Goal: Task Accomplishment & Management: Manage account settings

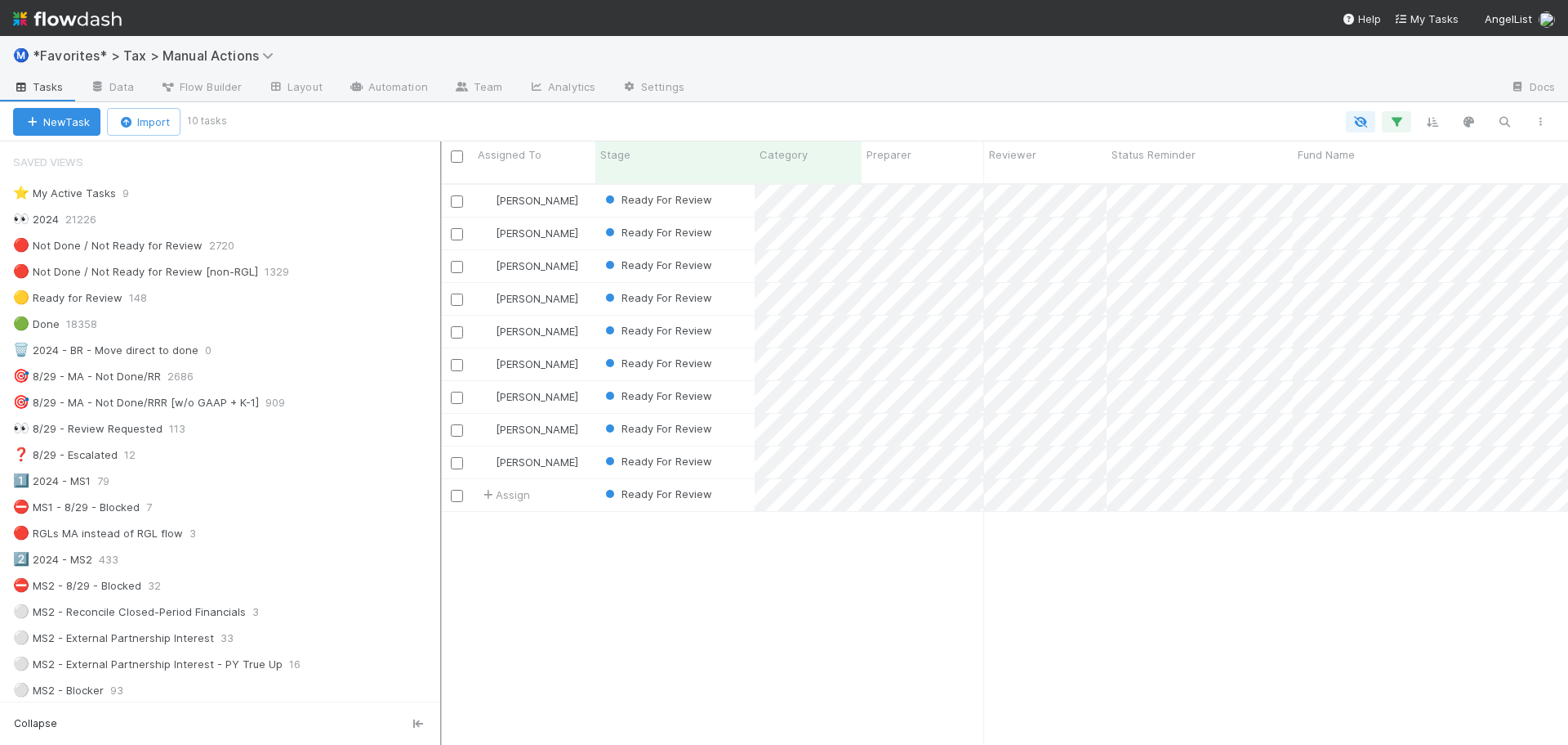
scroll to position [563, 1116]
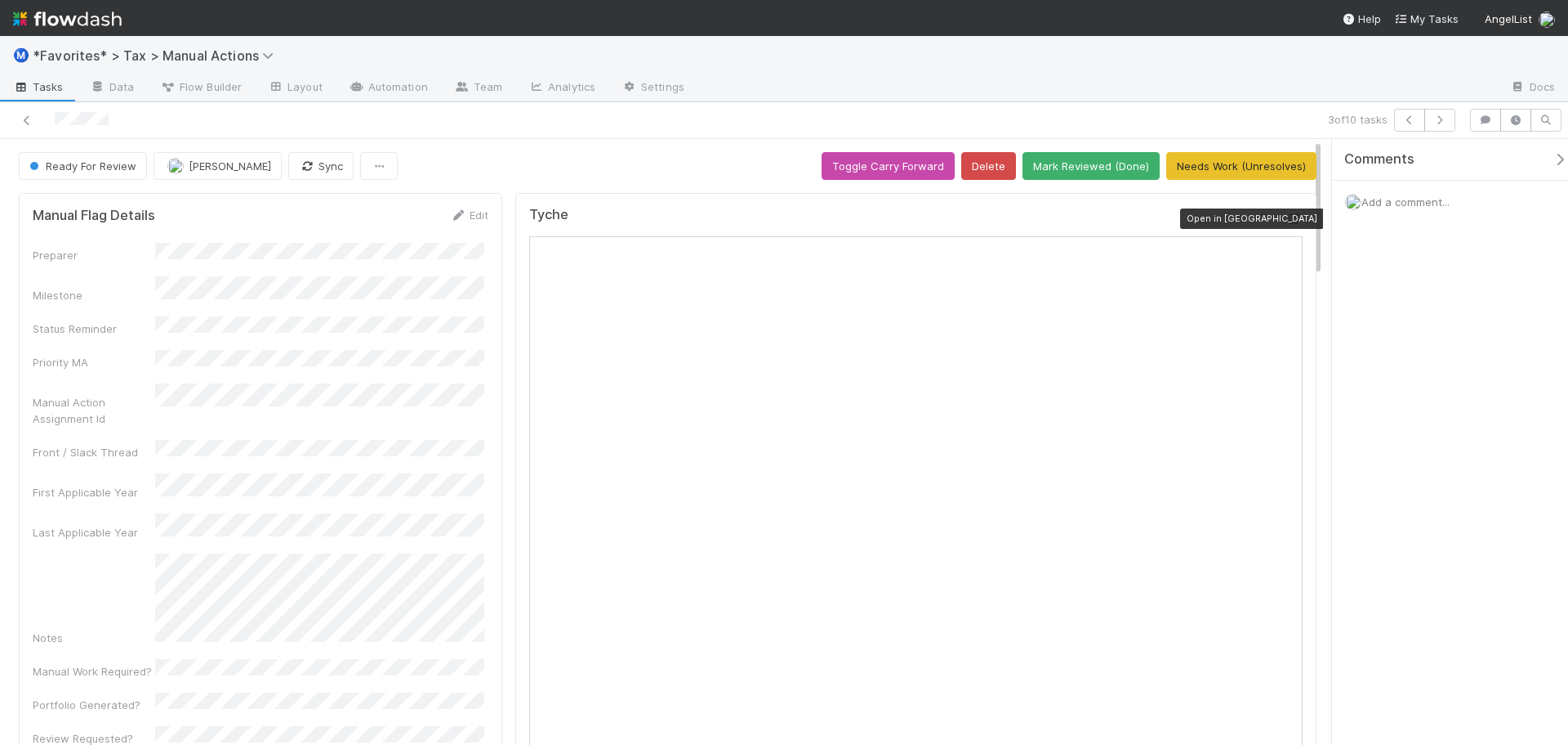
click at [1287, 220] on icon at bounding box center [1294, 218] width 17 height 11
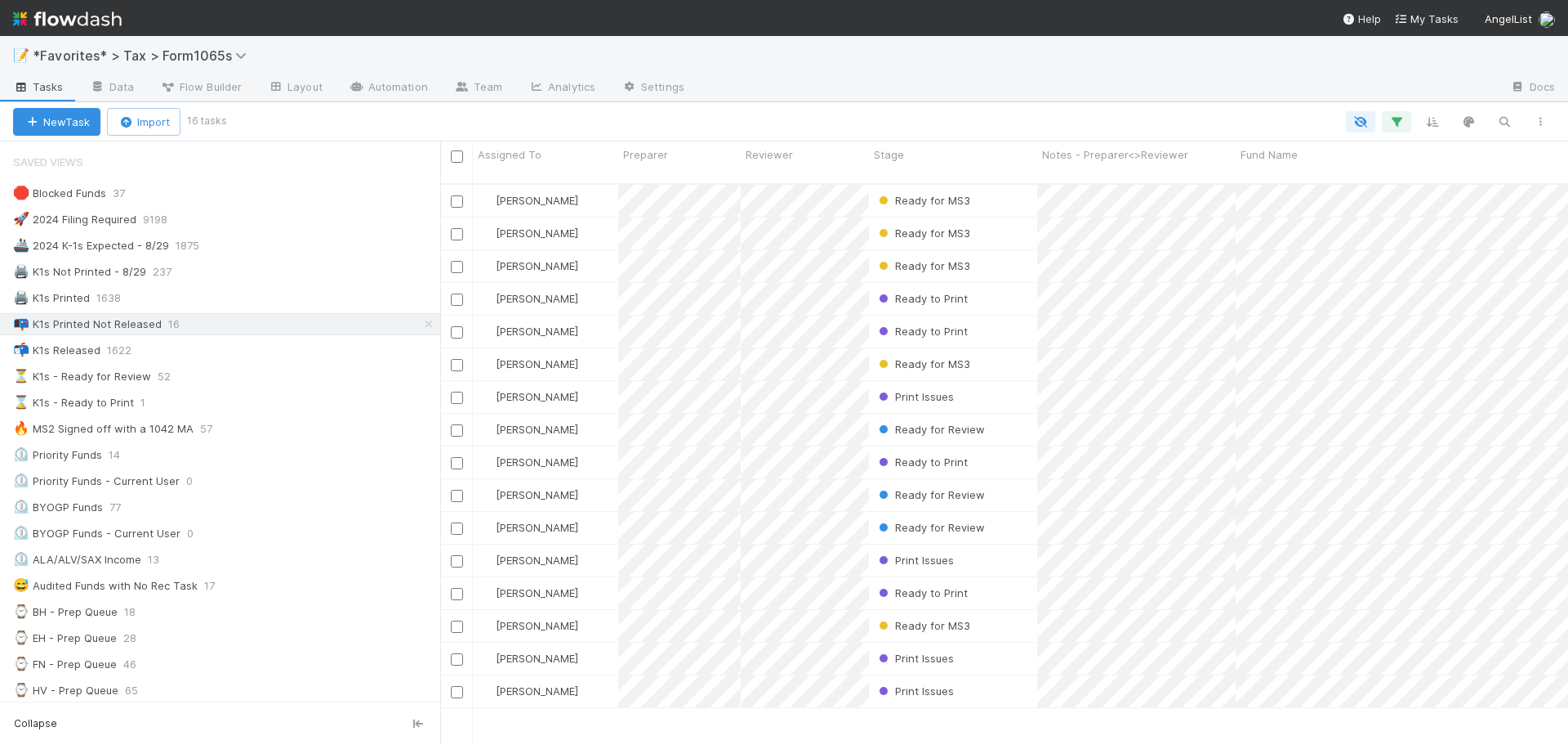
scroll to position [563, 1116]
click at [255, 328] on div "📭 K1s Printed Not Released 16" at bounding box center [226, 324] width 427 height 20
click at [238, 381] on div "⏳ K1s - Ready for Review 51" at bounding box center [226, 375] width 427 height 20
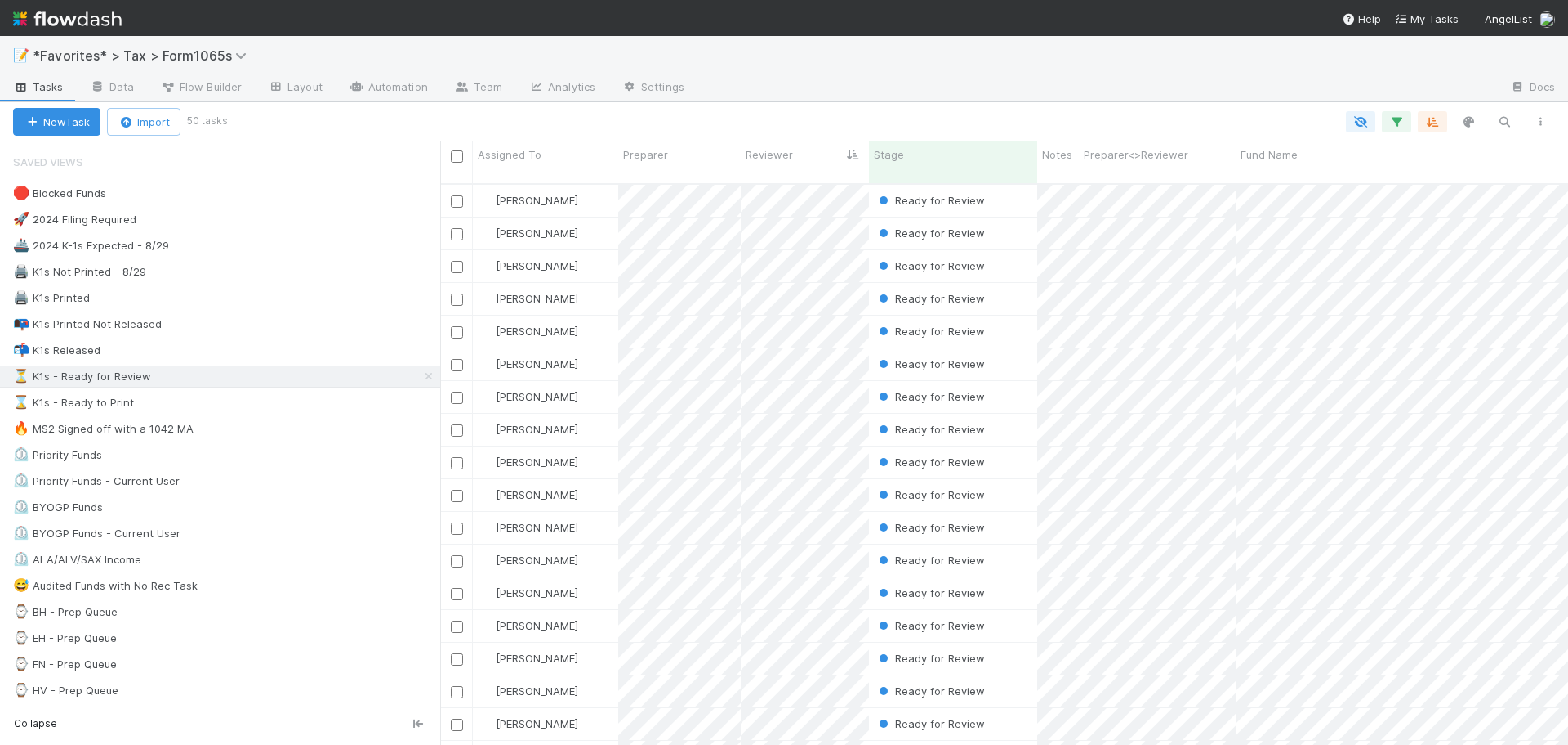
scroll to position [563, 1116]
click at [107, 292] on span "1638" at bounding box center [117, 297] width 41 height 20
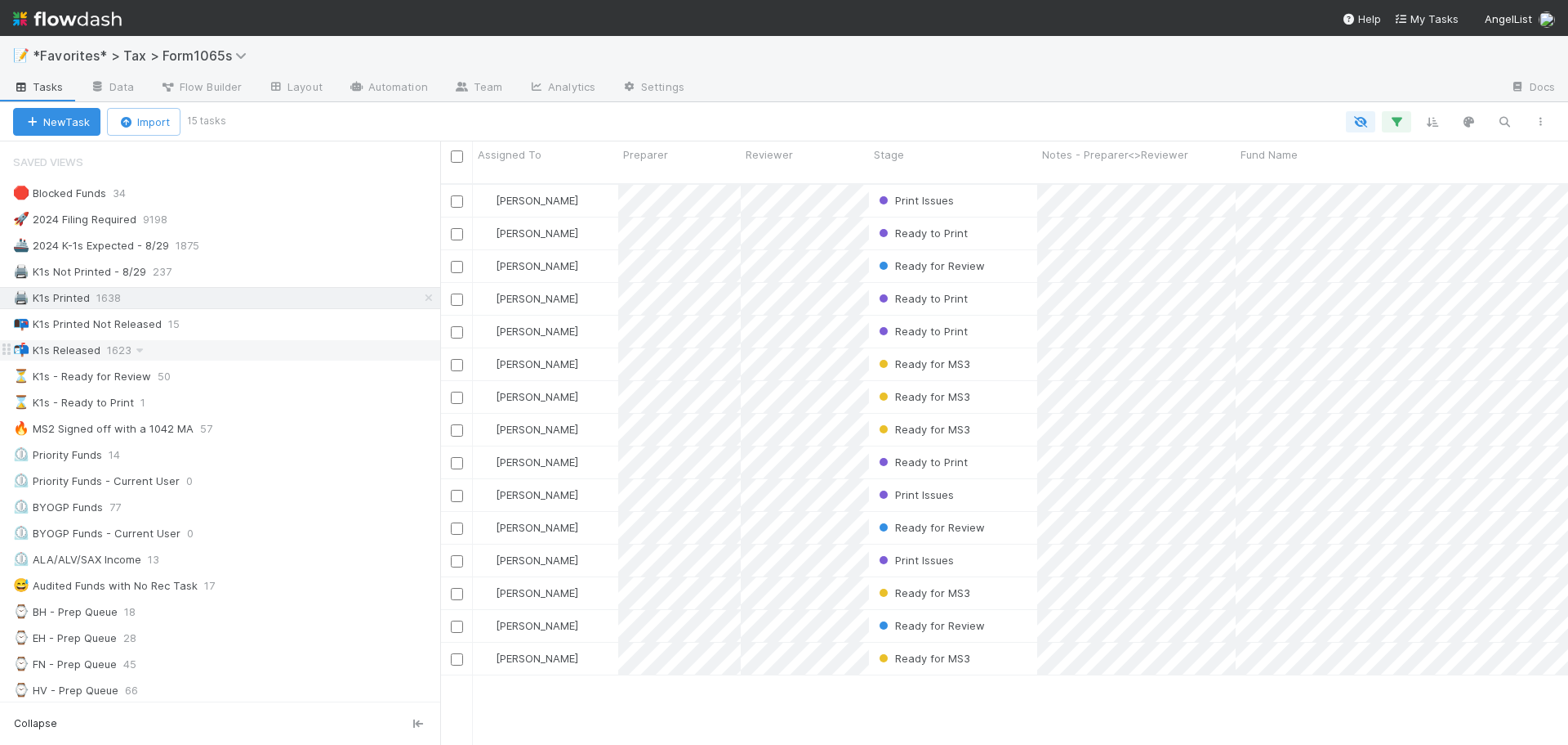
scroll to position [563, 1116]
click at [228, 381] on div "⏳ K1s - Ready for Review 50" at bounding box center [226, 375] width 427 height 20
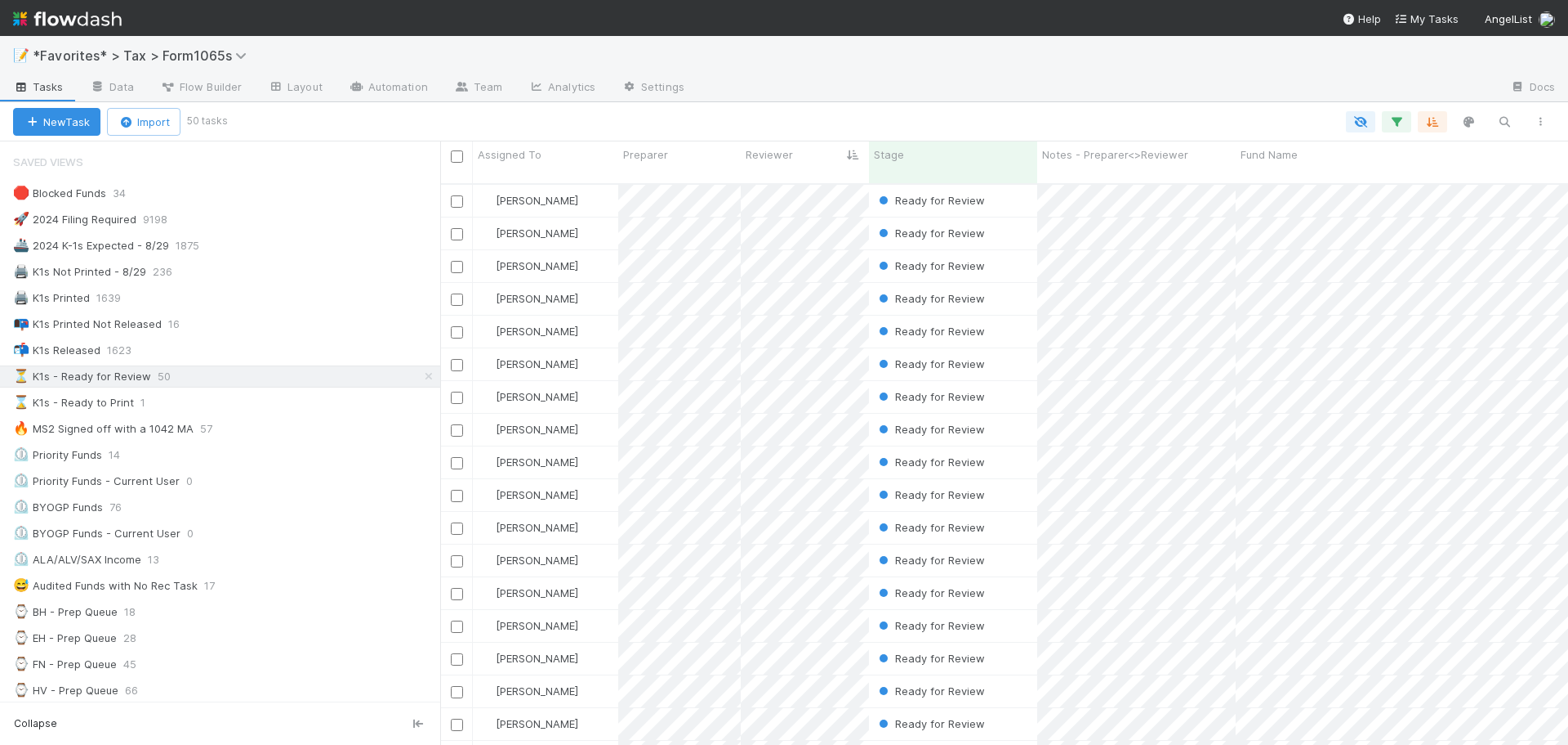
click at [959, 77] on div at bounding box center [1097, 88] width 800 height 26
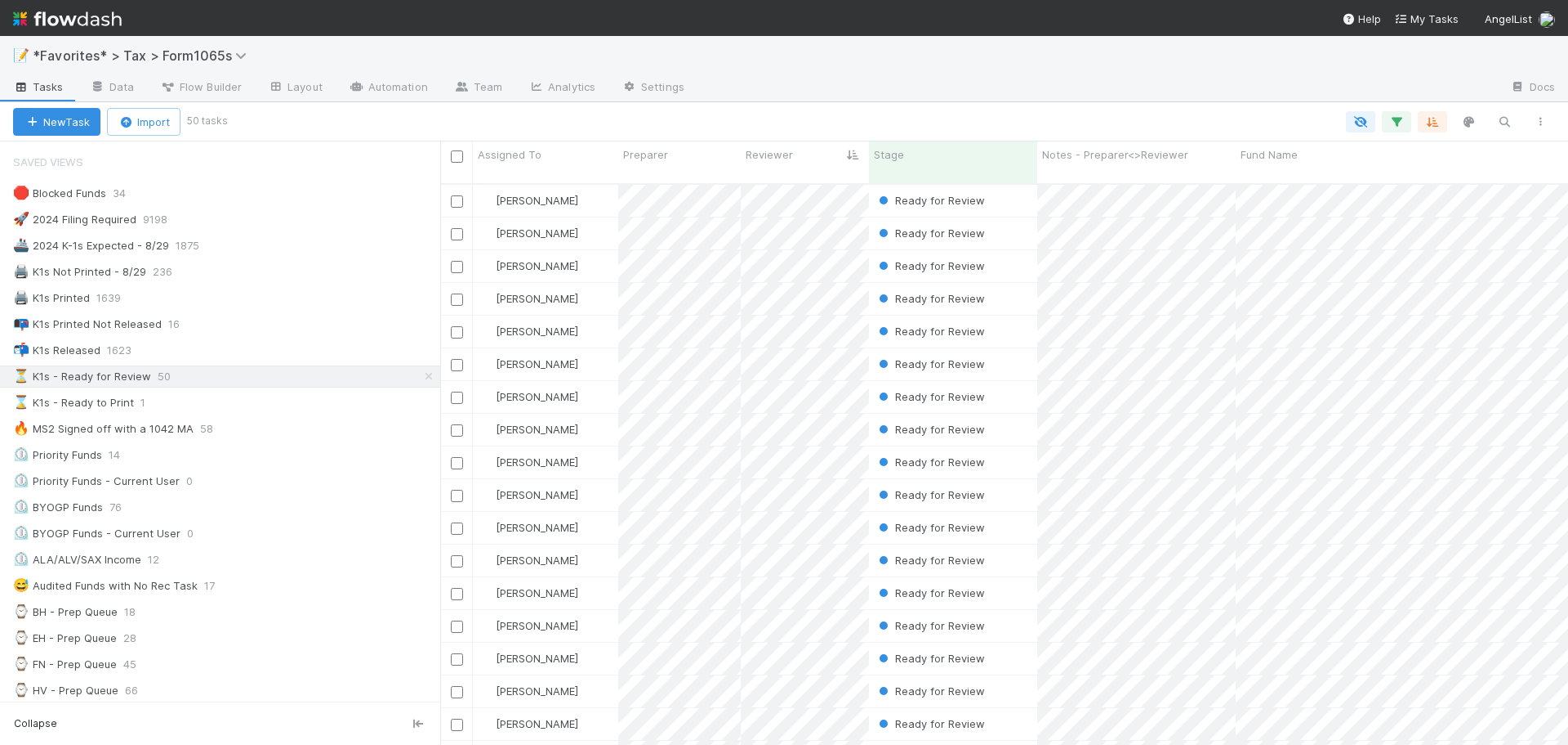
click at [959, 77] on div at bounding box center [1097, 88] width 800 height 26
click at [805, 66] on div "📝 *Favorites* > Tax > Form1065s" at bounding box center [784, 56] width 1568 height 39
click at [1108, 111] on div at bounding box center [891, 122] width 1334 height 21
click at [252, 279] on div "🖨️ K1s Not Printed - 8/29 236" at bounding box center [226, 271] width 427 height 20
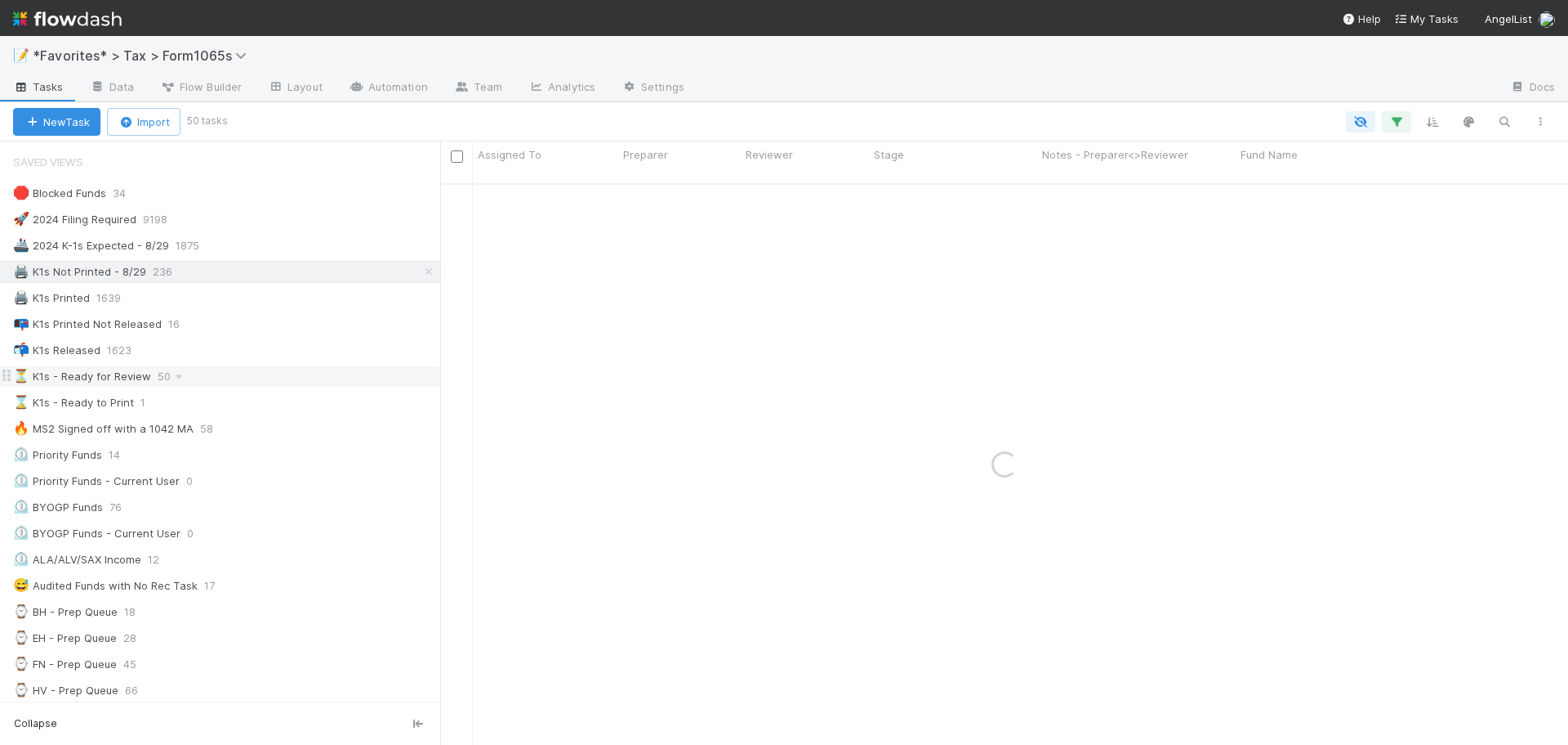
click at [230, 371] on div "⏳ K1s - Ready for Review 50" at bounding box center [226, 375] width 427 height 20
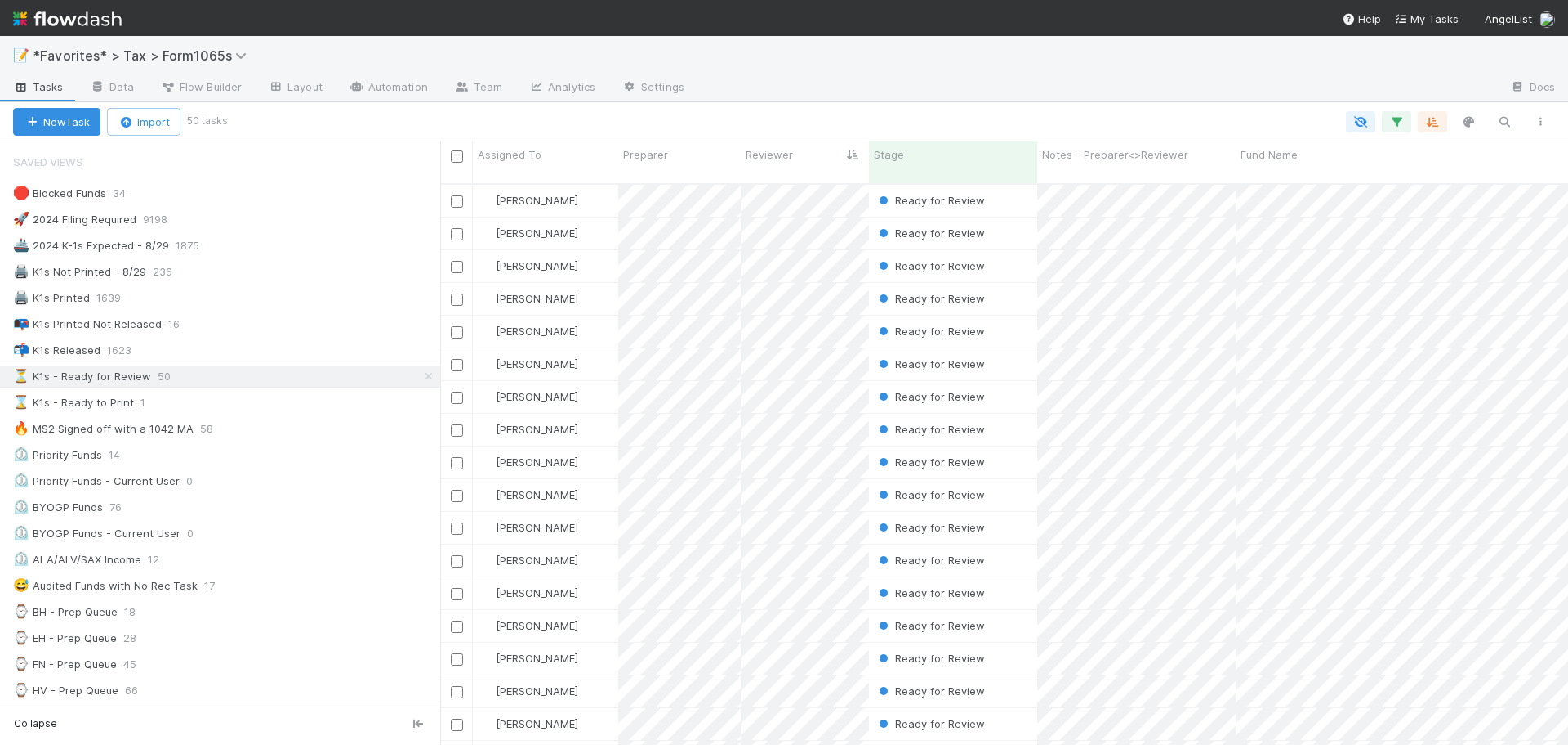
scroll to position [563, 1116]
click at [904, 68] on div "📝 *Favorites* > Tax > Form1065s" at bounding box center [784, 56] width 1568 height 39
click at [905, 68] on div "📝 *Favorites* > Tax > Form1065s" at bounding box center [784, 56] width 1568 height 39
click at [905, 71] on div "📝 *Favorites* > Tax > Form1065s" at bounding box center [784, 56] width 1568 height 39
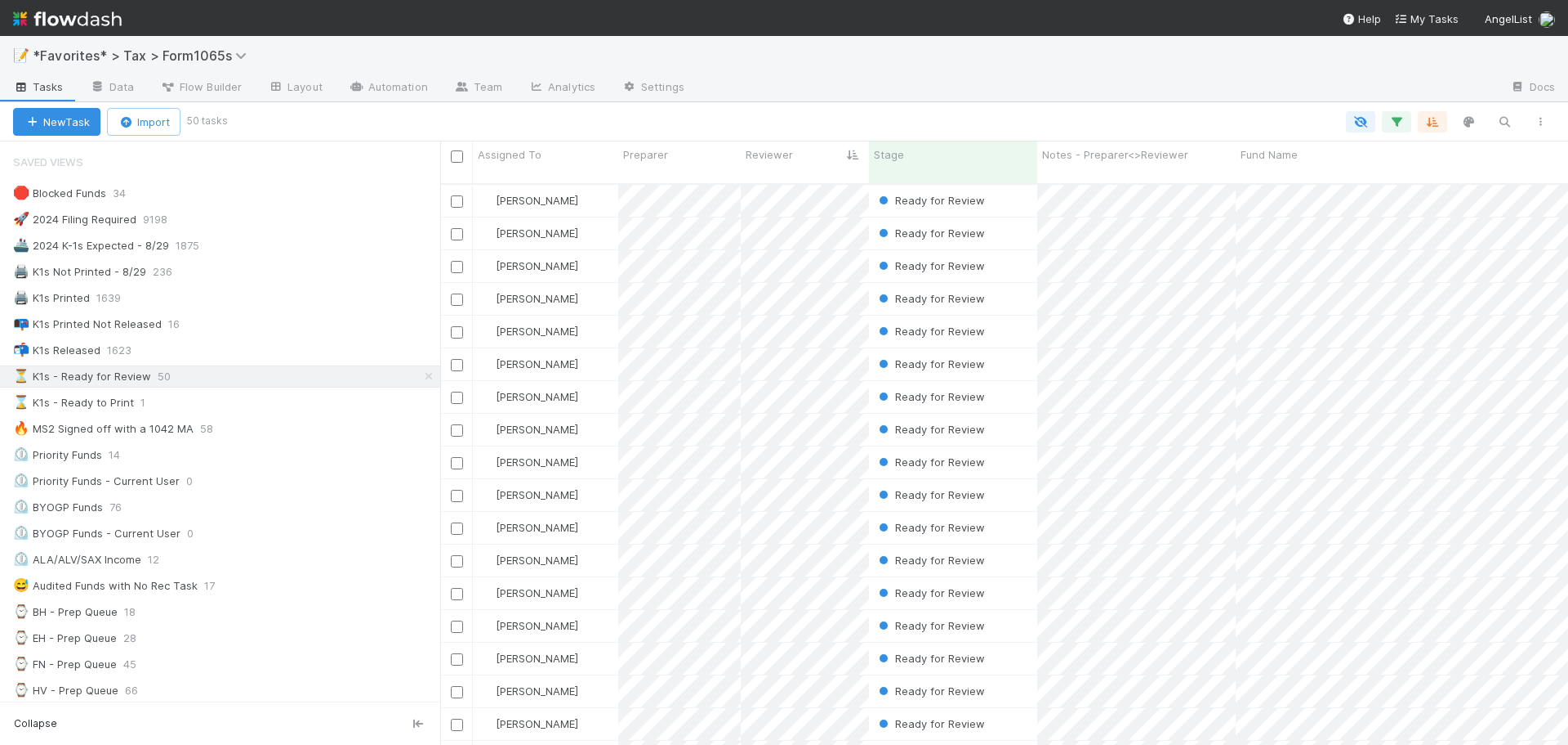
click at [905, 72] on div "📝 *Favorites* > Tax > Form1065s" at bounding box center [784, 56] width 1568 height 39
click at [904, 79] on div at bounding box center [1097, 88] width 800 height 26
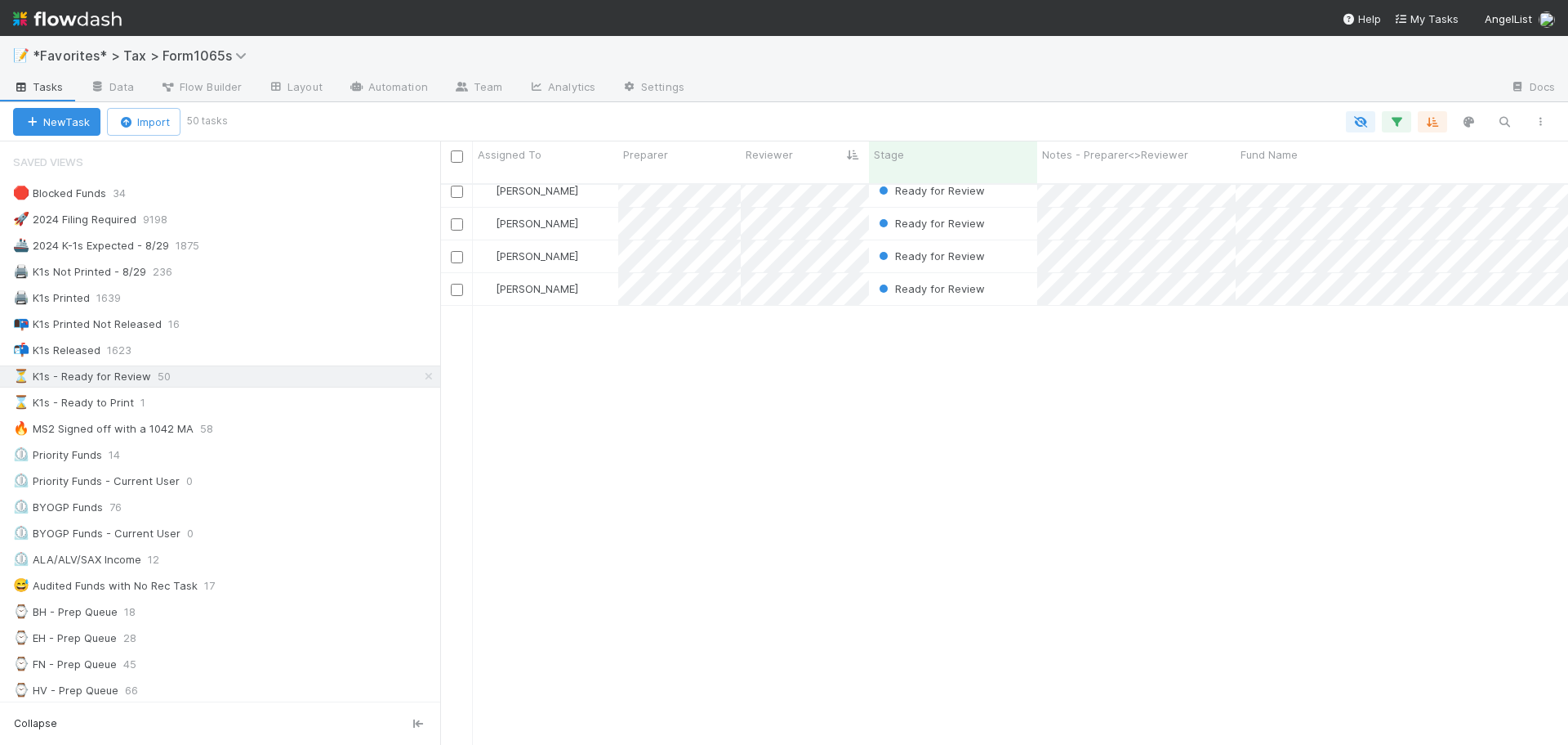
scroll to position [0, 0]
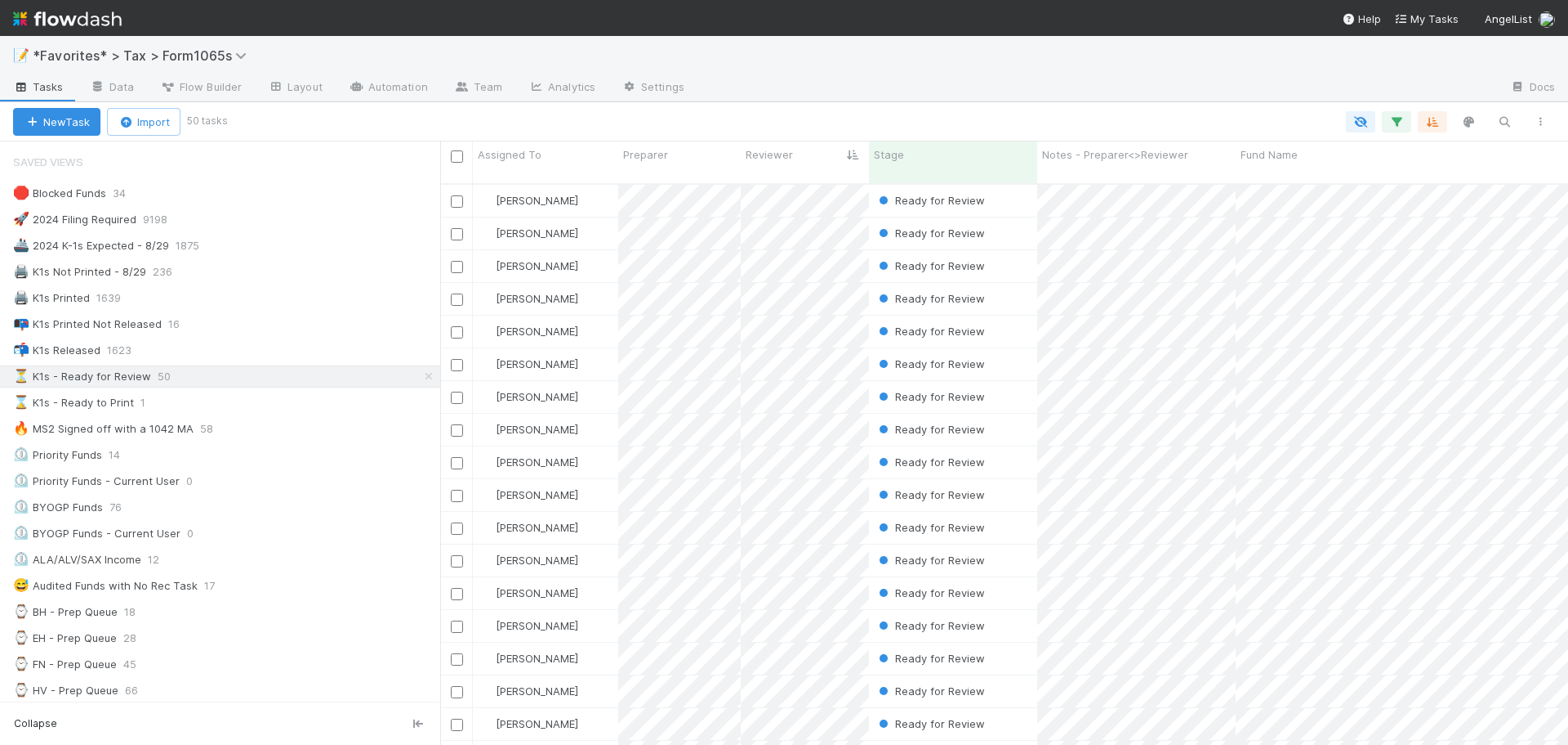
click at [1051, 90] on div at bounding box center [1097, 88] width 800 height 26
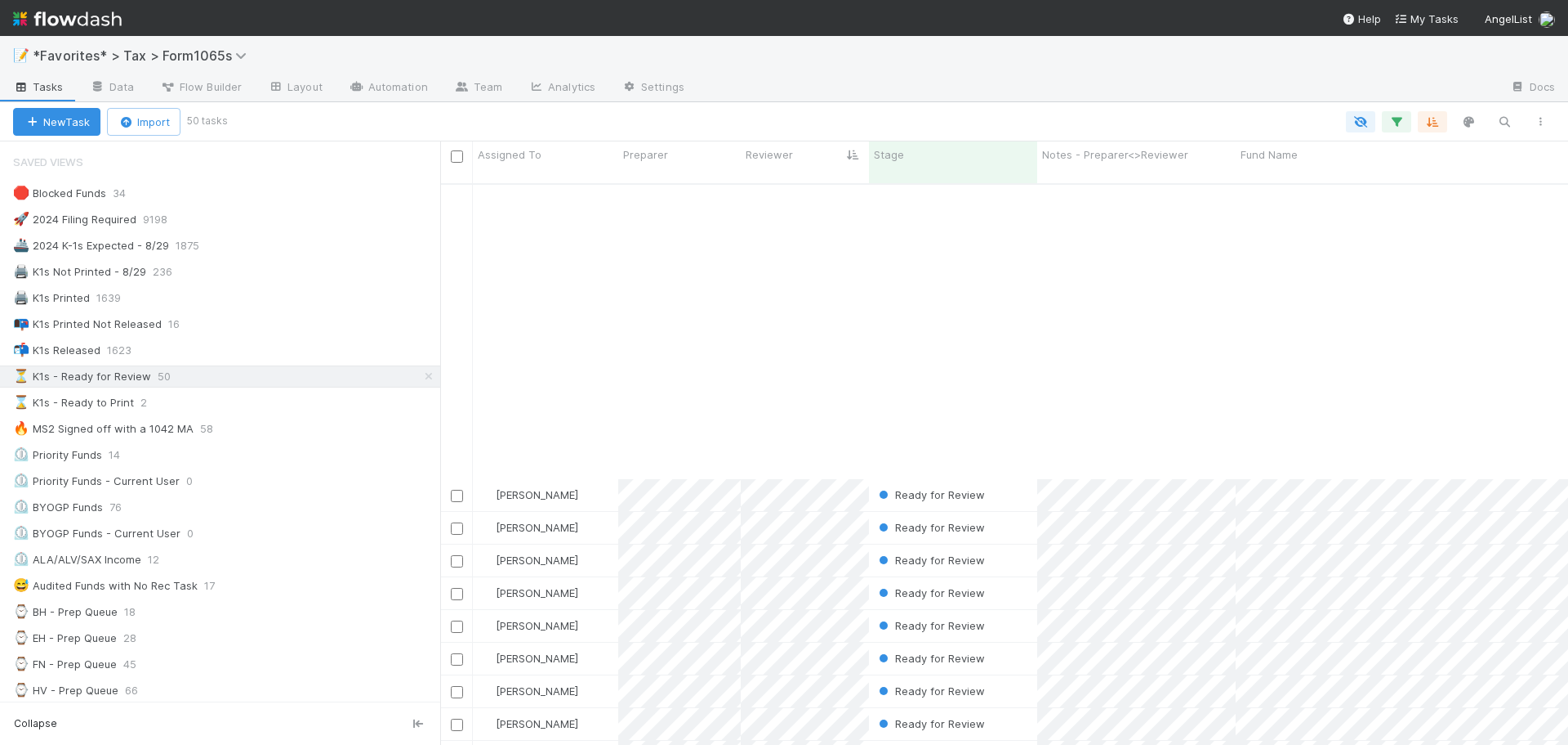
scroll to position [327, 0]
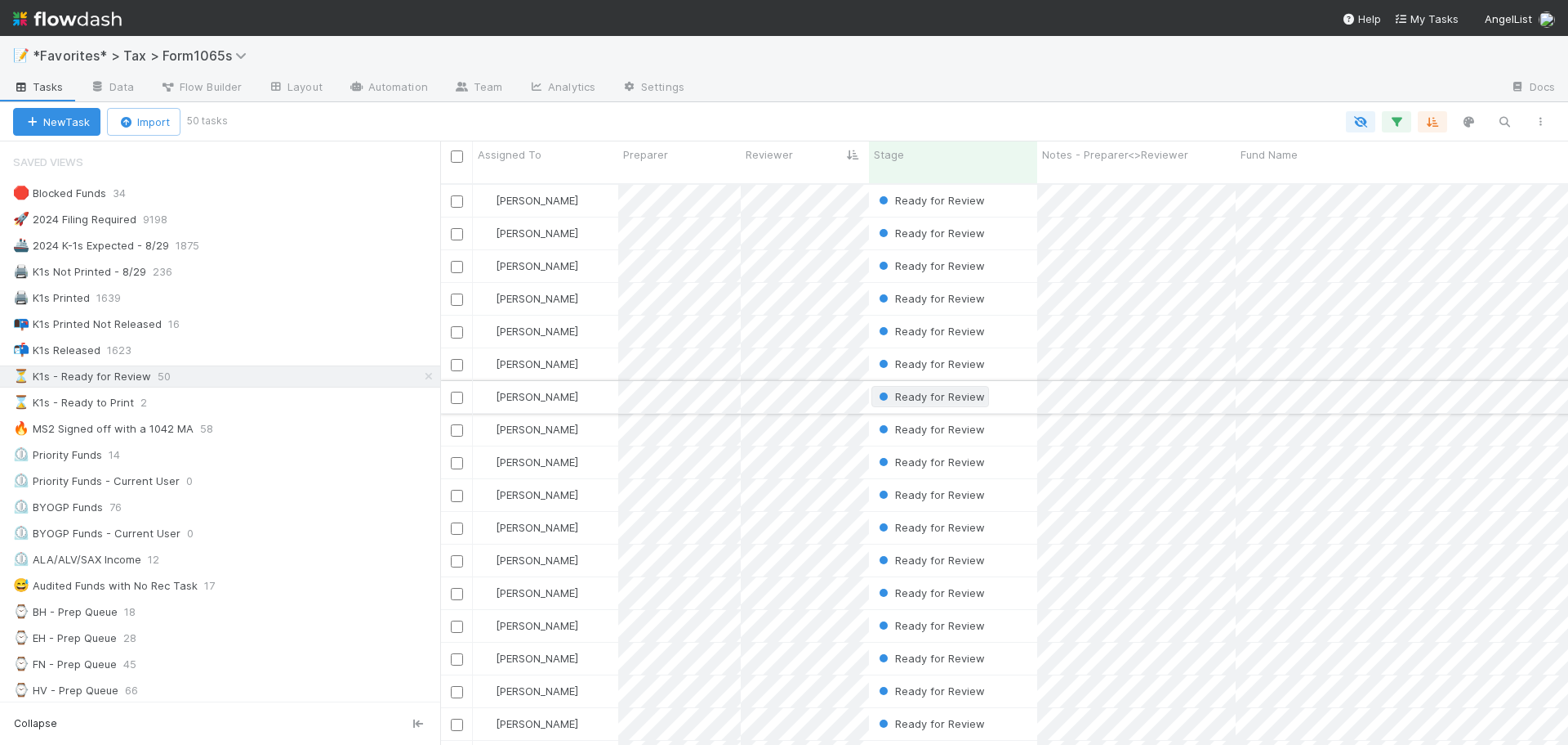
click at [899, 390] on span "Ready for Review" at bounding box center [930, 396] width 109 height 13
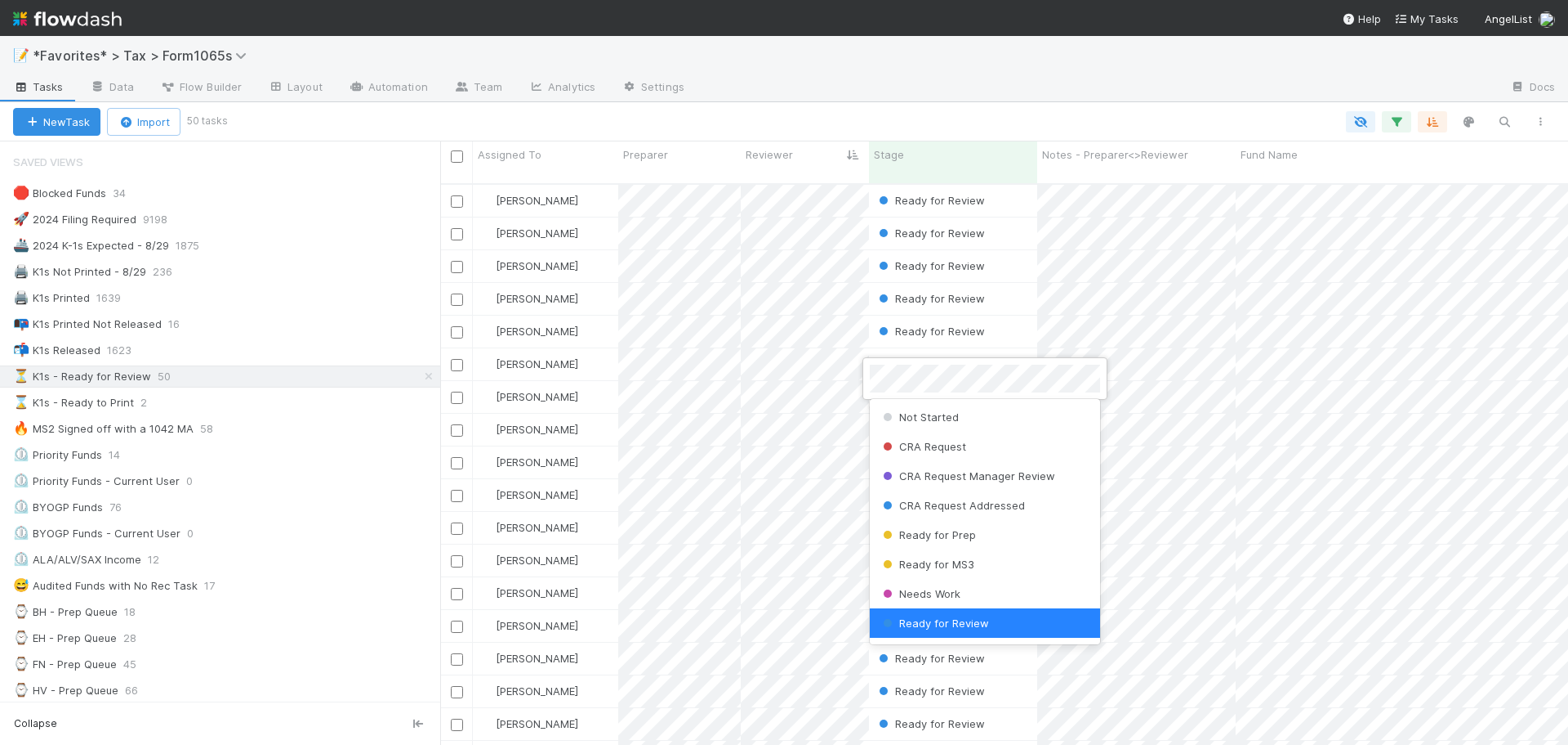
scroll to position [3, 0]
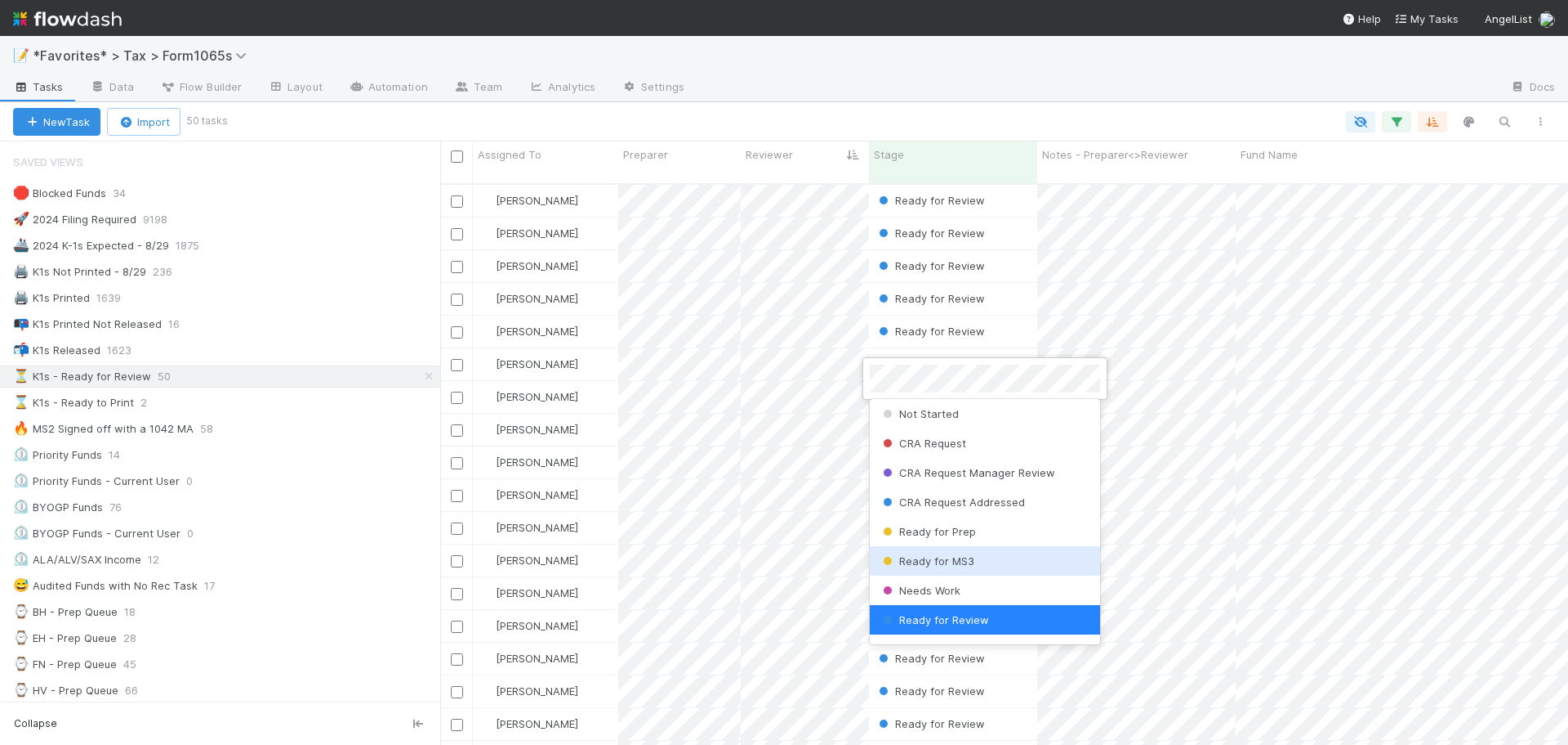
click at [930, 568] on div "Ready for MS3" at bounding box center [985, 561] width 230 height 29
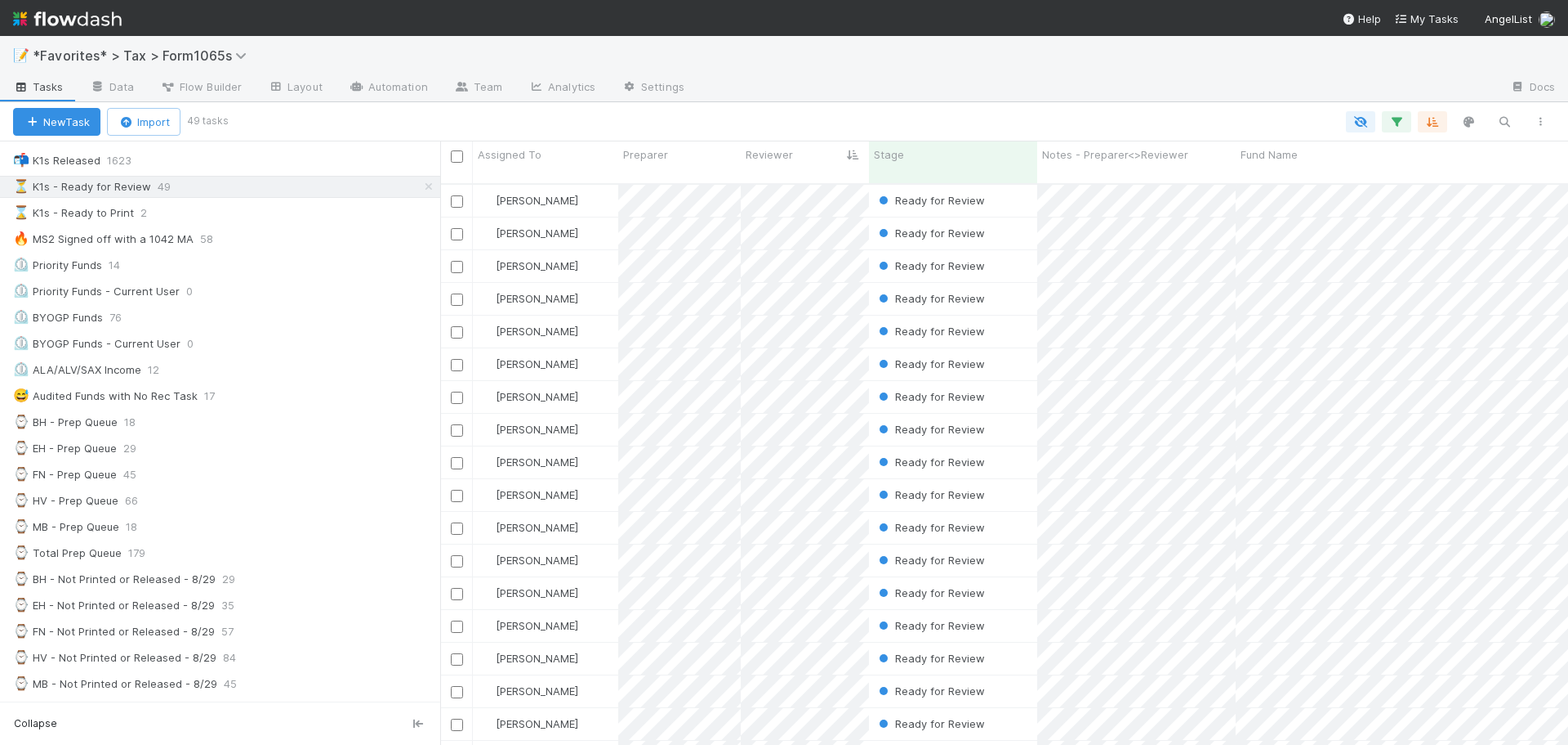
scroll to position [0, 0]
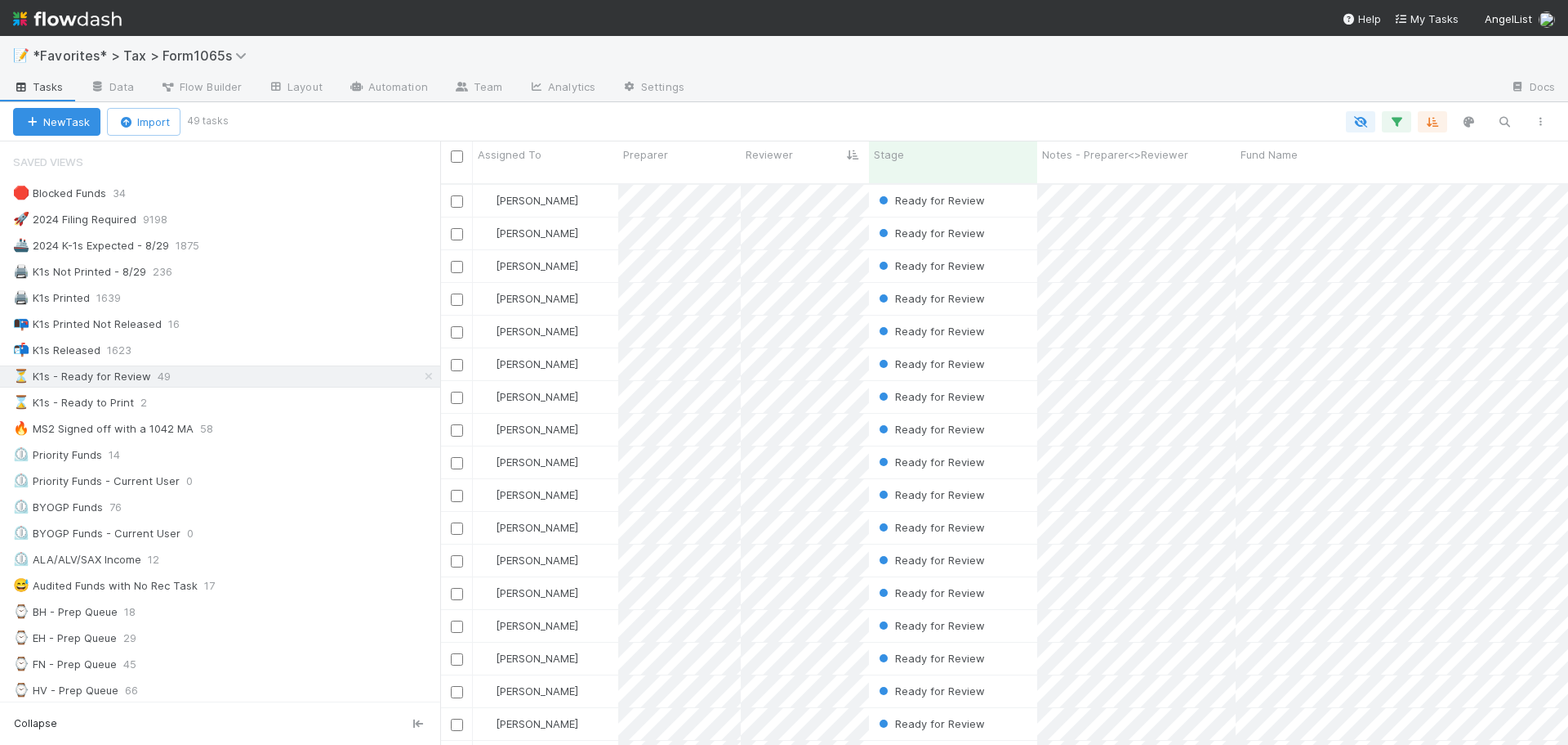
click at [866, 98] on div at bounding box center [1097, 88] width 800 height 26
click at [232, 272] on div "🖨️ K1s Not Printed - 8/29 236" at bounding box center [226, 271] width 427 height 20
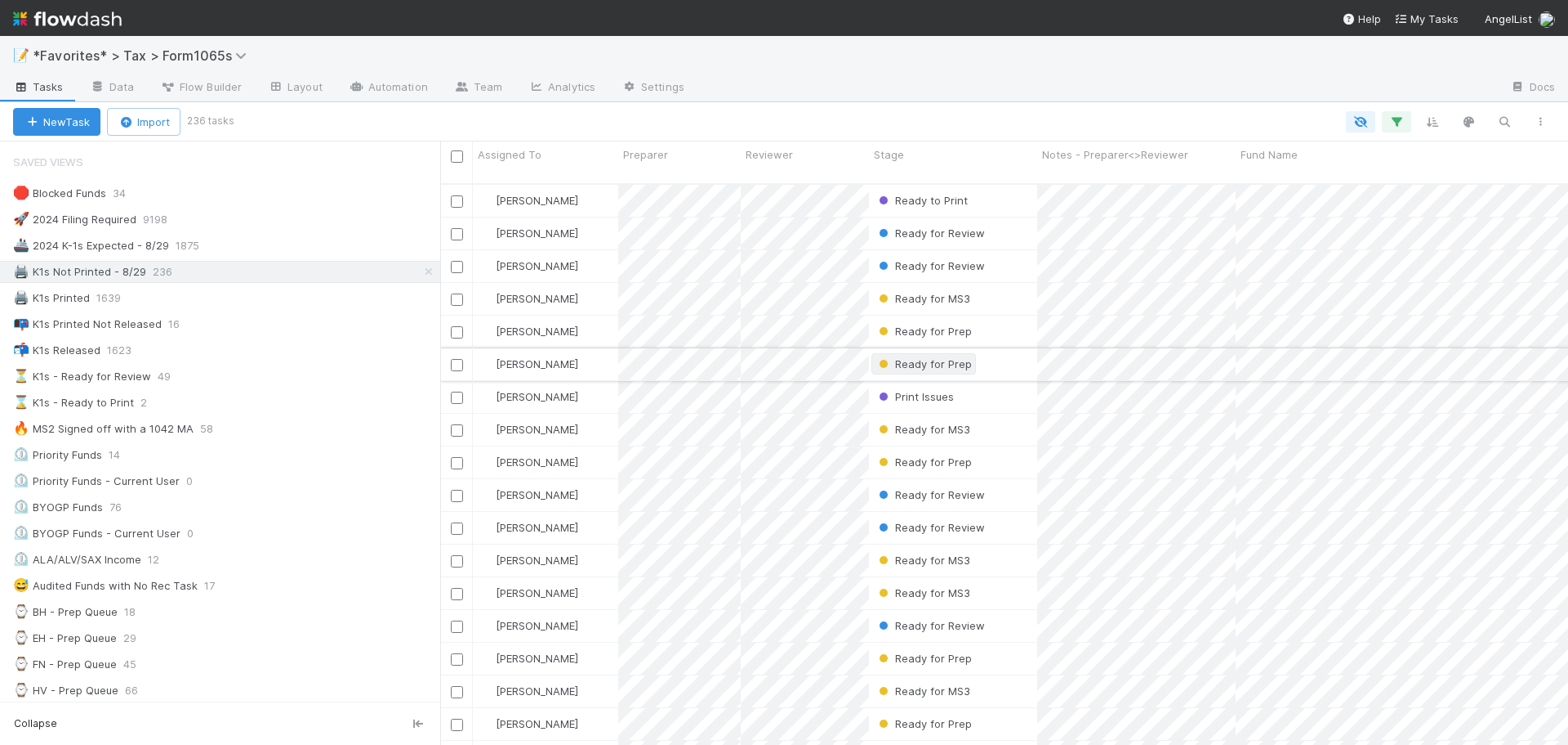
click at [919, 357] on span "Ready for Prep" at bounding box center [923, 363] width 96 height 13
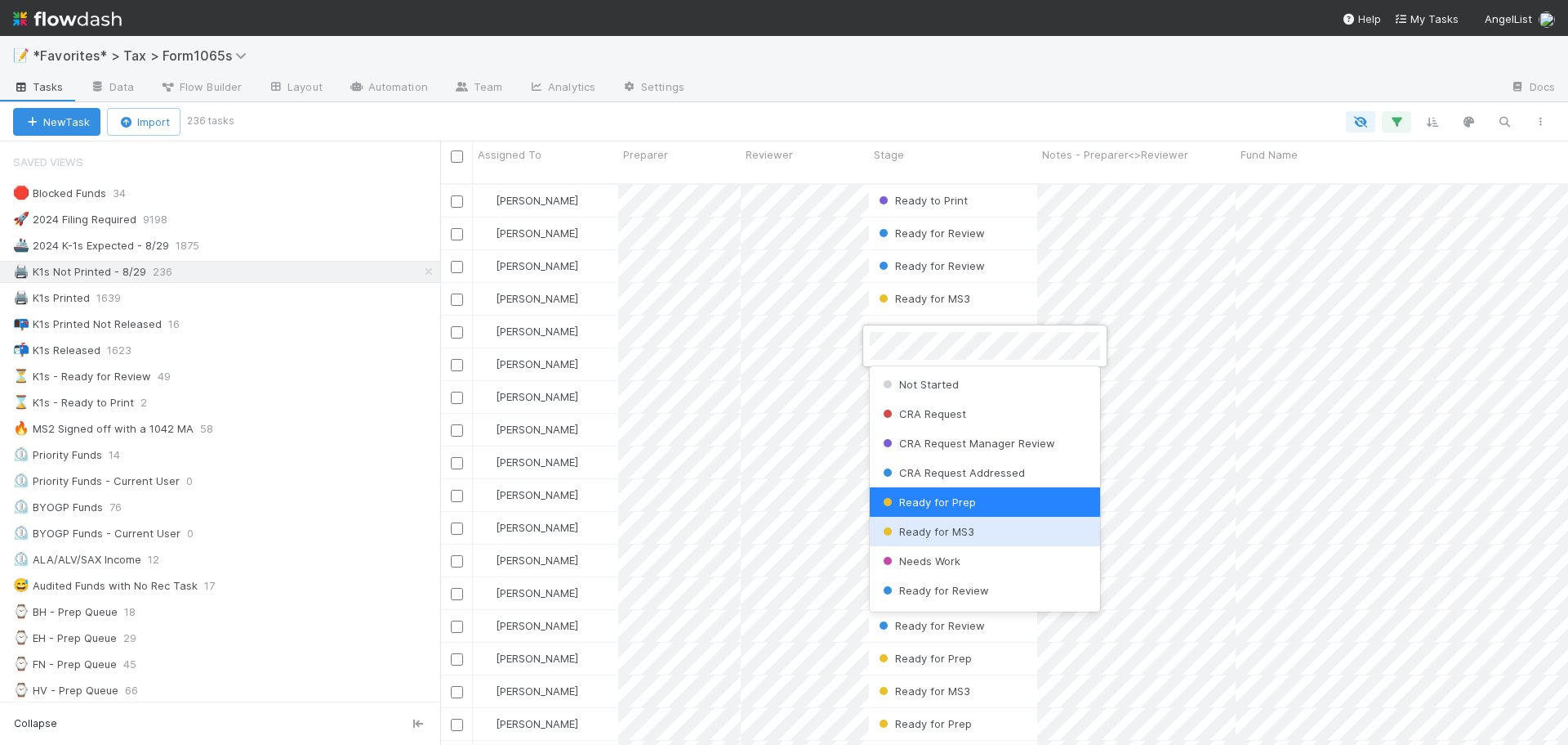
click at [968, 527] on span "Ready for MS3" at bounding box center [927, 530] width 95 height 13
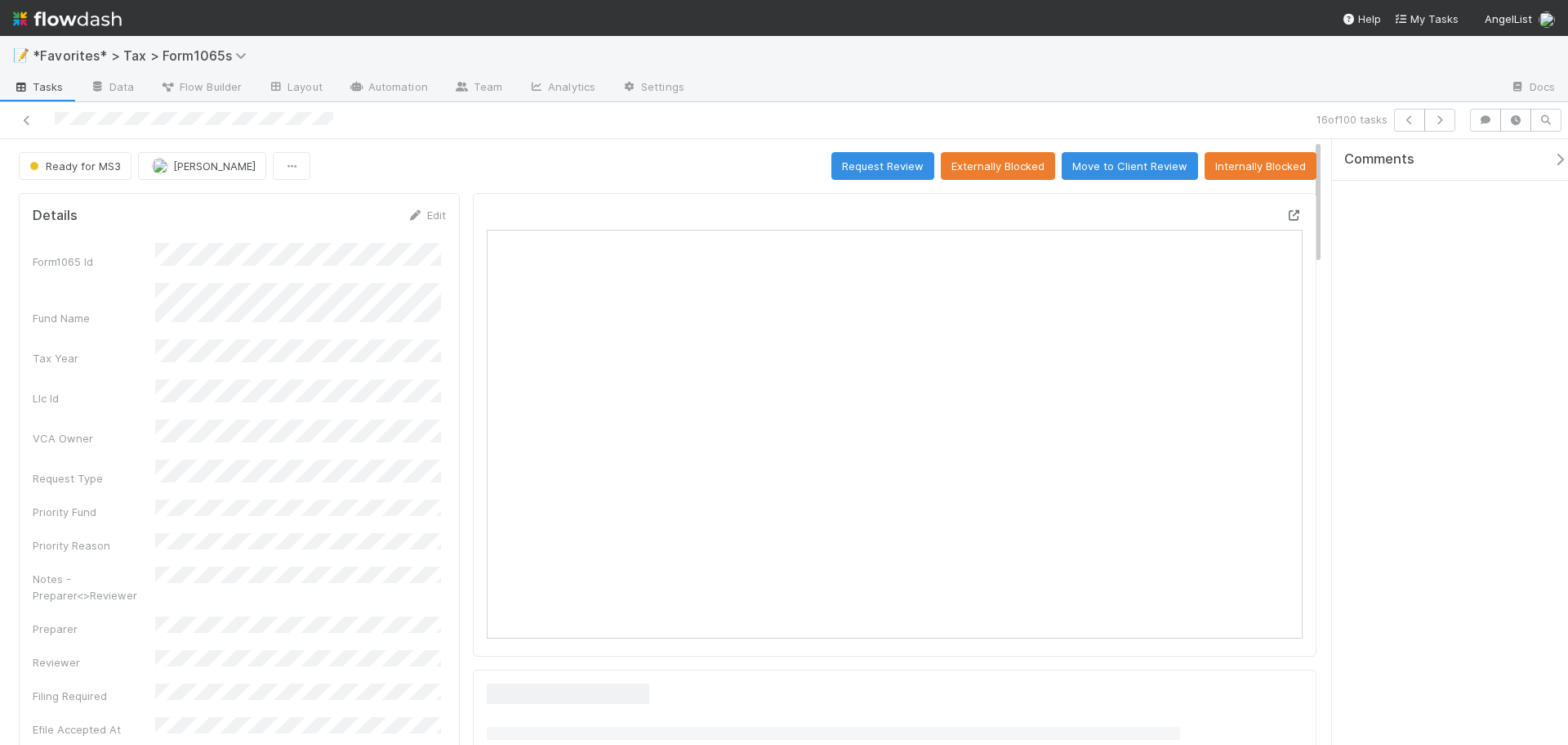
click at [1286, 217] on icon at bounding box center [1294, 215] width 17 height 11
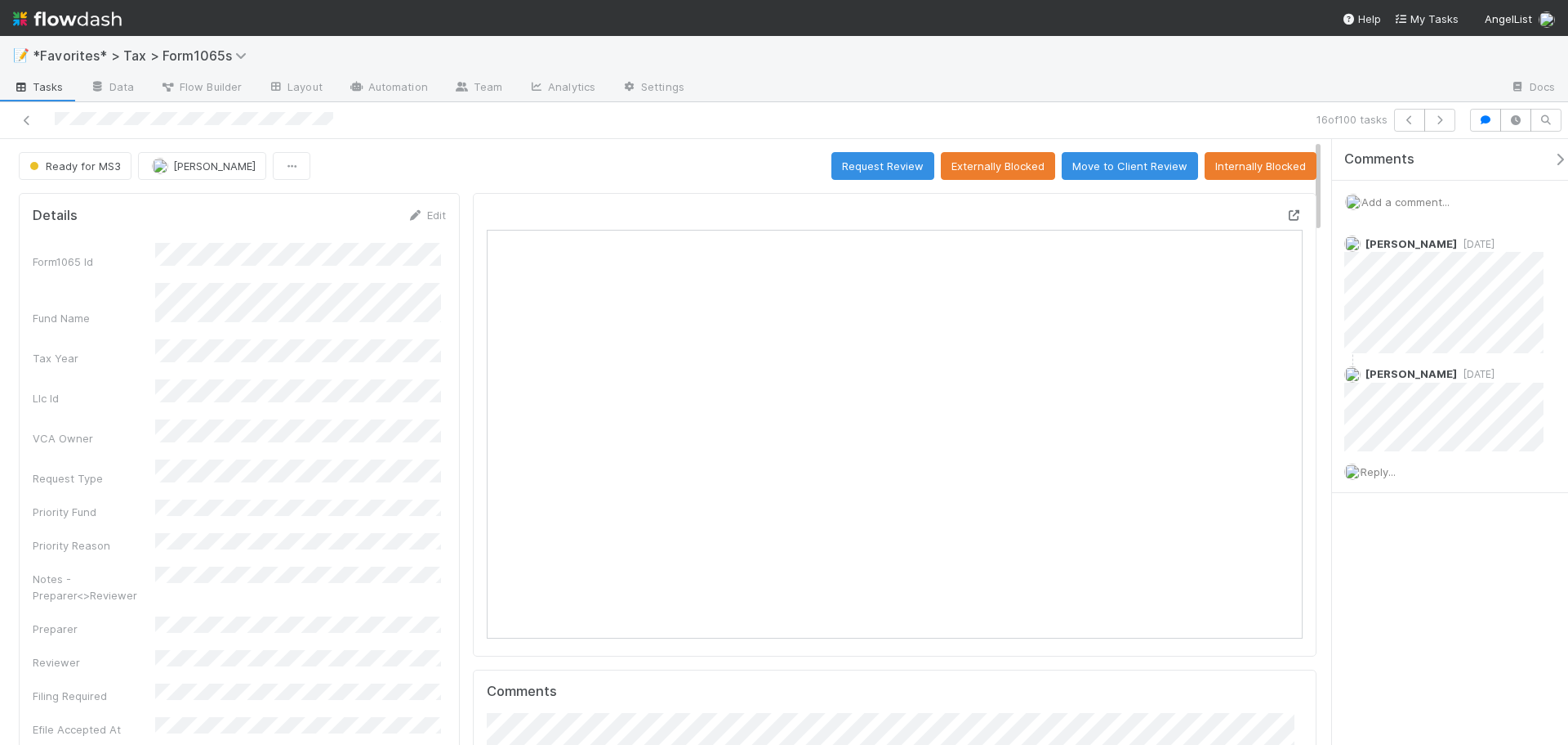
scroll to position [320, 795]
click at [23, 122] on icon at bounding box center [26, 120] width 17 height 11
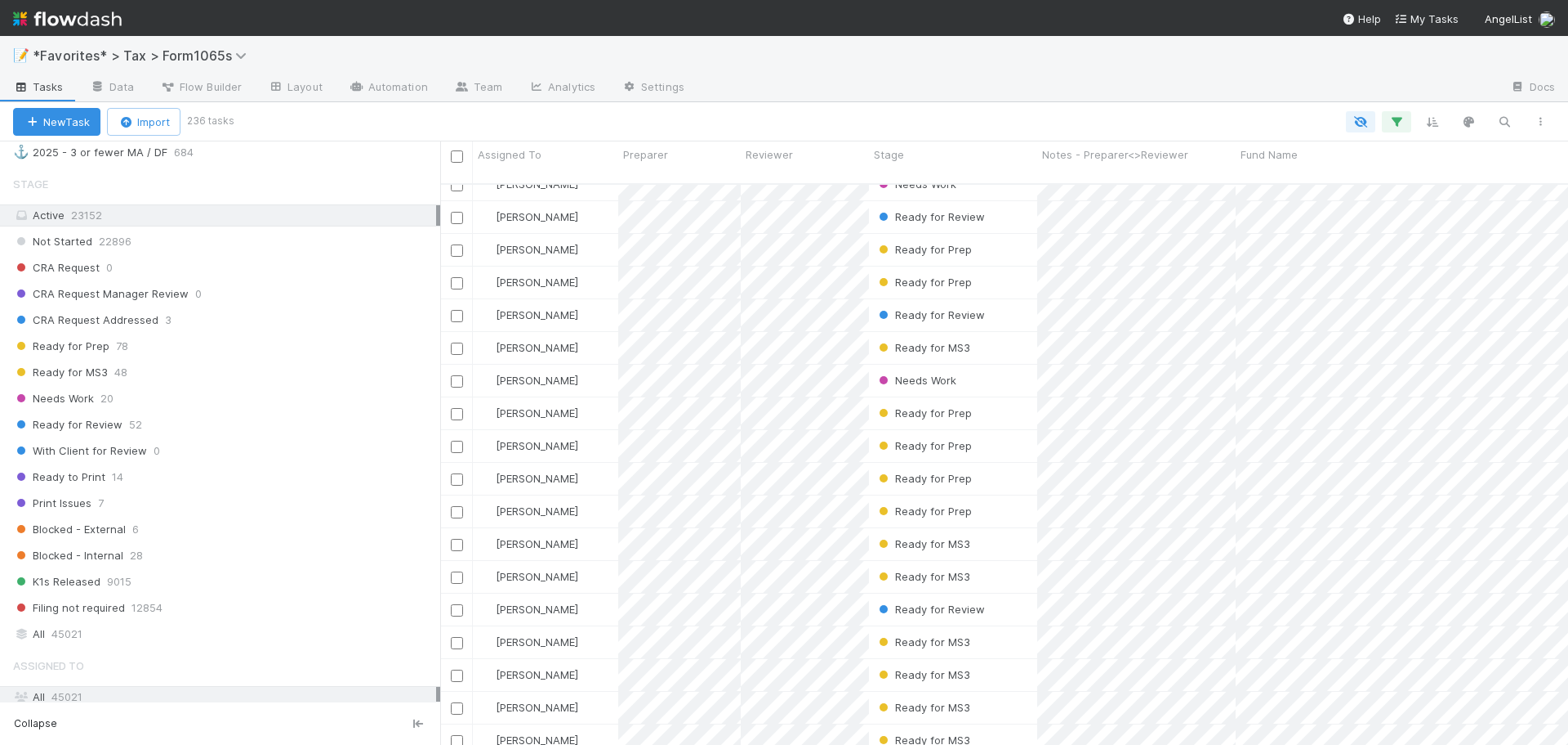
scroll to position [1226, 0]
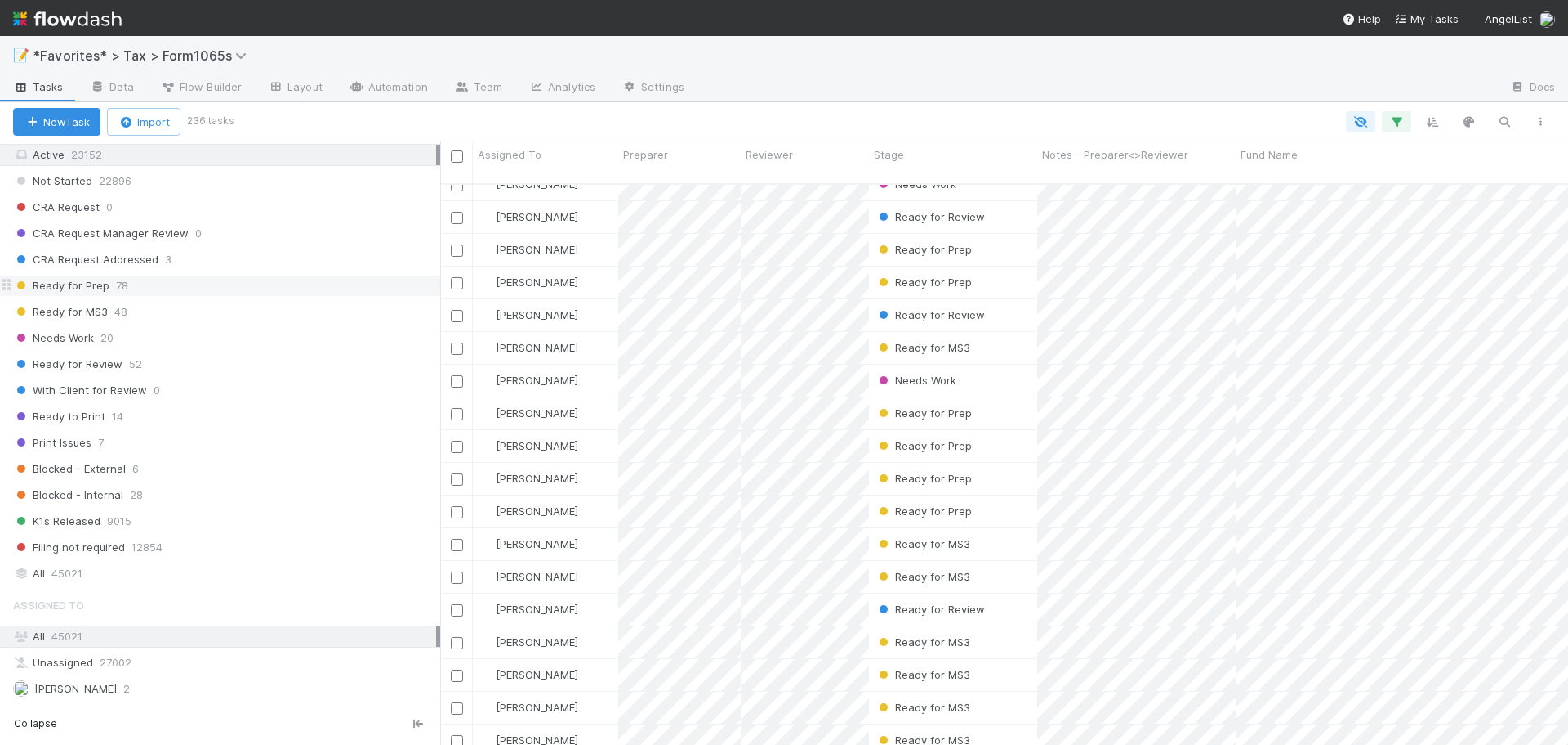
click at [210, 292] on div "Ready for Prep 78" at bounding box center [226, 285] width 427 height 20
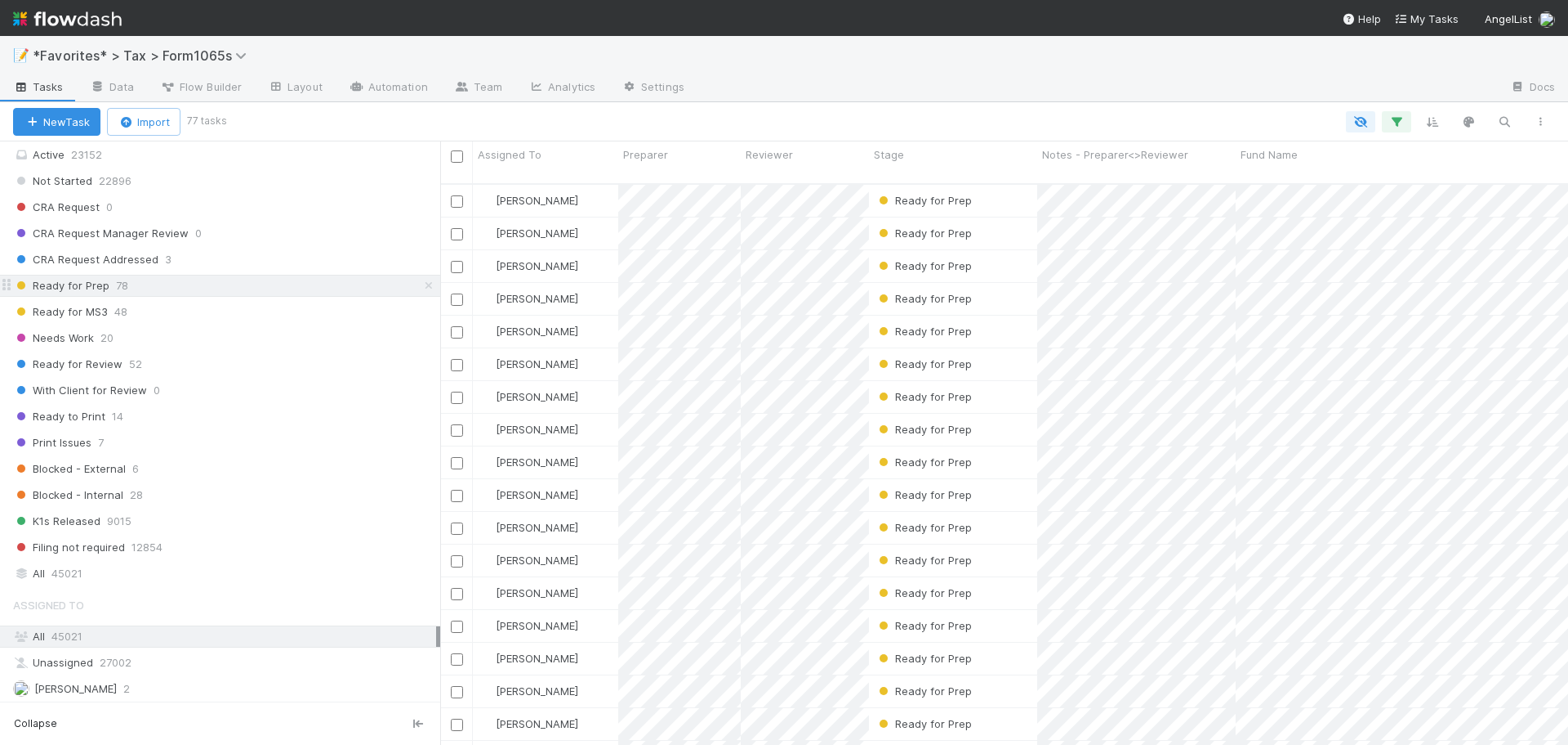
scroll to position [563, 1116]
click at [909, 56] on div "📝 *Favorites* > Tax > Form1065s" at bounding box center [784, 56] width 1568 height 39
click at [287, 477] on div "Blocked - External 6" at bounding box center [226, 468] width 427 height 20
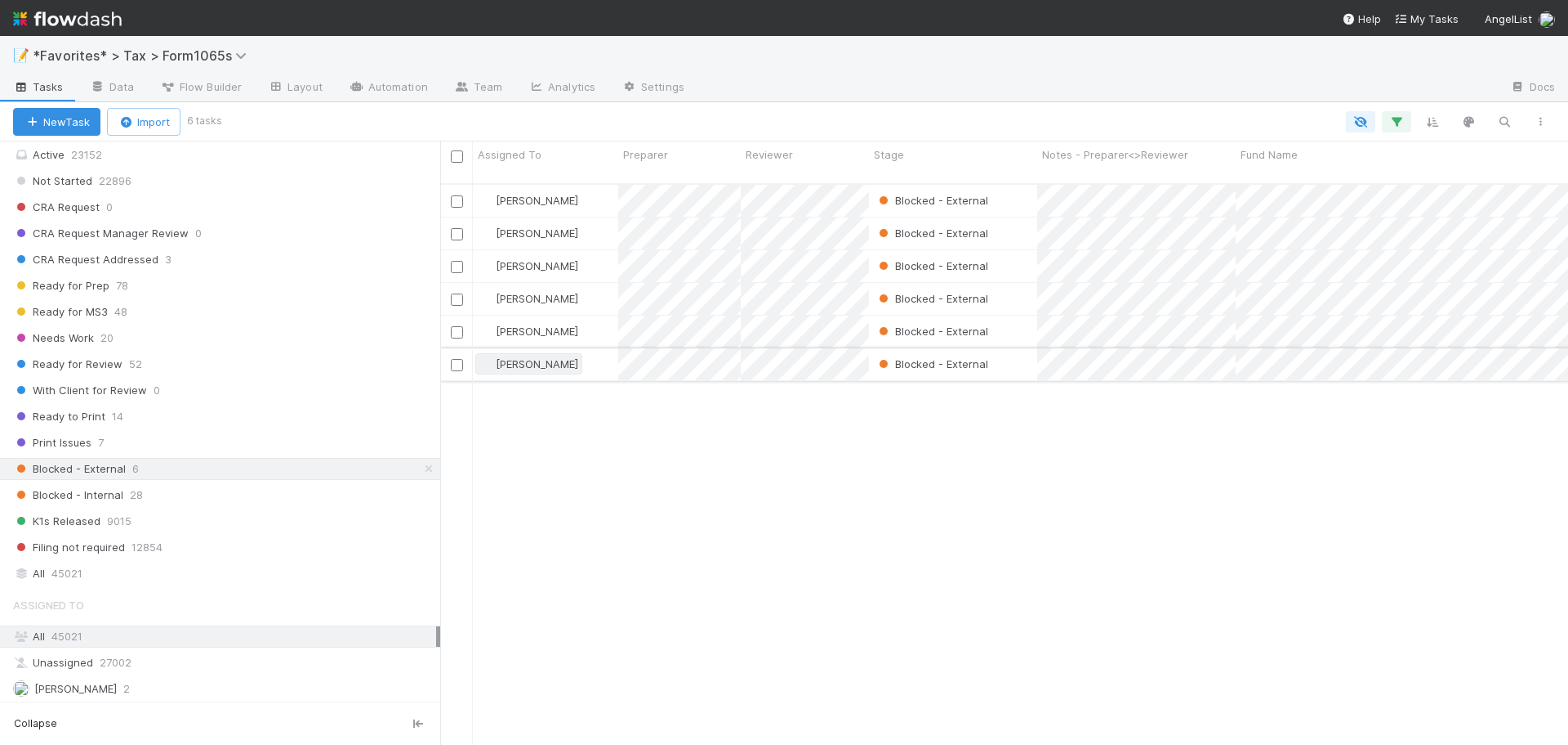
scroll to position [563, 1116]
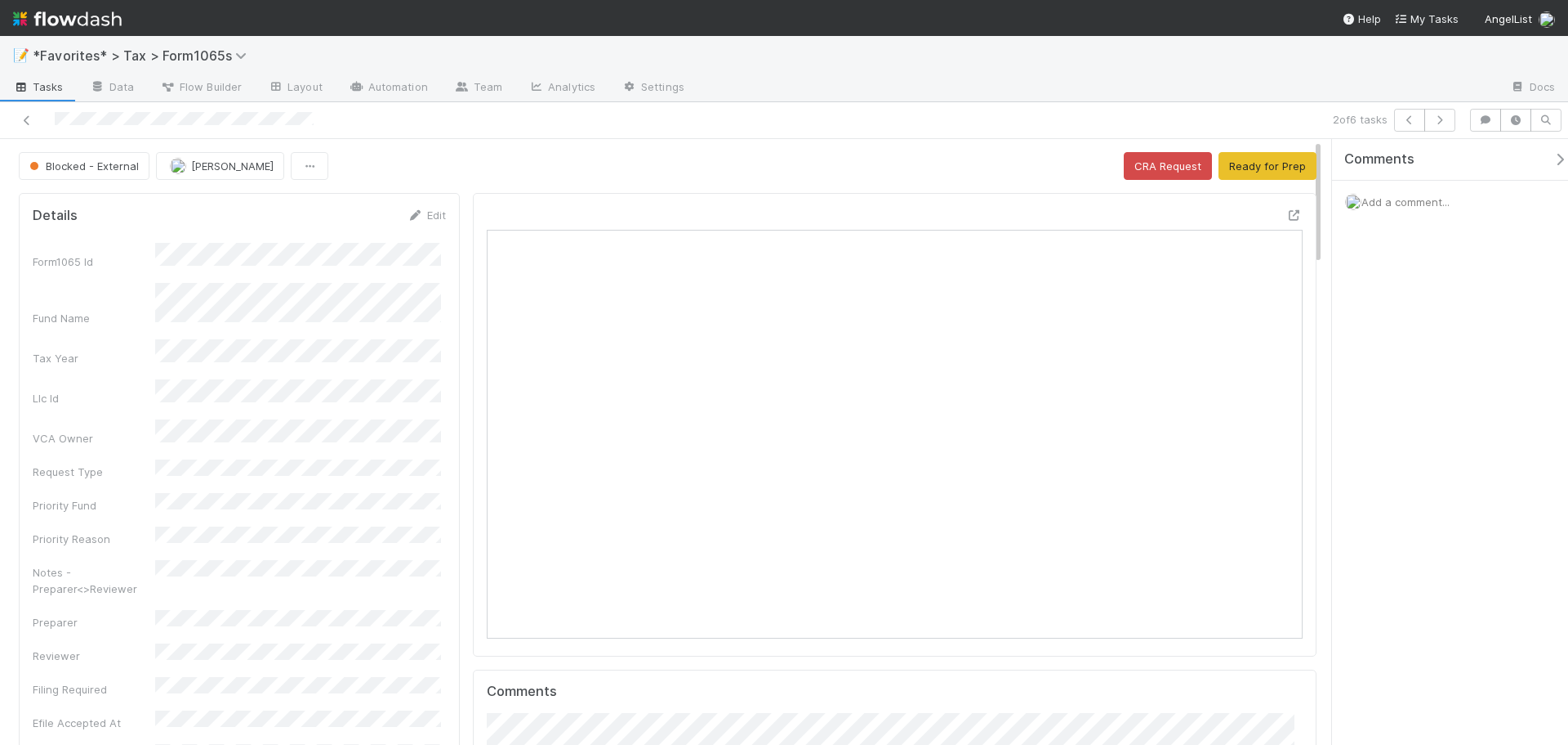
scroll to position [320, 795]
click at [1286, 215] on icon at bounding box center [1294, 215] width 17 height 11
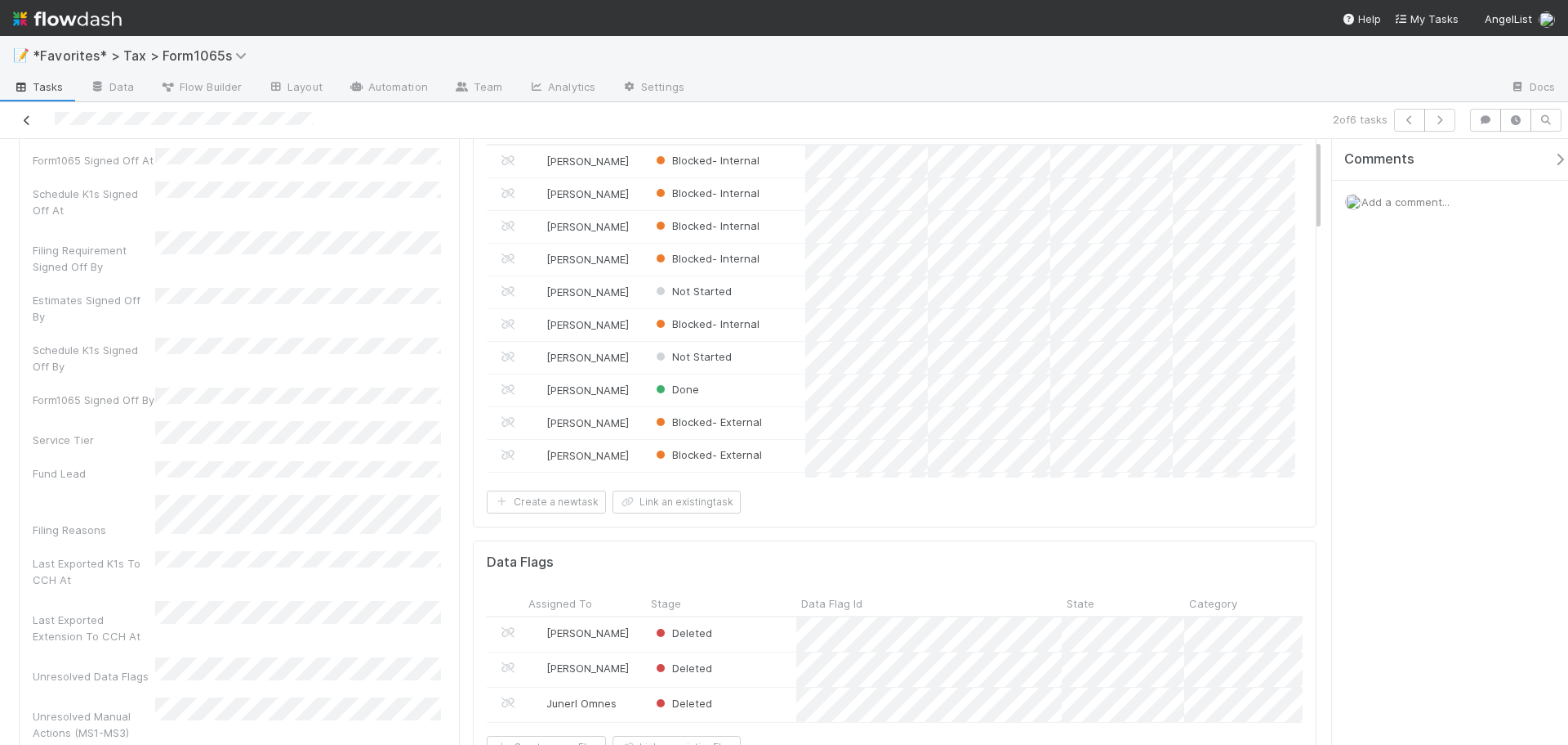
scroll to position [0, 0]
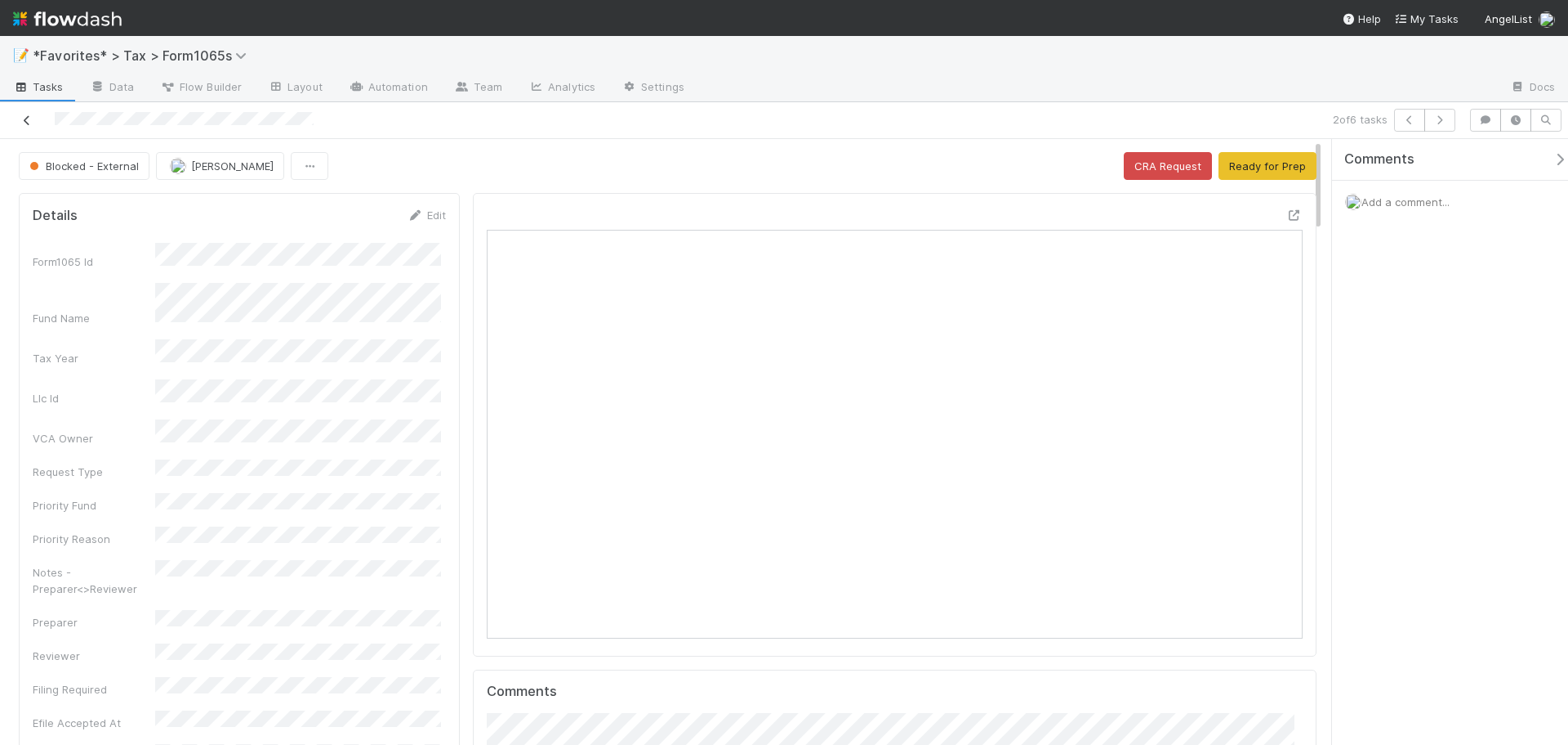
click at [22, 125] on icon at bounding box center [26, 120] width 17 height 11
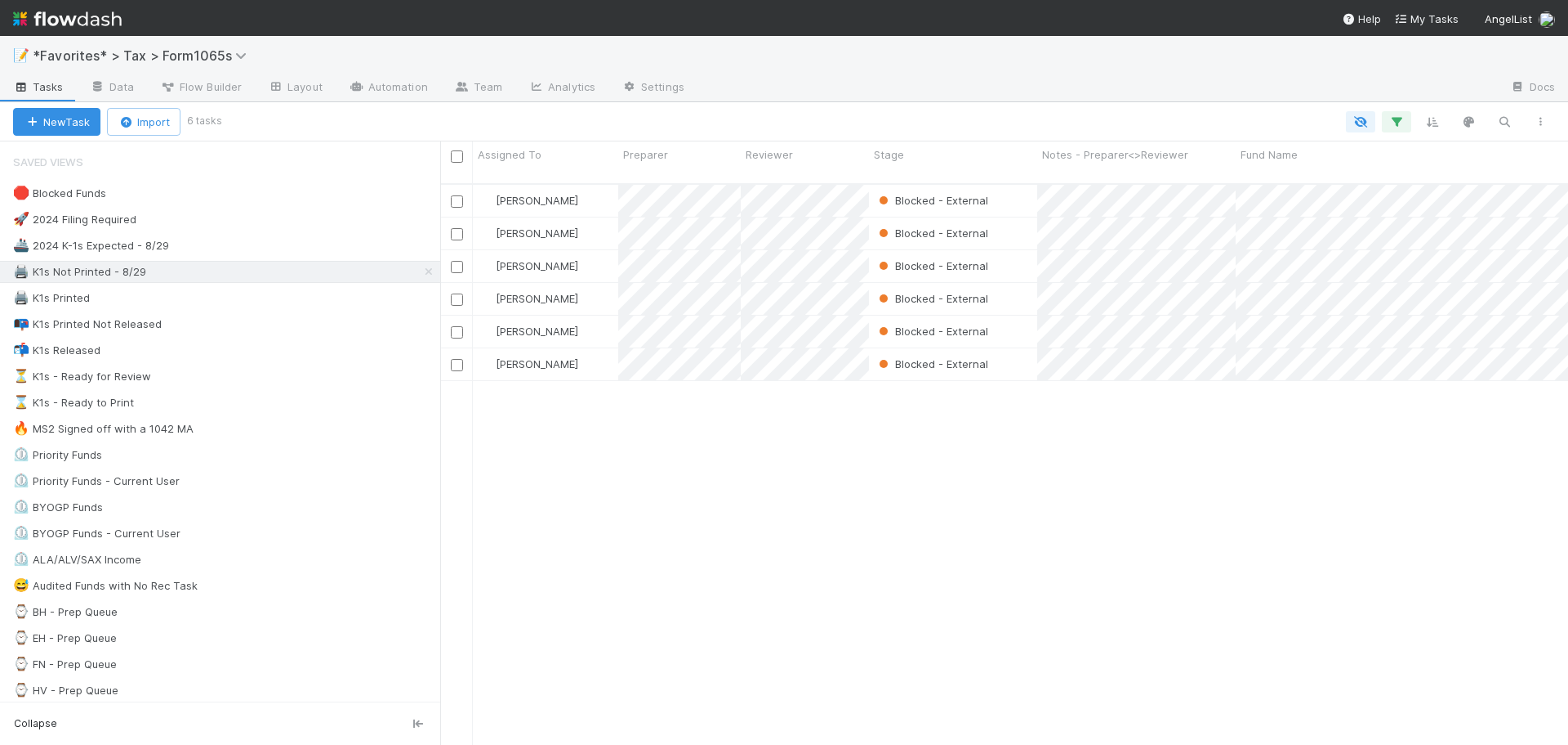
scroll to position [563, 1116]
click at [891, 70] on div "📝 *Favorites* > Tax > Form1065s" at bounding box center [784, 56] width 1568 height 39
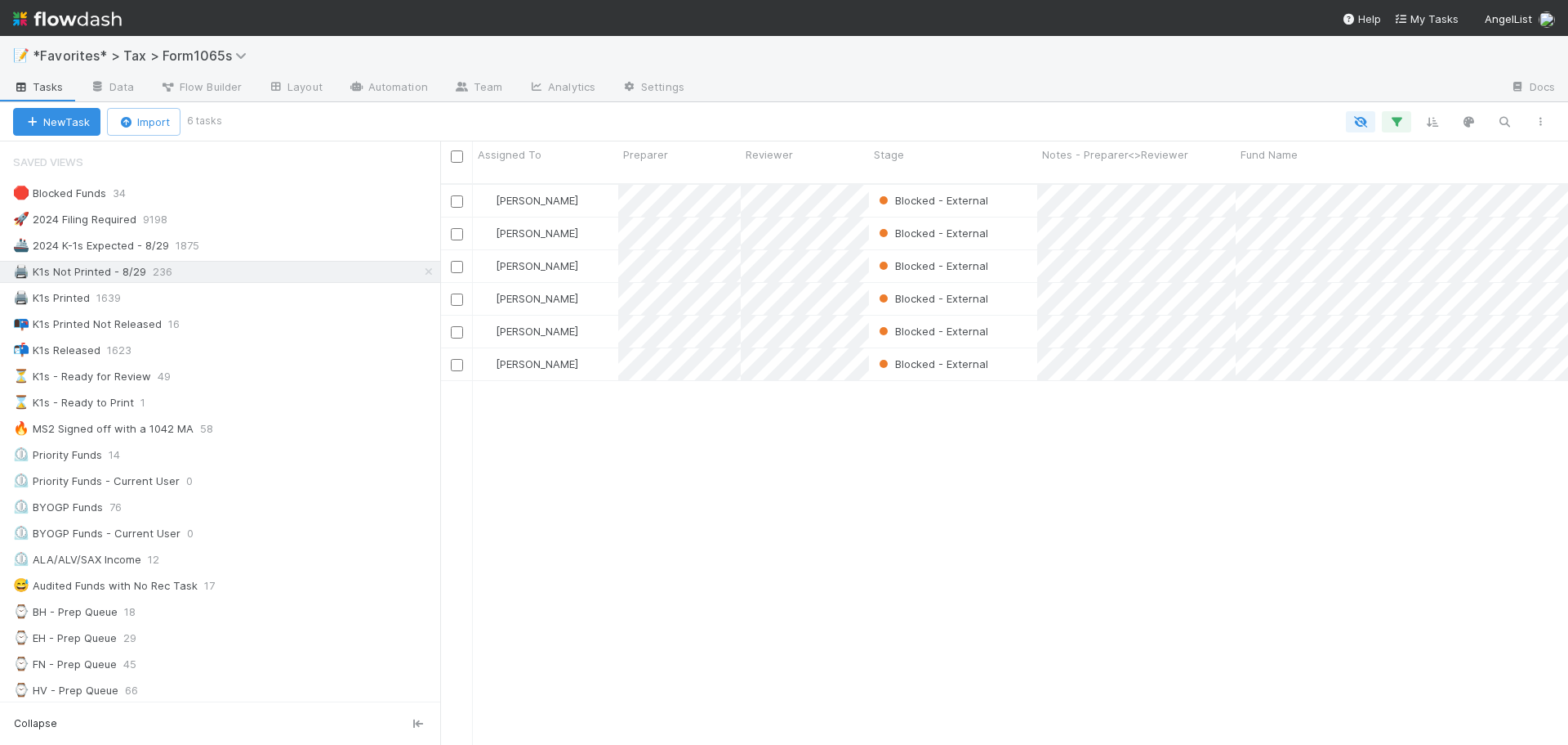
click at [891, 70] on div "📝 *Favorites* > Tax > Form1065s" at bounding box center [784, 56] width 1568 height 39
click at [957, 99] on div at bounding box center [1097, 88] width 800 height 26
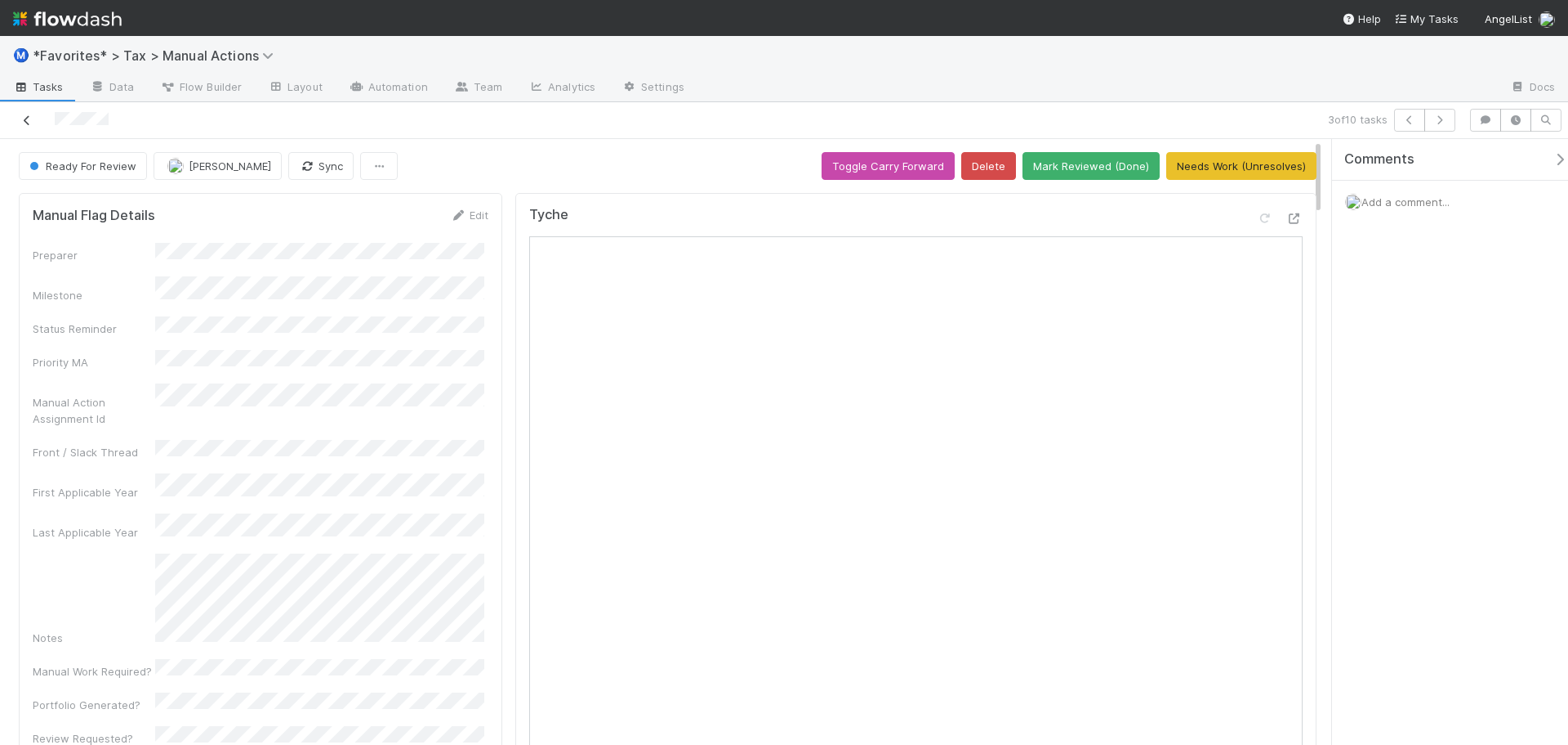
click at [27, 118] on icon at bounding box center [26, 120] width 17 height 11
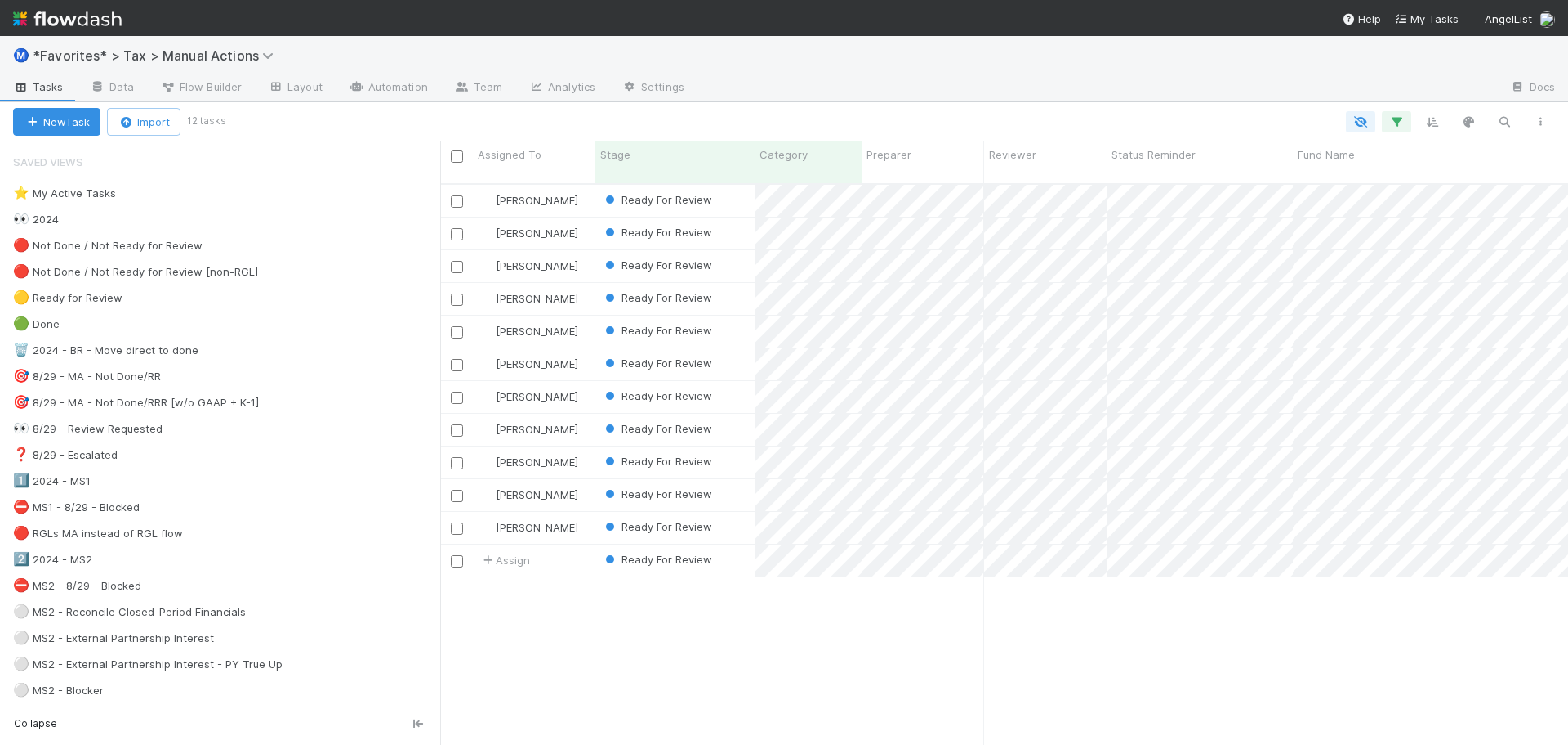
scroll to position [563, 1116]
click at [1061, 61] on div "Ⓜ️ *Favorites* > Tax > Manual Actions" at bounding box center [784, 56] width 1568 height 39
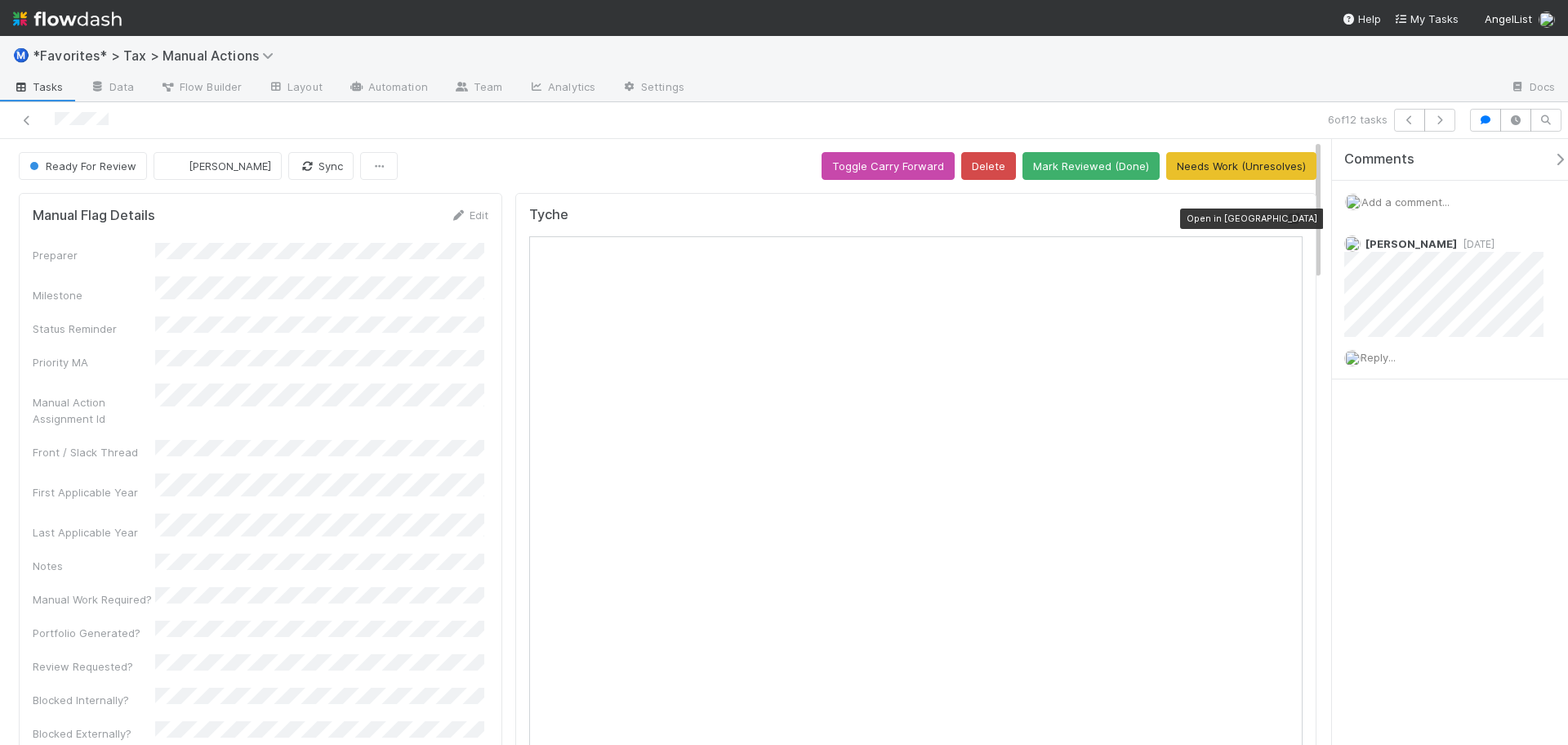
click at [1288, 218] on icon at bounding box center [1294, 218] width 17 height 11
click at [1007, 106] on div "6 of 12 tasks" at bounding box center [784, 121] width 1568 height 37
click at [31, 120] on icon at bounding box center [26, 120] width 17 height 11
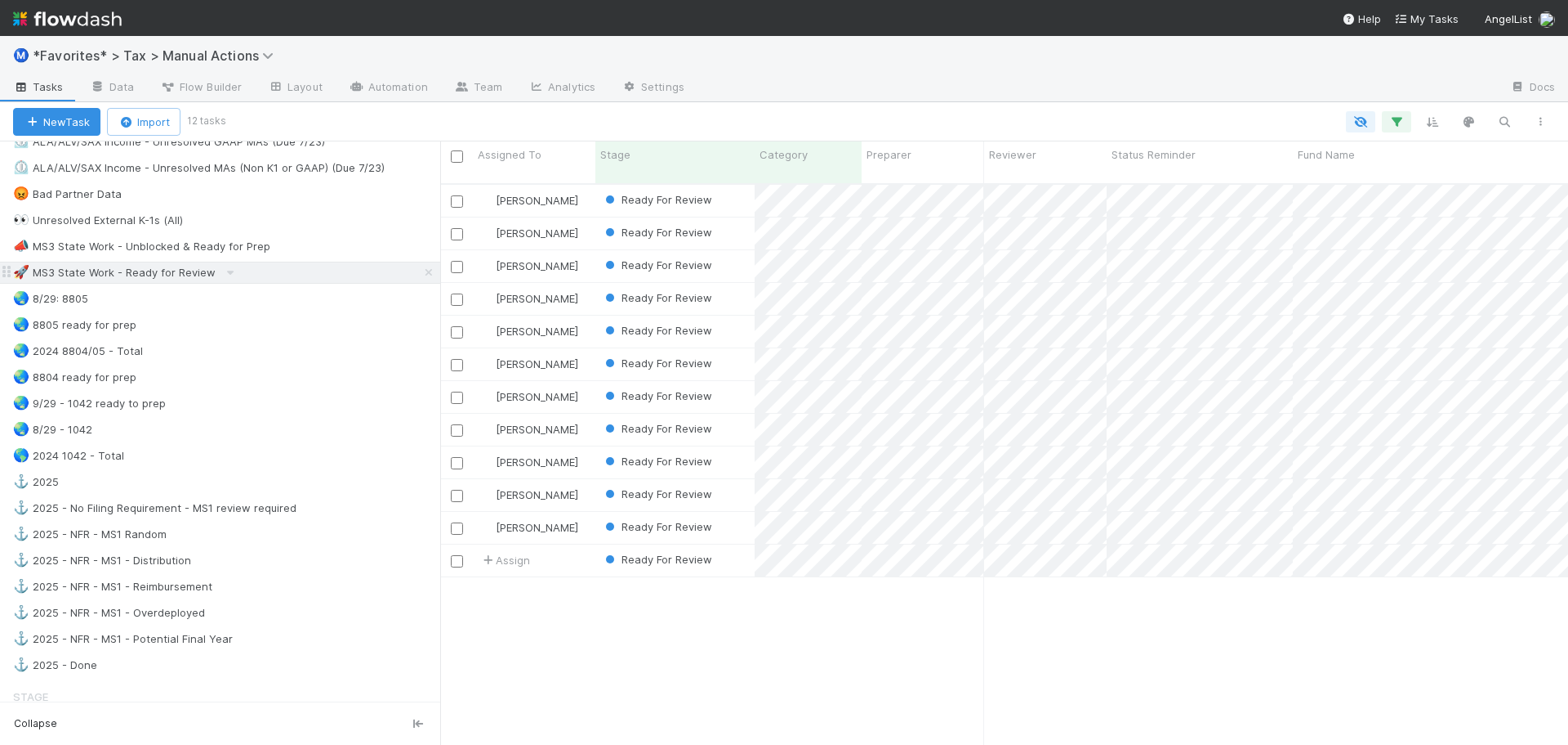
scroll to position [1063, 0]
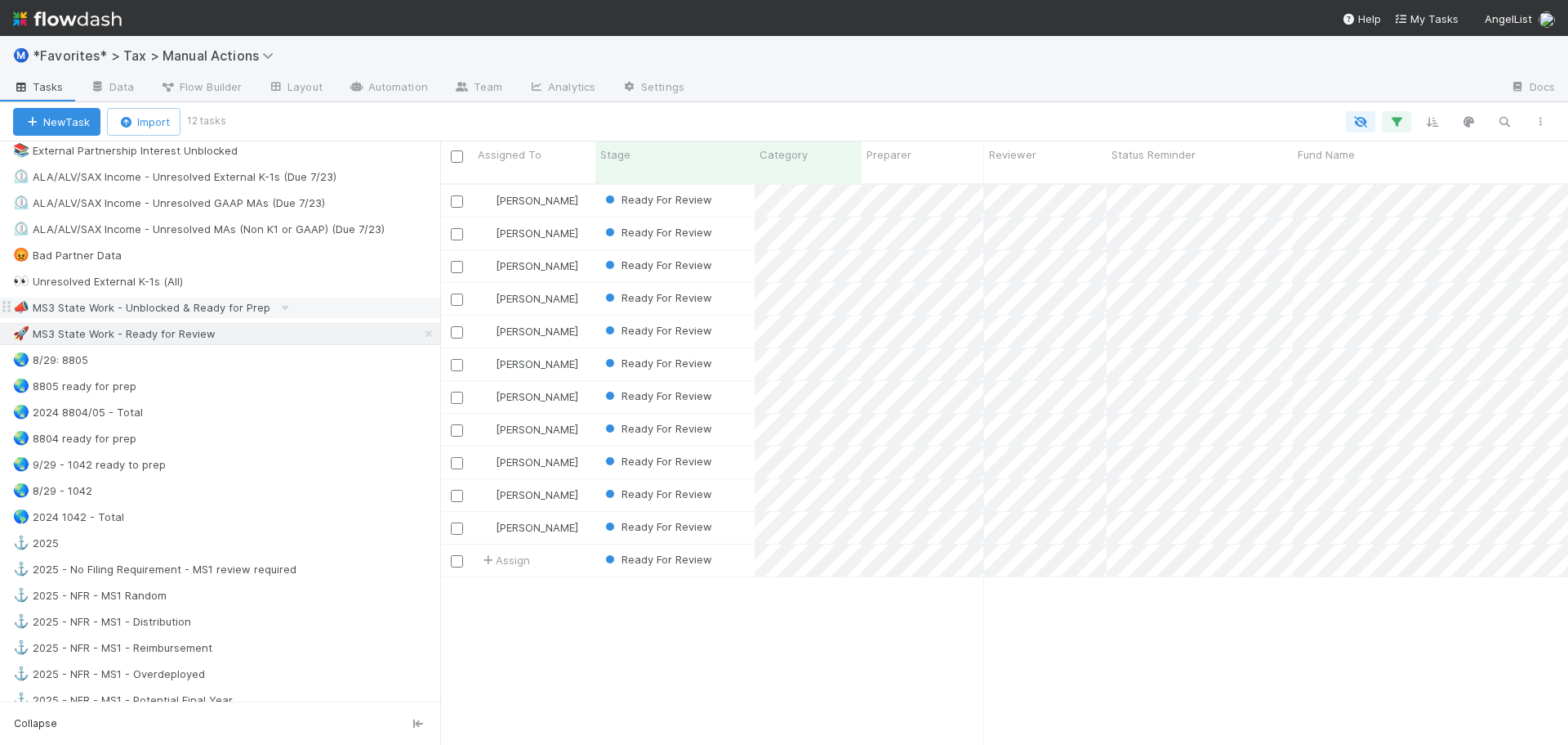
click at [321, 308] on div "📣 MS3 State Work - Unblocked & Ready for Prep" at bounding box center [226, 307] width 427 height 20
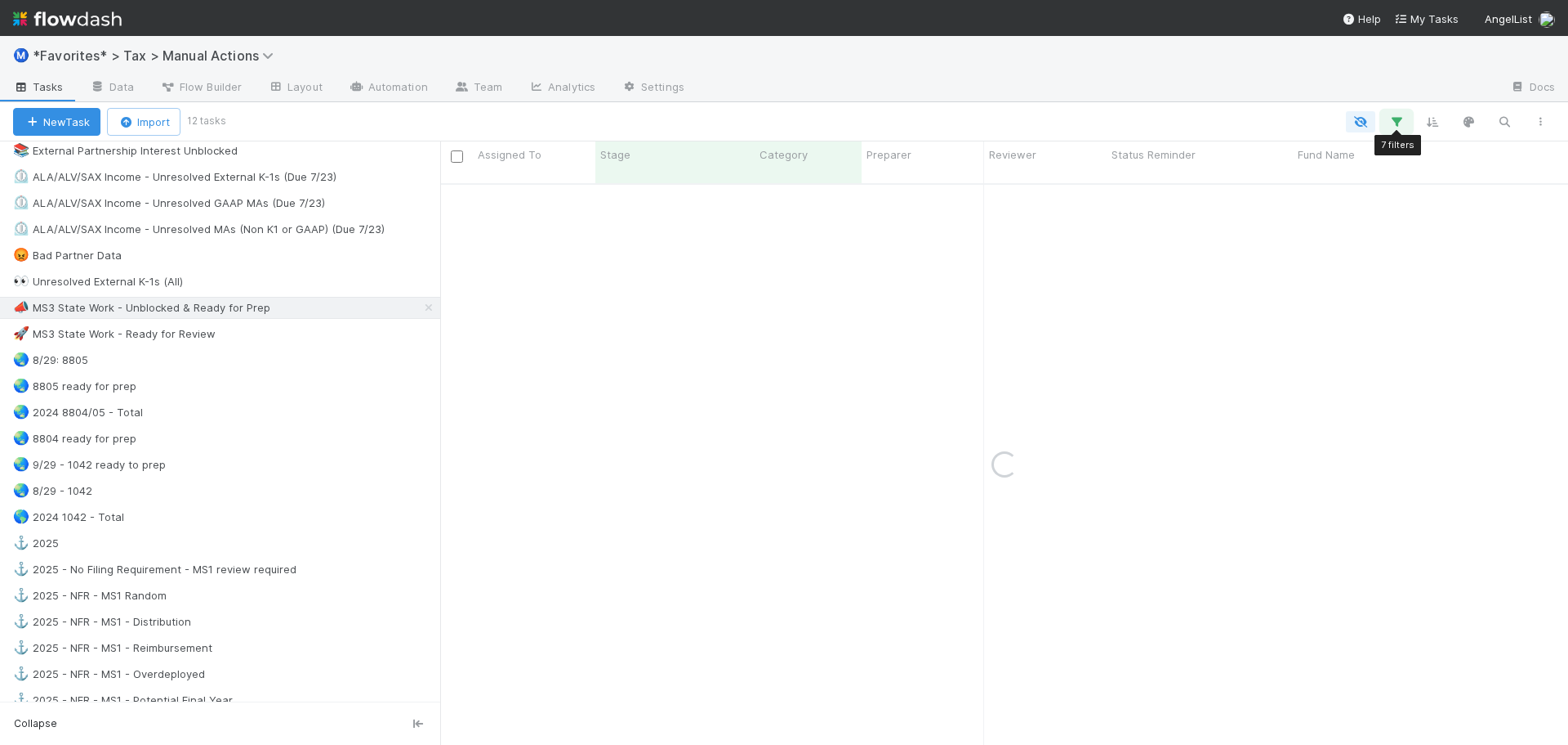
click at [1395, 119] on icon "button" at bounding box center [1396, 121] width 17 height 15
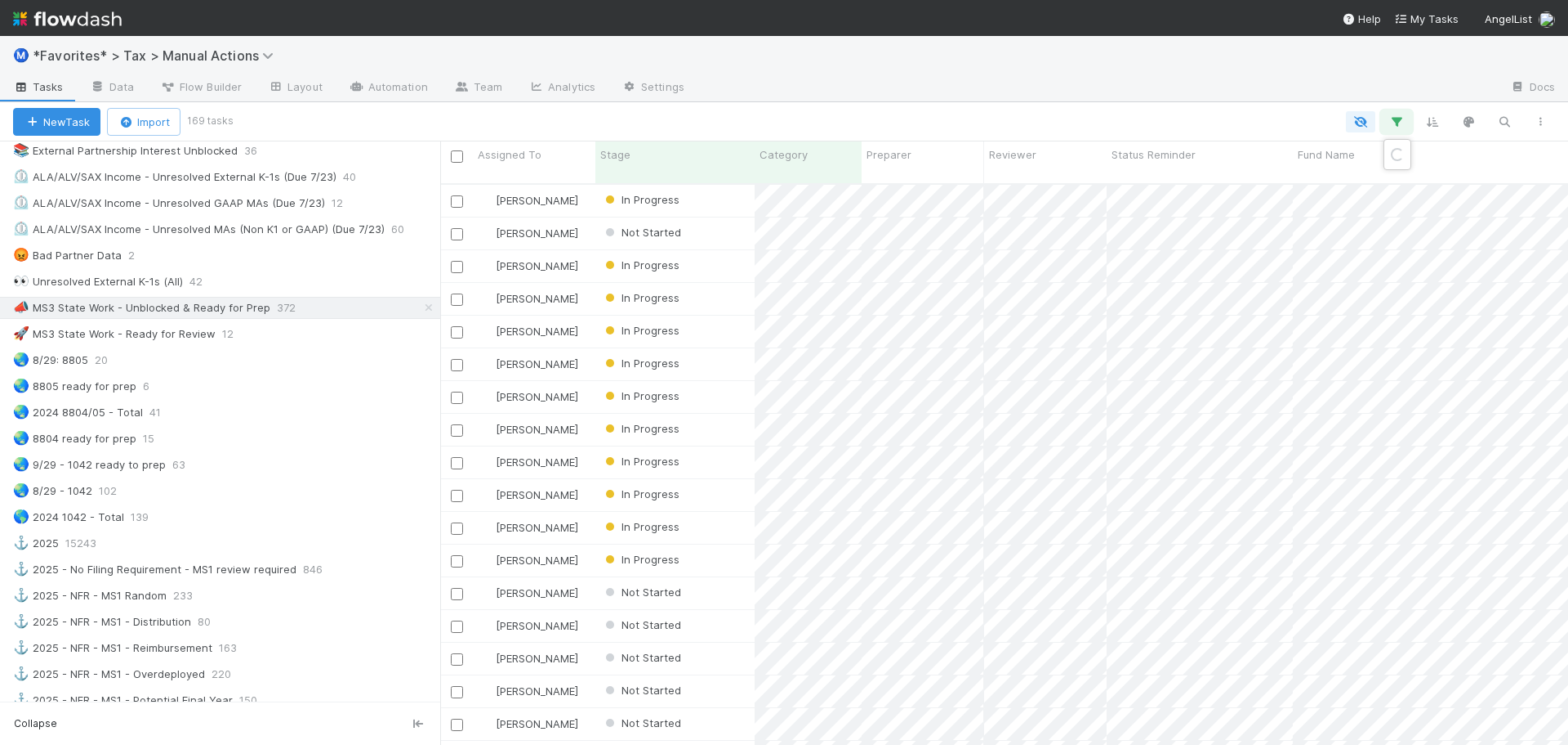
scroll to position [563, 1116]
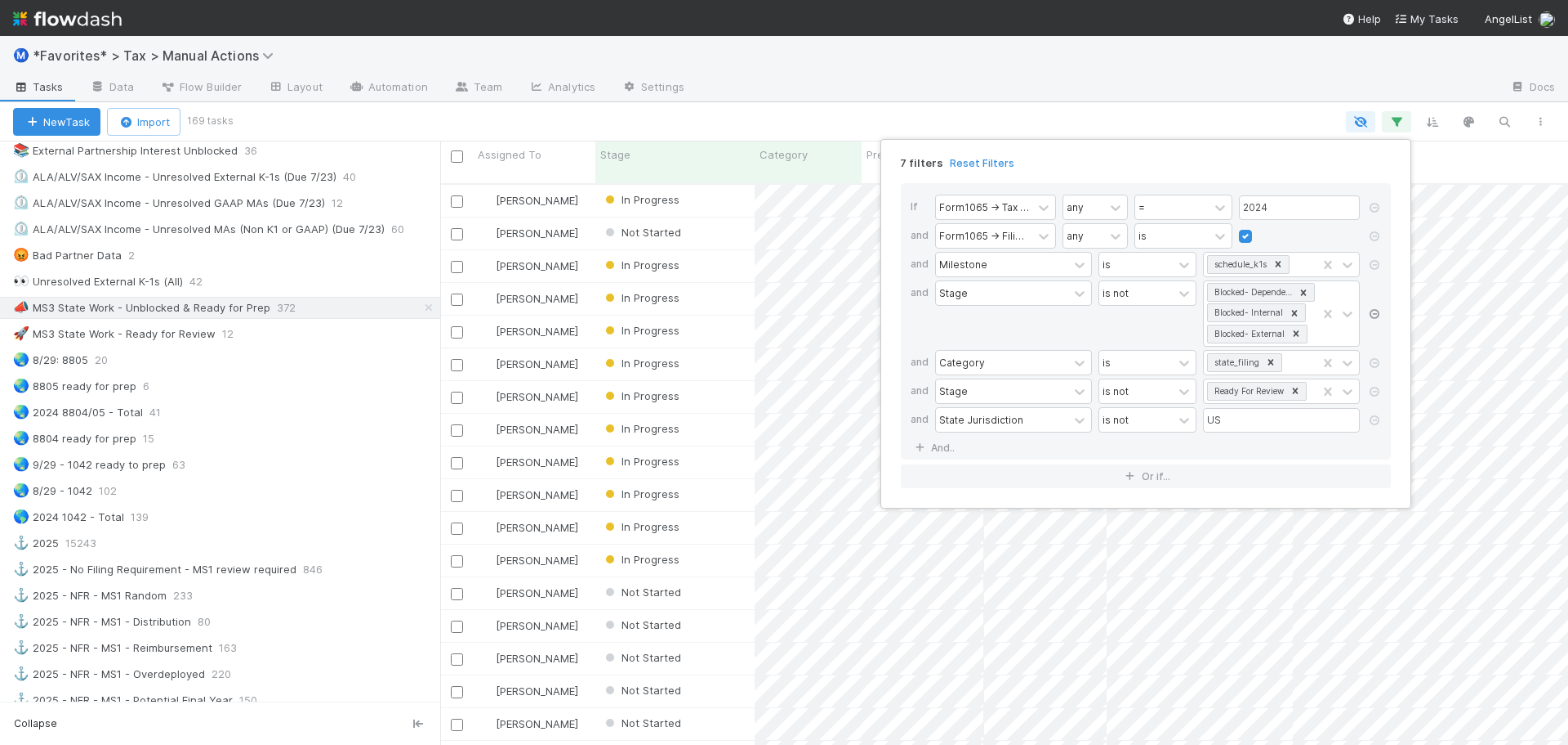
click at [1370, 316] on icon at bounding box center [1374, 314] width 17 height 10
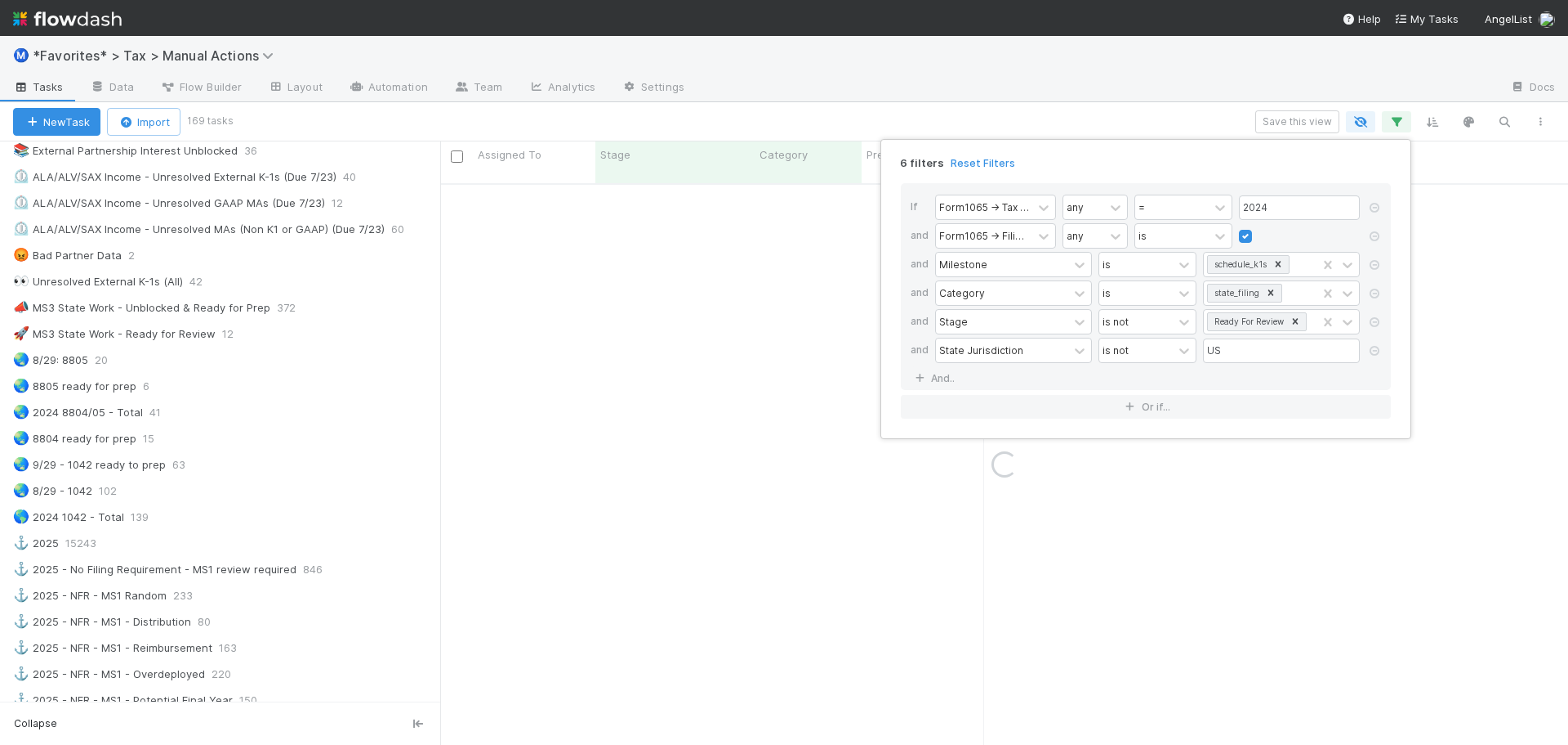
click at [1134, 91] on div "6 filters Reset Filters If Form1065 -> Tax Year any = 2024 and Form1065 -> Fili…" at bounding box center [784, 372] width 1568 height 745
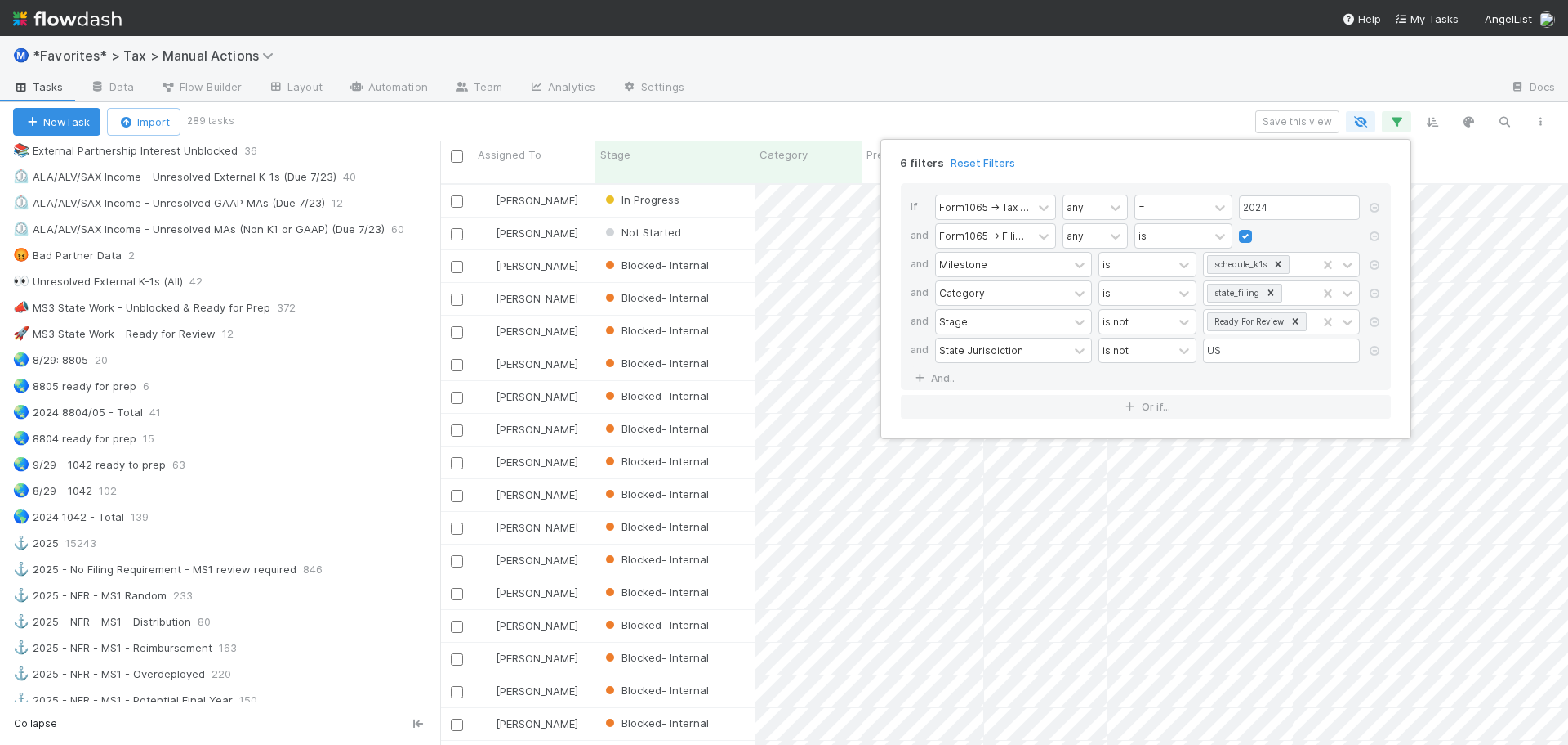
scroll to position [563, 1116]
click at [1134, 91] on div "6 filters Reset Filters If Form1065 -> Tax Year any = 2024 and Form1065 -> Fili…" at bounding box center [784, 372] width 1568 height 745
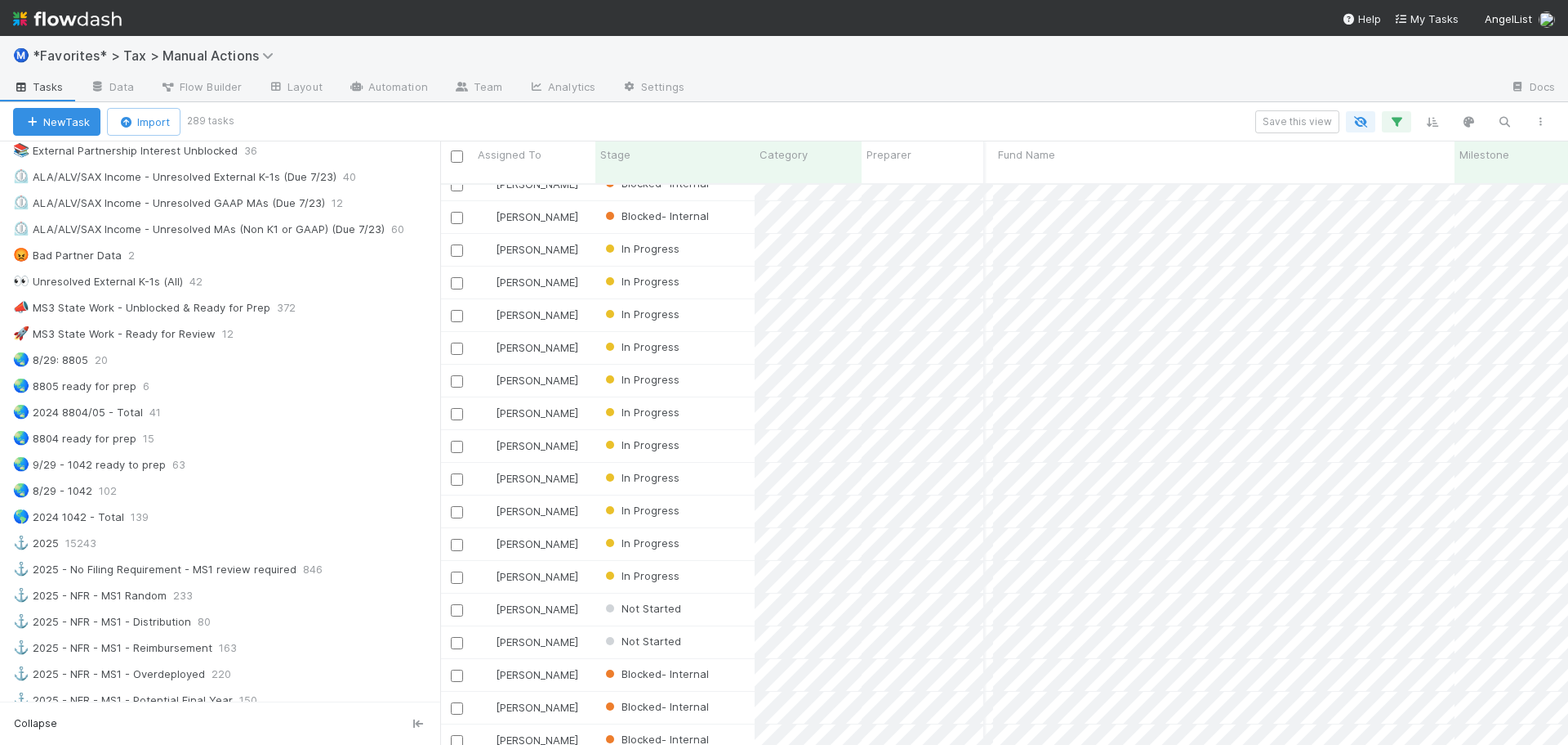
scroll to position [0, 0]
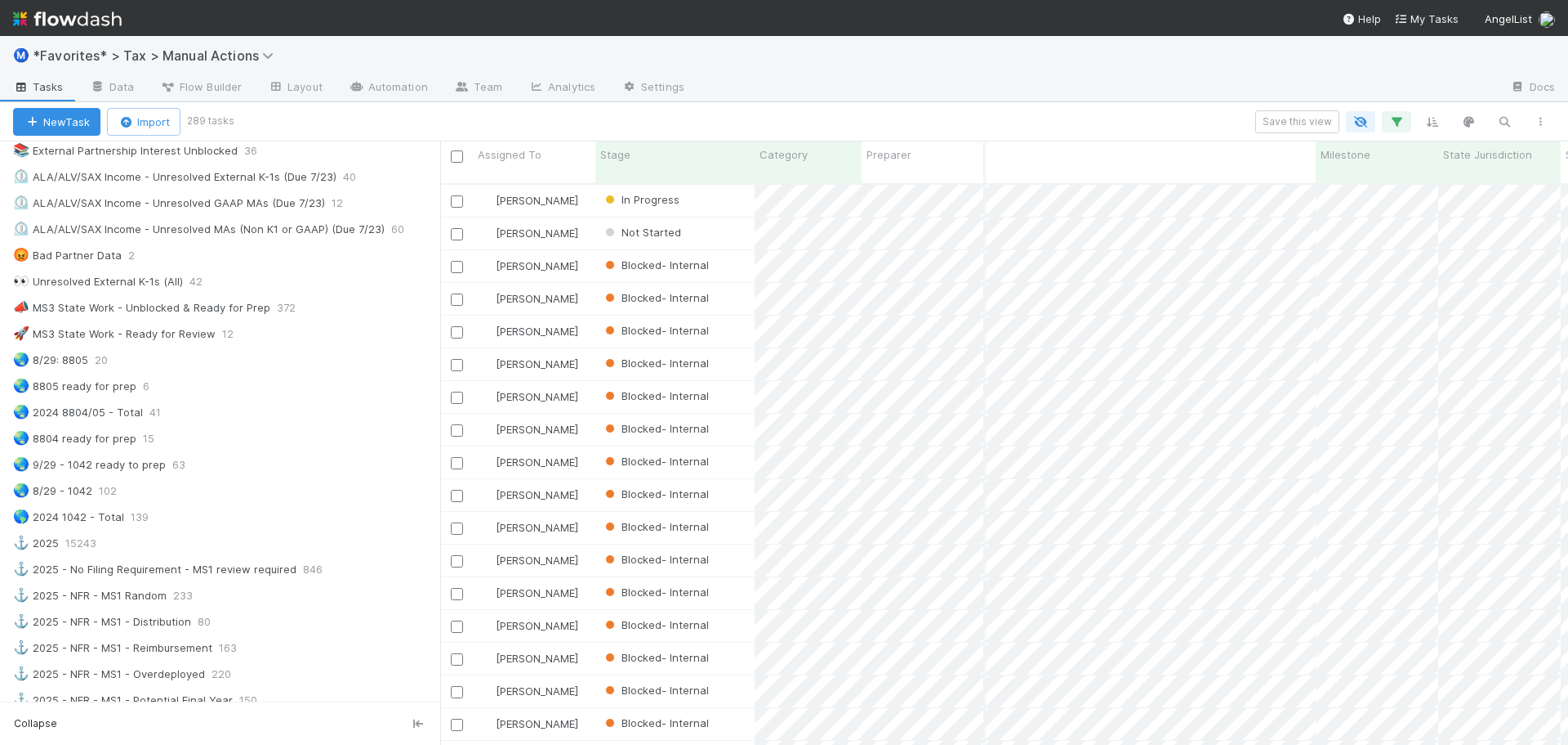
click at [1204, 104] on div "New Task Import 289 tasks Save this view" at bounding box center [784, 122] width 1568 height 39
click at [1128, 66] on div "Ⓜ️ *Favorites* > Tax > Manual Actions" at bounding box center [784, 56] width 1568 height 39
click at [896, 83] on div at bounding box center [1097, 88] width 800 height 26
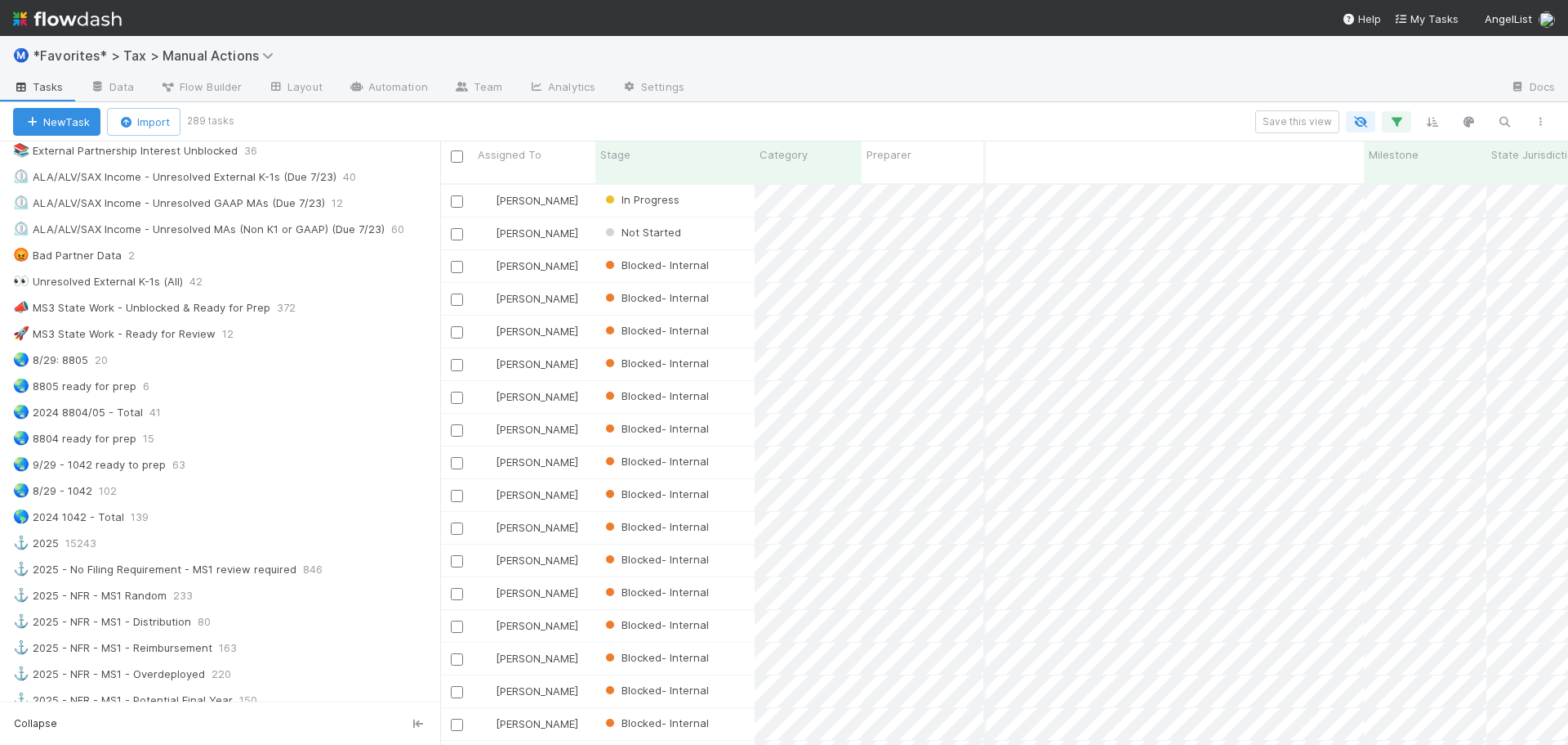
click at [896, 83] on div at bounding box center [1097, 88] width 800 height 26
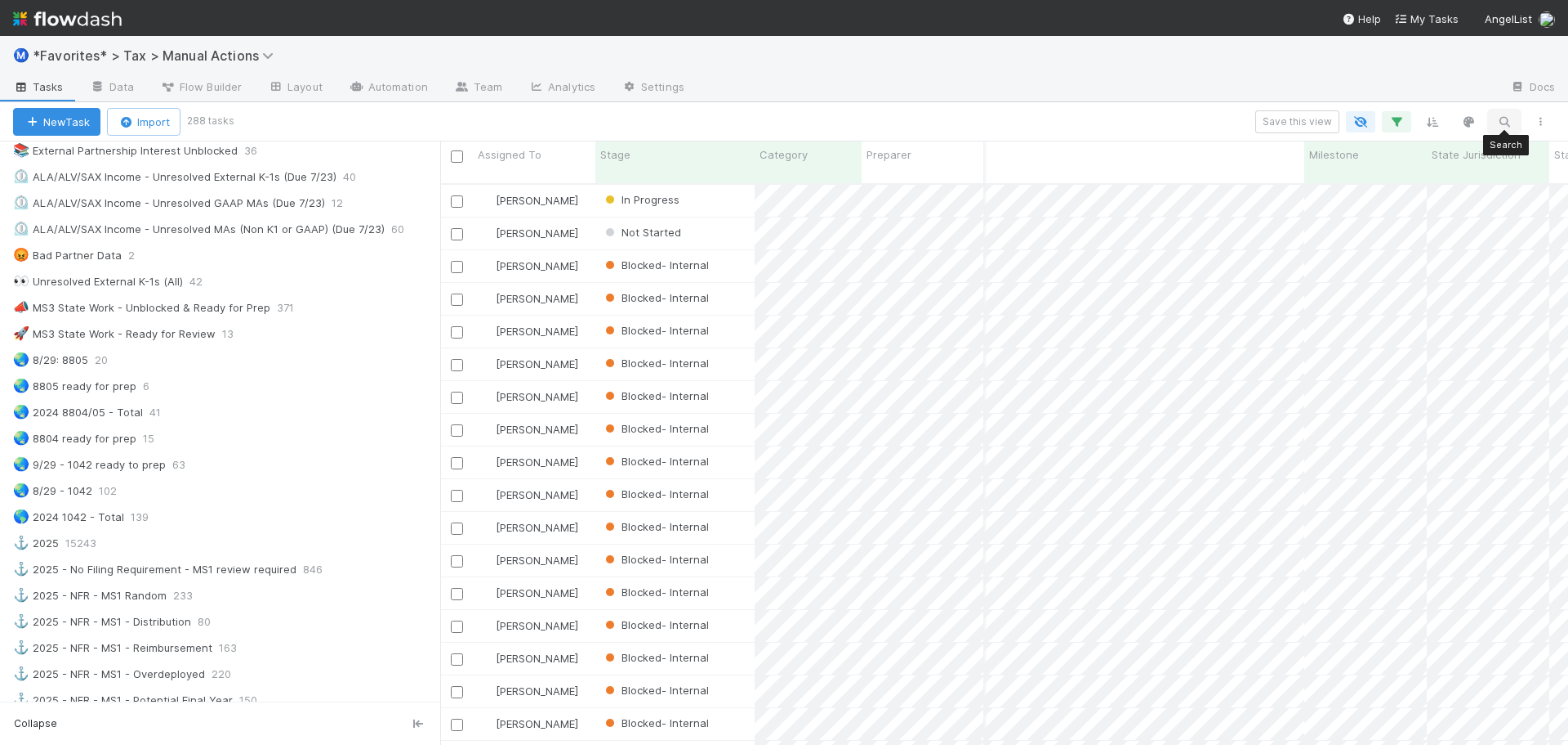
click at [1496, 123] on icon "button" at bounding box center [1504, 121] width 17 height 15
click at [1301, 52] on div at bounding box center [784, 372] width 1568 height 745
click at [1390, 125] on icon "button" at bounding box center [1396, 121] width 17 height 15
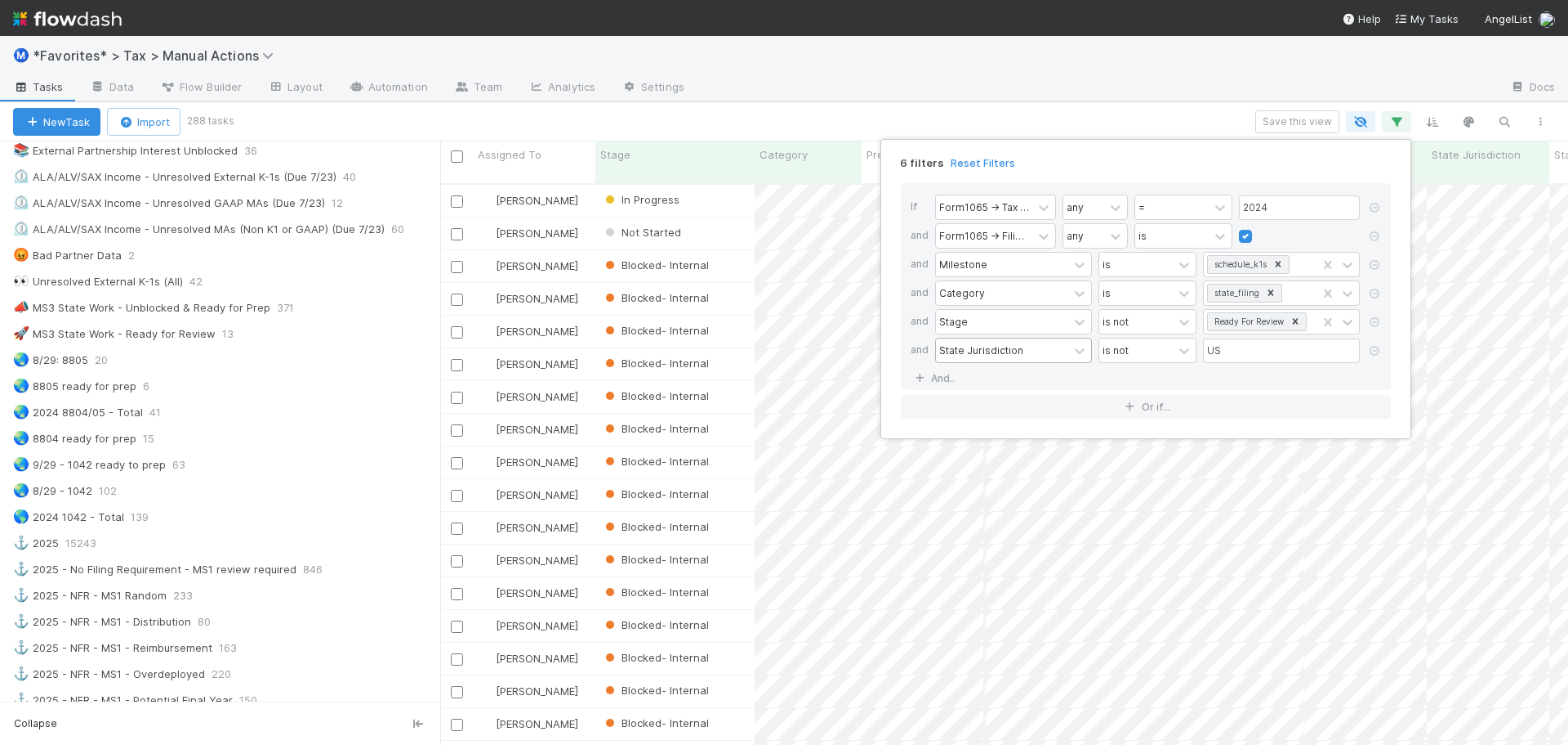
click at [952, 354] on div "State Jurisdiction" at bounding box center [981, 349] width 84 height 15
click at [916, 364] on div "and" at bounding box center [923, 351] width 24 height 28
click at [937, 375] on link "And.." at bounding box center [937, 377] width 52 height 23
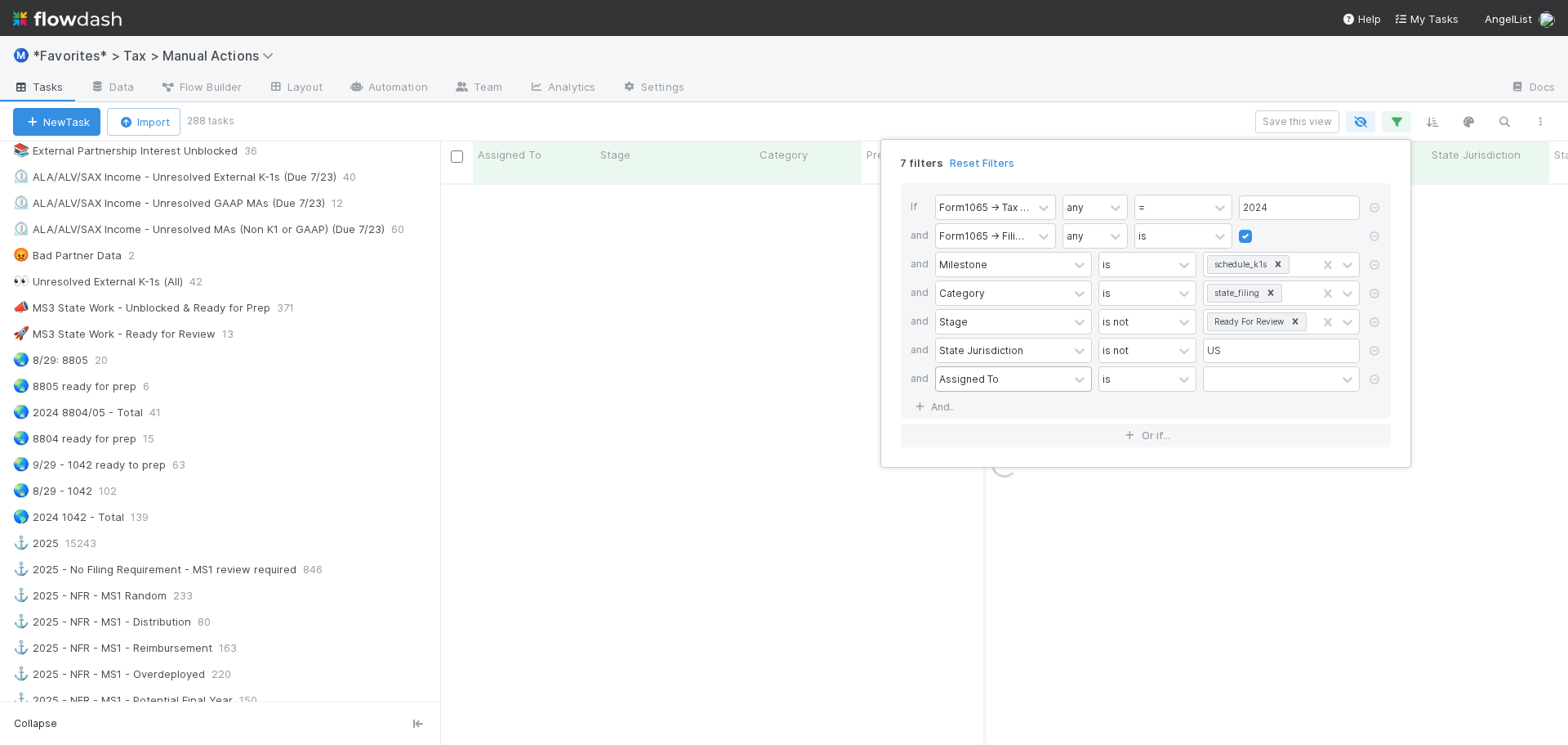
drag, startPoint x: 937, startPoint y: 375, endPoint x: 985, endPoint y: 381, distance: 48.4
click at [982, 379] on div "Assigned To" at bounding box center [969, 378] width 59 height 15
type input "juri"
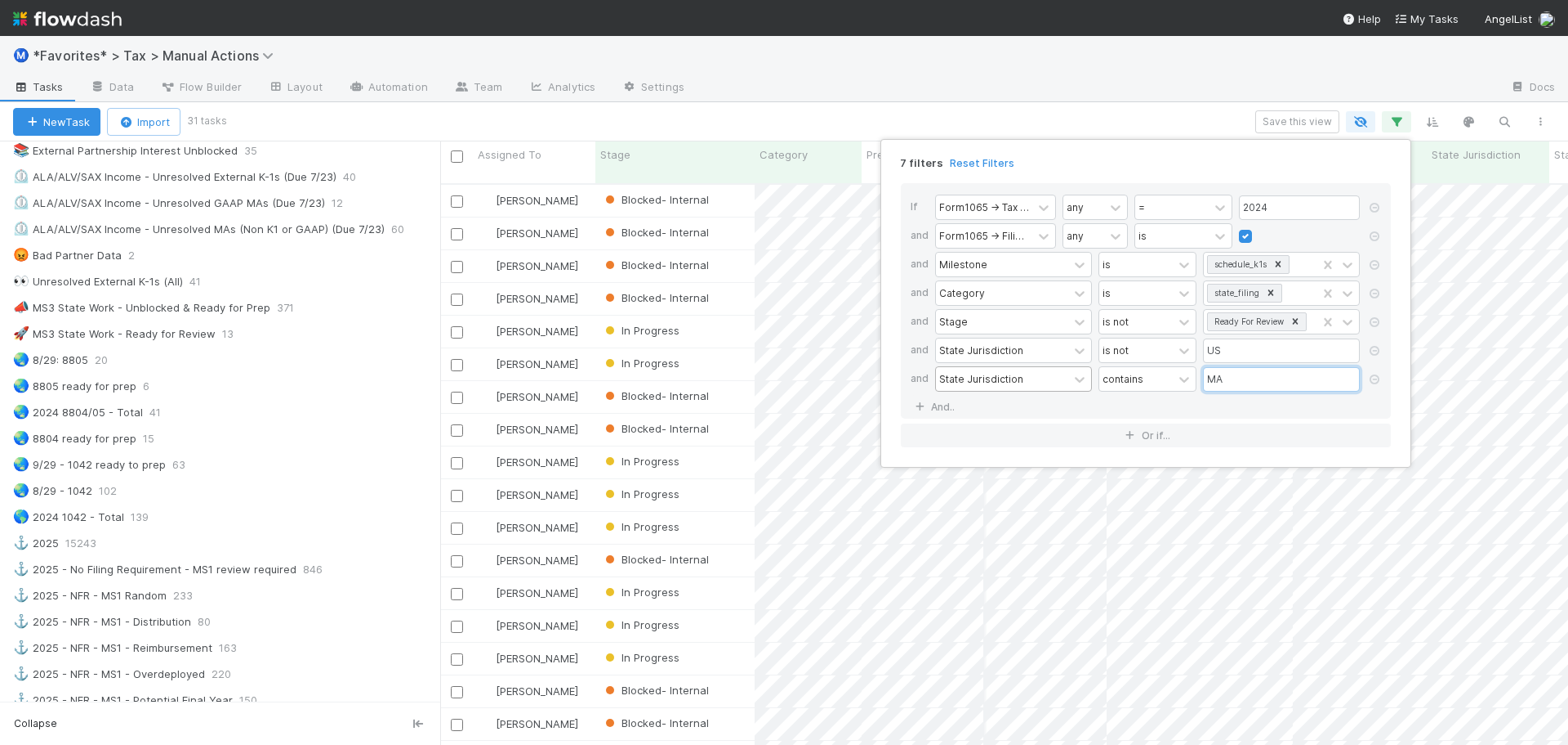
scroll to position [563, 1116]
type input "MA"
click at [1128, 63] on div "7 filters Reset Filters If Form1065 -> Tax Year any = 2024 and Form1065 -> Fili…" at bounding box center [784, 372] width 1568 height 745
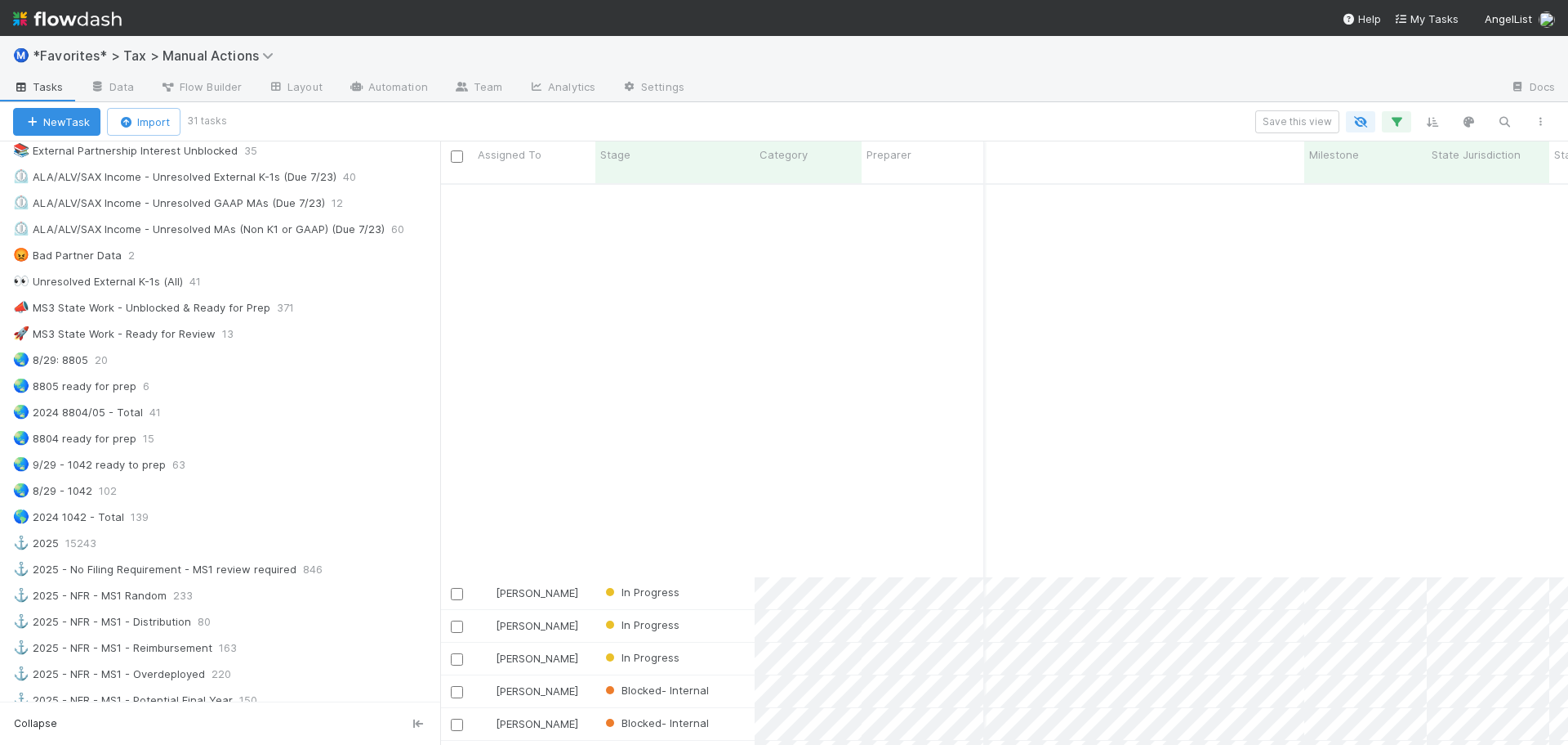
scroll to position [451, 450]
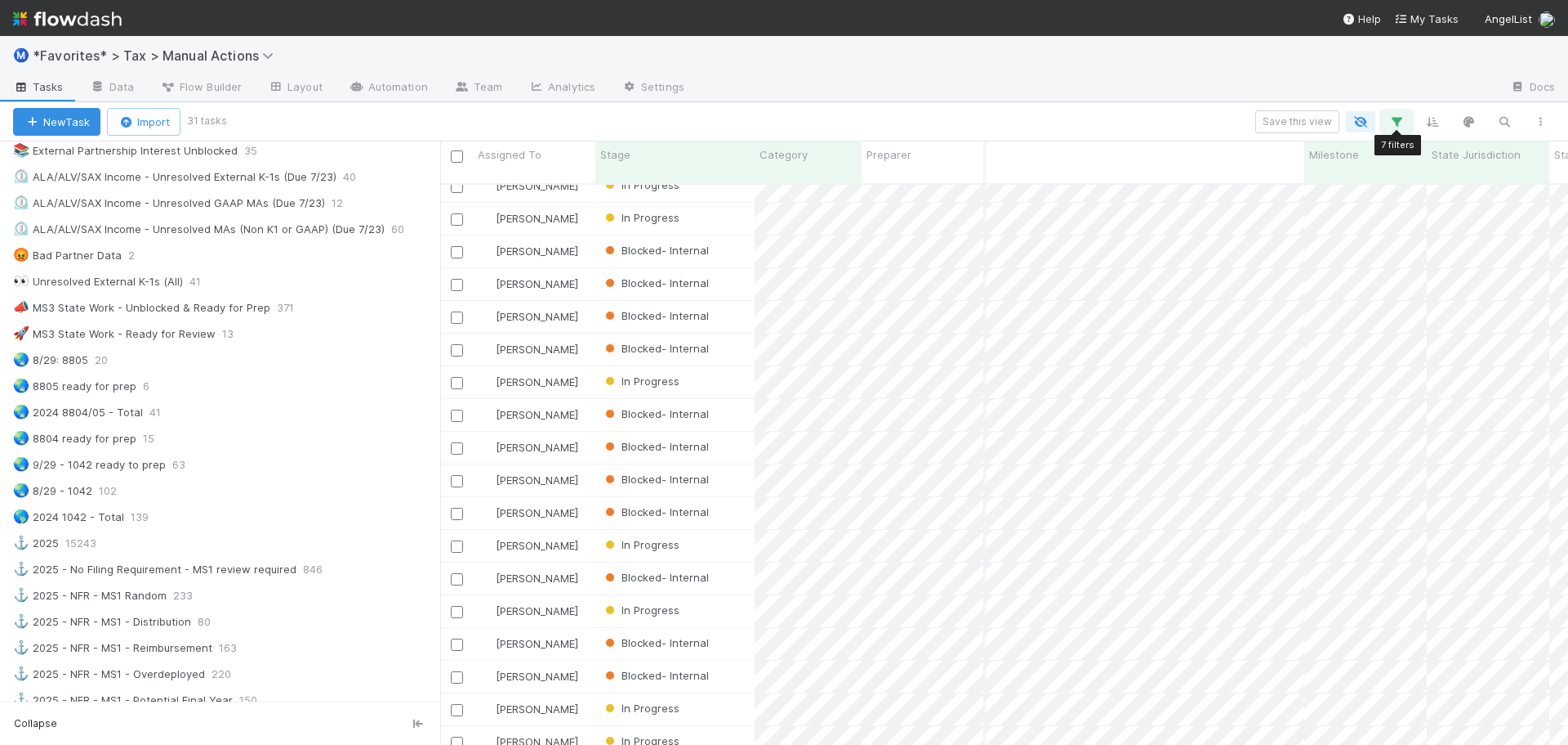
click at [1405, 124] on button "button" at bounding box center [1396, 122] width 29 height 21
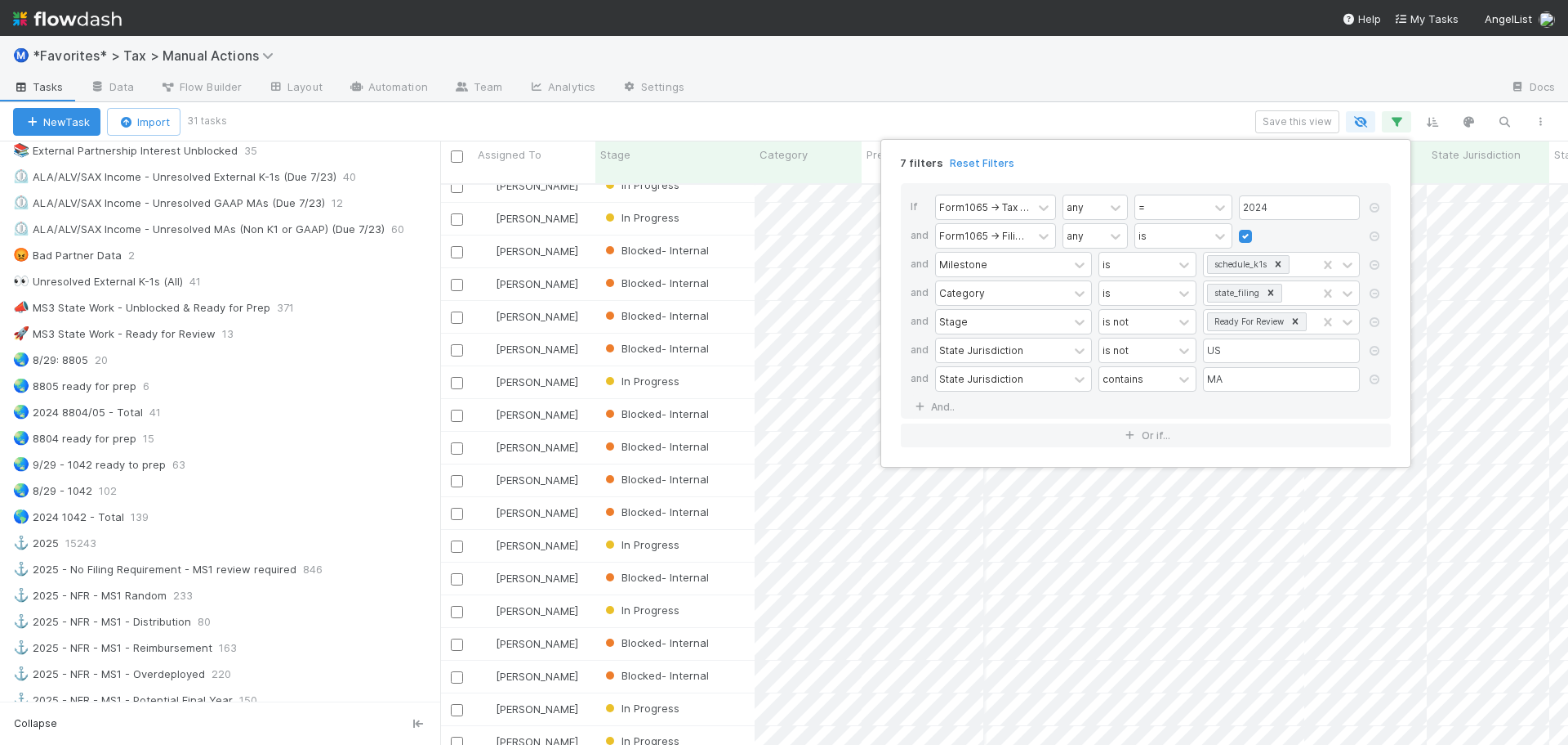
drag, startPoint x: 1376, startPoint y: 381, endPoint x: 1370, endPoint y: 370, distance: 12.5
click at [1376, 381] on icon at bounding box center [1374, 379] width 17 height 10
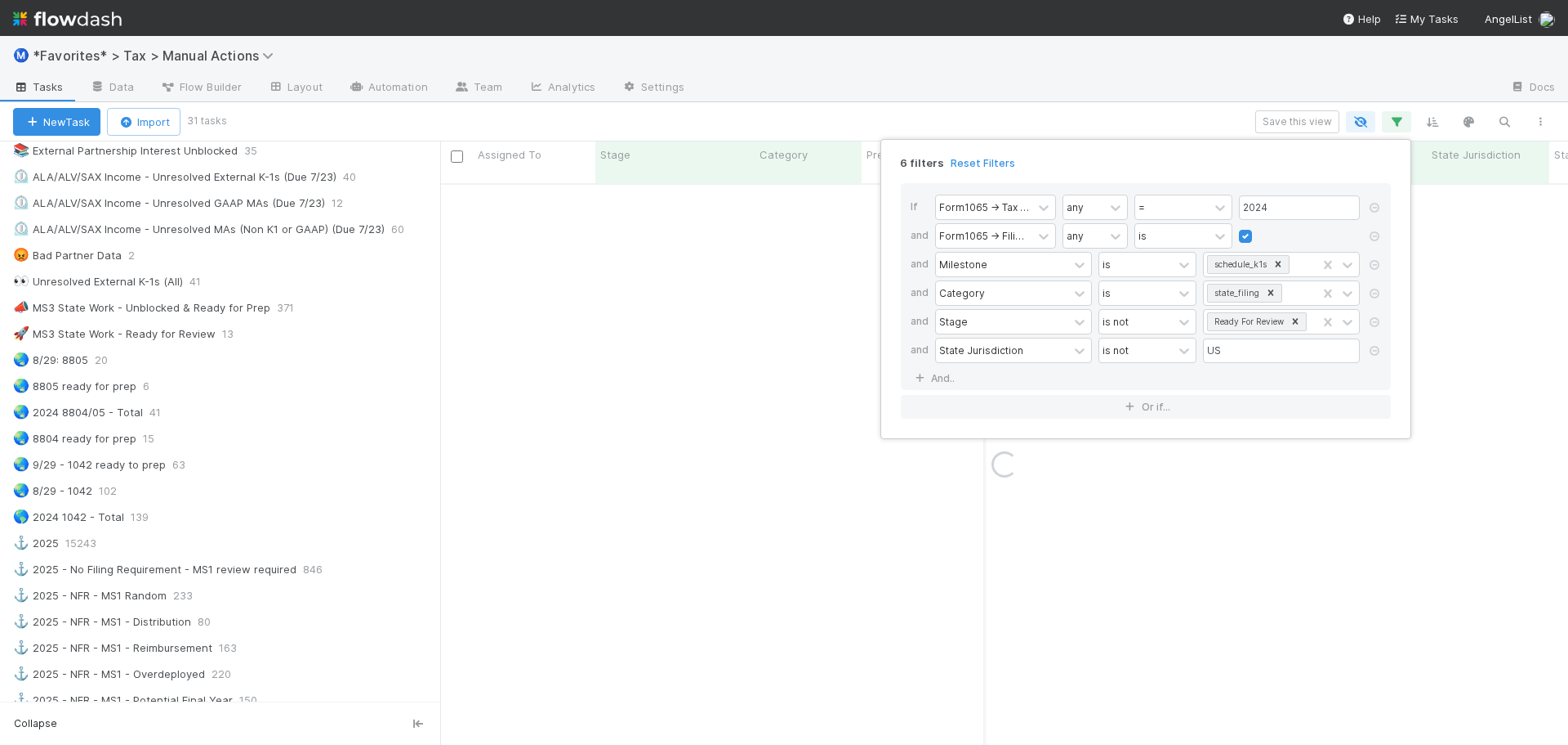
click at [1208, 95] on div "6 filters Reset Filters If Form1065 -> Tax Year any = 2024 and Form1065 -> Fili…" at bounding box center [784, 372] width 1568 height 745
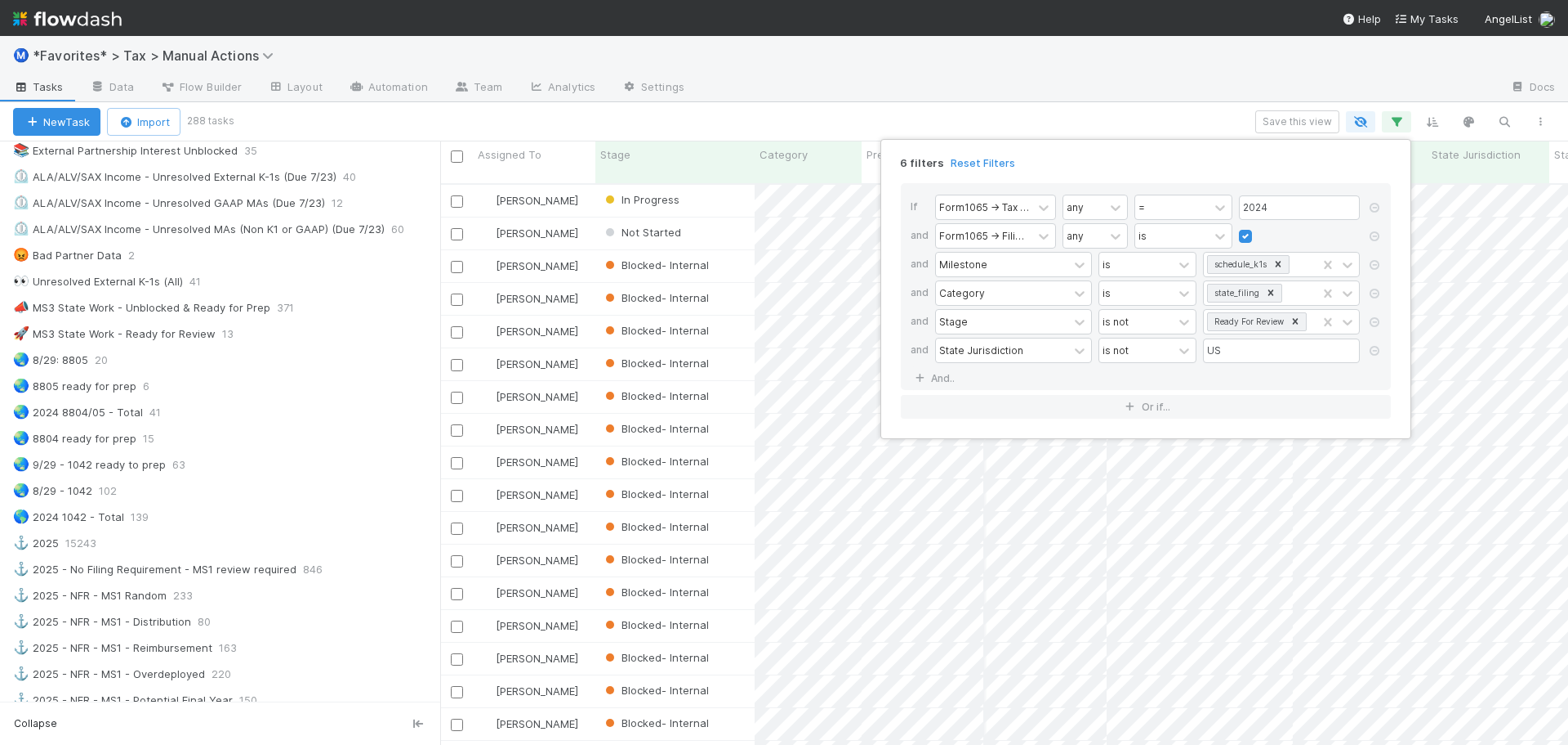
scroll to position [563, 1116]
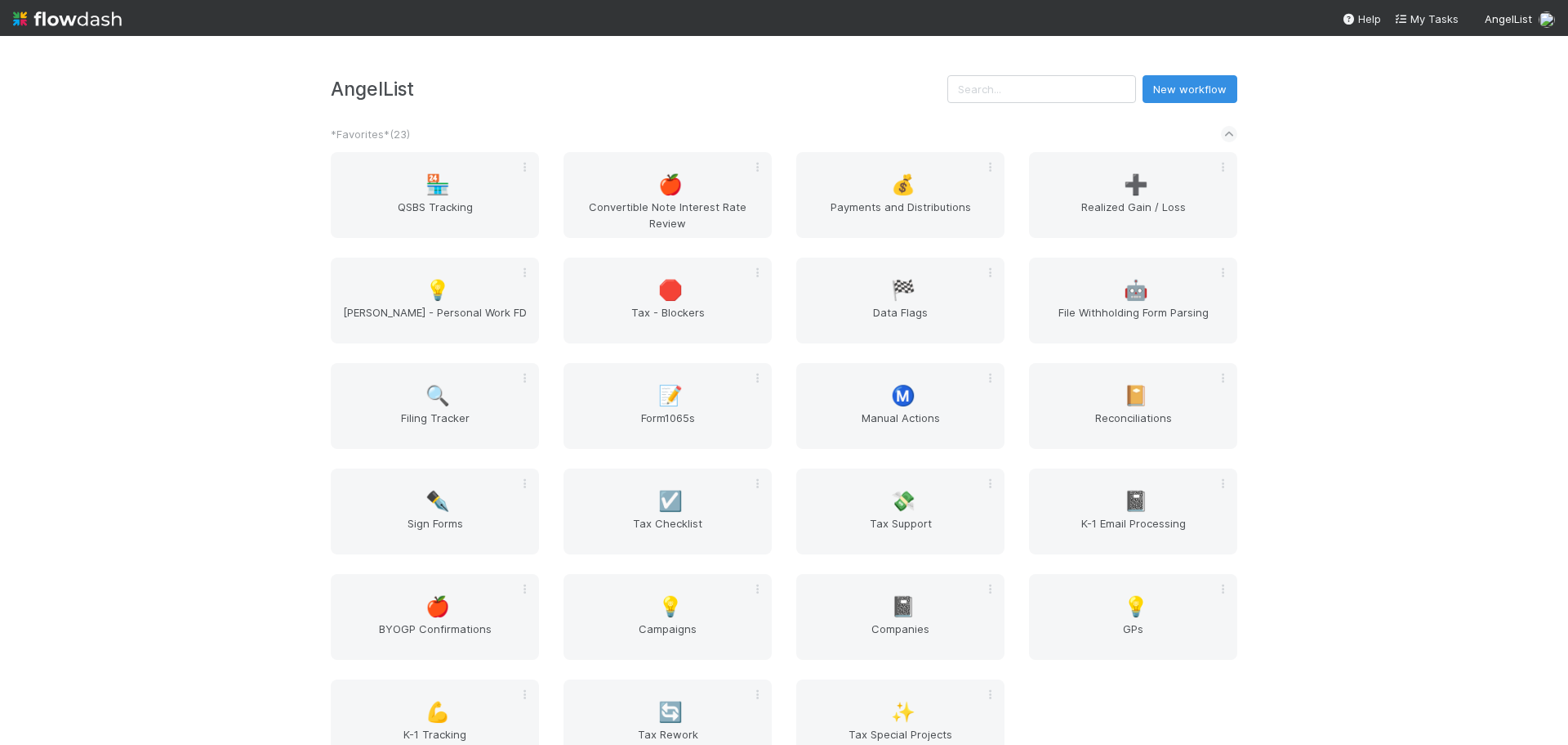
drag, startPoint x: 998, startPoint y: 119, endPoint x: 1007, endPoint y: 98, distance: 22.8
click at [1007, 98] on input "text" at bounding box center [1042, 89] width 189 height 27
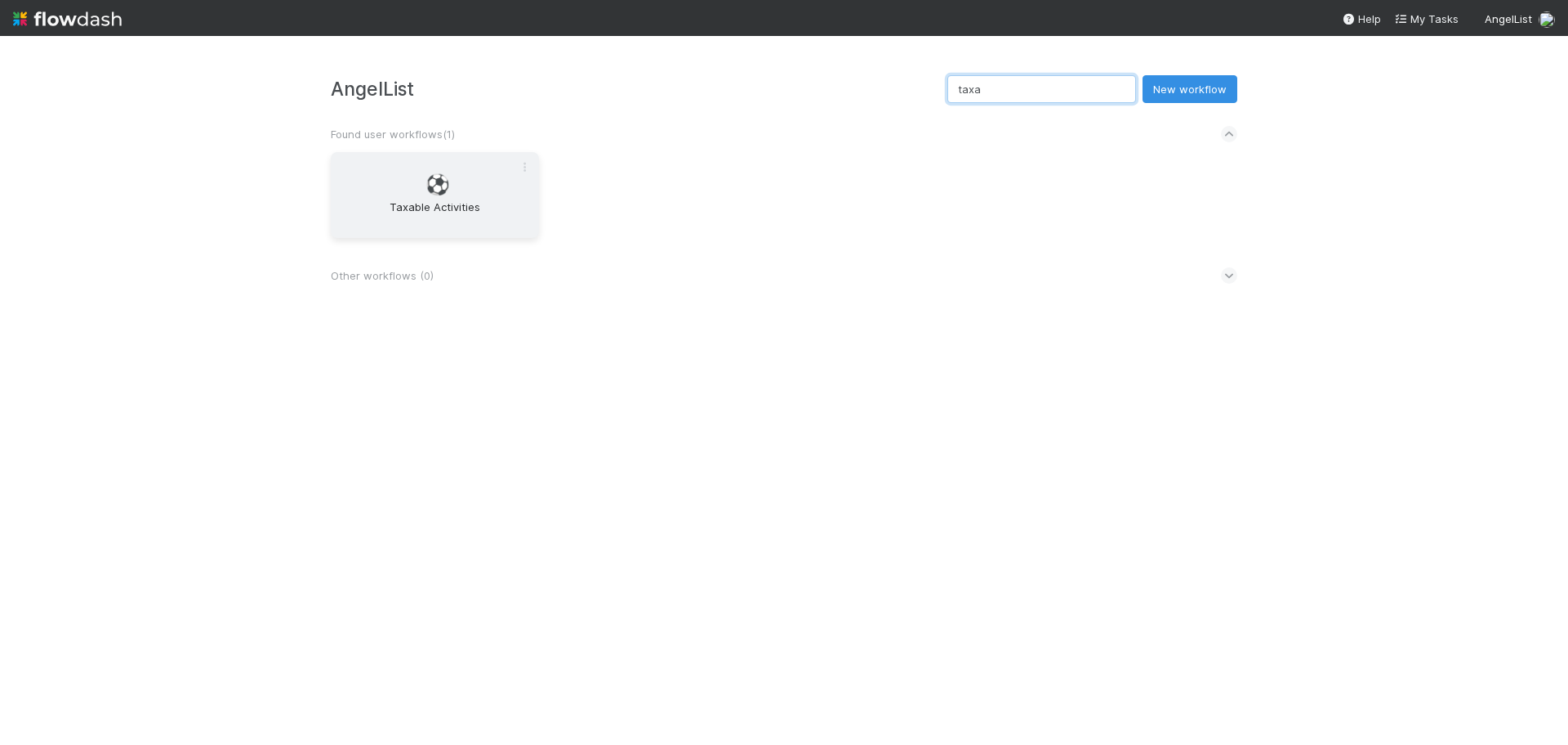
type input "taxa"
click at [446, 176] on span "⚽" at bounding box center [438, 185] width 24 height 21
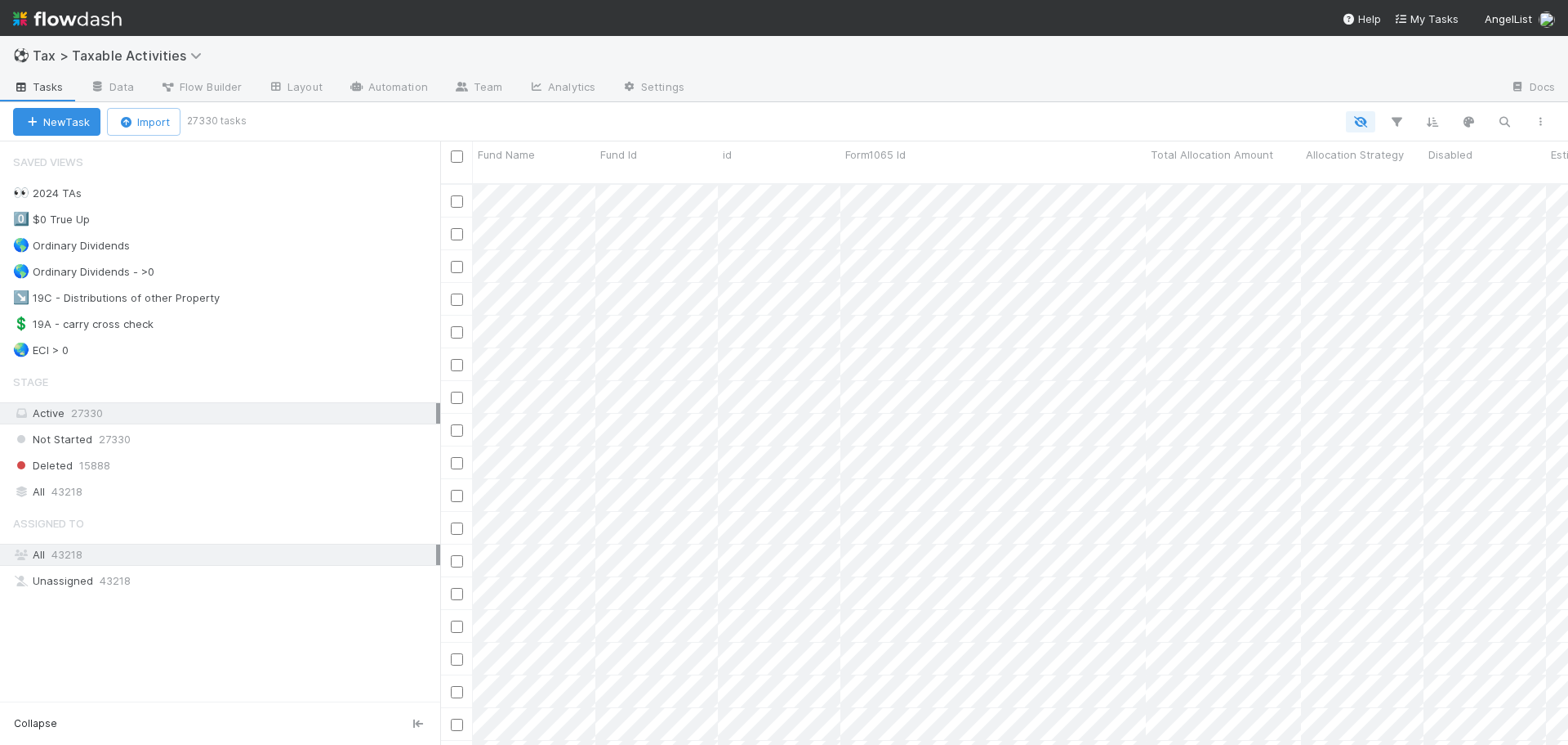
scroll to position [563, 1116]
click at [970, 90] on div at bounding box center [1097, 88] width 800 height 26
click at [149, 198] on div "👀 2024 TAs 43154" at bounding box center [226, 193] width 427 height 20
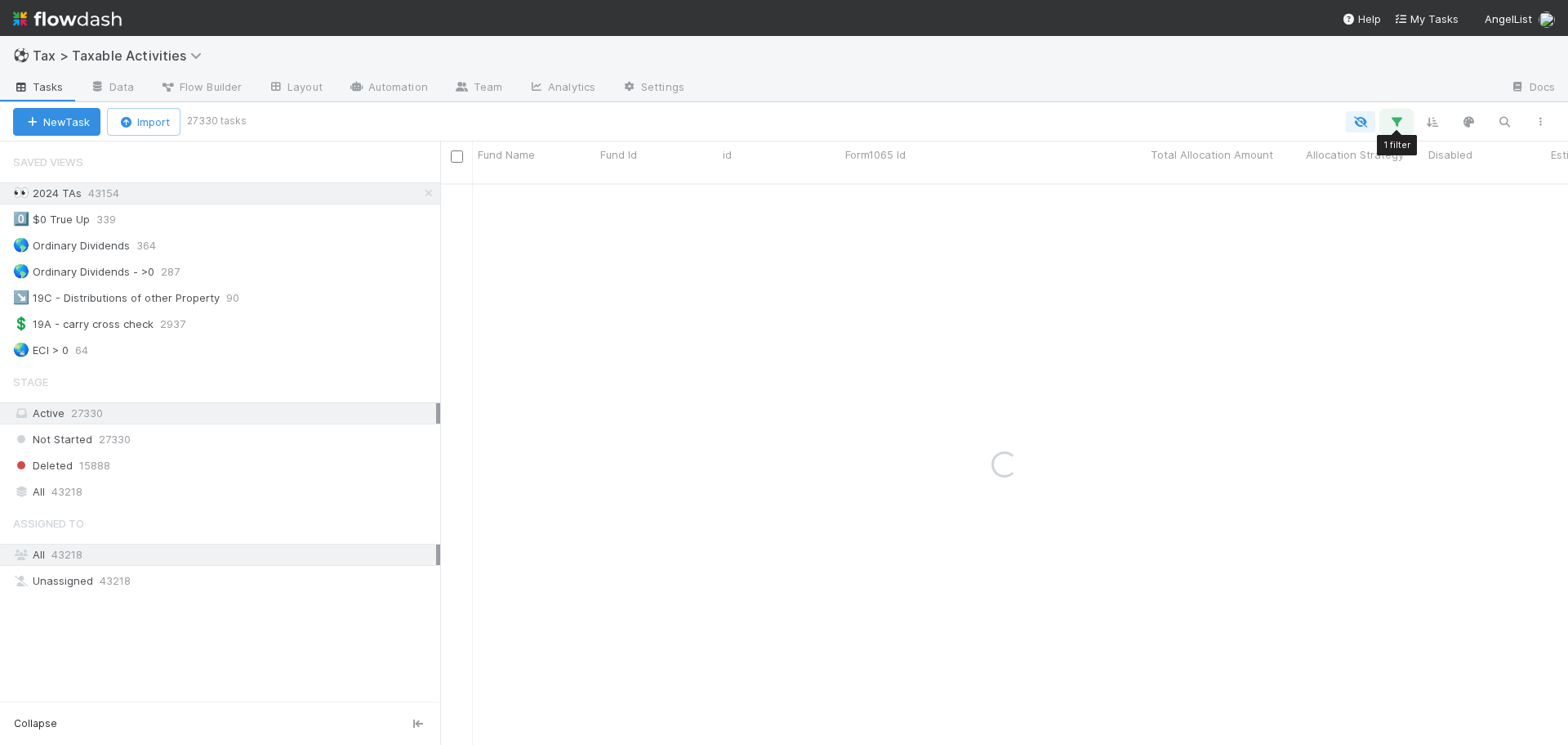
click at [1384, 124] on button "button" at bounding box center [1396, 122] width 29 height 21
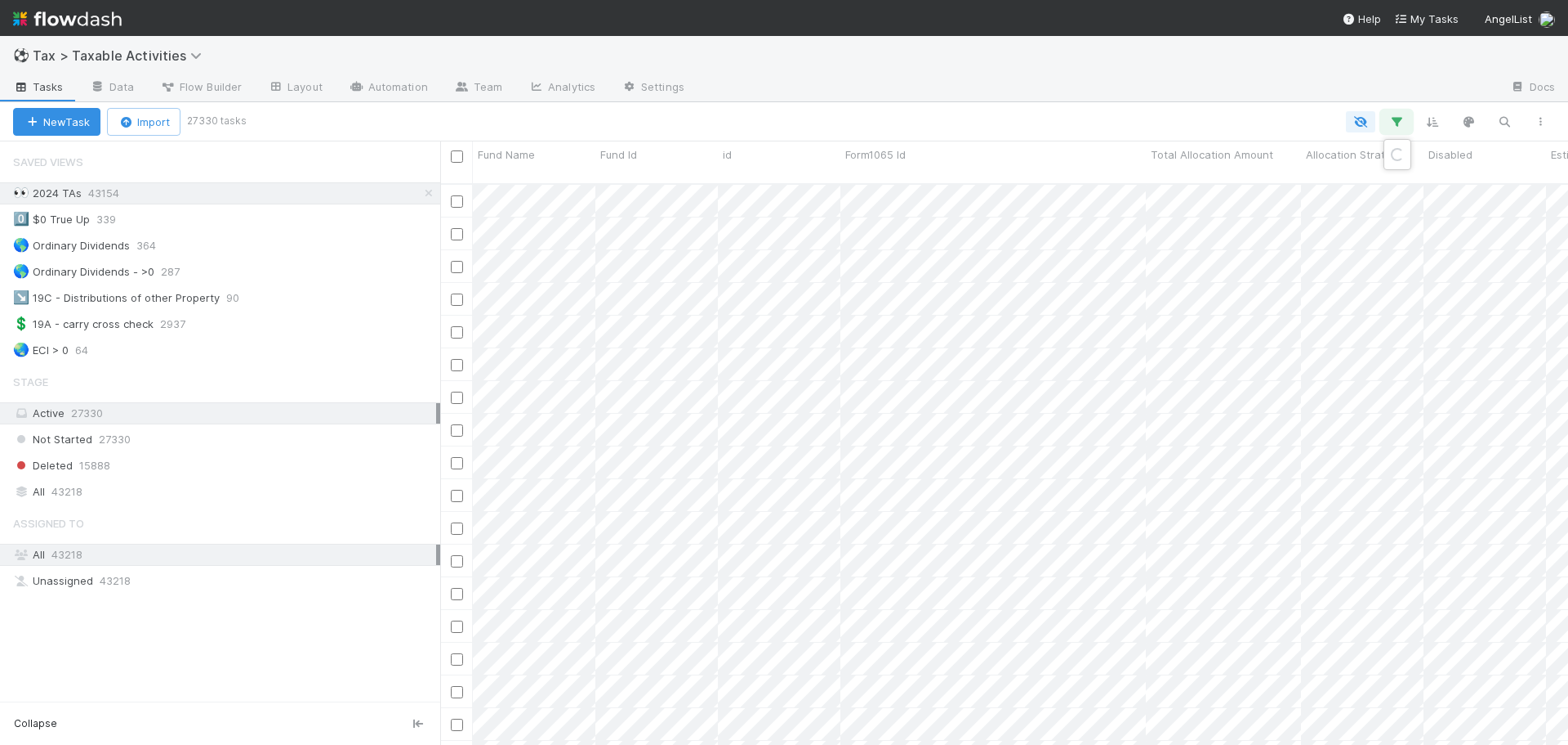
scroll to position [563, 1116]
drag, startPoint x: 1279, startPoint y: 210, endPoint x: 1247, endPoint y: 200, distance: 33.5
click at [1278, 210] on input "2024" at bounding box center [1299, 207] width 121 height 24
click at [936, 236] on link "And.." at bounding box center [937, 235] width 52 height 23
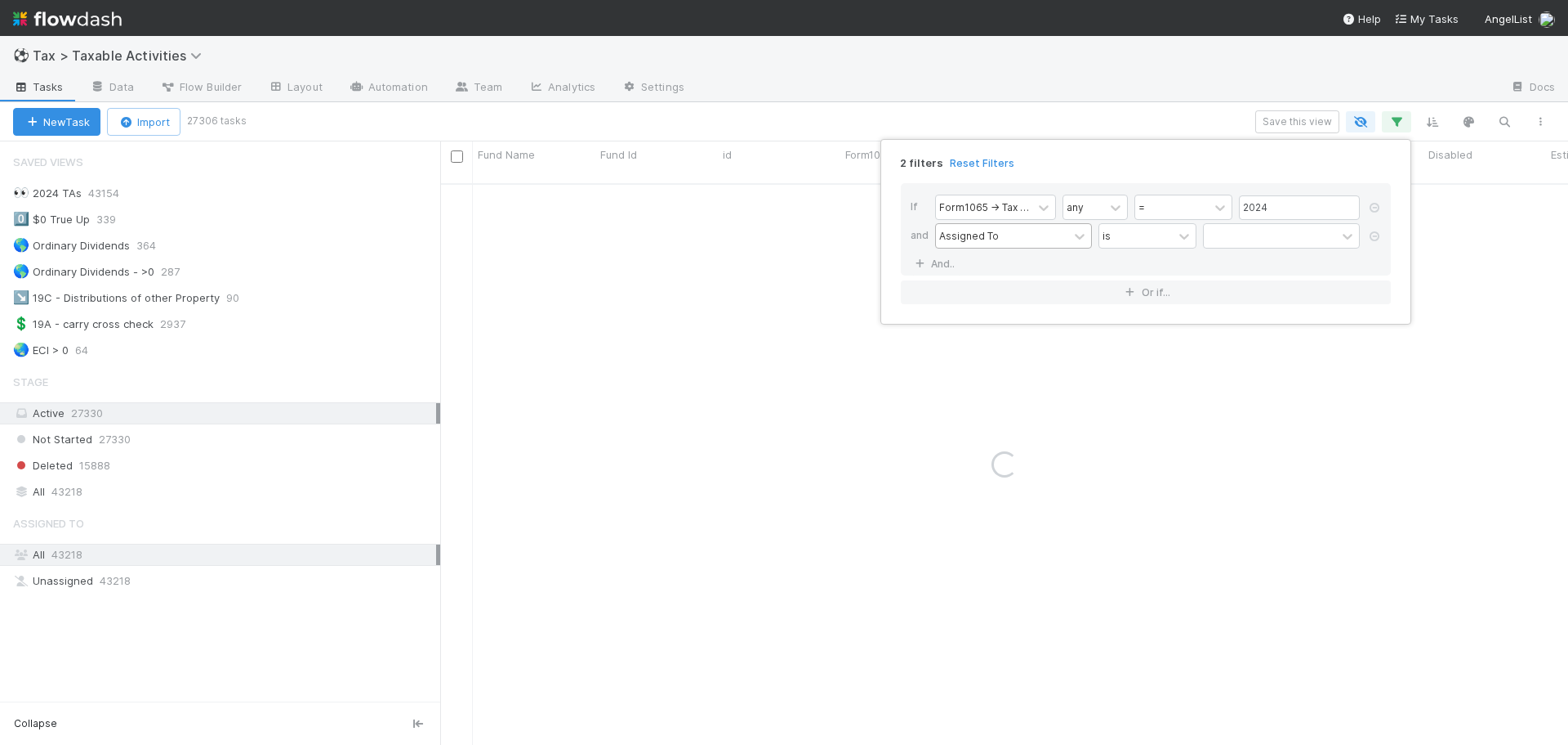
click at [1007, 233] on div "Assigned To" at bounding box center [1003, 236] width 133 height 23
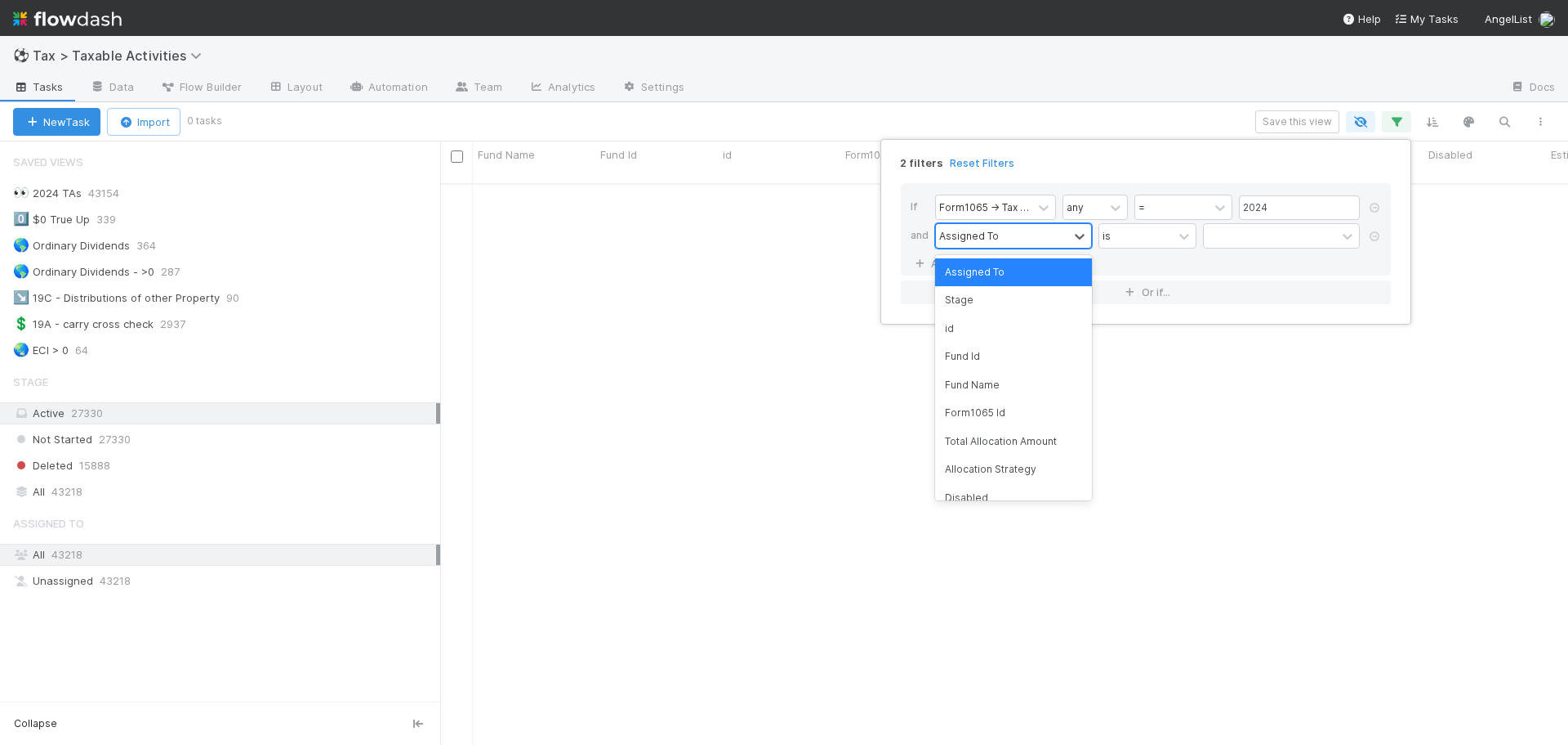
scroll to position [550, 1116]
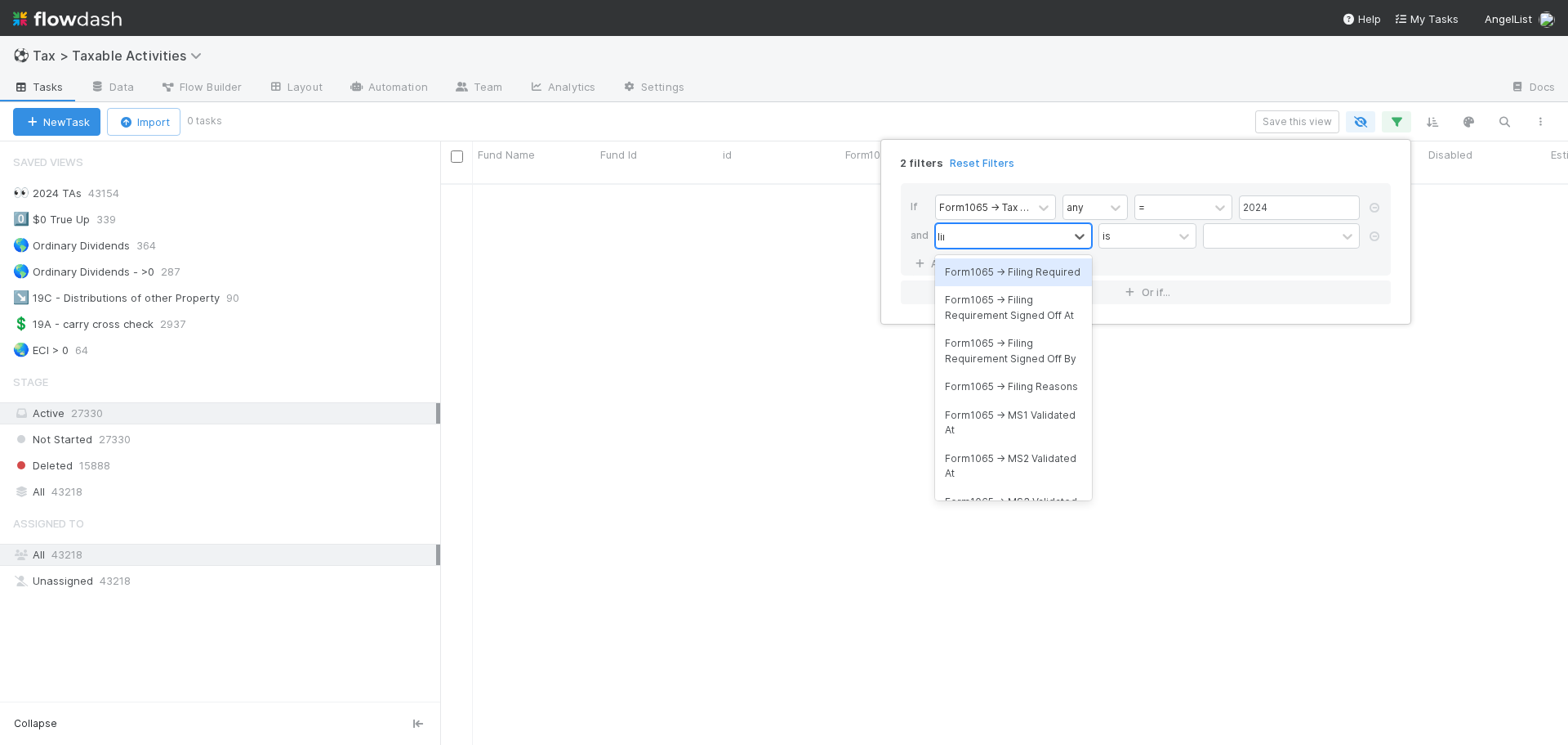
type input "line"
type input "code"
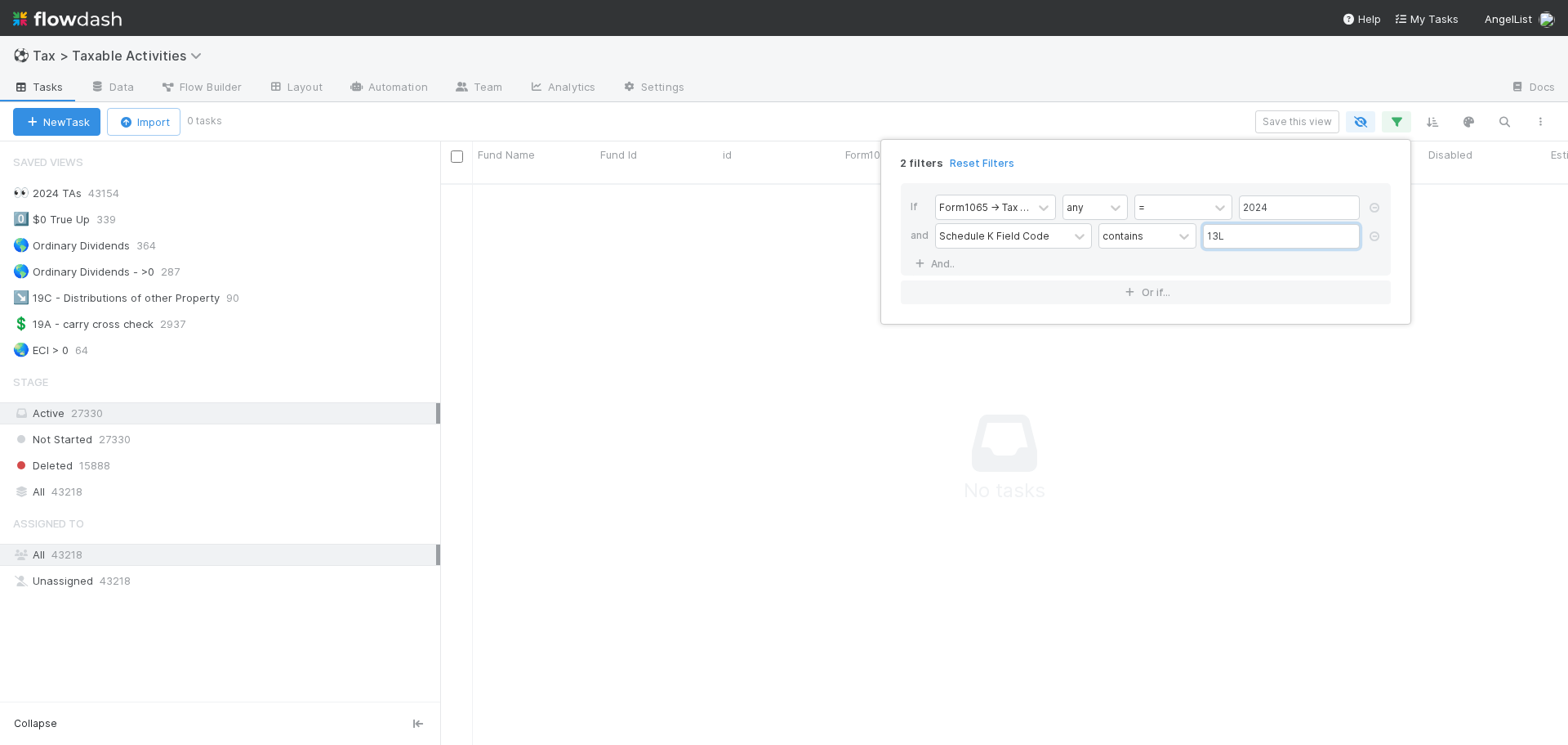
click at [1232, 244] on input "13L" at bounding box center [1281, 236] width 157 height 24
type input "13"
click at [933, 58] on div "2 filters Reset Filters If Form1065 -> Tax Year any = 2024 and Schedule K Field…" at bounding box center [784, 372] width 1568 height 745
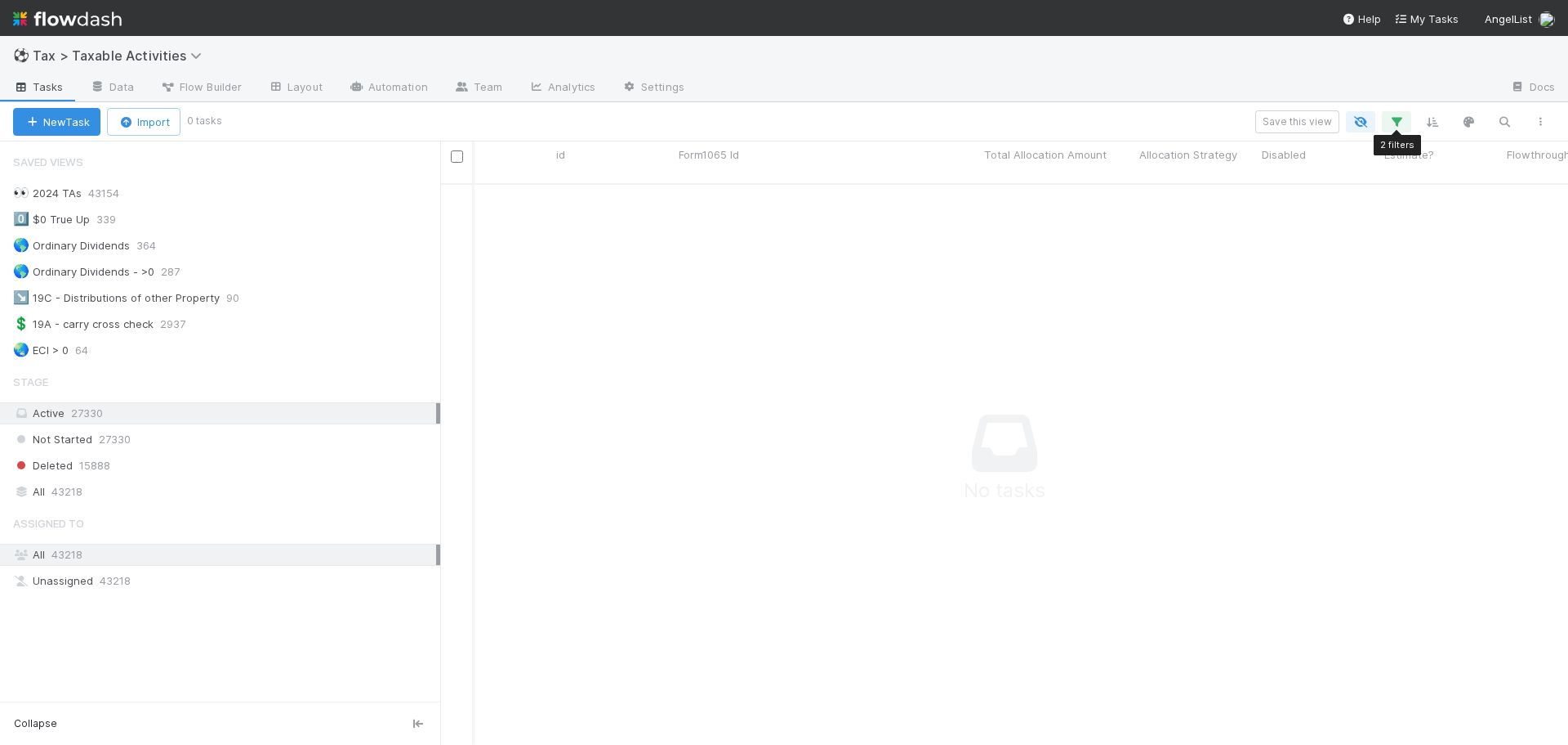
scroll to position [0, 168]
click at [1396, 120] on icon "button" at bounding box center [1396, 121] width 17 height 15
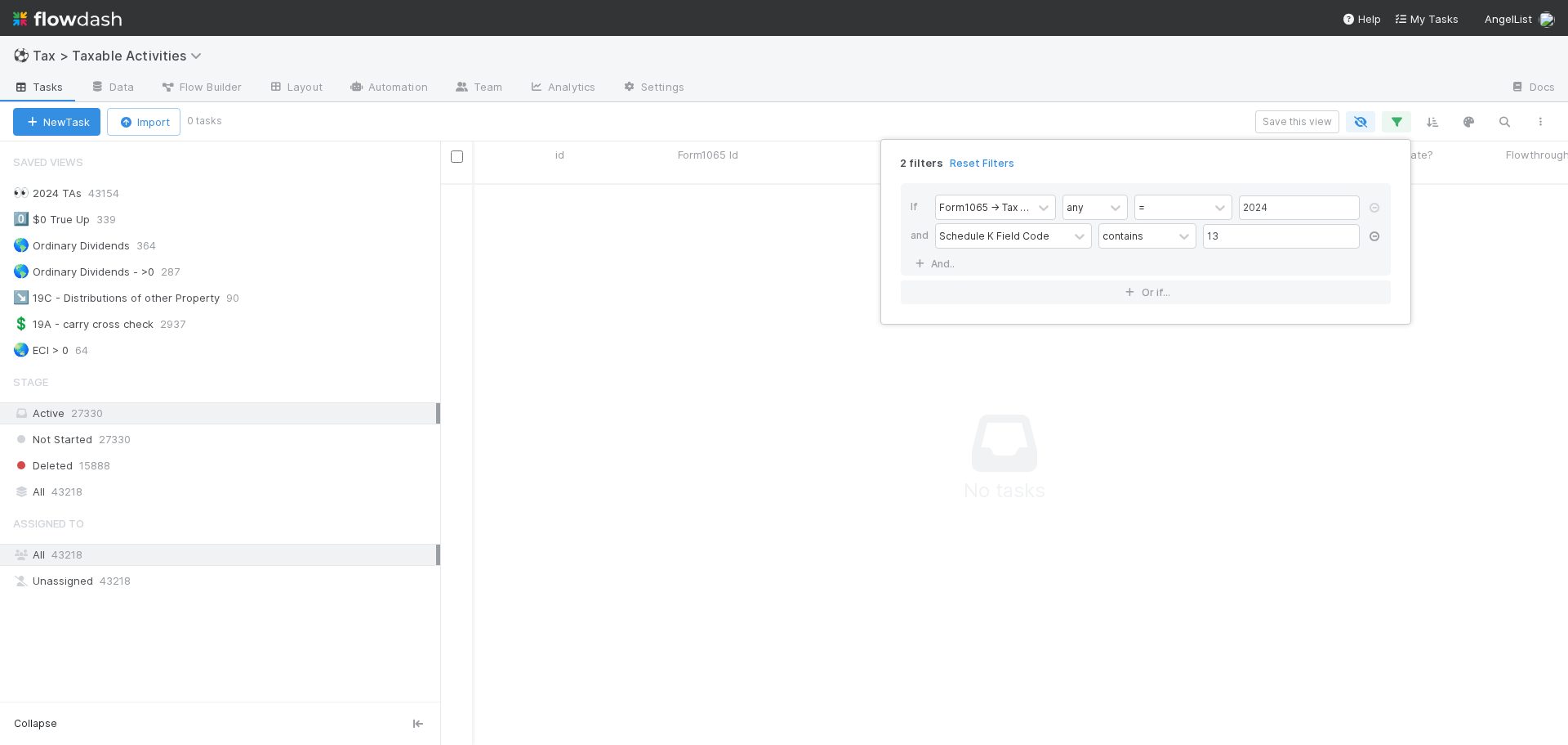
click at [1380, 238] on icon at bounding box center [1374, 236] width 17 height 10
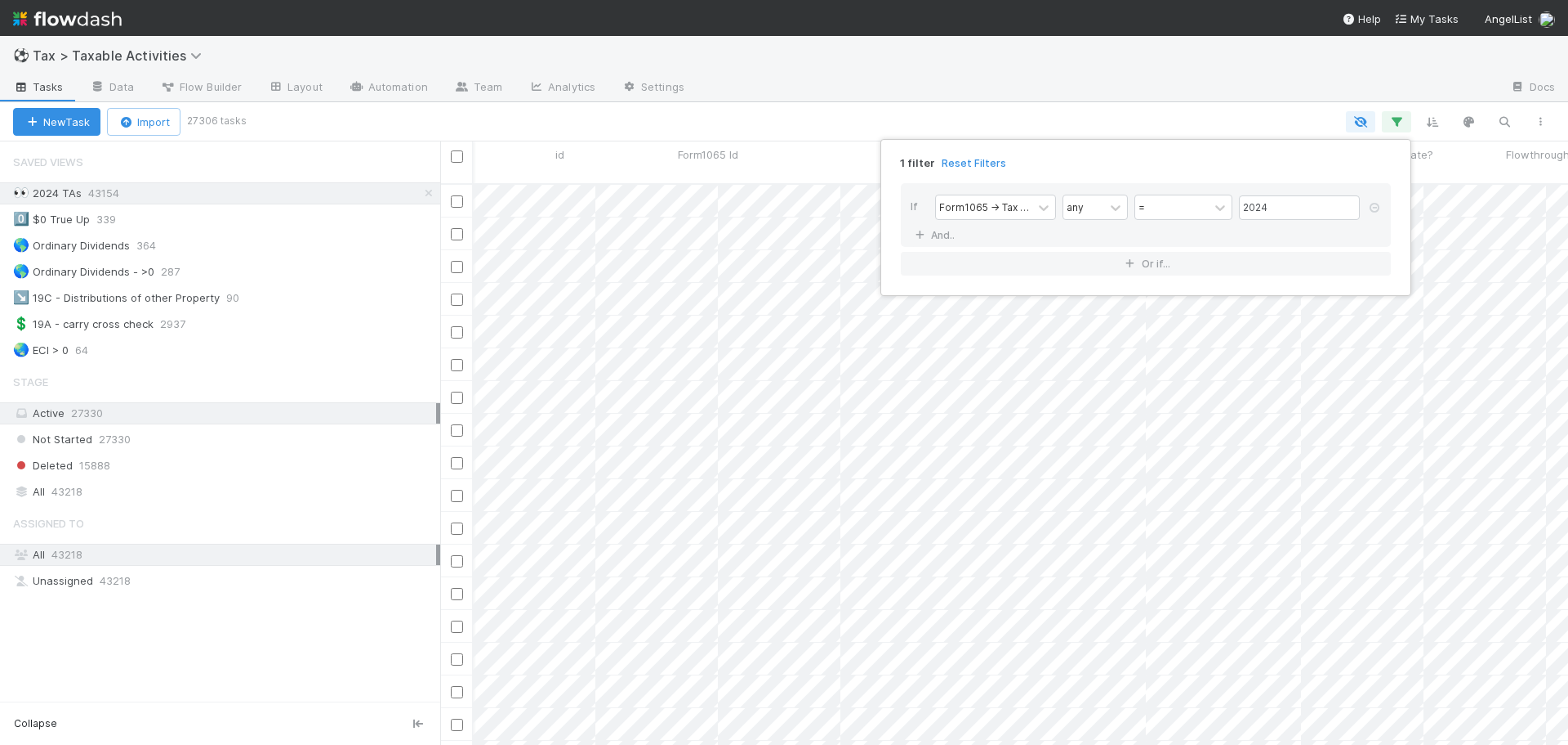
scroll to position [563, 1116]
click at [957, 91] on div "1 filter Reset Filters If Form1065 -> Tax Year any = 2024 And.. Or if..." at bounding box center [784, 372] width 1568 height 745
click at [1123, 141] on div "1 filter Reset Filters If Form1065 -> Tax Year any = 2024 And.. Or if..." at bounding box center [1146, 216] width 531 height 157
click at [1389, 119] on div "1 filter Reset Filters If Form1065 -> Tax Year any = 2024 And.. Or if..." at bounding box center [784, 372] width 1568 height 745
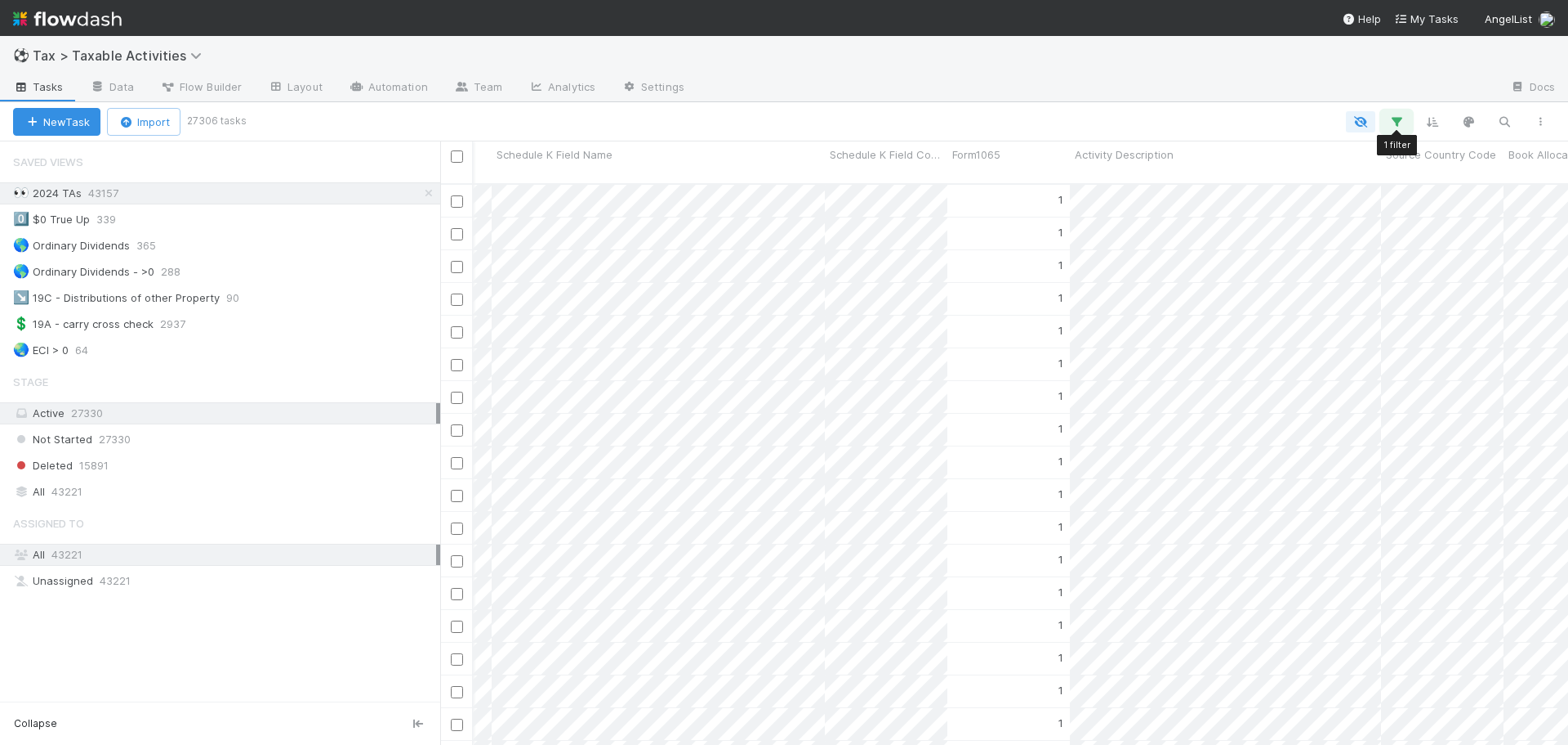
click at [1395, 117] on icon "button" at bounding box center [1396, 121] width 17 height 15
click at [931, 231] on link "And.." at bounding box center [937, 235] width 52 height 23
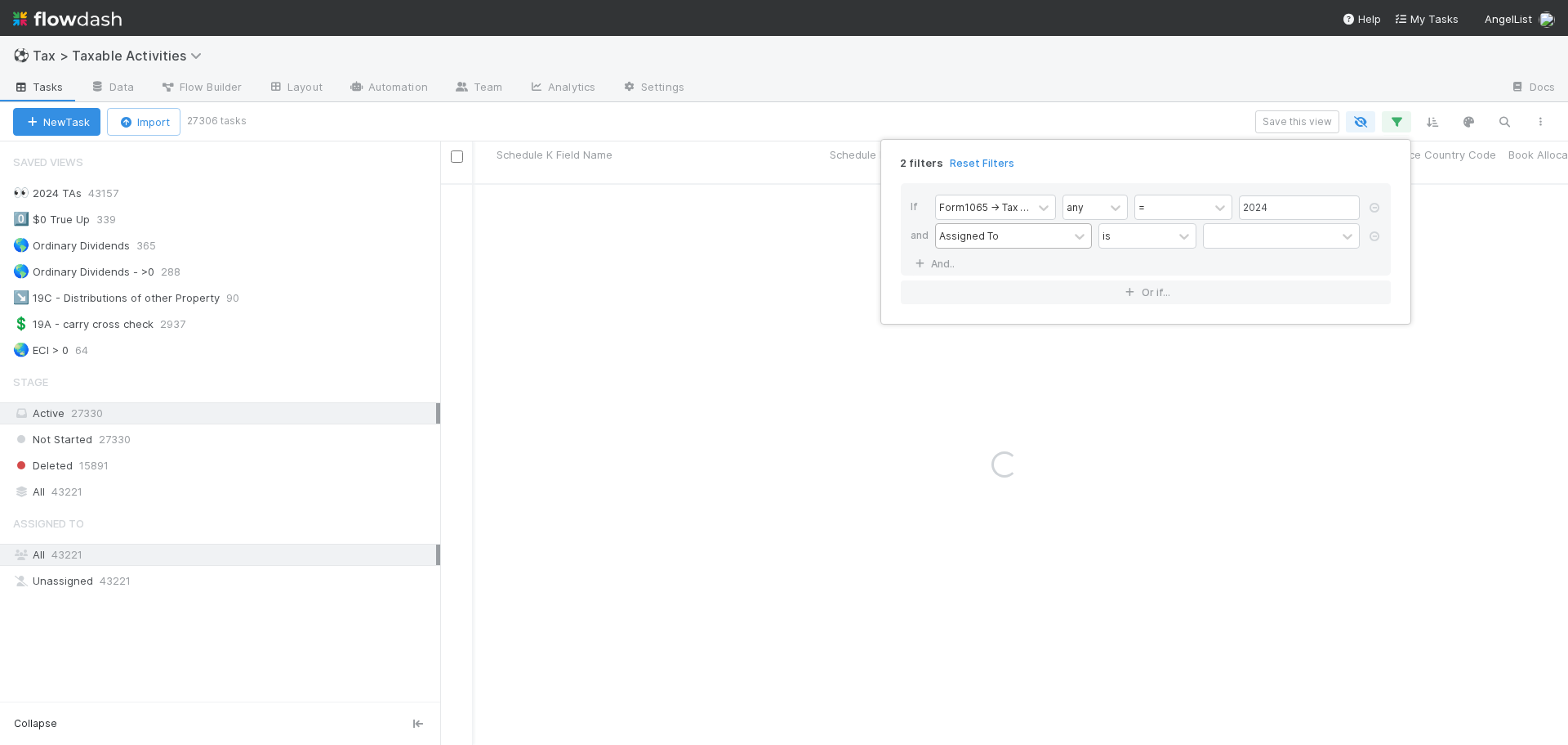
click at [981, 238] on div "Assigned To" at bounding box center [969, 235] width 59 height 15
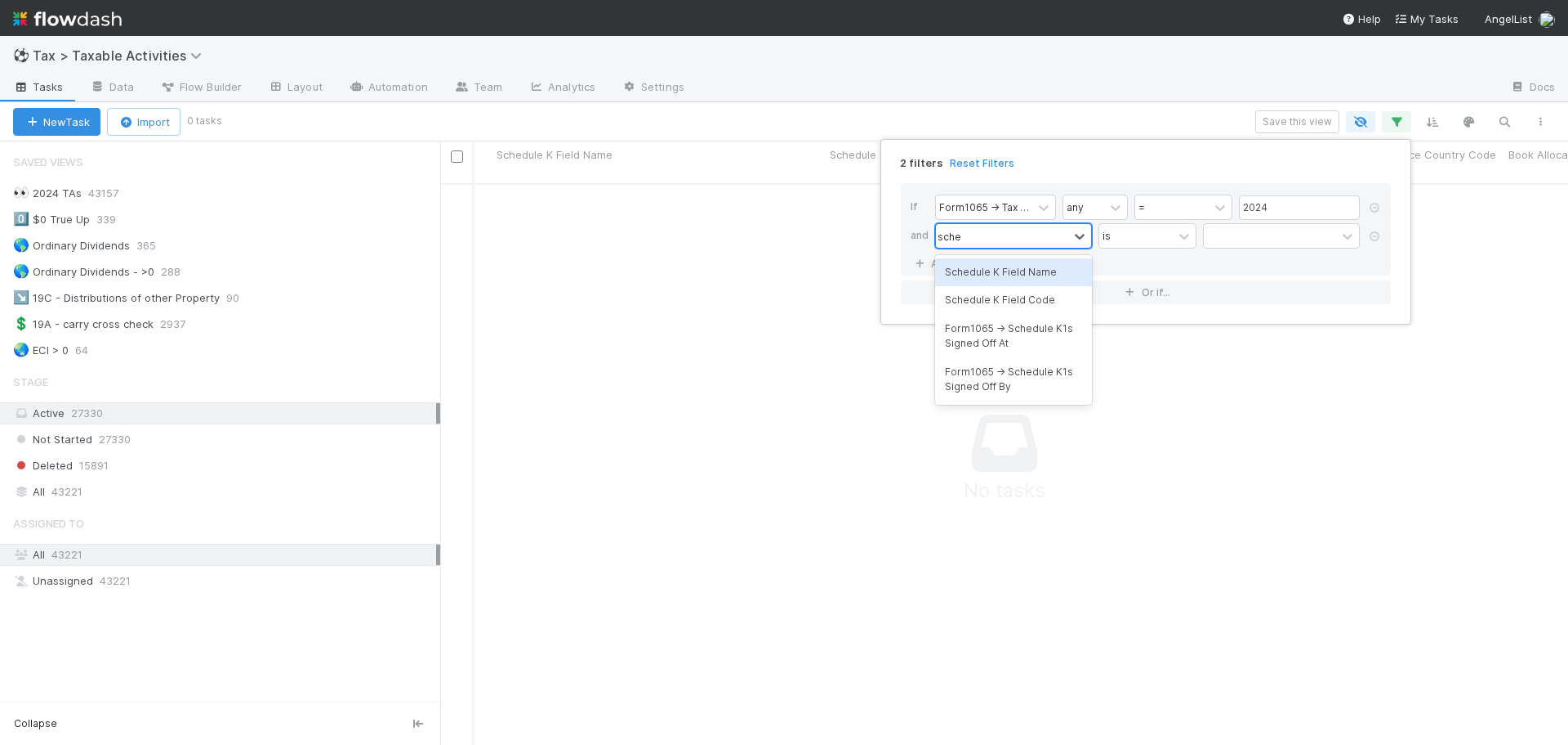
type input "sched"
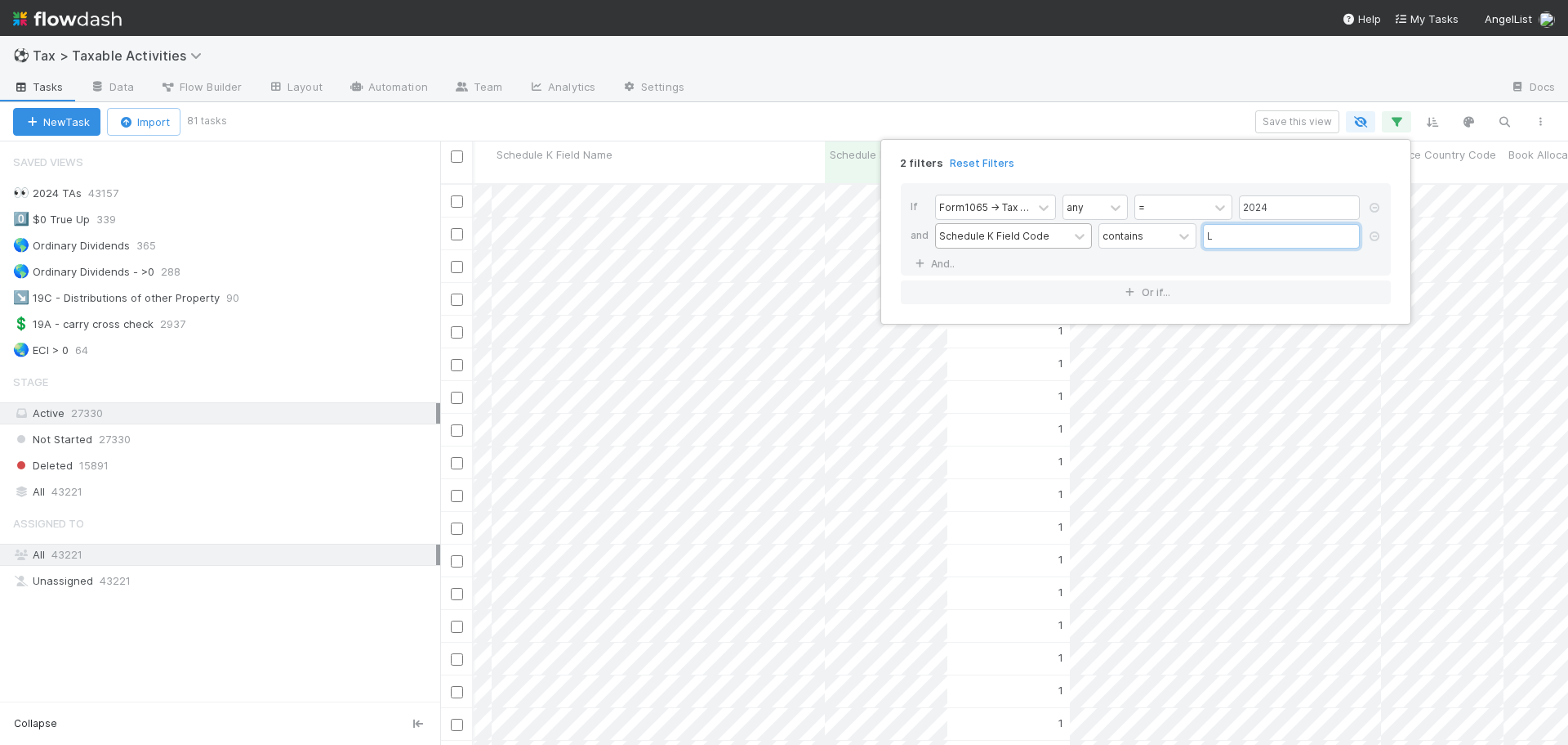
type input "L"
click at [944, 83] on div "2 filters Reset Filters If Form1065 -> Tax Year any = 2024 and Schedule K Field…" at bounding box center [784, 372] width 1568 height 745
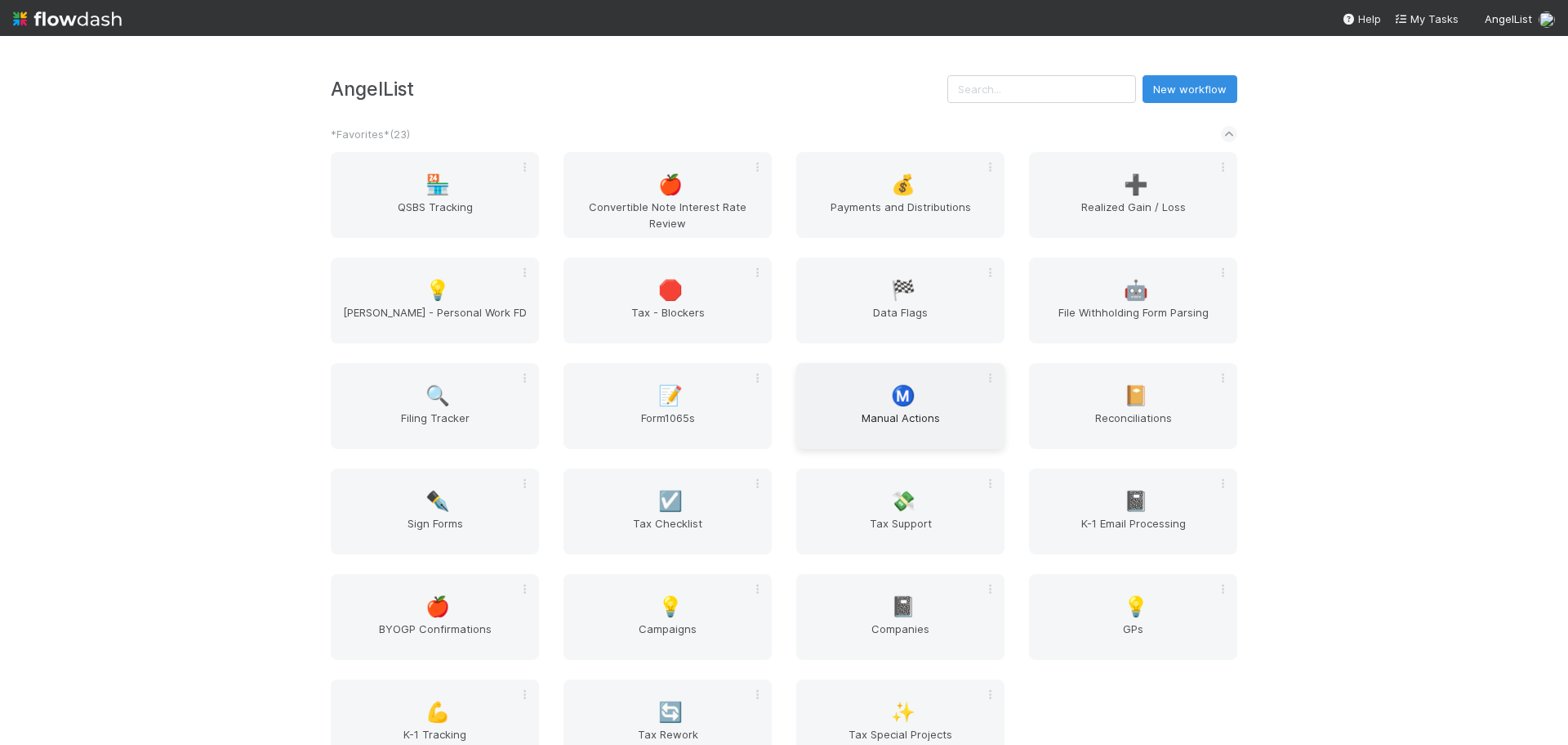
click at [920, 409] on div "Ⓜ️ Manual Actions" at bounding box center [900, 406] width 209 height 86
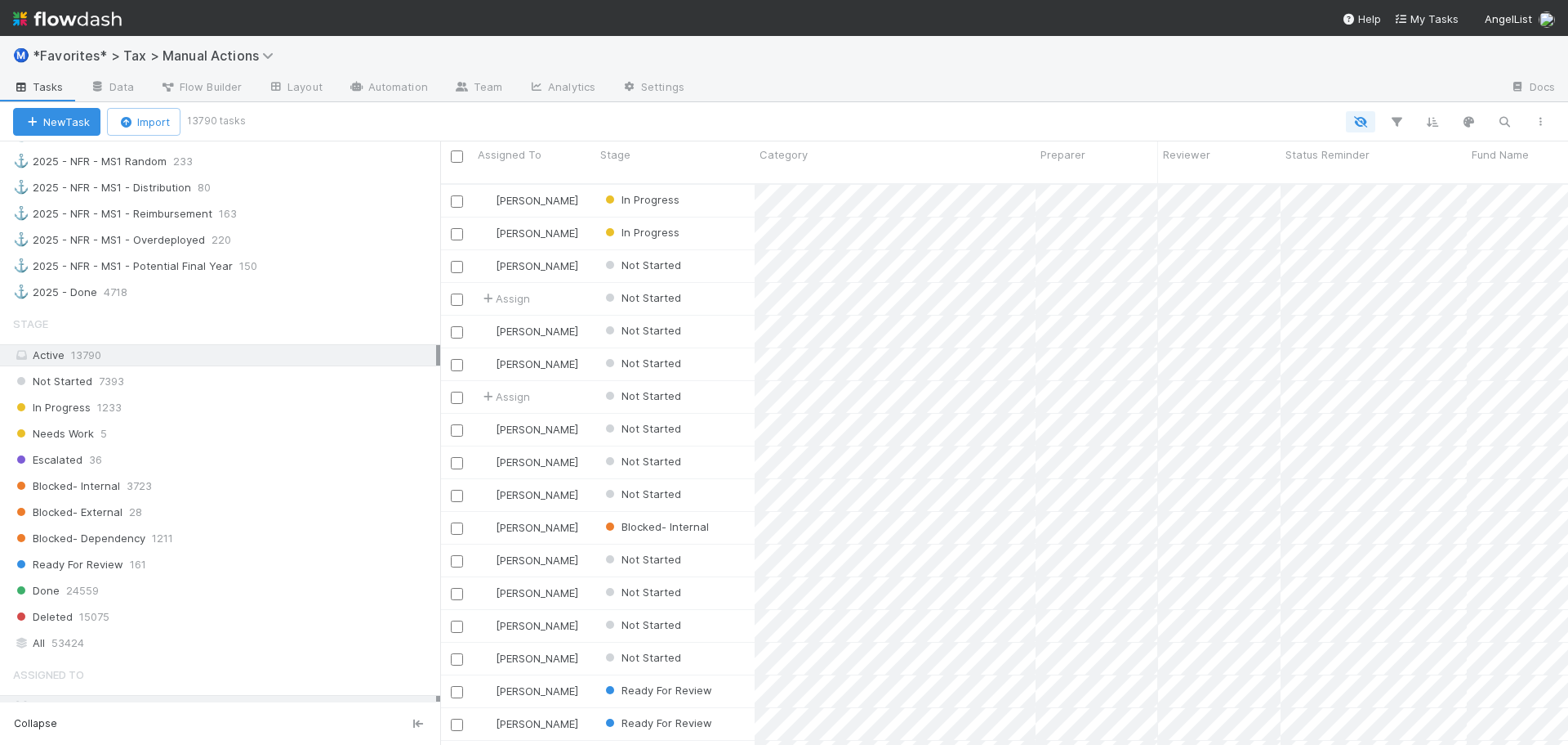
scroll to position [1552, 0]
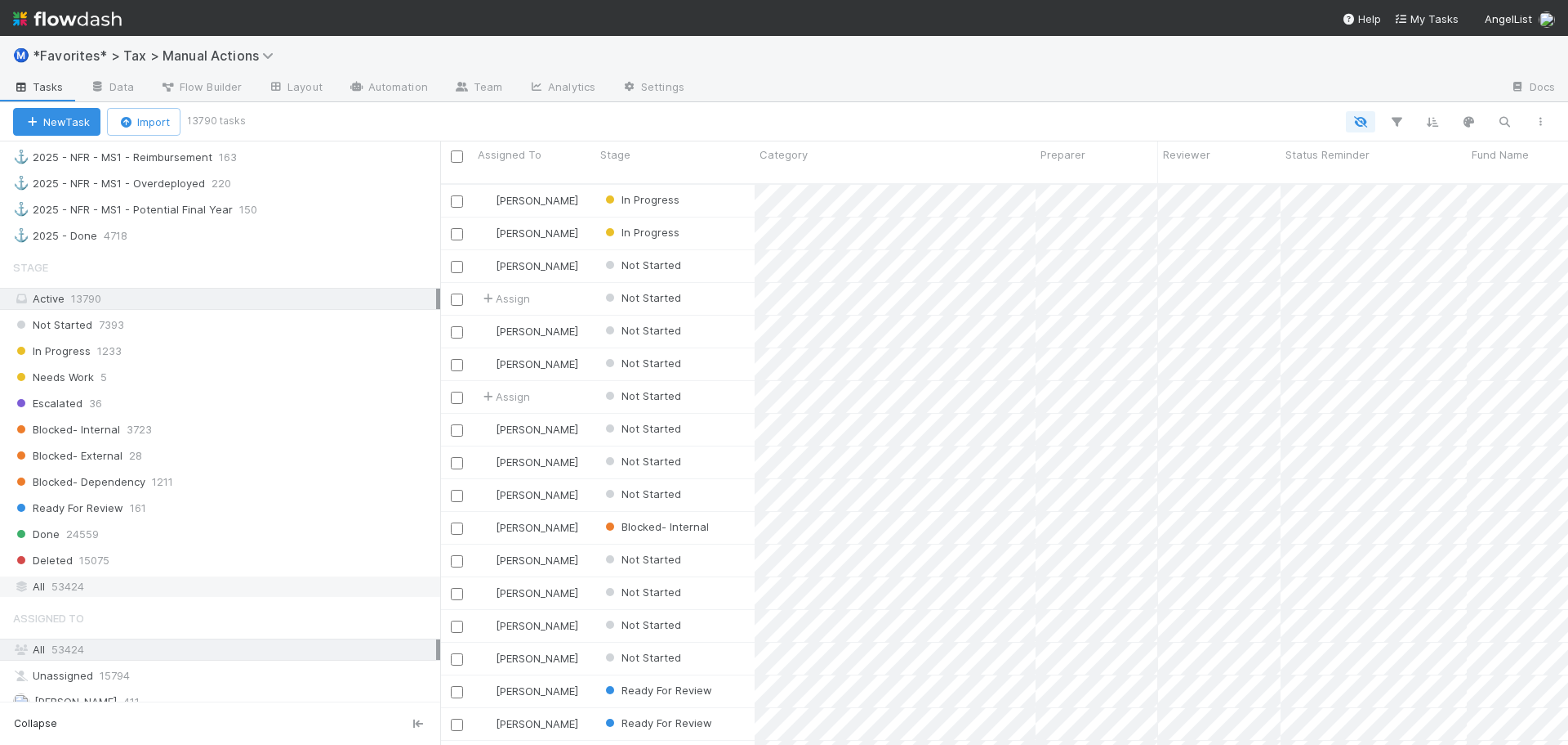
click at [129, 581] on div "All 53424" at bounding box center [224, 586] width 423 height 20
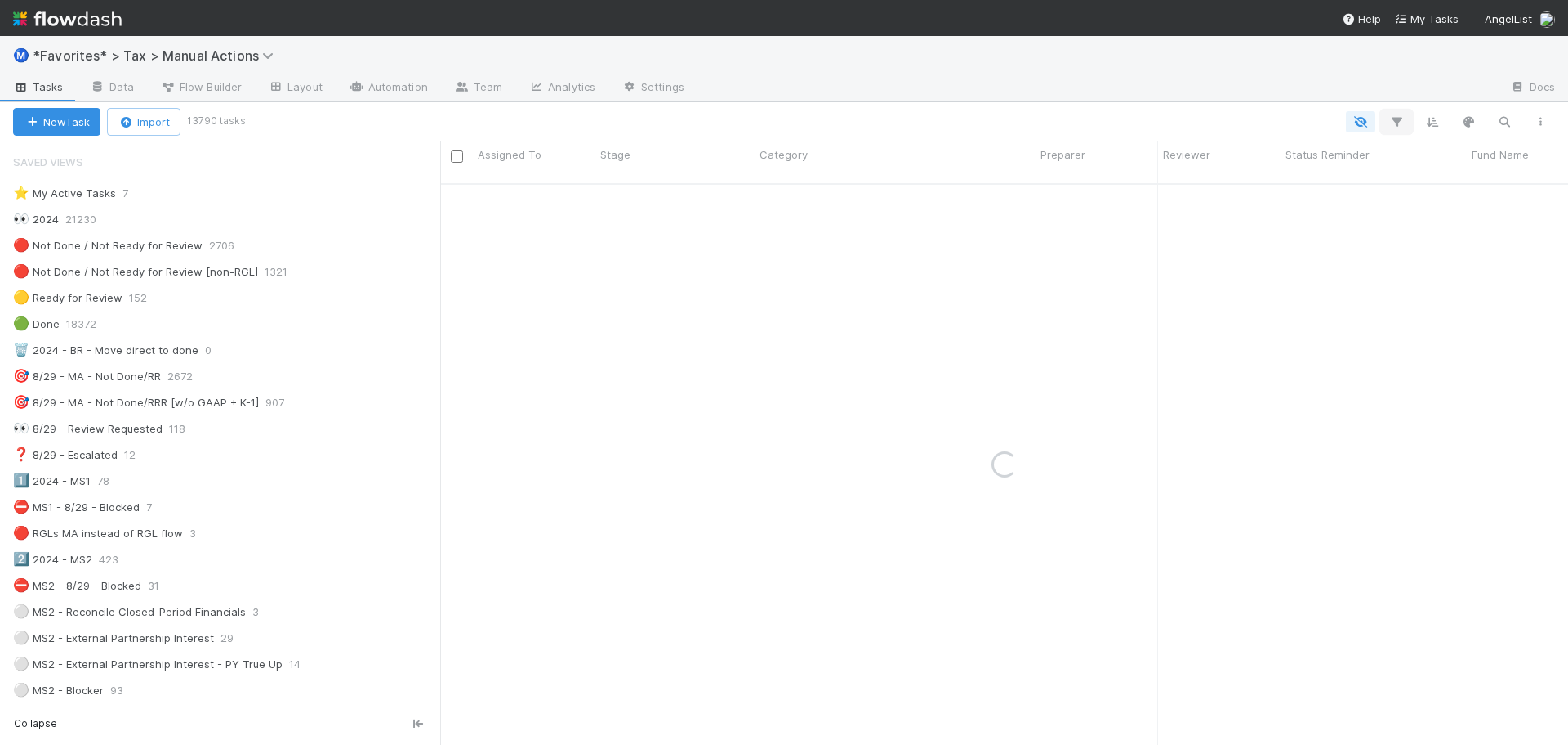
click at [1404, 124] on icon "button" at bounding box center [1396, 121] width 17 height 15
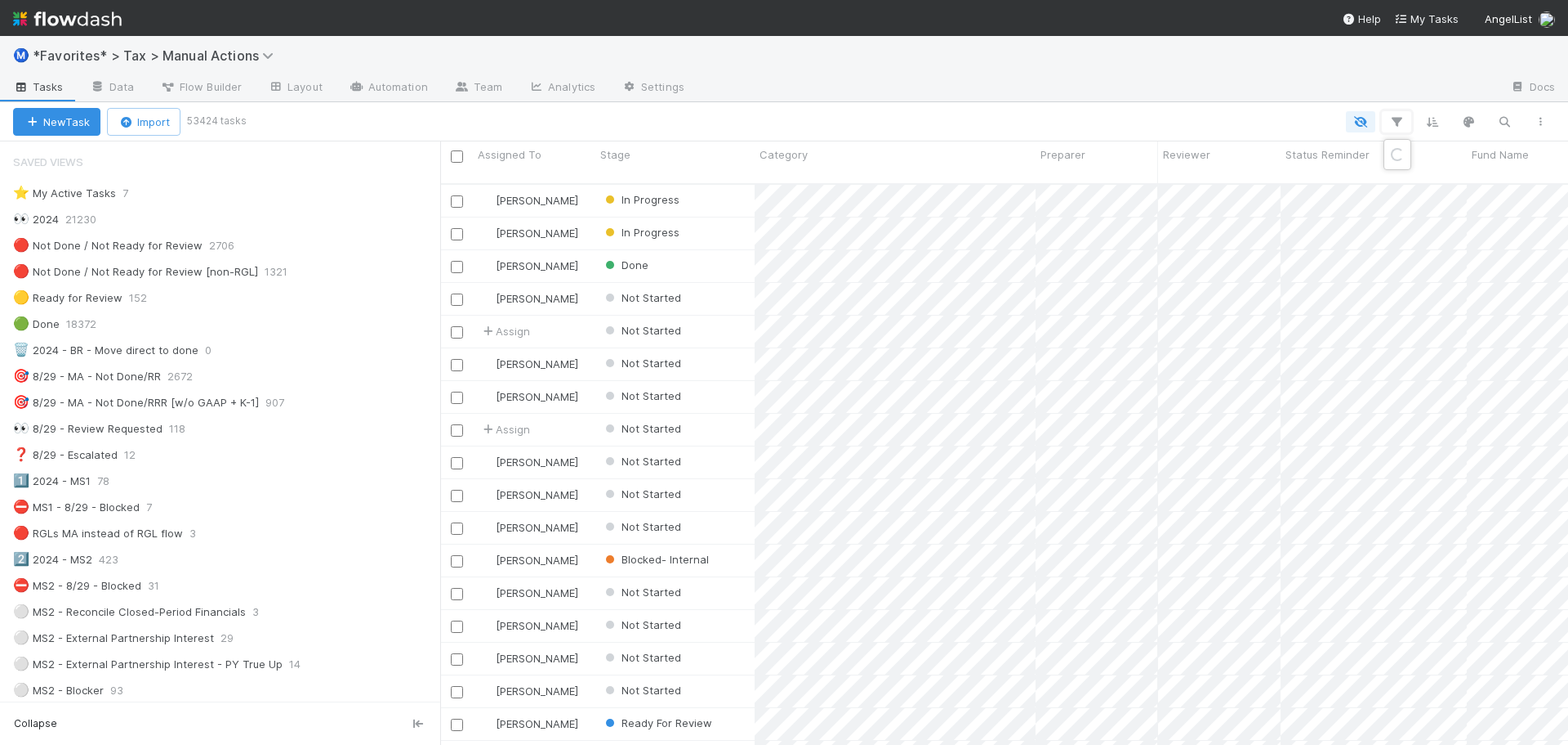
scroll to position [563, 1116]
click at [1109, 174] on button "Add Filter" at bounding box center [1145, 171] width 490 height 23
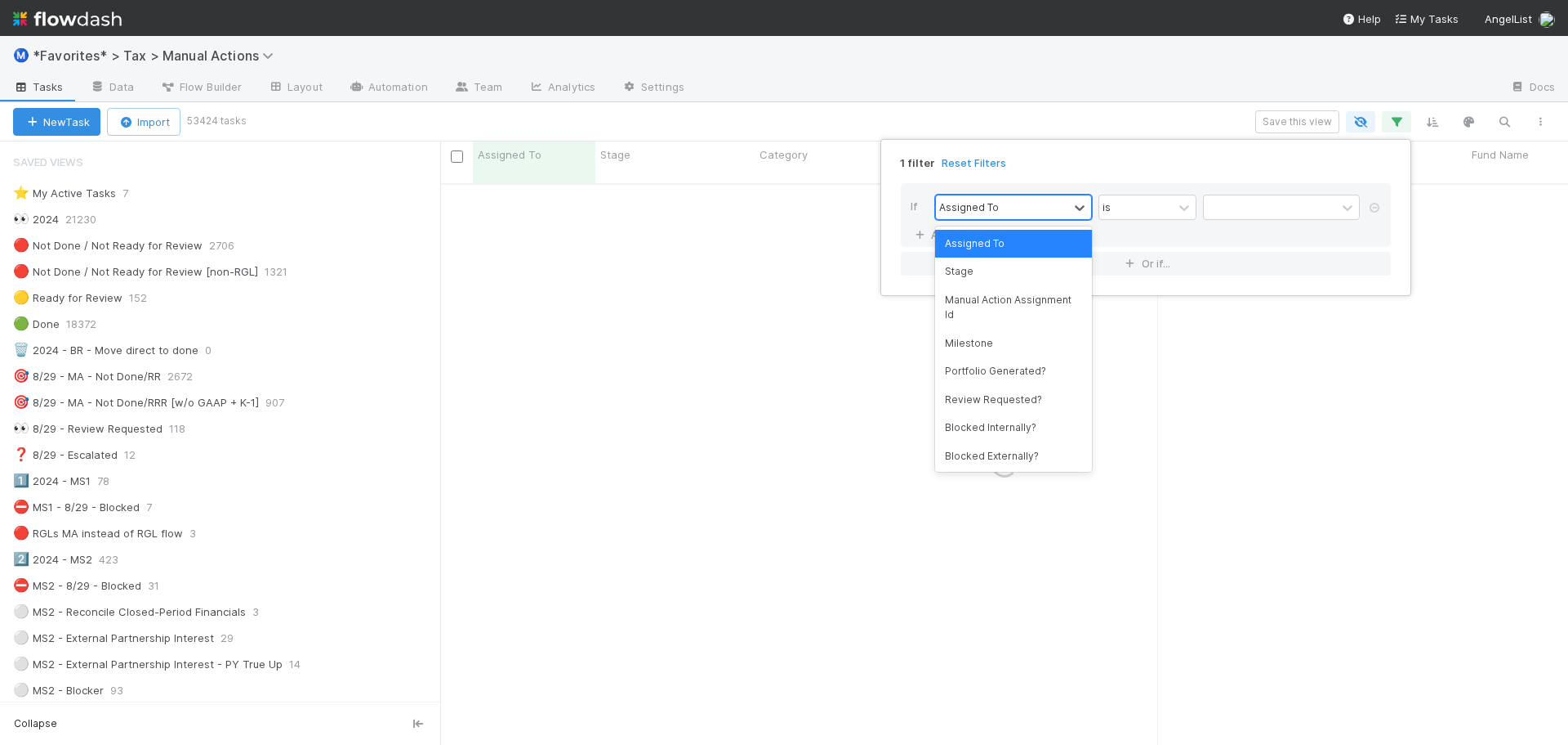
click at [1012, 210] on div "Assigned To" at bounding box center [1003, 207] width 133 height 23
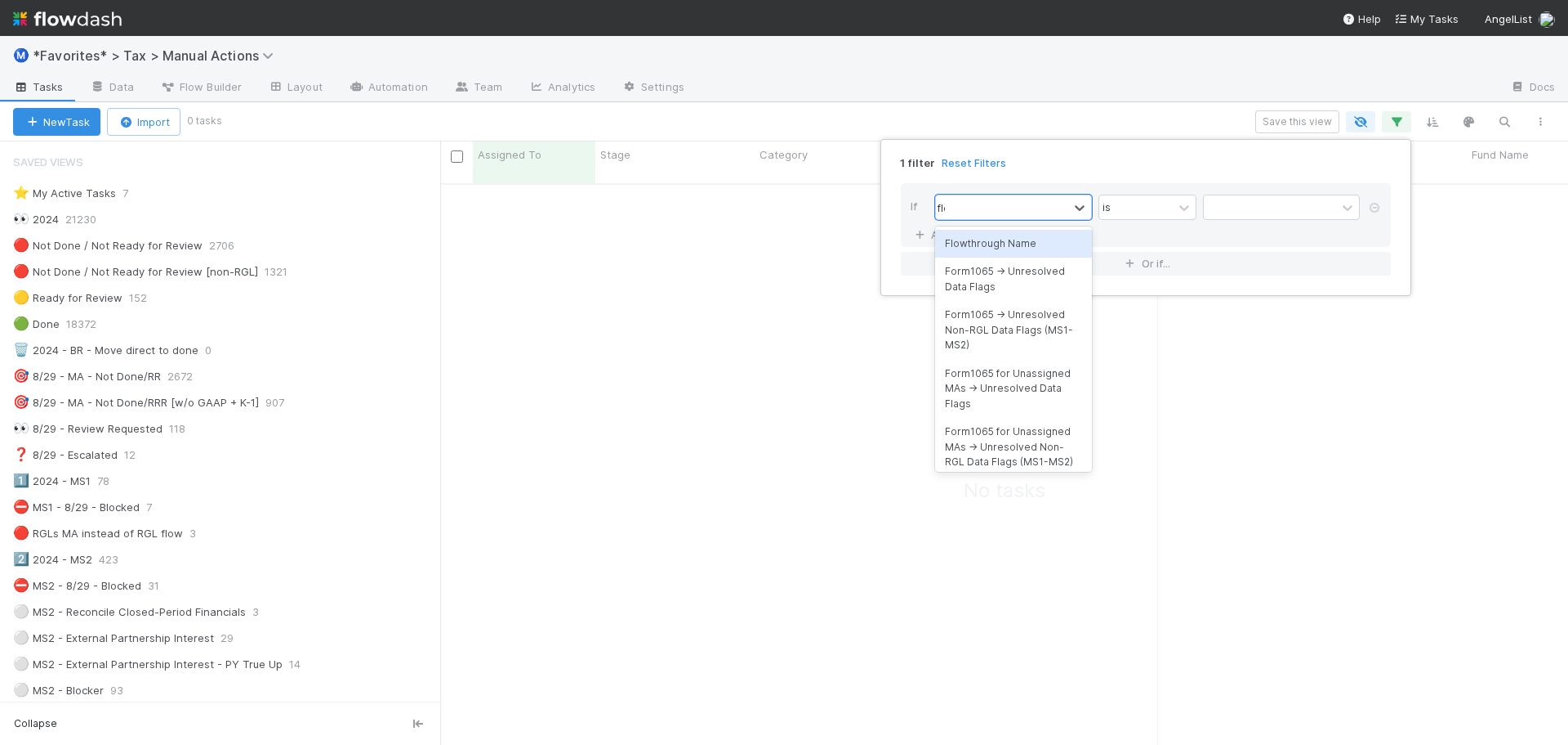
scroll to position [550, 1116]
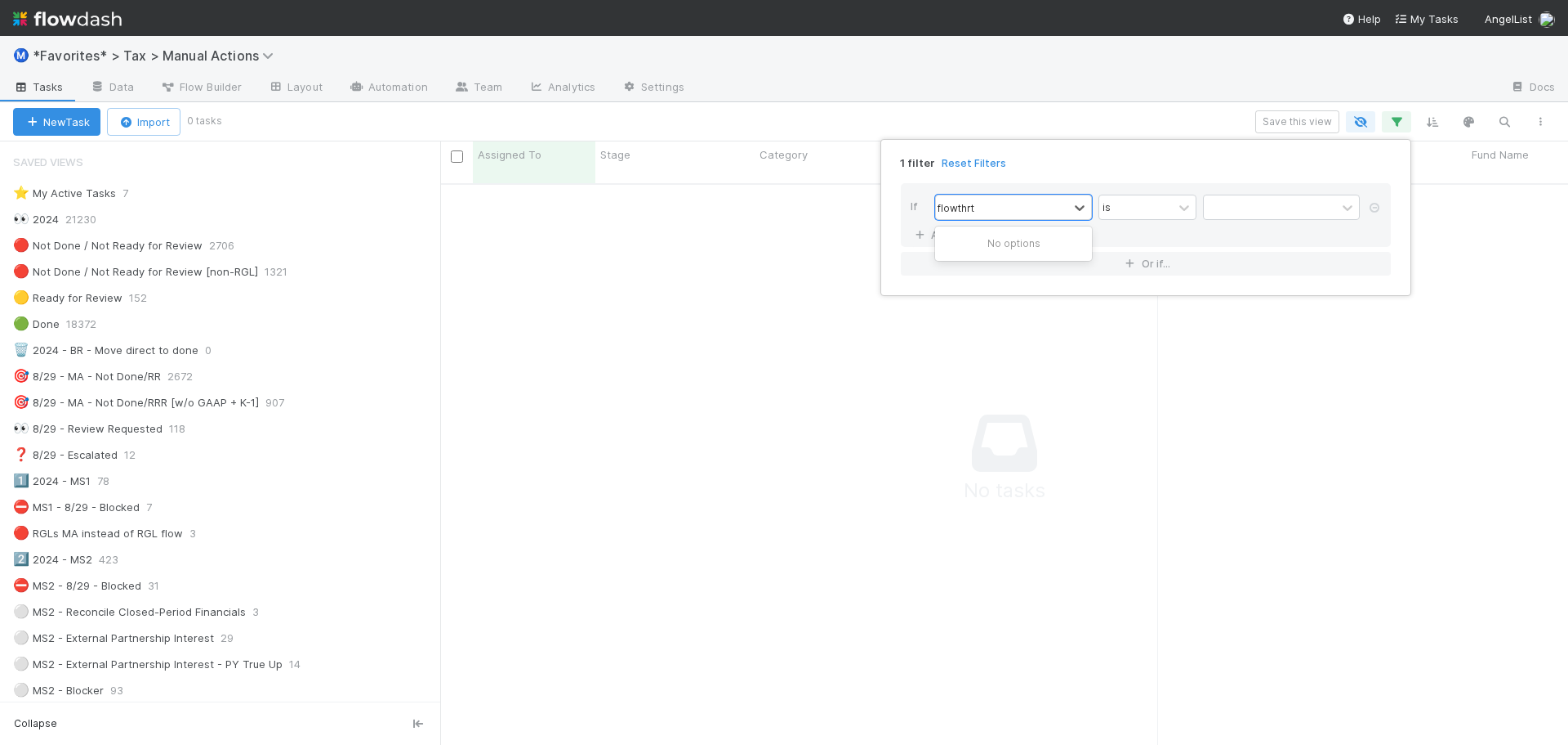
type input "flowthr"
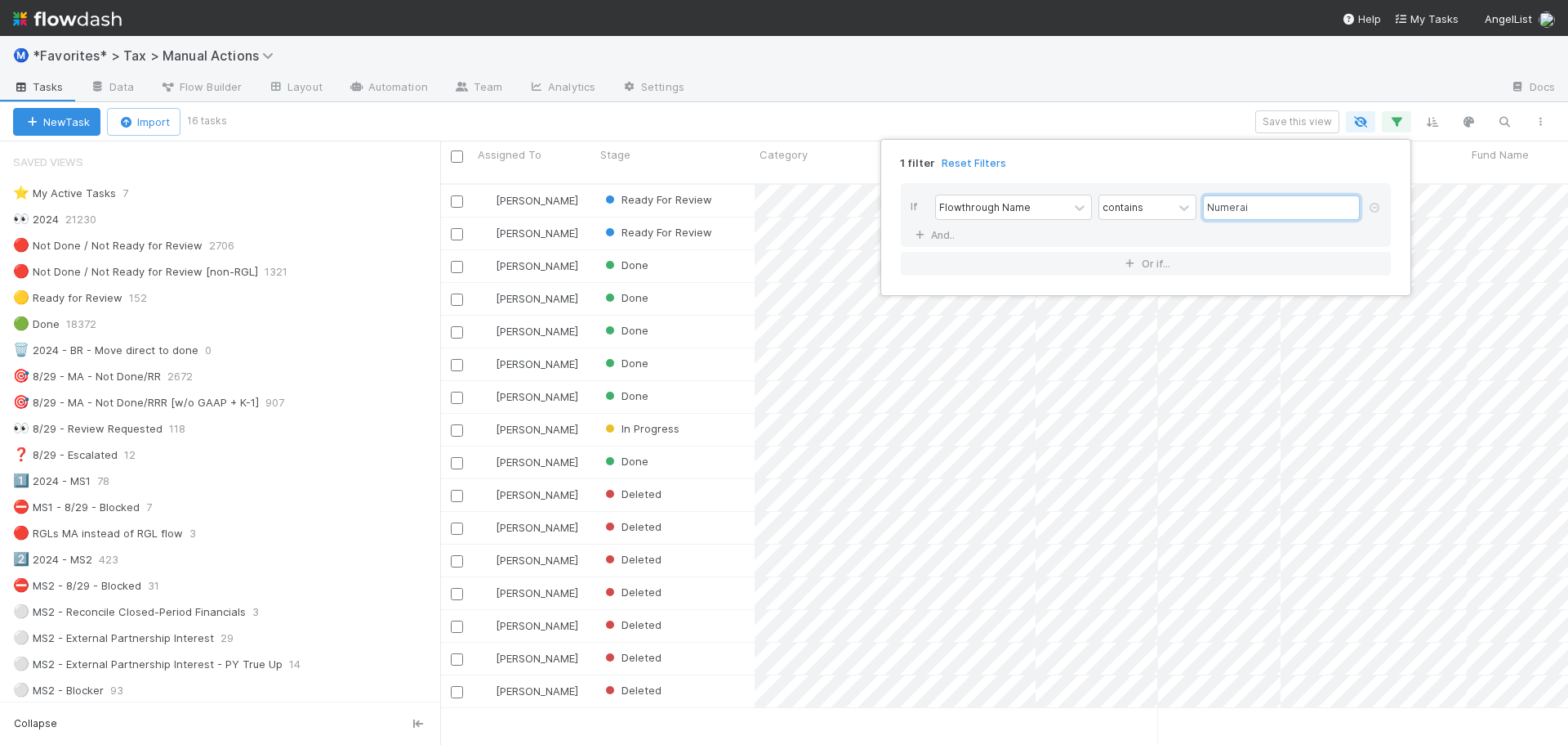
scroll to position [563, 1116]
type input "Numerai"
click at [834, 36] on div "1 filter Reset Filters If Flowthrough Name contains Numerai And.. Or if..." at bounding box center [784, 372] width 1568 height 745
click at [743, 187] on div "Ready For Review" at bounding box center [674, 200] width 159 height 32
click at [734, 218] on div "Ready For Review" at bounding box center [674, 233] width 159 height 32
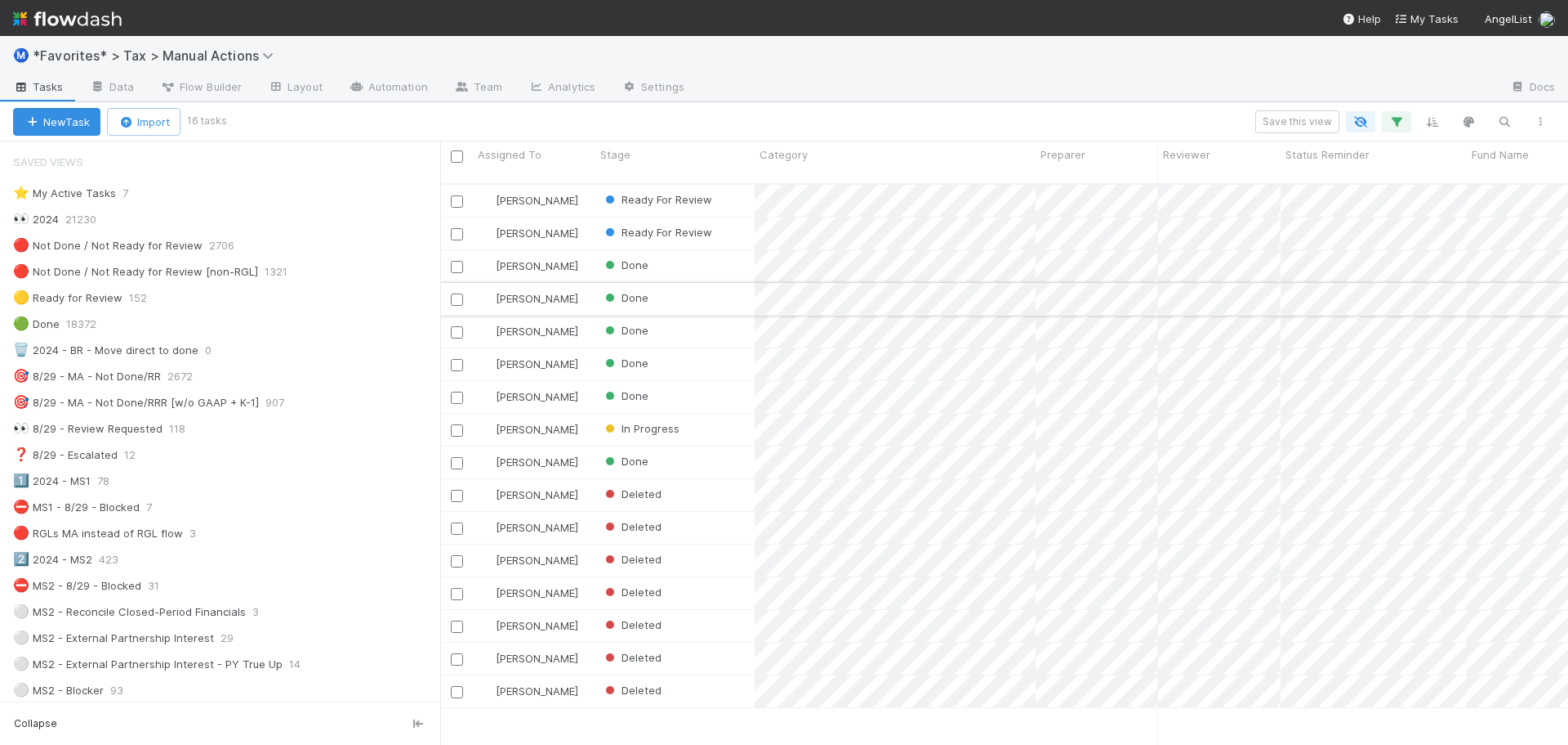
click at [719, 251] on div "Done" at bounding box center [674, 265] width 159 height 32
click at [709, 283] on div "Done" at bounding box center [674, 298] width 159 height 32
click at [696, 325] on div "Done" at bounding box center [674, 332] width 159 height 32
click at [695, 348] on div "Done" at bounding box center [674, 364] width 159 height 32
click at [703, 381] on div "Done" at bounding box center [674, 397] width 159 height 32
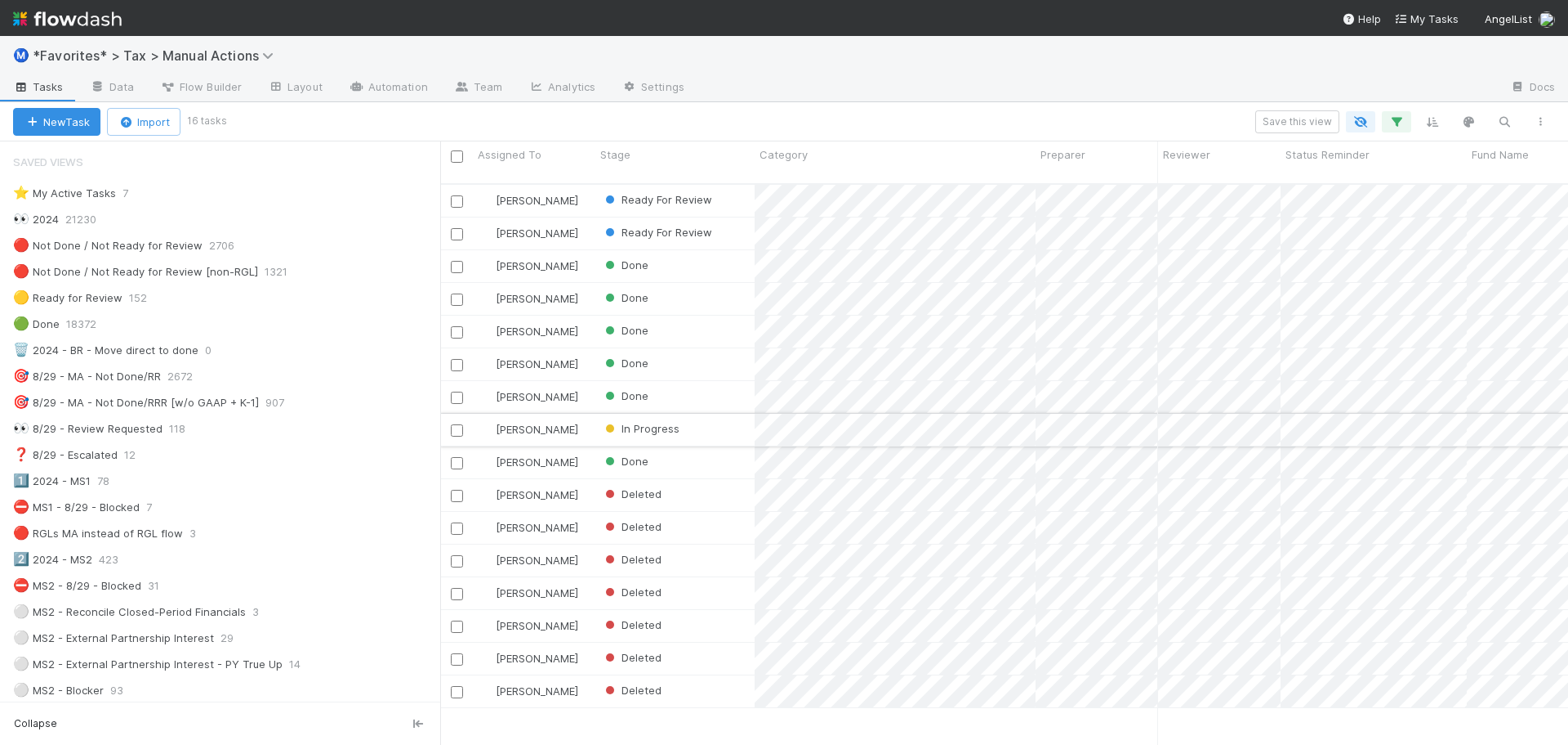
click at [723, 413] on div "In Progress" at bounding box center [674, 429] width 159 height 32
click at [722, 447] on div "Done" at bounding box center [674, 462] width 159 height 32
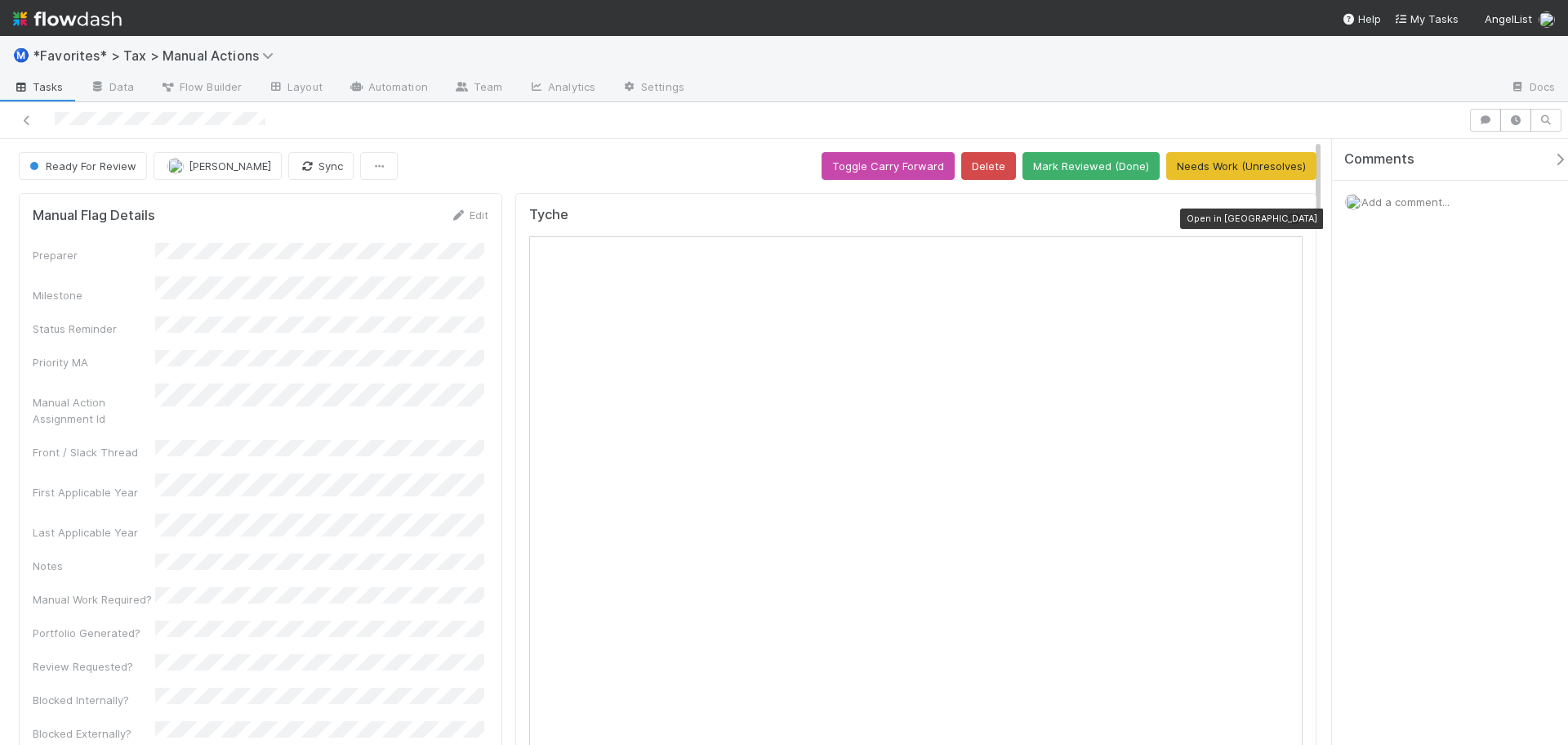
click at [1286, 218] on icon at bounding box center [1294, 218] width 17 height 11
click at [1286, 214] on icon at bounding box center [1294, 218] width 17 height 11
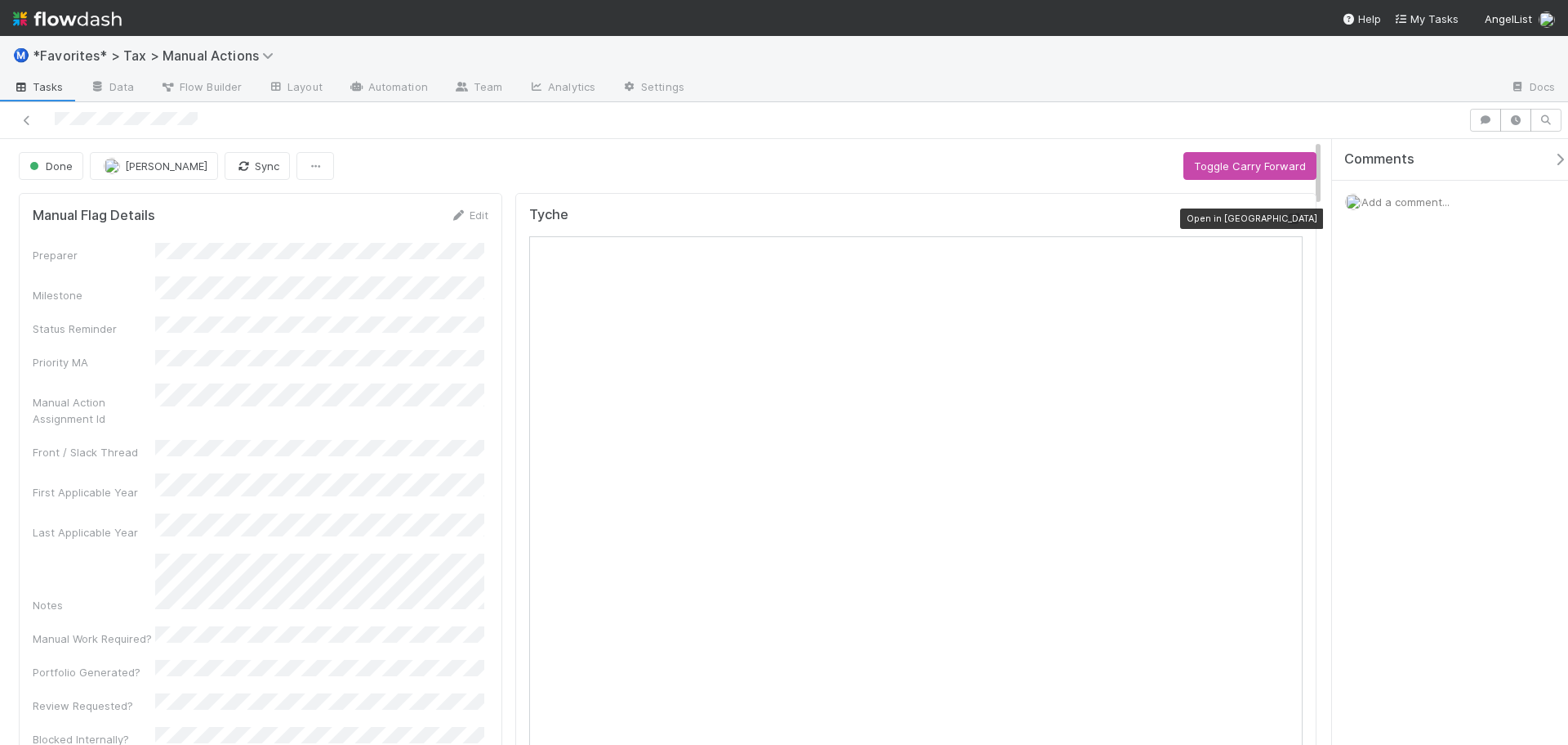
click at [1286, 217] on icon at bounding box center [1294, 218] width 17 height 11
click at [1288, 219] on icon at bounding box center [1294, 218] width 17 height 11
click at [1286, 215] on icon at bounding box center [1294, 218] width 17 height 11
click at [1286, 221] on icon at bounding box center [1294, 218] width 17 height 11
click at [1286, 215] on icon at bounding box center [1294, 218] width 17 height 11
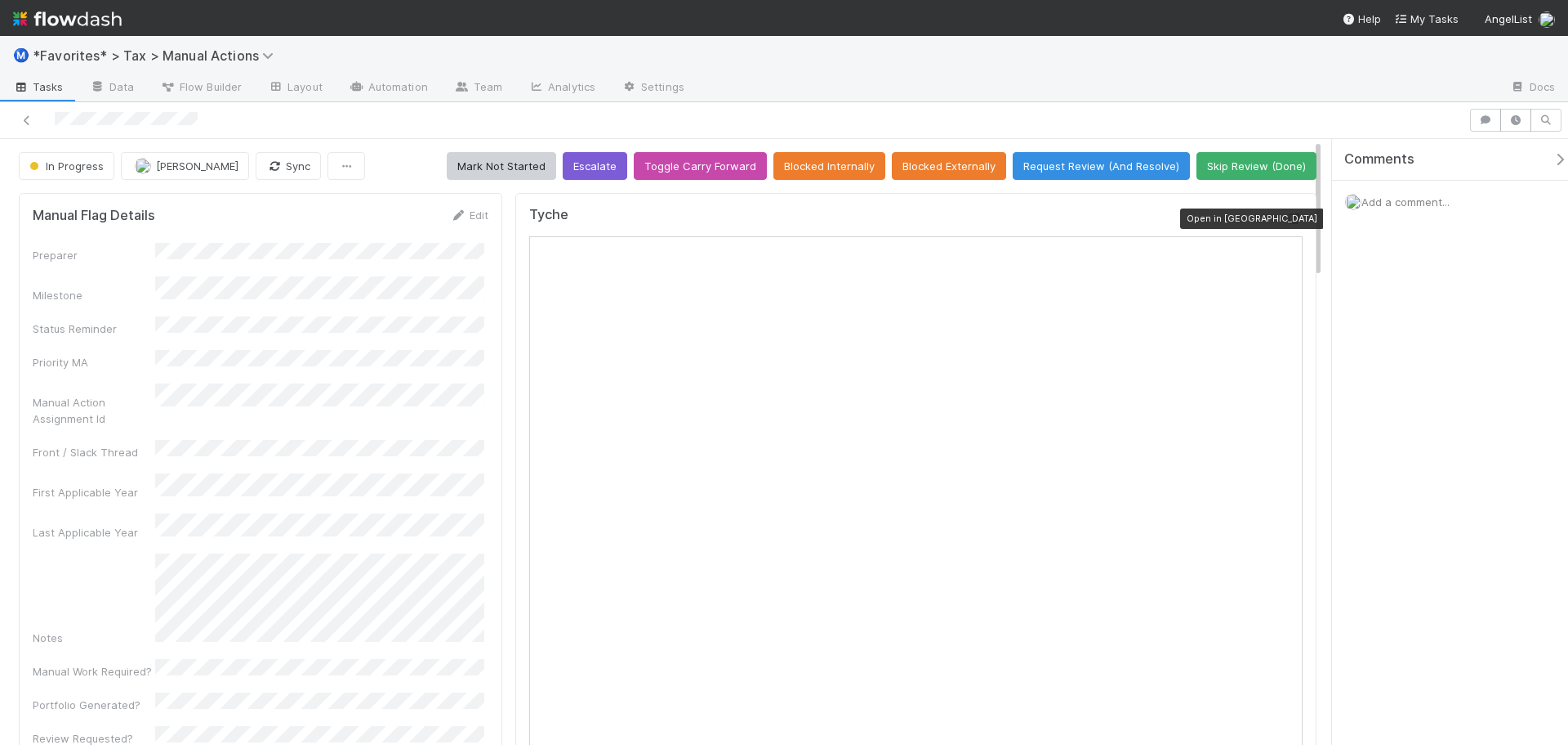
click at [1286, 216] on icon at bounding box center [1294, 218] width 17 height 11
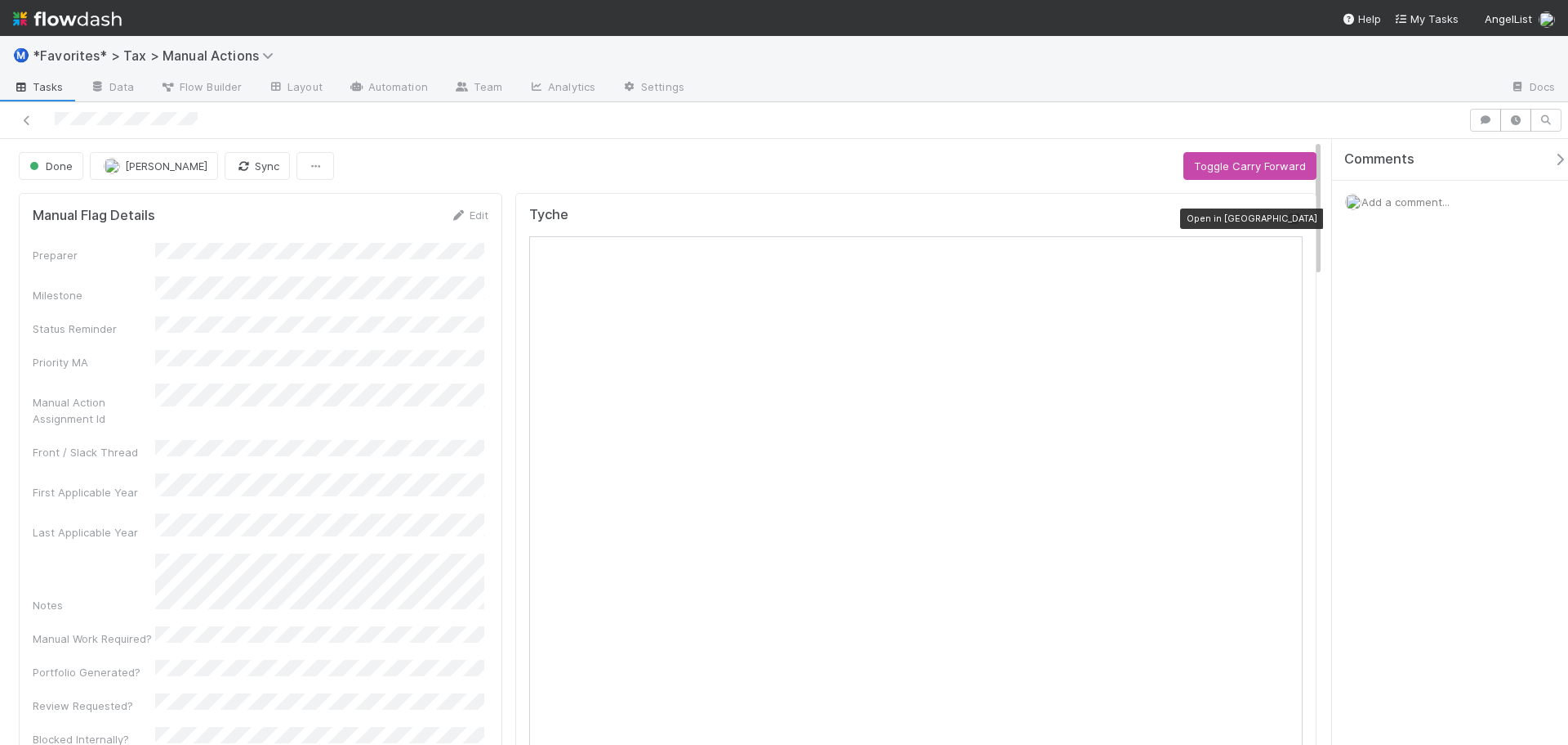
click at [1286, 226] on div at bounding box center [1294, 217] width 17 height 17
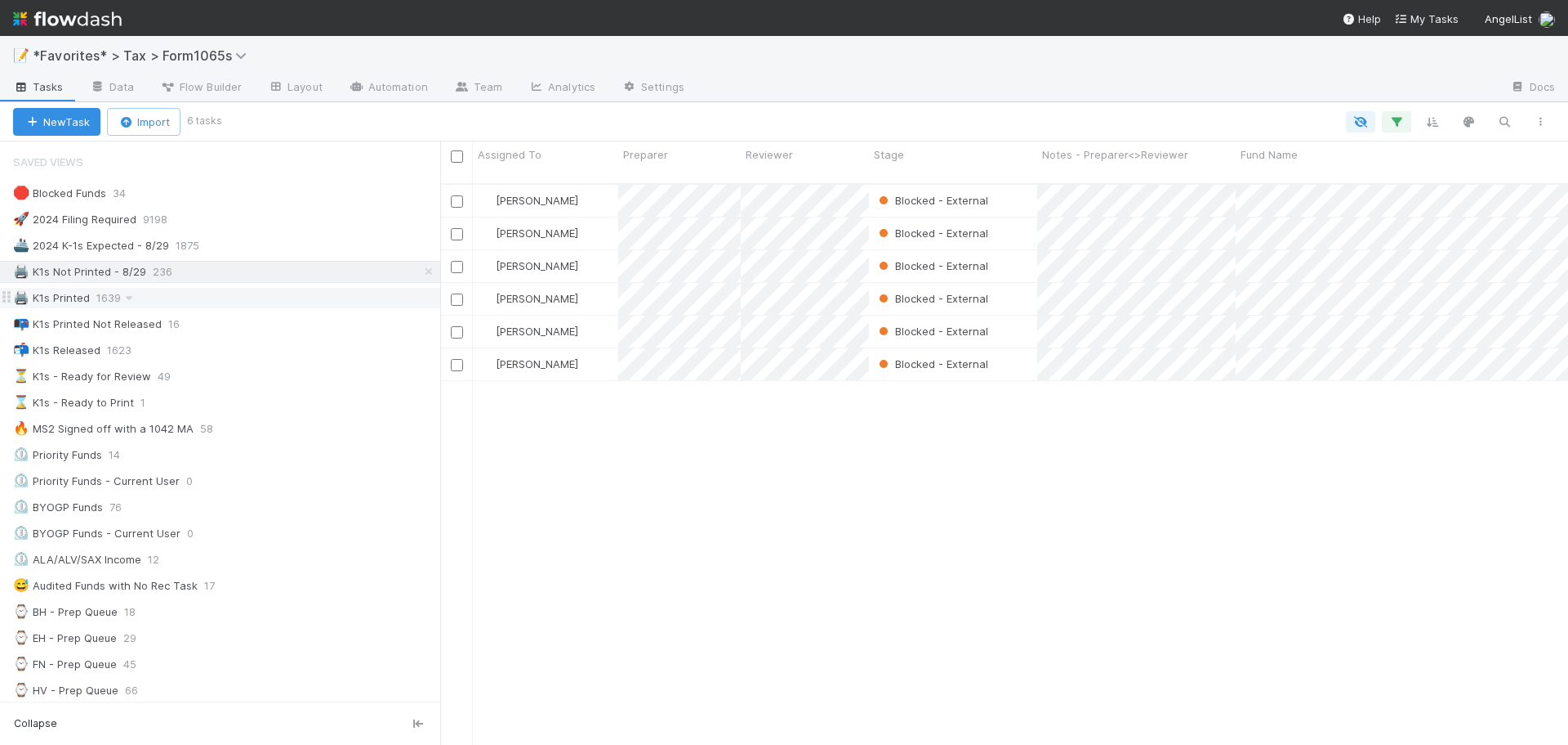
scroll to position [563, 1116]
click at [118, 12] on img at bounding box center [66, 19] width 108 height 27
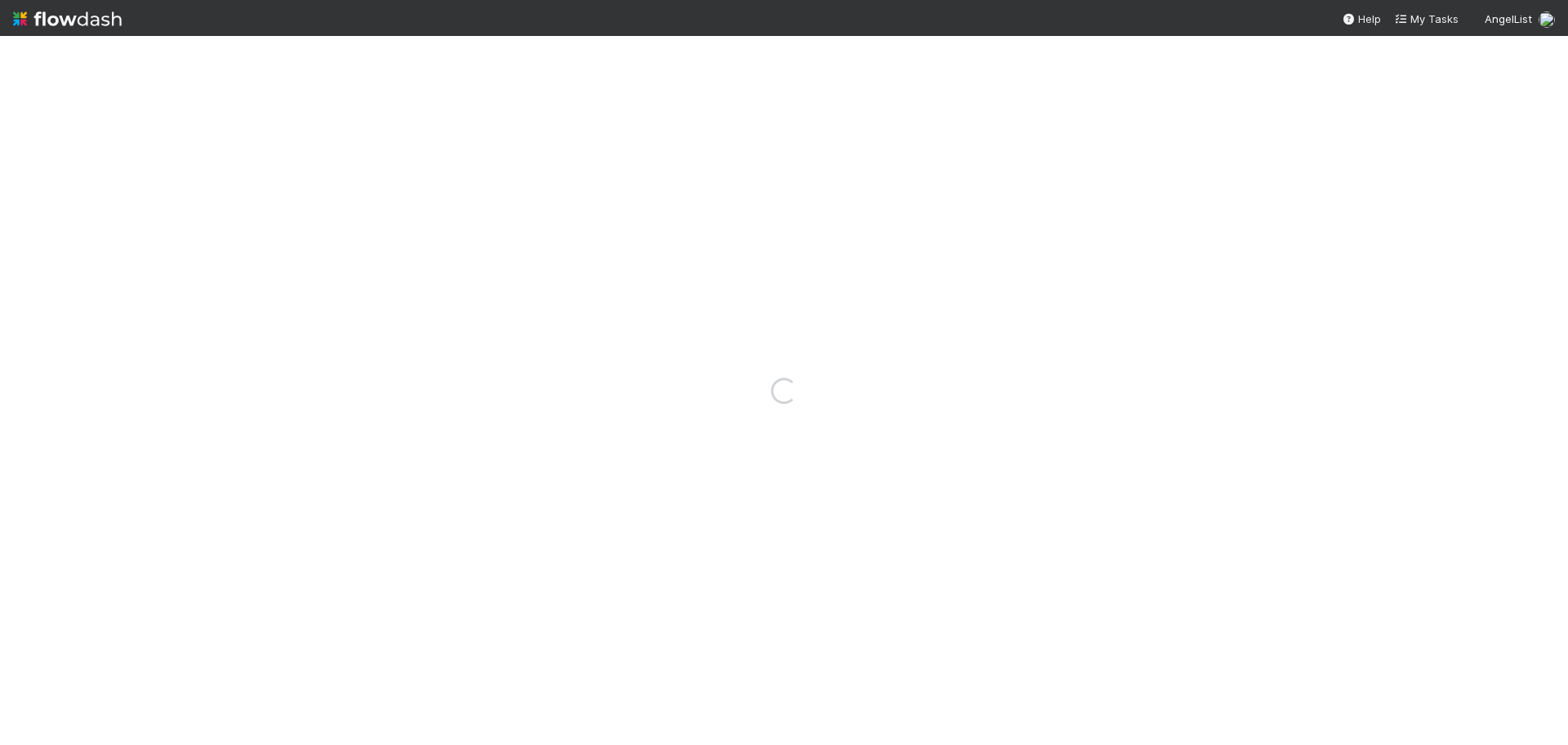
click at [115, 14] on img at bounding box center [66, 19] width 108 height 27
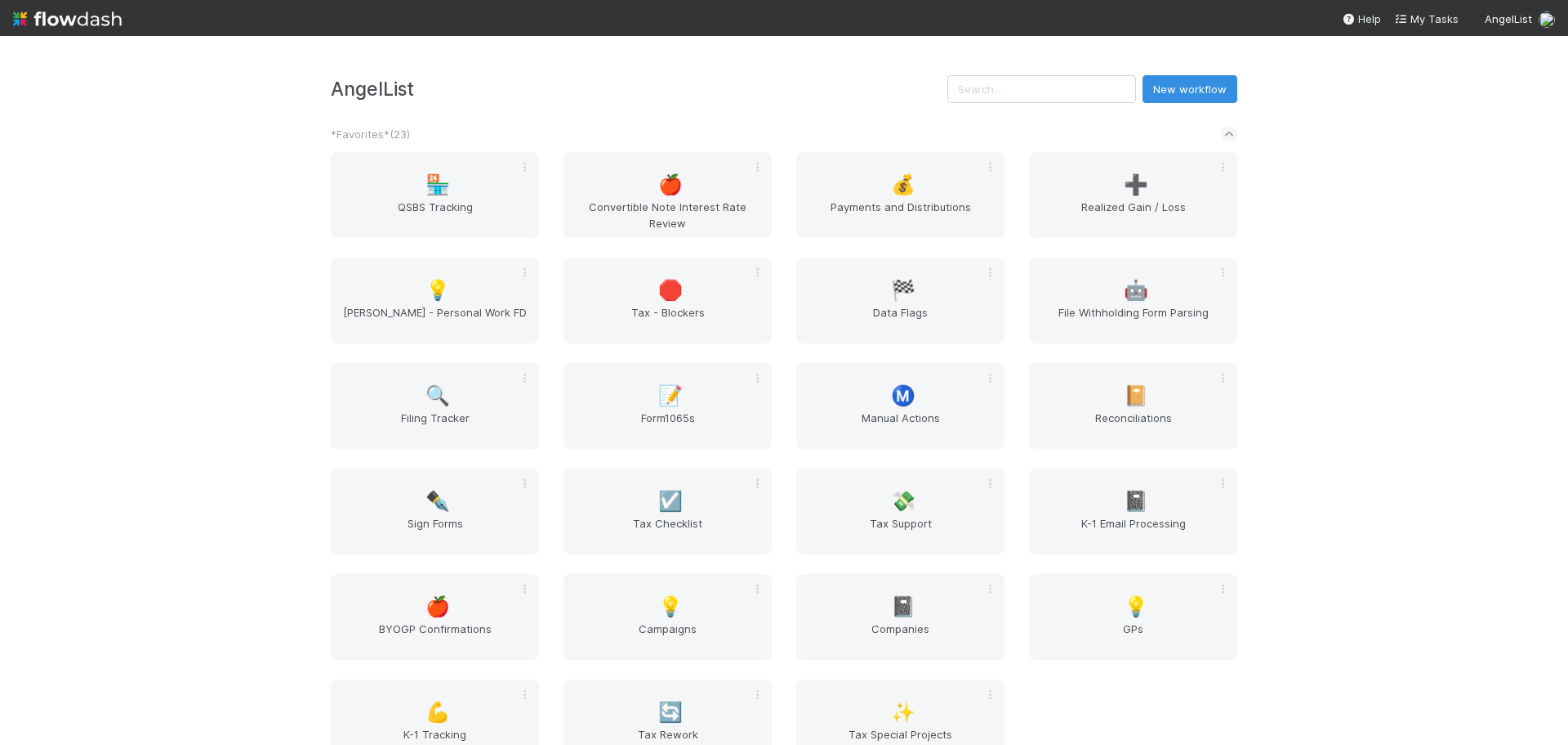
click at [115, 14] on img at bounding box center [66, 19] width 108 height 27
click at [729, 95] on h3 "AngelList" at bounding box center [638, 89] width 617 height 22
click at [669, 412] on span "Form1065s" at bounding box center [668, 426] width 195 height 33
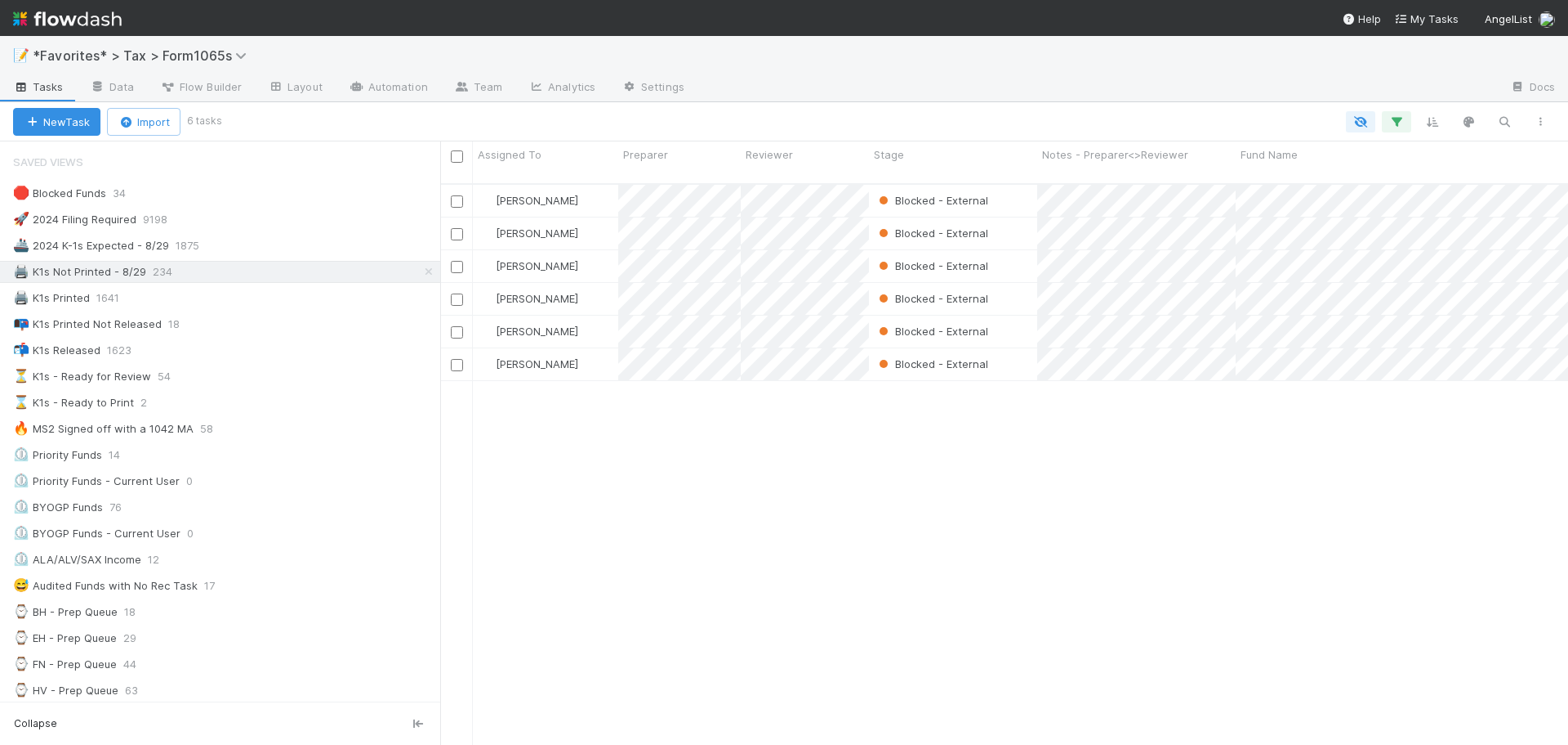
scroll to position [13, 13]
click at [656, 518] on div "Michael Binck Blocked - External 8/21/25, 4:57:20 PM 48 45 0 5 3 1 0 24 Helen V…" at bounding box center [1004, 471] width 1128 height 573
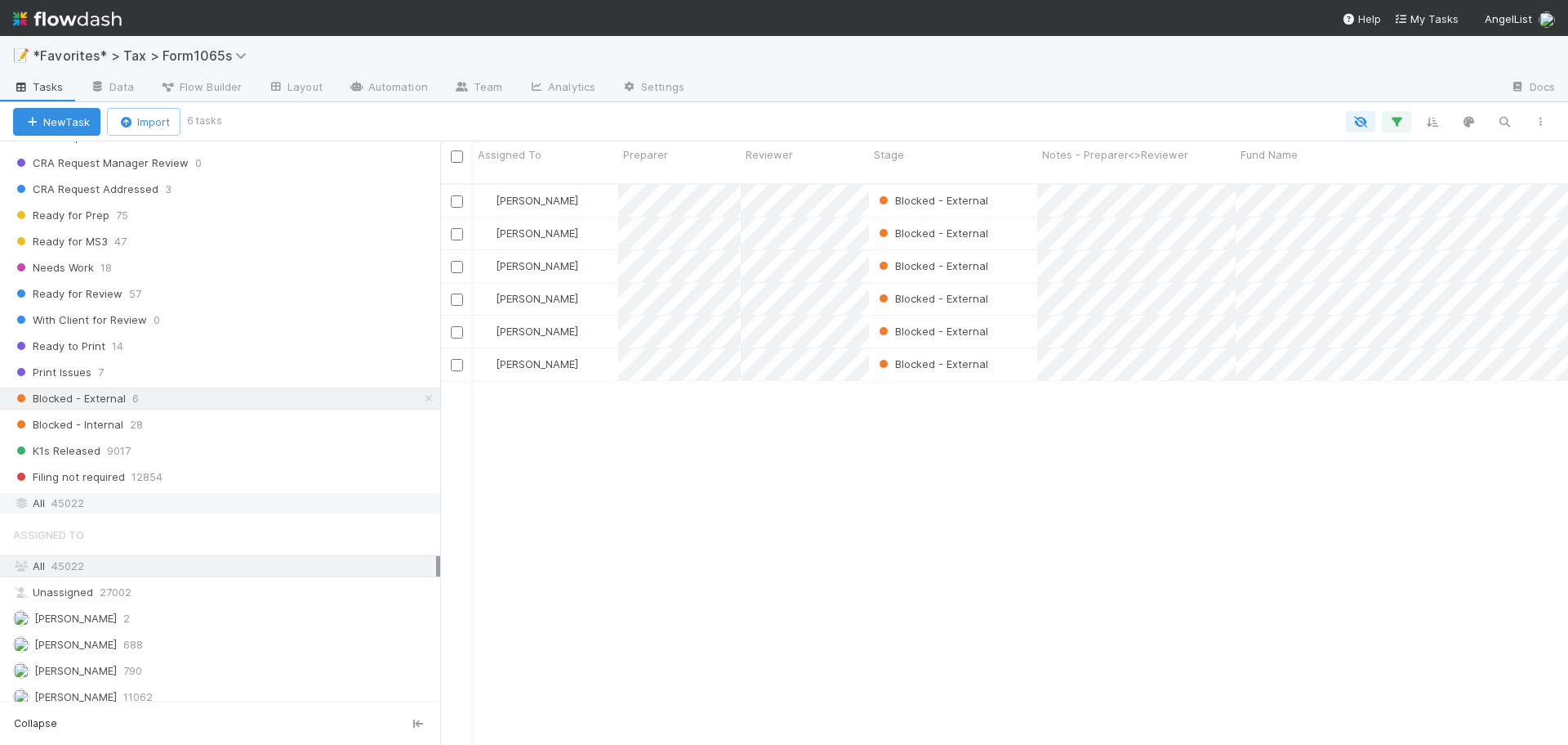
scroll to position [1308, 0]
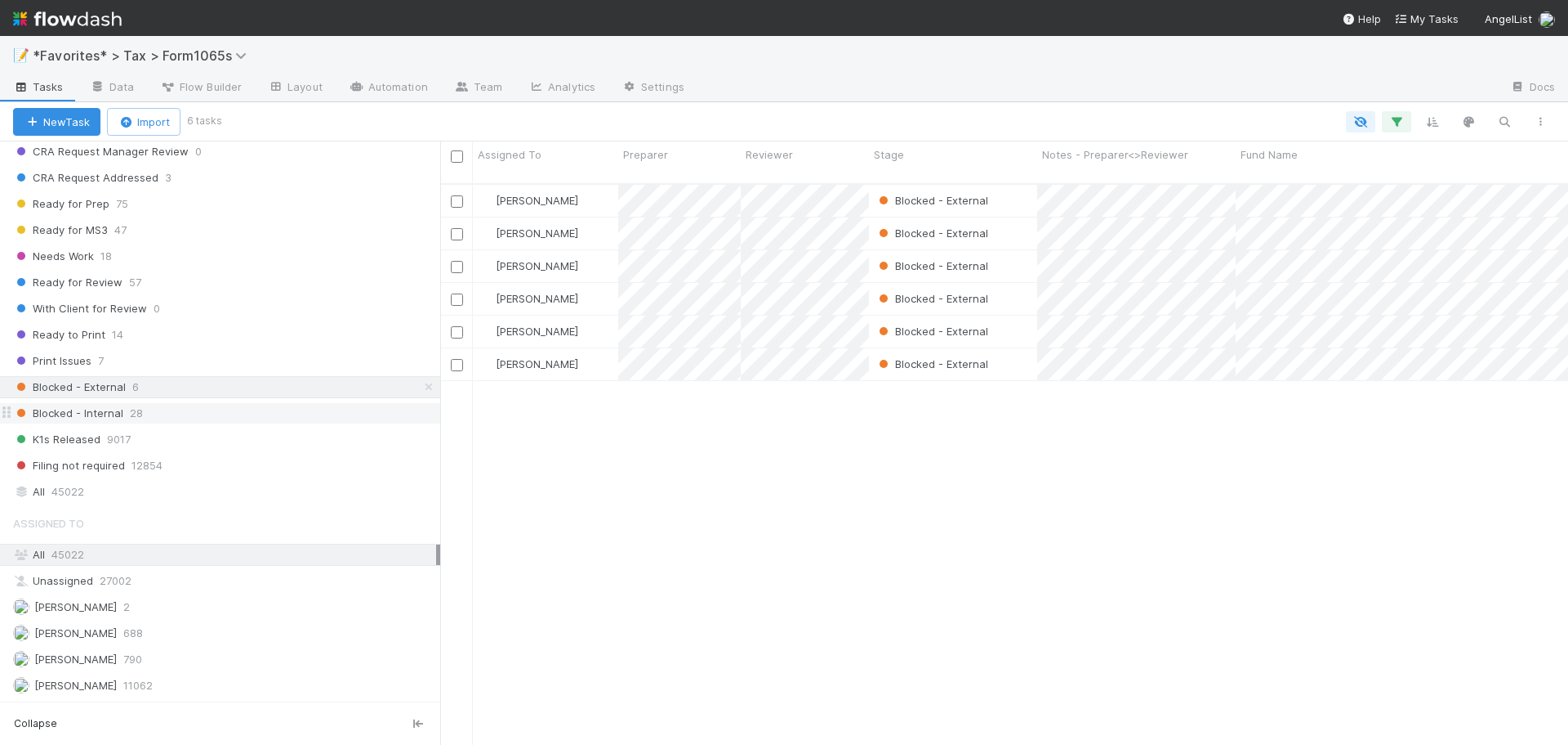
click at [184, 403] on div "Blocked - Internal 28" at bounding box center [226, 412] width 427 height 20
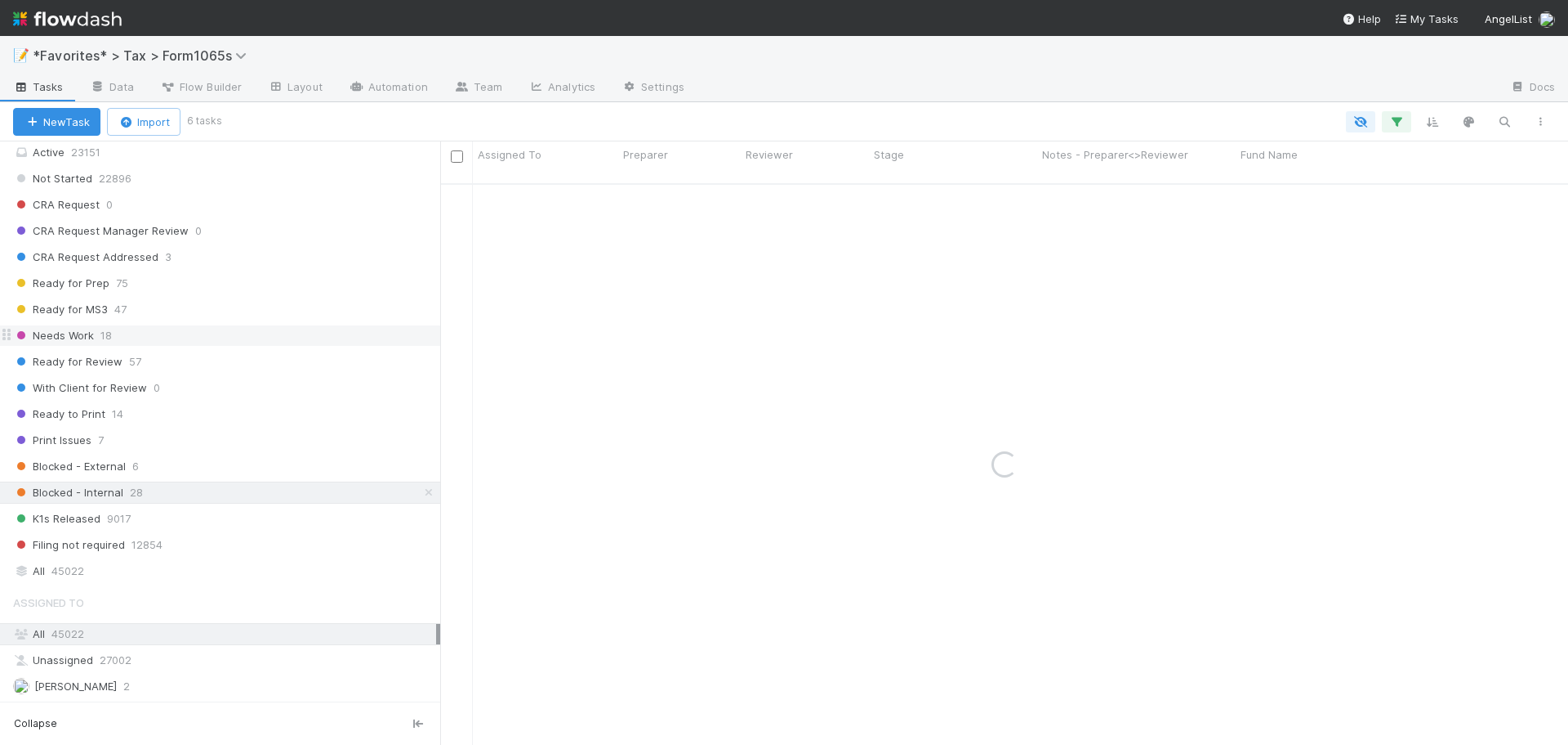
scroll to position [1226, 0]
click at [189, 363] on div "Ready for Review 57" at bounding box center [226, 364] width 427 height 20
click at [190, 368] on div "Ready for Review 57" at bounding box center [226, 364] width 427 height 20
click at [192, 365] on div "Ready for Review 57" at bounding box center [226, 364] width 427 height 20
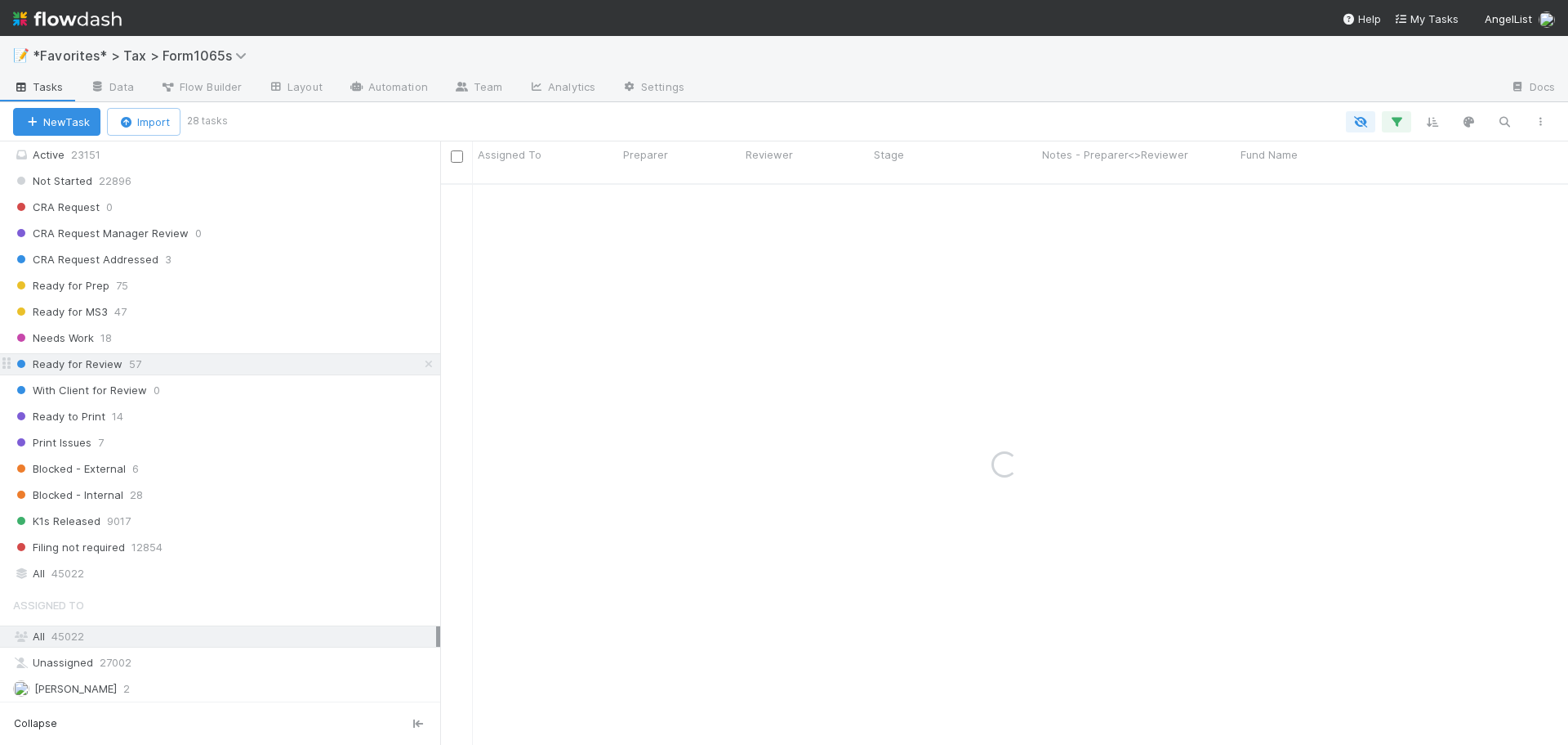
click at [192, 365] on div "Ready for Review 57" at bounding box center [226, 364] width 427 height 20
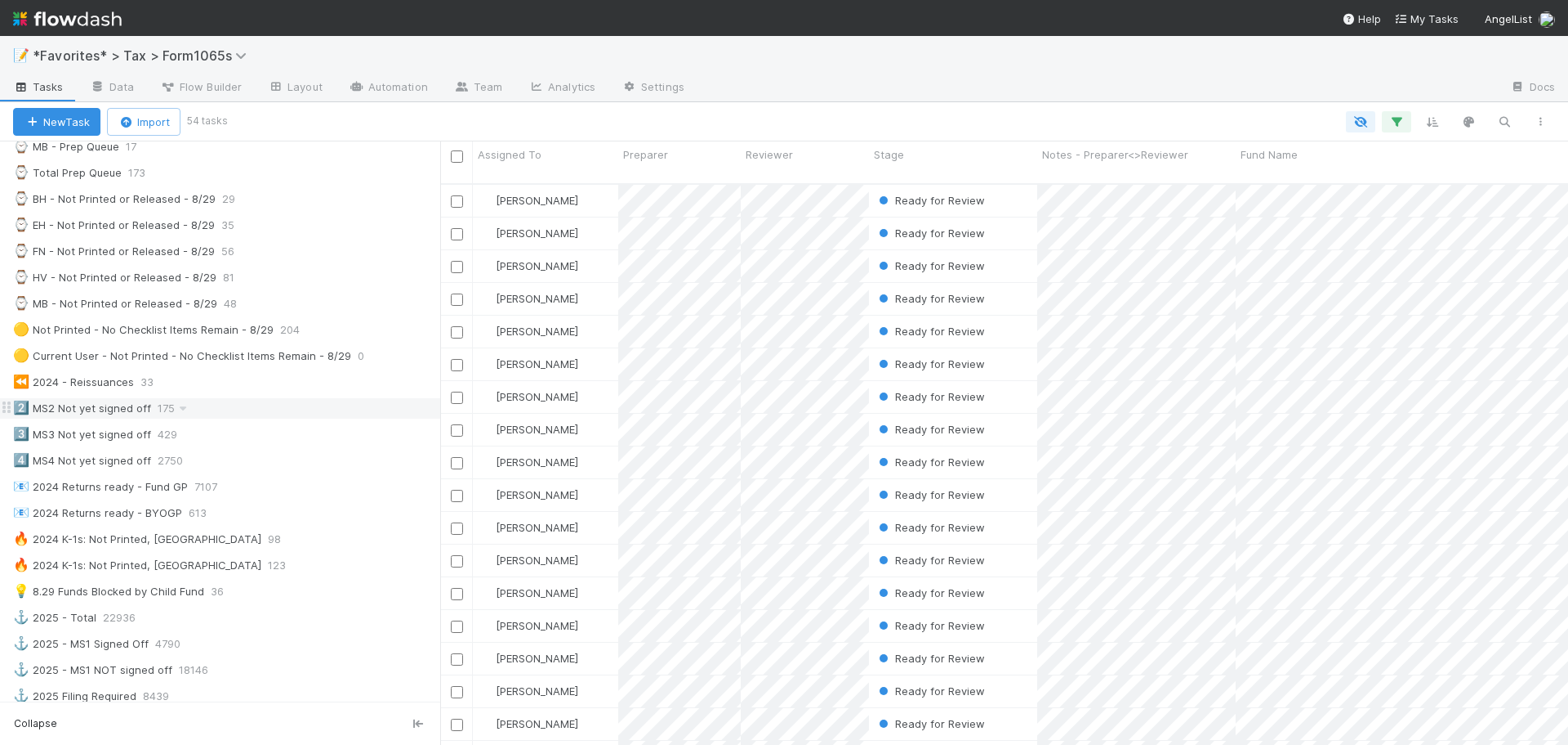
scroll to position [572, 0]
click at [967, 89] on div at bounding box center [1097, 88] width 800 height 26
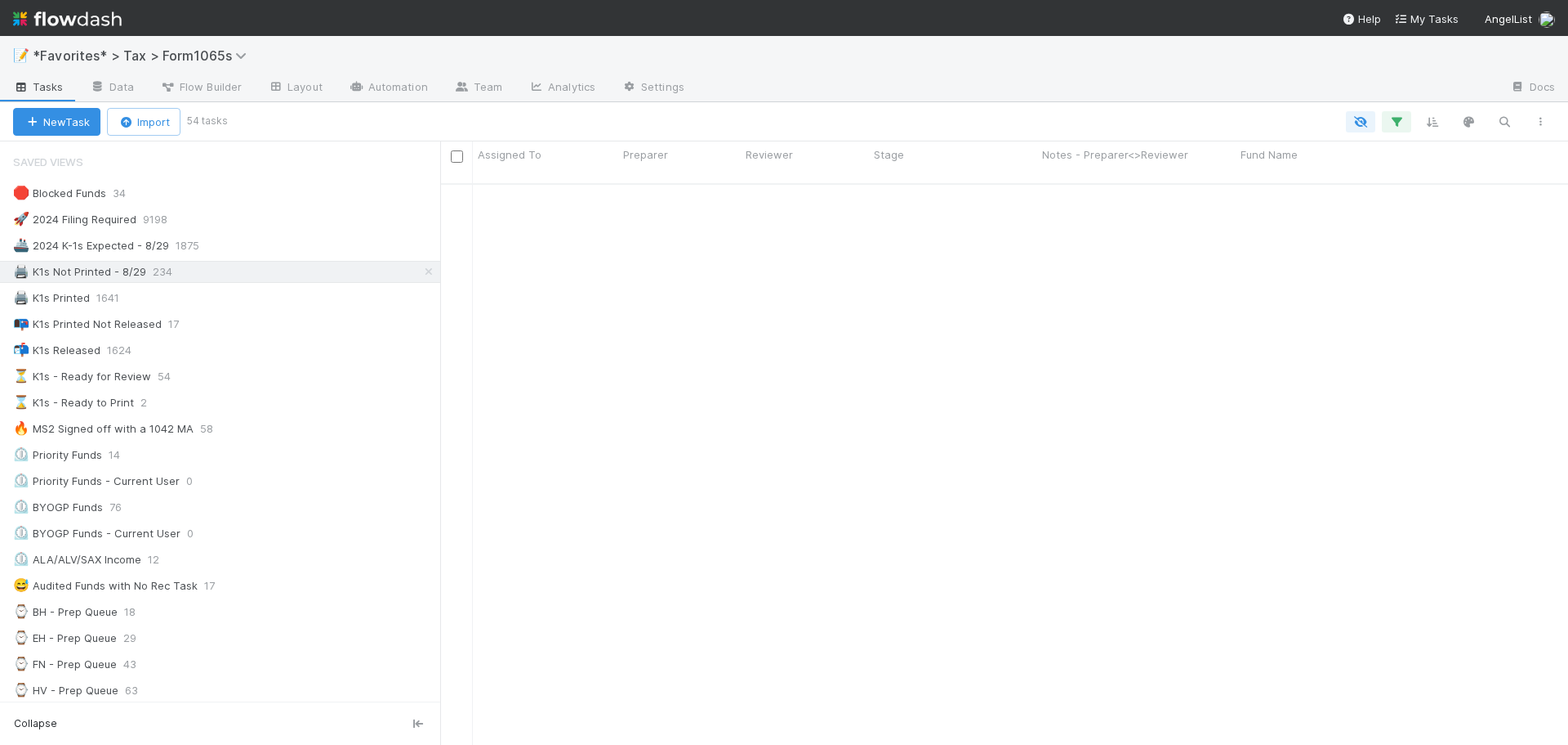
scroll to position [1204, 0]
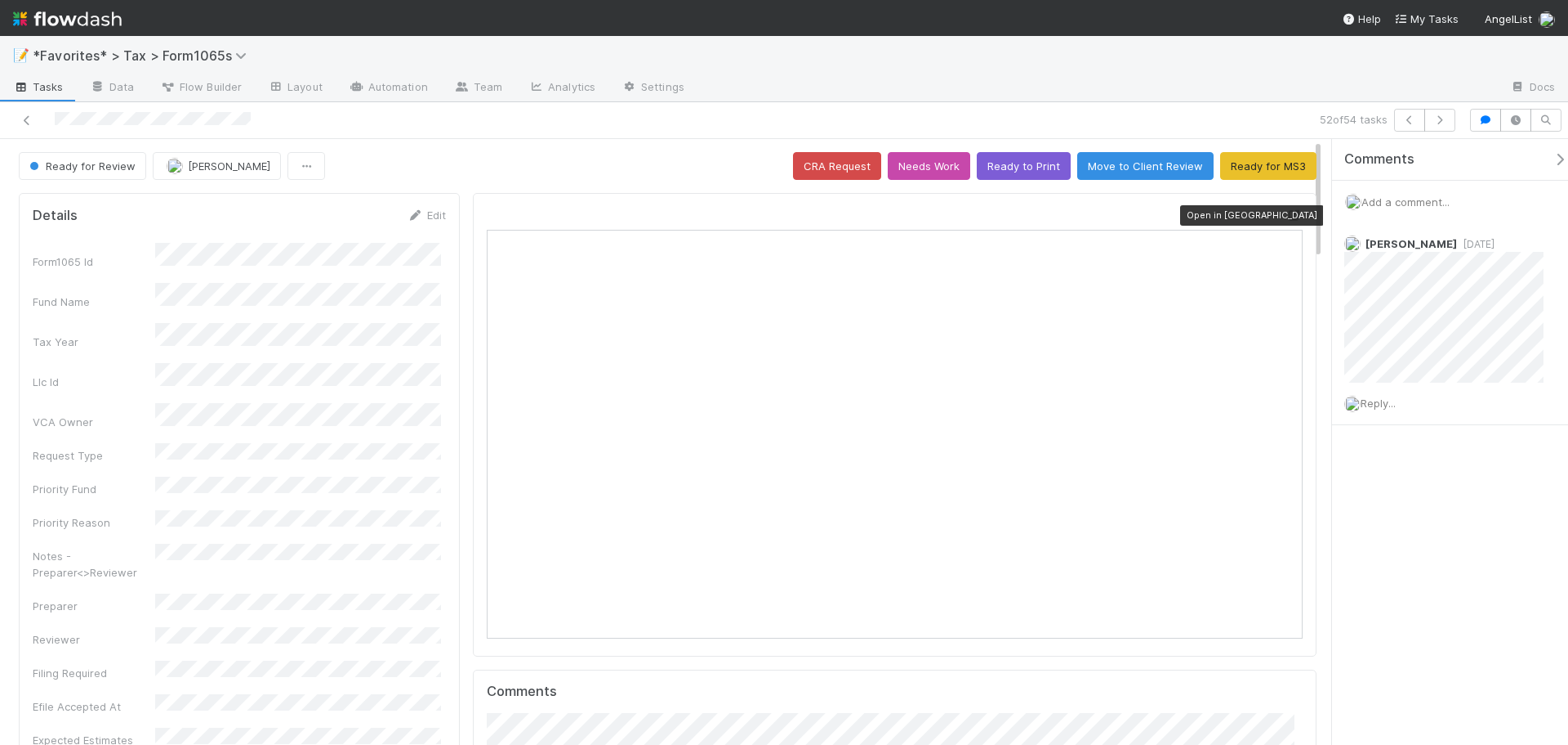
scroll to position [320, 397]
click at [1286, 215] on icon at bounding box center [1294, 215] width 17 height 11
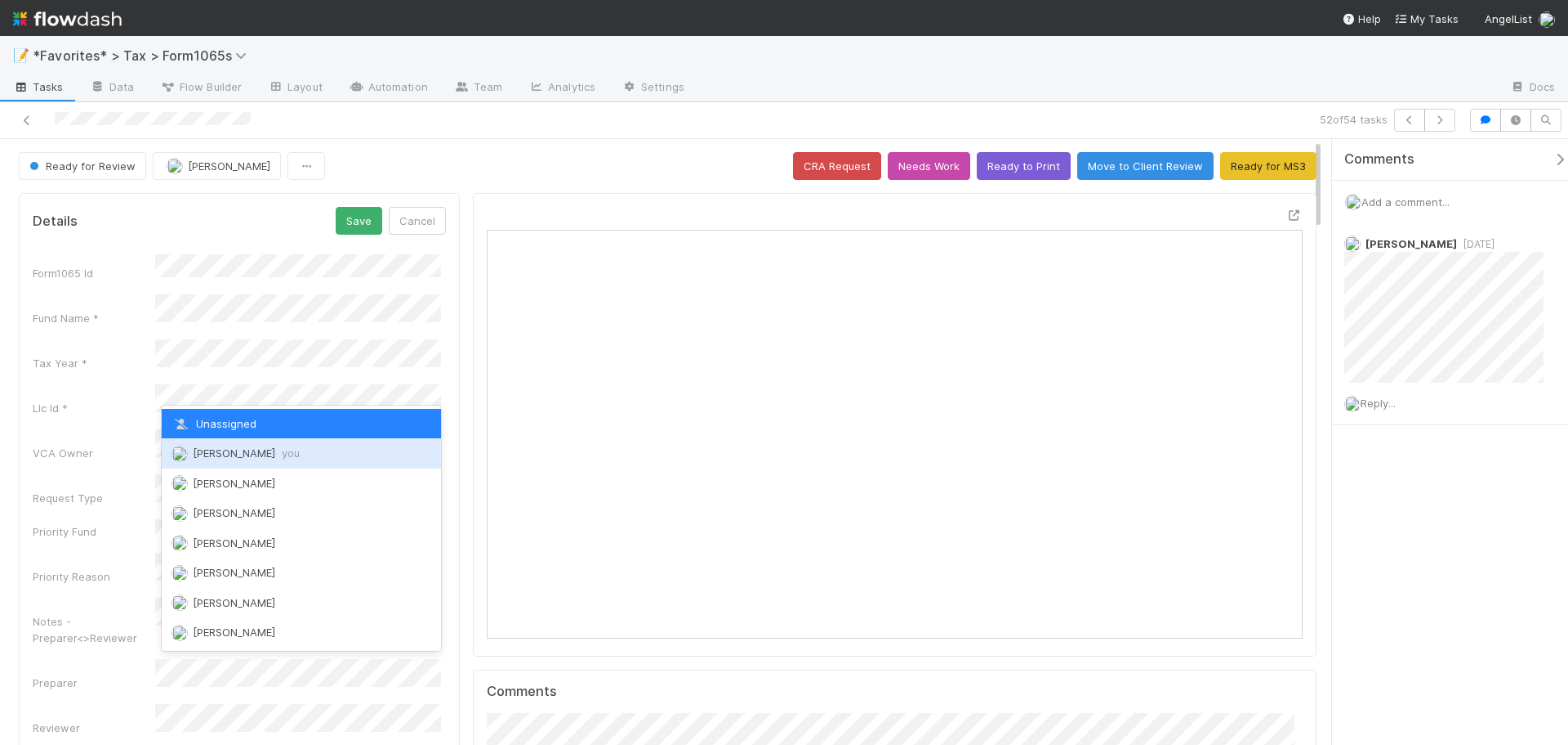
click at [212, 457] on span "[PERSON_NAME] you" at bounding box center [247, 452] width 107 height 13
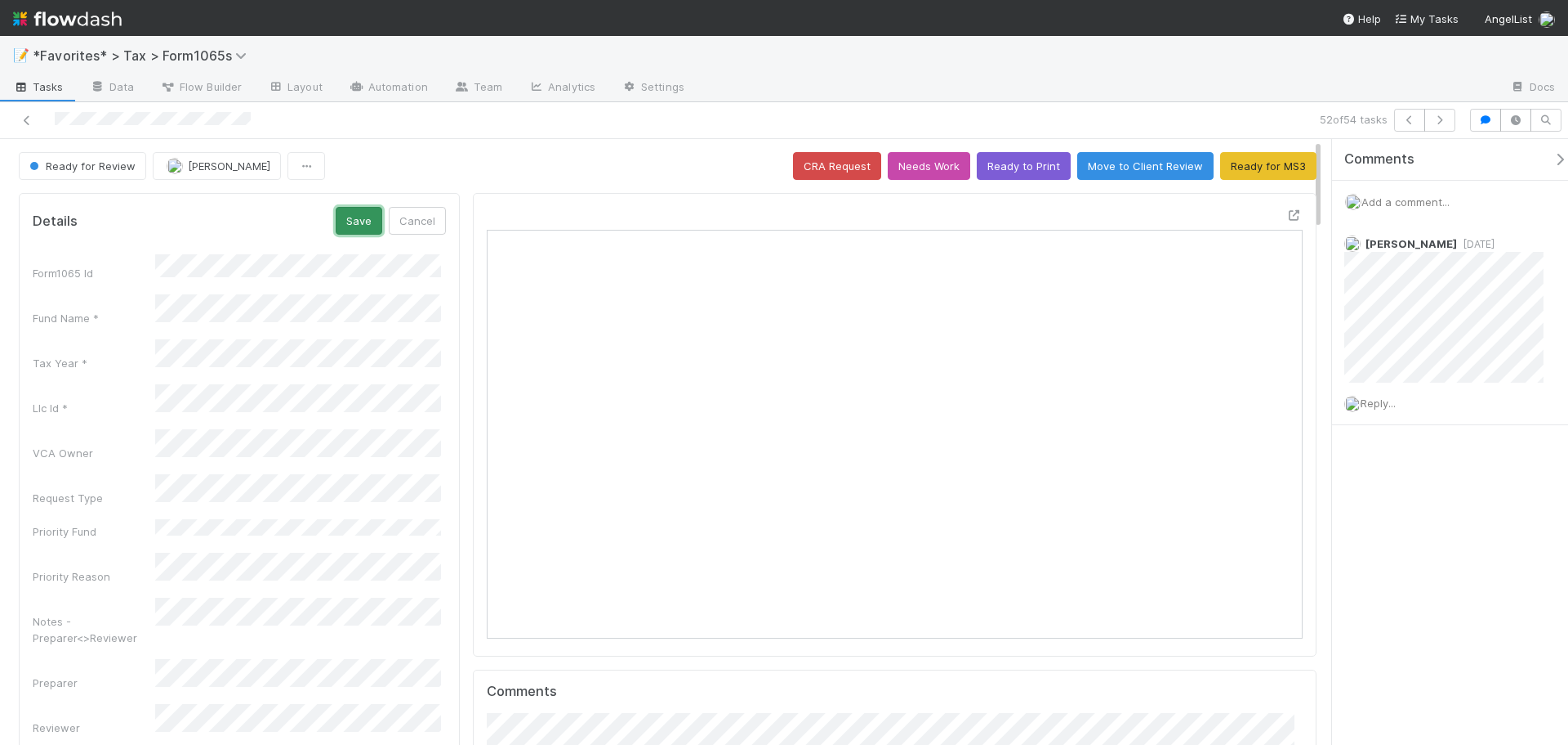
click at [363, 218] on button "Save" at bounding box center [359, 220] width 47 height 27
click at [496, 137] on div "52 of 54 tasks" at bounding box center [784, 121] width 1568 height 37
click at [1013, 164] on button "Ready to Print" at bounding box center [1023, 166] width 94 height 27
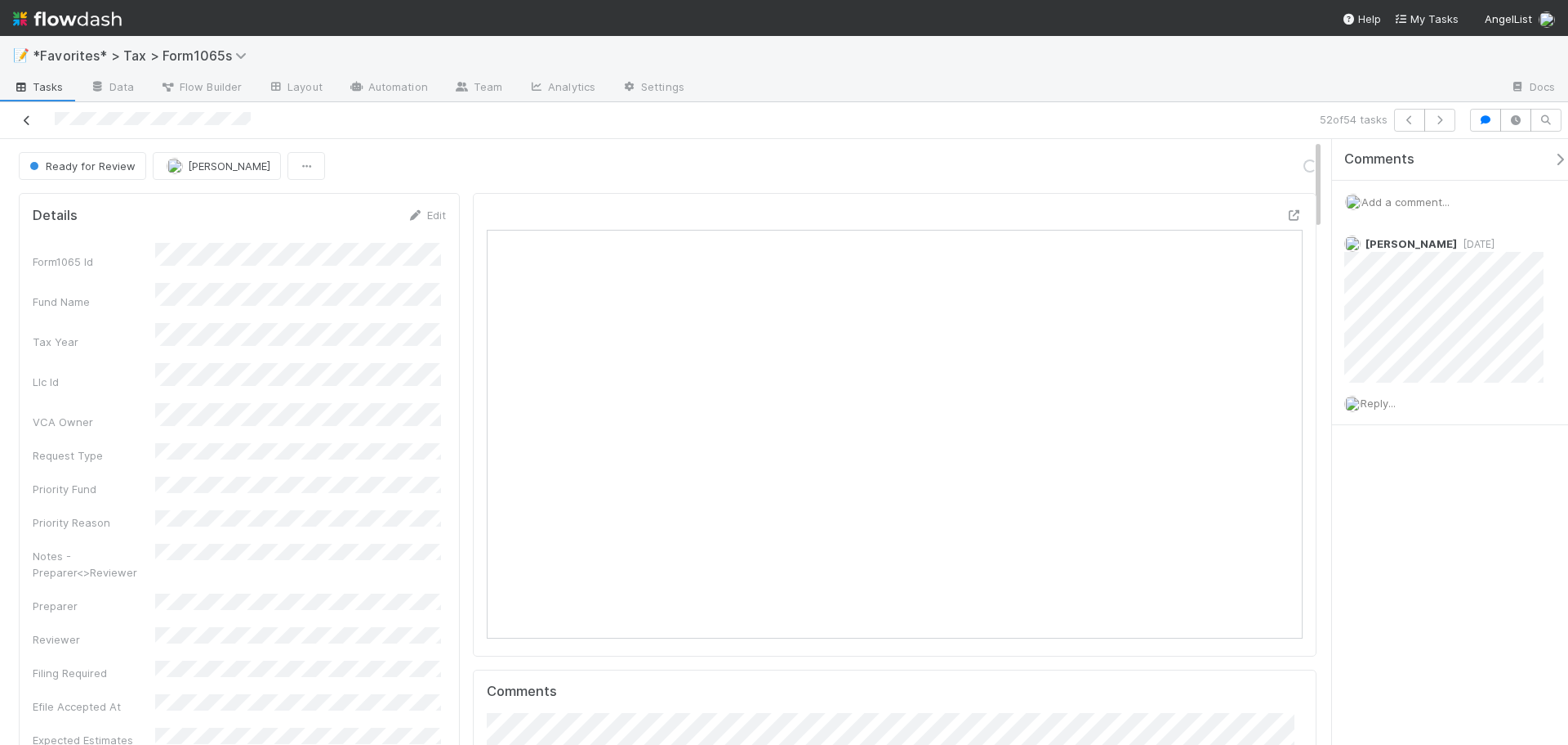
click at [23, 120] on icon at bounding box center [26, 120] width 17 height 11
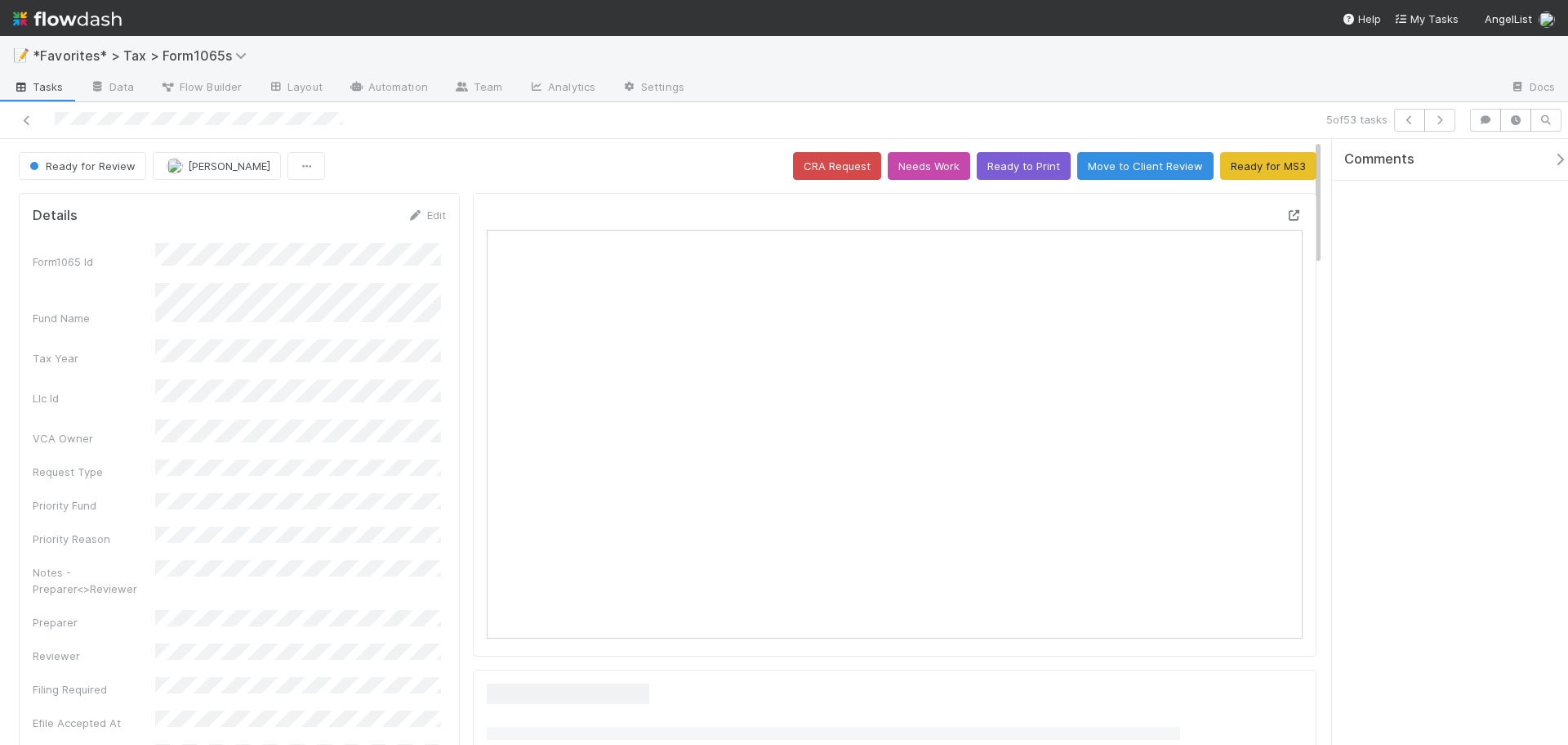
click at [1286, 217] on icon at bounding box center [1294, 215] width 17 height 11
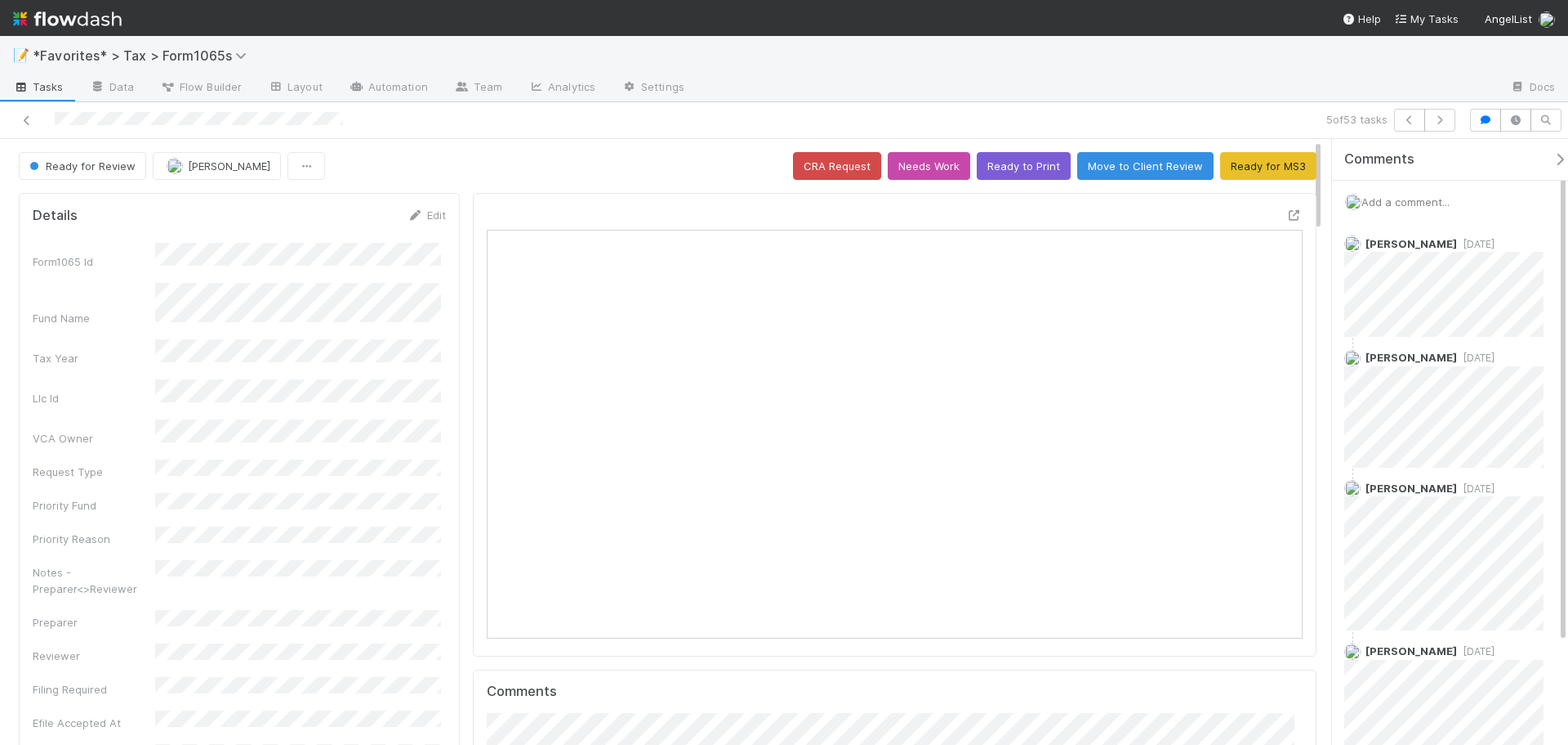
scroll to position [320, 795]
click at [1385, 202] on span "Add a comment..." at bounding box center [1405, 201] width 89 height 13
click at [1396, 200] on span "Add a comment..." at bounding box center [1405, 201] width 89 height 13
click at [1420, 485] on button "Add Comment" at bounding box center [1405, 476] width 95 height 27
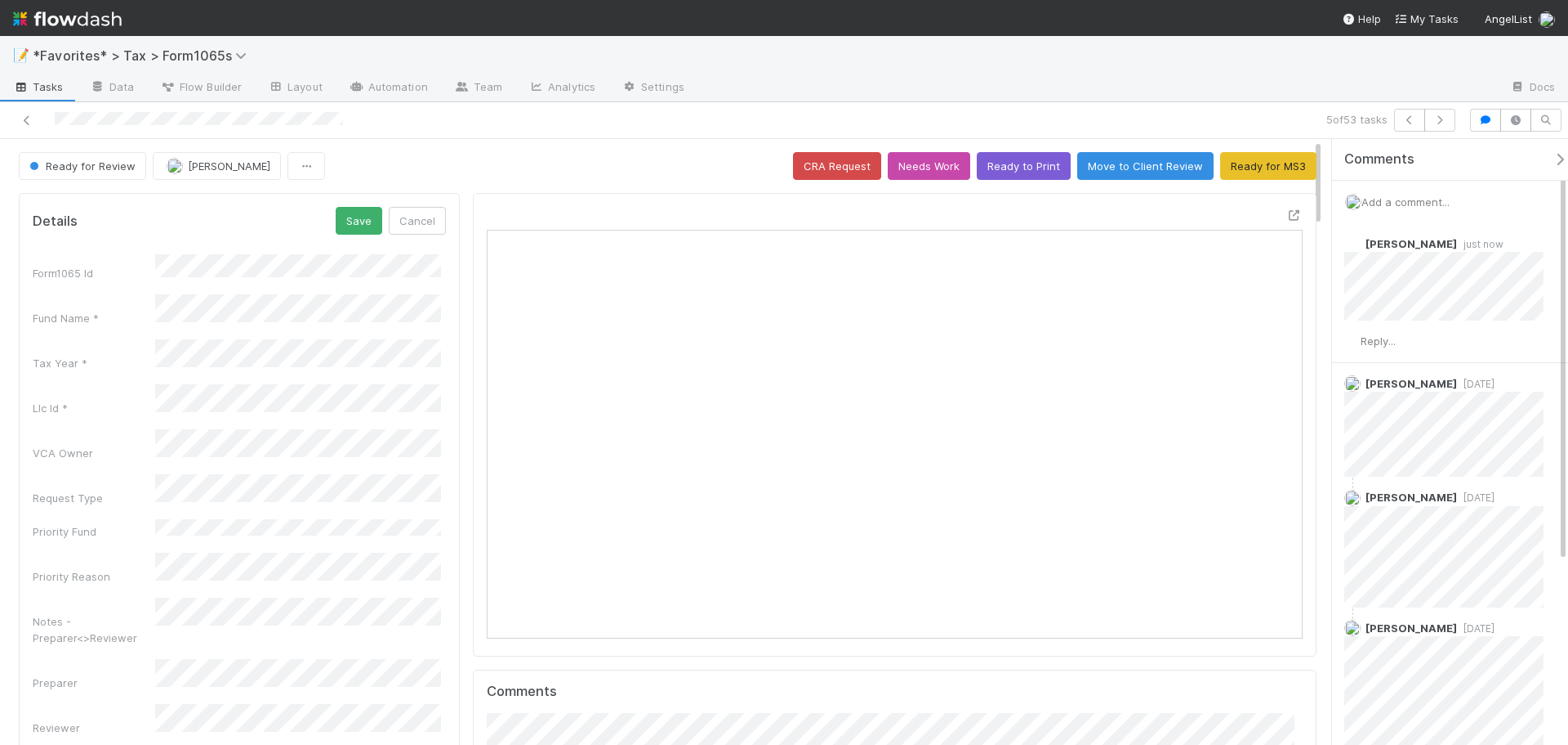
click at [335, 207] on button "Save" at bounding box center [359, 220] width 47 height 27
click at [45, 160] on span "Ready for Review" at bounding box center [81, 165] width 109 height 13
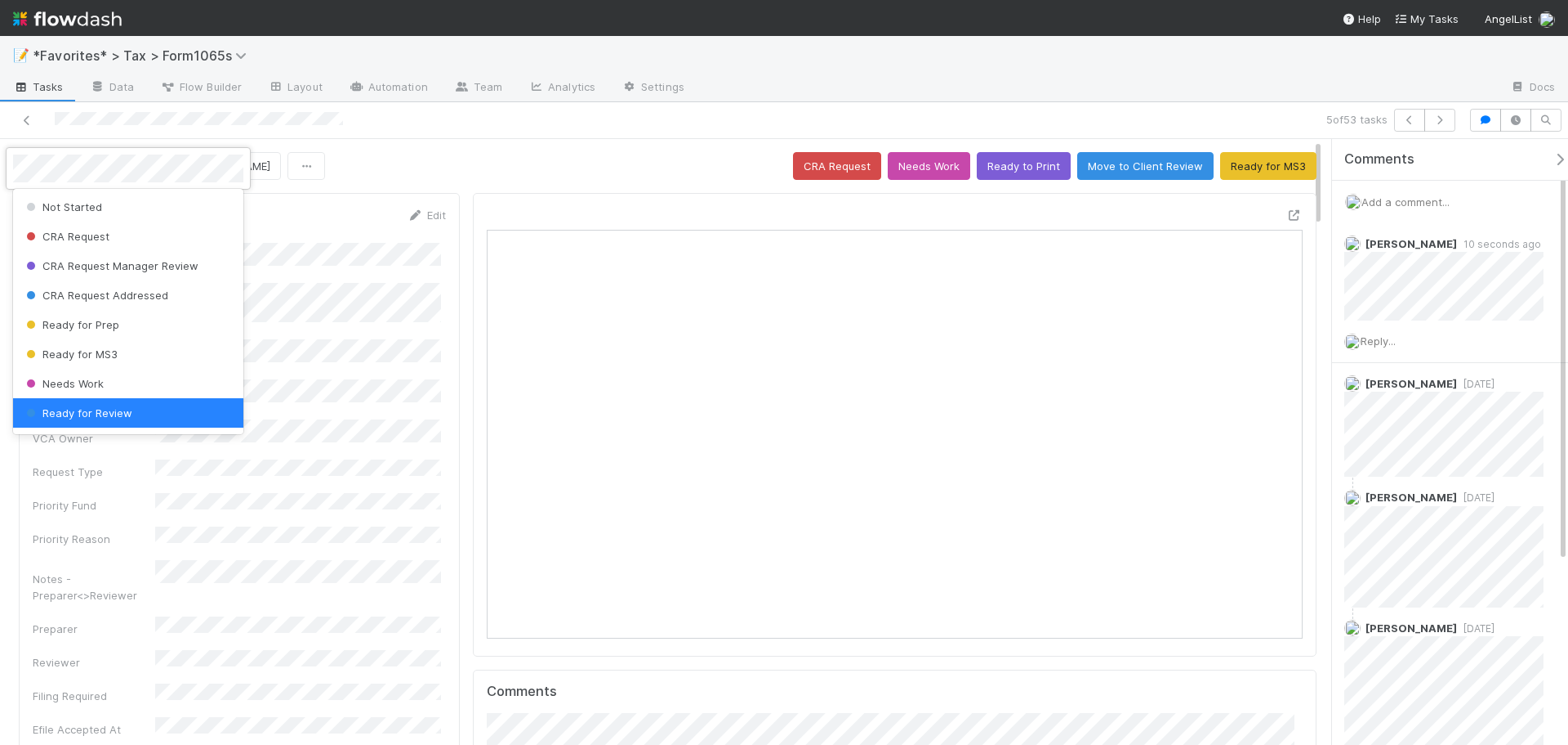
scroll to position [3, 0]
click at [133, 328] on div "Ready for Prep" at bounding box center [128, 321] width 230 height 29
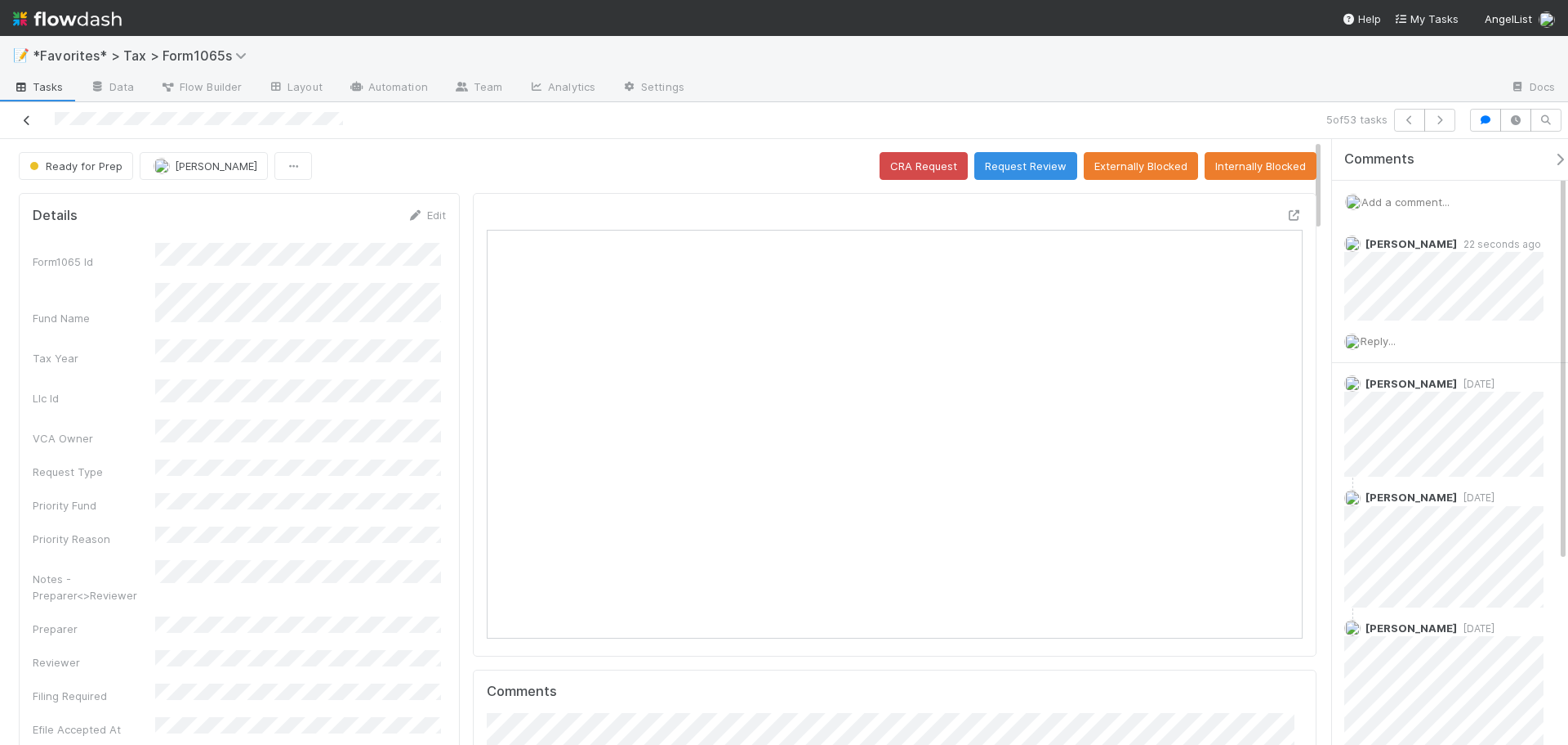
click at [29, 121] on icon at bounding box center [26, 120] width 17 height 11
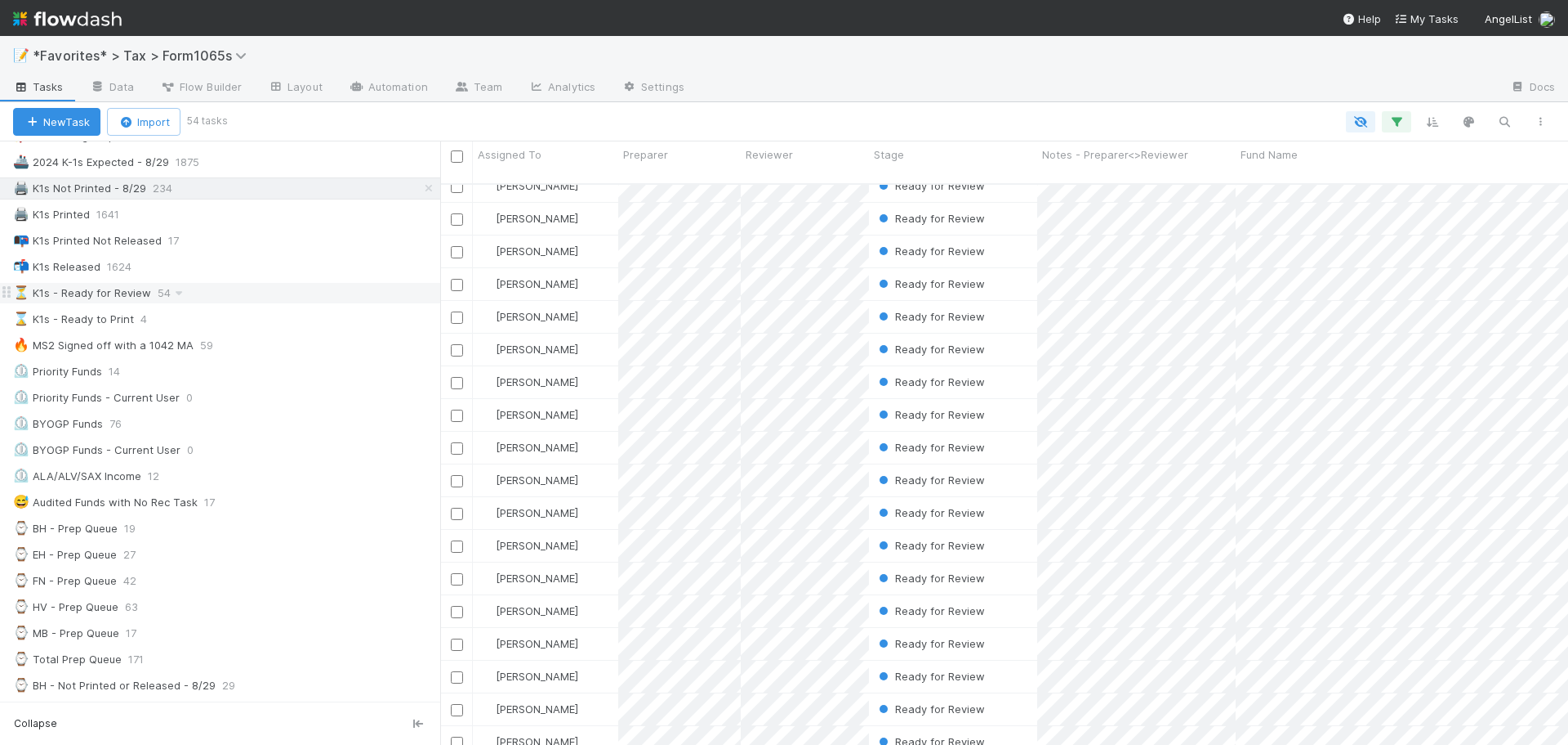
scroll to position [82, 0]
drag, startPoint x: 325, startPoint y: 294, endPoint x: 359, endPoint y: 299, distance: 34.4
click at [325, 294] on div "⏳ K1s - Ready for Review 54" at bounding box center [226, 294] width 427 height 20
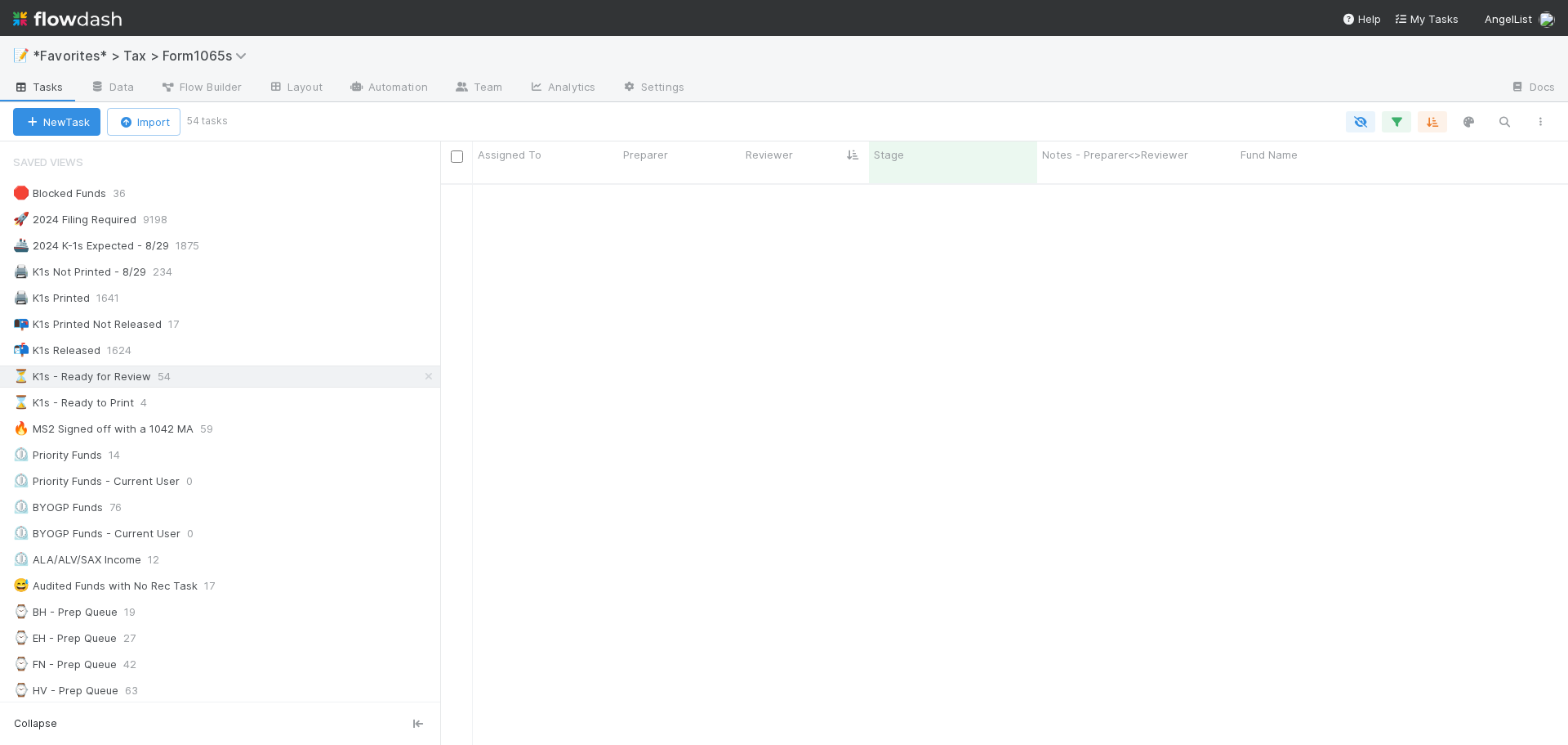
scroll to position [1204, 0]
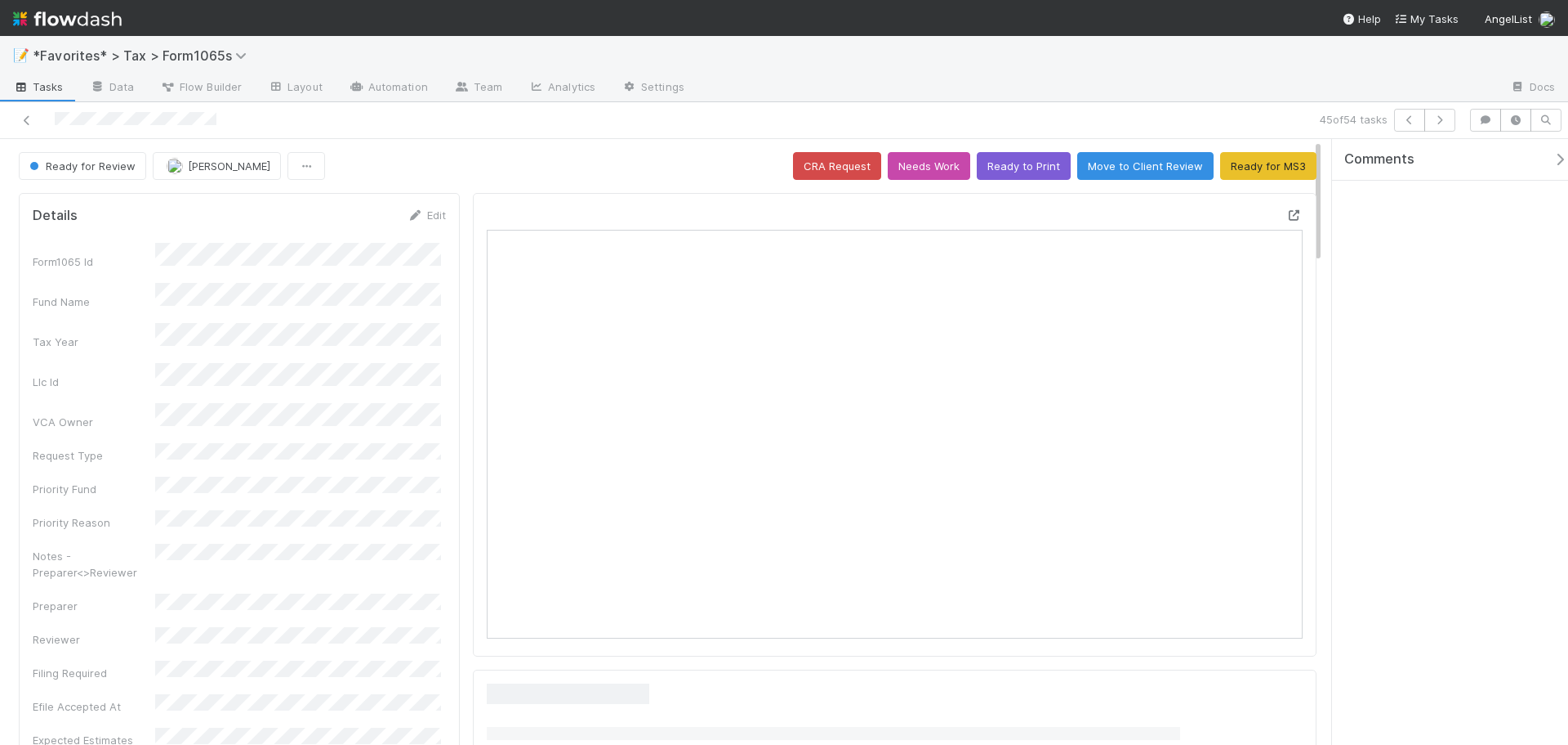
click at [1286, 213] on icon at bounding box center [1294, 215] width 17 height 11
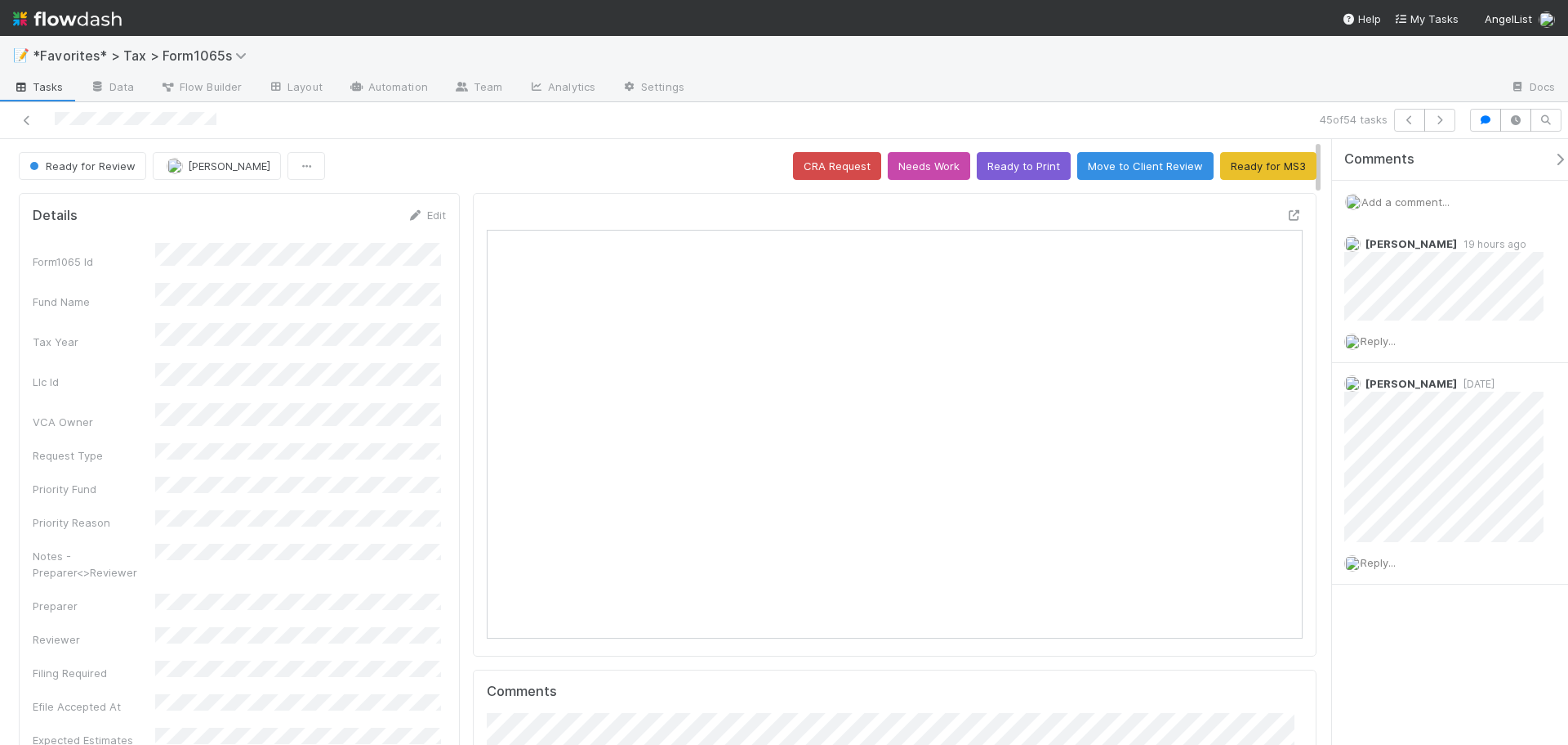
scroll to position [320, 795]
click at [1276, 159] on button "Ready for MS3" at bounding box center [1268, 166] width 96 height 27
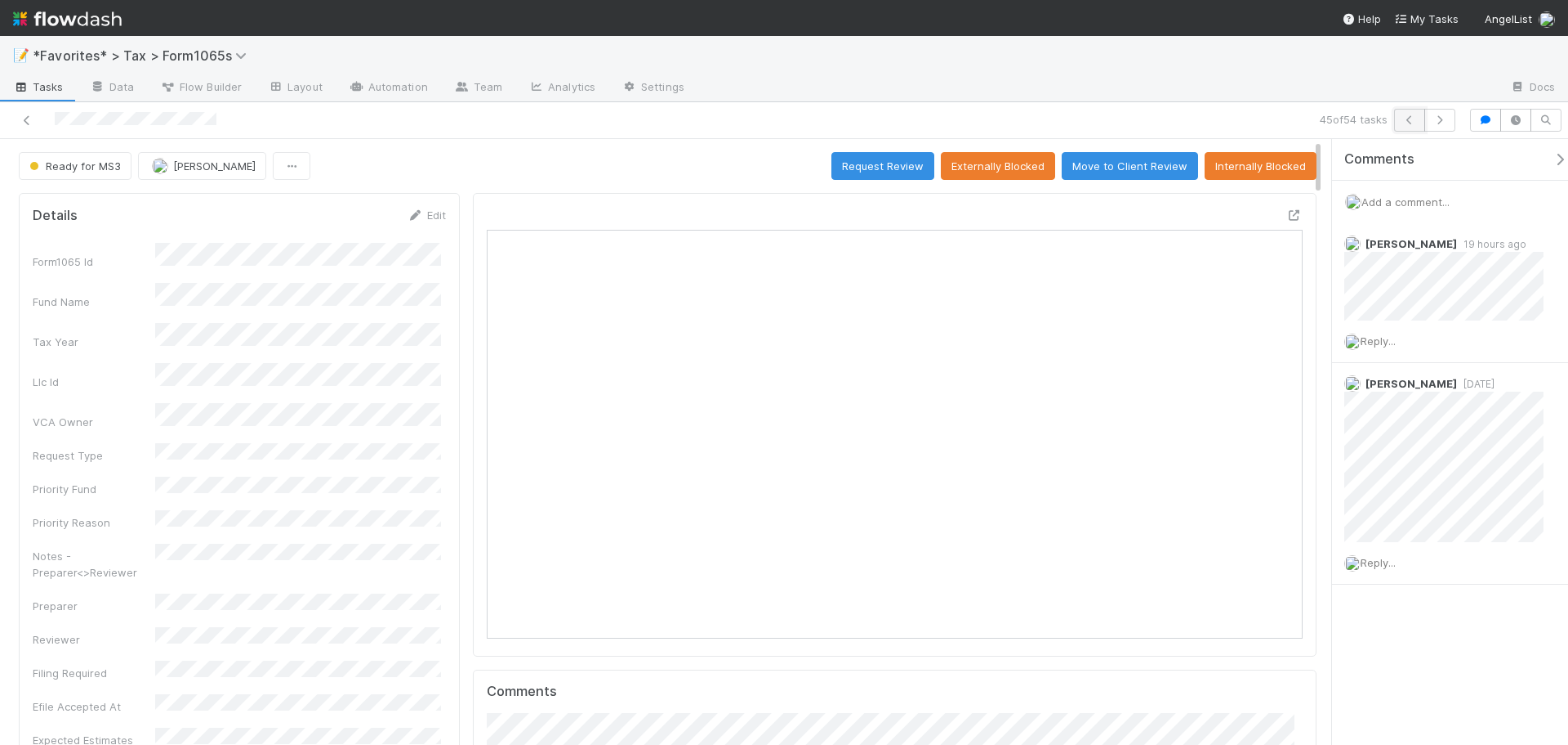
click at [1416, 119] on icon "button" at bounding box center [1409, 120] width 17 height 10
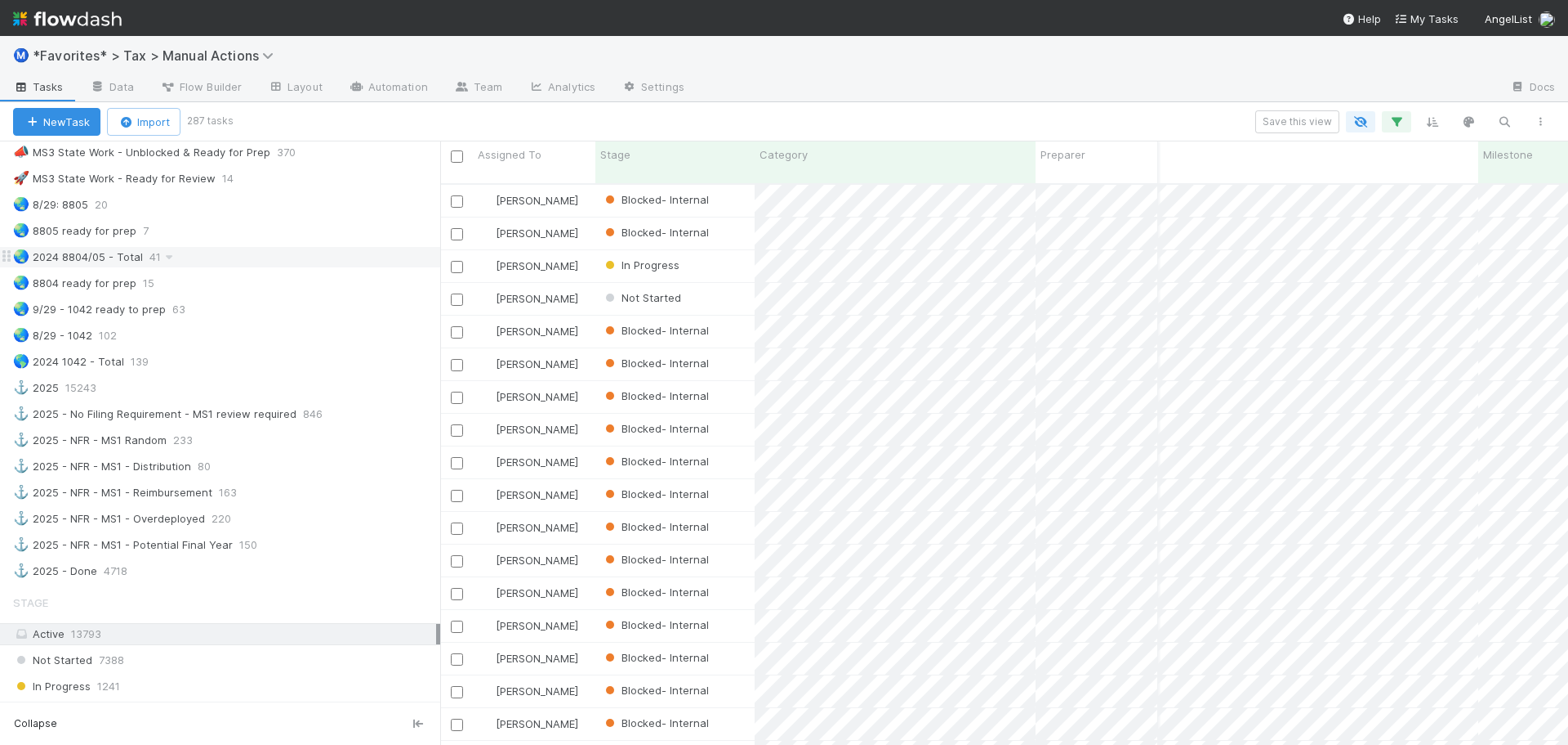
scroll to position [1144, 0]
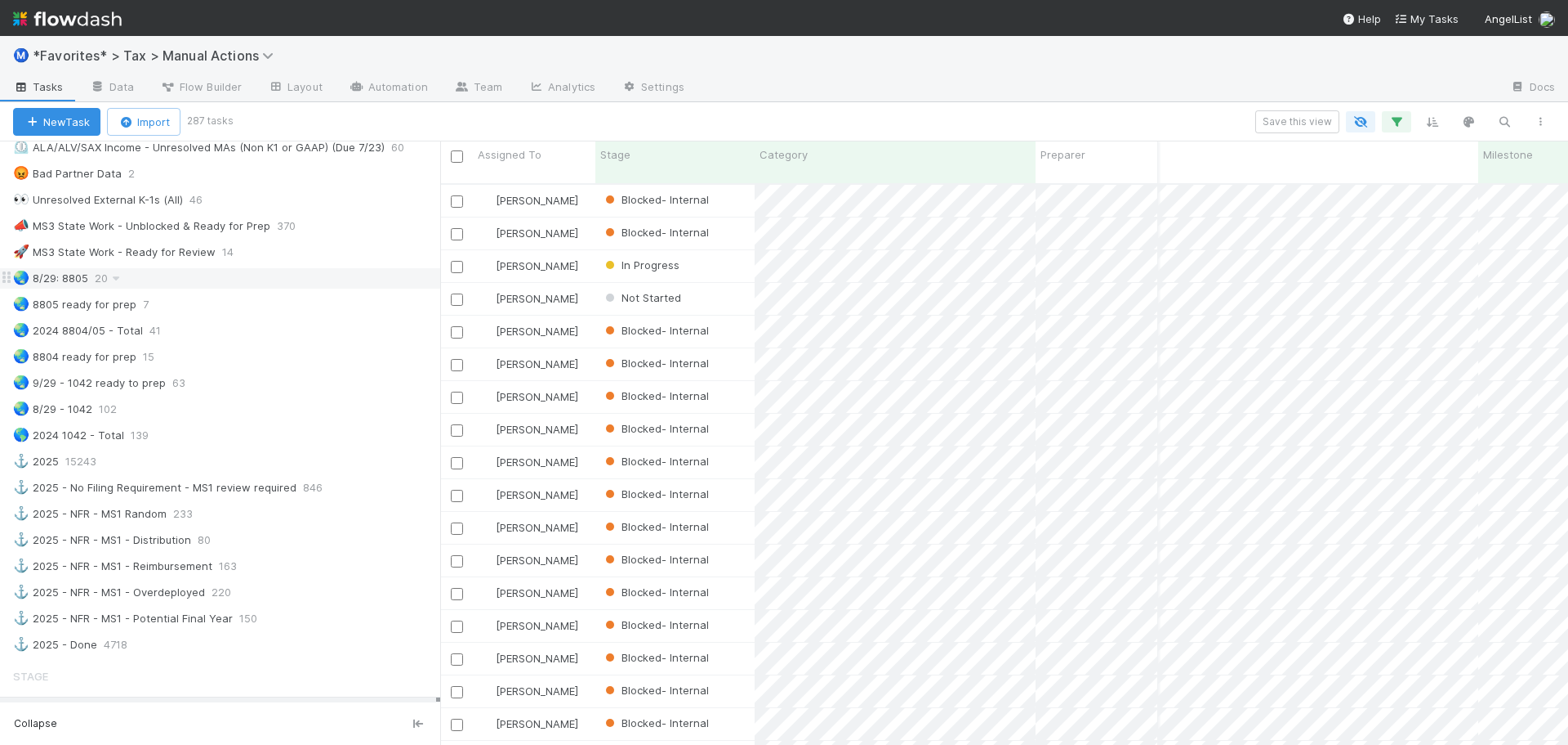
drag, startPoint x: 306, startPoint y: 255, endPoint x: 356, endPoint y: 267, distance: 51.4
click at [307, 255] on div "🚀 MS3 State Work - Ready for Review 14" at bounding box center [226, 252] width 427 height 20
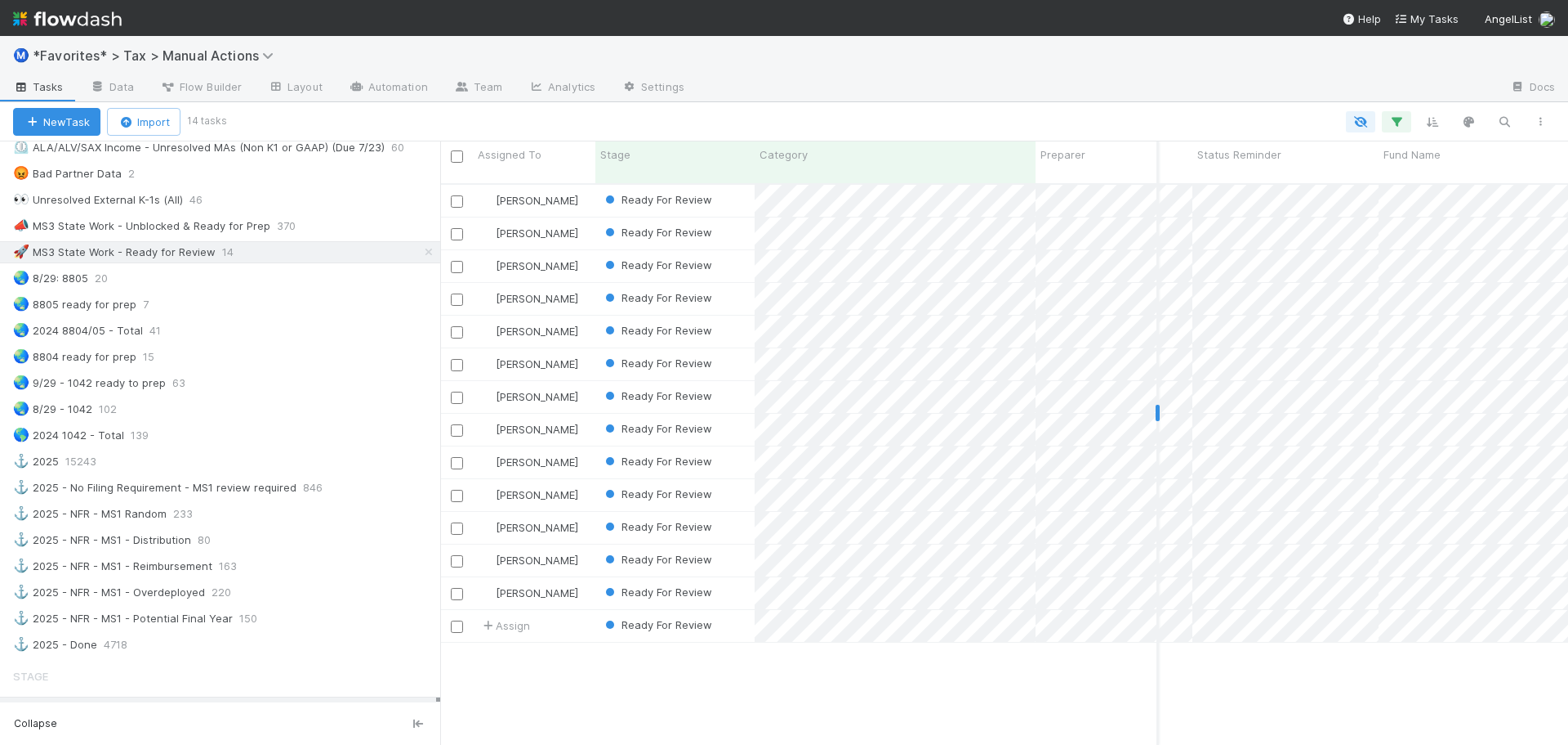
scroll to position [0, 90]
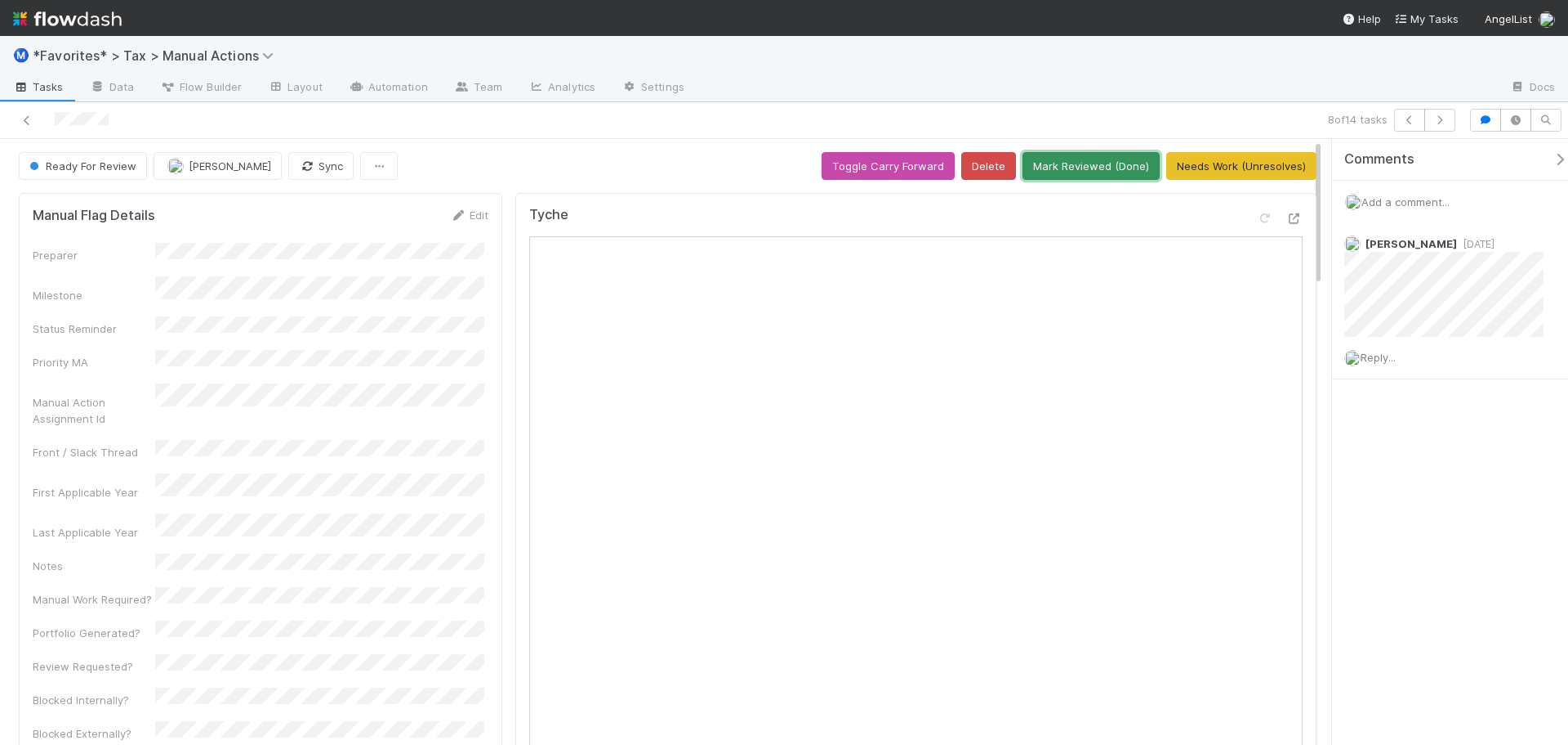
click at [1075, 160] on button "Mark Reviewed (Done)" at bounding box center [1090, 166] width 137 height 27
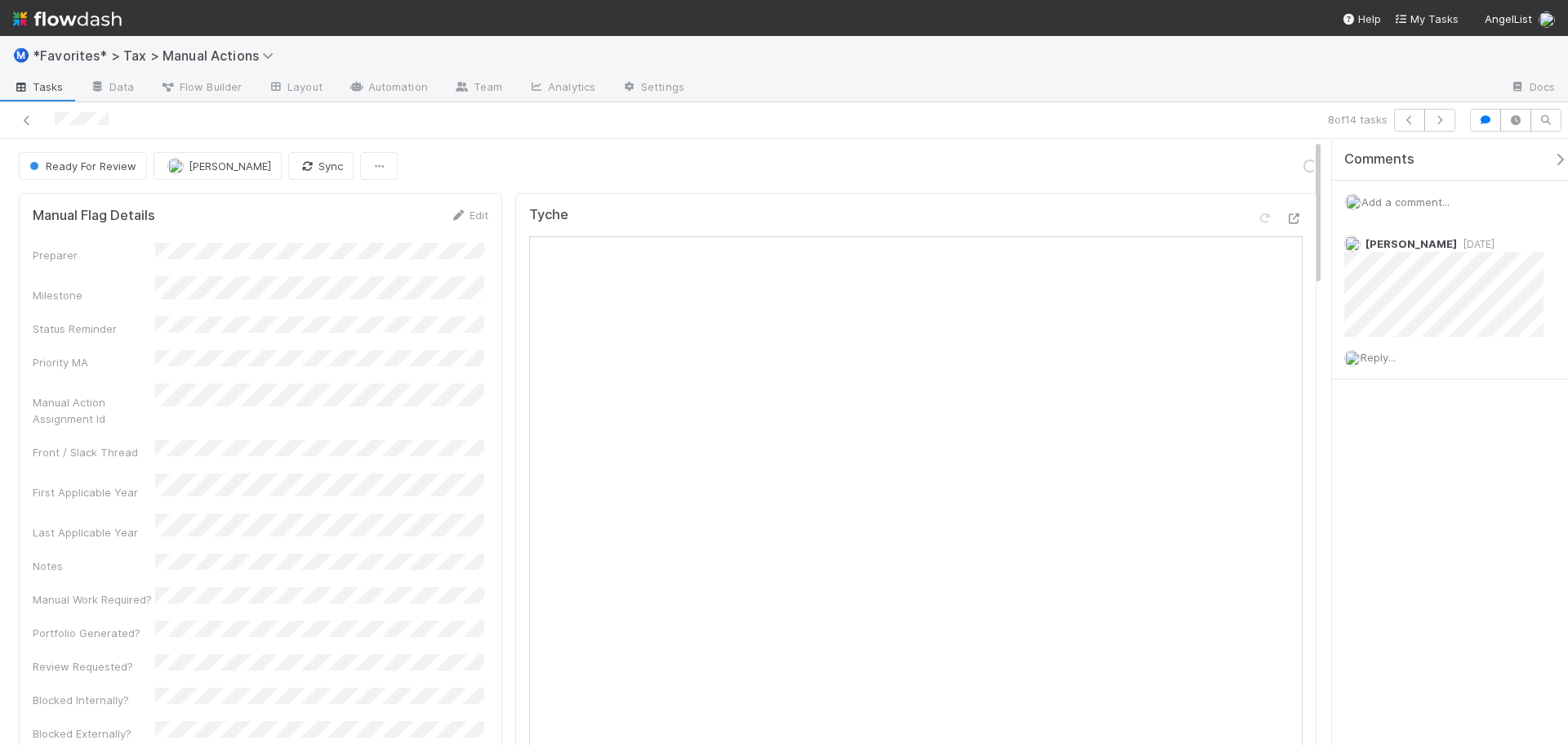
click at [1060, 119] on div "8 of 14 tasks" at bounding box center [1100, 119] width 725 height 22
click at [30, 124] on icon at bounding box center [26, 120] width 17 height 11
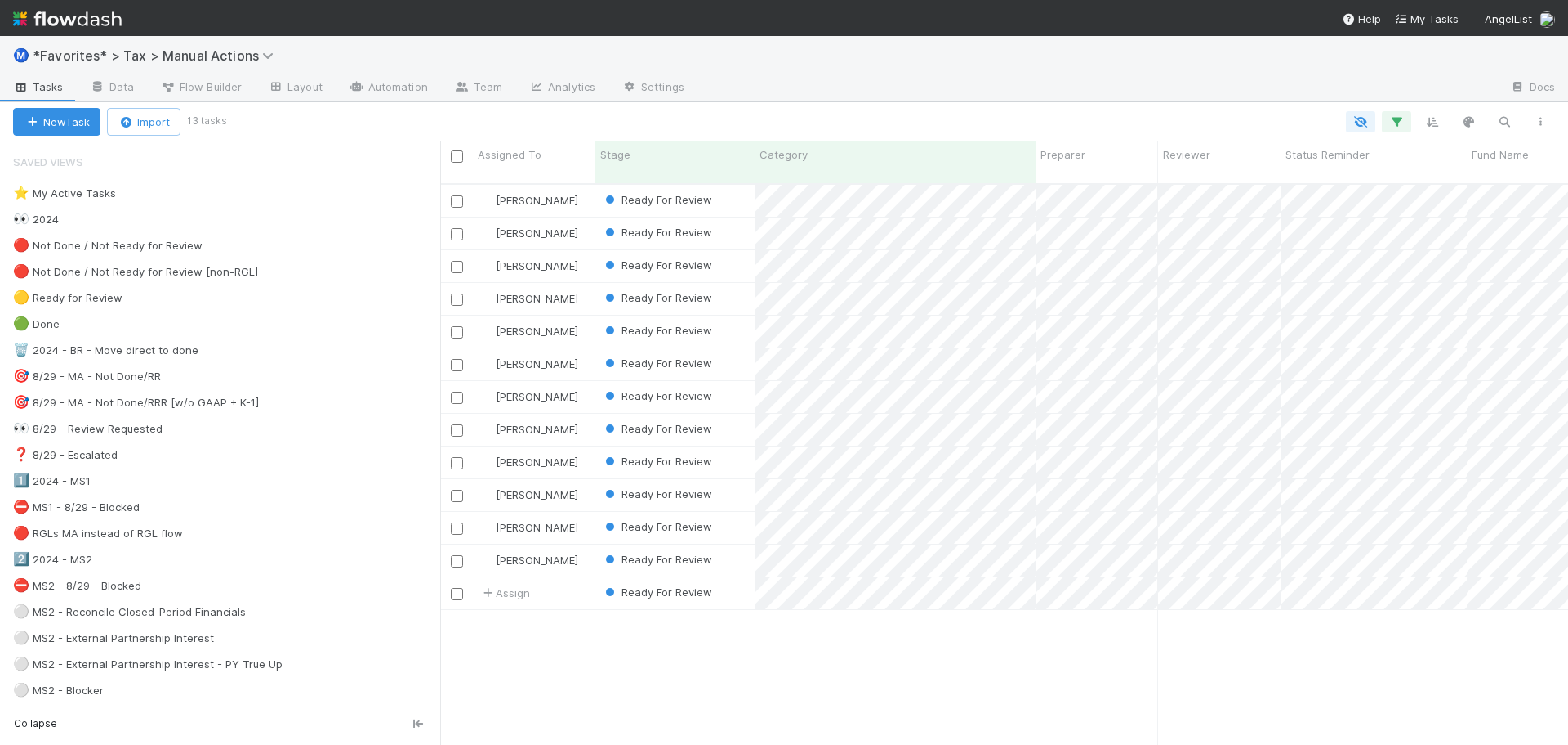
scroll to position [563, 1116]
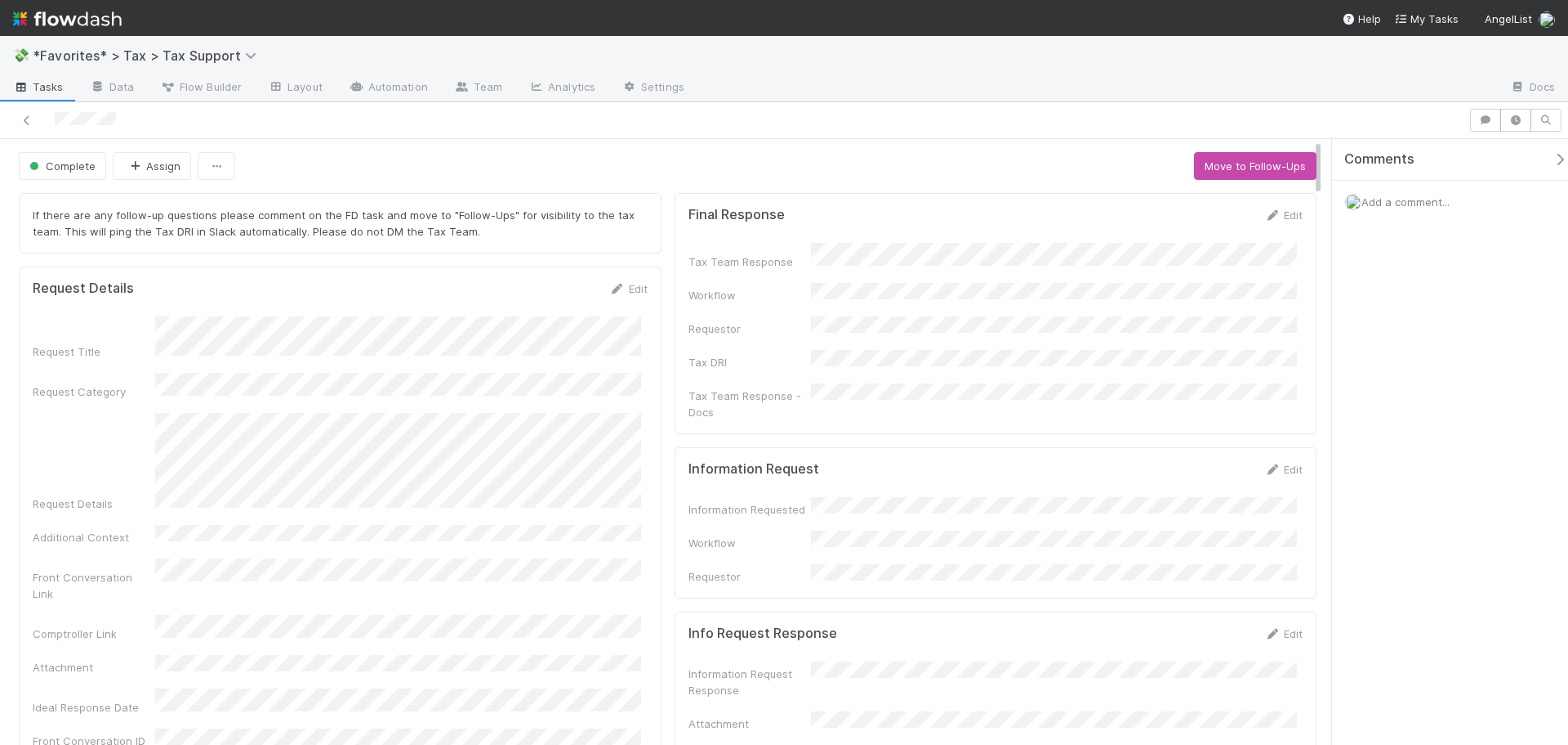
click at [769, 123] on div at bounding box center [735, 119] width 1456 height 22
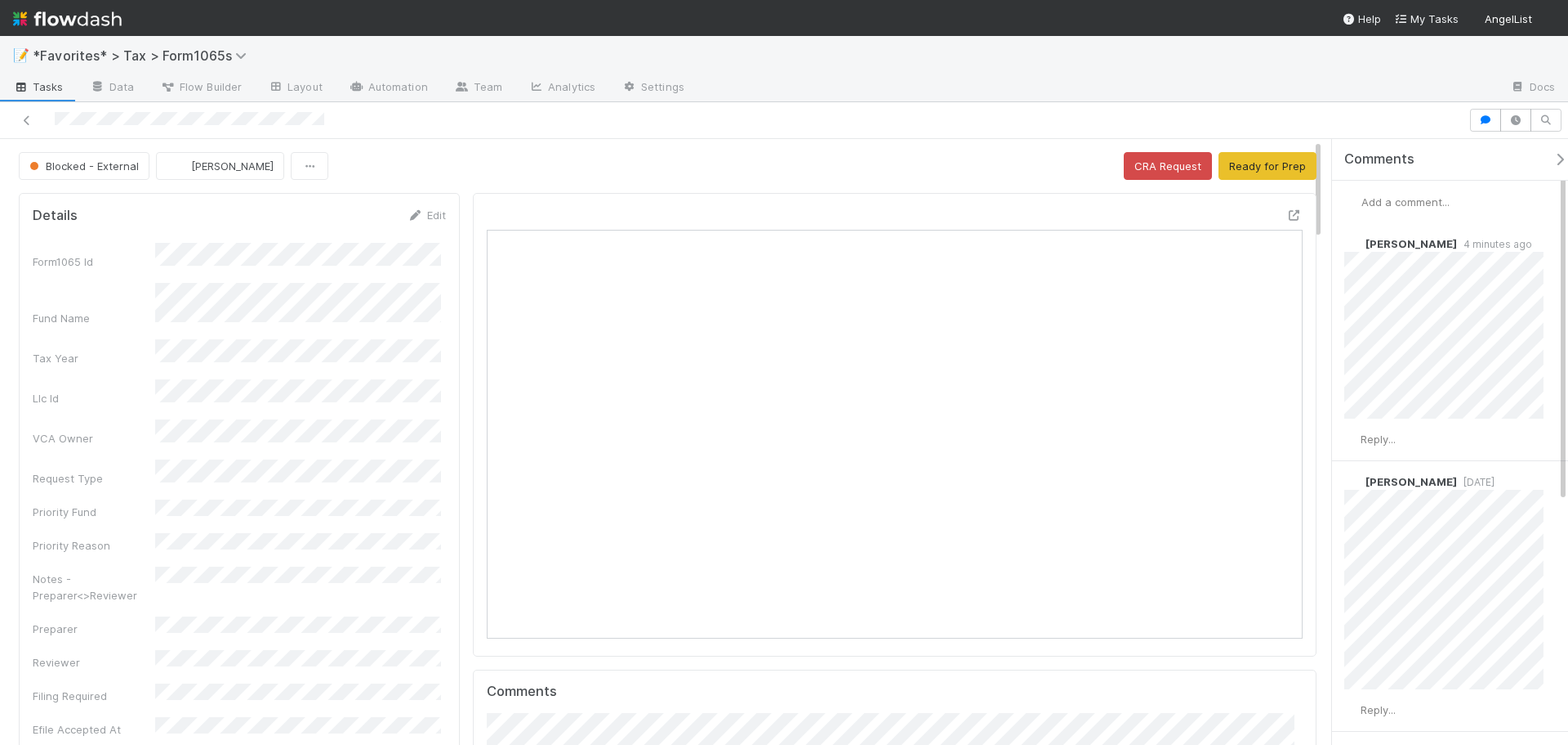
scroll to position [320, 795]
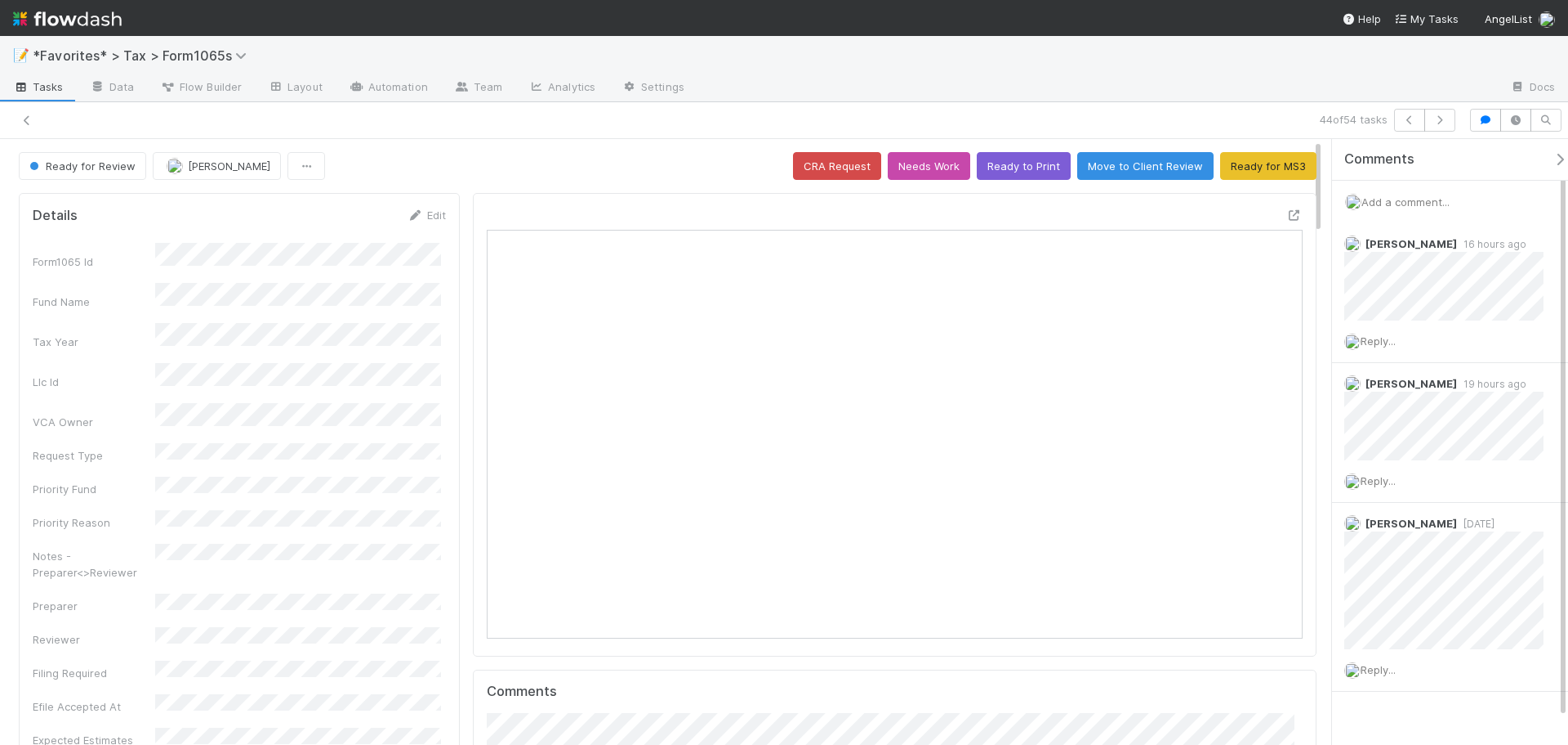
scroll to position [320, 795]
click at [1286, 216] on icon at bounding box center [1294, 215] width 17 height 11
drag, startPoint x: 430, startPoint y: 224, endPoint x: 456, endPoint y: 213, distance: 28.2
click at [432, 224] on button "Cancel" at bounding box center [417, 220] width 57 height 27
drag, startPoint x: 170, startPoint y: 552, endPoint x: 183, endPoint y: 532, distance: 23.9
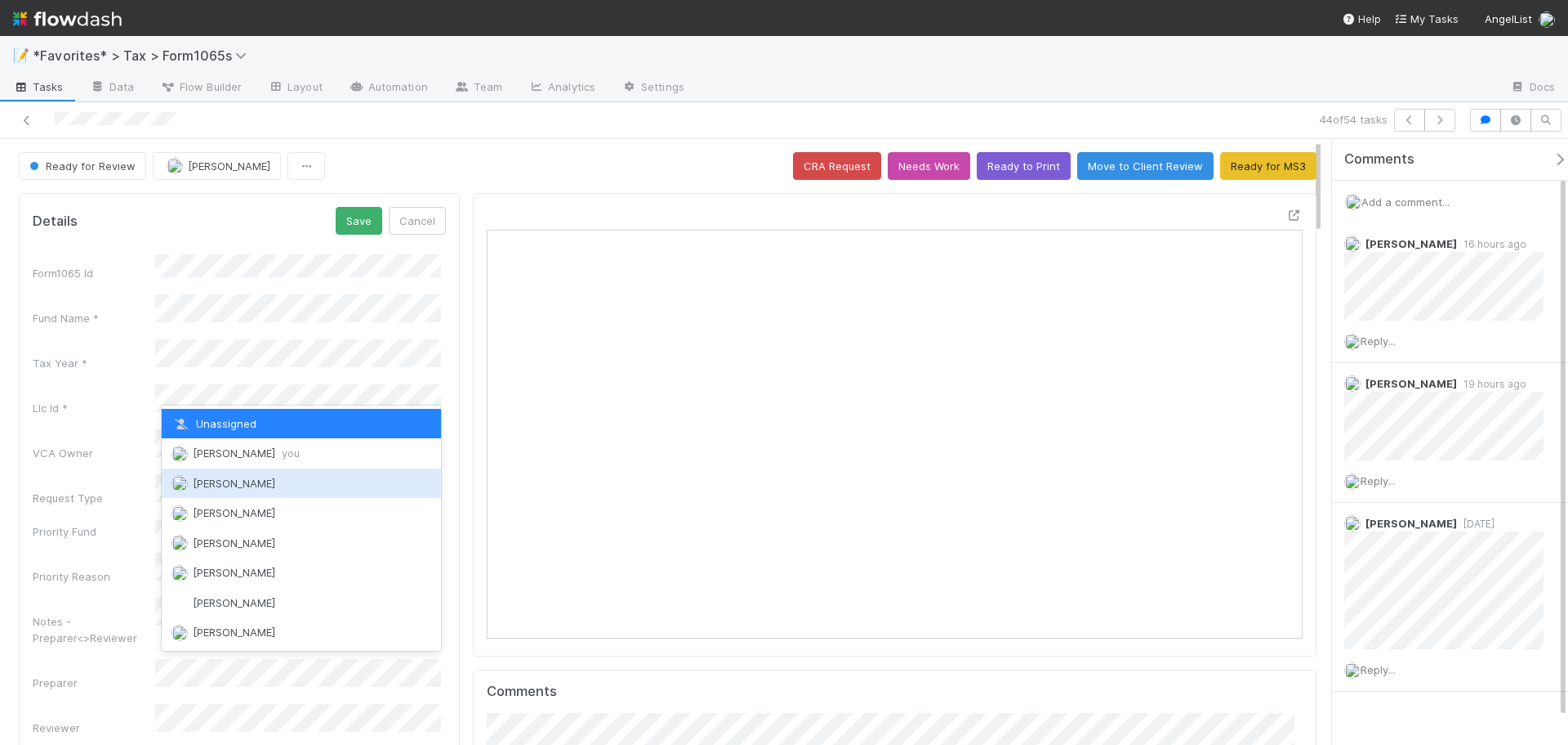
click at [242, 465] on div "Unassigned Sam Dragul you Aana Farooqi Alex Brinsmead Alexander Stathis Alexand…" at bounding box center [301, 528] width 280 height 245
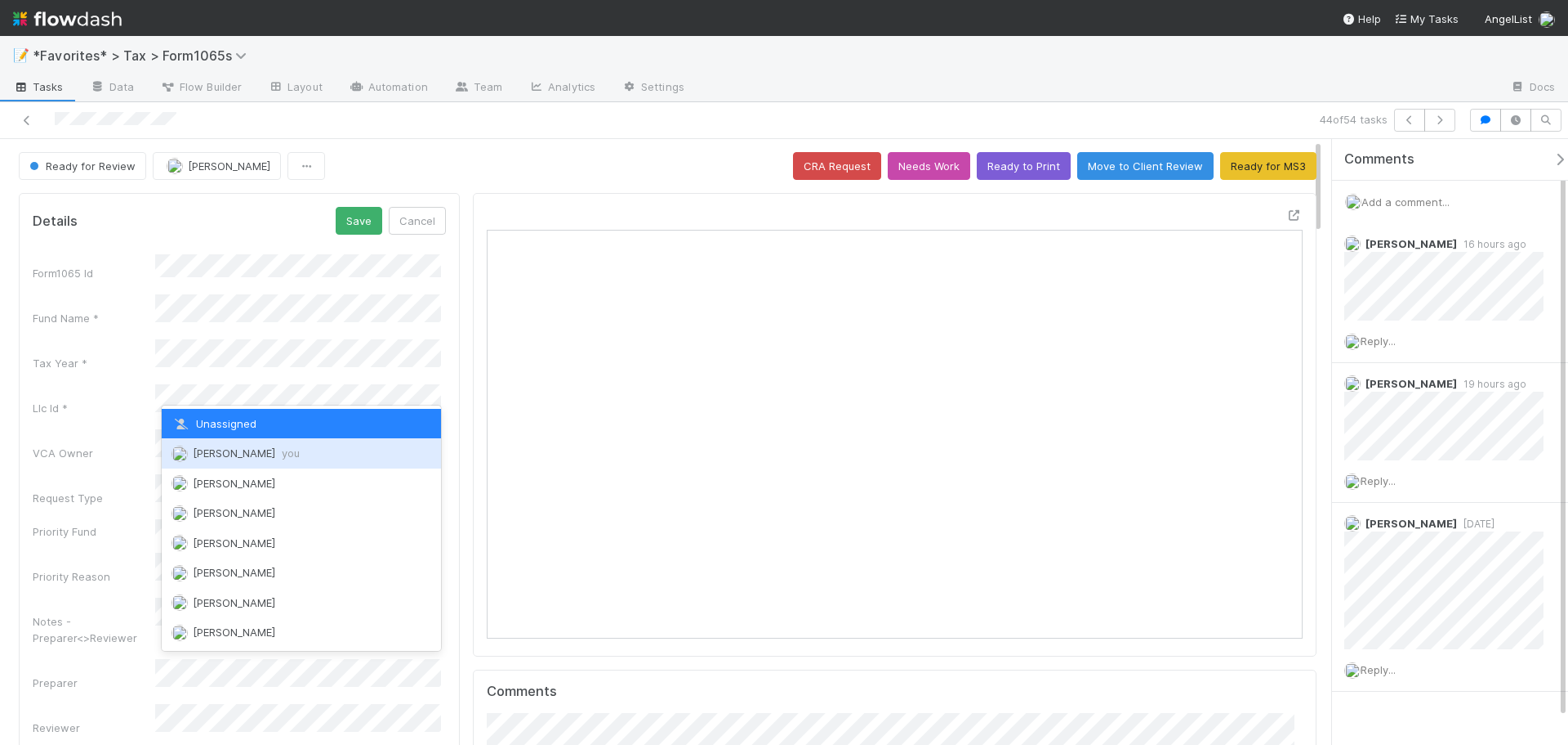
click at [242, 465] on div "[PERSON_NAME] you" at bounding box center [301, 452] width 280 height 29
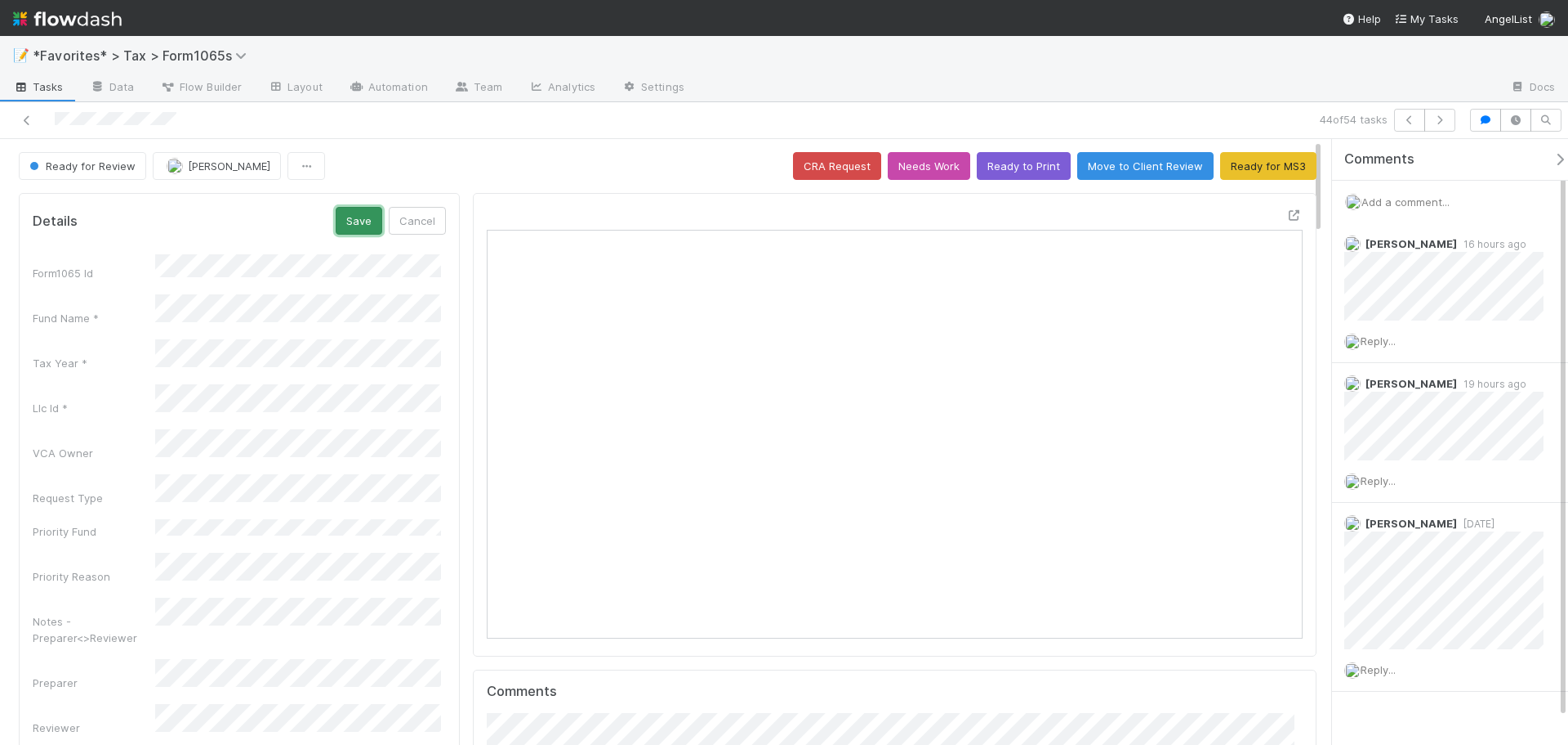
click at [360, 226] on button "Save" at bounding box center [359, 220] width 47 height 27
click at [995, 164] on button "Ready to Print" at bounding box center [1023, 166] width 94 height 27
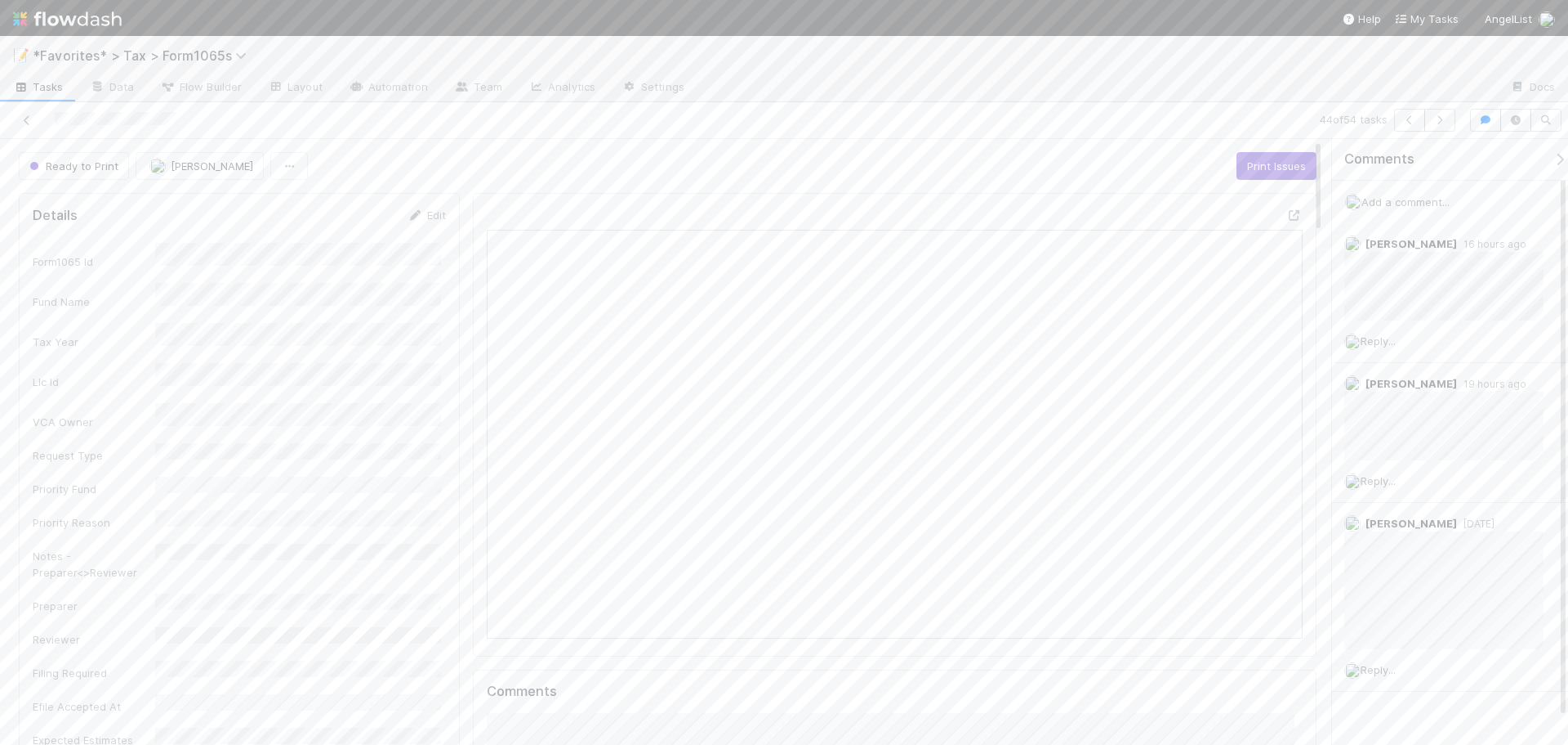
click at [1103, 86] on div at bounding box center [1097, 88] width 800 height 26
click at [28, 124] on icon at bounding box center [26, 120] width 17 height 11
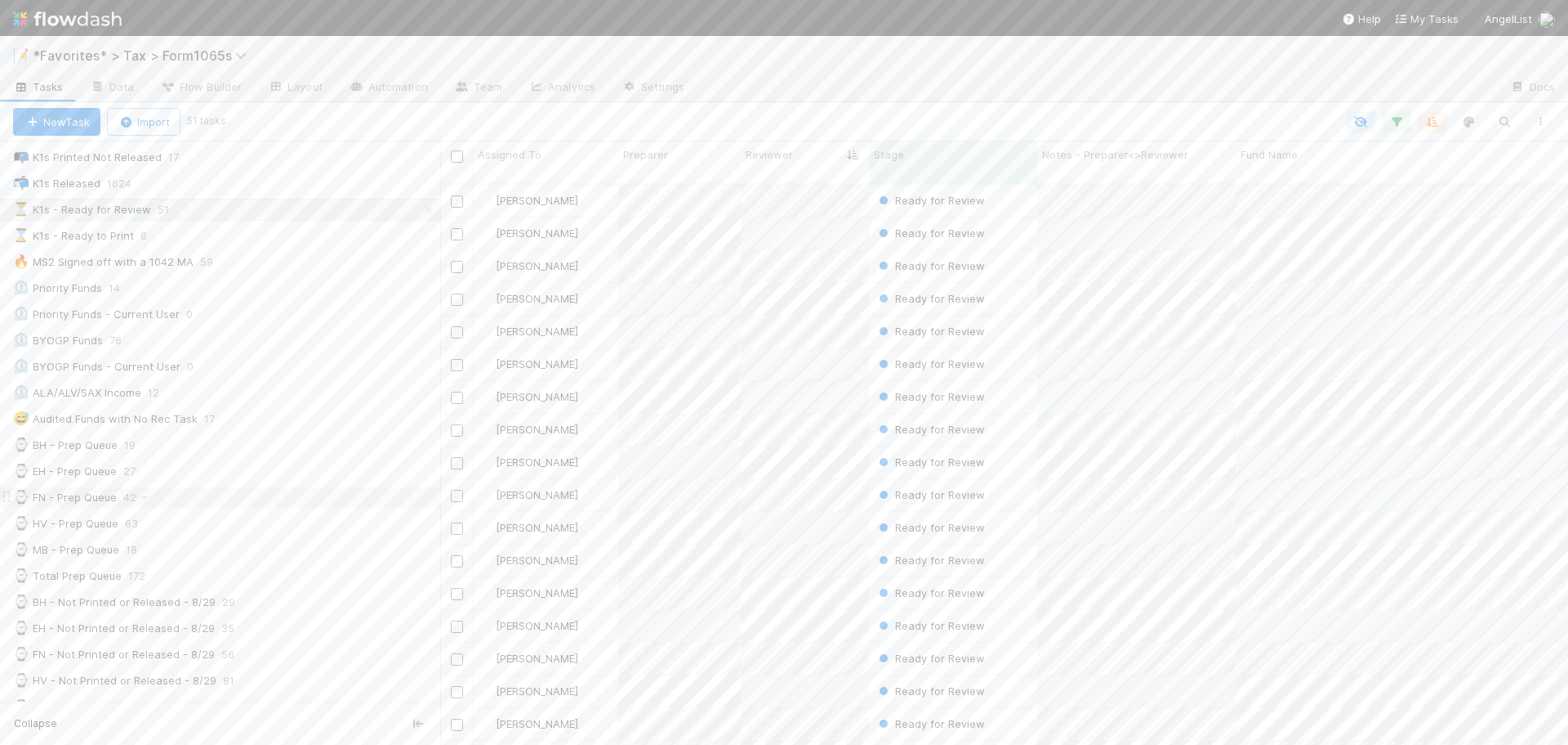
scroll to position [164, 0]
click at [251, 293] on div "⏲️ Priority Funds 14" at bounding box center [226, 291] width 427 height 20
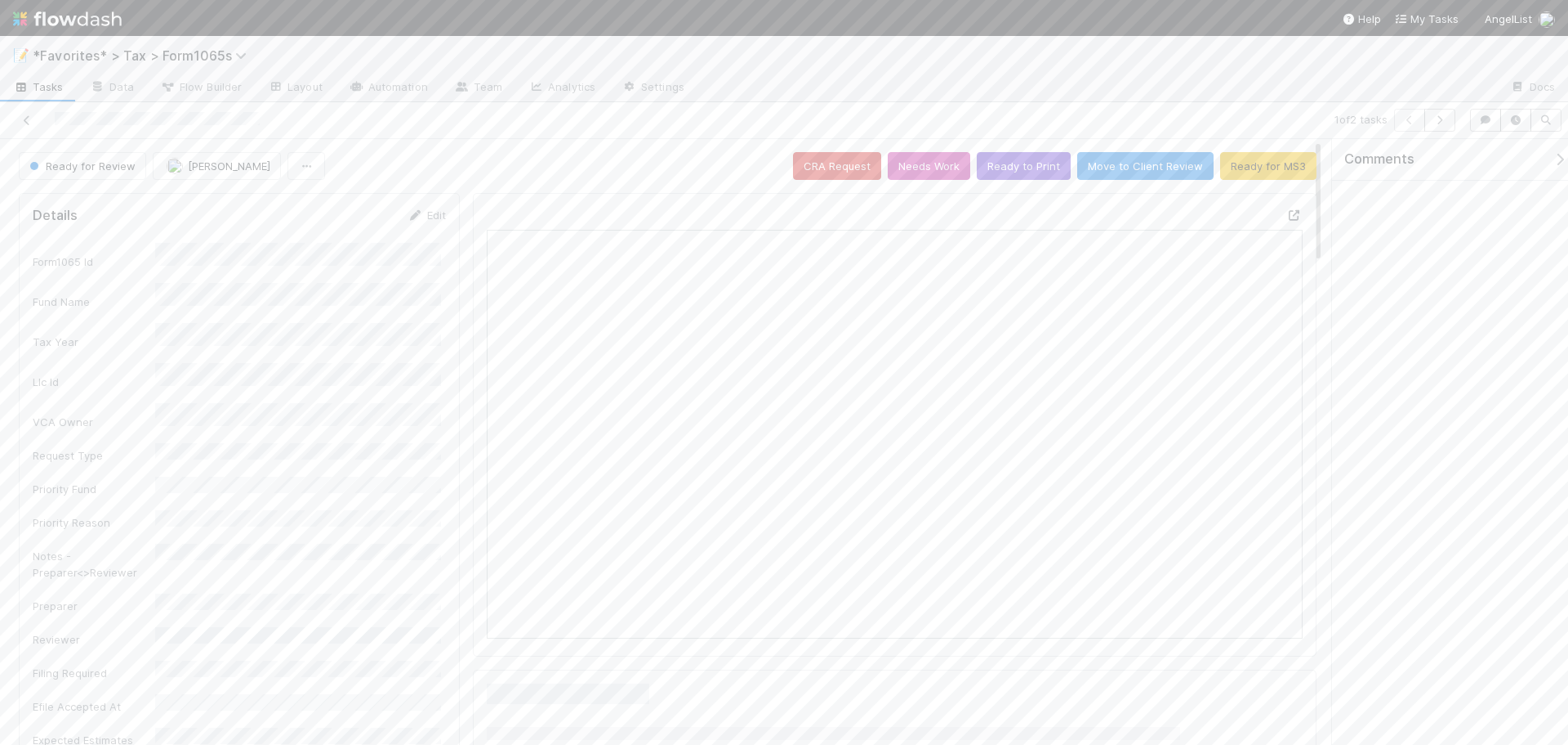
click at [1286, 216] on icon at bounding box center [1294, 215] width 17 height 11
click at [27, 122] on icon at bounding box center [26, 120] width 17 height 11
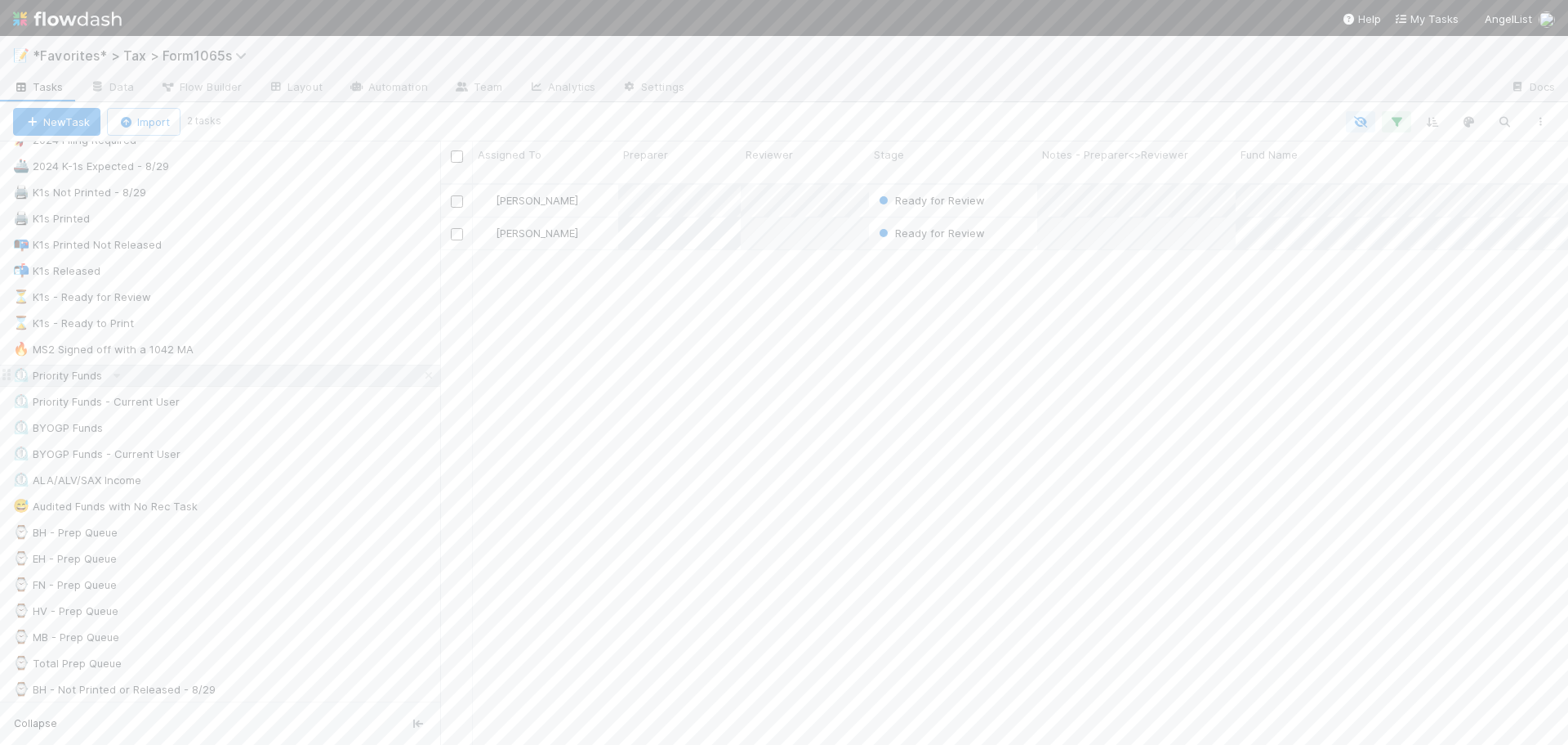
scroll to position [82, 0]
click at [223, 418] on div "⏲️ BYOGP Funds 76" at bounding box center [226, 425] width 427 height 20
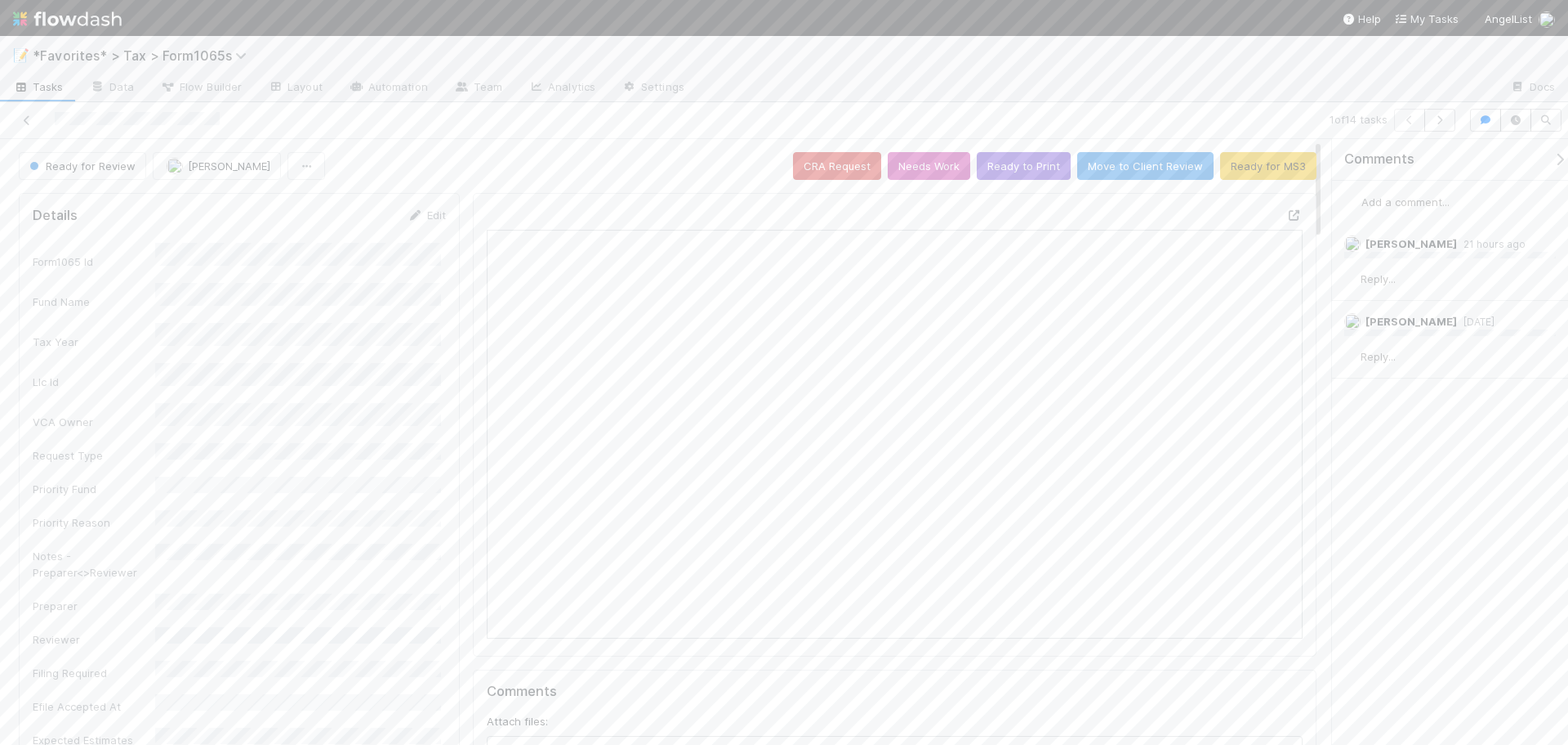
click at [1286, 213] on icon at bounding box center [1294, 215] width 17 height 11
click at [21, 121] on icon at bounding box center [26, 120] width 17 height 11
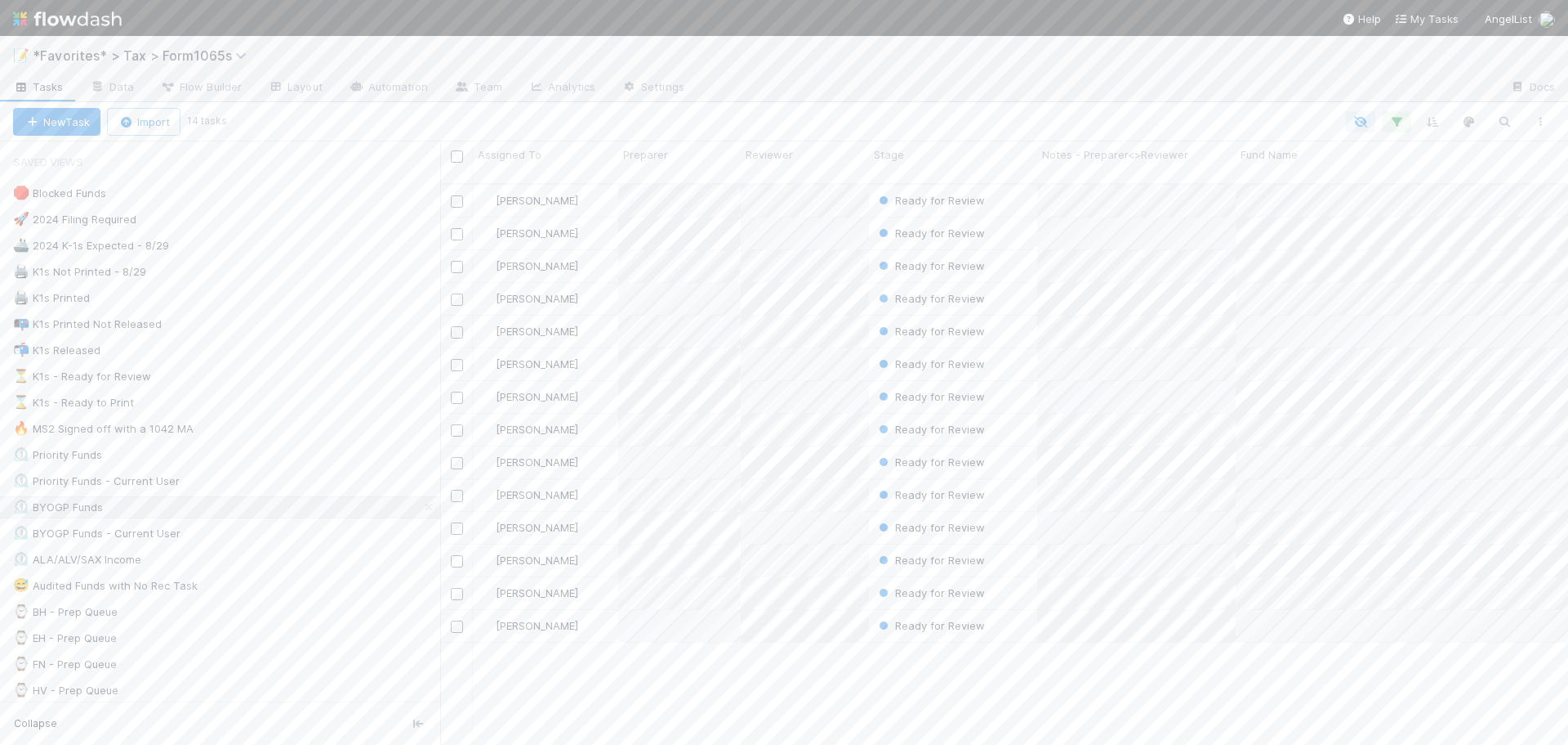
scroll to position [563, 1116]
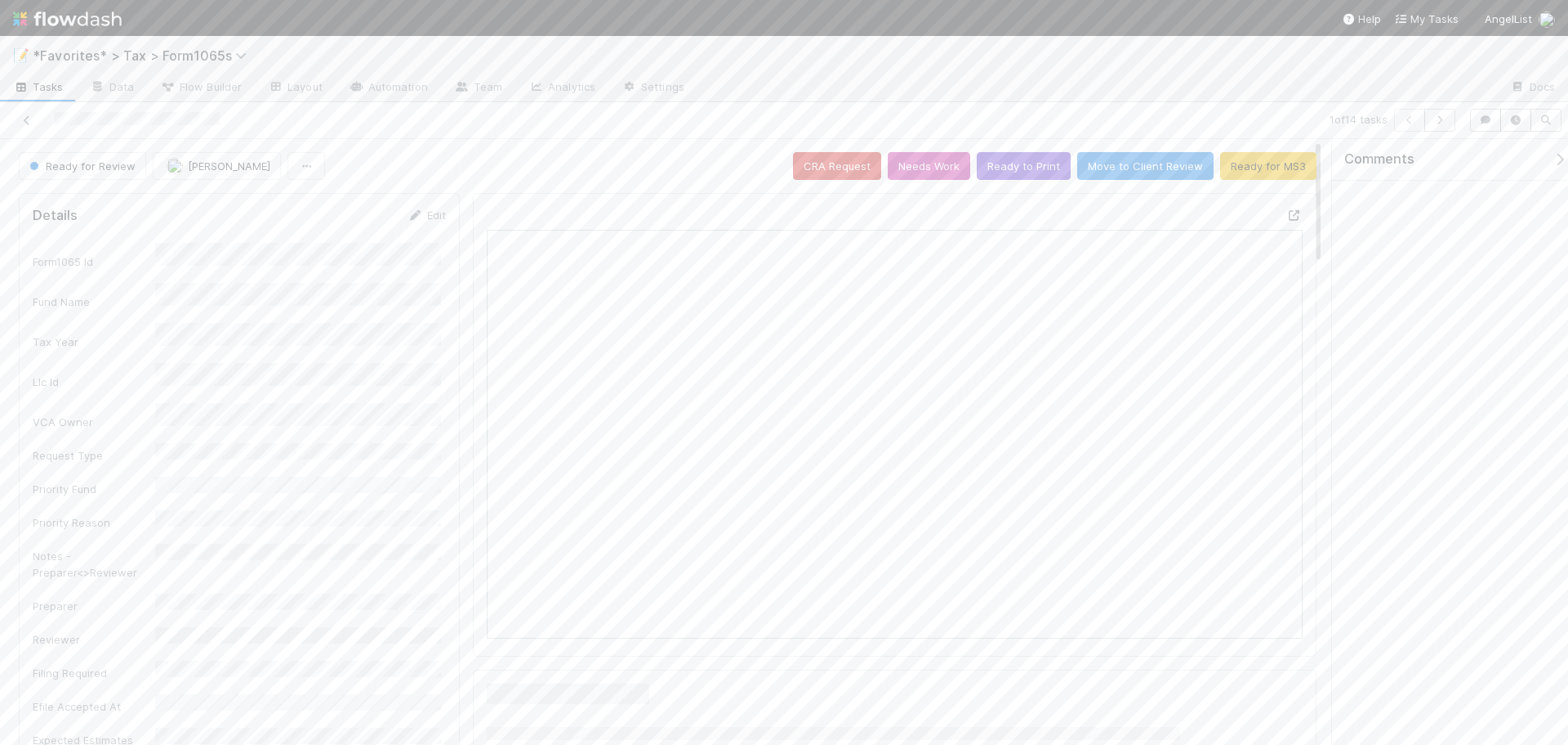
click at [1286, 215] on icon at bounding box center [1294, 215] width 17 height 11
click at [1013, 159] on button "Ready to Print" at bounding box center [1023, 166] width 94 height 27
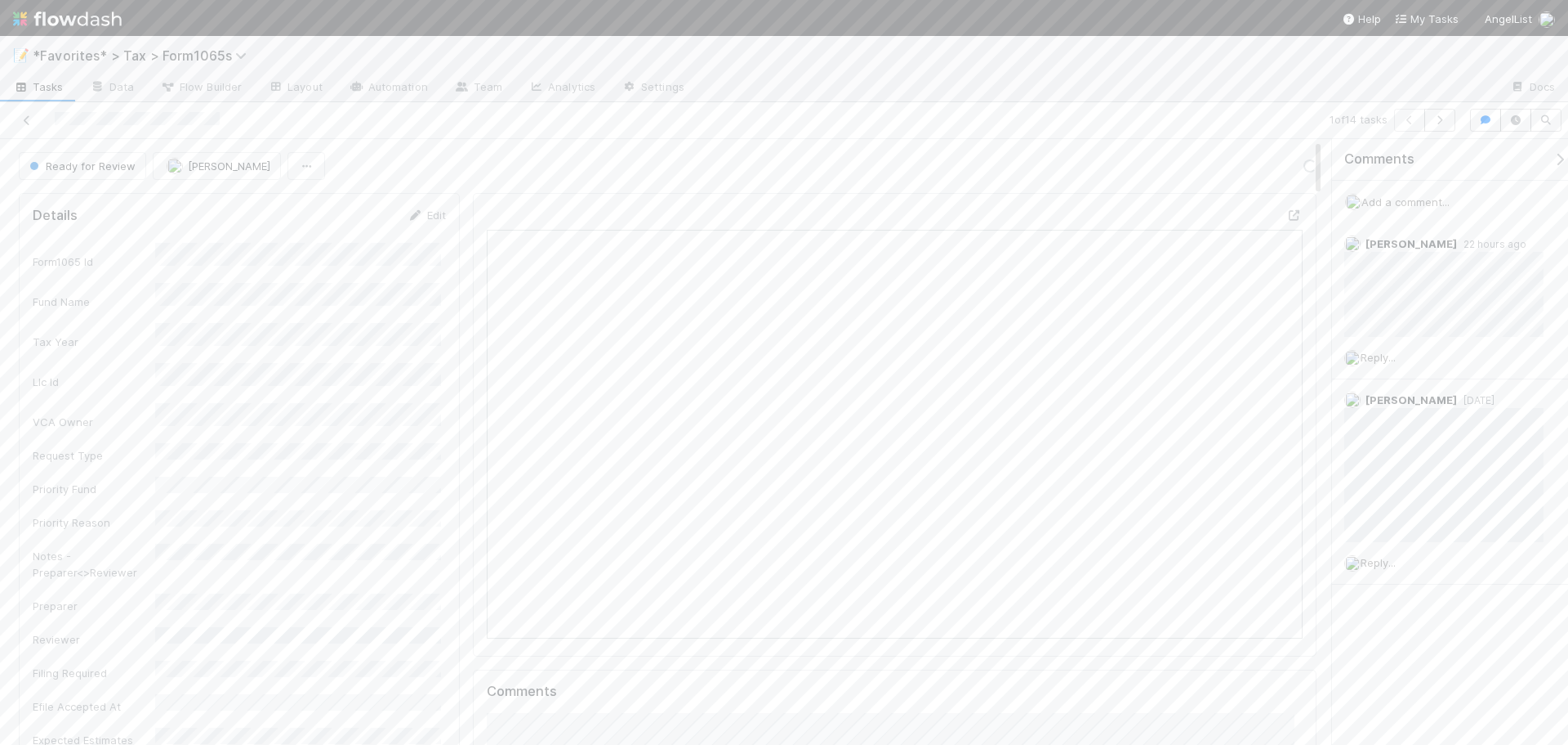
drag, startPoint x: 1057, startPoint y: 98, endPoint x: 1062, endPoint y: 91, distance: 8.6
click at [1058, 95] on div at bounding box center [1097, 88] width 800 height 26
click at [1441, 121] on icon "button" at bounding box center [1439, 120] width 17 height 10
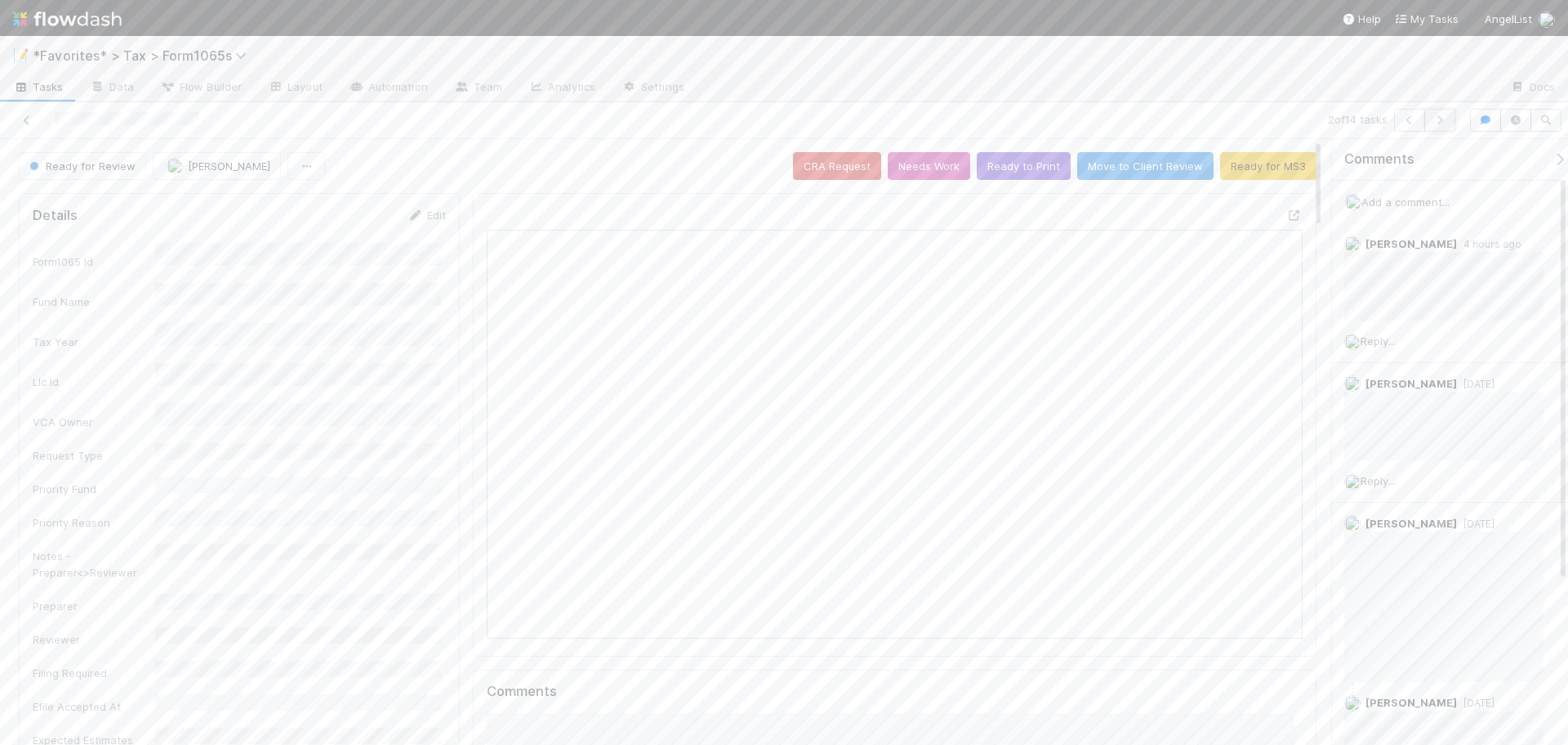
click at [1451, 128] on button "button" at bounding box center [1440, 119] width 31 height 22
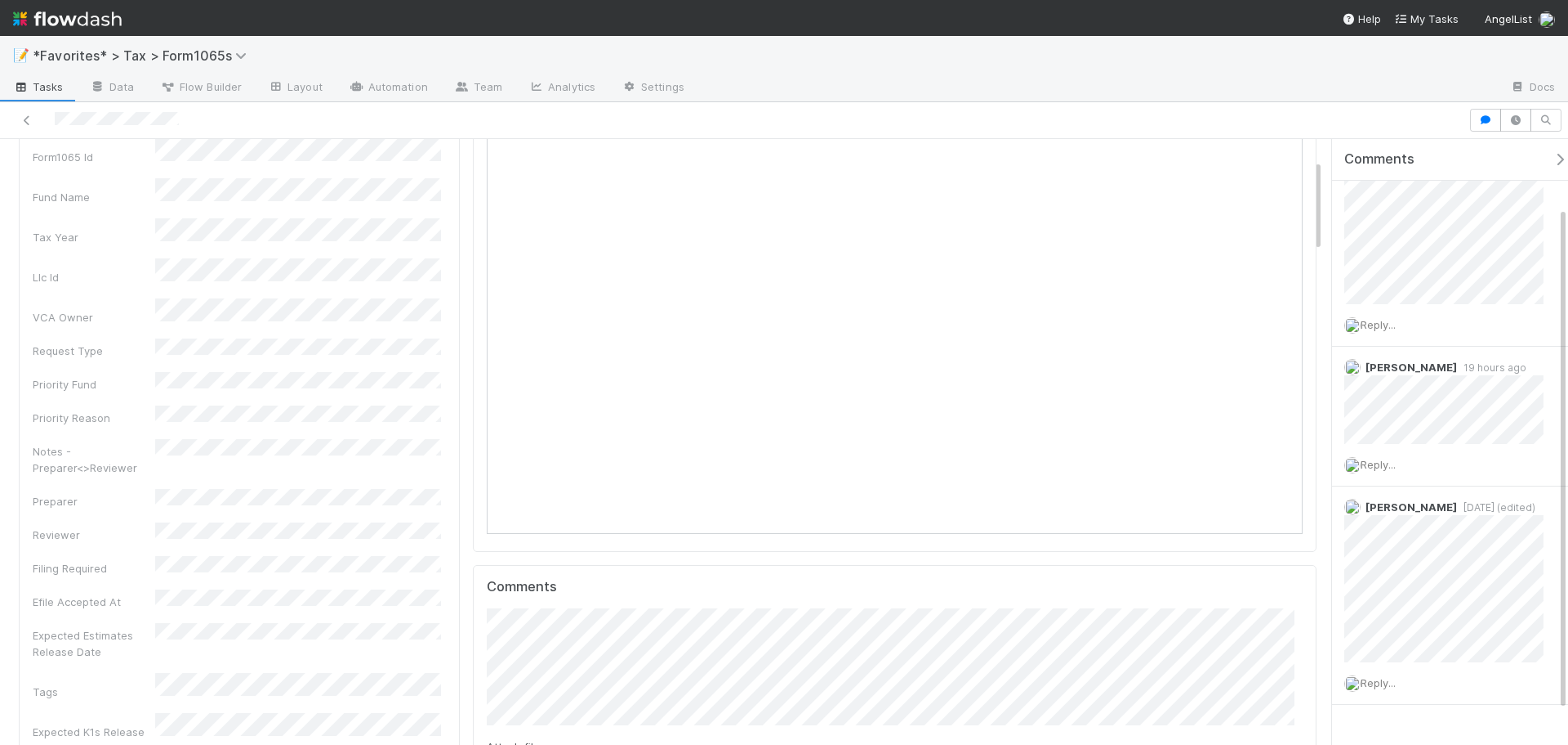
scroll to position [164, 0]
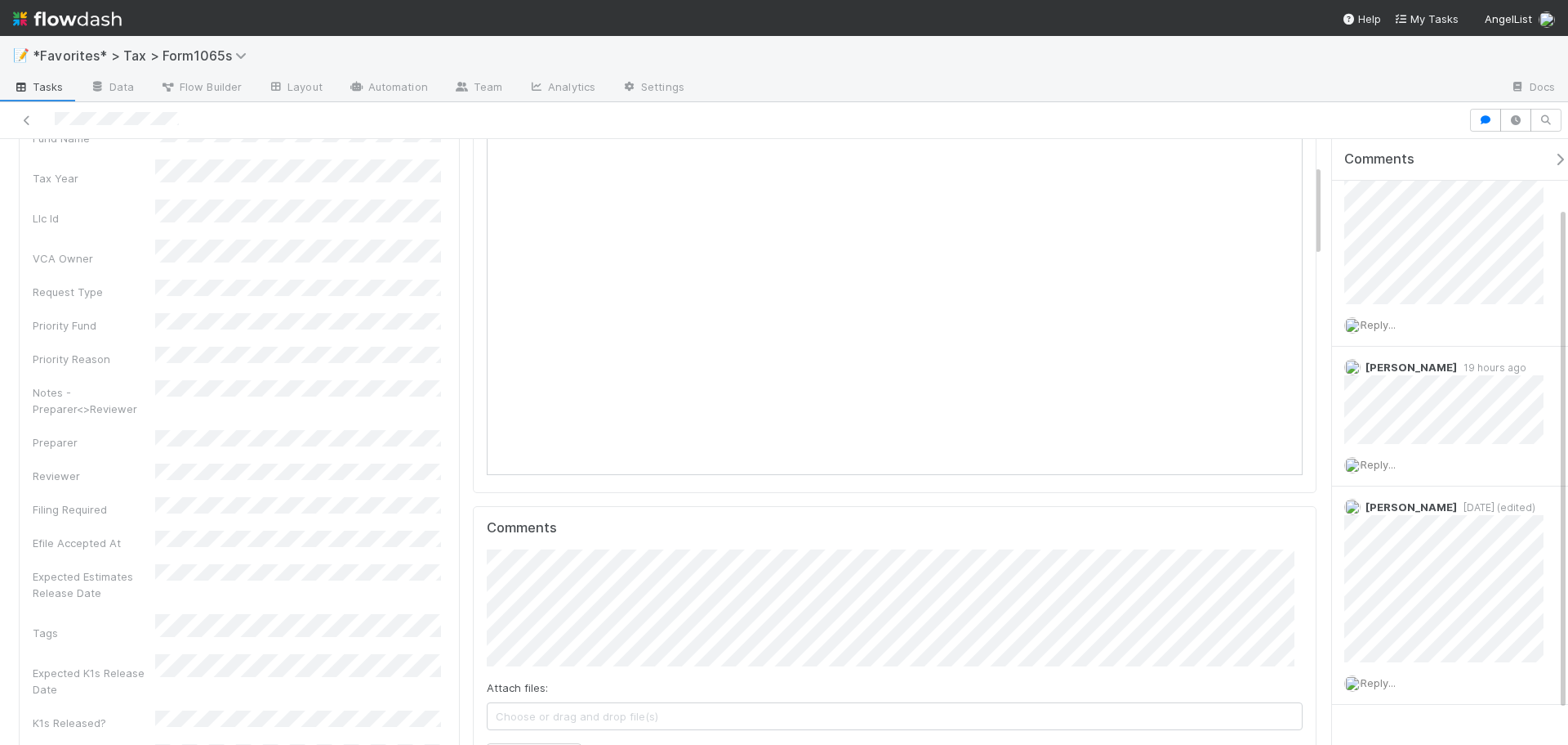
click at [187, 380] on div "Notes - Preparer<>Reviewer" at bounding box center [240, 399] width 413 height 37
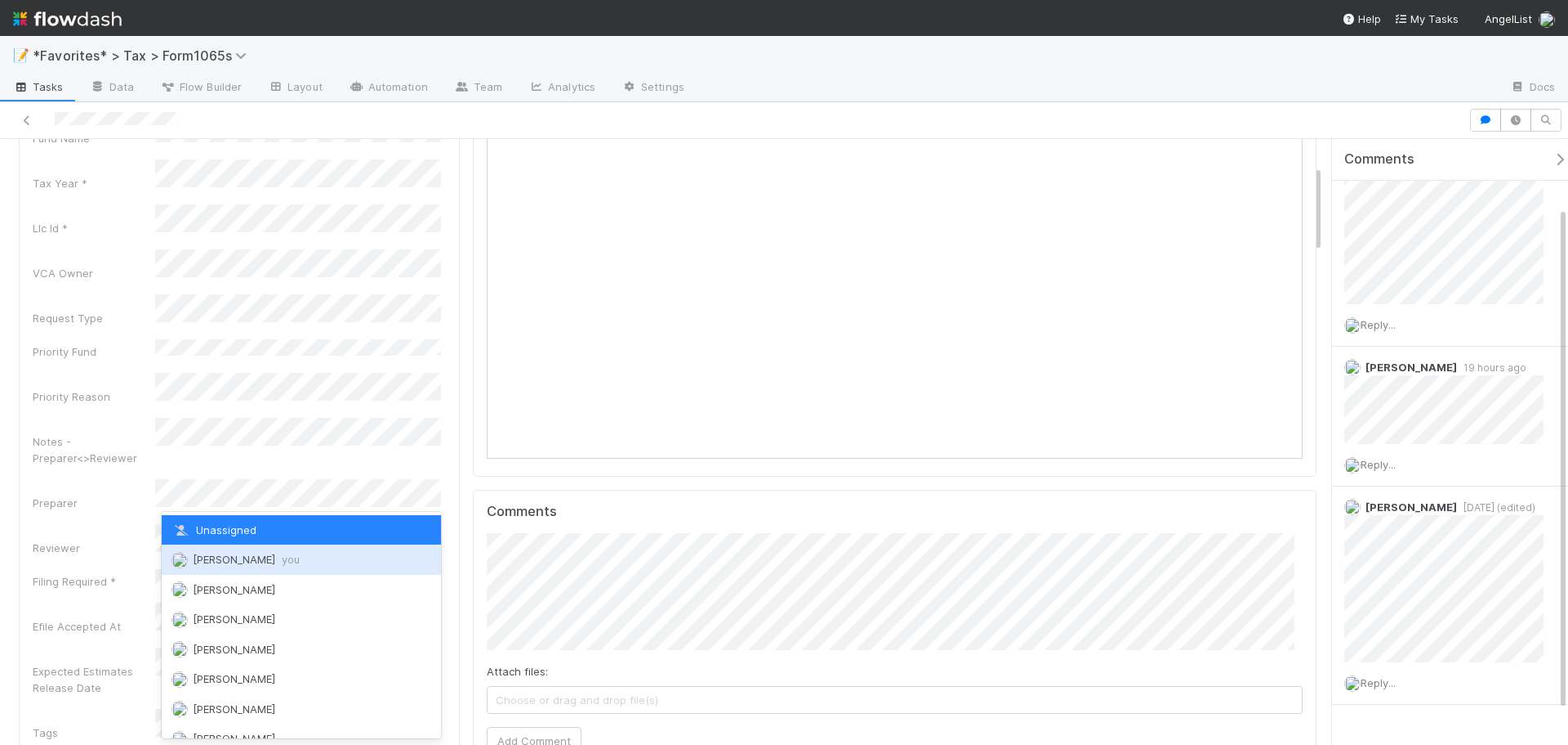
click at [224, 559] on span "[PERSON_NAME] you" at bounding box center [247, 559] width 107 height 13
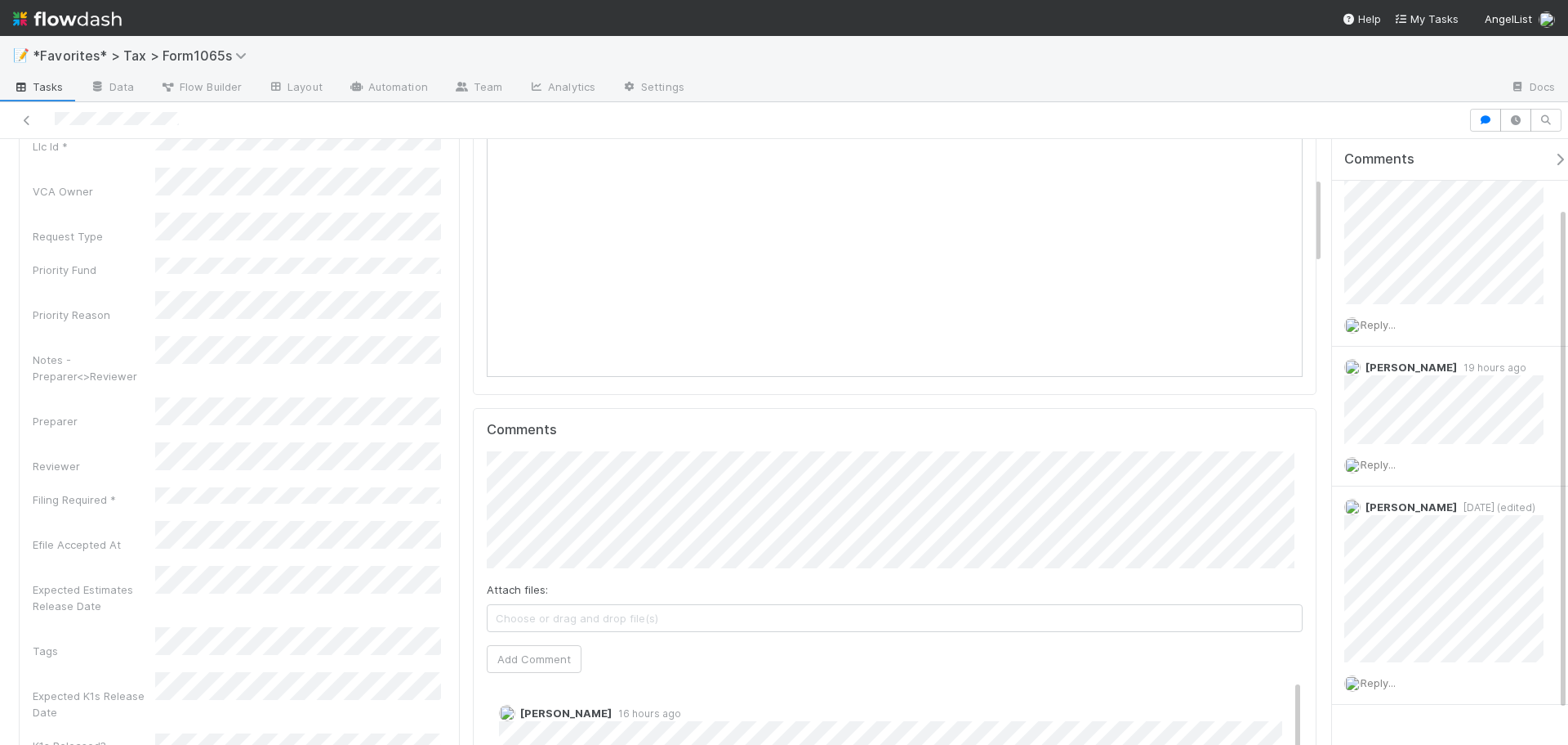
scroll to position [0, 0]
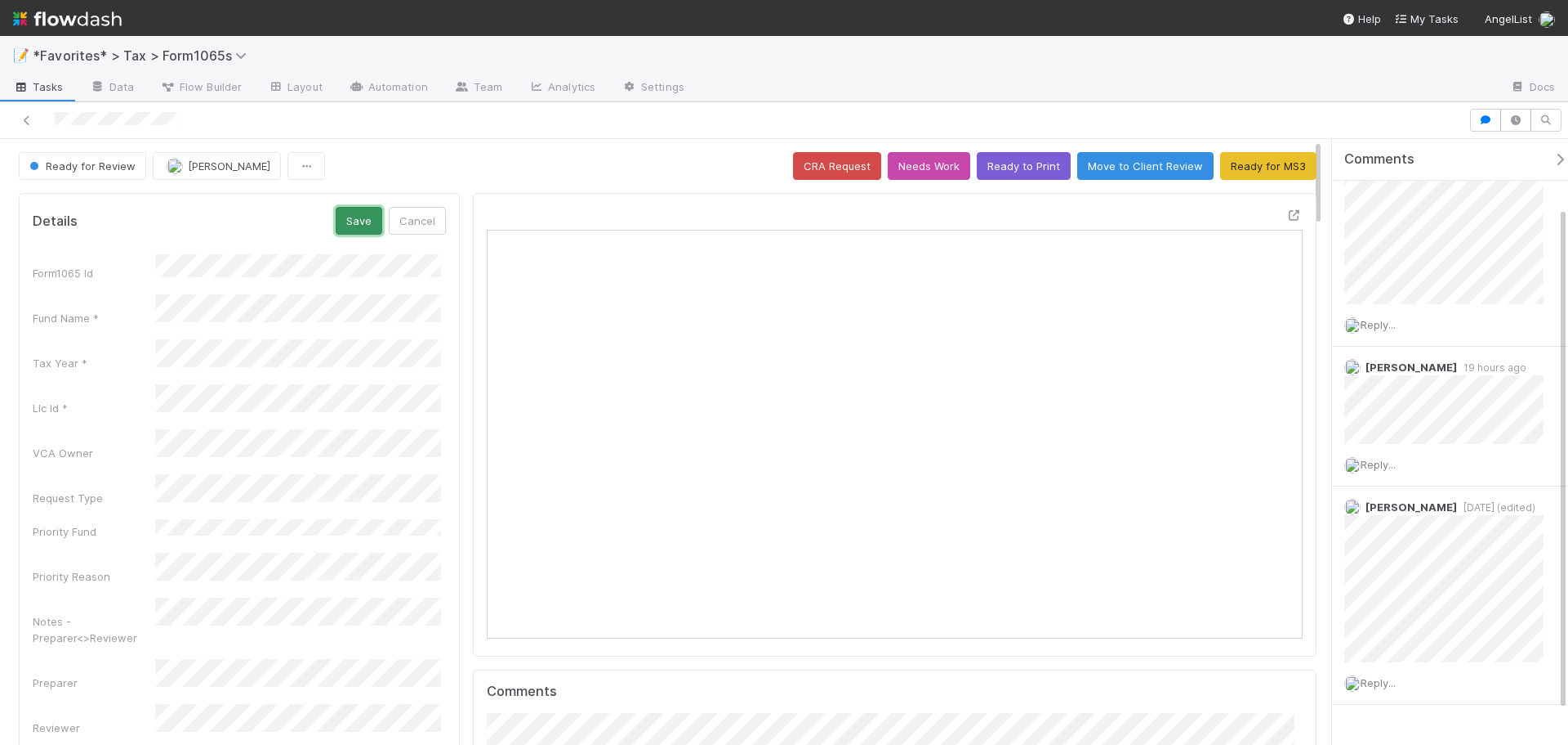
click at [356, 223] on button "Save" at bounding box center [359, 220] width 47 height 27
click at [679, 137] on div at bounding box center [784, 121] width 1568 height 37
click at [1045, 164] on button "Ready to Print" at bounding box center [1023, 166] width 94 height 27
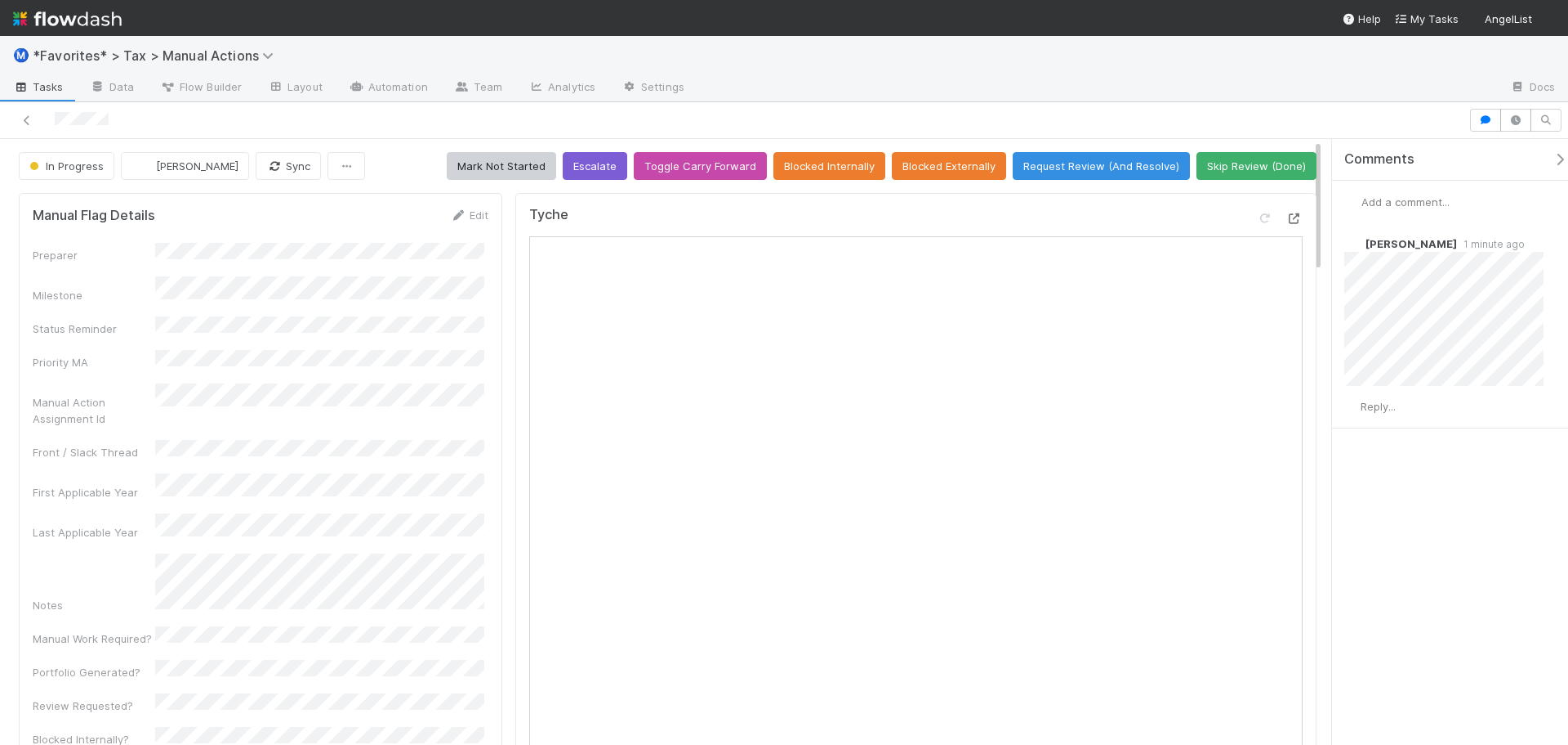
click at [1273, 219] on div at bounding box center [1280, 220] width 46 height 22
click at [1286, 216] on icon at bounding box center [1294, 218] width 17 height 11
click at [1377, 408] on span "Reply..." at bounding box center [1378, 406] width 35 height 13
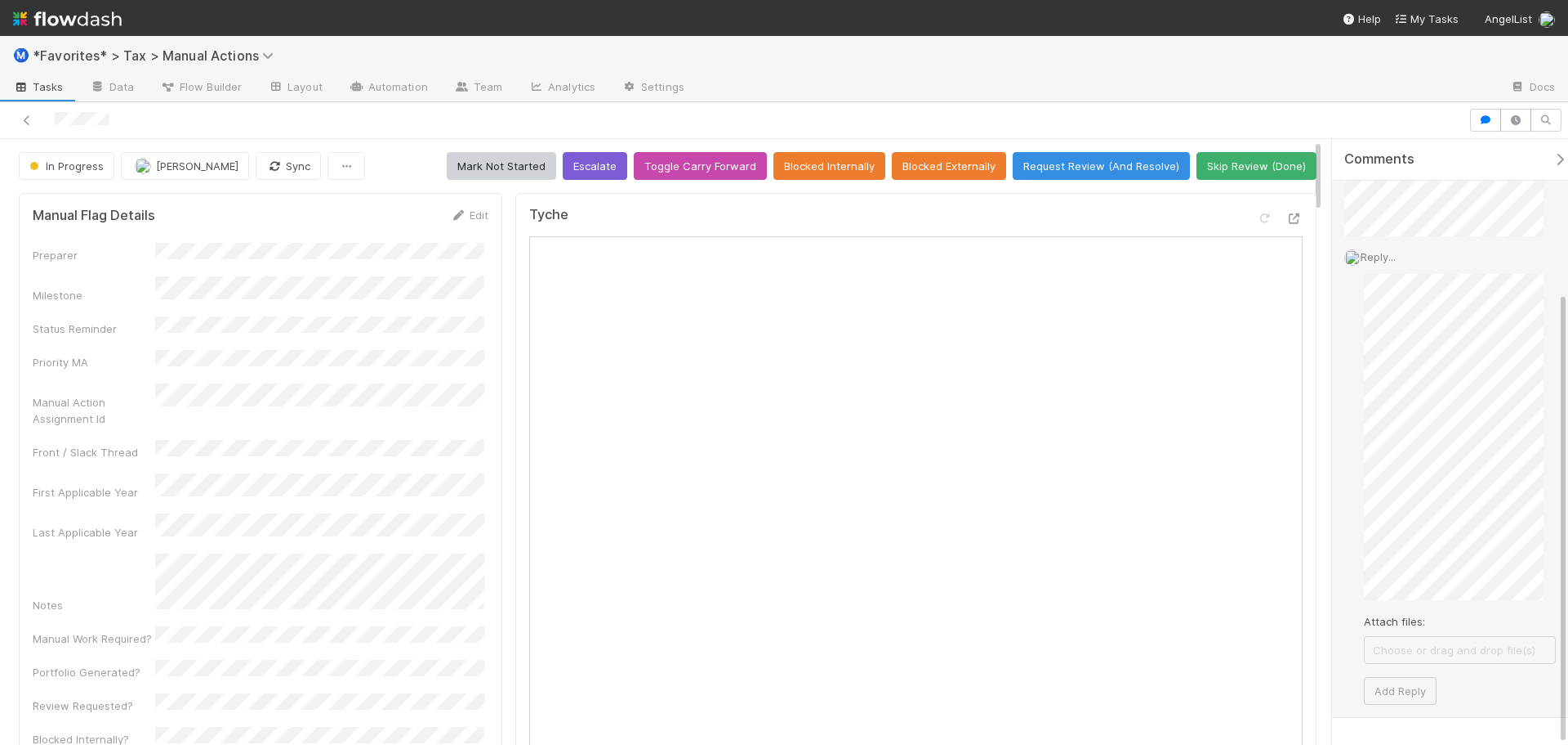
scroll to position [205, 0]
click at [1398, 631] on button "Add Reply" at bounding box center [1400, 636] width 73 height 27
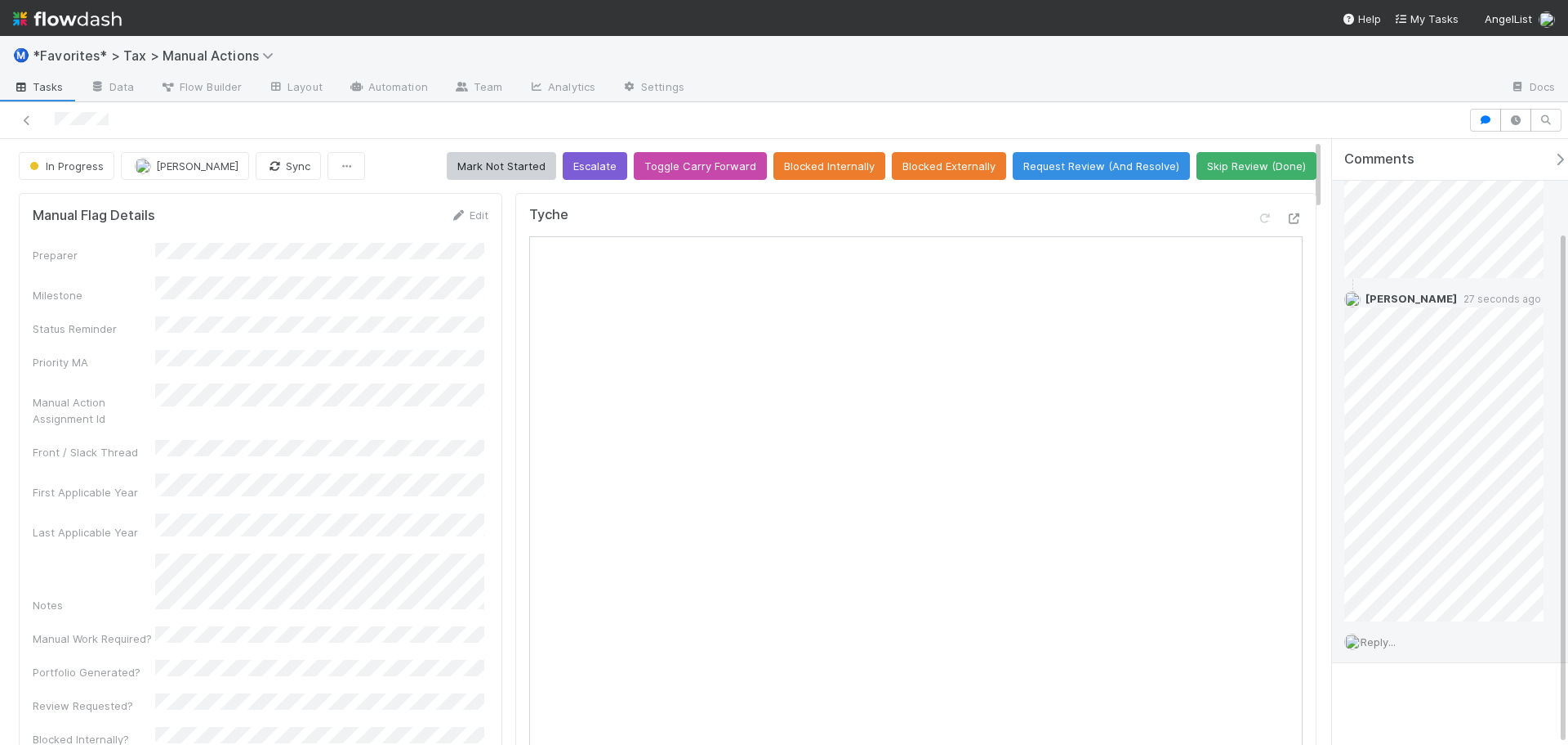
drag, startPoint x: 1181, startPoint y: 75, endPoint x: 1037, endPoint y: 96, distance: 145.5
click at [1177, 78] on div at bounding box center [1097, 88] width 800 height 26
click at [33, 129] on div at bounding box center [735, 119] width 1456 height 22
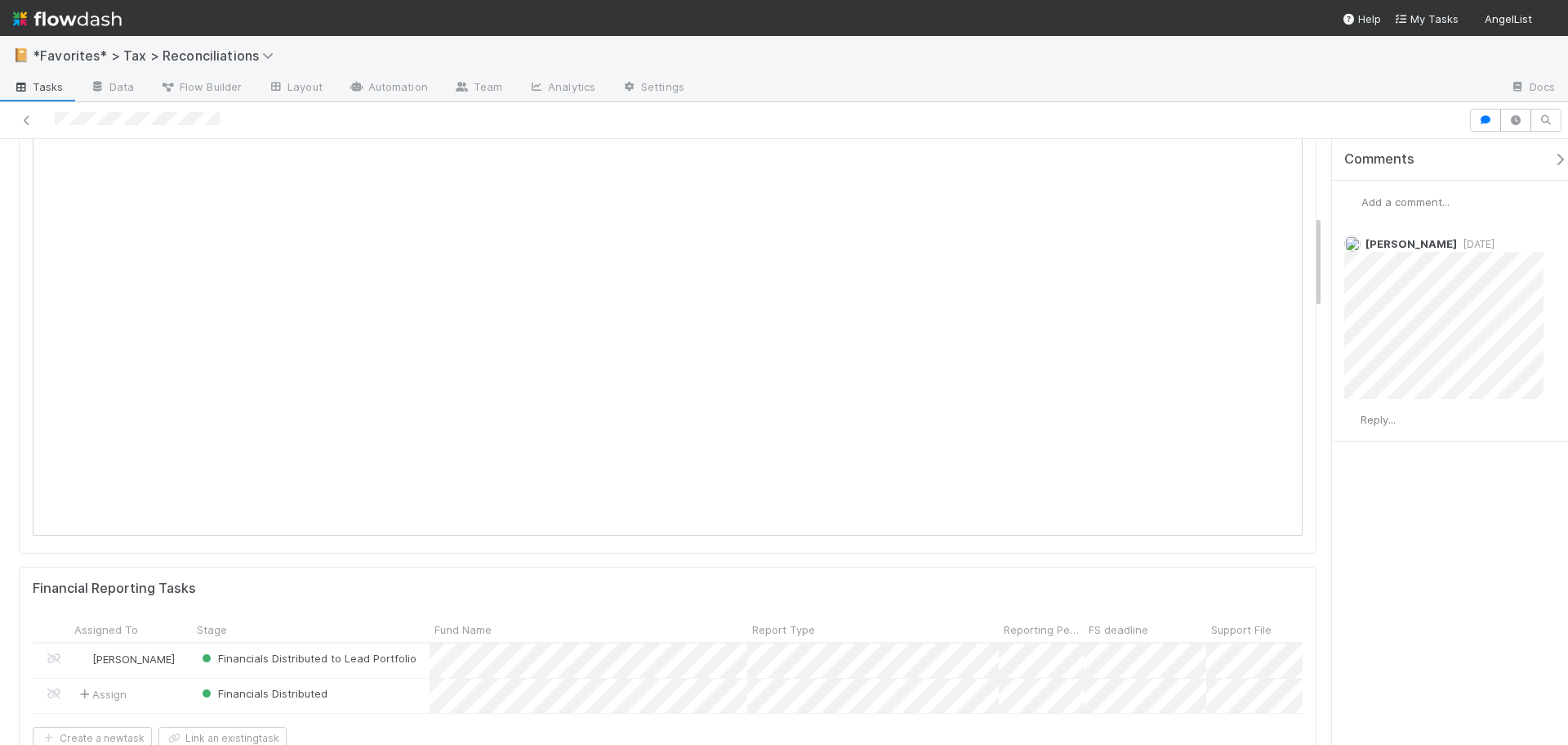
scroll to position [164, 0]
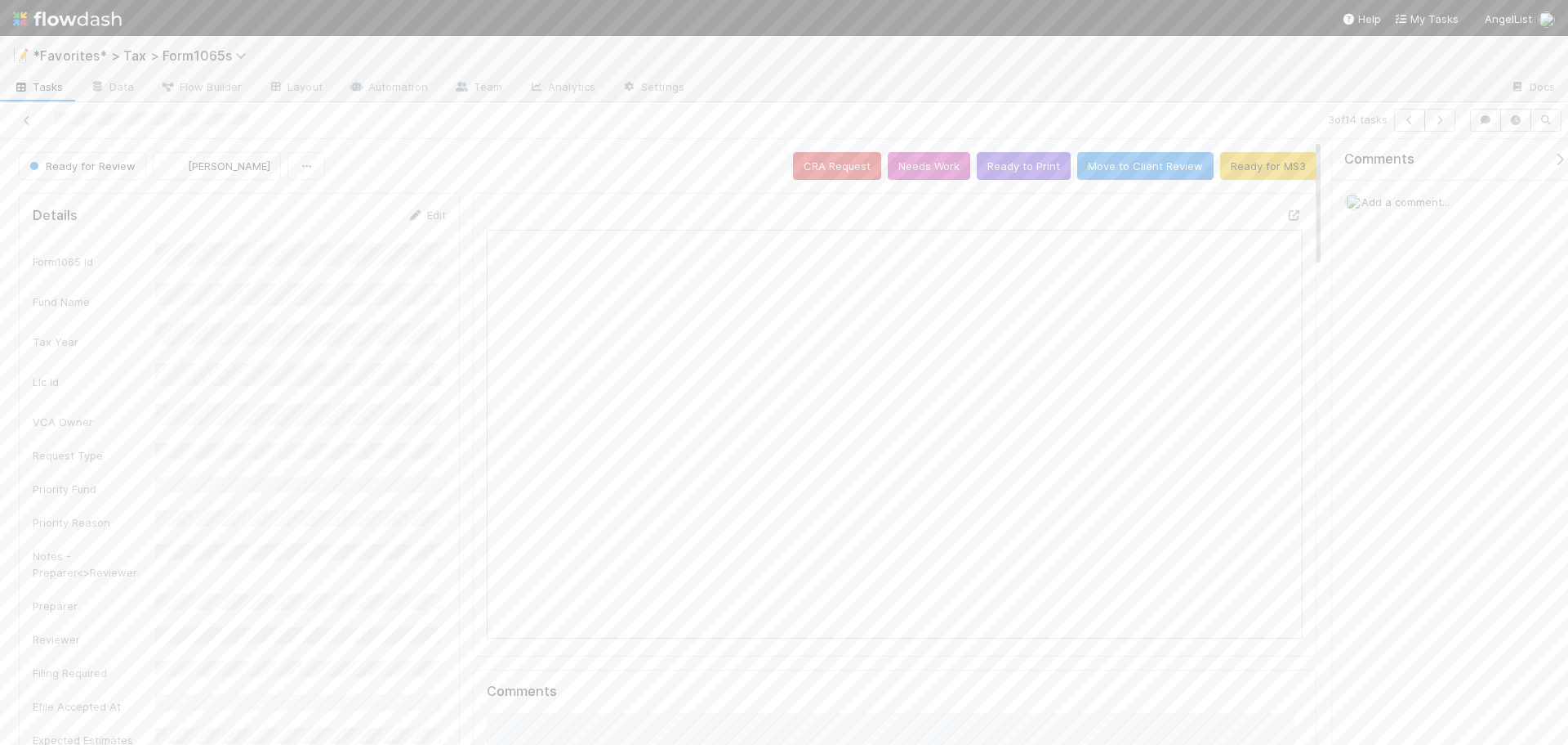
scroll to position [320, 795]
click at [1288, 213] on icon at bounding box center [1294, 215] width 17 height 11
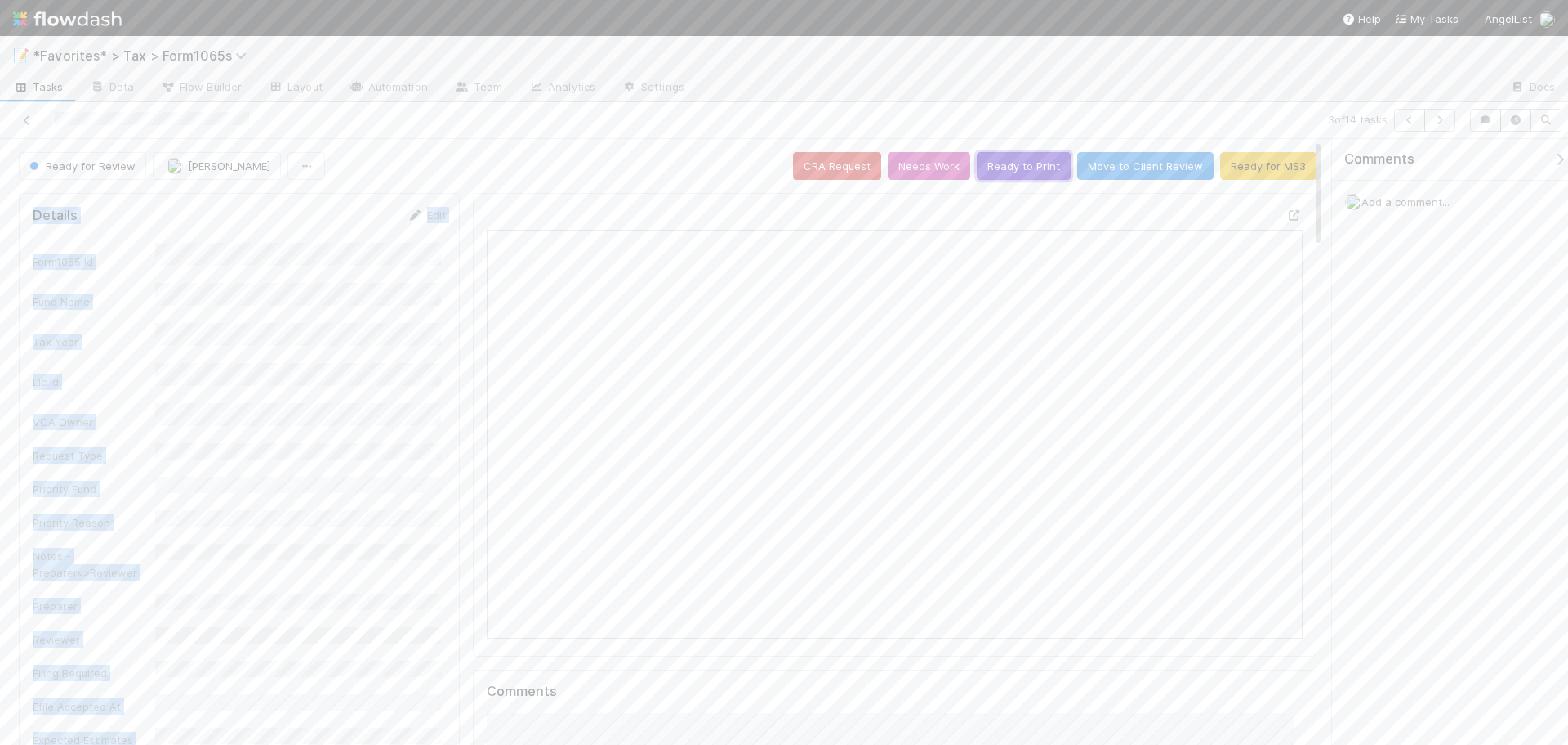
click at [1034, 172] on button "Ready to Print" at bounding box center [1023, 166] width 94 height 27
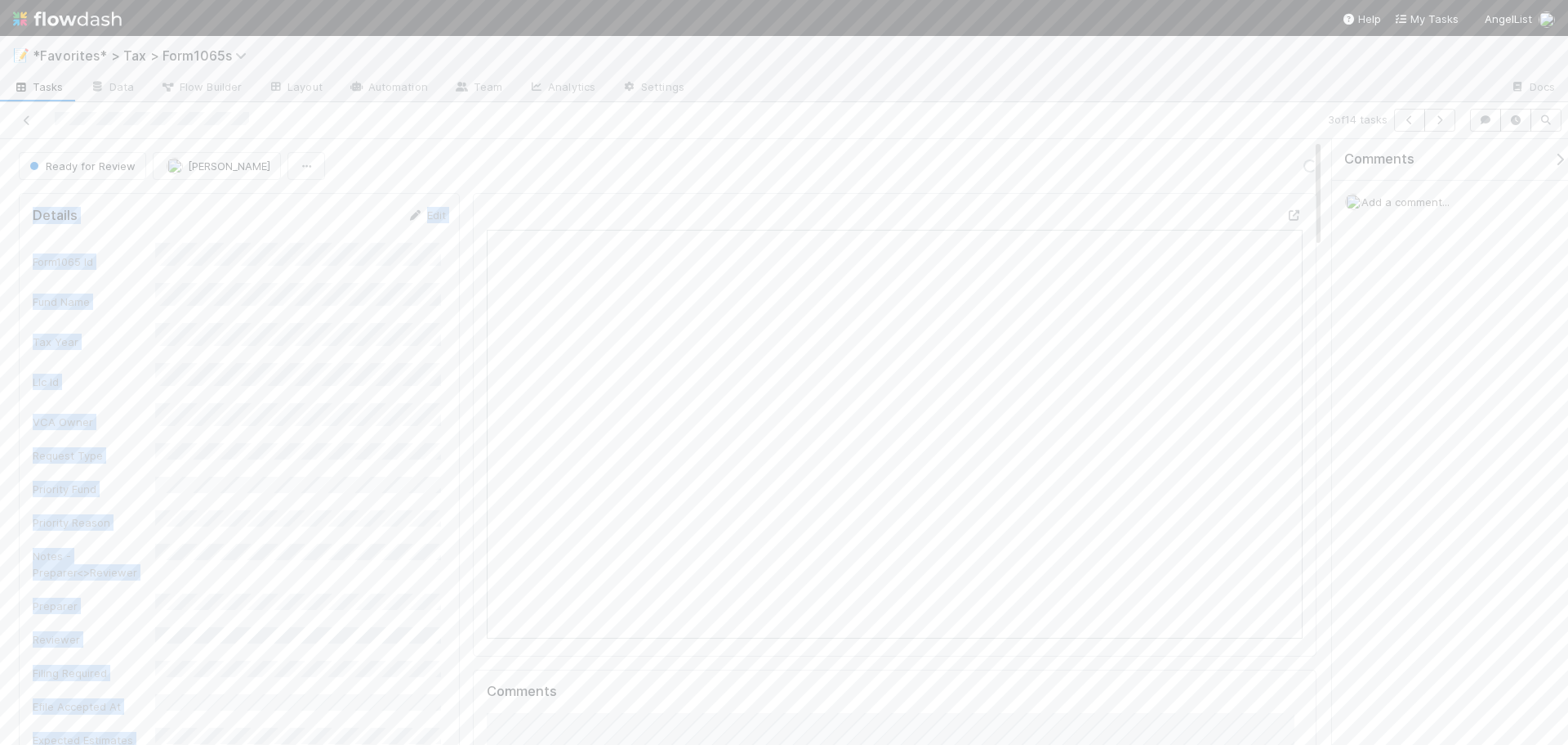
click at [1042, 107] on div "3 of 14 tasks" at bounding box center [784, 121] width 1568 height 37
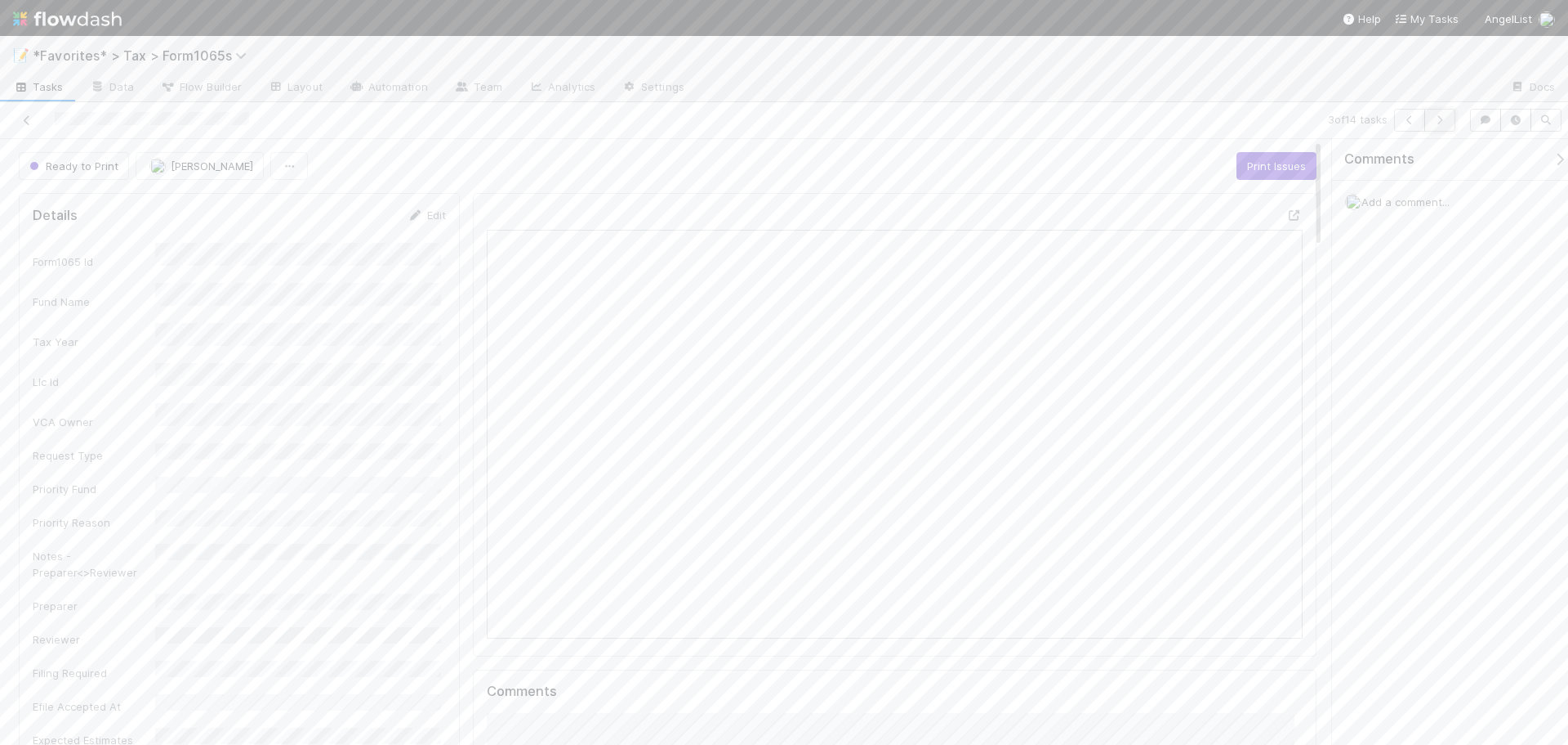
click at [1441, 124] on icon "button" at bounding box center [1439, 120] width 17 height 10
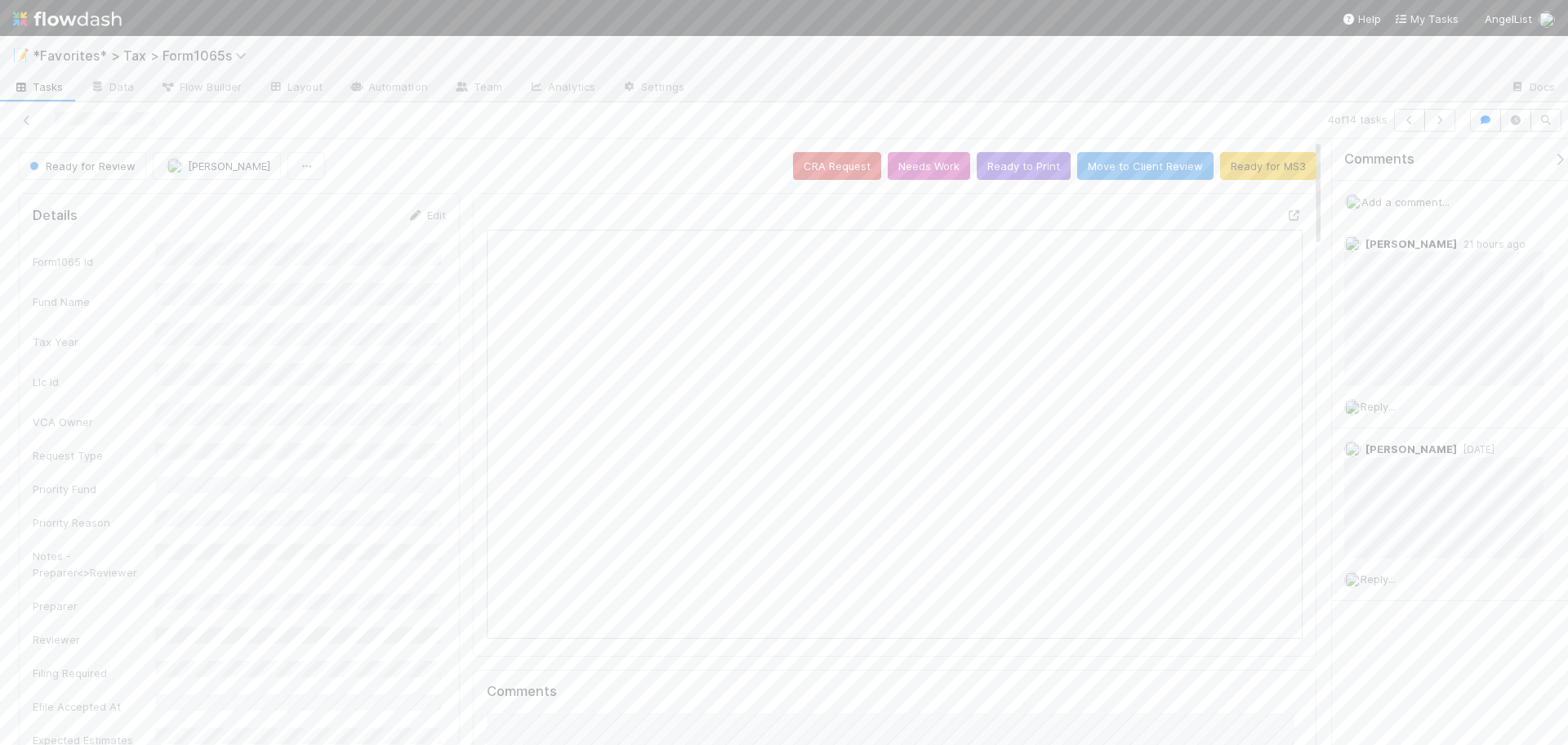
scroll to position [320, 397]
click at [583, 118] on div at bounding box center [372, 119] width 731 height 22
click at [1286, 216] on icon at bounding box center [1294, 215] width 17 height 11
click at [1013, 200] on div at bounding box center [895, 424] width 844 height 463
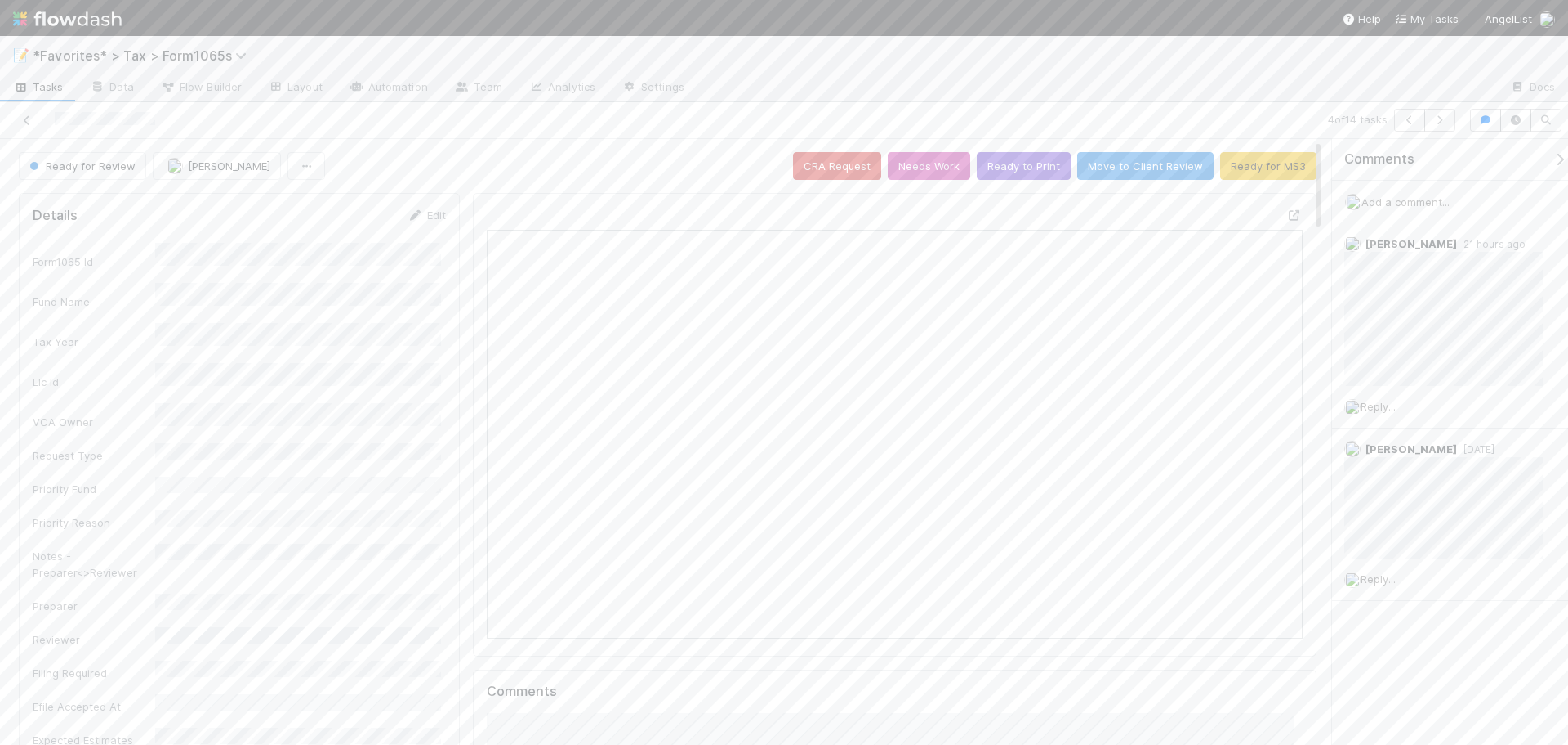
click at [690, 108] on div at bounding box center [372, 119] width 731 height 22
click at [1007, 171] on button "Ready to Print" at bounding box center [1023, 166] width 94 height 27
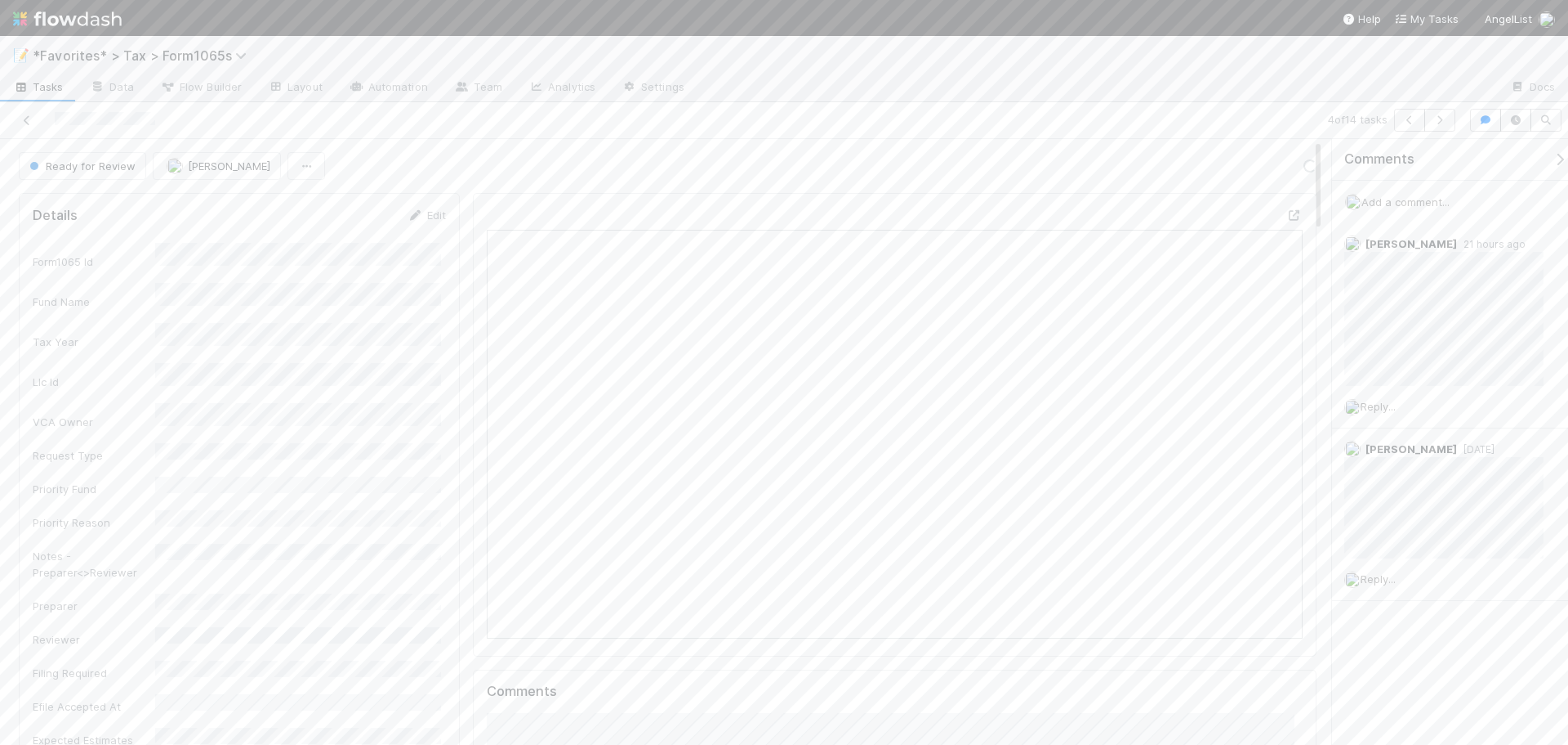
click at [1201, 98] on div at bounding box center [1097, 88] width 800 height 26
click at [1205, 87] on div at bounding box center [1097, 88] width 800 height 26
click at [1438, 120] on icon "button" at bounding box center [1439, 120] width 17 height 10
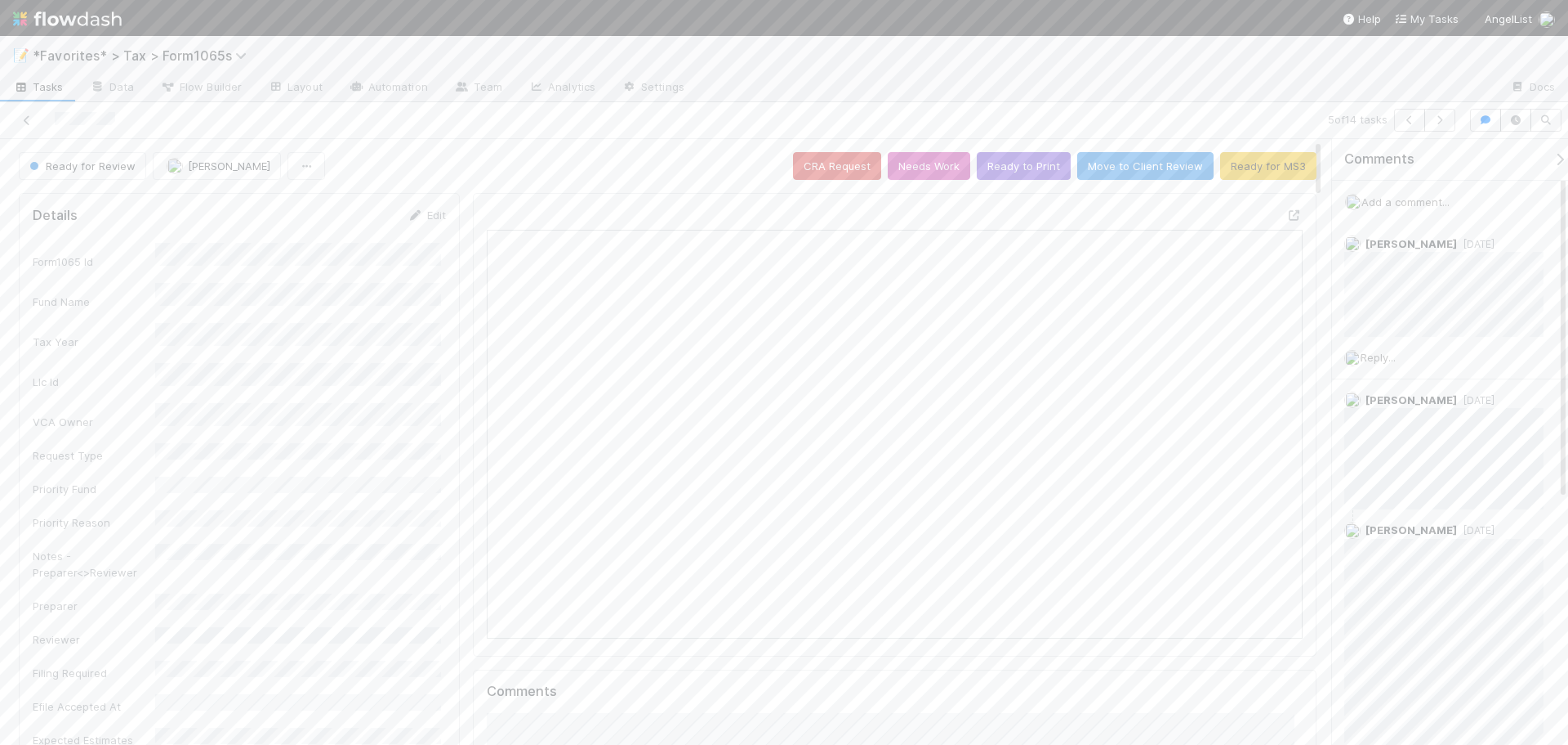
scroll to position [320, 795]
click at [1002, 107] on div "5 of 14 tasks" at bounding box center [784, 121] width 1568 height 37
click at [1448, 128] on button "button" at bounding box center [1440, 119] width 31 height 22
click at [25, 116] on icon at bounding box center [26, 120] width 17 height 11
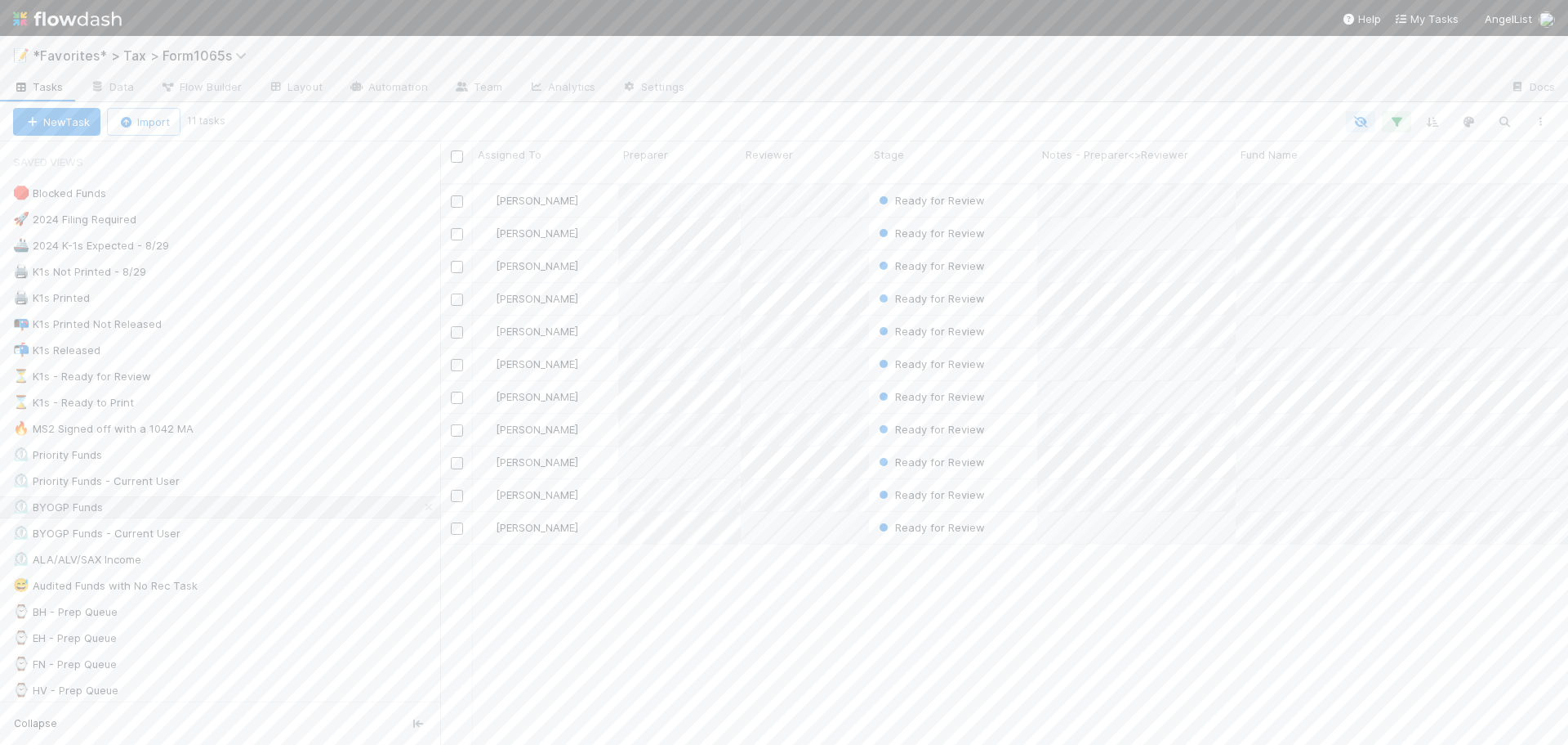
scroll to position [563, 1116]
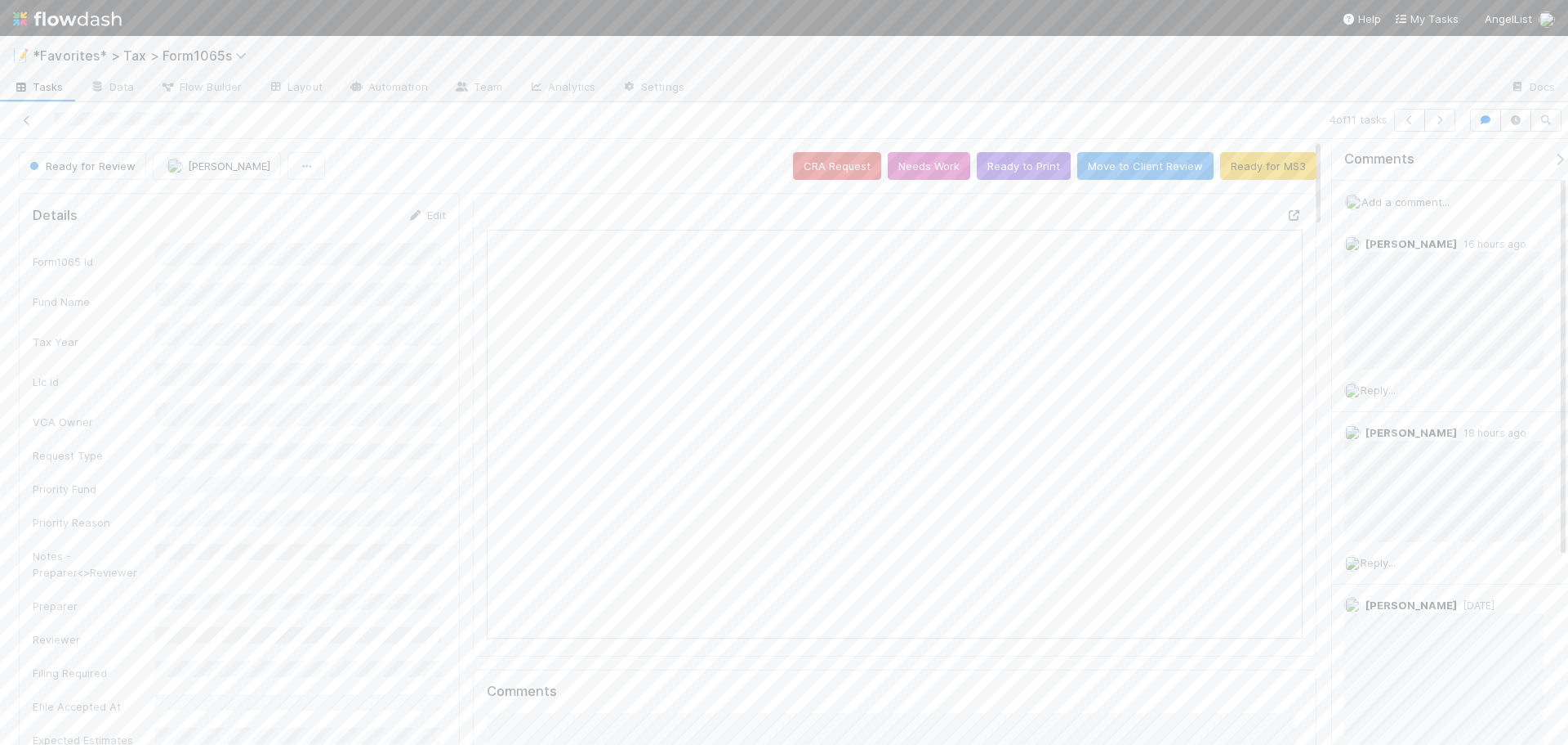
click at [1286, 216] on icon at bounding box center [1294, 215] width 17 height 11
click at [1393, 188] on div "Add a comment..." at bounding box center [1456, 202] width 249 height 43
click at [1396, 198] on span "Add a comment..." at bounding box center [1405, 201] width 89 height 13
click at [1400, 651] on button "Add Comment" at bounding box center [1405, 640] width 95 height 27
click at [1545, 593] on div "Sam Dragul just now" at bounding box center [1450, 435] width 236 height 424
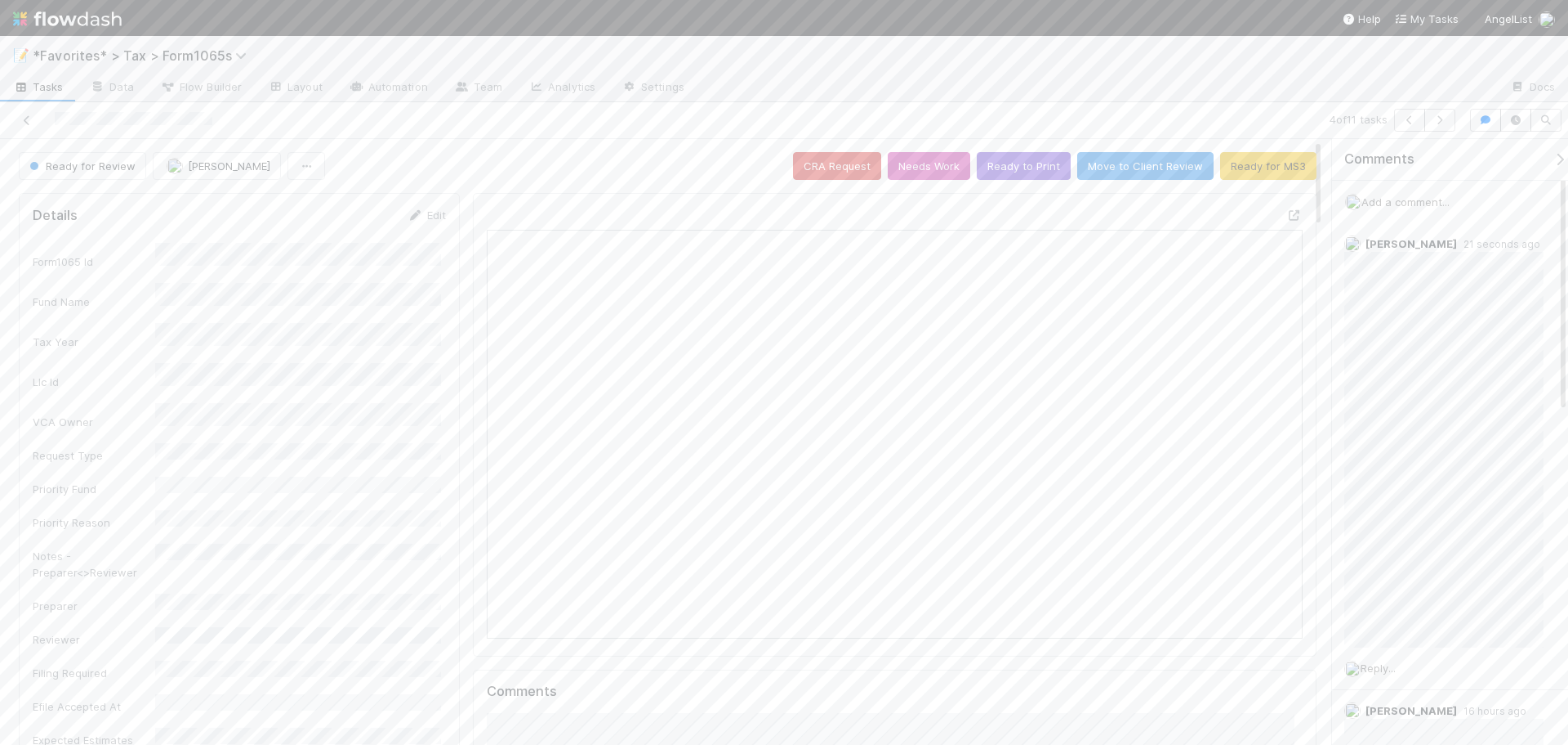
drag, startPoint x: 1243, startPoint y: 87, endPoint x: 1371, endPoint y: 95, distance: 128.2
click at [1240, 90] on div at bounding box center [1097, 88] width 800 height 26
click at [1552, 600] on div "Sam Dragul 21 seconds ago" at bounding box center [1450, 435] width 236 height 424
click at [1549, 591] on div "Sam Dragul 3 minutes ago" at bounding box center [1450, 435] width 236 height 424
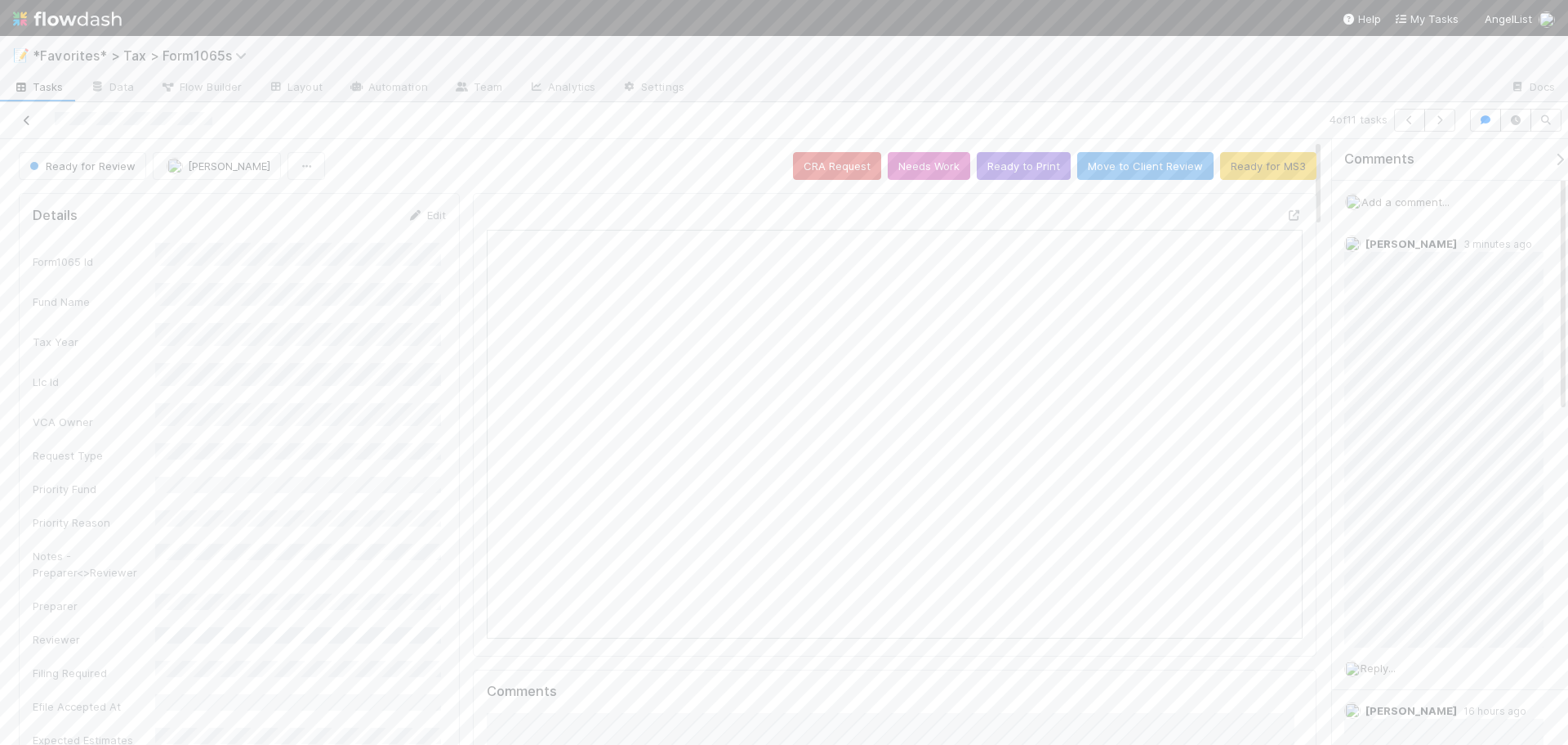
click at [30, 117] on icon at bounding box center [26, 120] width 17 height 11
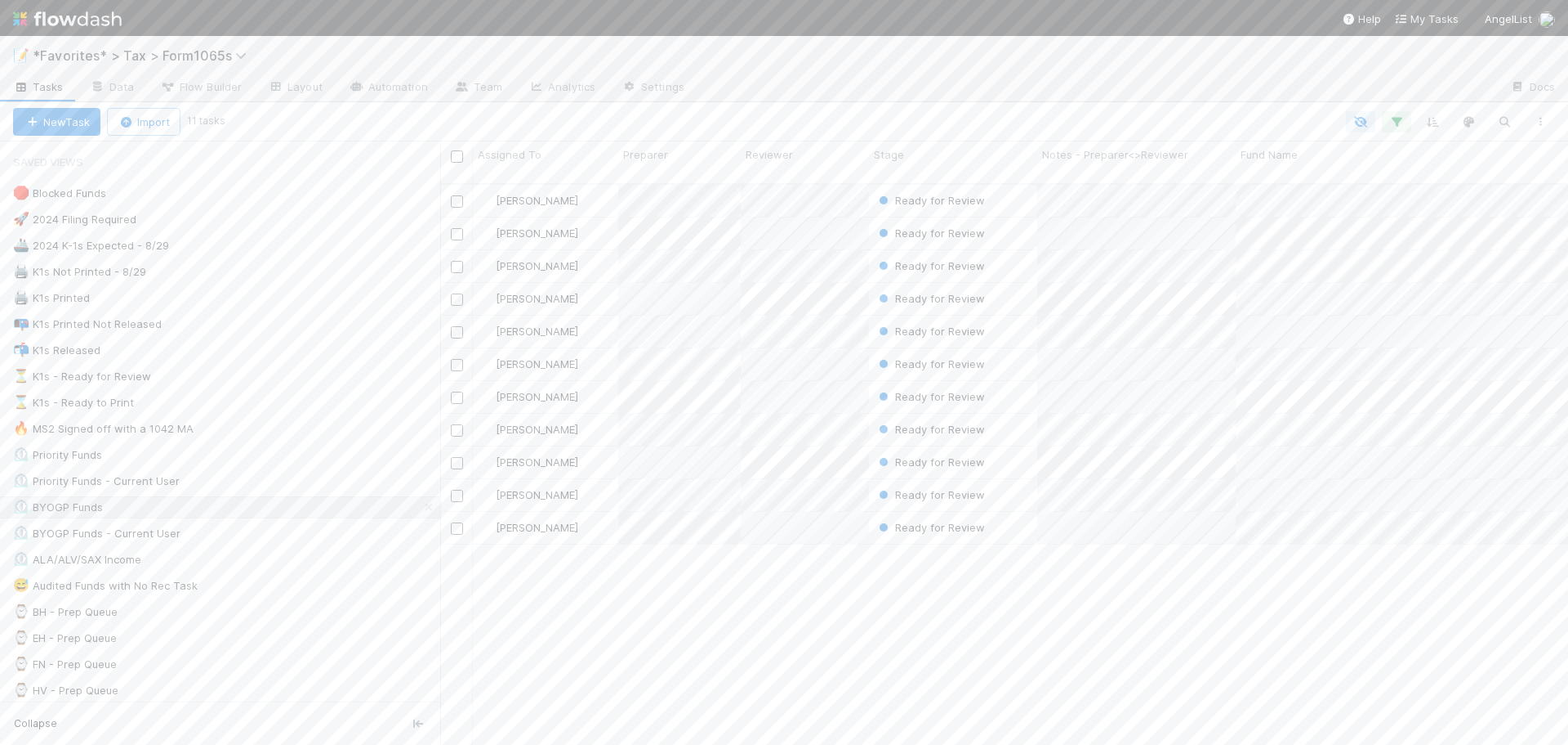
scroll to position [563, 1116]
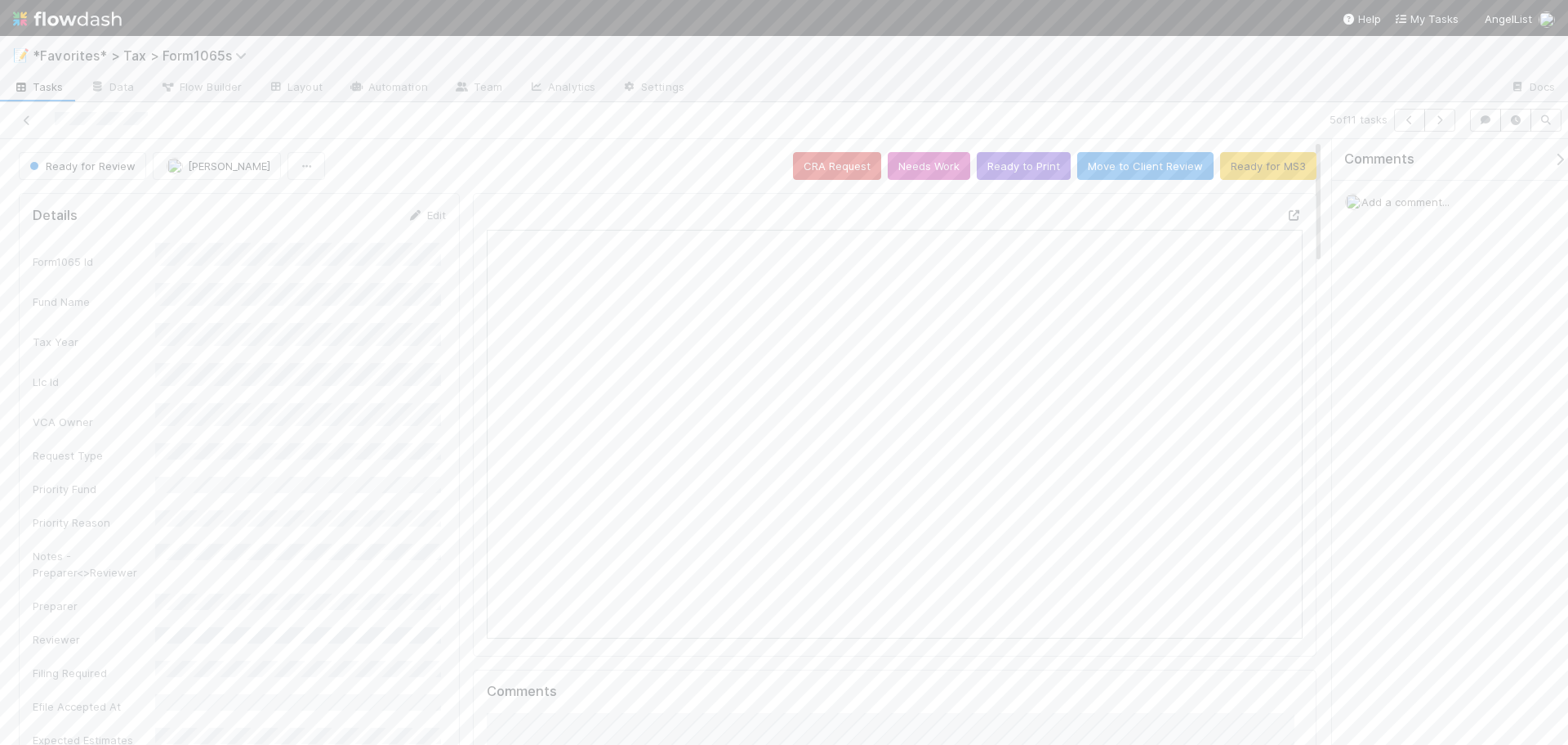
click at [1286, 216] on icon at bounding box center [1294, 215] width 17 height 11
click at [1030, 120] on div "5 of 11 tasks" at bounding box center [1100, 119] width 725 height 22
click at [1027, 169] on button "Ready to Print" at bounding box center [1023, 166] width 94 height 27
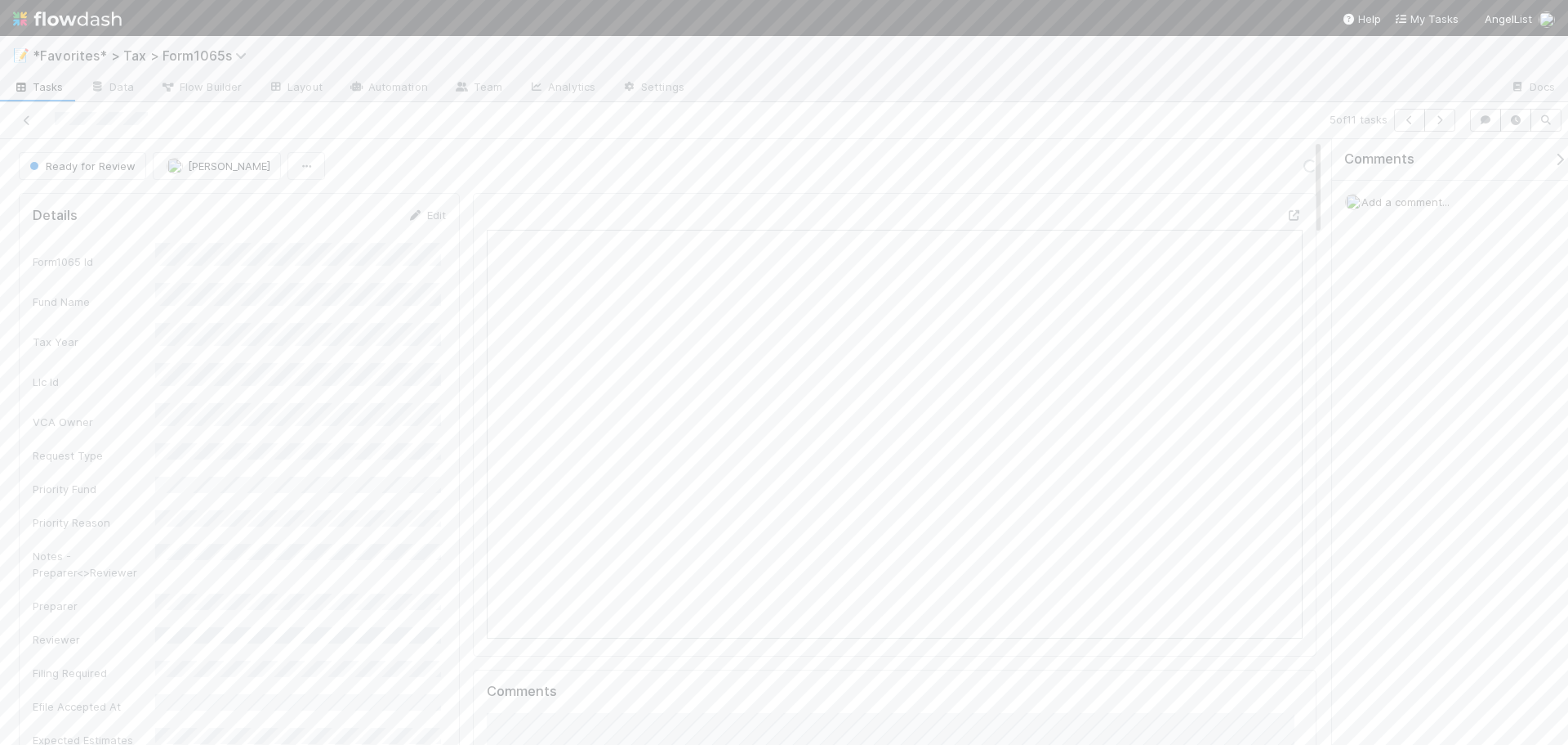
click at [658, 116] on div at bounding box center [372, 119] width 731 height 22
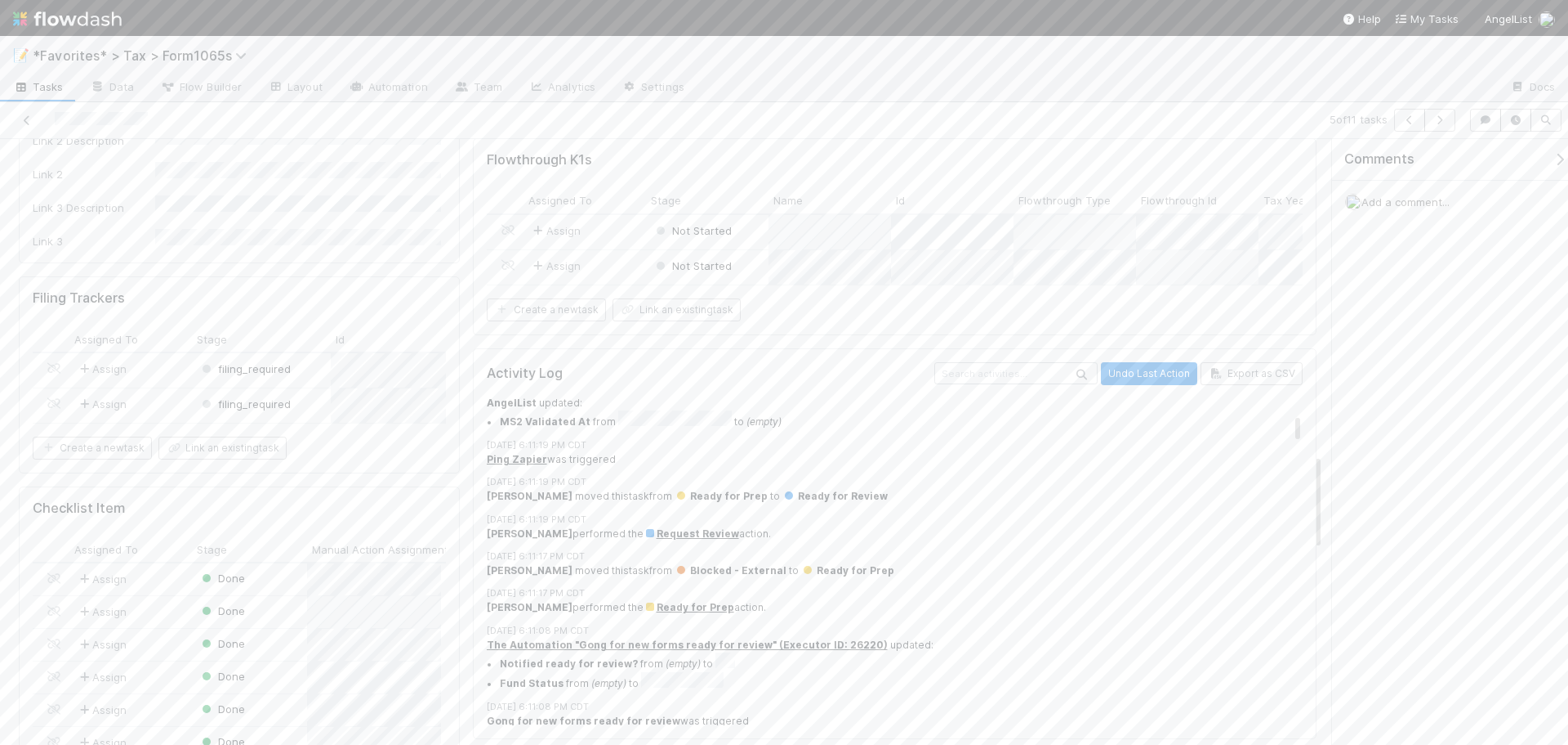
scroll to position [1975, 0]
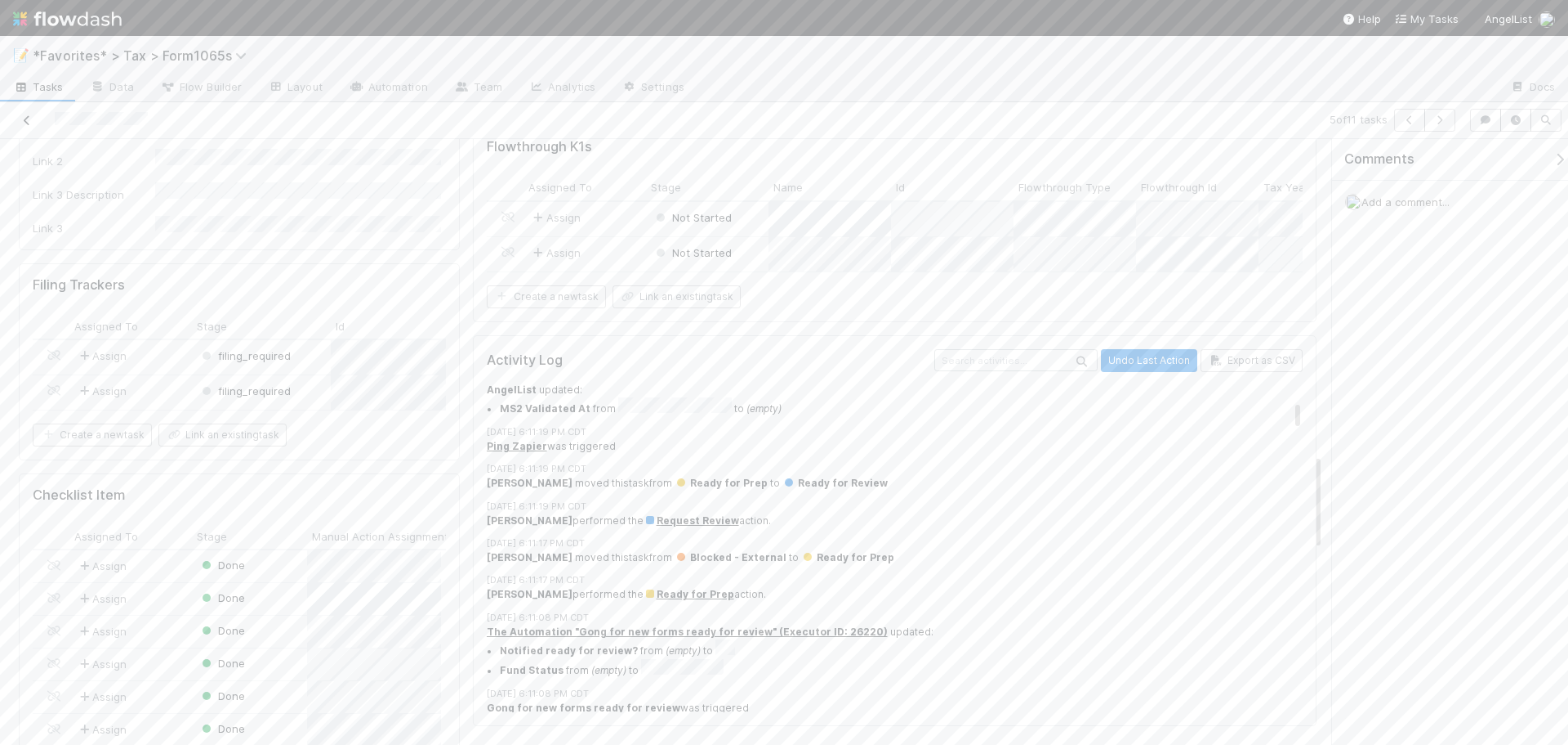
click at [23, 119] on icon at bounding box center [26, 120] width 17 height 11
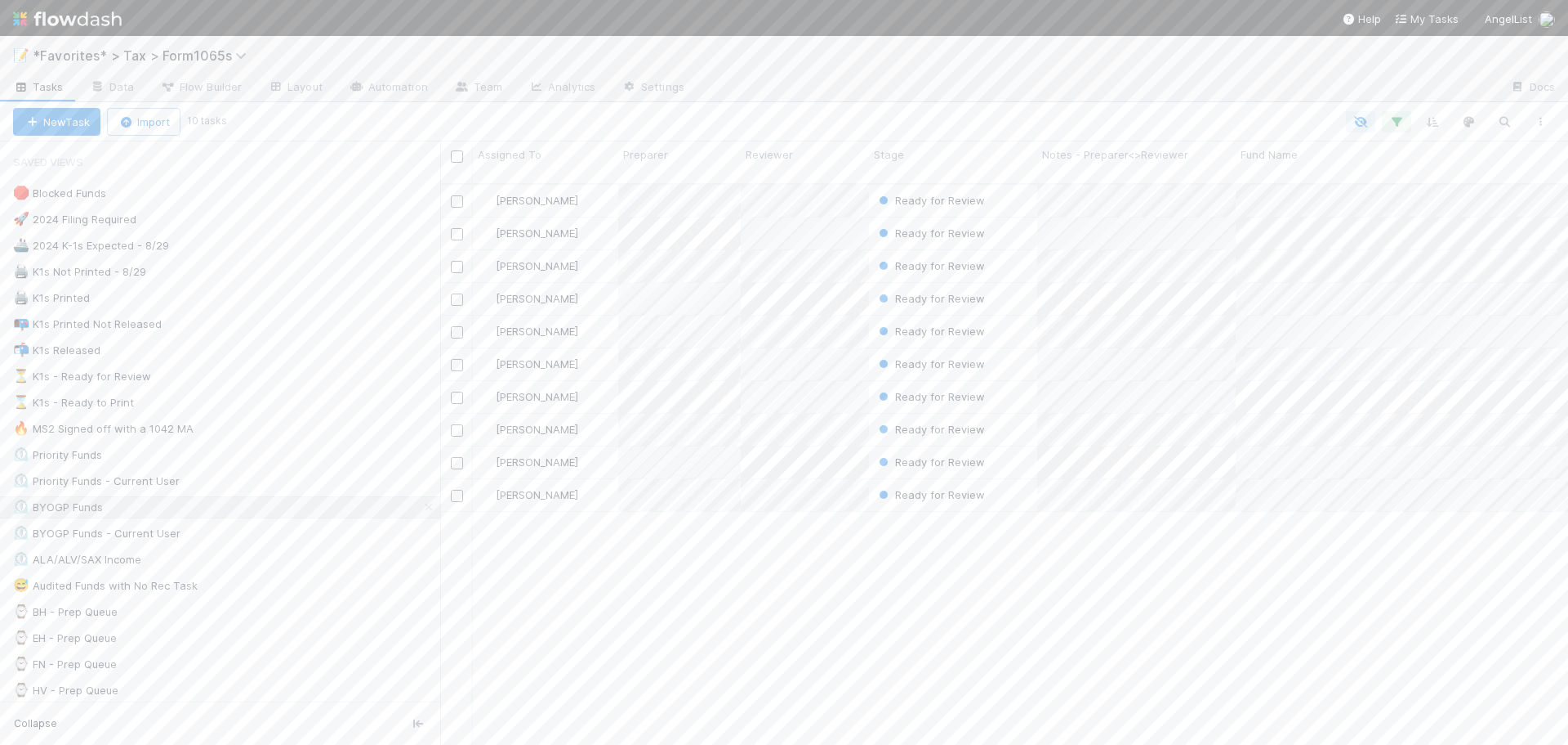
scroll to position [563, 1116]
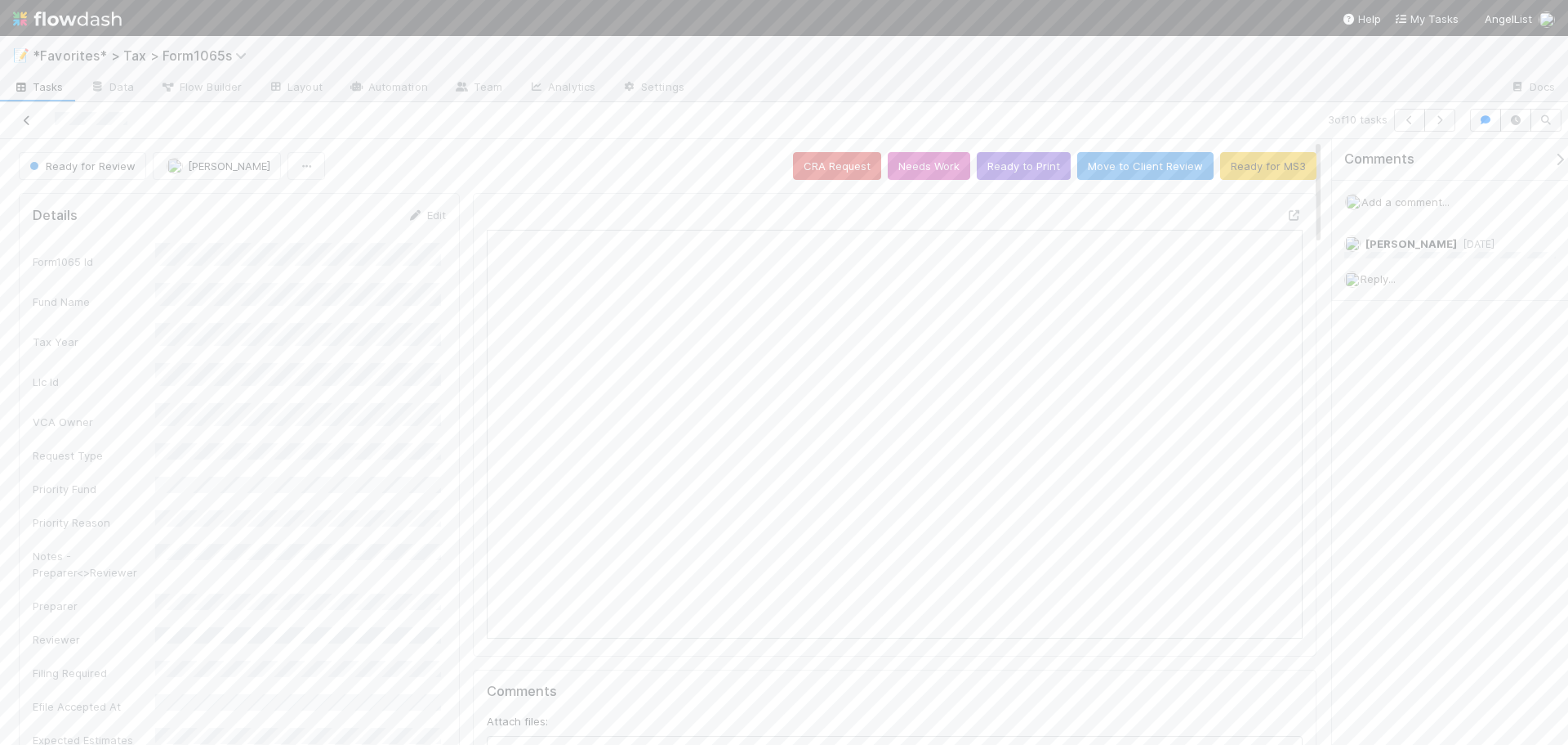
click at [21, 121] on icon at bounding box center [26, 120] width 17 height 11
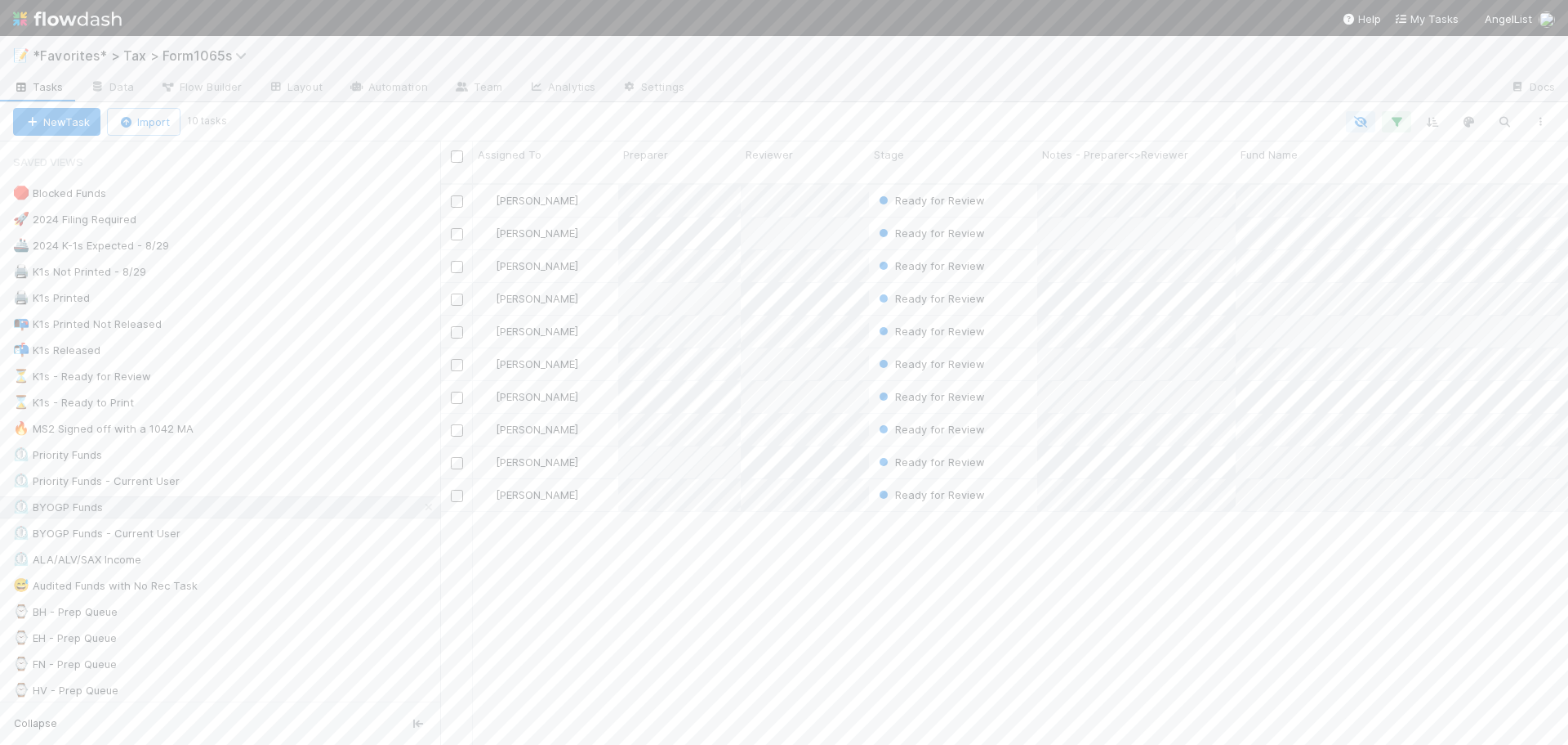
scroll to position [563, 1116]
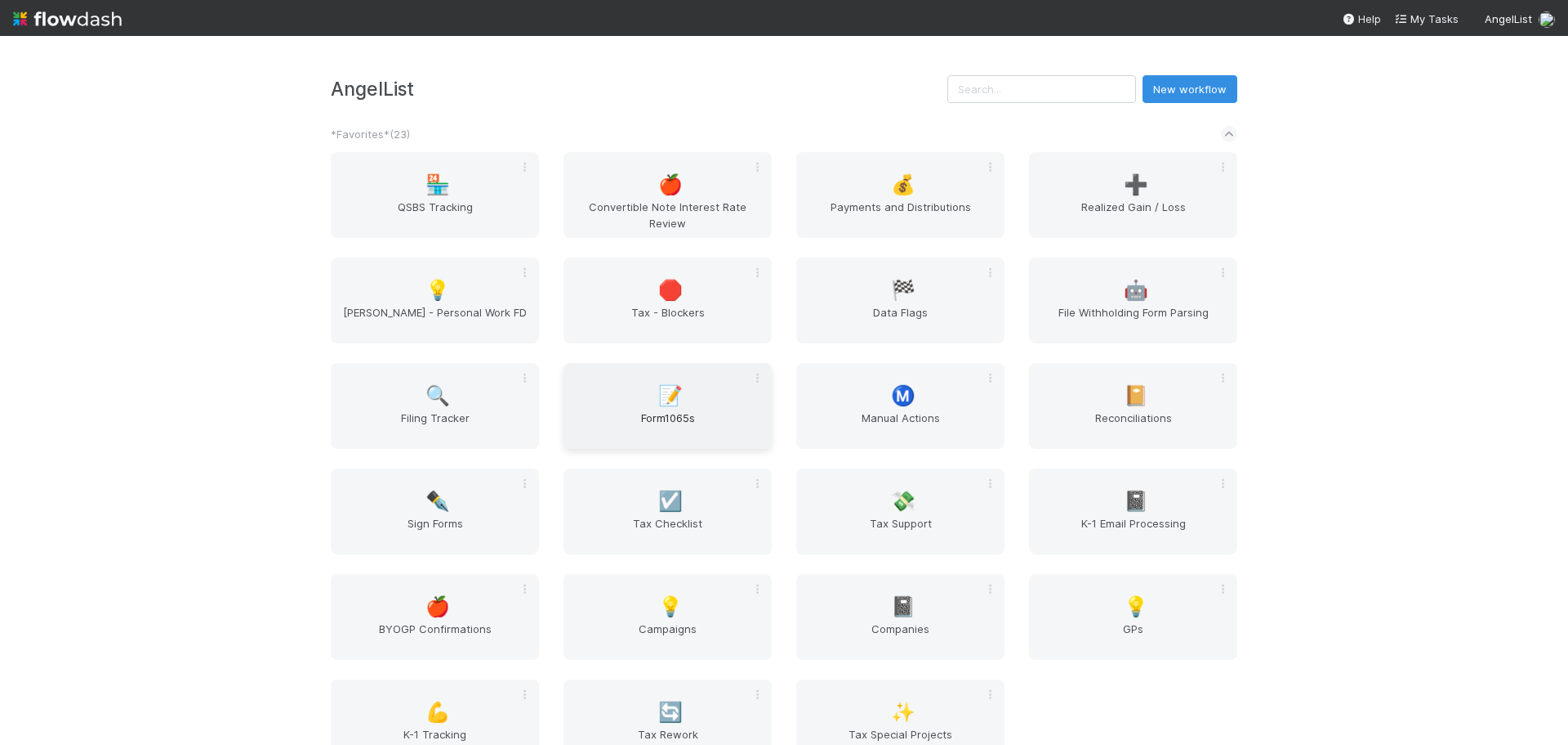
click at [679, 404] on div "📝 Form1065s" at bounding box center [668, 406] width 209 height 86
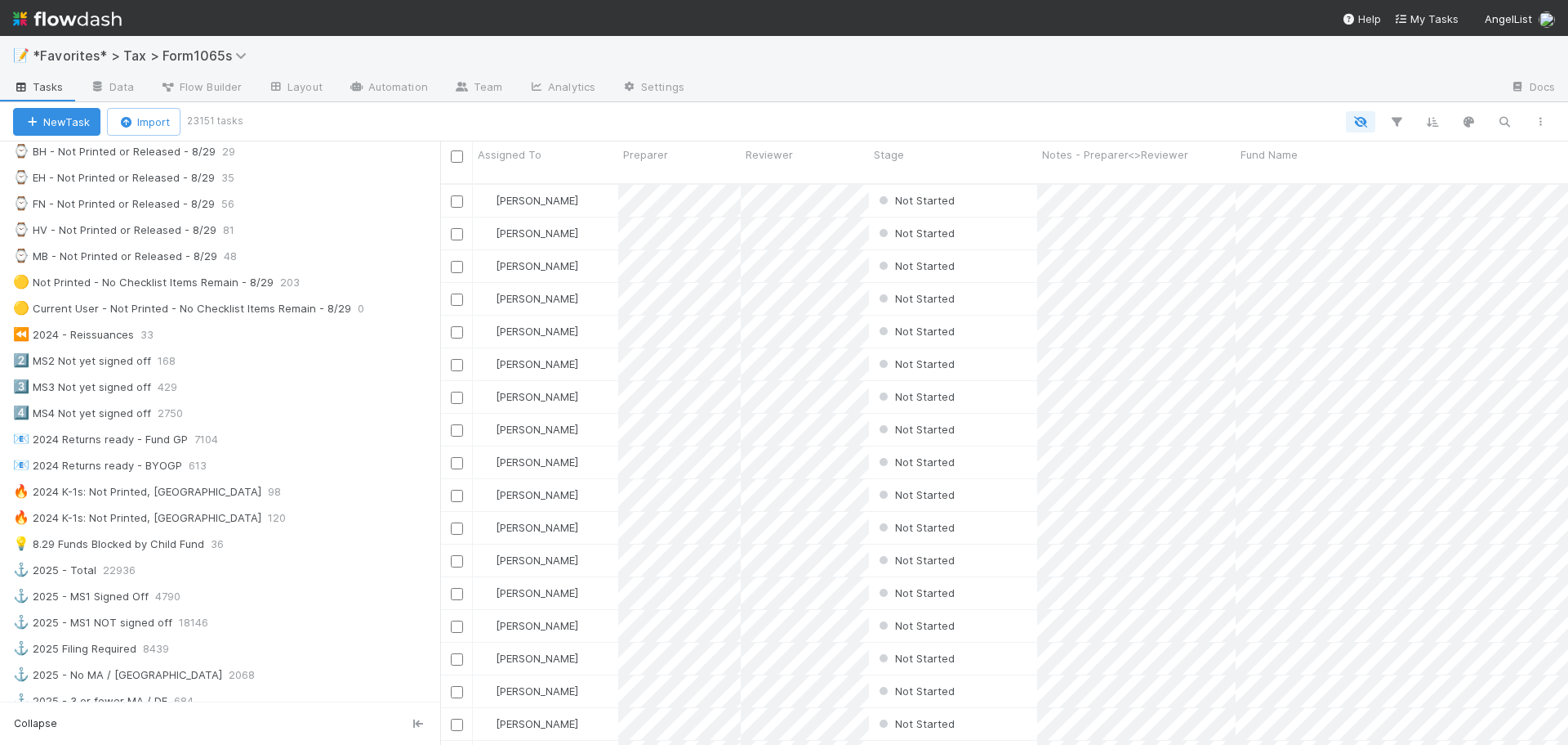
scroll to position [735, 0]
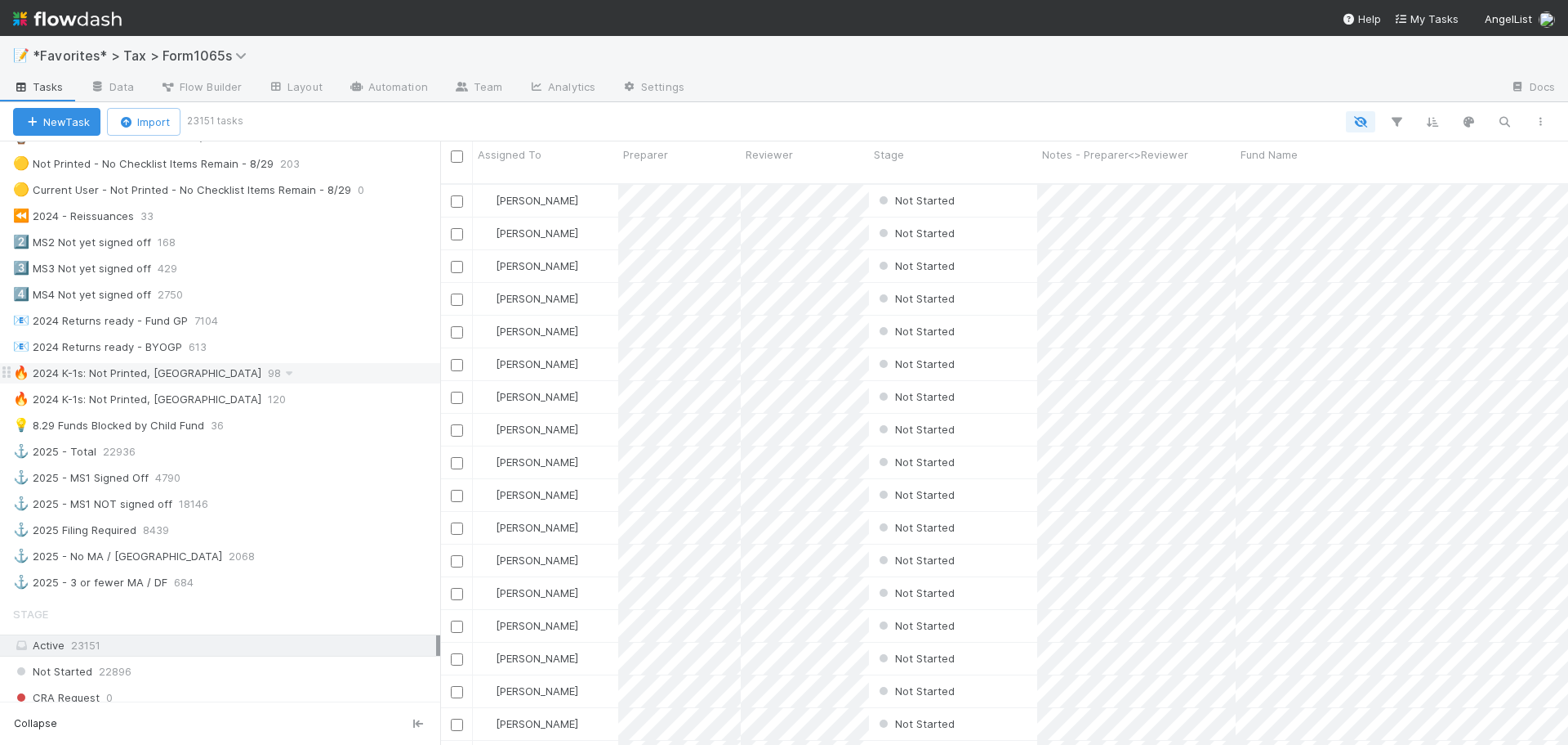
click at [273, 372] on div "🔥 2024 K-1s: Not Printed, Has States 98" at bounding box center [226, 372] width 427 height 20
click at [1386, 125] on button "button" at bounding box center [1396, 122] width 29 height 21
click at [1128, 108] on div "Loading..." at bounding box center [784, 372] width 1568 height 745
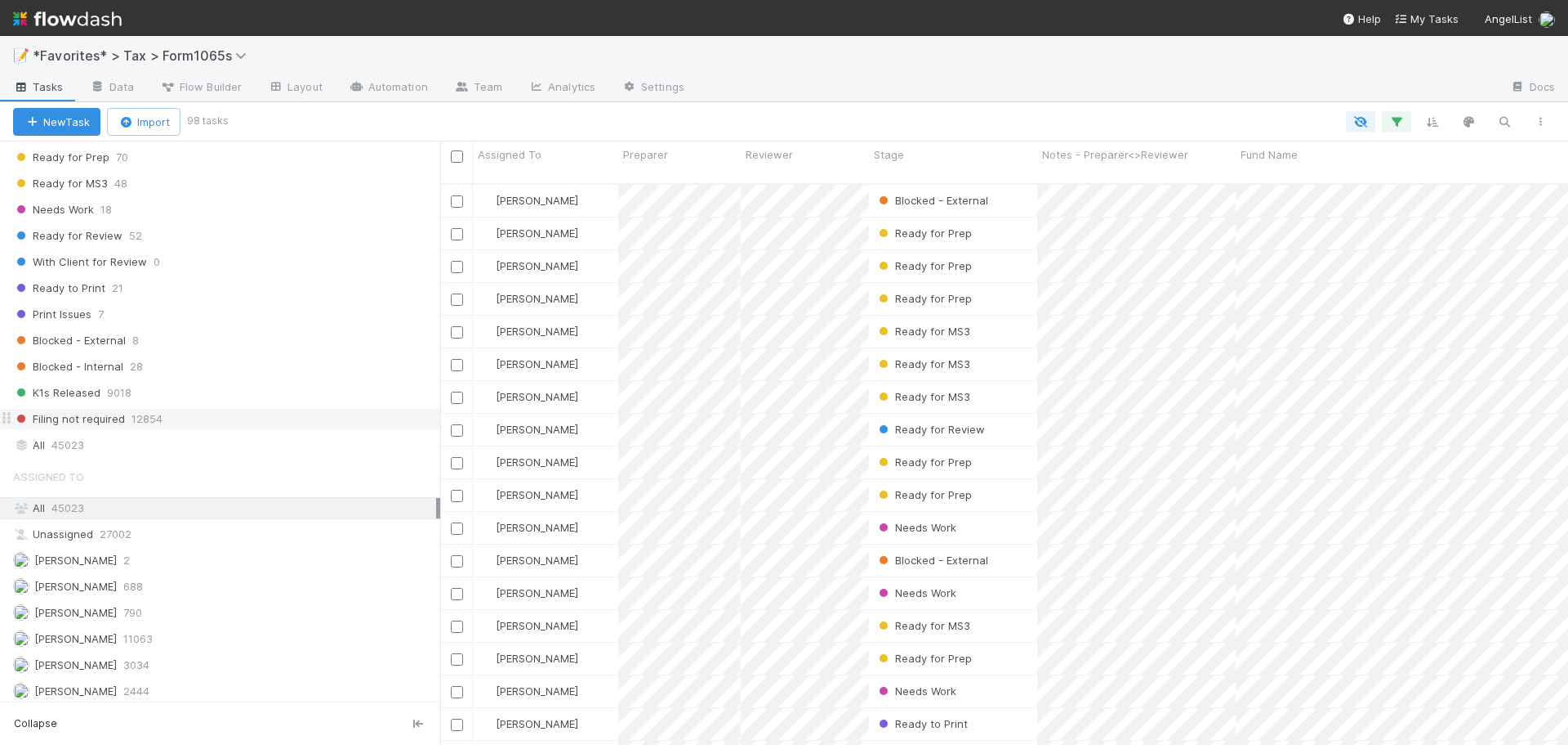
scroll to position [1359, 0]
click at [108, 448] on div "All 45023" at bounding box center [224, 440] width 423 height 20
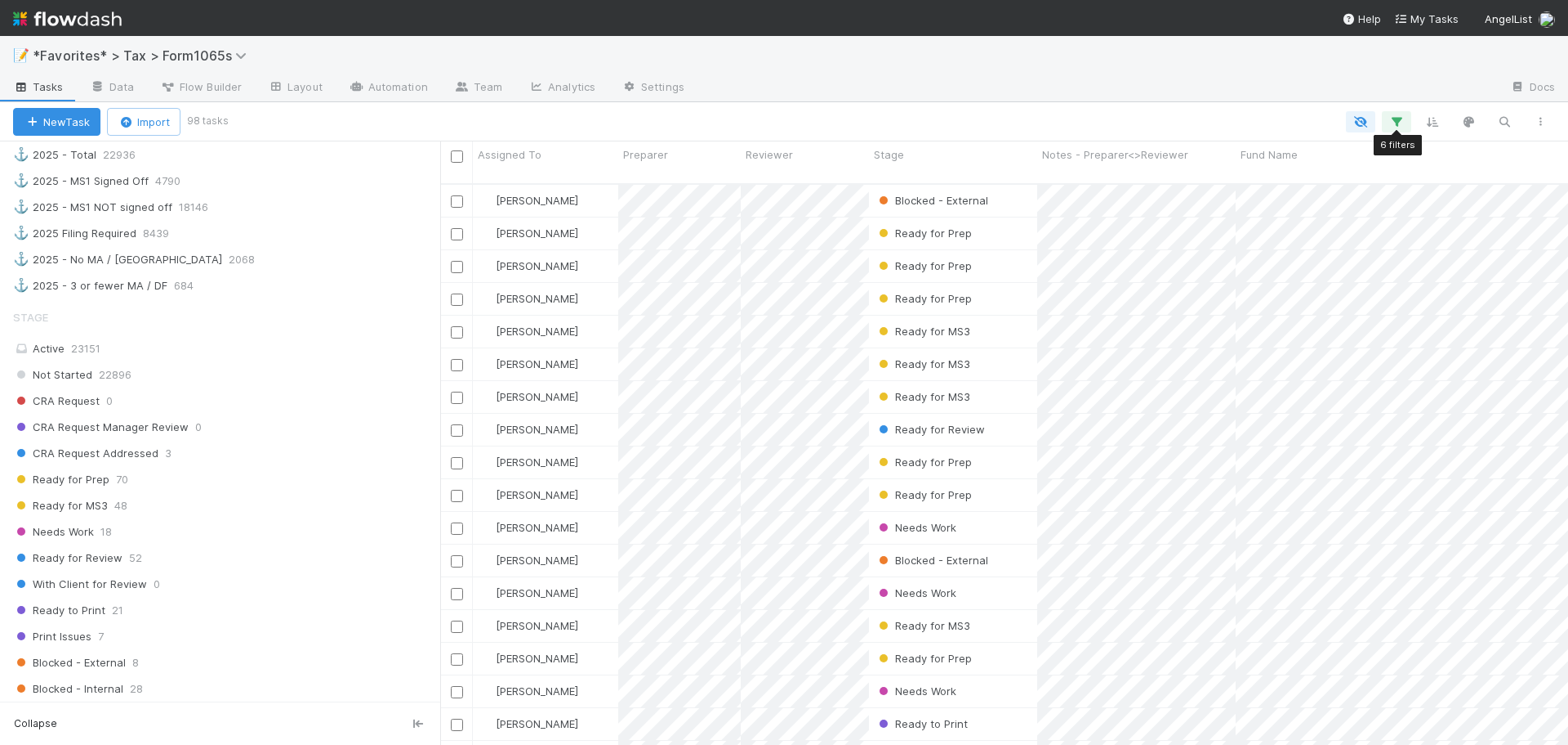
scroll to position [563, 1116]
click at [1396, 115] on icon "button" at bounding box center [1396, 121] width 17 height 15
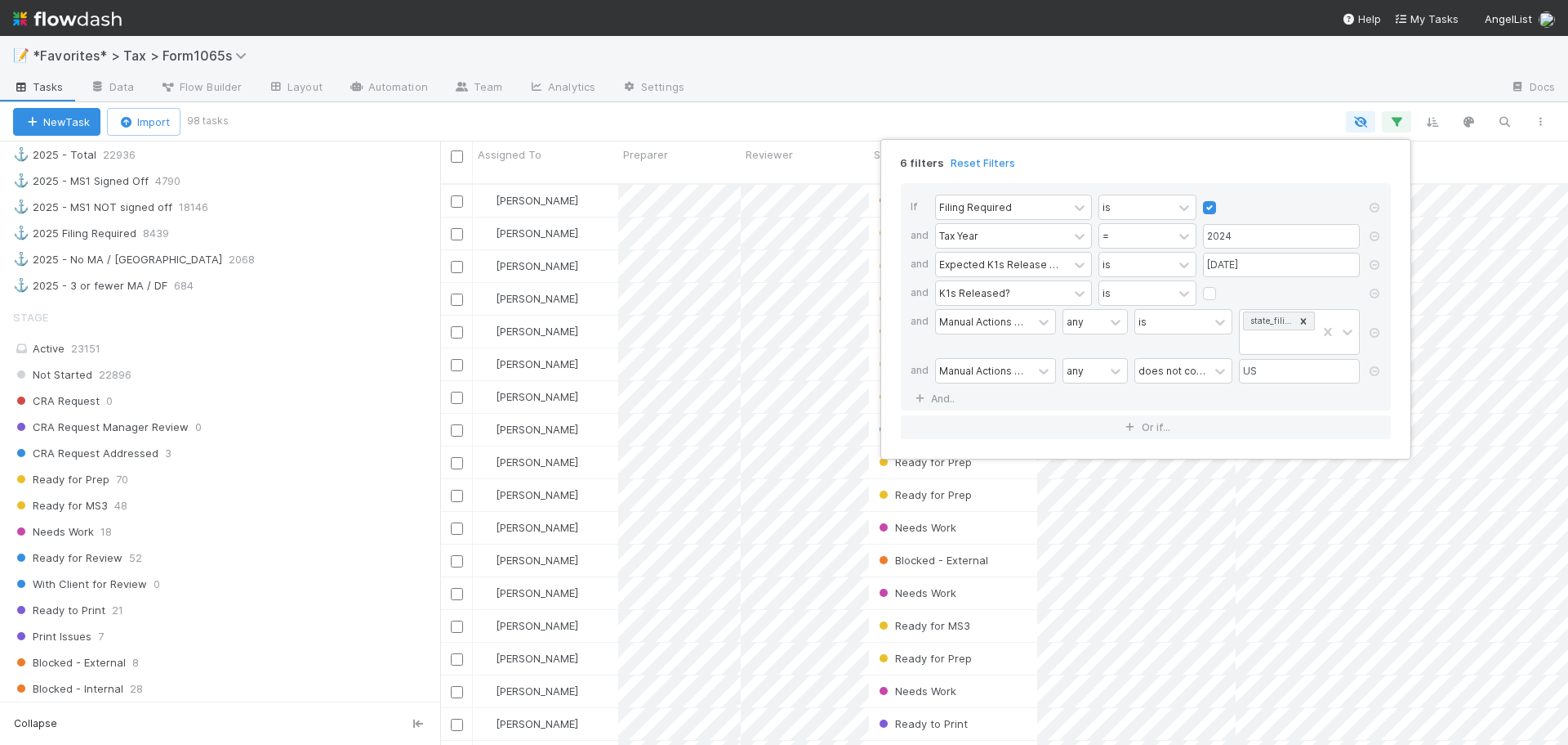
click at [1374, 292] on icon at bounding box center [1374, 294] width 17 height 10
click at [1208, 80] on div "5 filters Reset Filters If Filing Required is and Tax Year = 2024 and Expected …" at bounding box center [784, 372] width 1568 height 745
click at [1155, 108] on div "5 filters Reset Filters If Filing Required is and Tax Year = 2024 and Expected …" at bounding box center [784, 372] width 1568 height 745
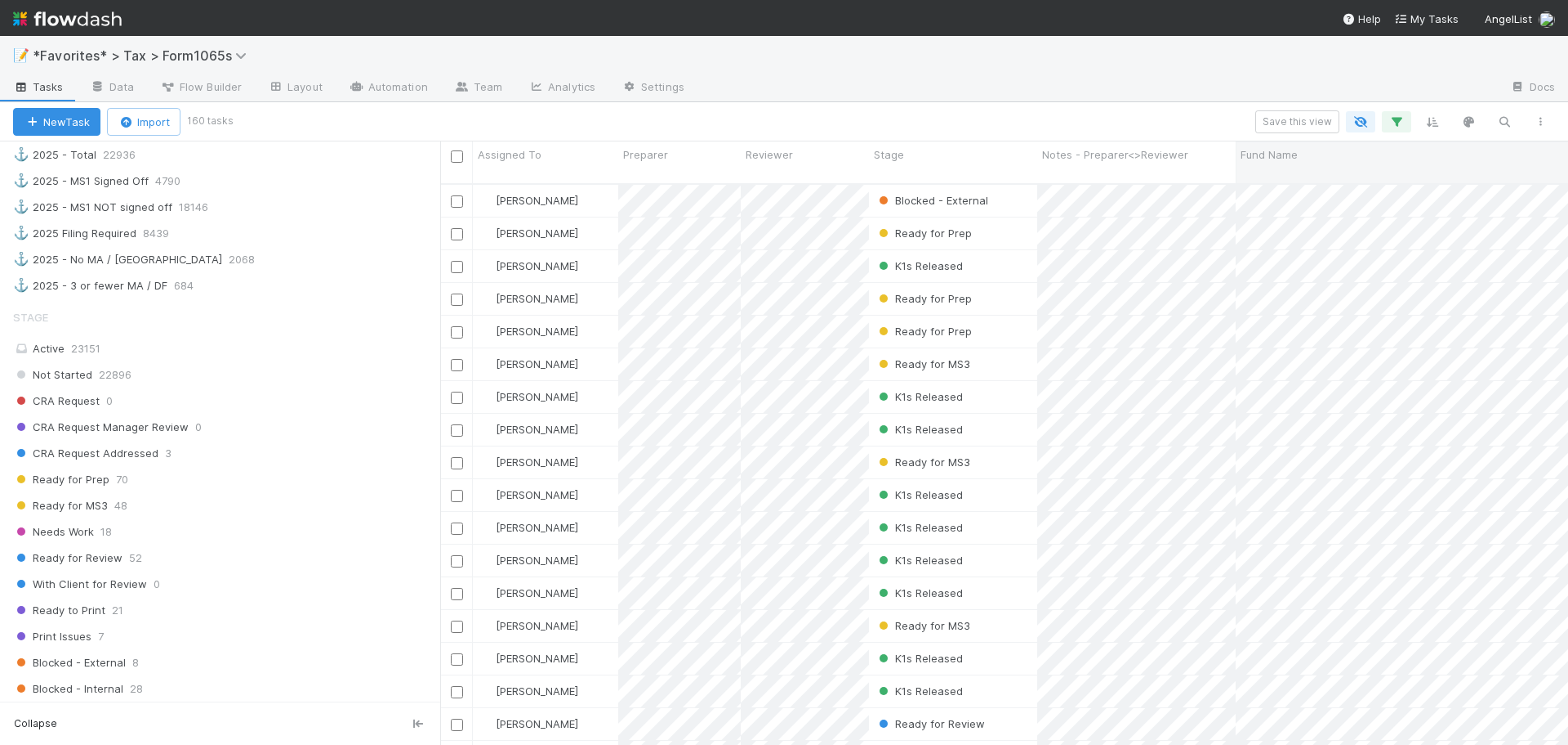
click at [1349, 149] on div "Fund Name" at bounding box center [1456, 154] width 432 height 17
click at [1289, 184] on div "Sort A → Z" at bounding box center [1334, 185] width 186 height 24
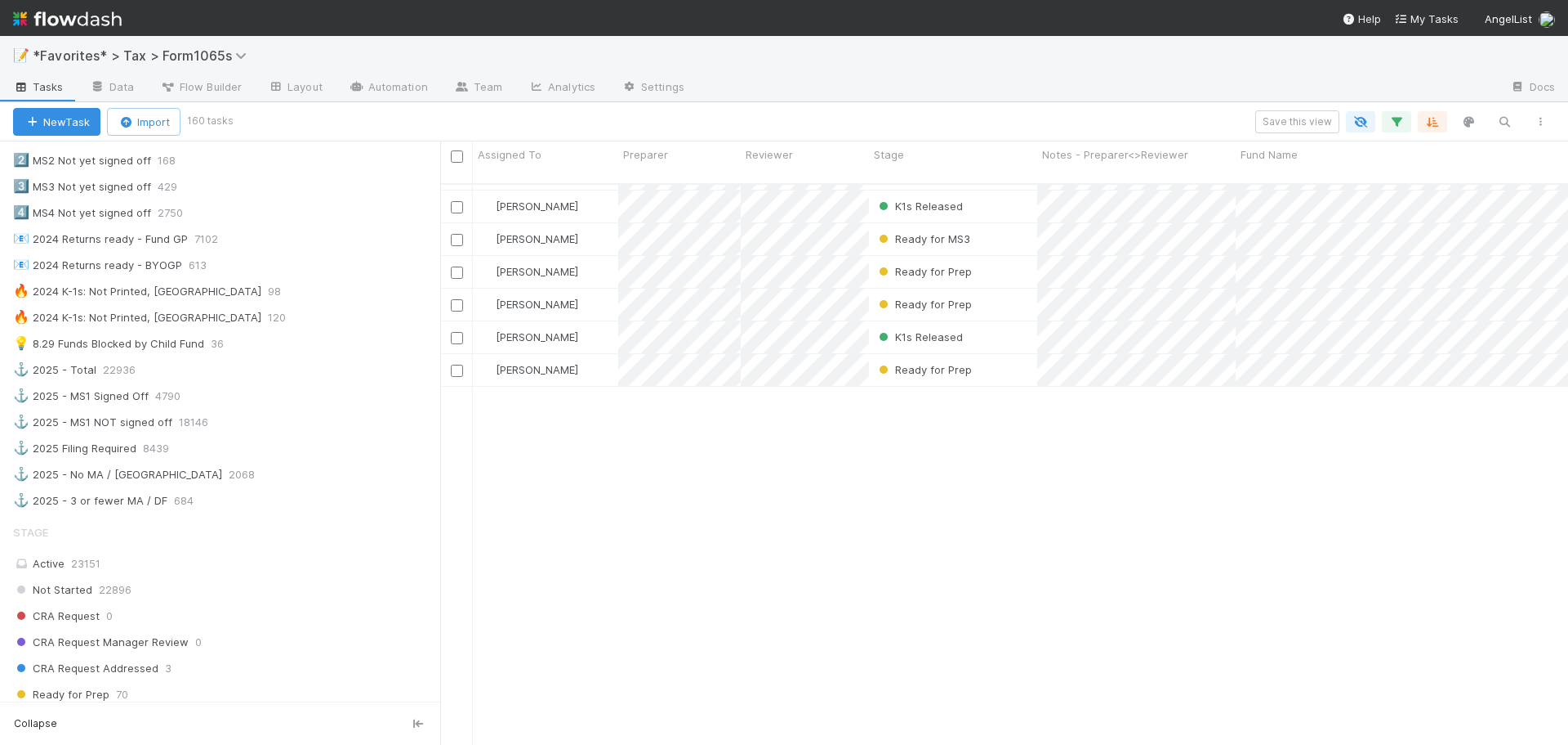
scroll to position [3934, 0]
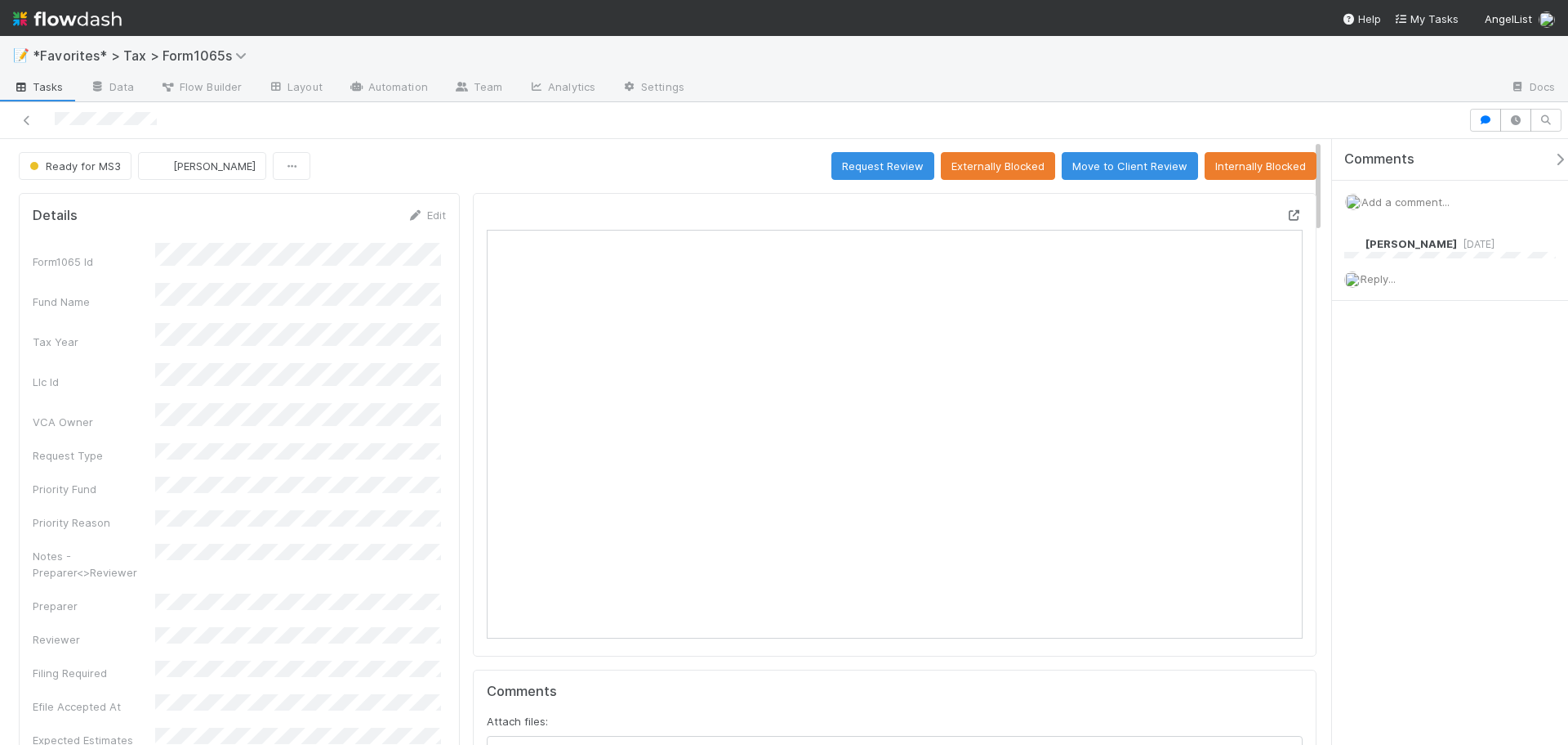
click at [1287, 215] on icon at bounding box center [1294, 215] width 17 height 11
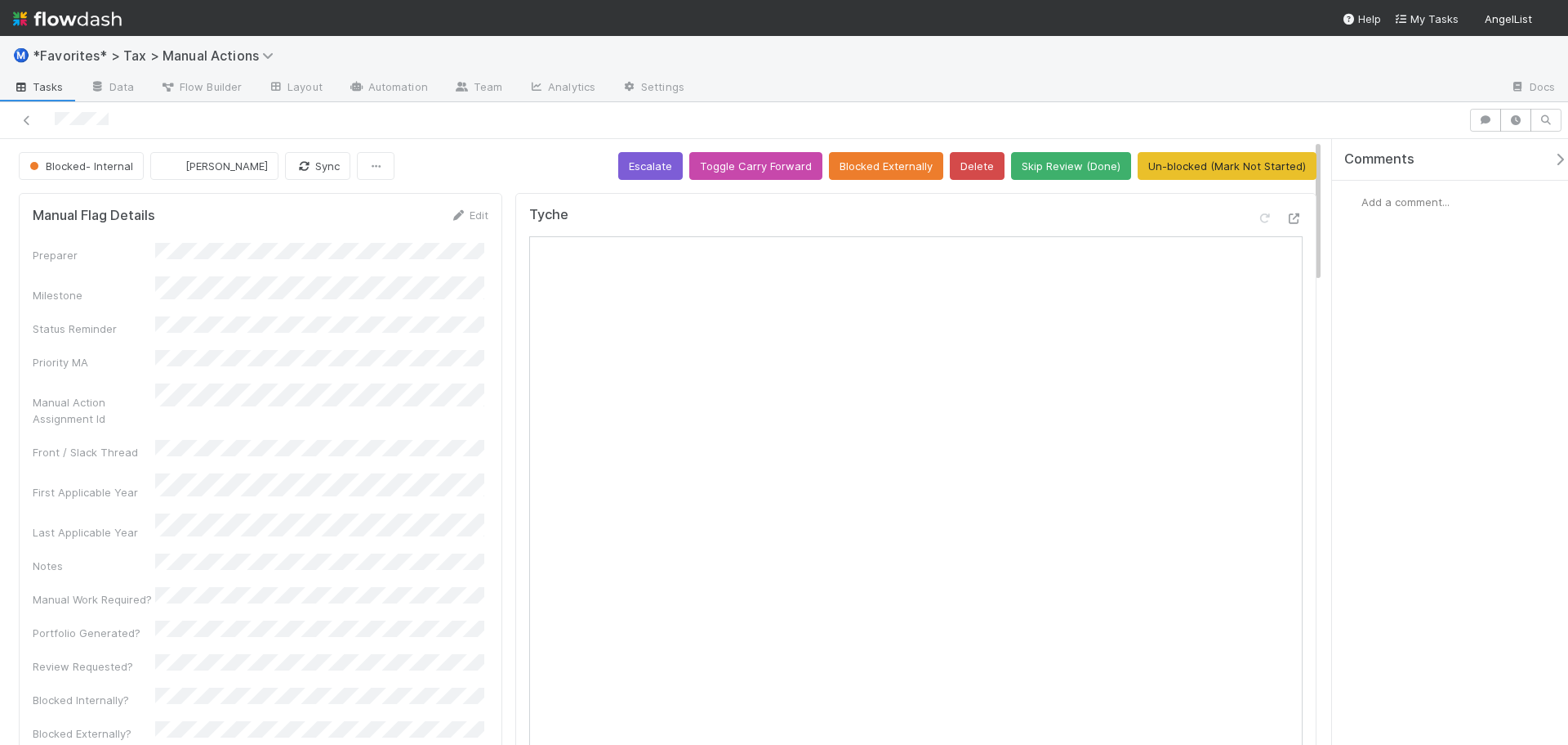
click at [1405, 207] on span "Add a comment..." at bounding box center [1405, 201] width 89 height 13
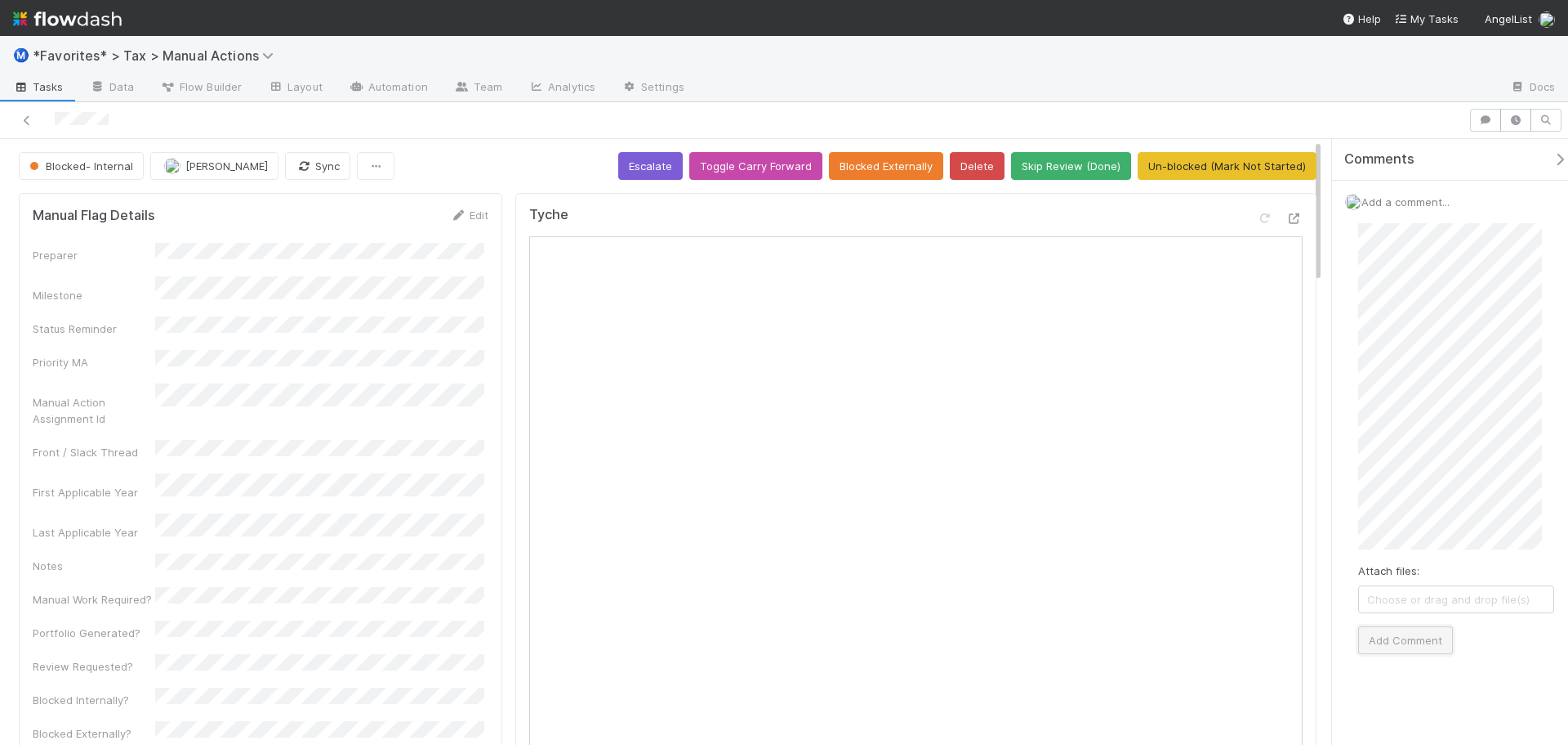
click at [1421, 629] on button "Add Comment" at bounding box center [1405, 640] width 95 height 27
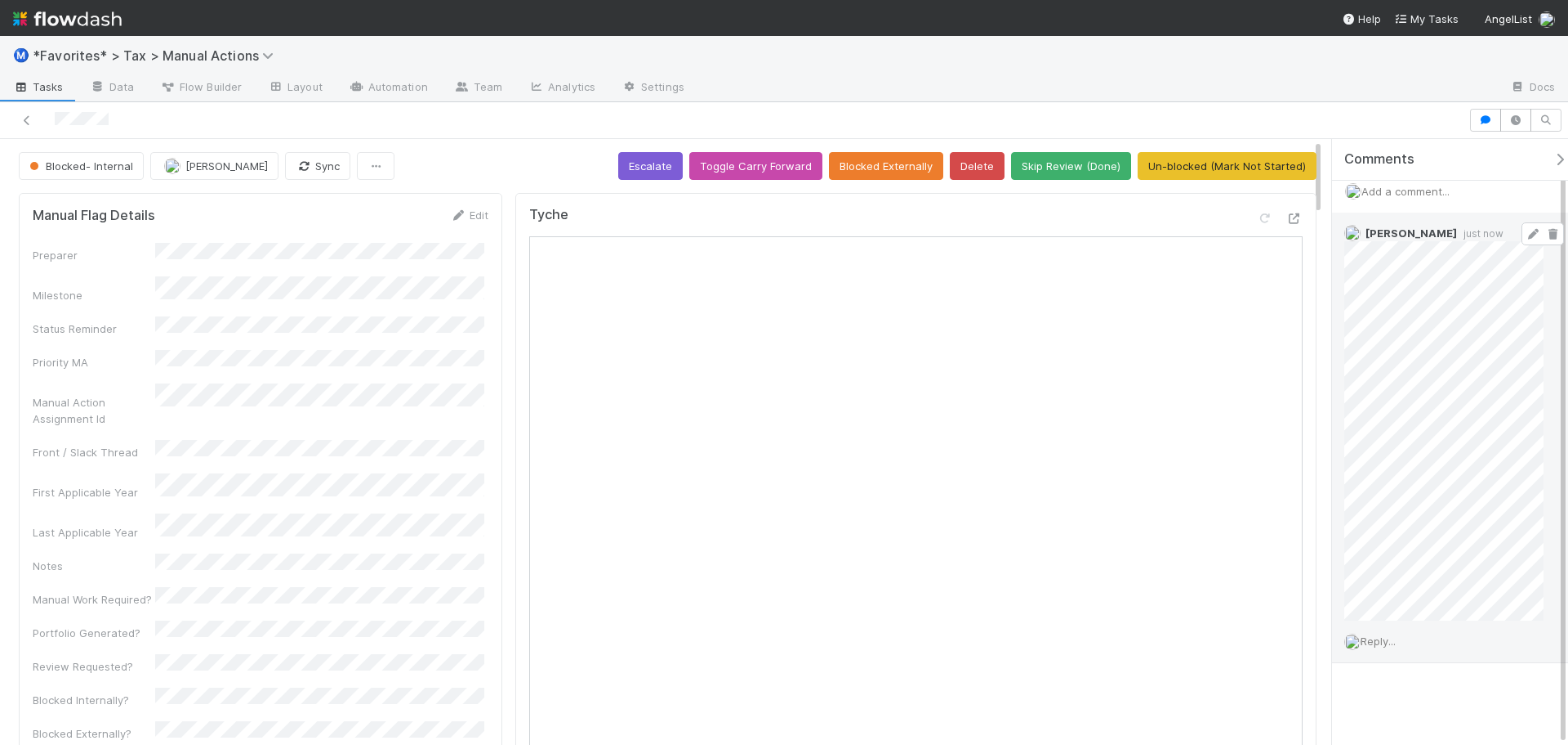
click at [1525, 233] on icon at bounding box center [1533, 234] width 17 height 11
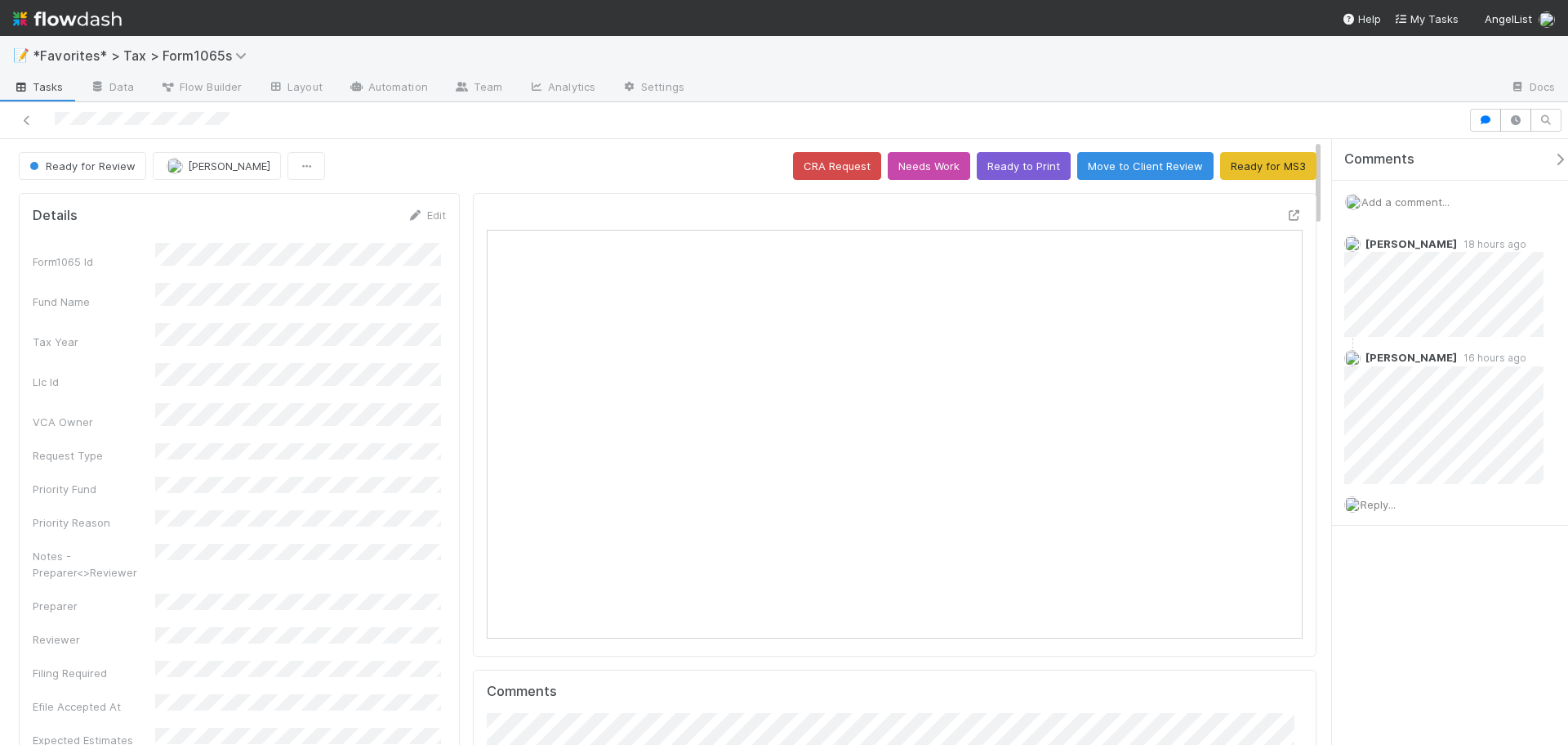
scroll to position [320, 795]
click at [1421, 193] on div "Add a comment..." at bounding box center [1456, 202] width 249 height 43
click at [1418, 204] on span "Add a comment..." at bounding box center [1405, 201] width 89 height 13
click at [1400, 643] on button "Add Comment" at bounding box center [1405, 640] width 95 height 27
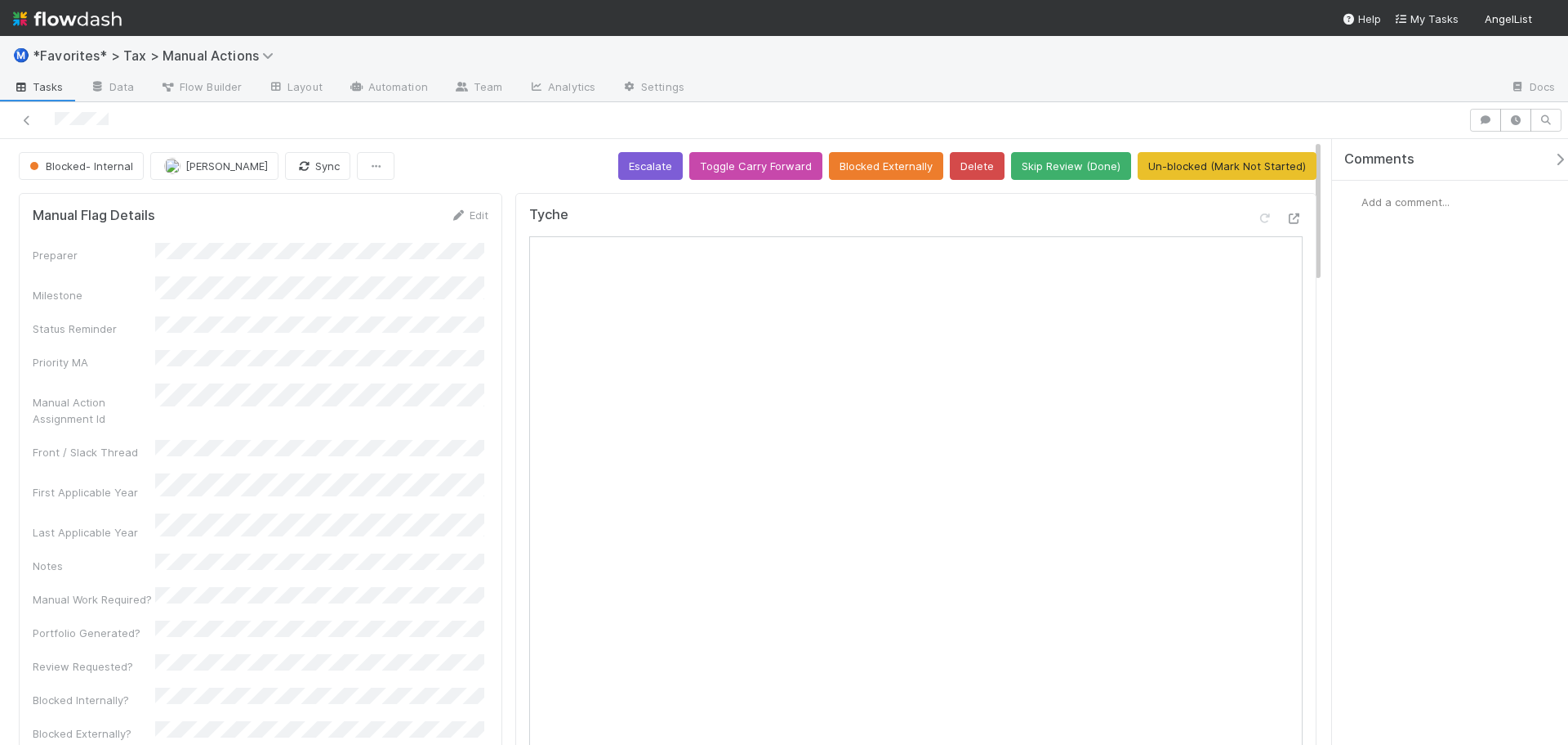
click at [1384, 207] on span "Add a comment..." at bounding box center [1405, 201] width 89 height 13
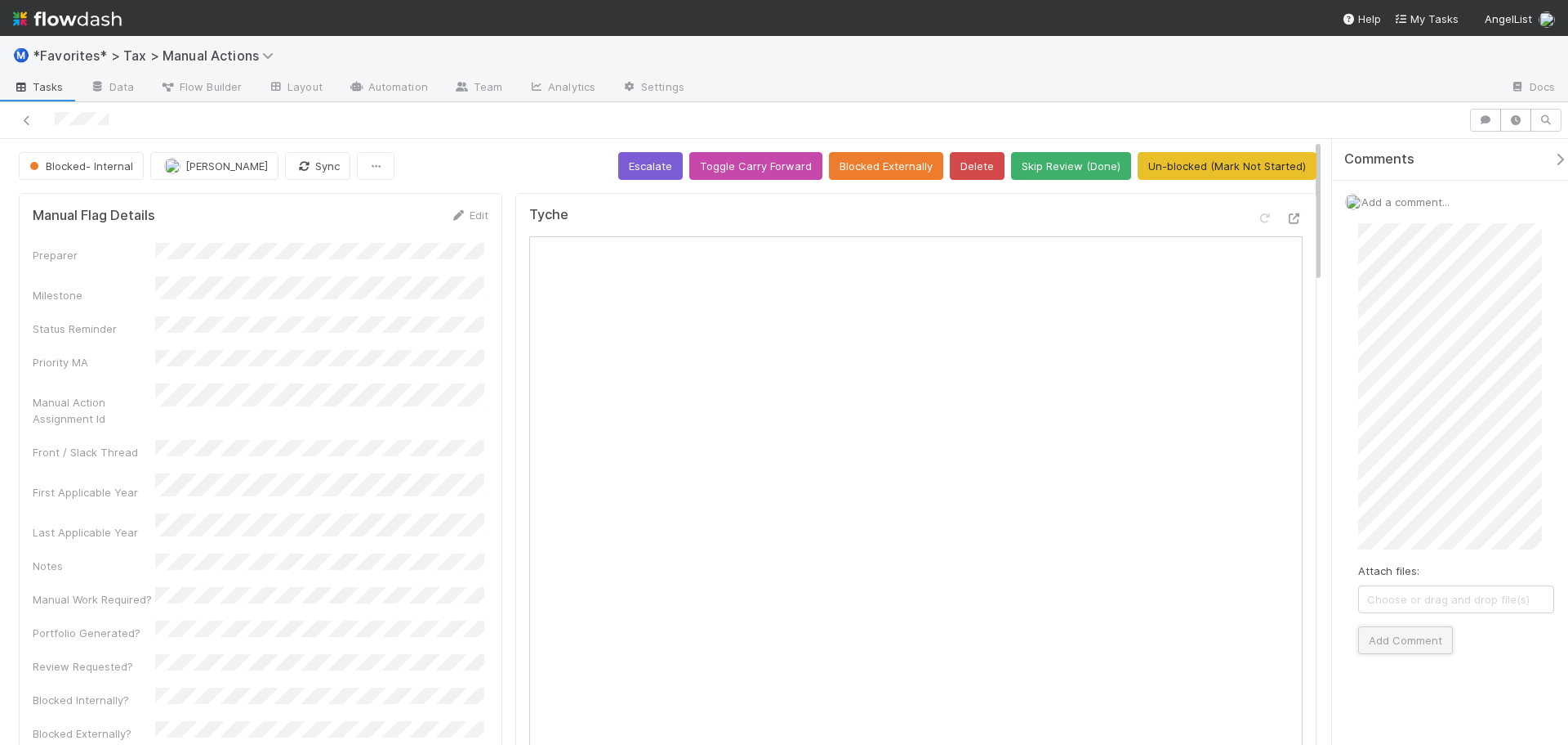
click at [1426, 639] on button "Add Comment" at bounding box center [1405, 640] width 95 height 27
click at [579, 122] on div at bounding box center [735, 119] width 1456 height 22
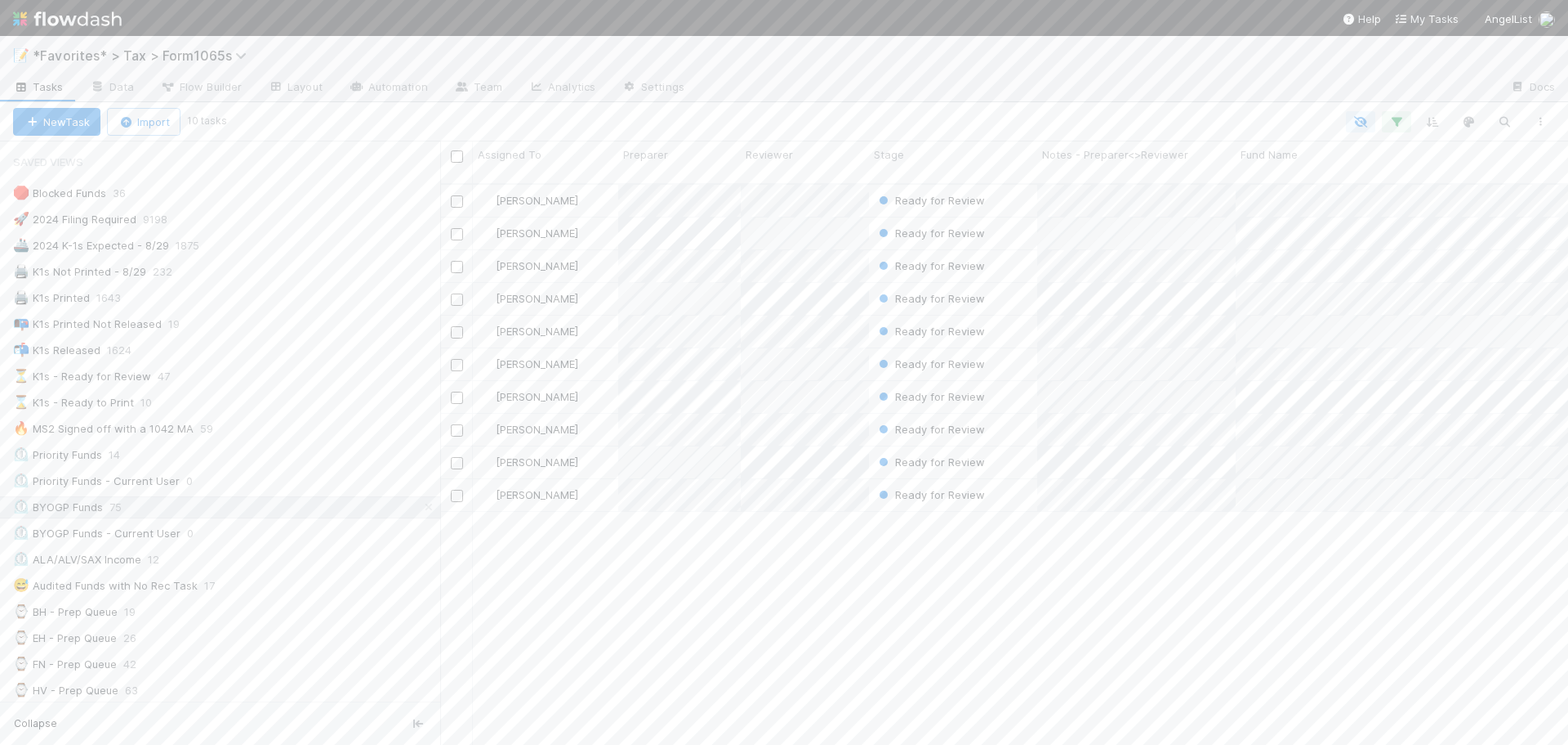
scroll to position [563, 1116]
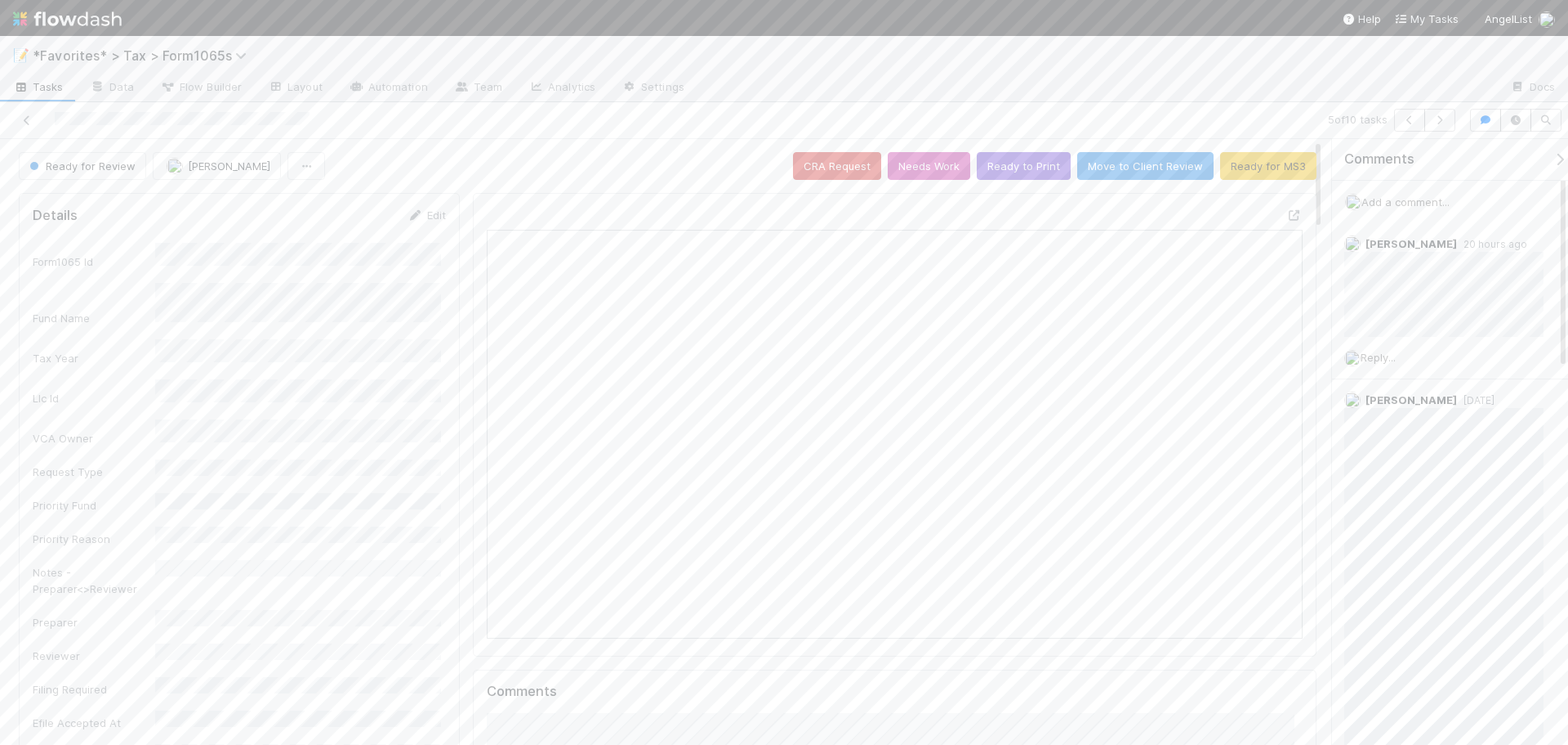
scroll to position [320, 795]
click at [1286, 214] on icon at bounding box center [1294, 215] width 17 height 11
click at [1032, 162] on button "Ready to Print" at bounding box center [1023, 166] width 94 height 27
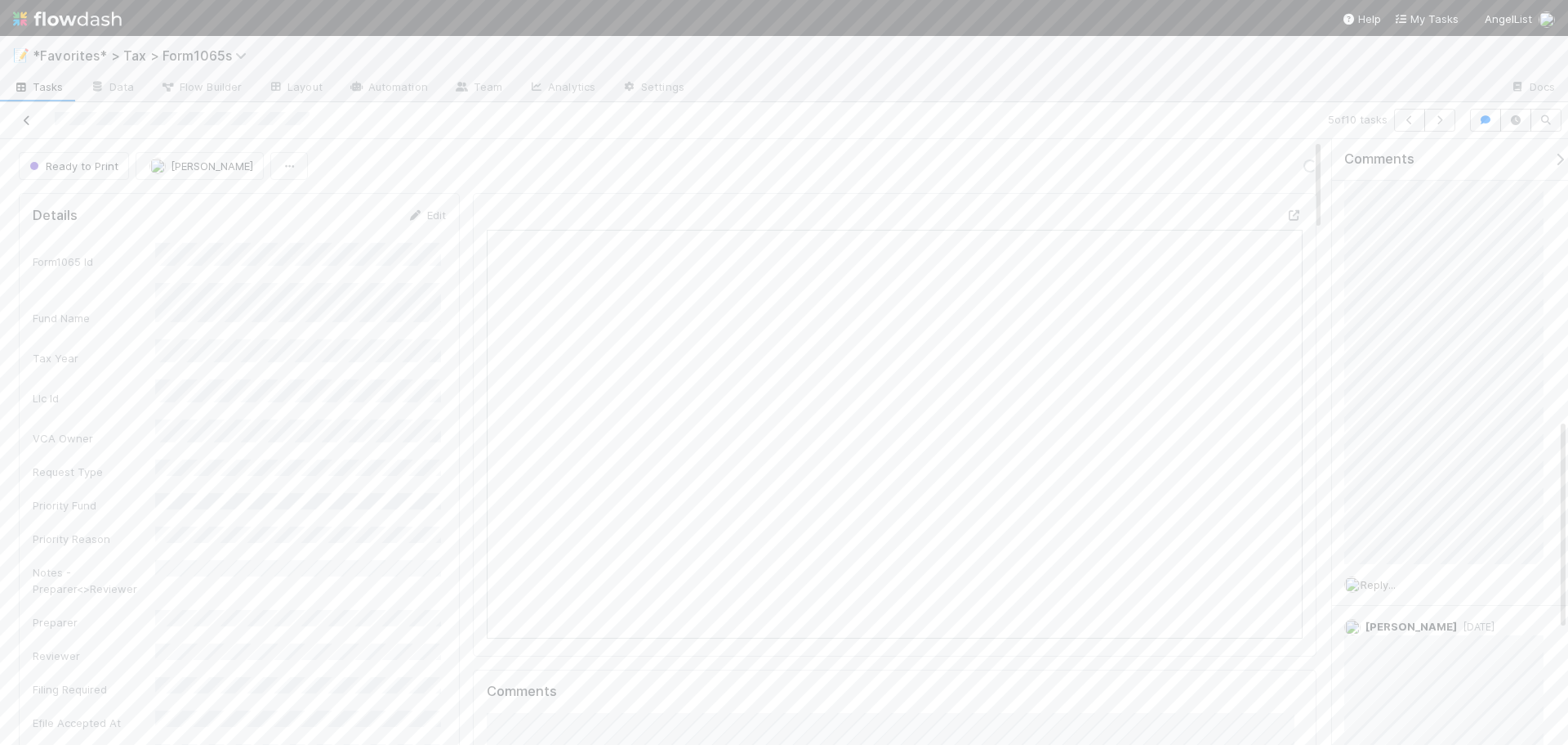
click at [33, 119] on icon at bounding box center [26, 120] width 17 height 11
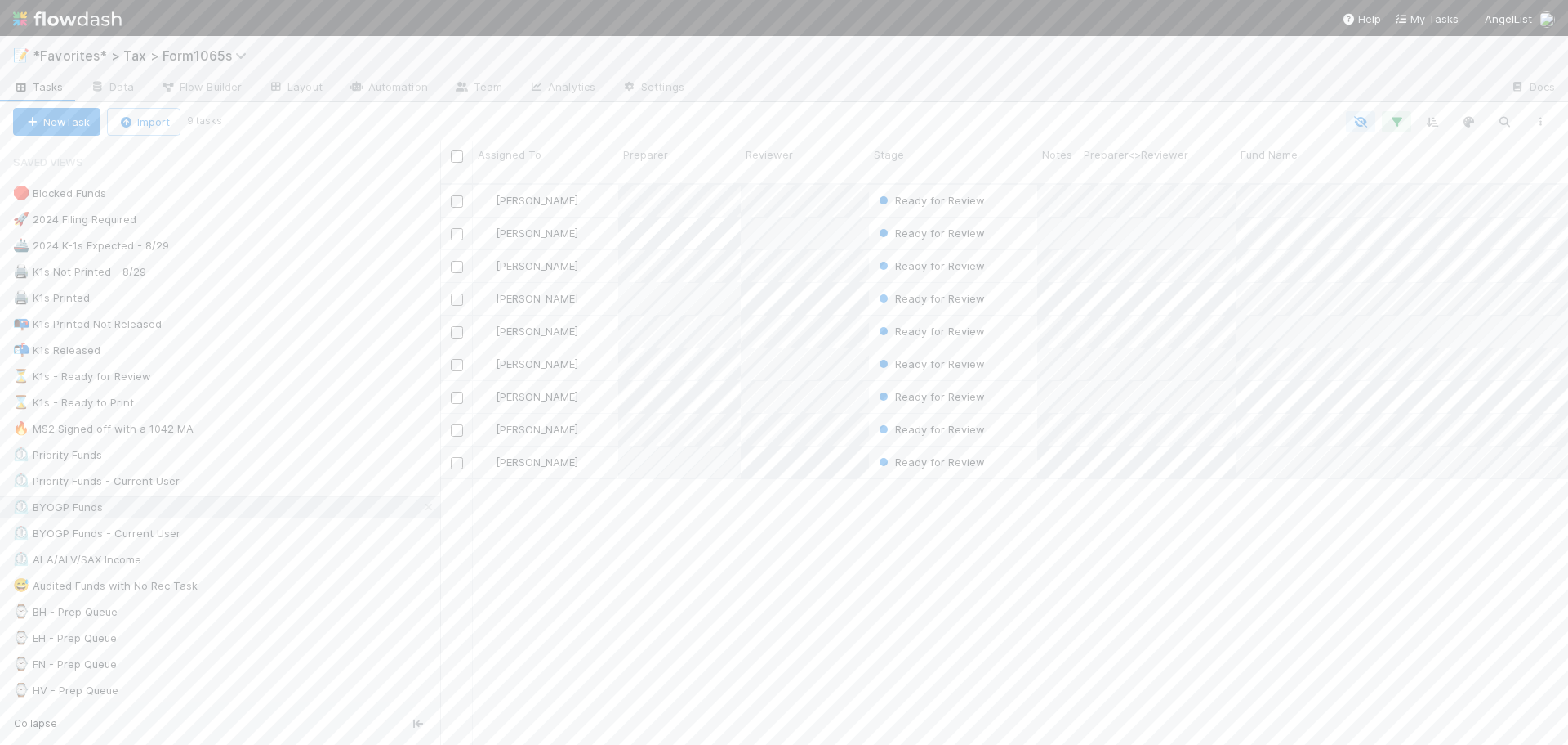
scroll to position [563, 1116]
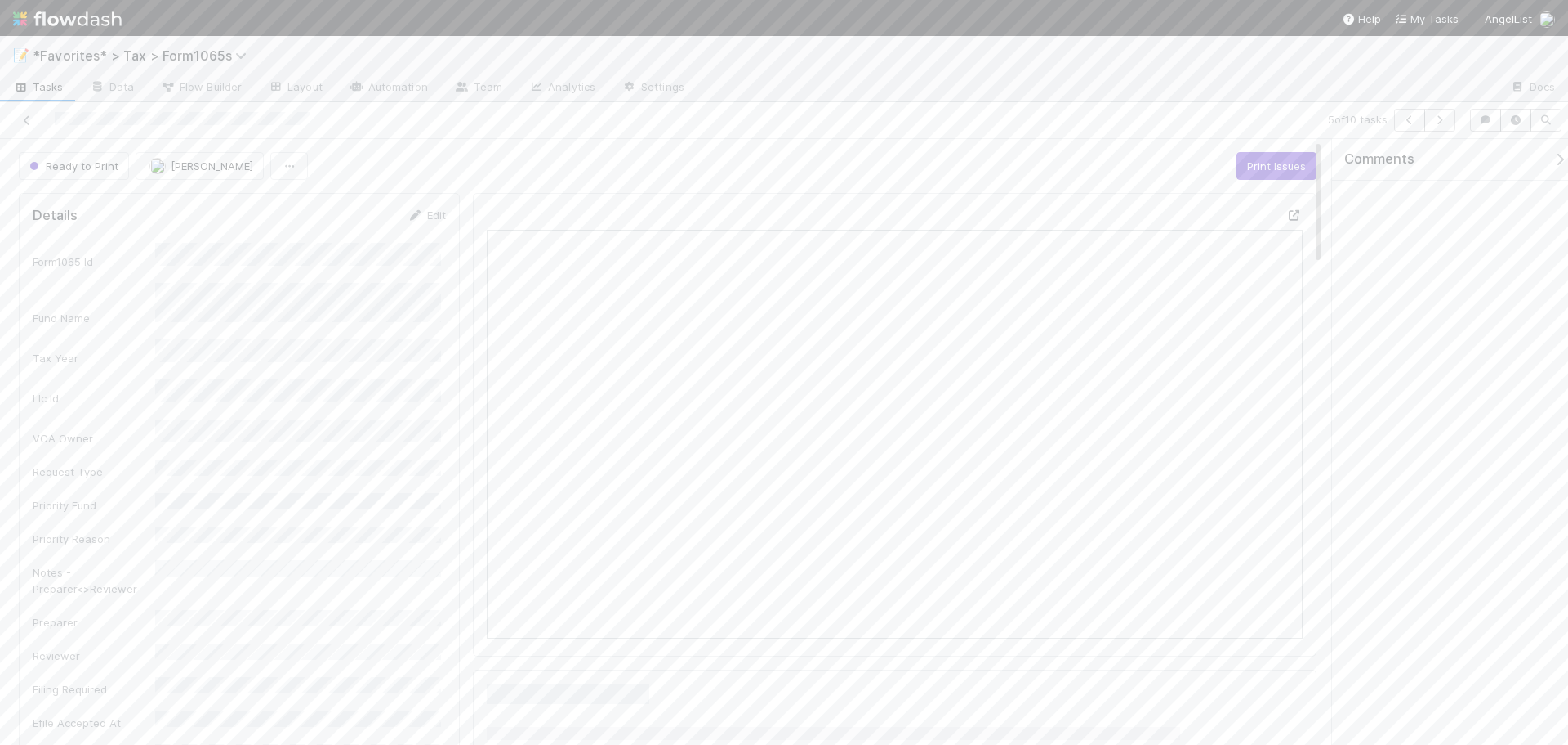
click at [1286, 213] on icon at bounding box center [1294, 215] width 17 height 11
click at [27, 116] on icon at bounding box center [26, 120] width 17 height 11
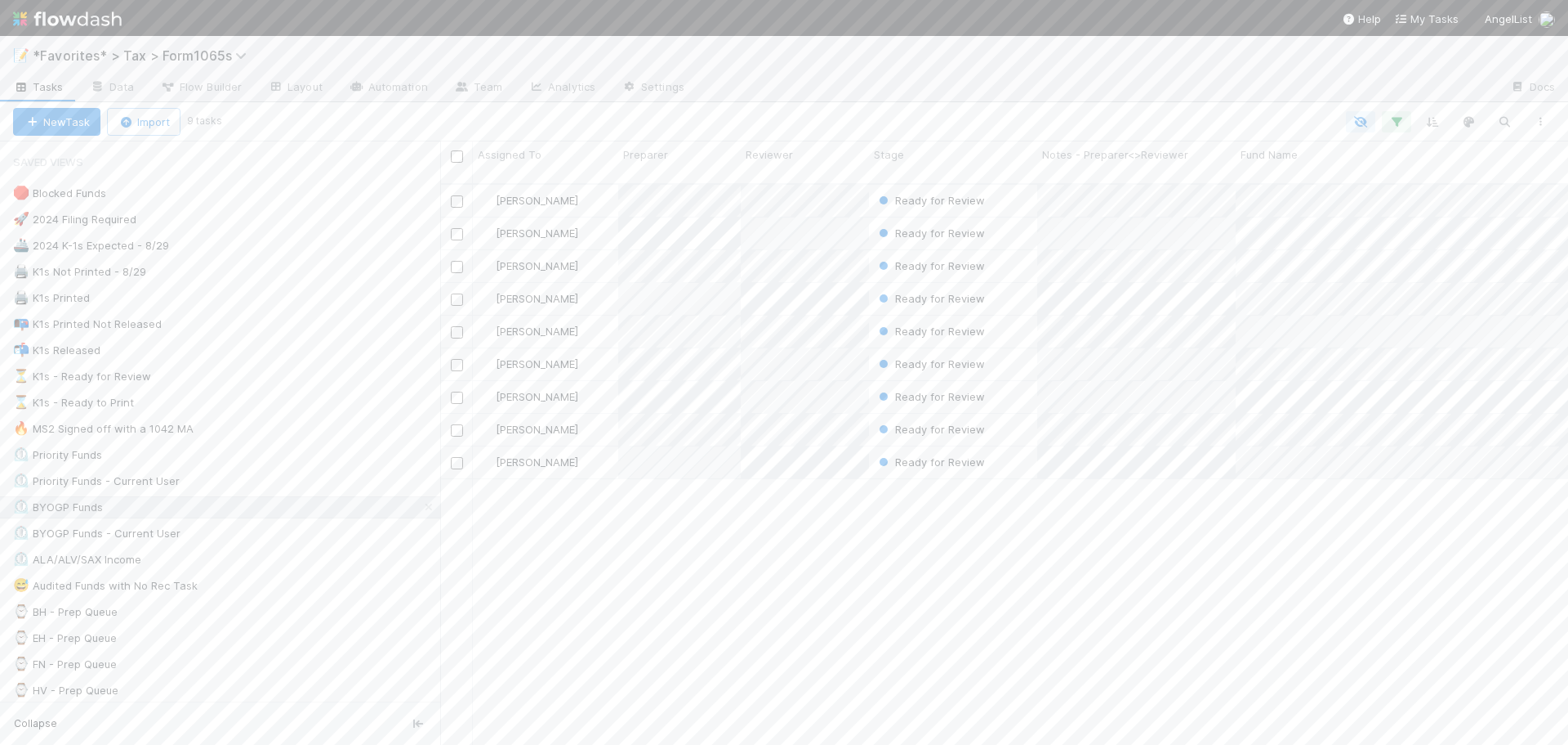
scroll to position [563, 1116]
click at [195, 277] on div "🖨️ K1s Not Printed - 8/29" at bounding box center [226, 271] width 427 height 20
click at [421, 604] on icon at bounding box center [429, 608] width 17 height 11
click at [1399, 132] on button "button" at bounding box center [1396, 122] width 29 height 21
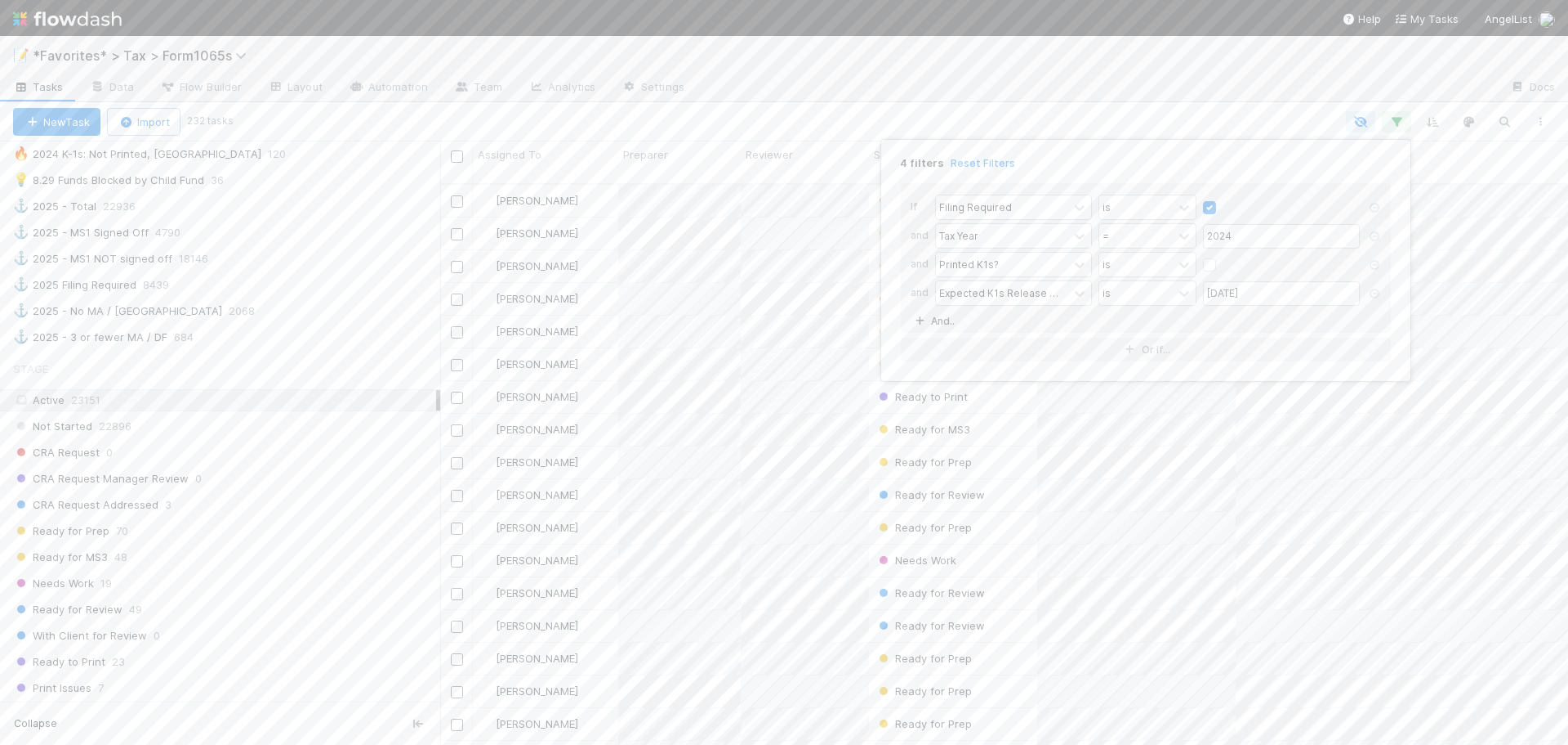
click at [939, 328] on link "And.." at bounding box center [937, 321] width 52 height 23
click at [992, 326] on div "Assigned To" at bounding box center [969, 321] width 59 height 15
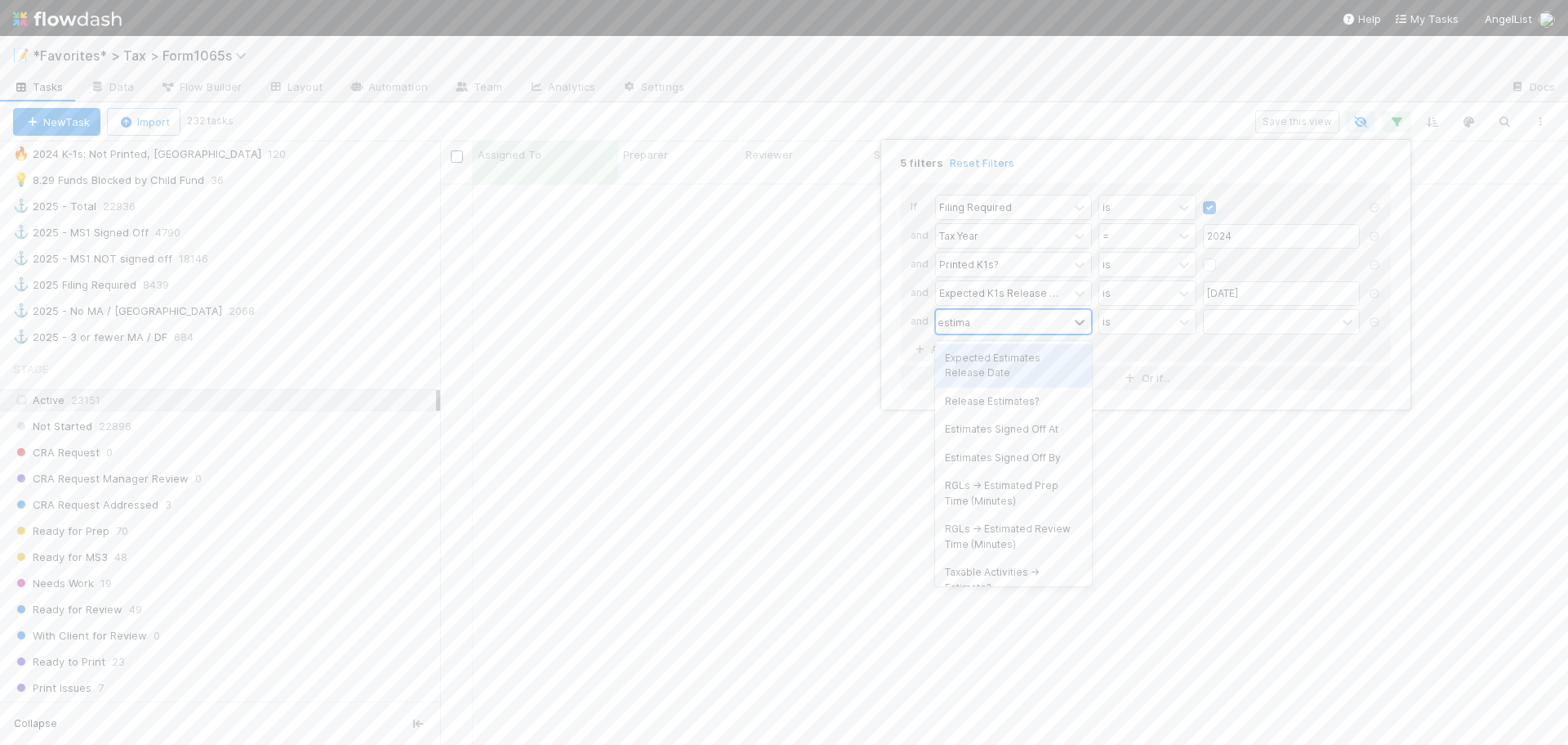
type input "estimates"
type input "is not"
click at [1012, 84] on div "5 filters Reset Filters If Filing Required is and Tax Year = 2024 and Printed K…" at bounding box center [784, 372] width 1568 height 745
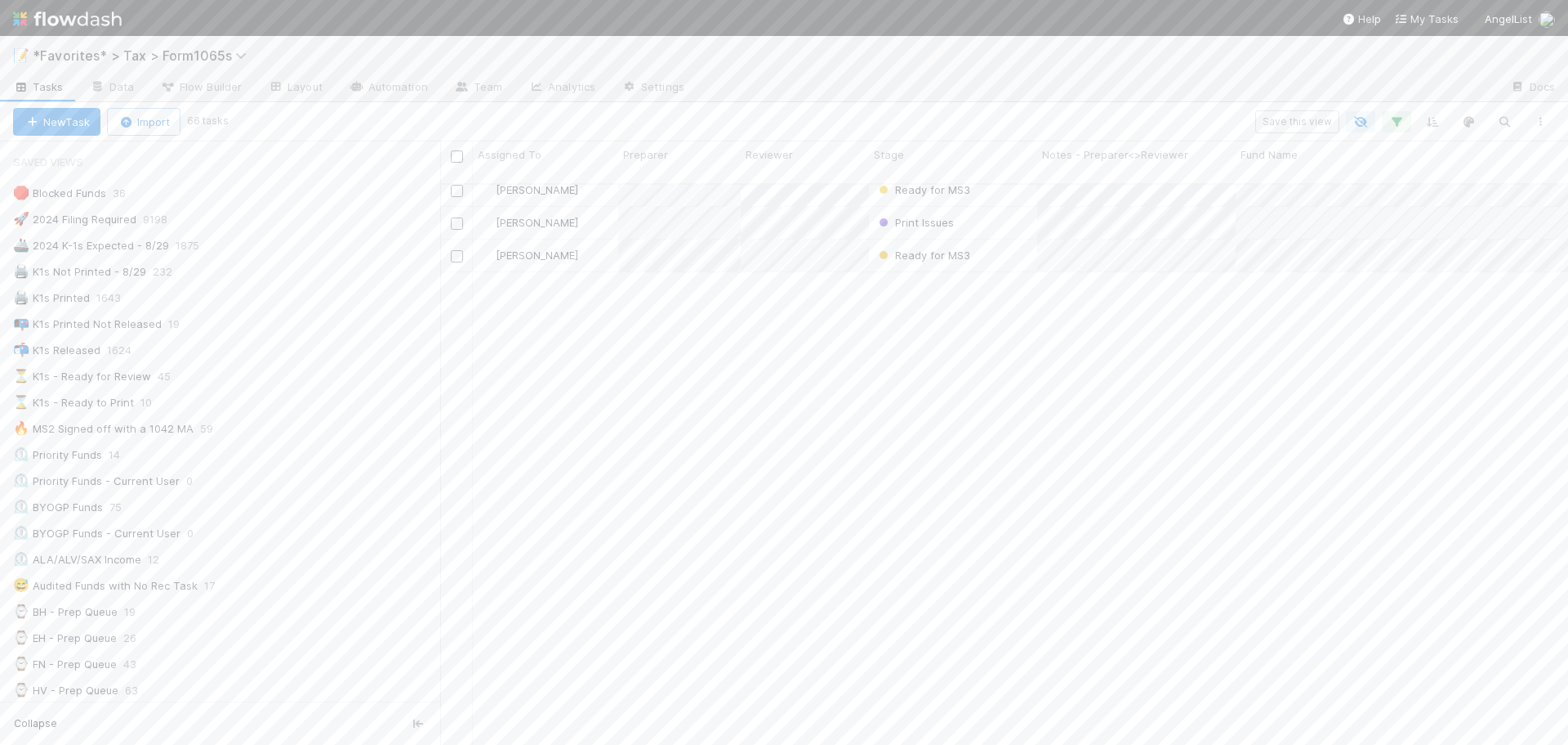
scroll to position [0, 0]
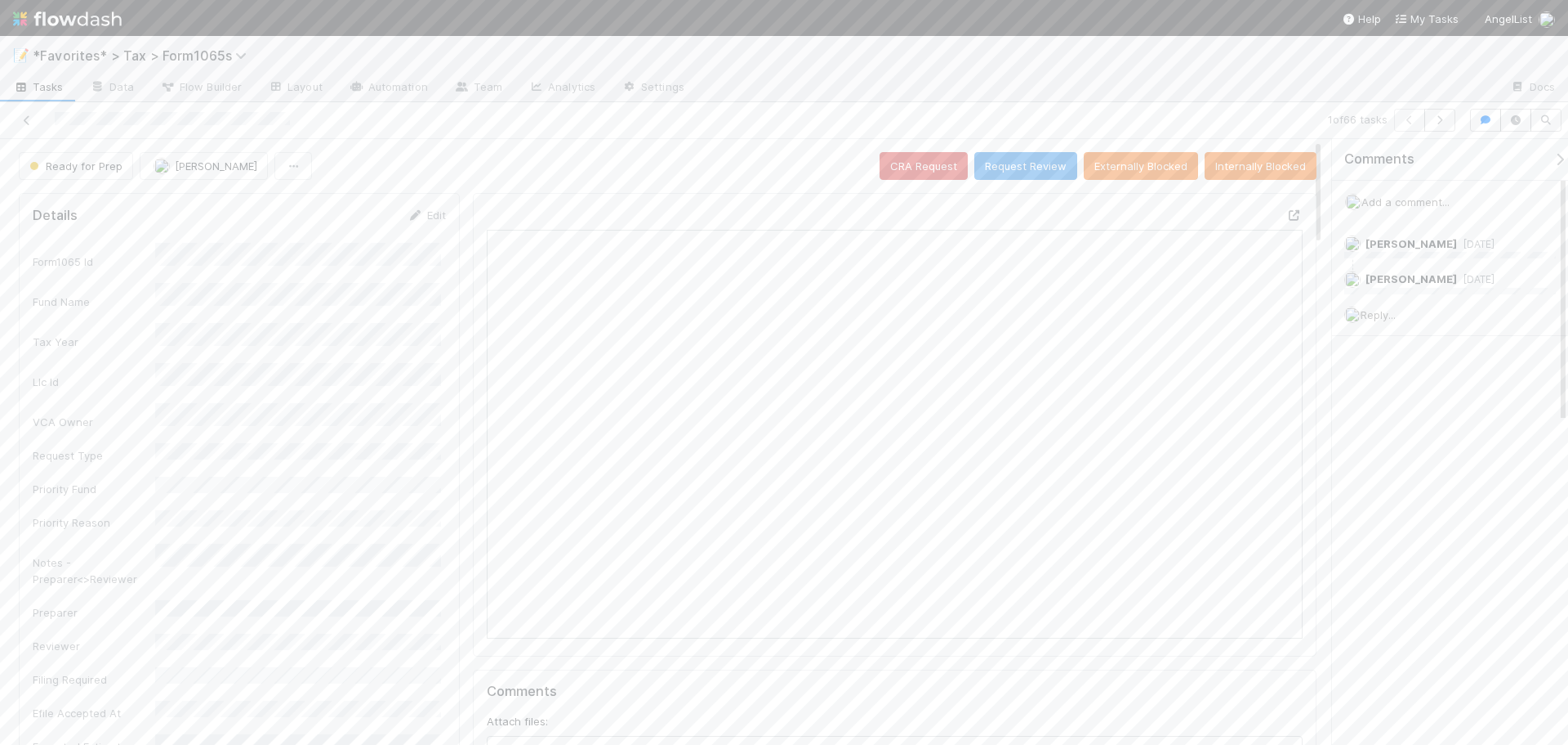
click at [1286, 215] on icon at bounding box center [1294, 215] width 17 height 11
click at [48, 159] on button "Ready for Prep" at bounding box center [75, 166] width 114 height 27
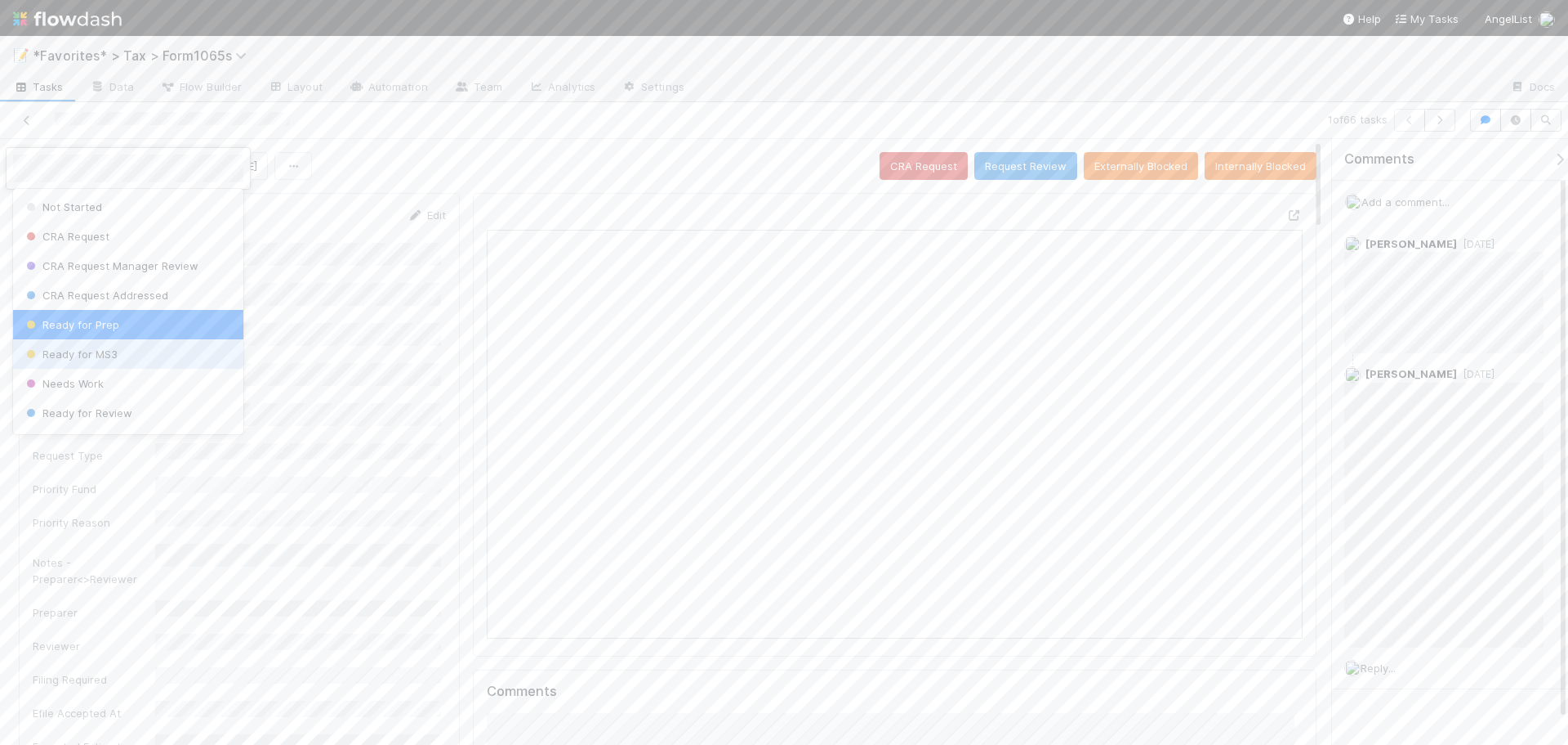
click at [108, 351] on span "Ready for MS3" at bounding box center [69, 353] width 95 height 13
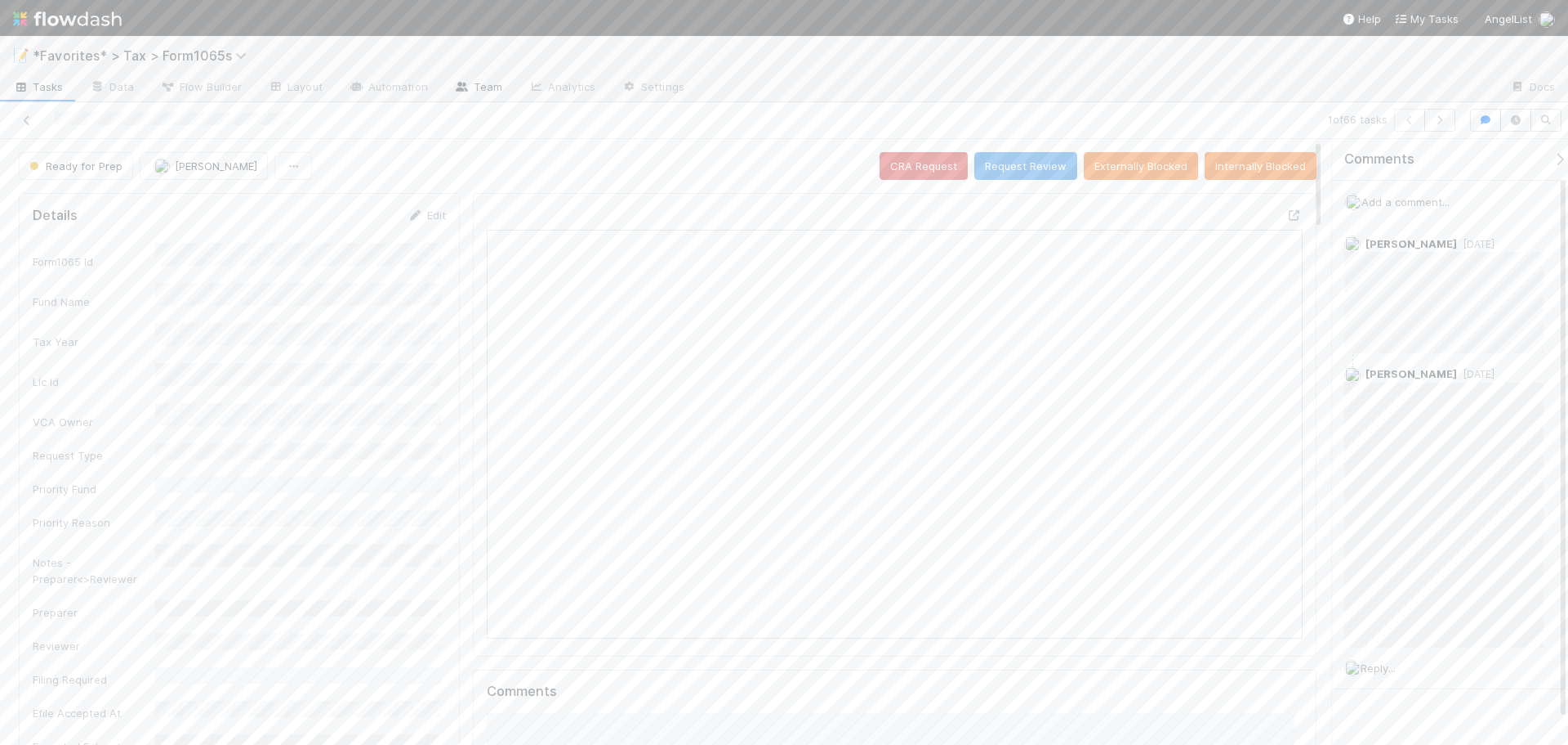
click at [1162, 98] on div at bounding box center [1097, 88] width 800 height 26
click at [26, 122] on icon at bounding box center [26, 120] width 17 height 11
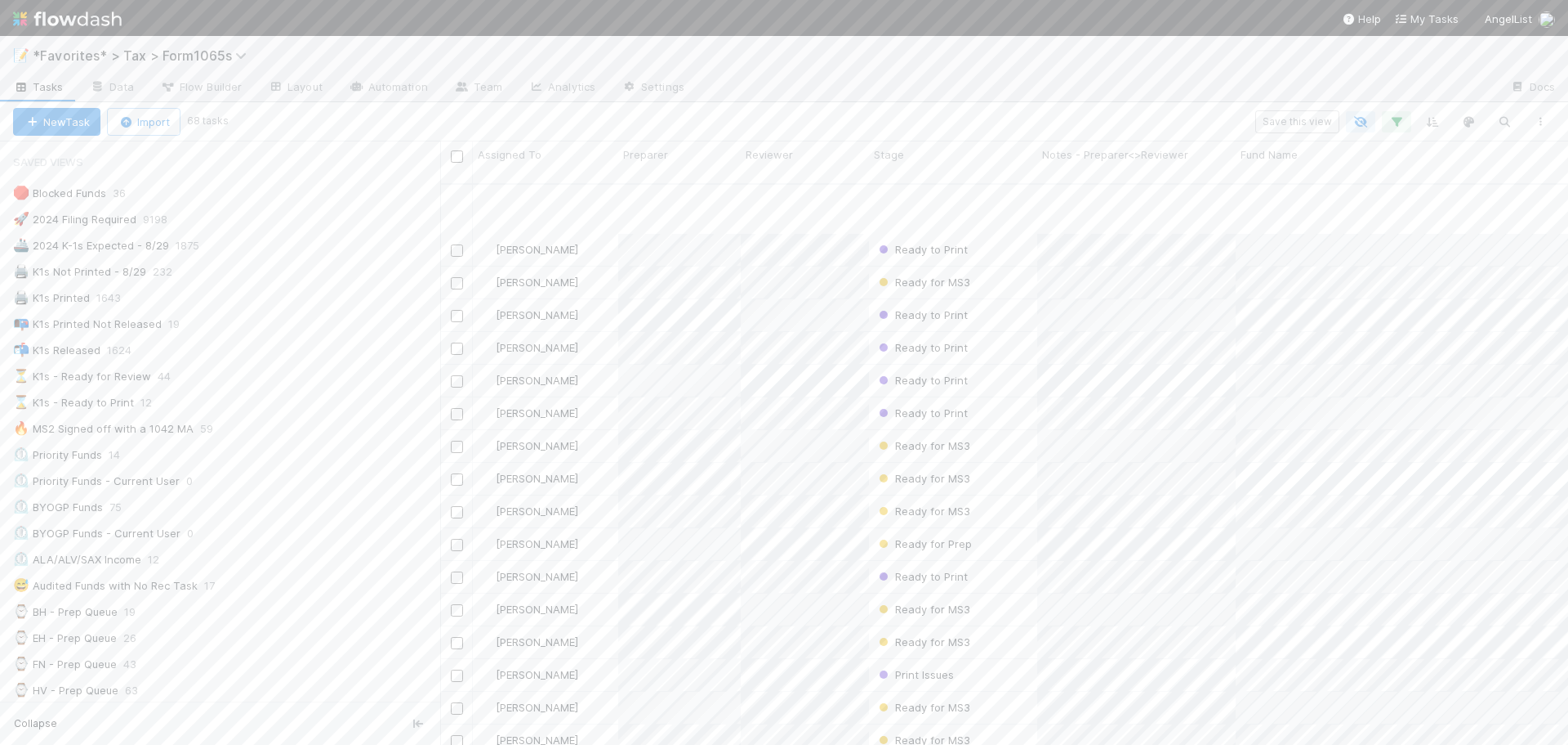
scroll to position [164, 0]
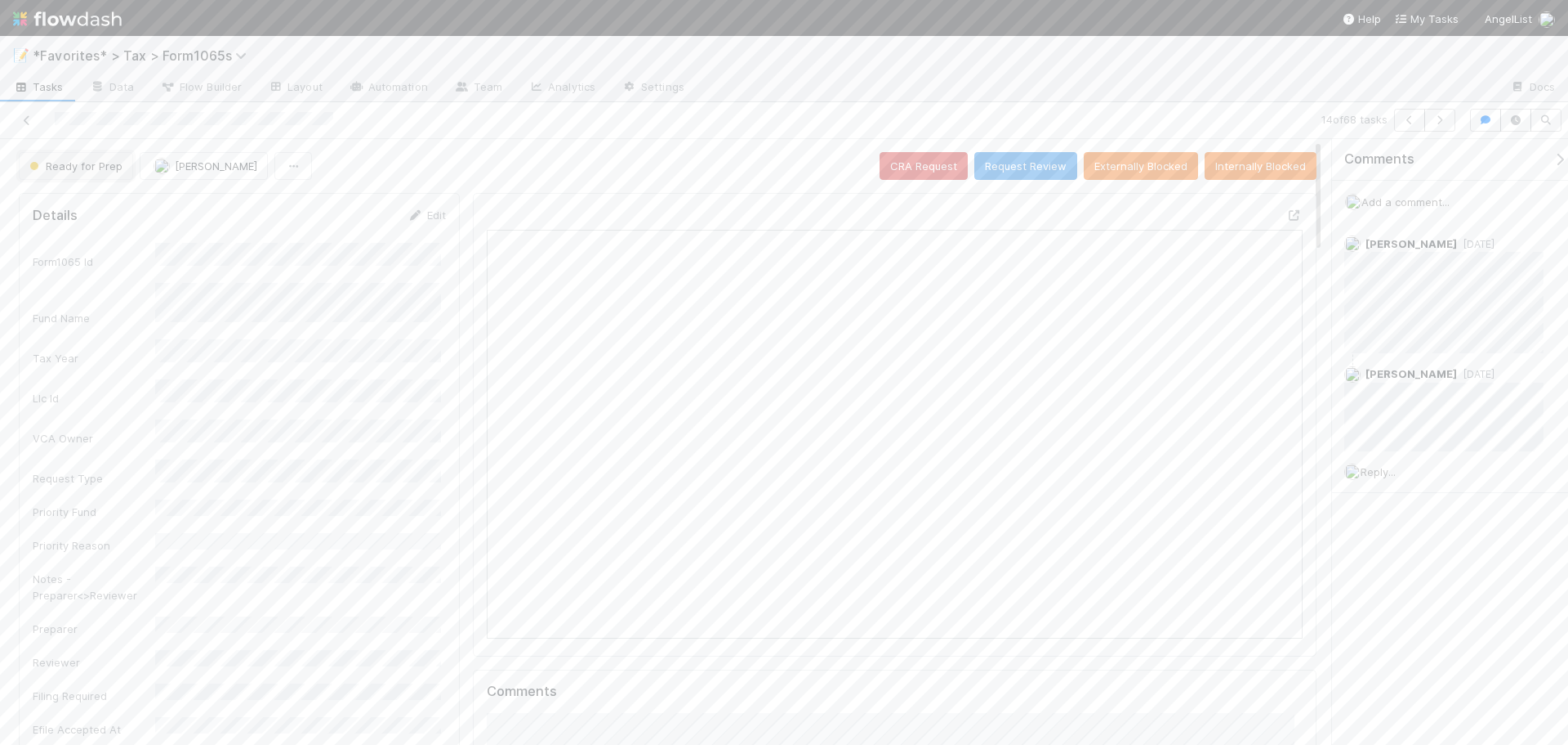
click at [57, 169] on span "Ready for Prep" at bounding box center [74, 165] width 96 height 13
click at [655, 215] on div at bounding box center [784, 372] width 1568 height 745
click at [53, 160] on span "Ready for Prep" at bounding box center [74, 165] width 96 height 13
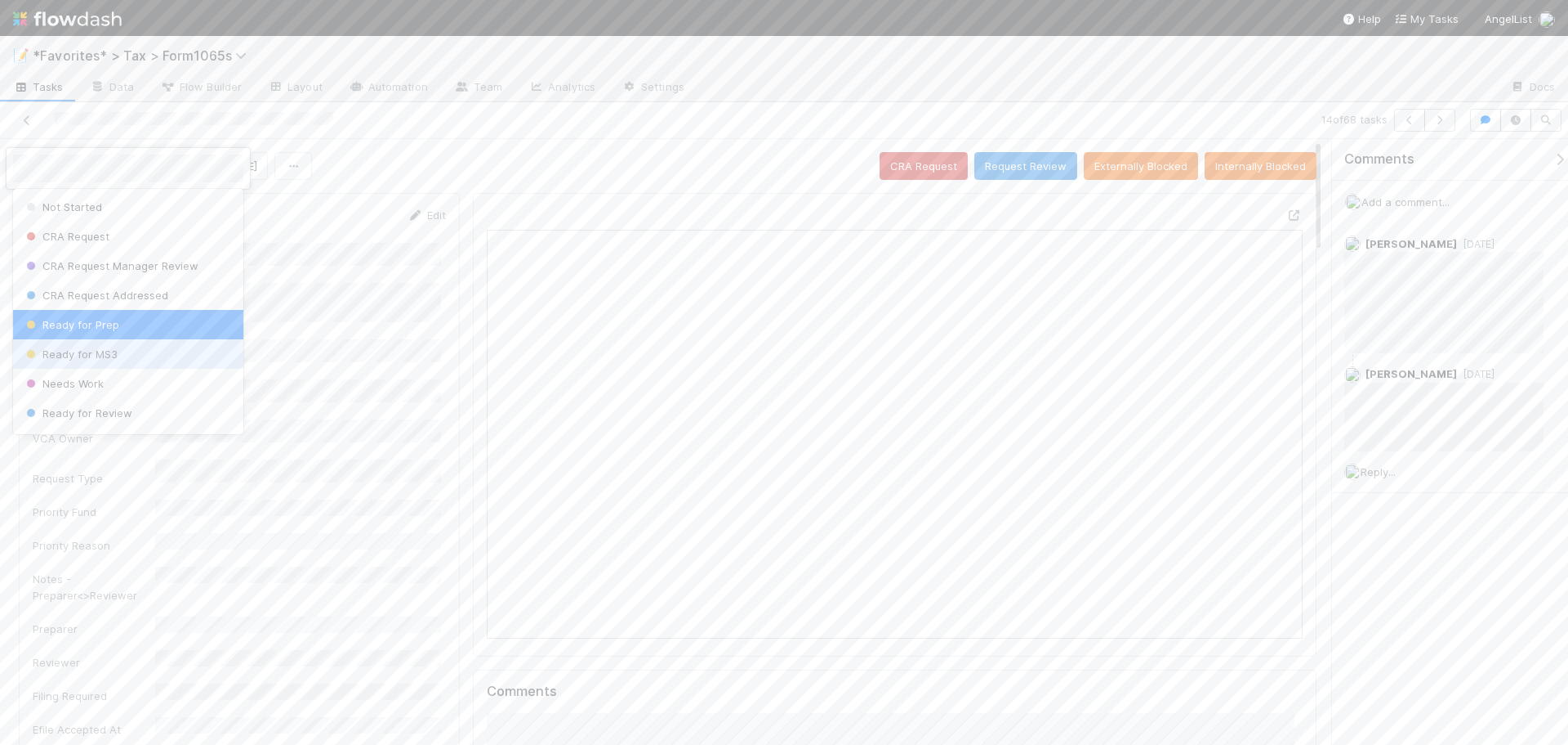
click at [108, 347] on span "Ready for MS3" at bounding box center [69, 353] width 95 height 13
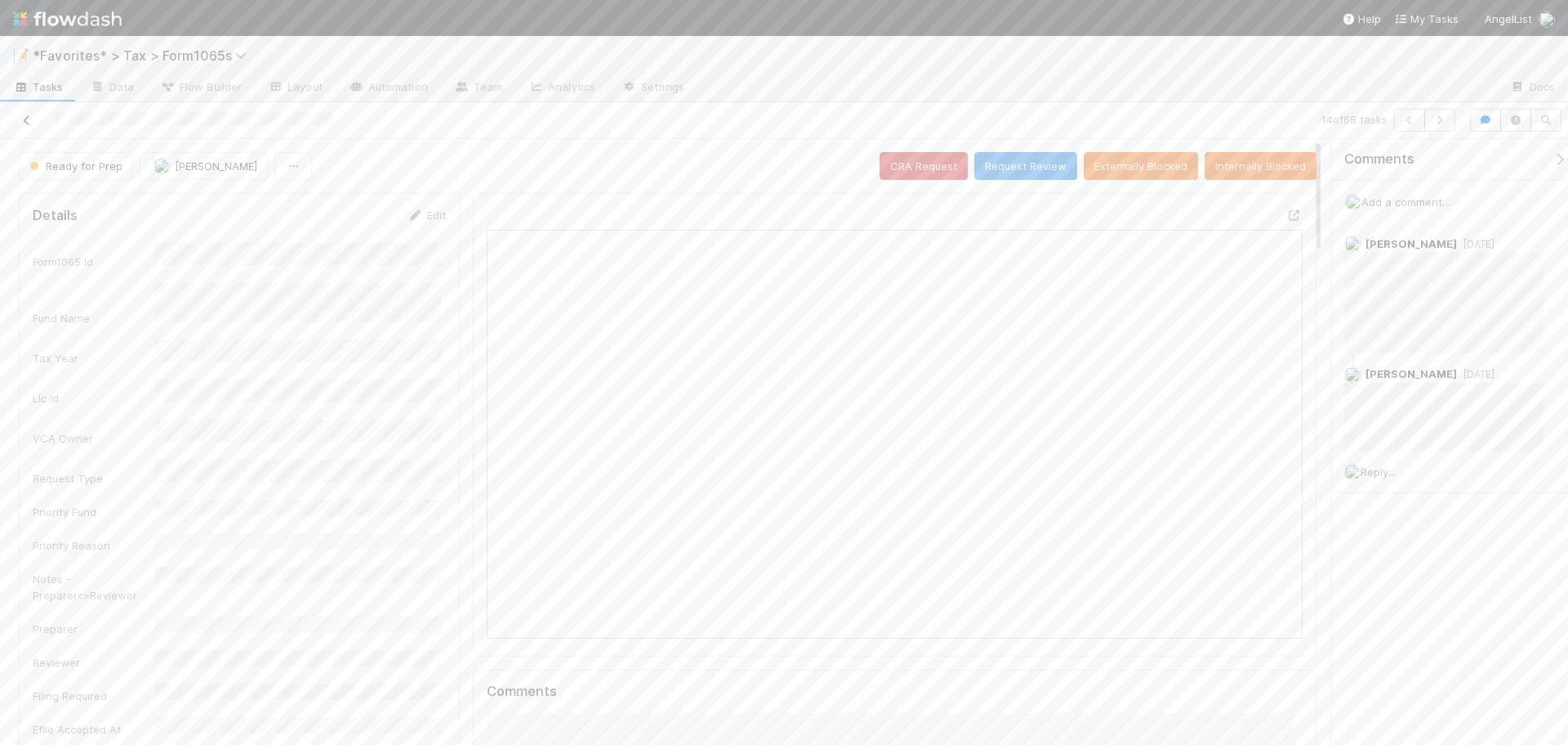
click at [31, 124] on icon at bounding box center [26, 120] width 17 height 11
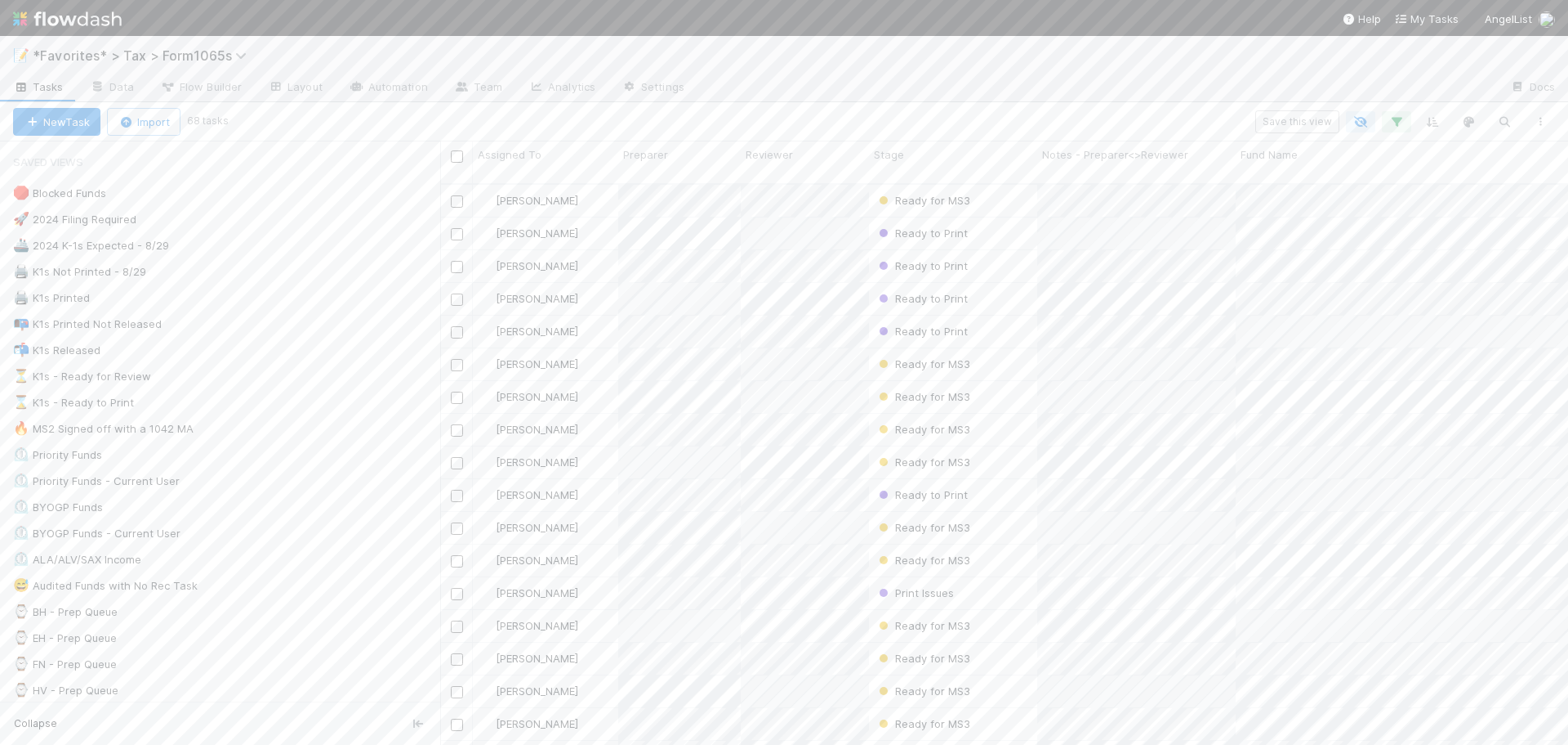
scroll to position [245, 0]
click at [1016, 497] on div "Print Issues" at bounding box center [953, 511] width 169 height 32
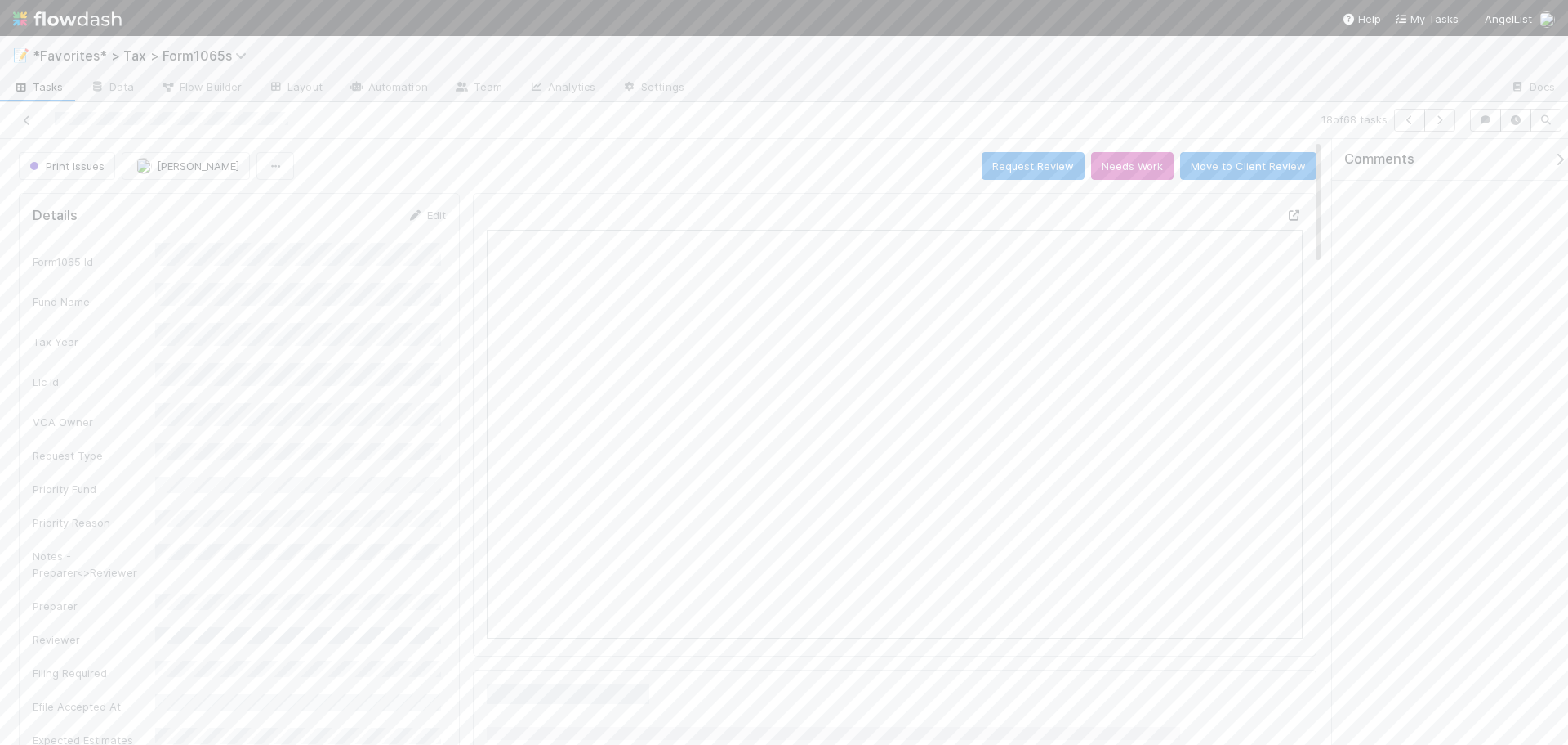
click at [1286, 210] on icon at bounding box center [1294, 215] width 17 height 11
click at [1147, 56] on div "📝 *Favorites* > Tax > Form1065s" at bounding box center [784, 56] width 1568 height 39
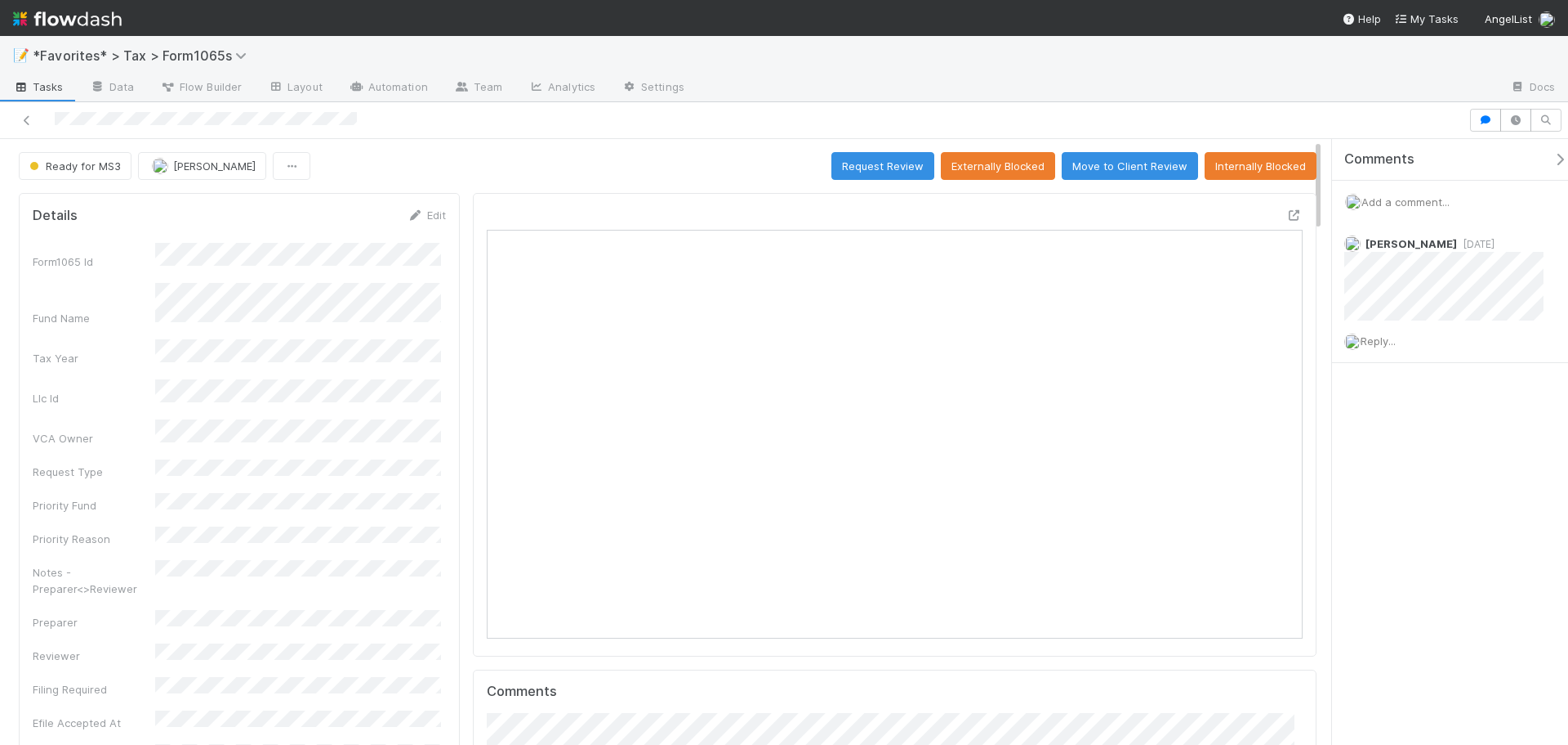
scroll to position [320, 795]
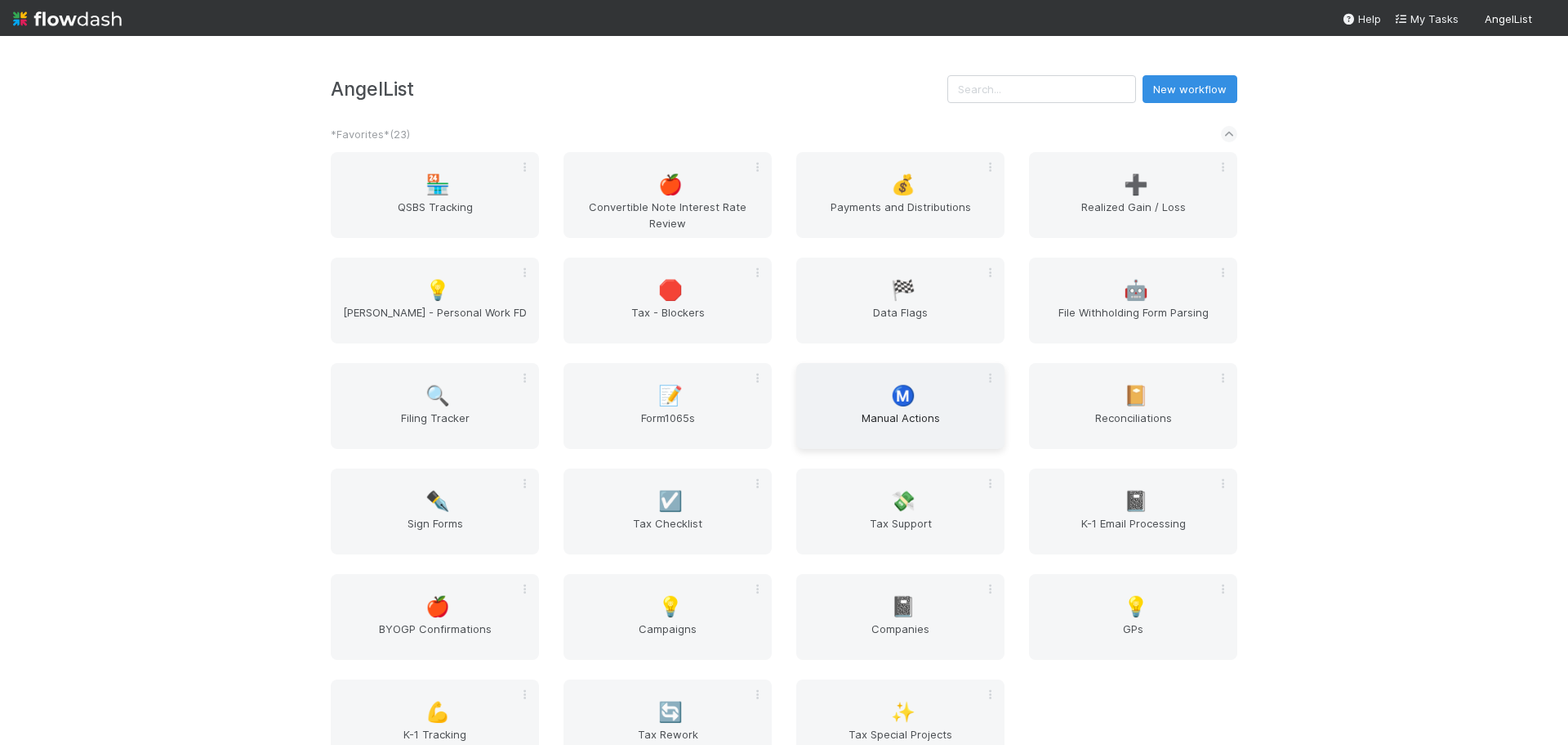
click at [946, 424] on span "Manual Actions" at bounding box center [900, 426] width 195 height 33
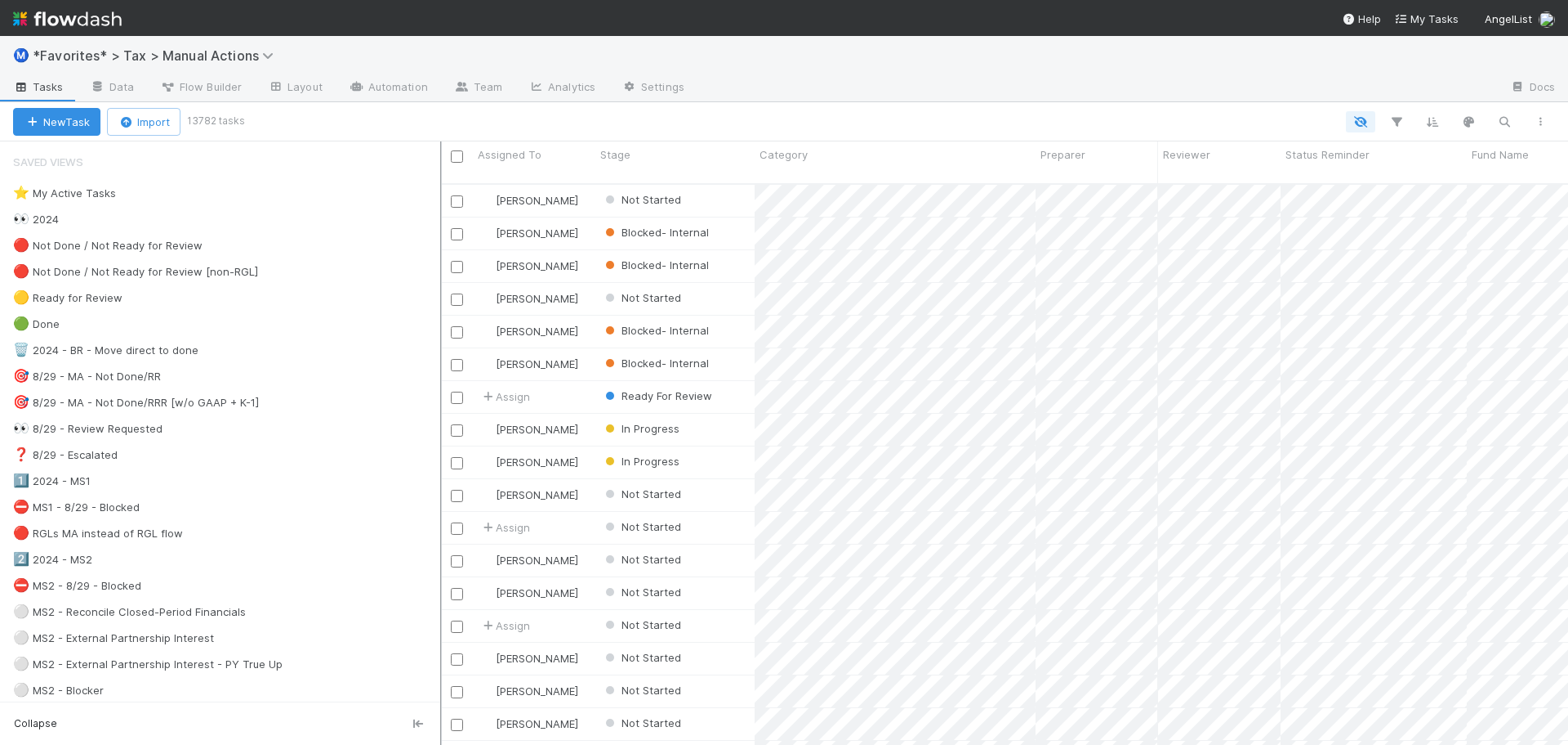
scroll to position [563, 1116]
click at [872, 49] on div "Ⓜ️ *Favorites* > Tax > Manual Actions" at bounding box center [784, 56] width 1568 height 39
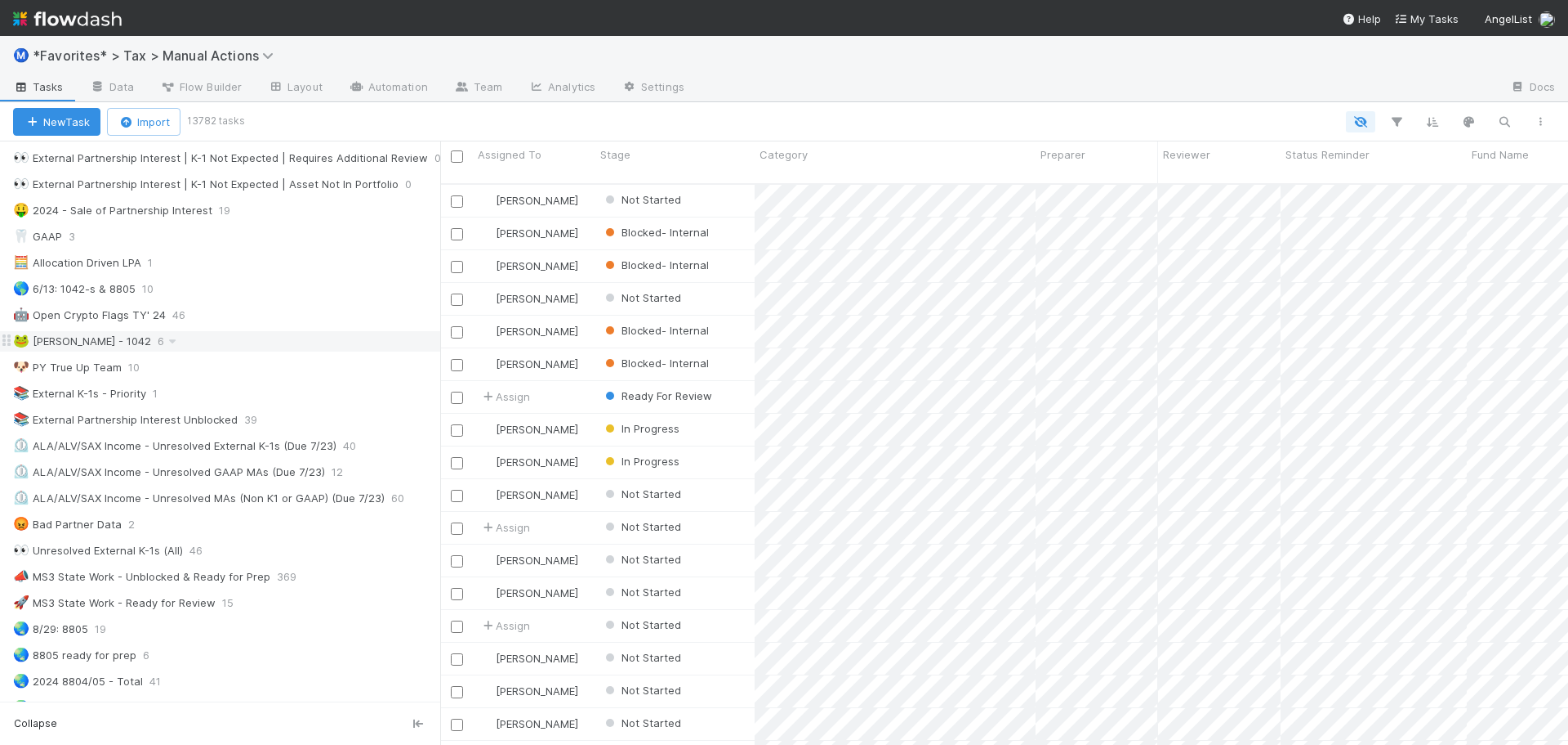
scroll to position [817, 0]
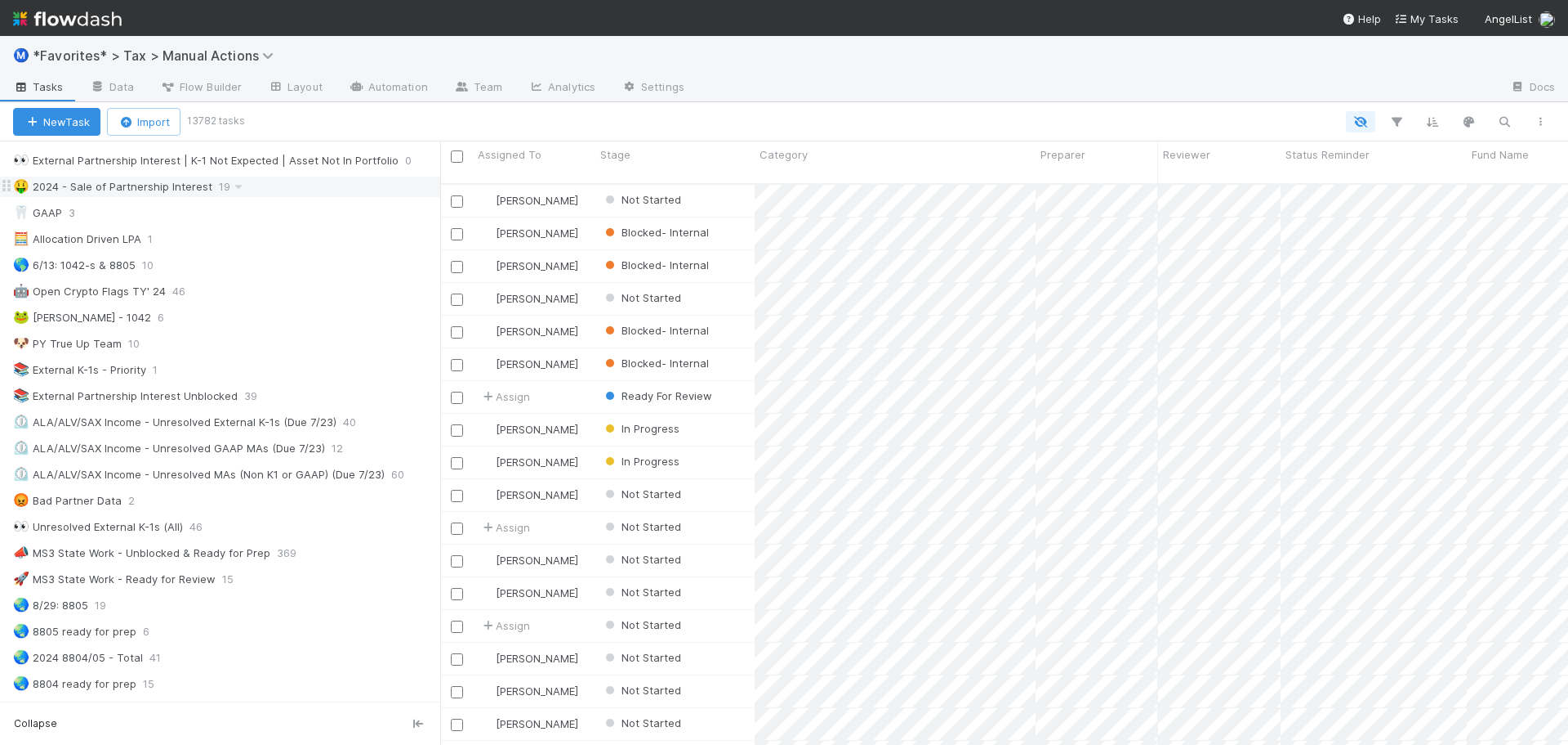
click at [260, 187] on div "🤑 2024 - Sale of Partnership Interest 19" at bounding box center [226, 186] width 427 height 20
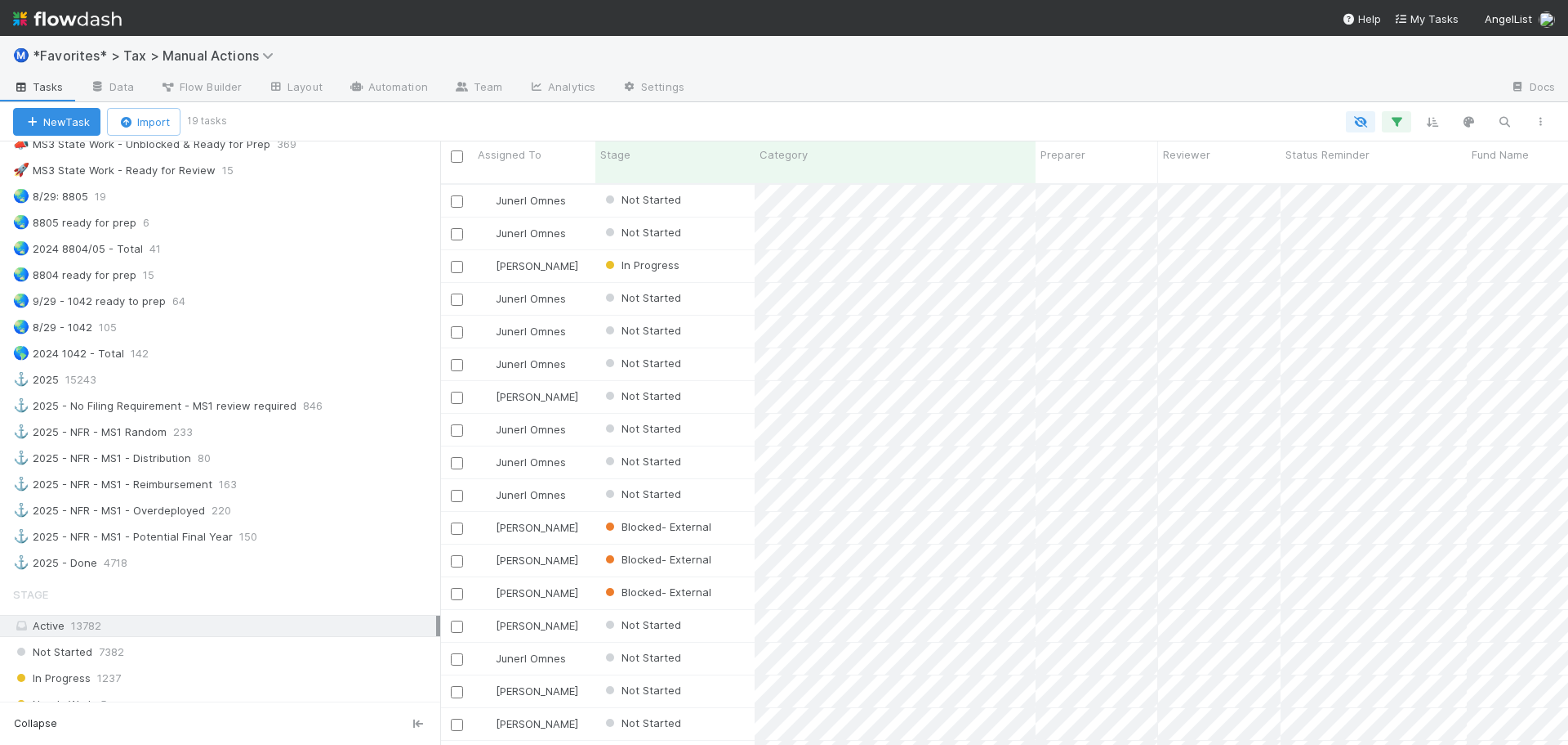
scroll to position [563, 1116]
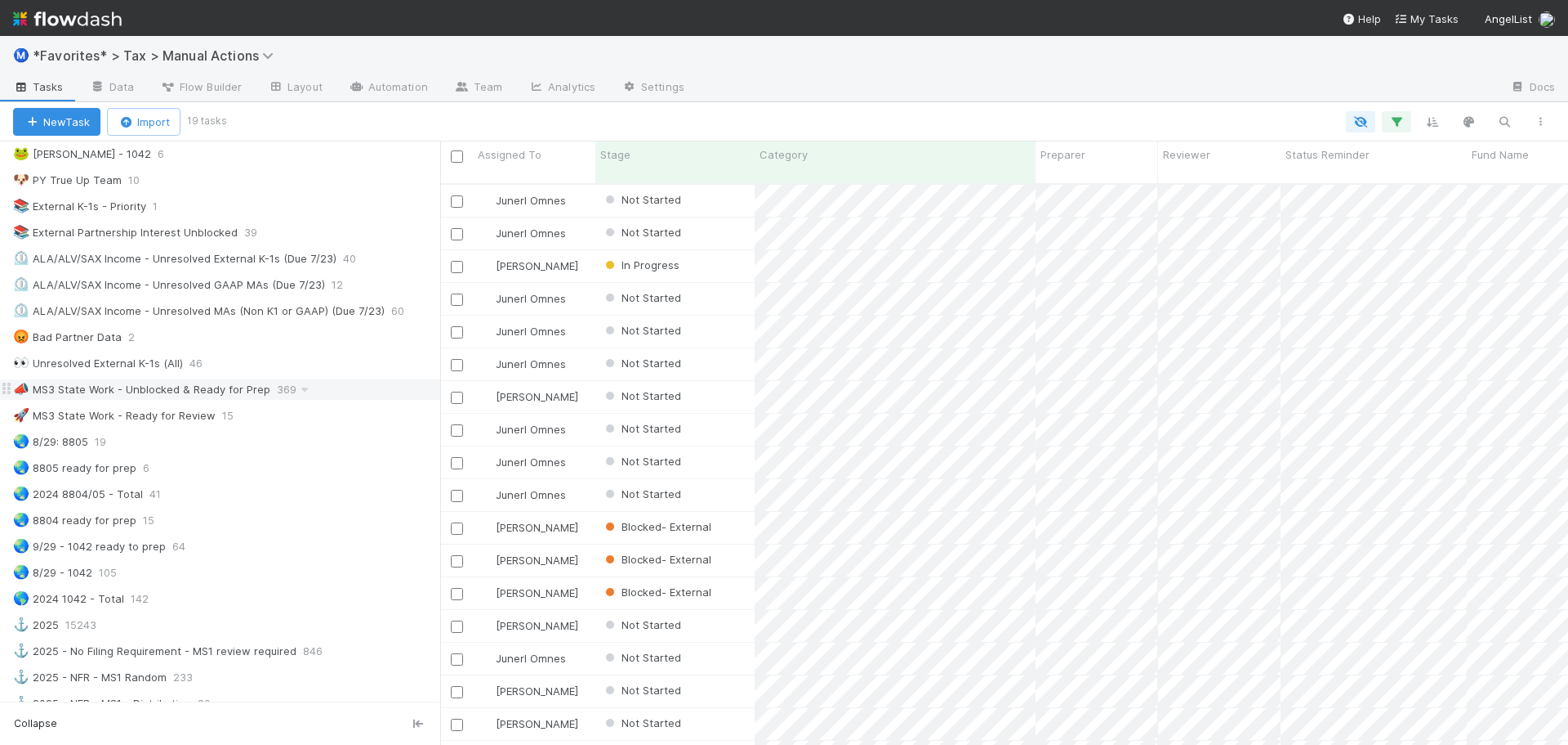
click at [353, 390] on div "📣 MS3 State Work - Unblocked & Ready for Prep 369" at bounding box center [226, 389] width 427 height 20
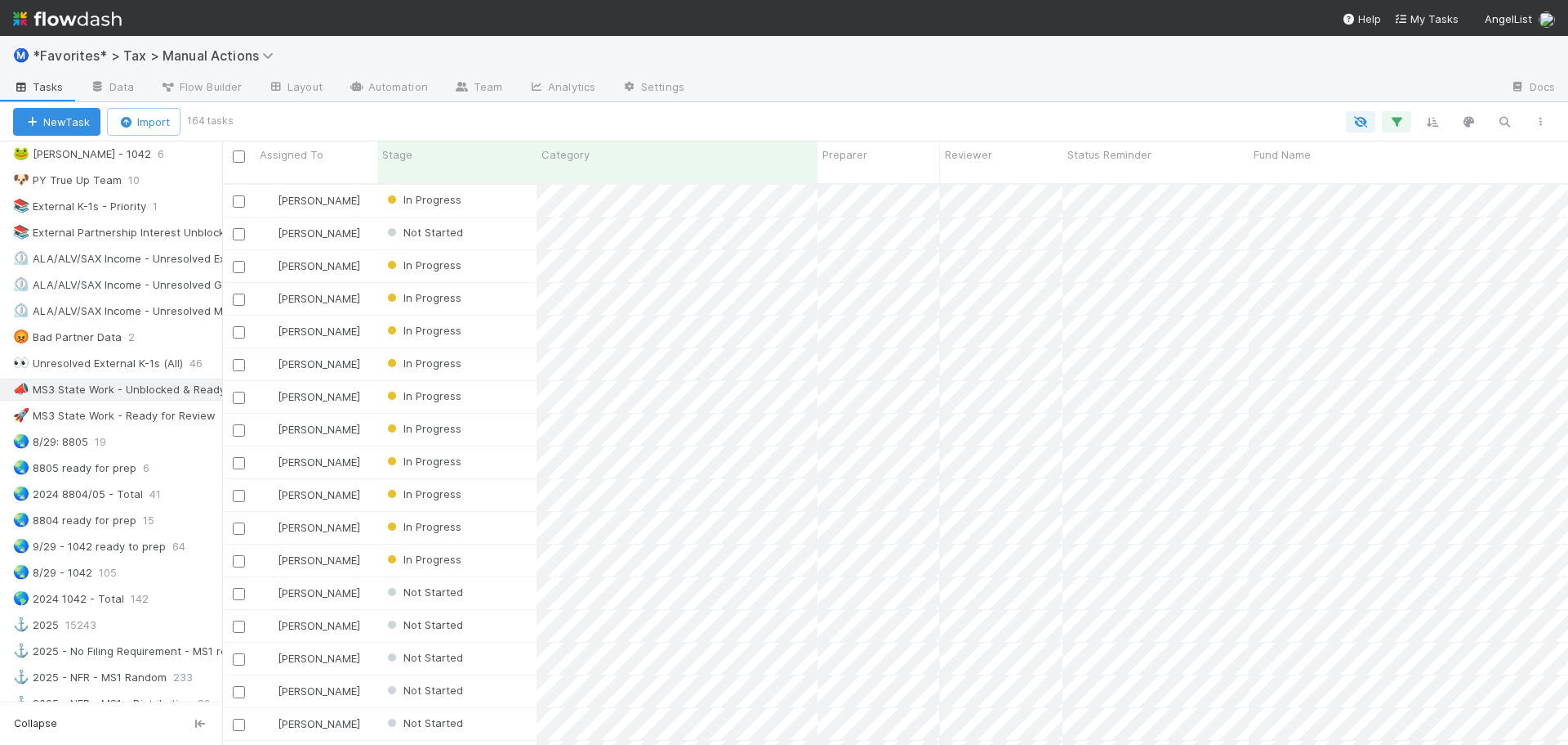
scroll to position [563, 1335]
drag, startPoint x: 441, startPoint y: 265, endPoint x: 214, endPoint y: 268, distance: 227.0
click at [214, 268] on div "Saved Views ⭐ My Active Tasks 8 👀 2024 21242 🔴 Not Done / Not Ready for Review …" at bounding box center [111, 443] width 222 height 604
click at [1306, 146] on span "Fund Name" at bounding box center [1281, 154] width 57 height 17
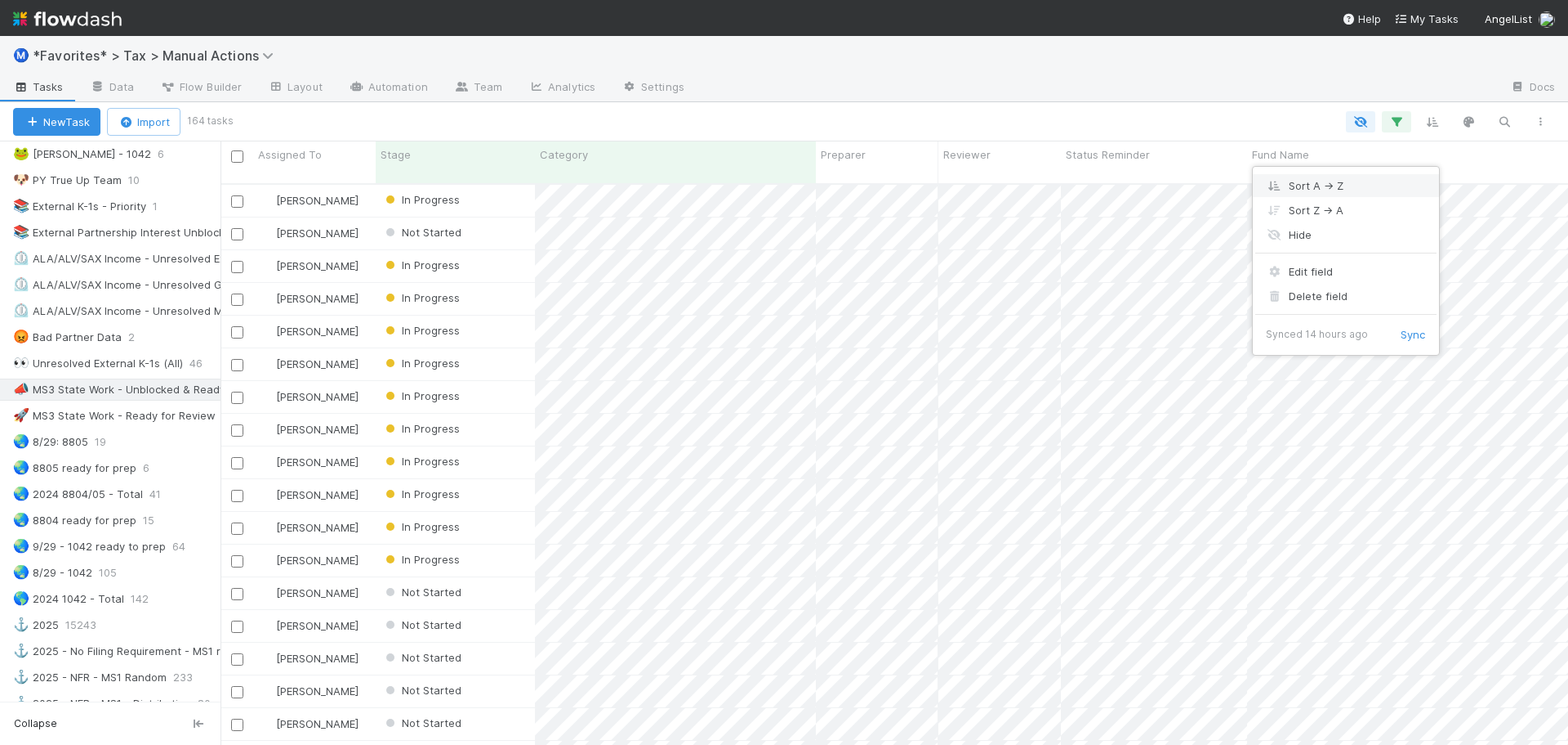
click at [1301, 177] on div "Sort A → Z" at bounding box center [1346, 185] width 186 height 24
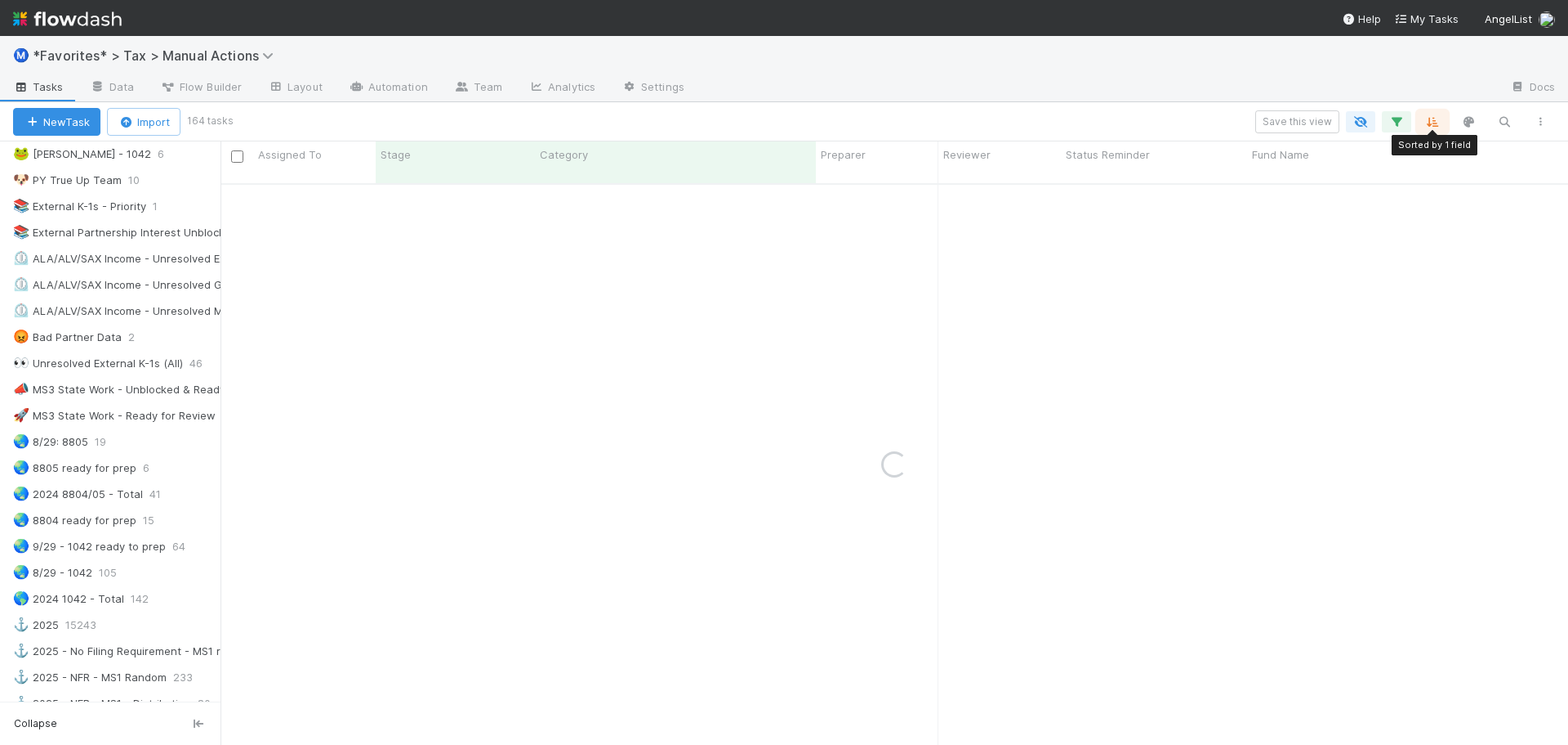
click at [1431, 129] on icon "button" at bounding box center [1433, 121] width 17 height 15
click at [1349, 79] on div "Sort by Fund Name from A → Z Then by" at bounding box center [784, 372] width 1568 height 745
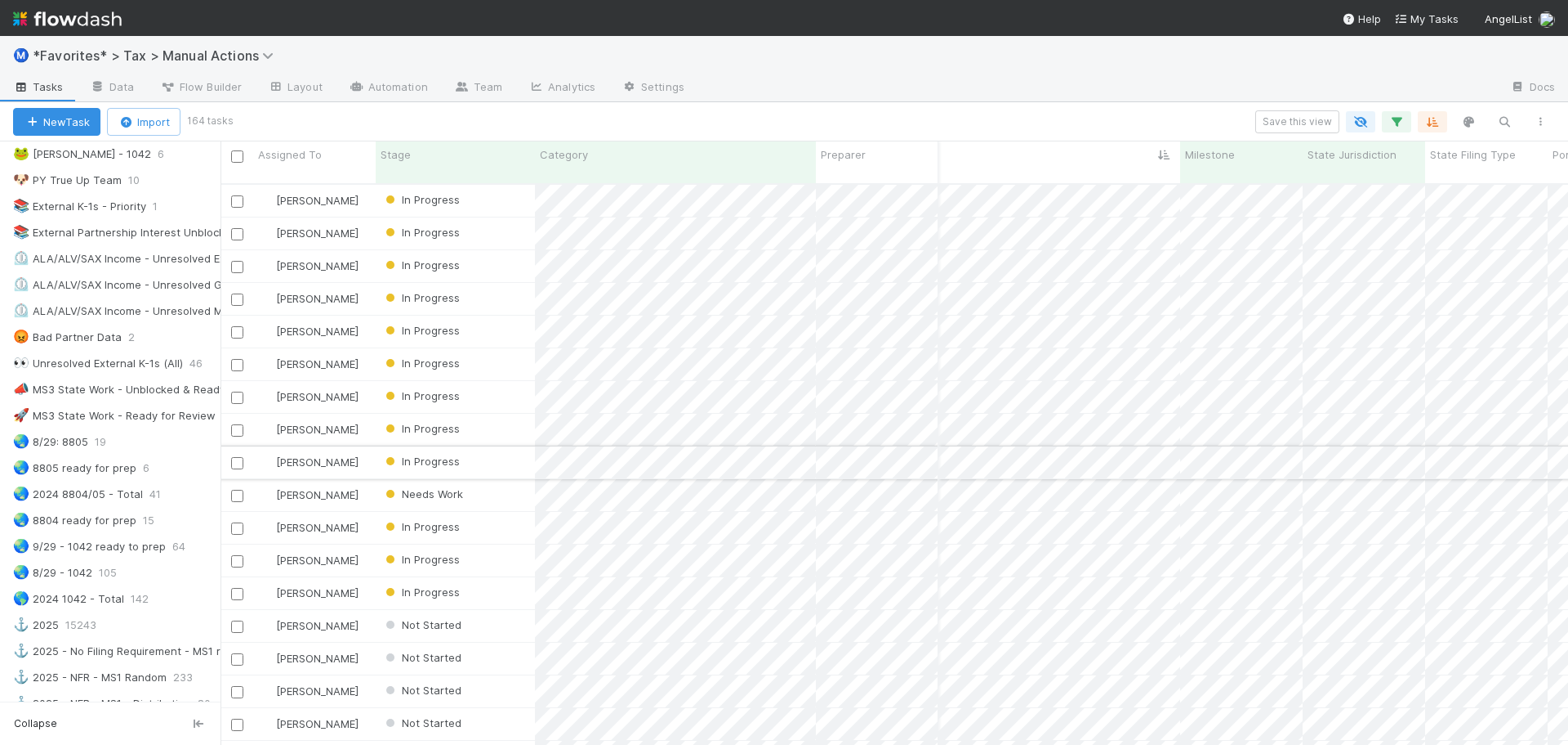
scroll to position [0, 485]
click at [310, 488] on span "[PERSON_NAME]" at bounding box center [317, 493] width 83 height 13
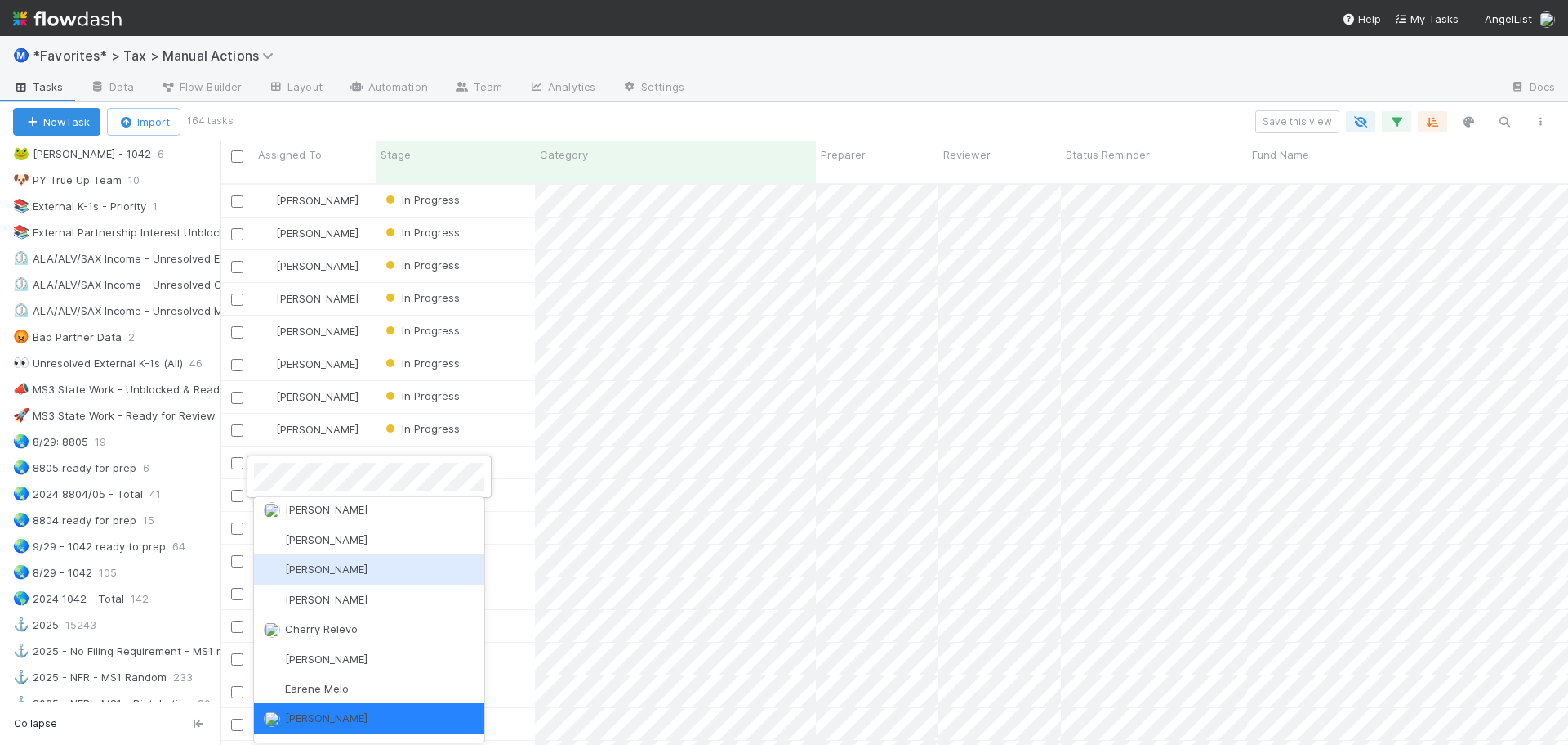
click at [316, 578] on div "Blake Hall" at bounding box center [369, 569] width 230 height 29
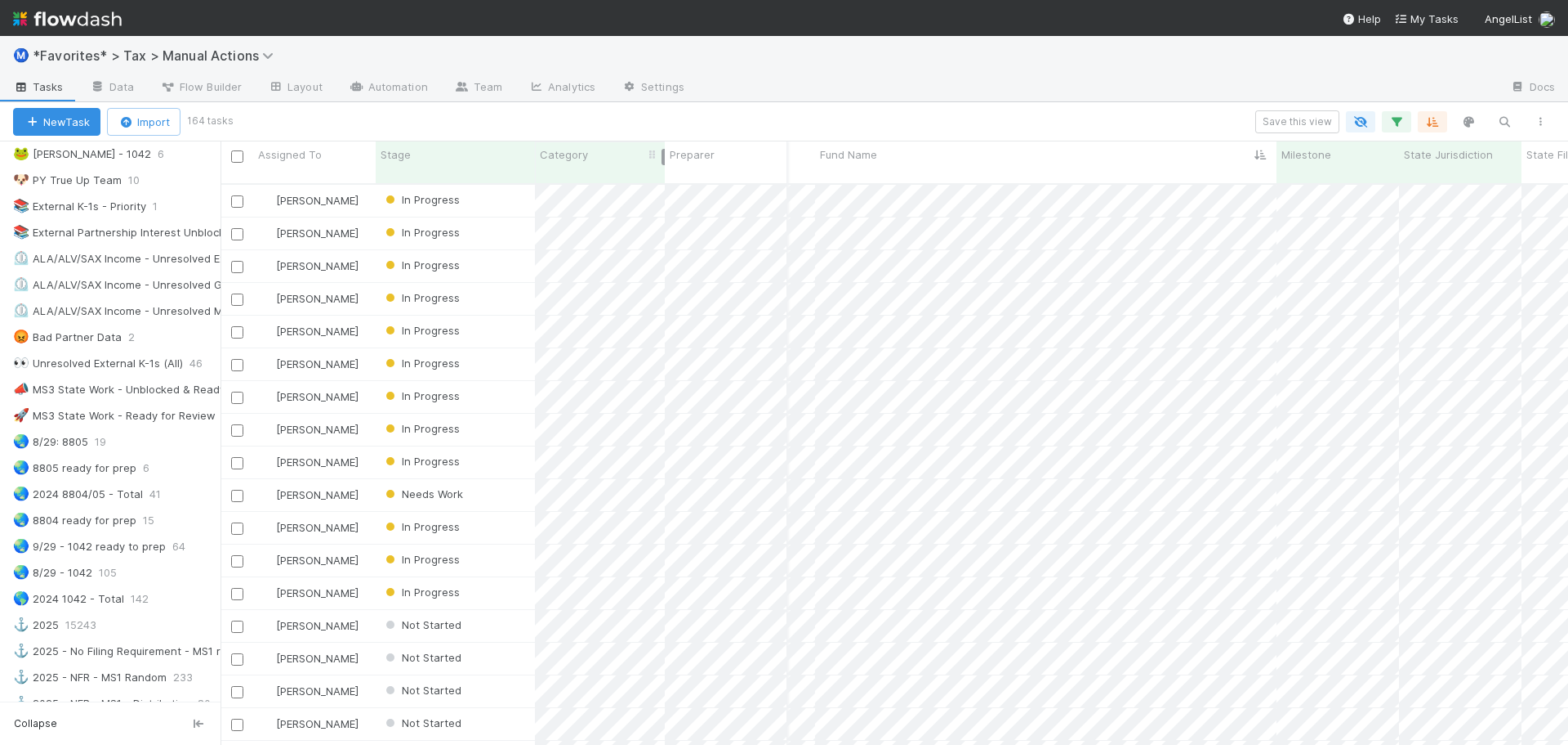
drag, startPoint x: 815, startPoint y: 154, endPoint x: 662, endPoint y: 159, distance: 153.1
click at [662, 159] on div at bounding box center [663, 157] width 3 height 17
click at [1391, 121] on icon "button" at bounding box center [1396, 121] width 17 height 15
click at [1391, 121] on div "Loading..." at bounding box center [784, 372] width 1568 height 745
click at [1391, 121] on icon "button" at bounding box center [1396, 121] width 17 height 15
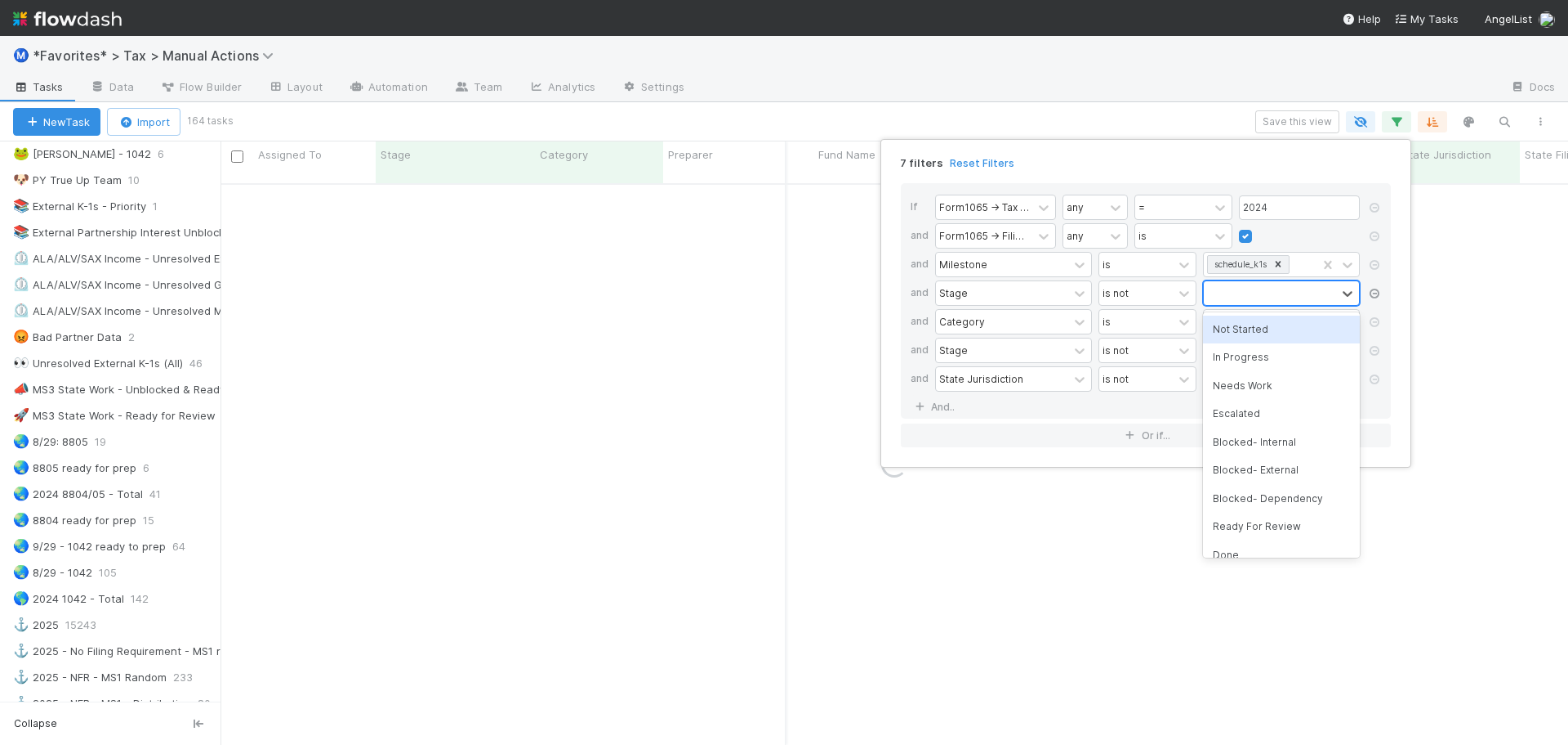
click at [1372, 289] on icon at bounding box center [1374, 294] width 17 height 10
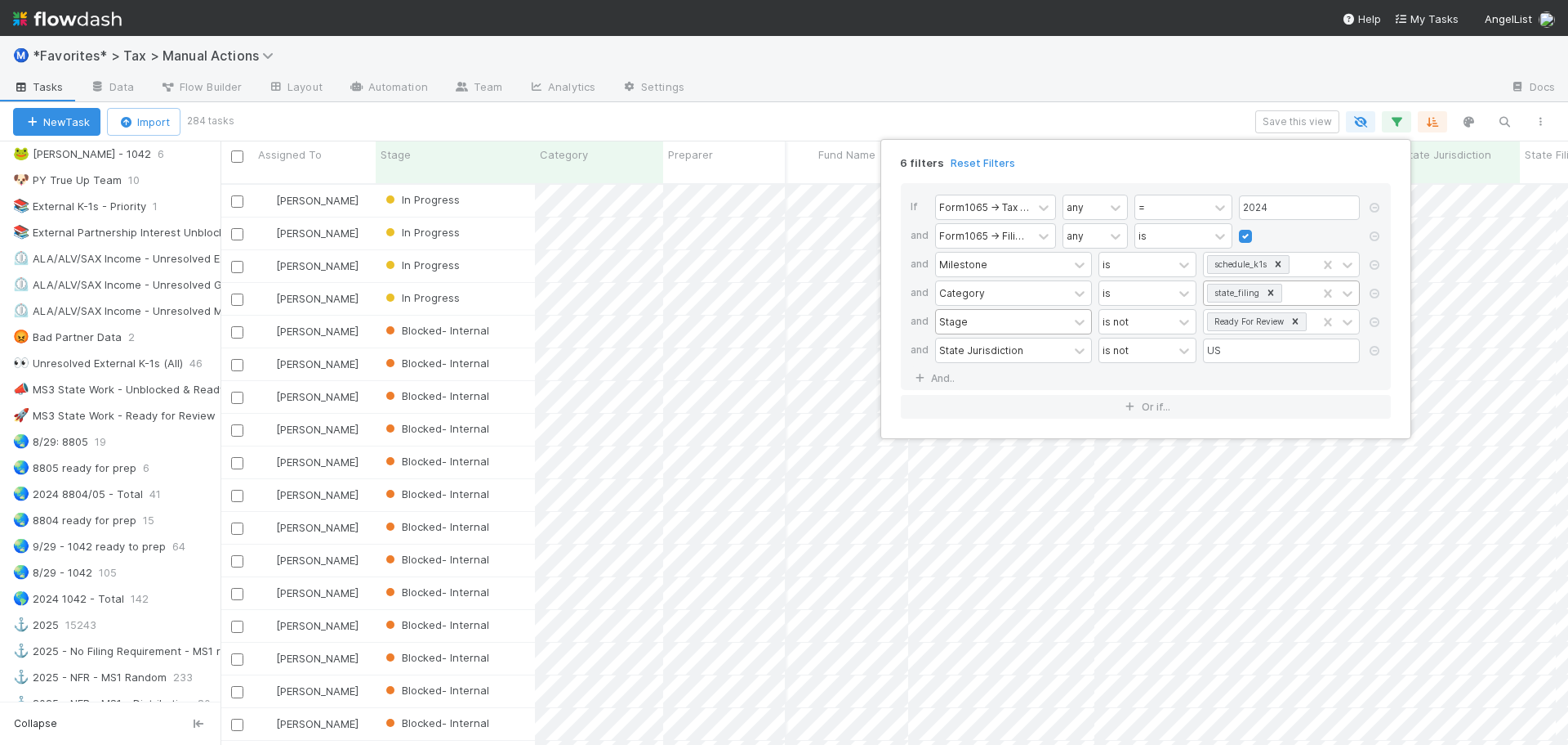
scroll to position [563, 1335]
click at [952, 381] on link "And.." at bounding box center [937, 377] width 52 height 23
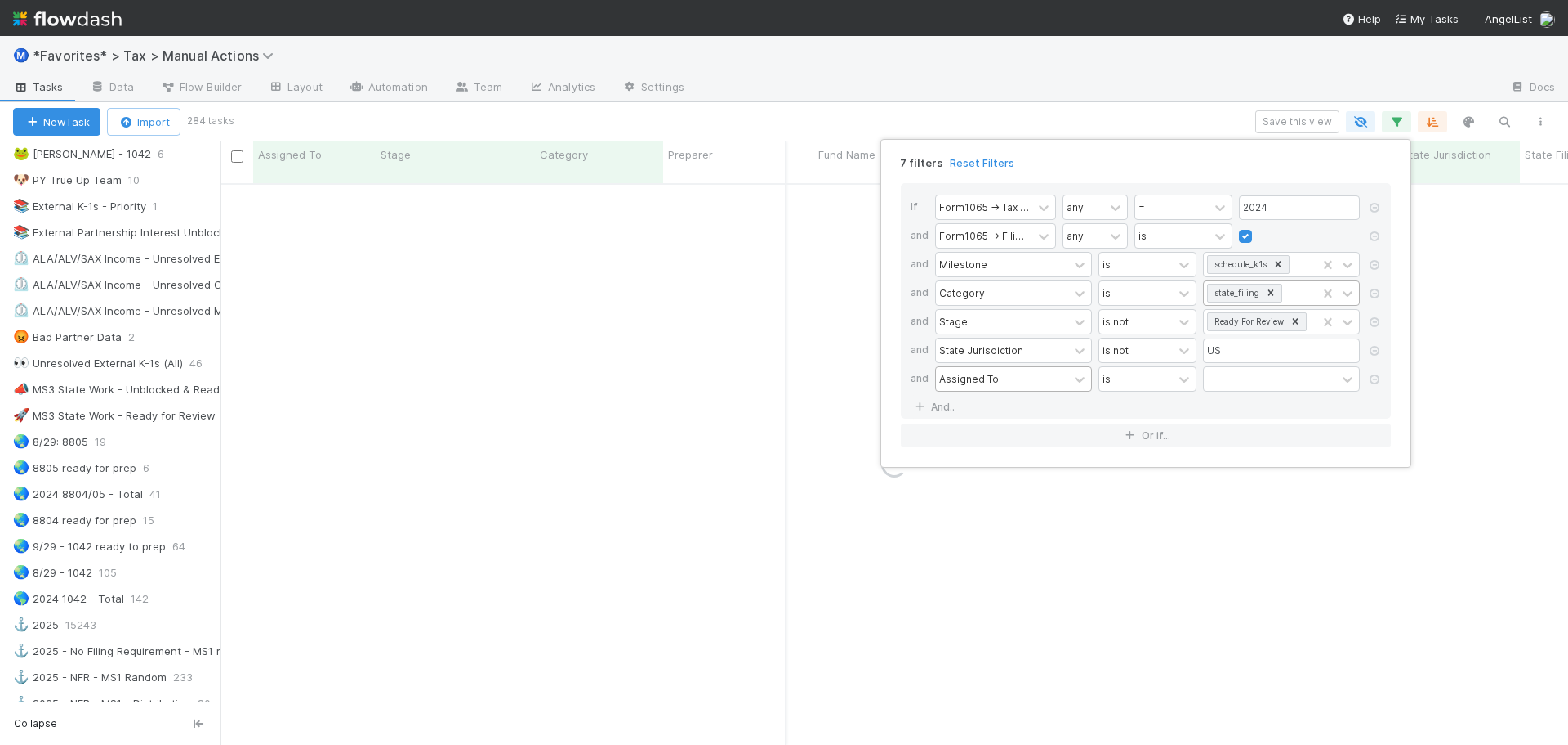
click at [1019, 372] on div "Assigned To" at bounding box center [1003, 378] width 133 height 23
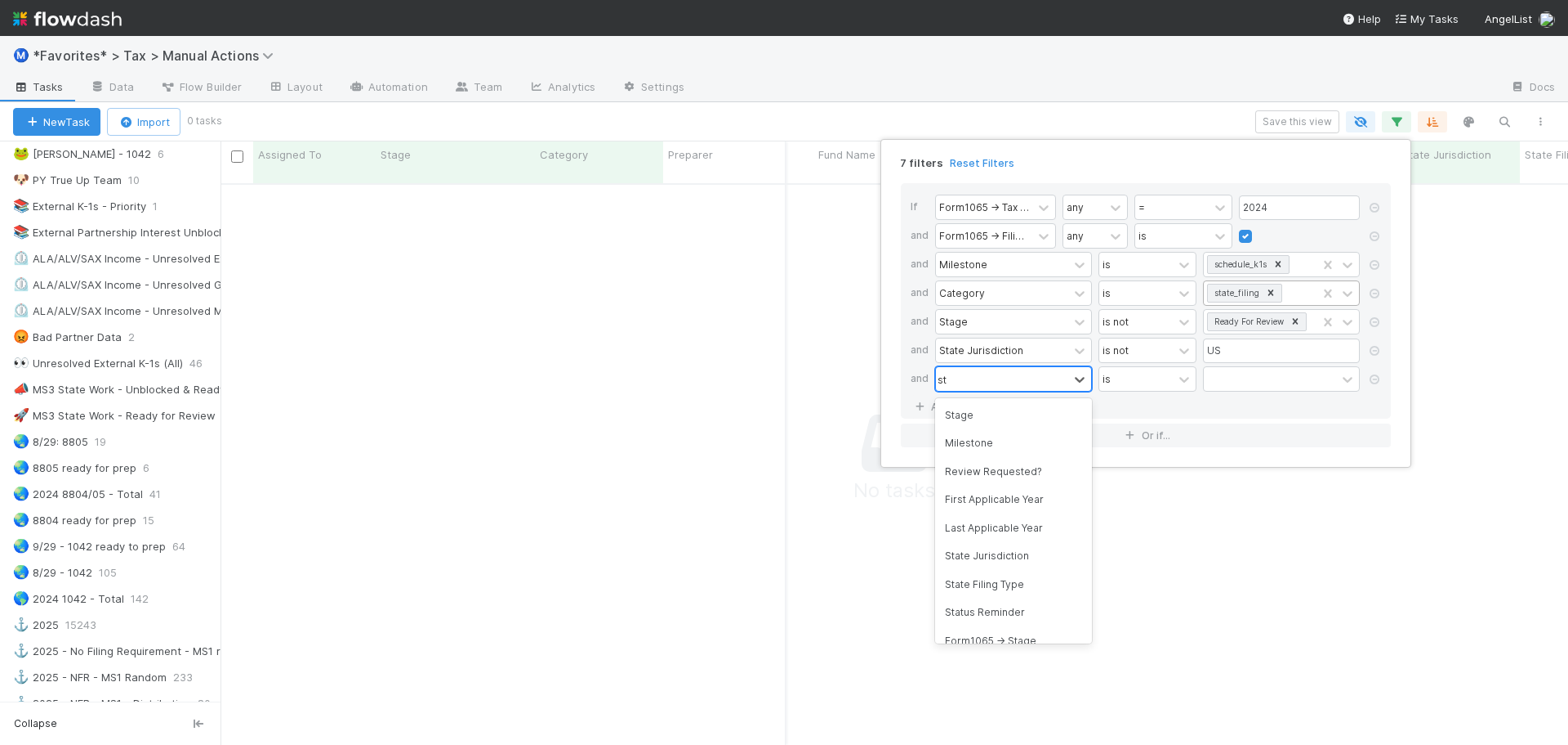
type input "s"
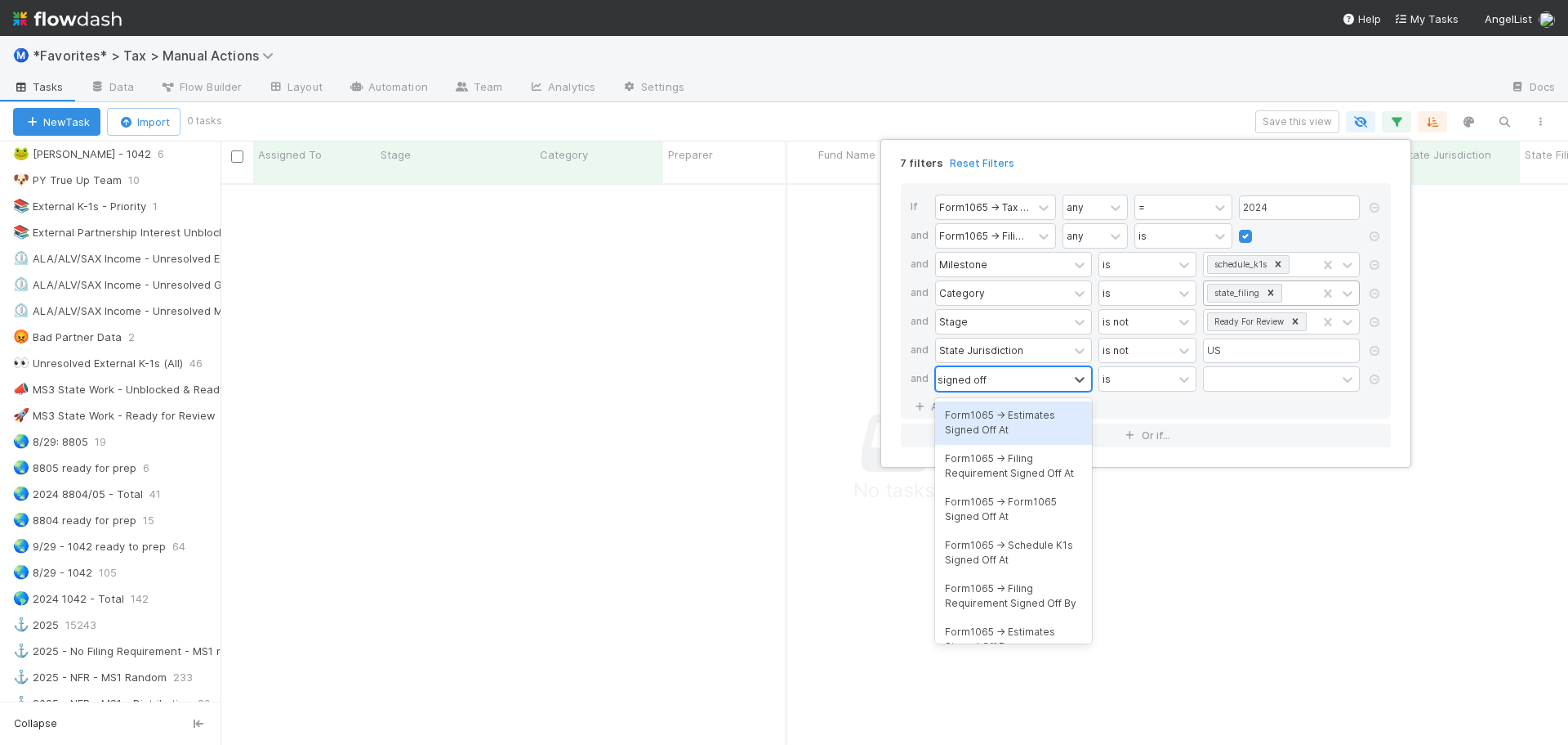
type input "signed off"
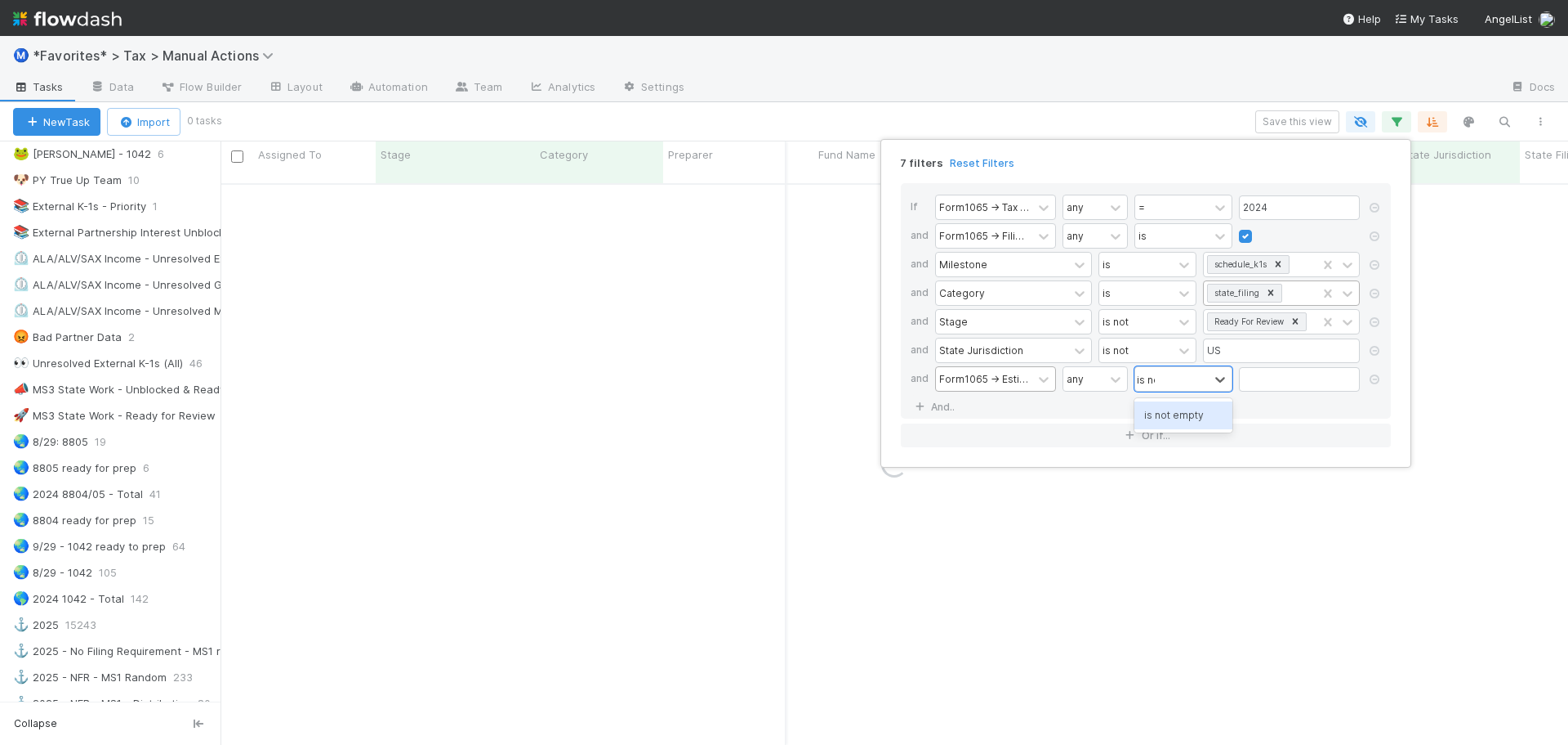
type input "is not"
click at [1015, 98] on div "7 filters Reset Filters If Form1065 -> Tax Year any = 2024 and Form1065 -> Fili…" at bounding box center [784, 372] width 1568 height 745
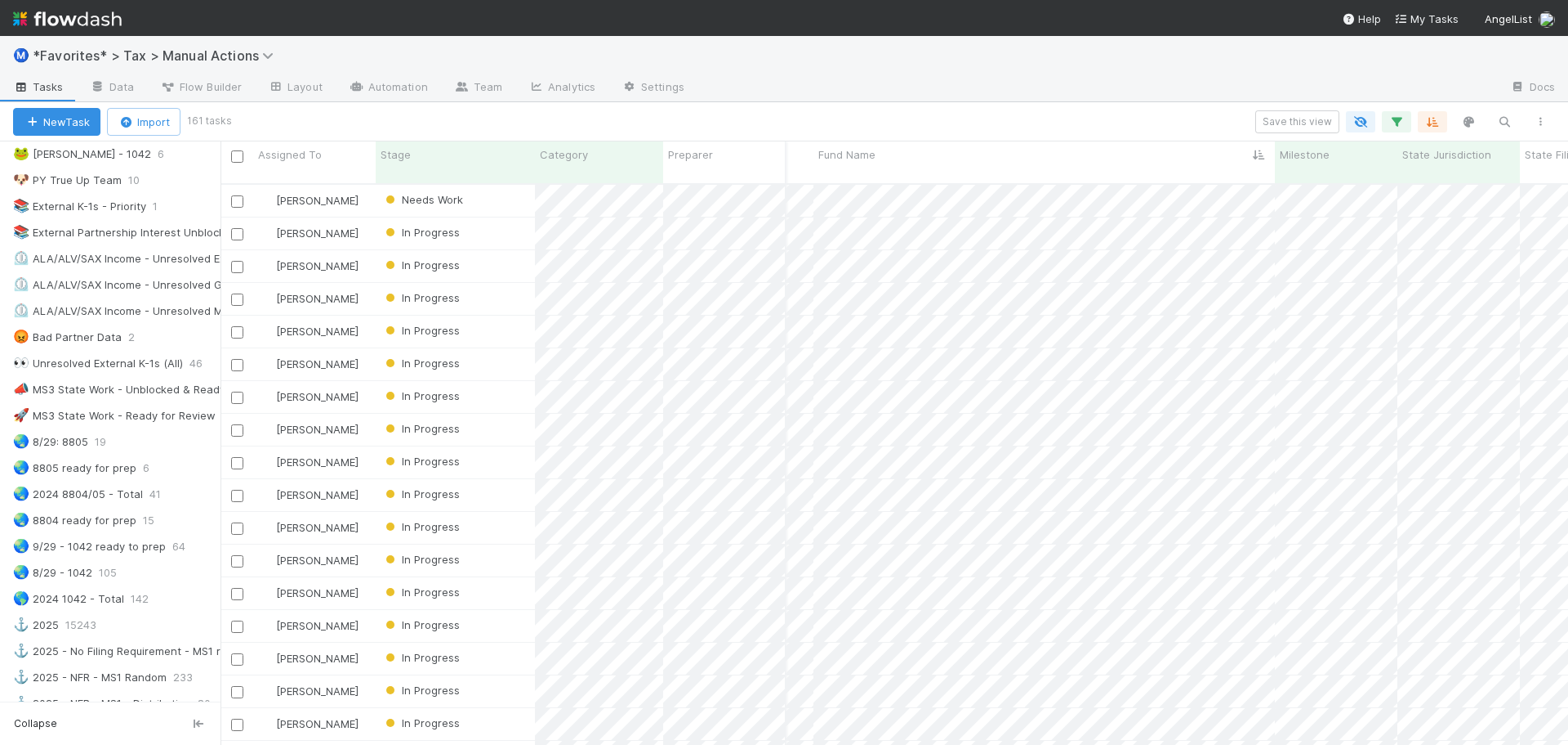
scroll to position [1471, 0]
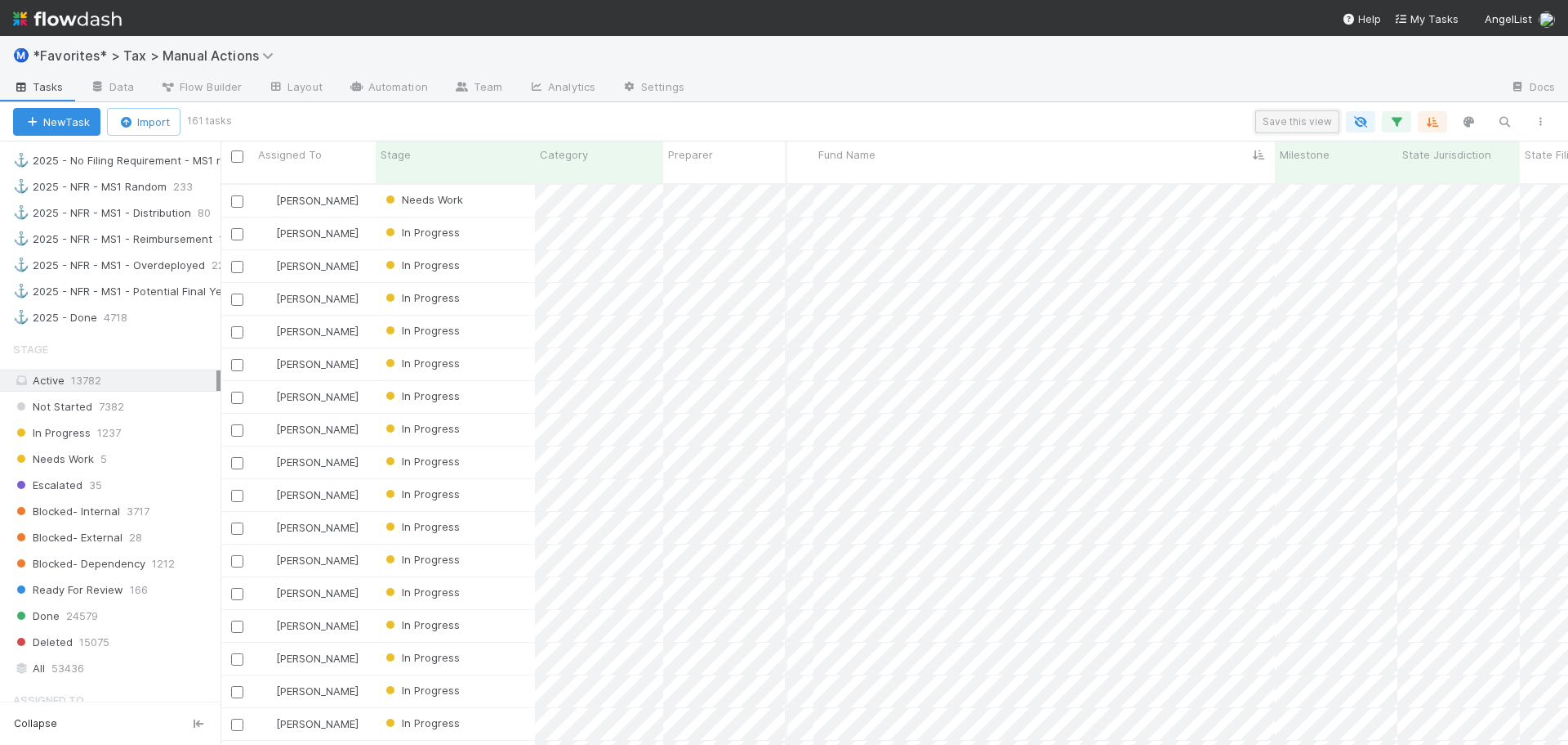
click at [1296, 118] on button "Save this view" at bounding box center [1297, 121] width 84 height 22
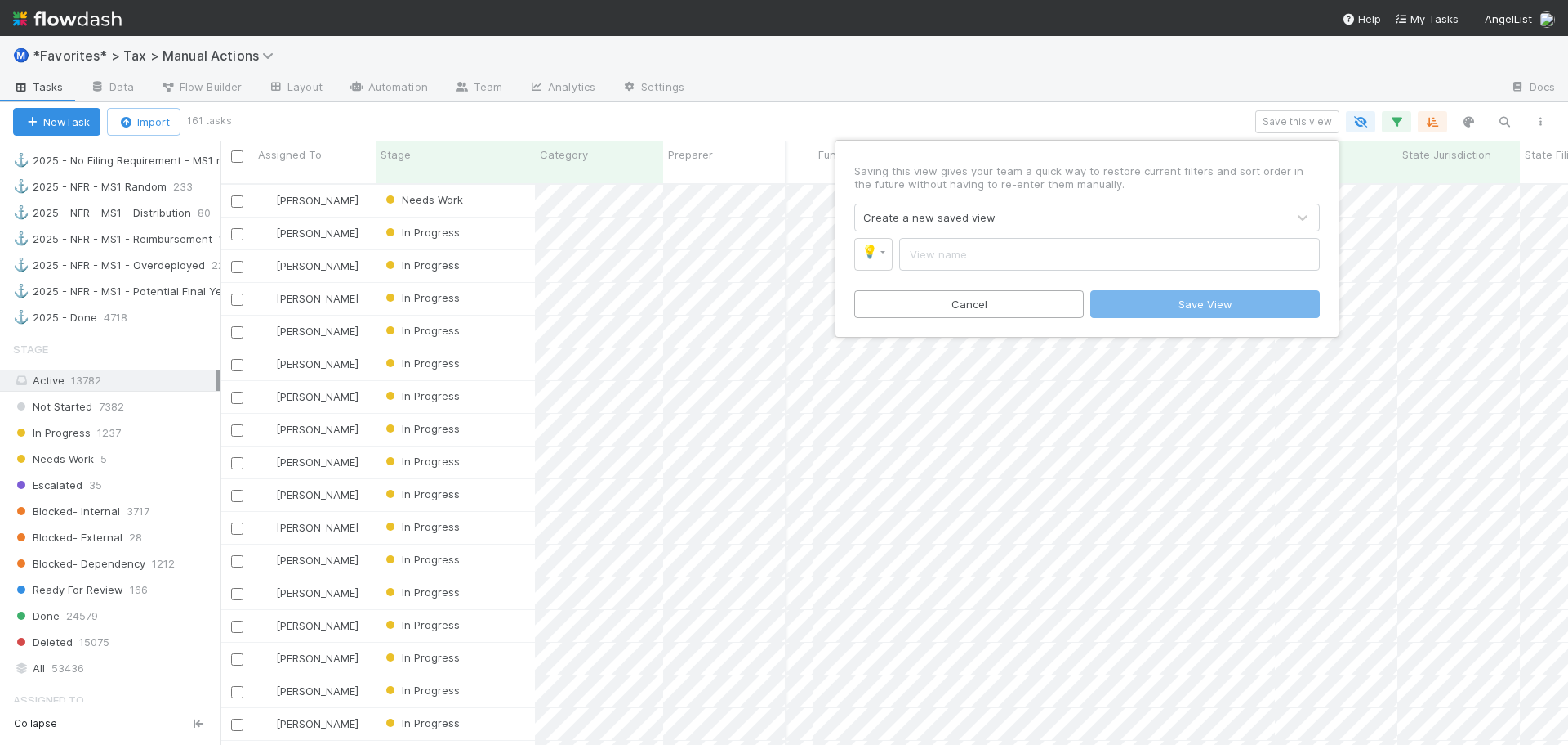
click at [957, 217] on div "Create a new saved view" at bounding box center [930, 217] width 133 height 17
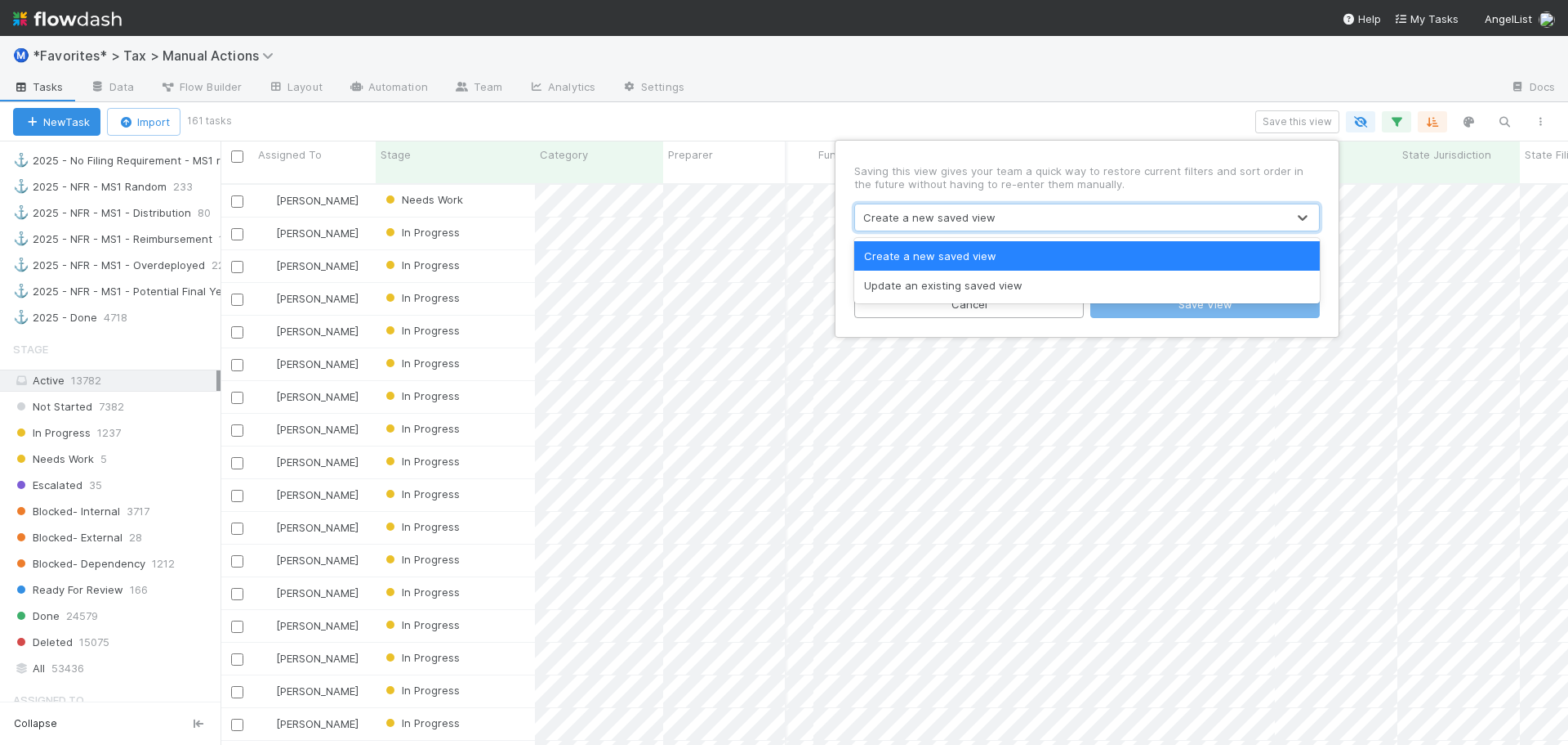
click at [949, 280] on div "Update an existing saved view" at bounding box center [1088, 285] width 466 height 29
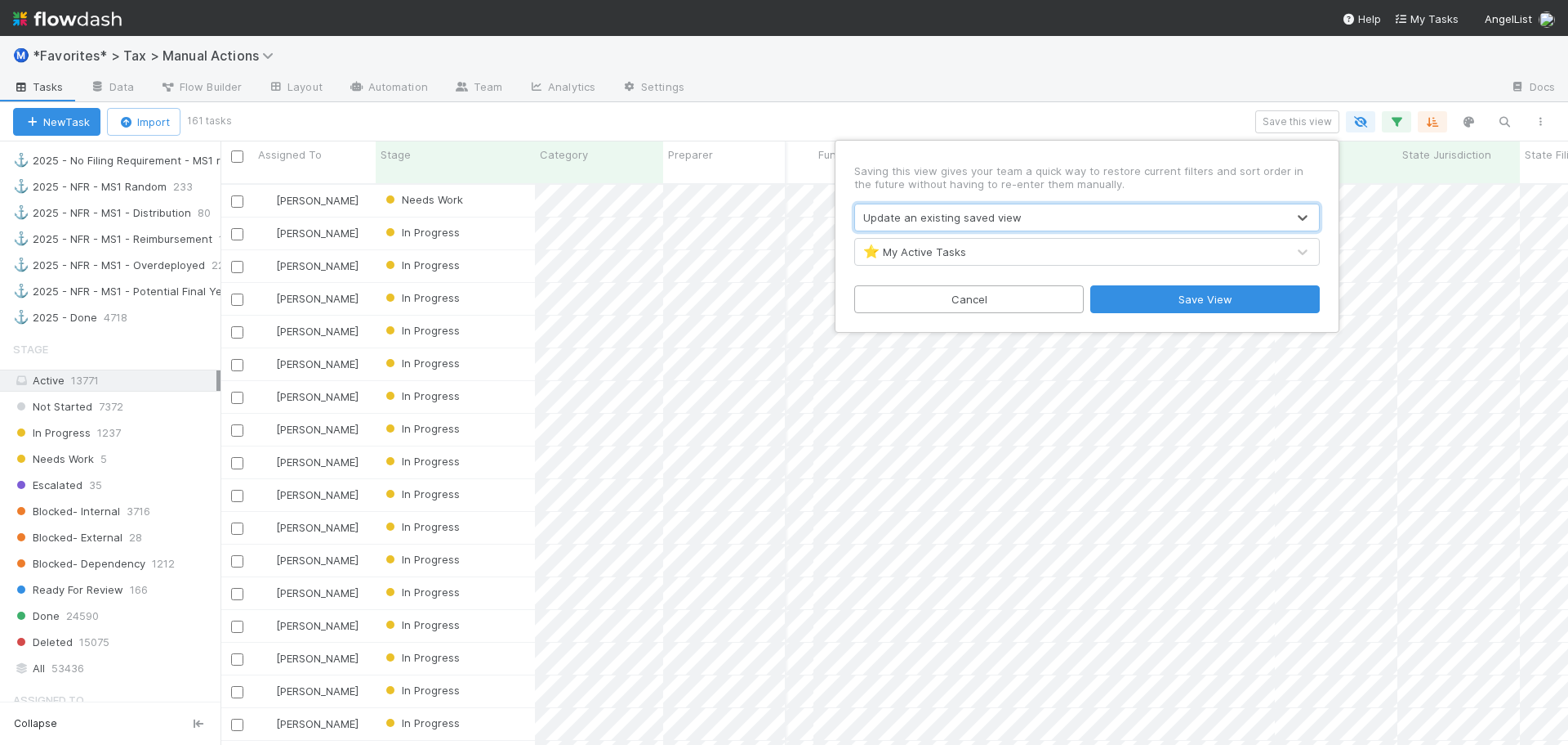
click at [949, 219] on div "Update an existing saved view" at bounding box center [942, 217] width 159 height 17
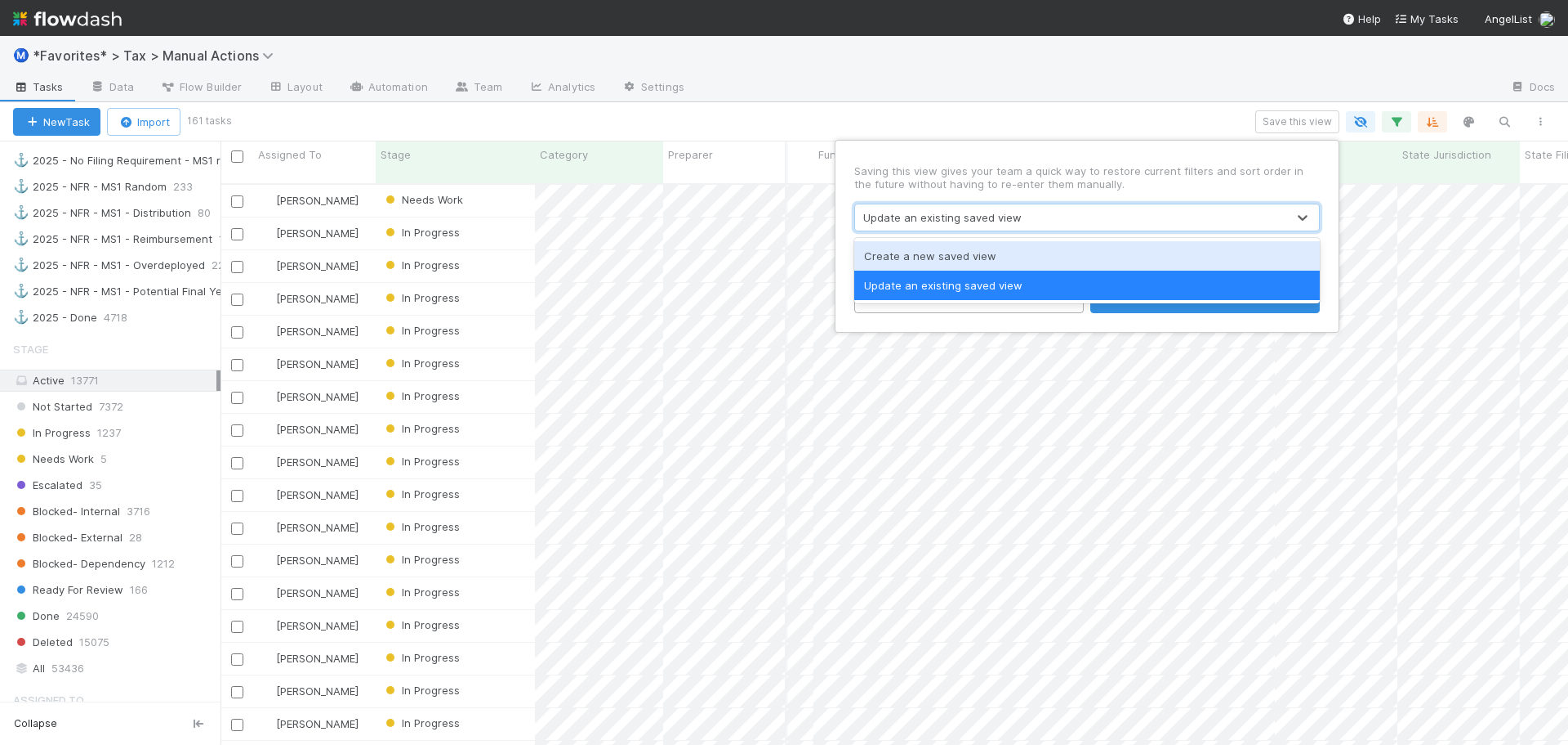
click at [964, 200] on div "Saving this view gives your team a quick way to restore current filters and sor…" at bounding box center [1087, 236] width 490 height 178
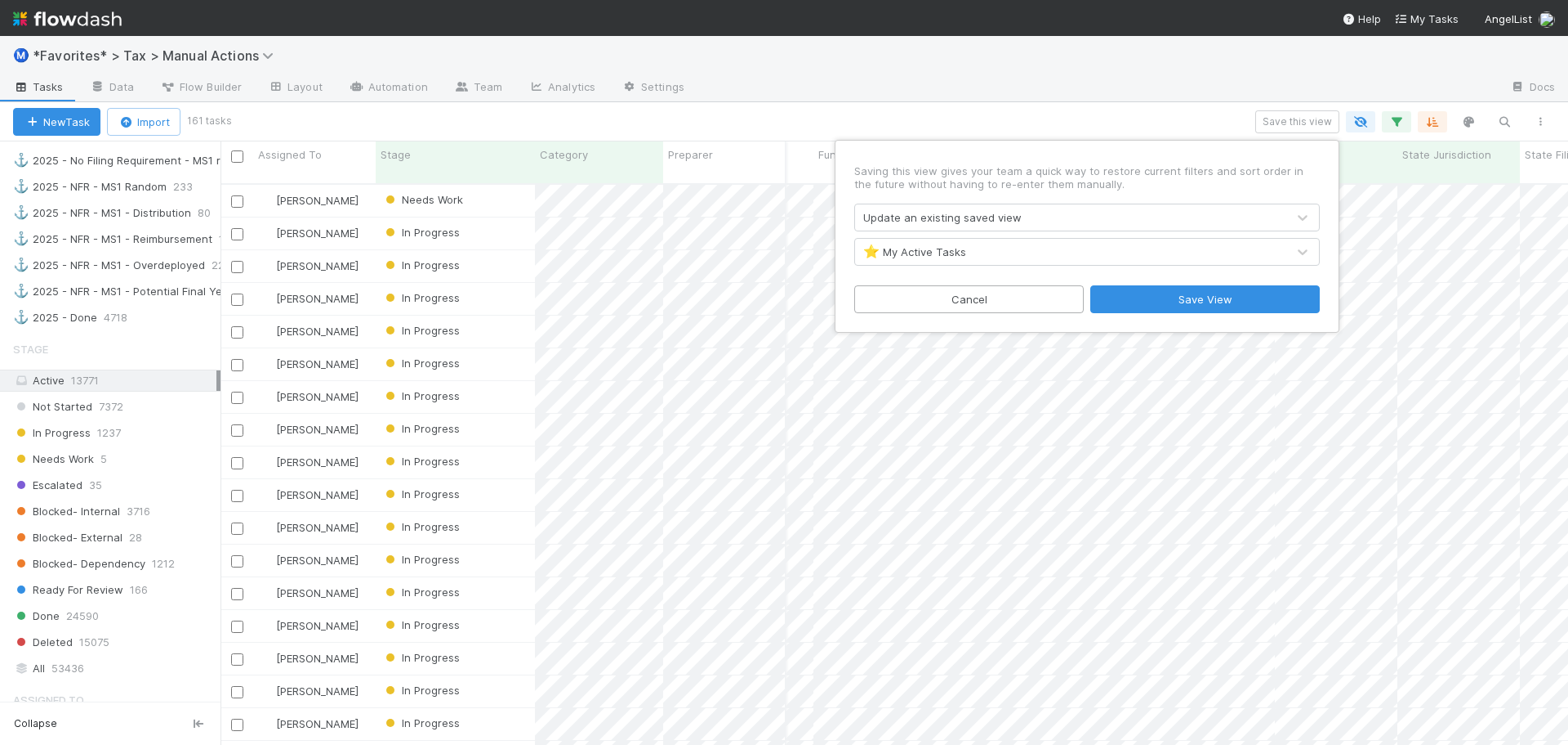
click at [972, 253] on div "⭐ My Active Tasks" at bounding box center [1071, 252] width 432 height 26
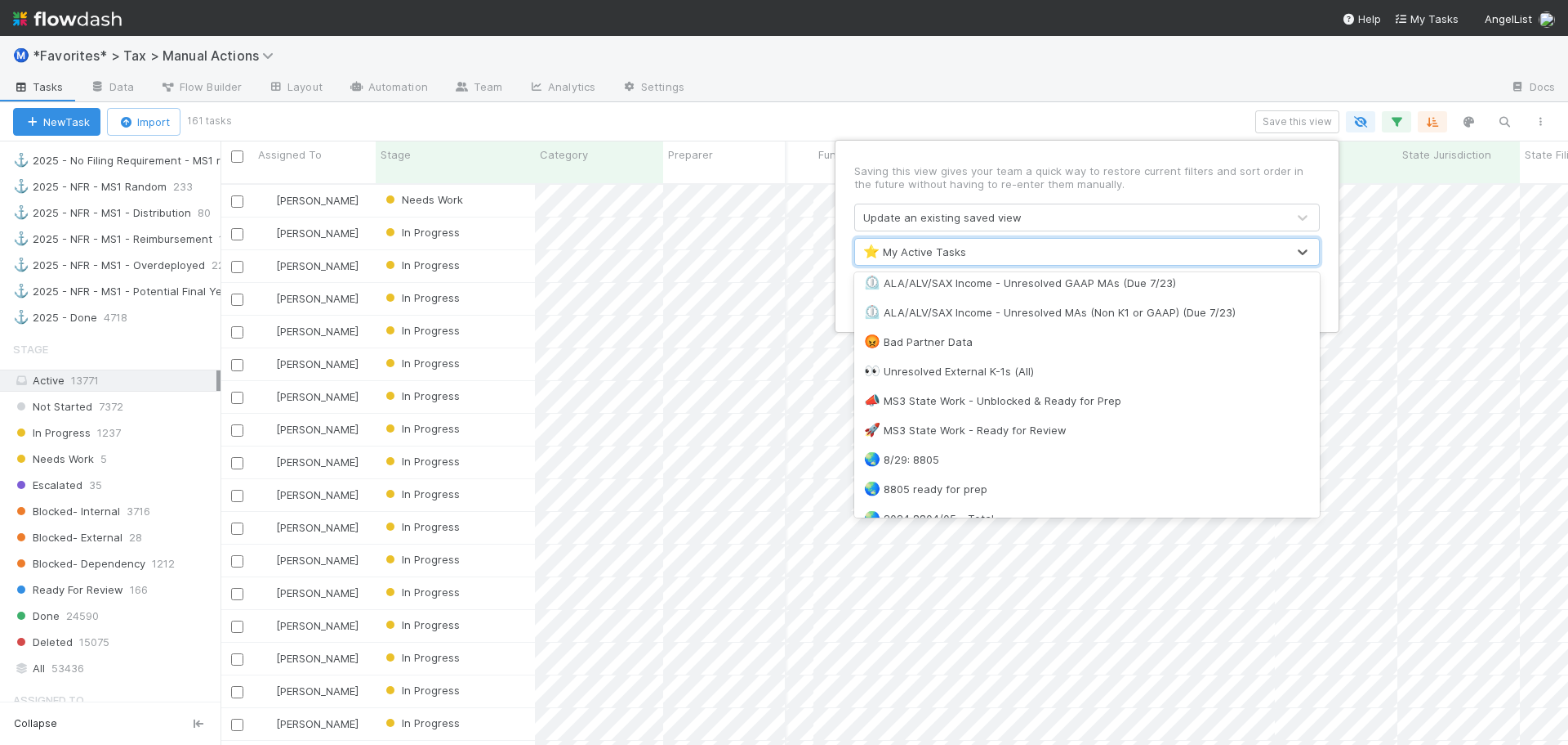
scroll to position [1177, 0]
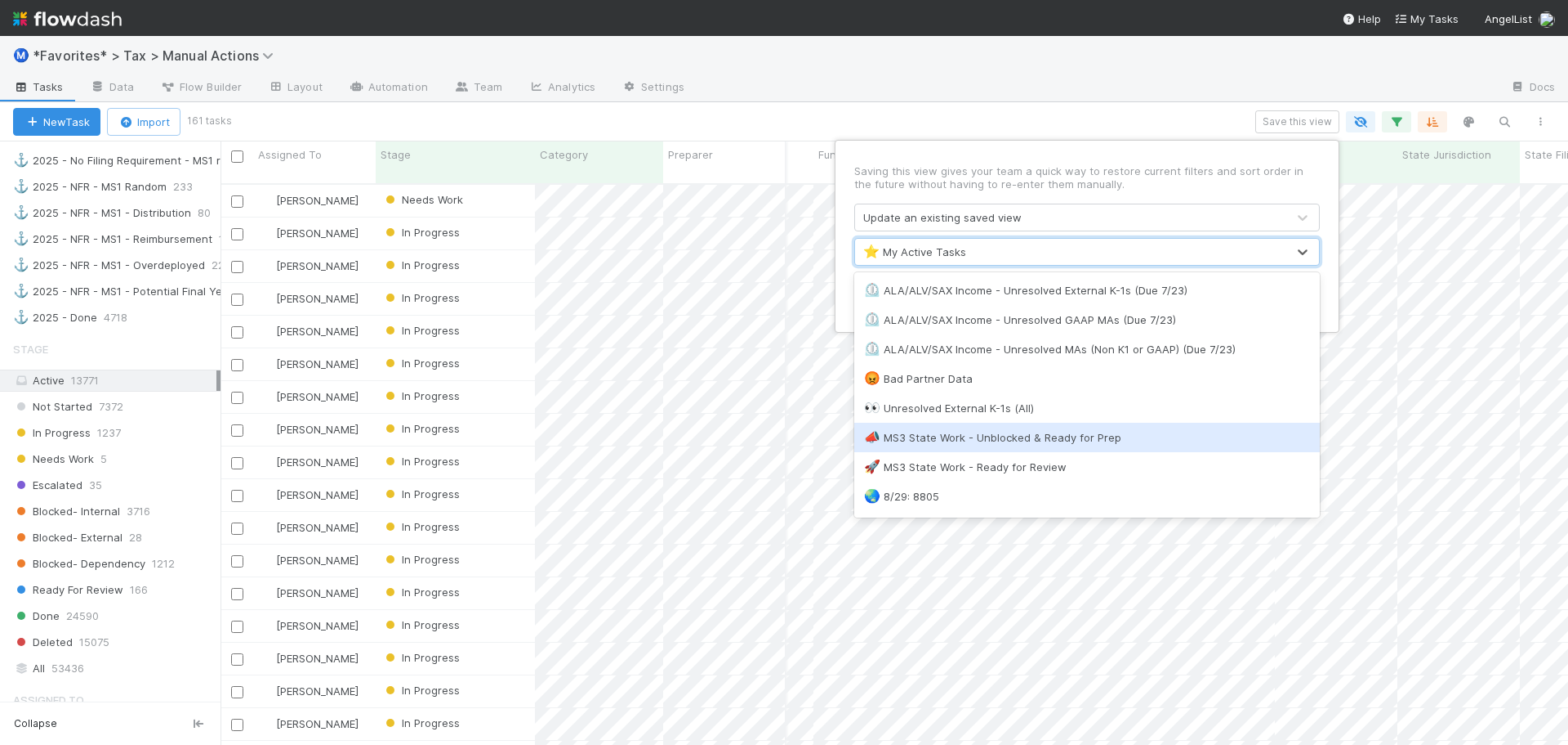
click at [1068, 437] on div "📣 MS3 State Work - Unblocked & Ready for Prep" at bounding box center [1088, 437] width 446 height 17
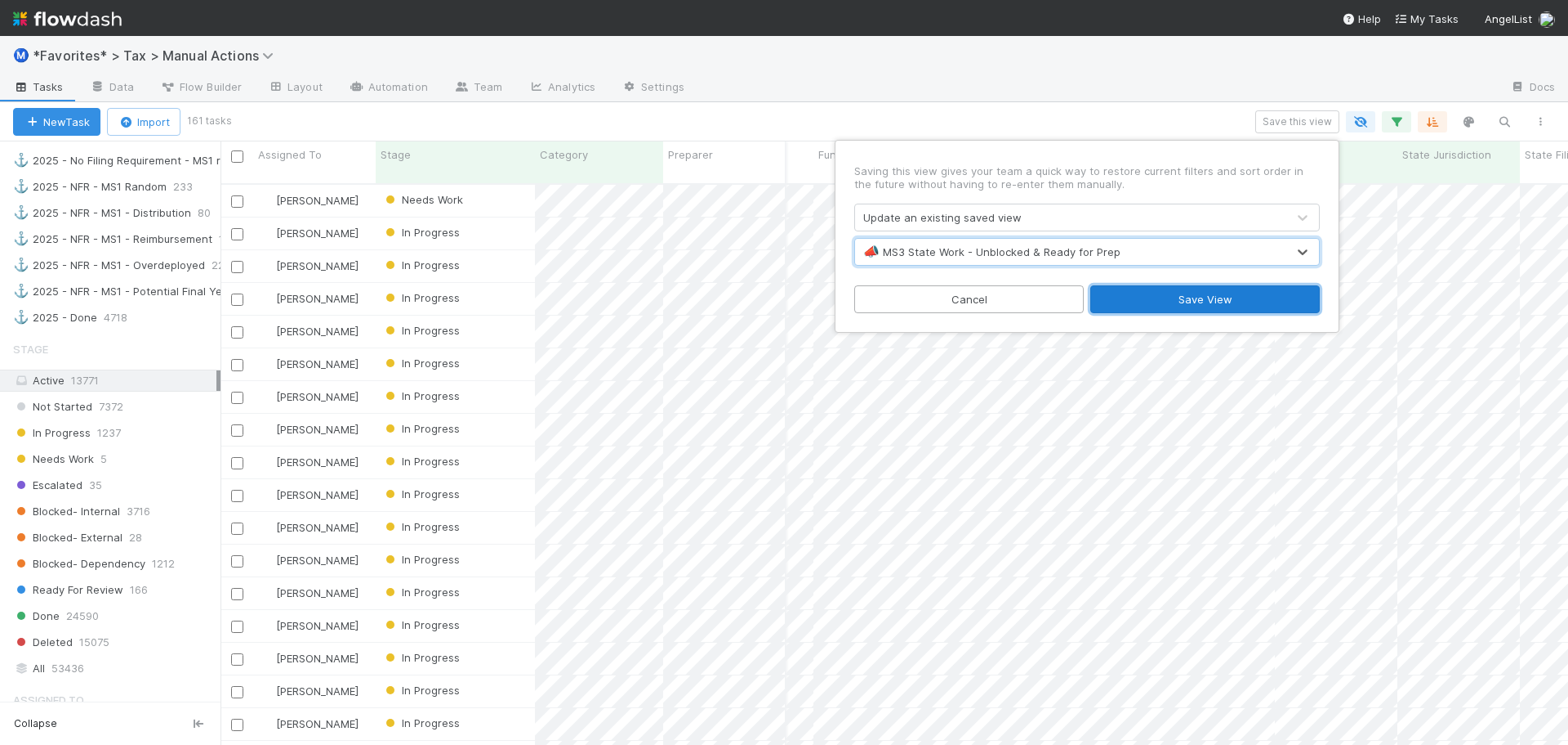
click at [1176, 288] on button "Save View" at bounding box center [1205, 299] width 230 height 27
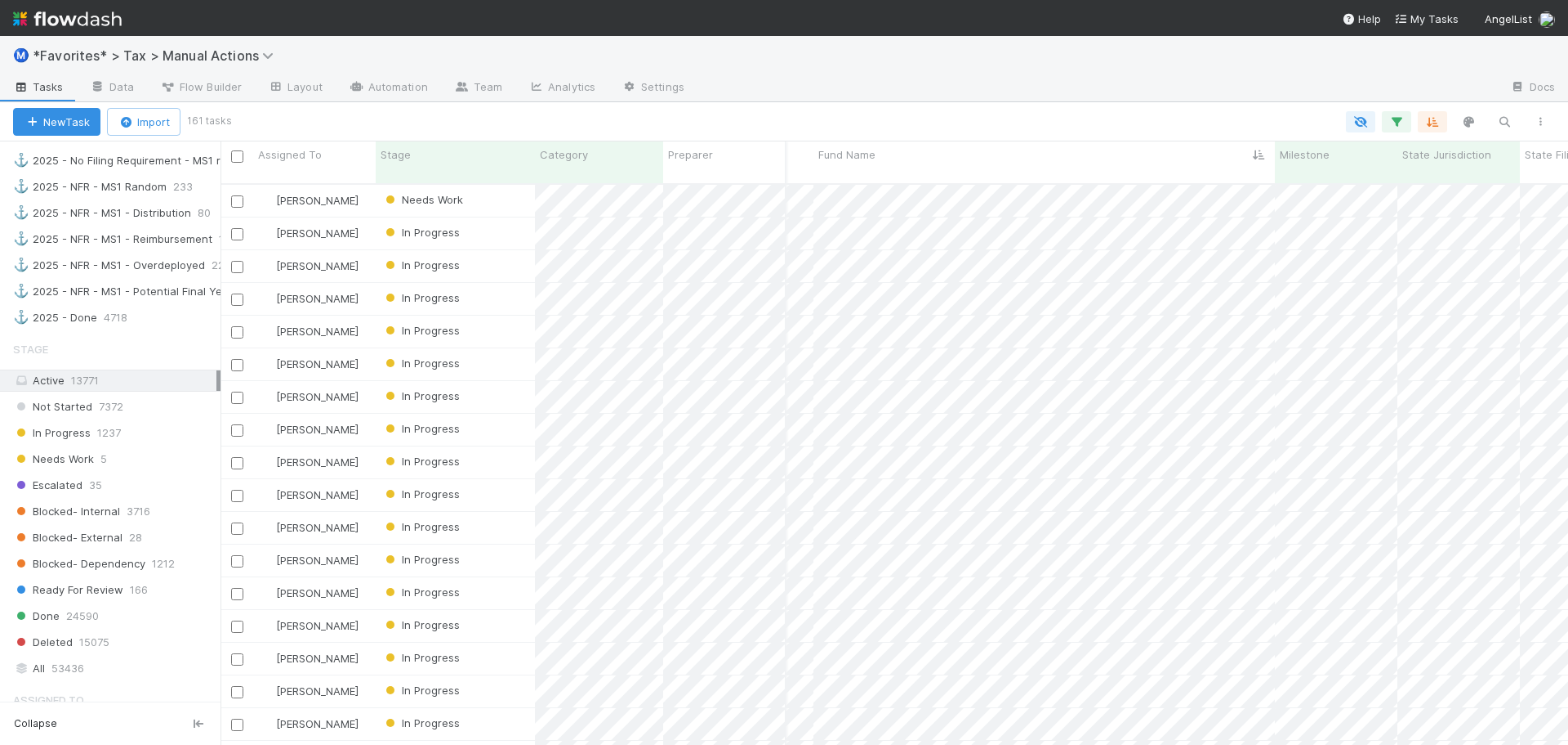
click at [1014, 76] on div at bounding box center [1097, 88] width 800 height 26
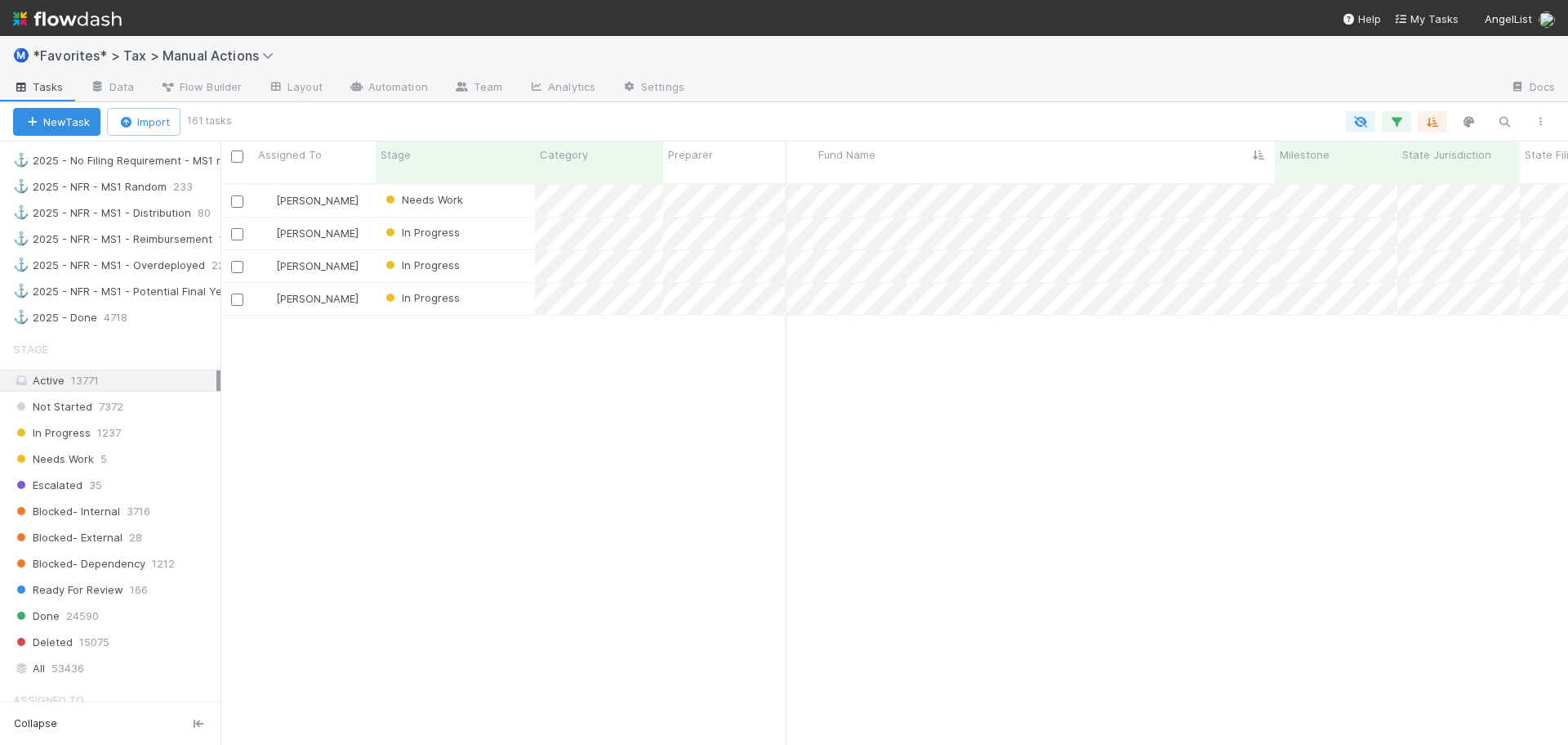
scroll to position [0, 281]
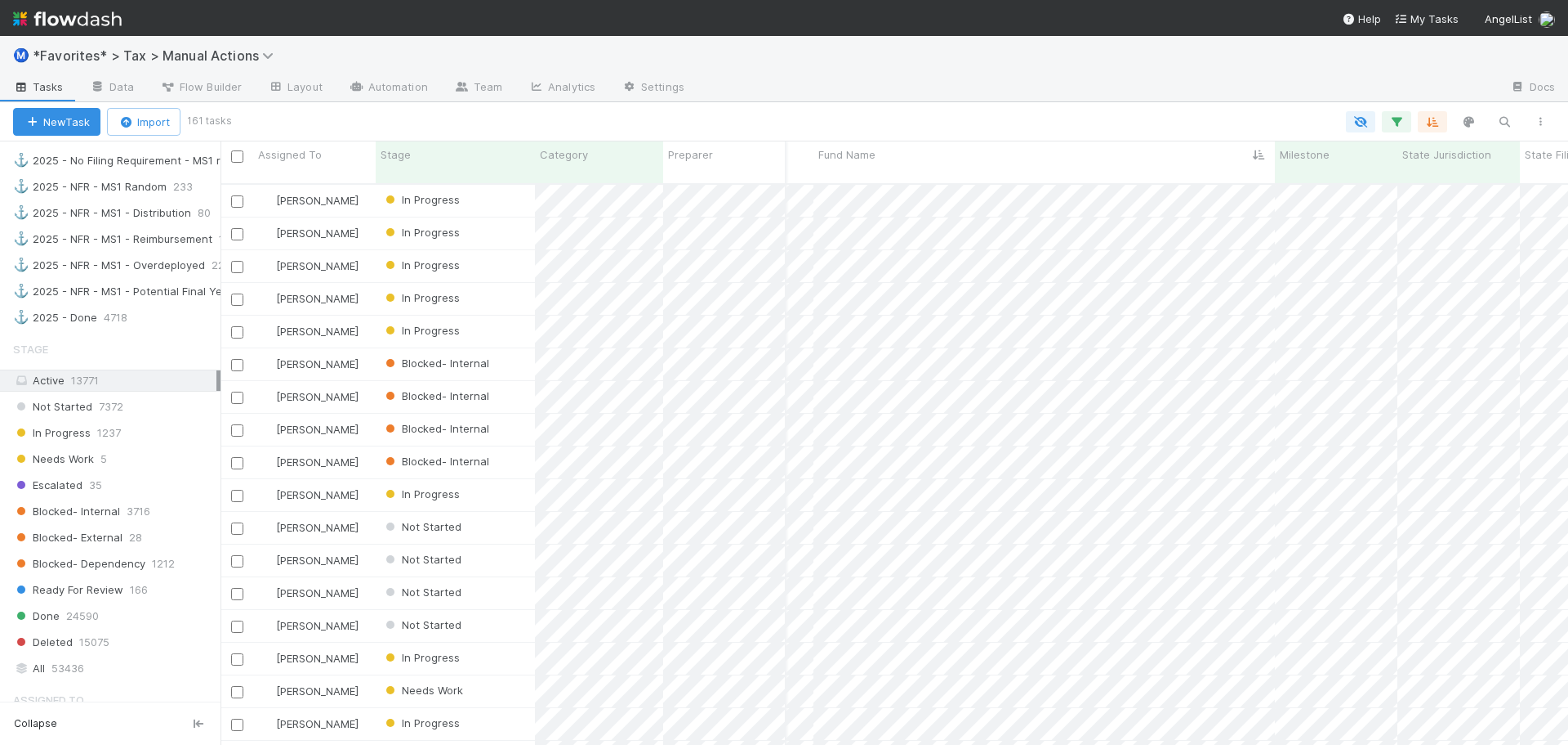
click at [1067, 105] on div "New Task Import 161 tasks" at bounding box center [784, 122] width 1568 height 39
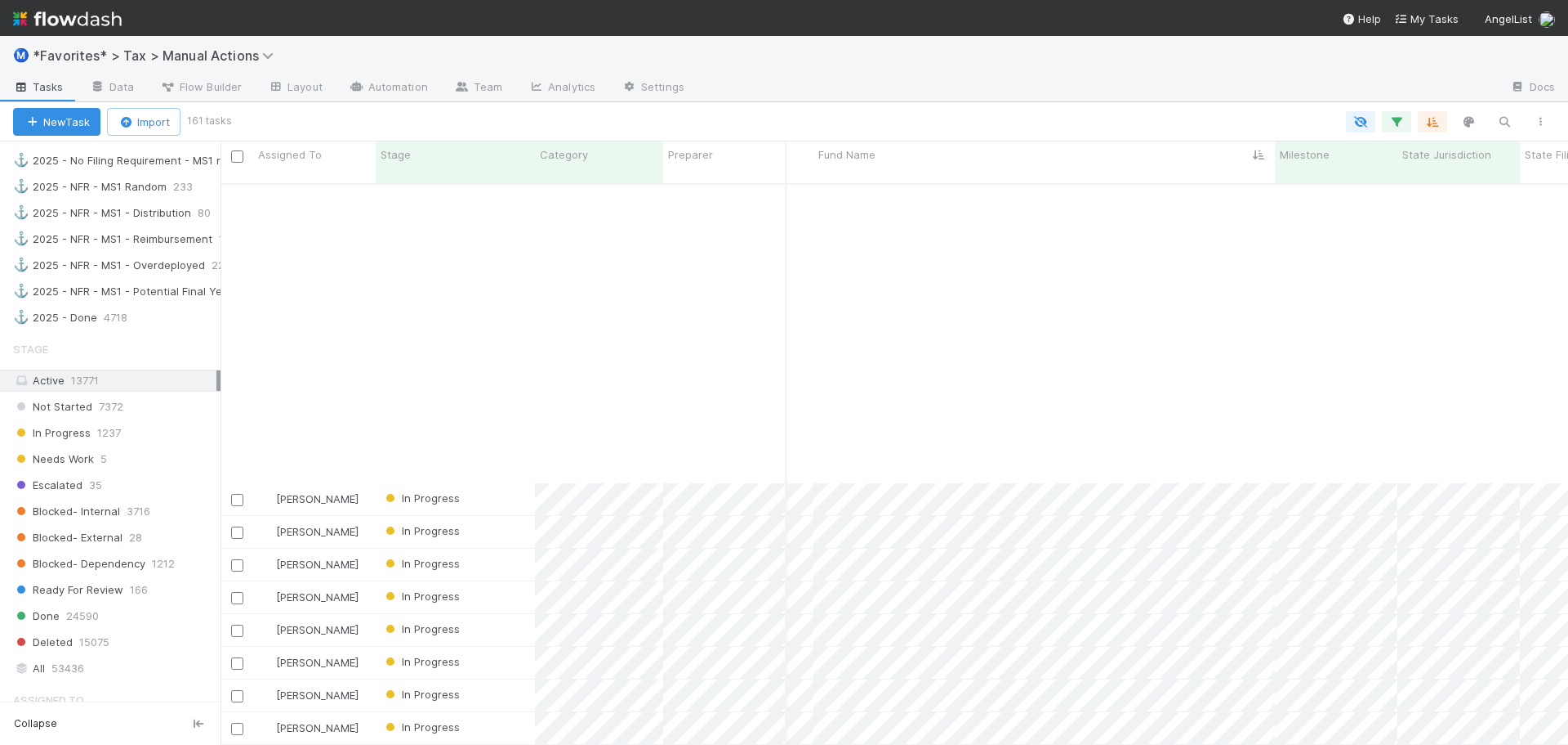
scroll to position [4702, 281]
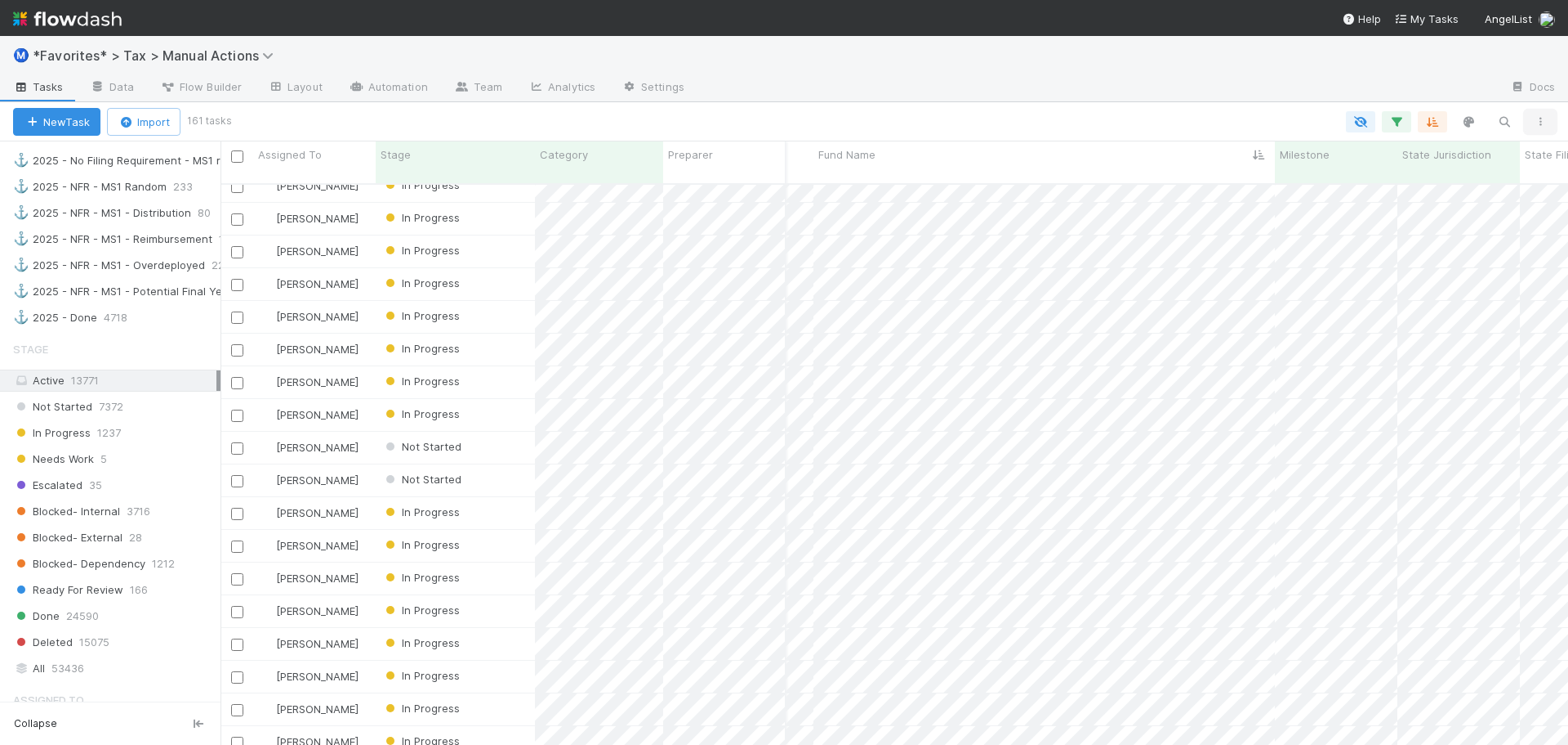
click at [1537, 123] on icon "button" at bounding box center [1540, 122] width 17 height 10
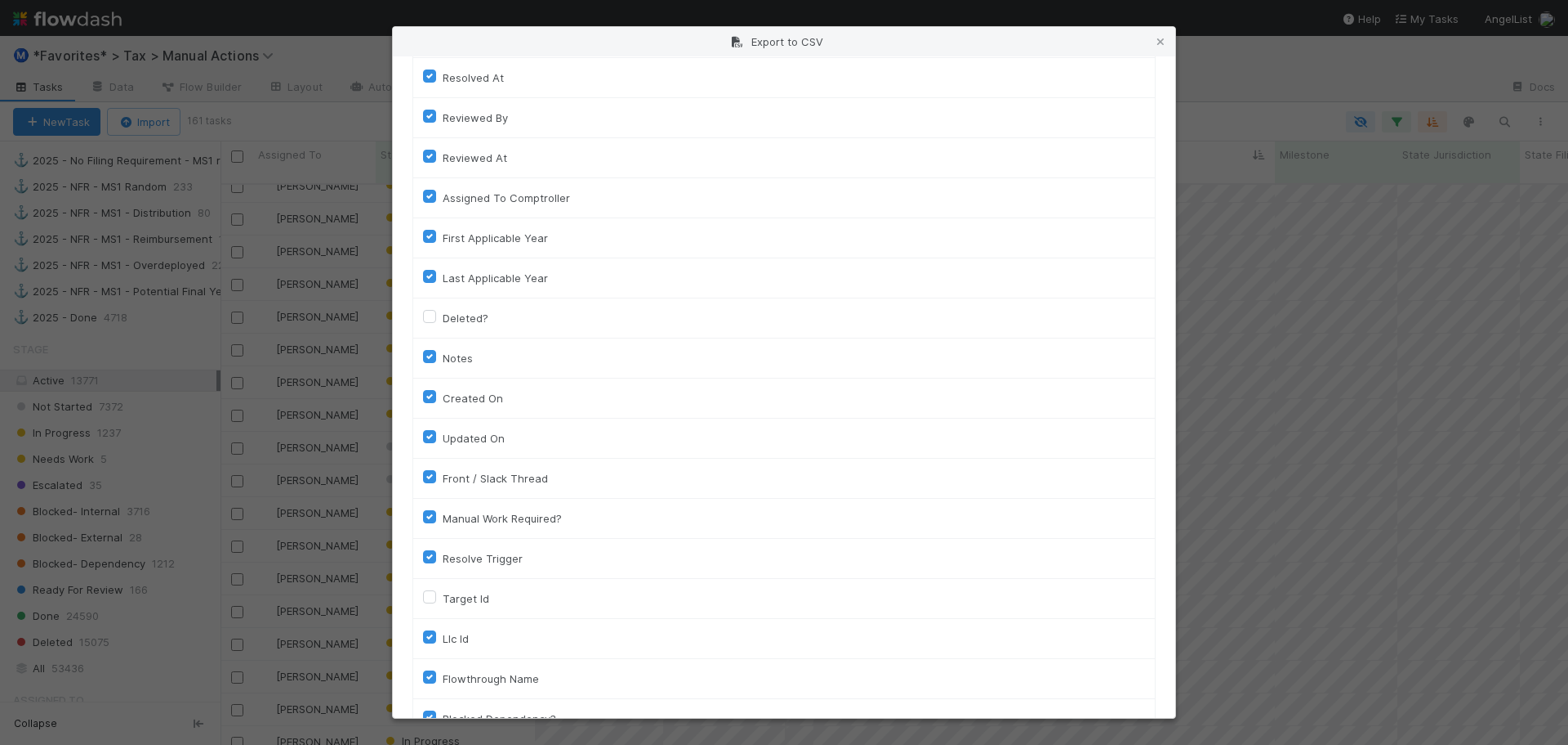
scroll to position [1169, 0]
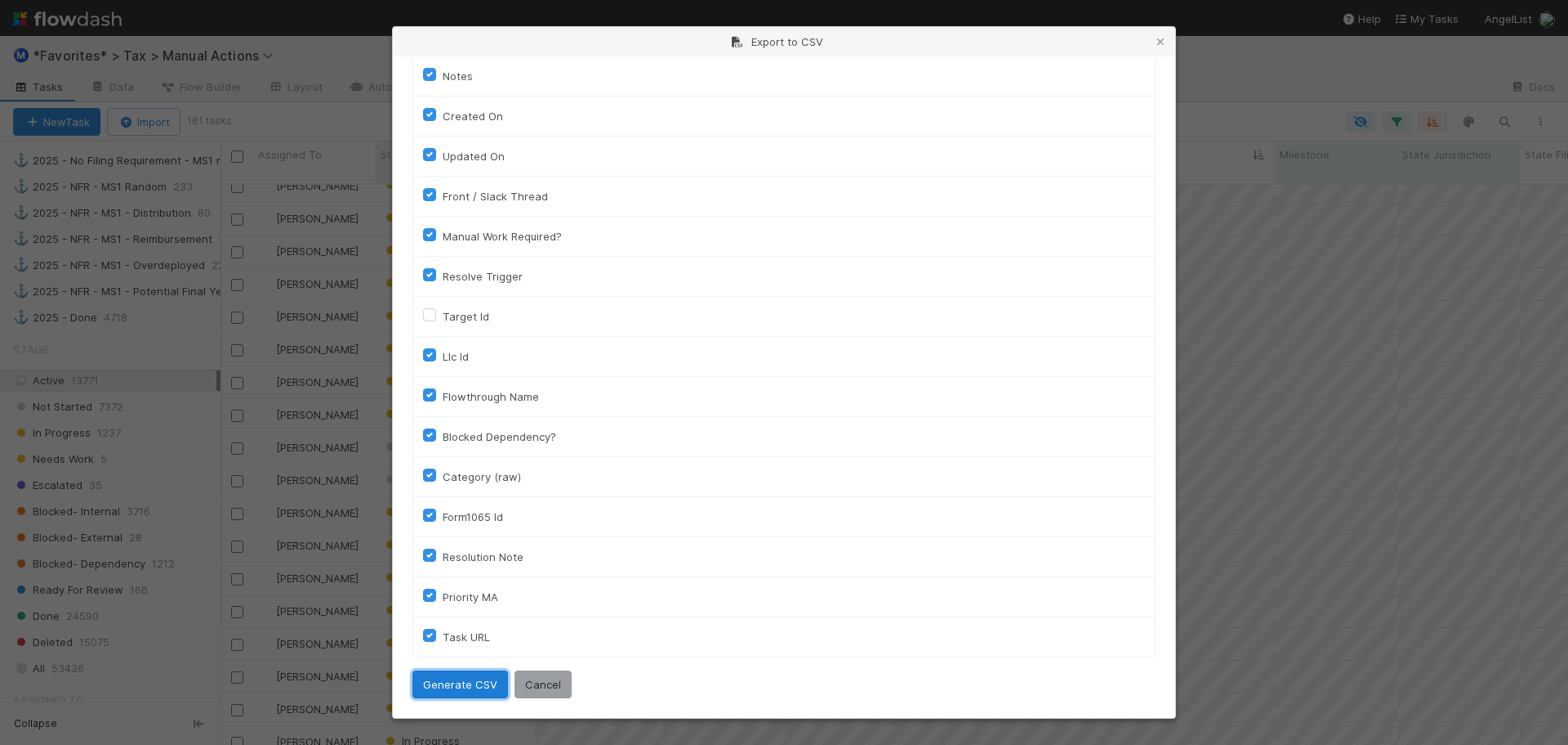
click at [466, 675] on button "Generate CSV" at bounding box center [460, 684] width 96 height 27
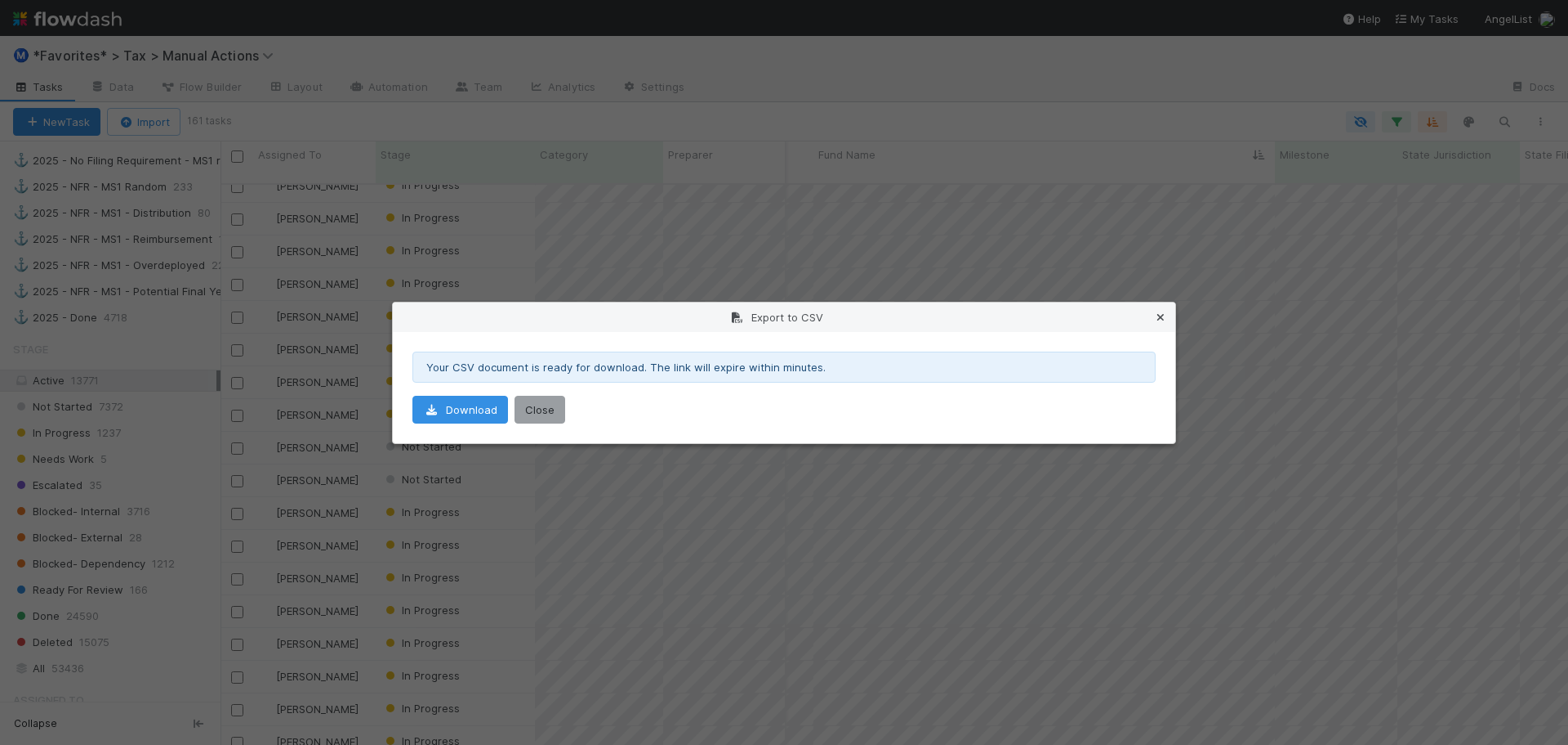
click at [1161, 316] on icon at bounding box center [1161, 317] width 17 height 11
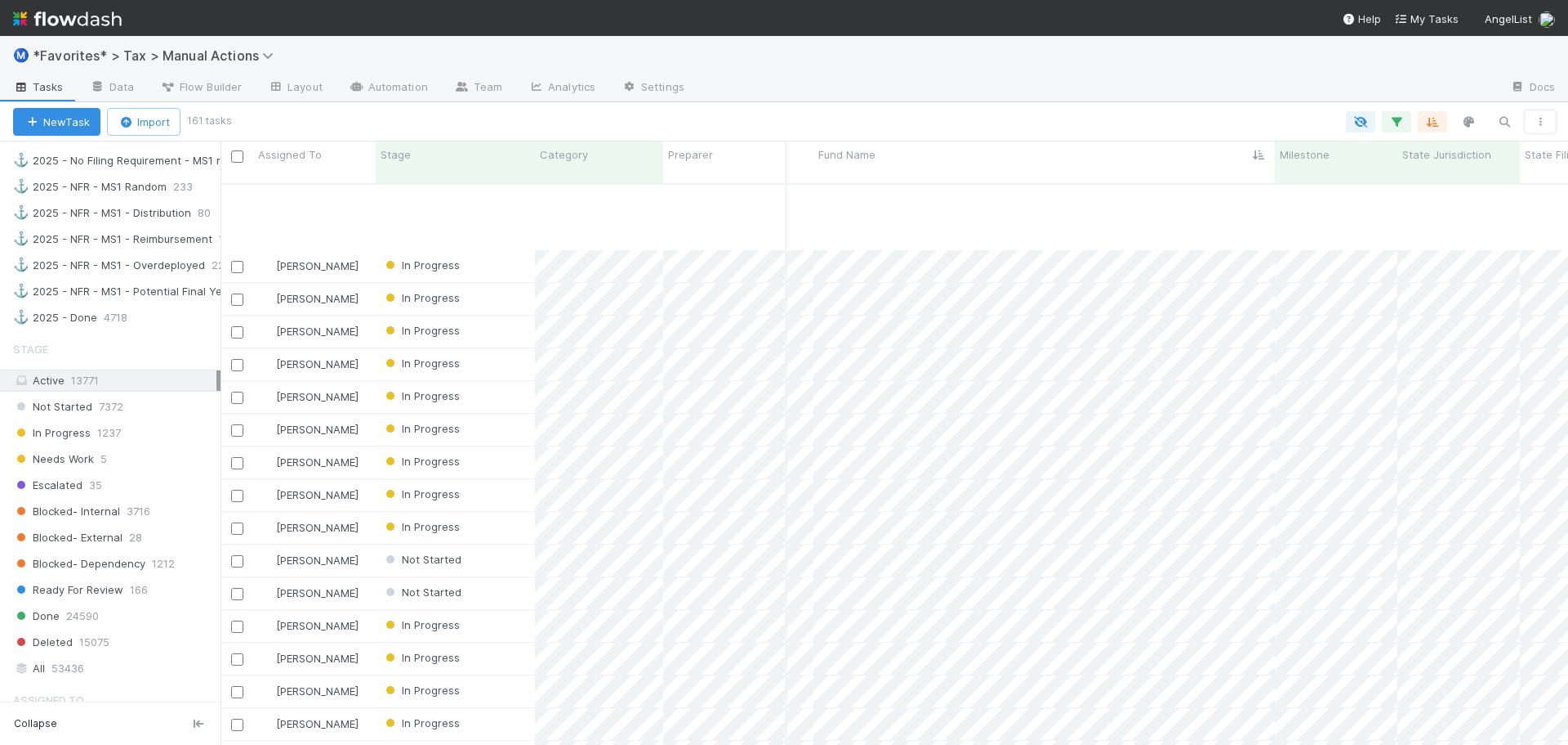
scroll to position [4702, 281]
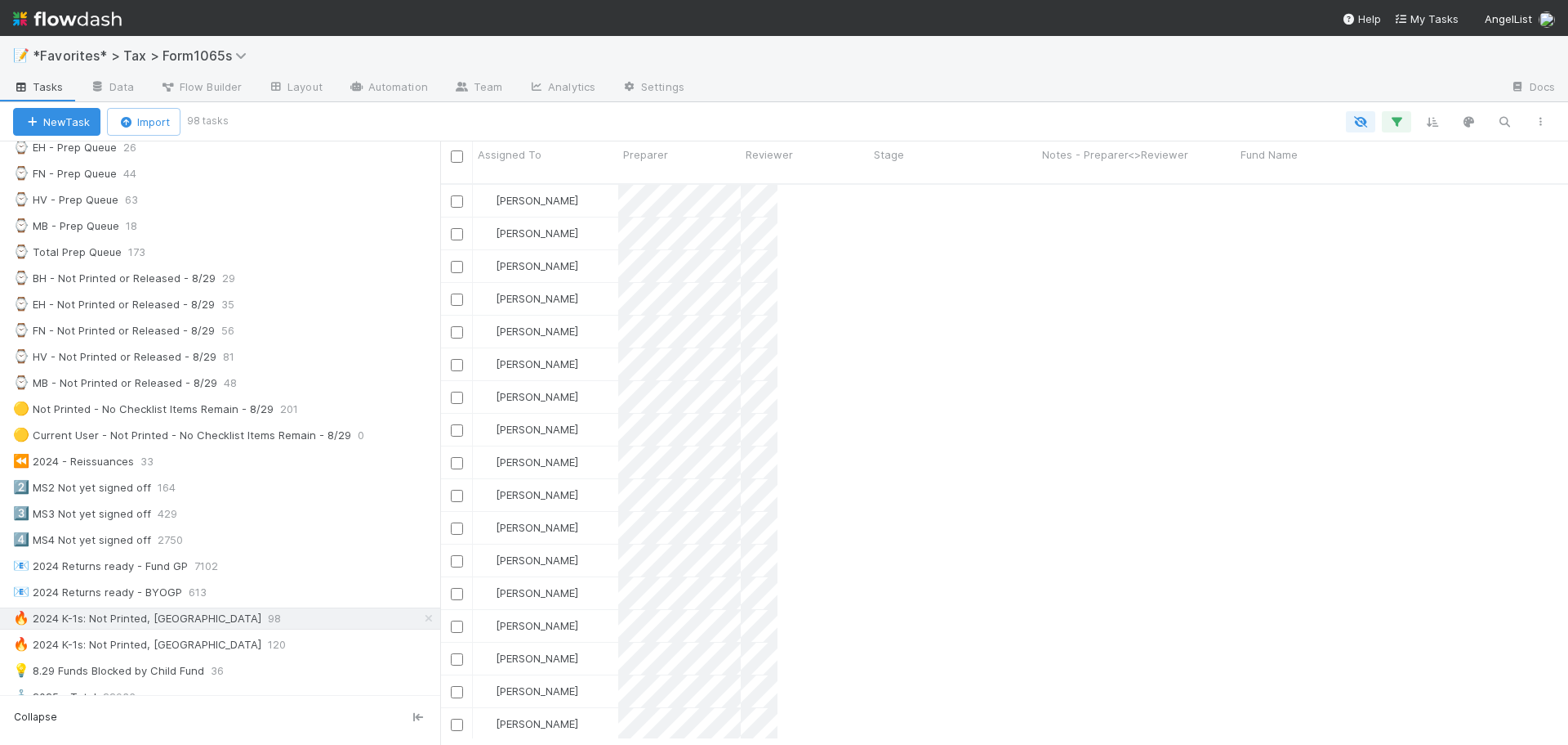
scroll to position [563, 1116]
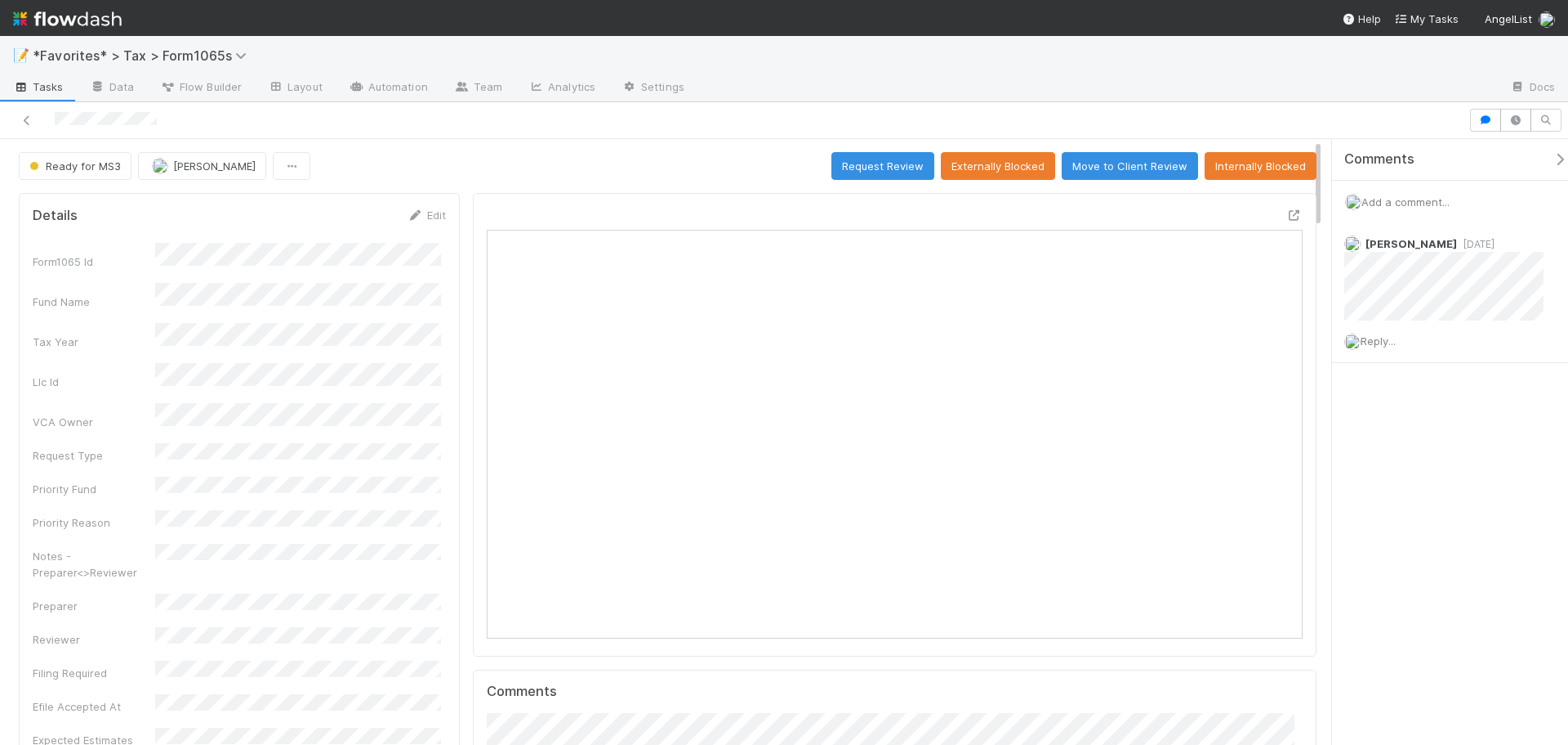
drag, startPoint x: 661, startPoint y: 160, endPoint x: 660, endPoint y: 145, distance: 15.0
click at [661, 160] on div "Ready for MS3 [PERSON_NAME] Request Review Externally Blocked Move to Client Re…" at bounding box center [668, 166] width 1298 height 27
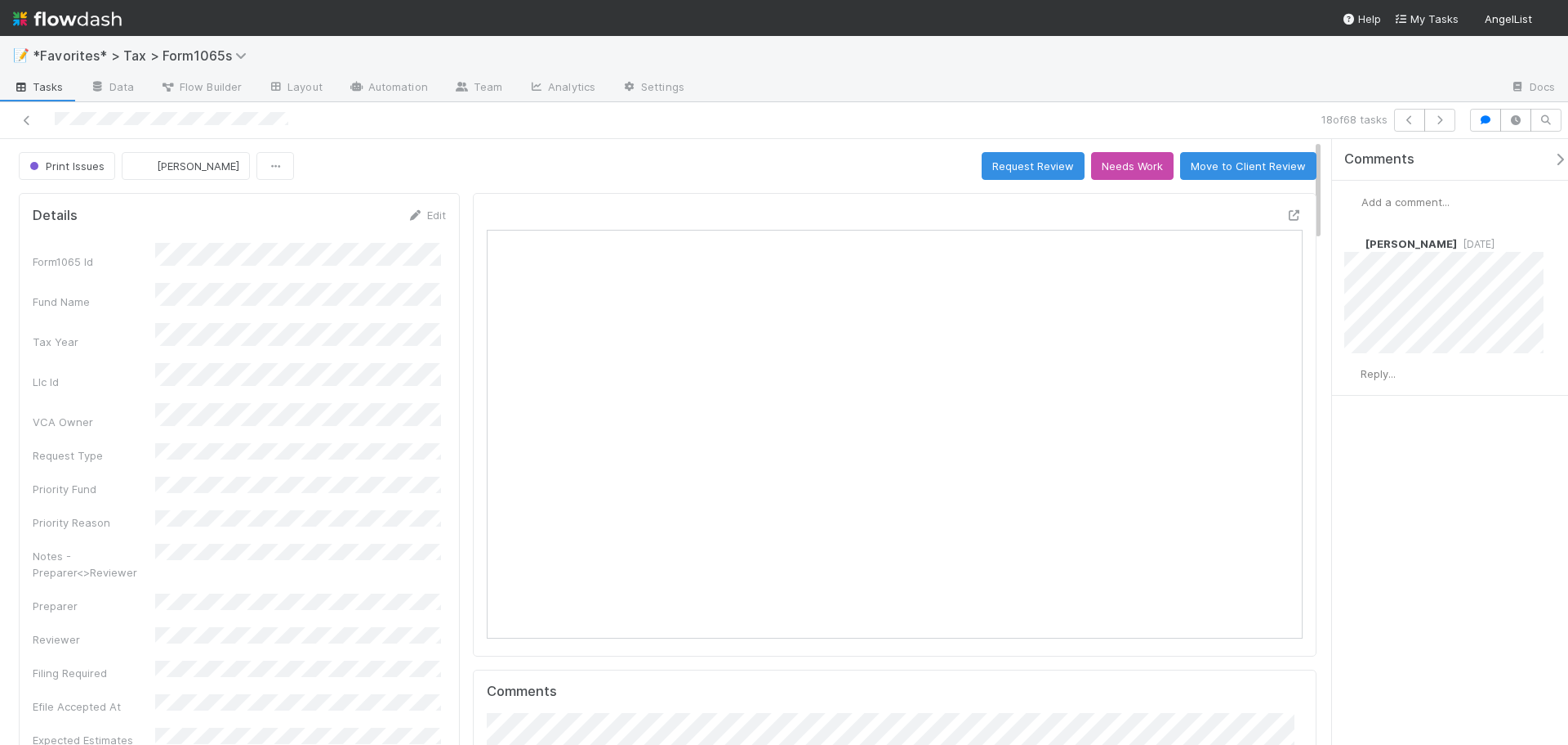
scroll to position [320, 795]
click at [340, 158] on div "Print Issues [PERSON_NAME] Request Review Needs Work Move to Client Review" at bounding box center [668, 166] width 1298 height 27
click at [61, 169] on span "Print Issues" at bounding box center [65, 165] width 78 height 13
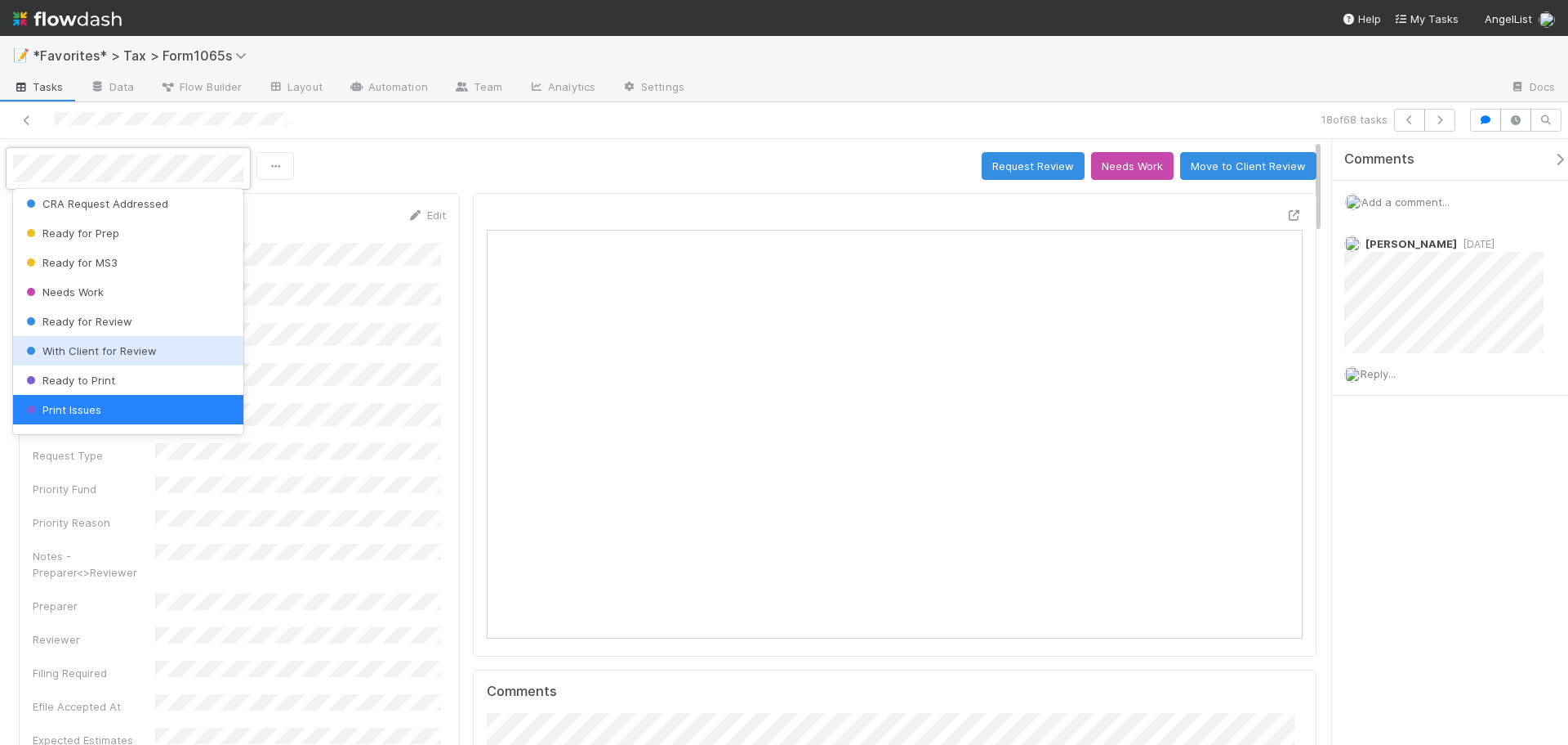
scroll to position [174, 0]
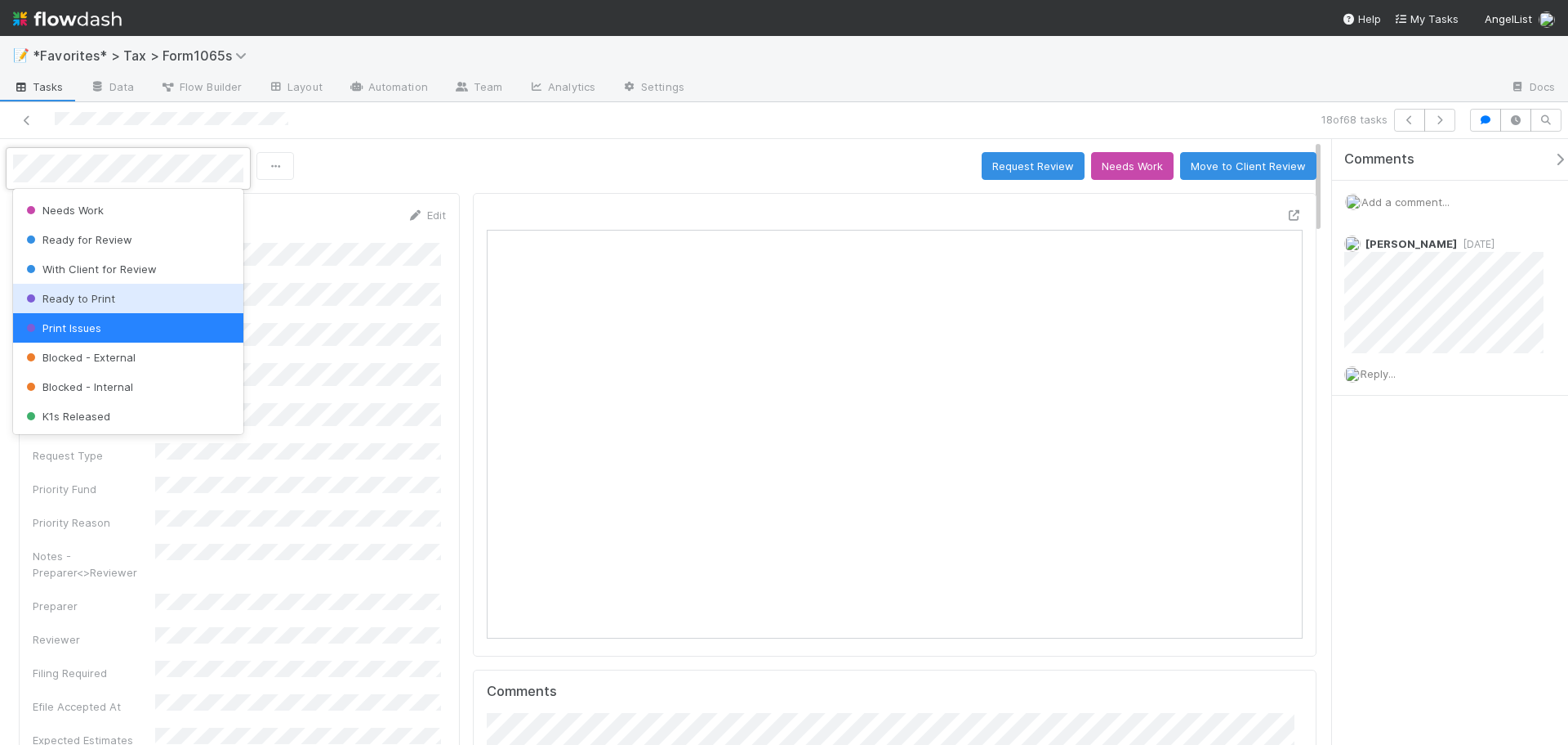
click at [131, 303] on div "Ready to Print" at bounding box center [128, 298] width 230 height 29
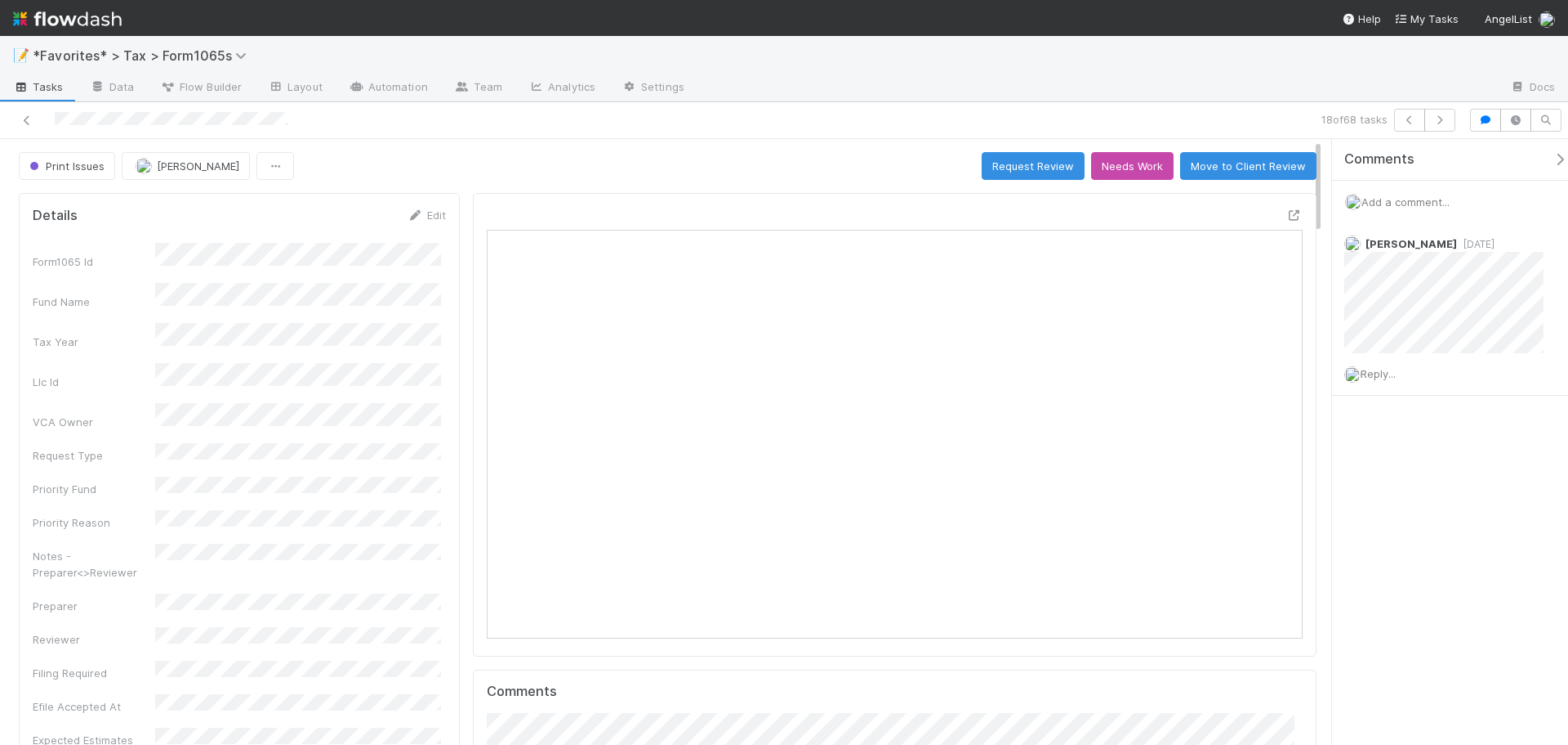
click at [383, 179] on div "Print Issues [PERSON_NAME] Request Review Needs Work Move to Client Review" at bounding box center [668, 166] width 1298 height 27
click at [27, 121] on icon at bounding box center [26, 120] width 17 height 11
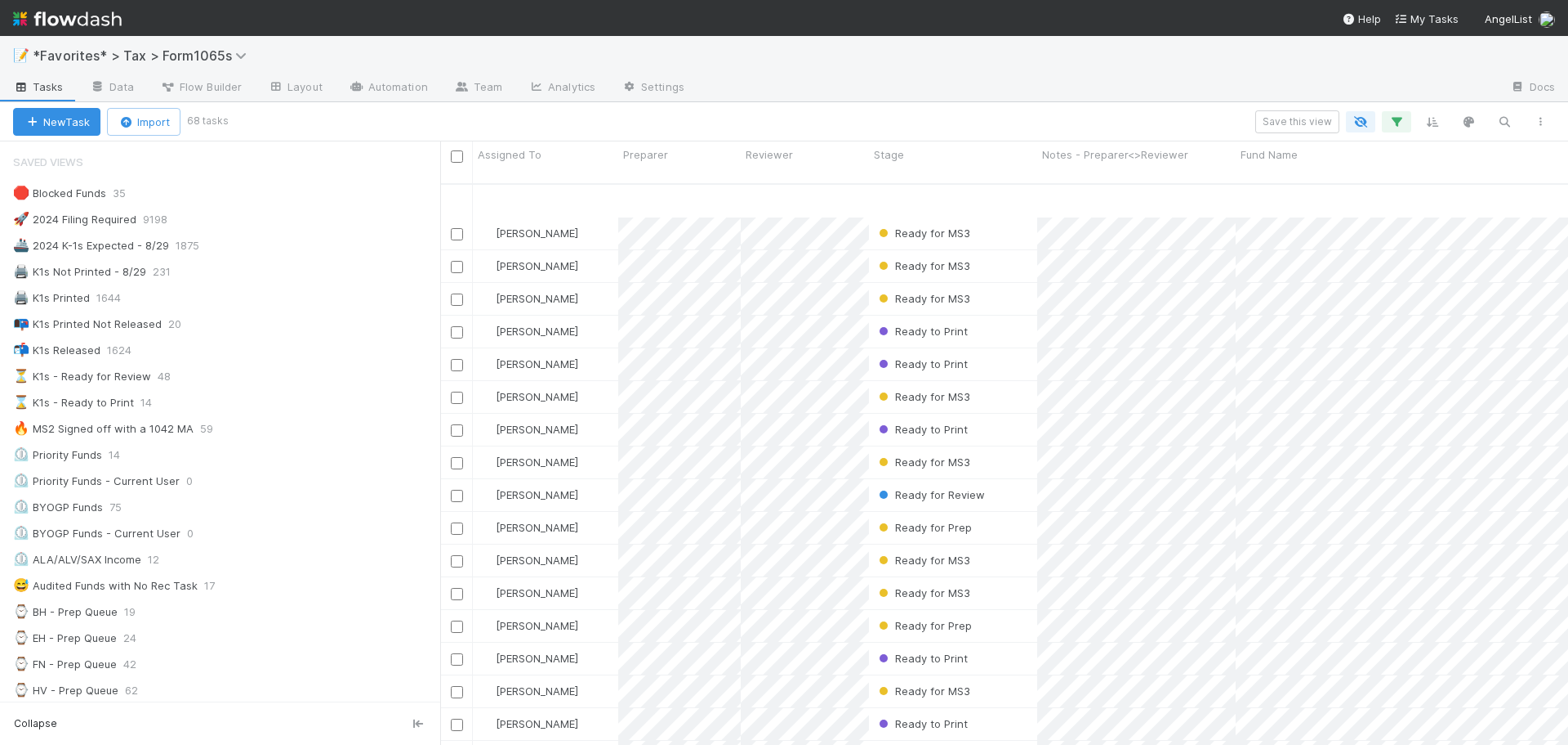
scroll to position [1063, 0]
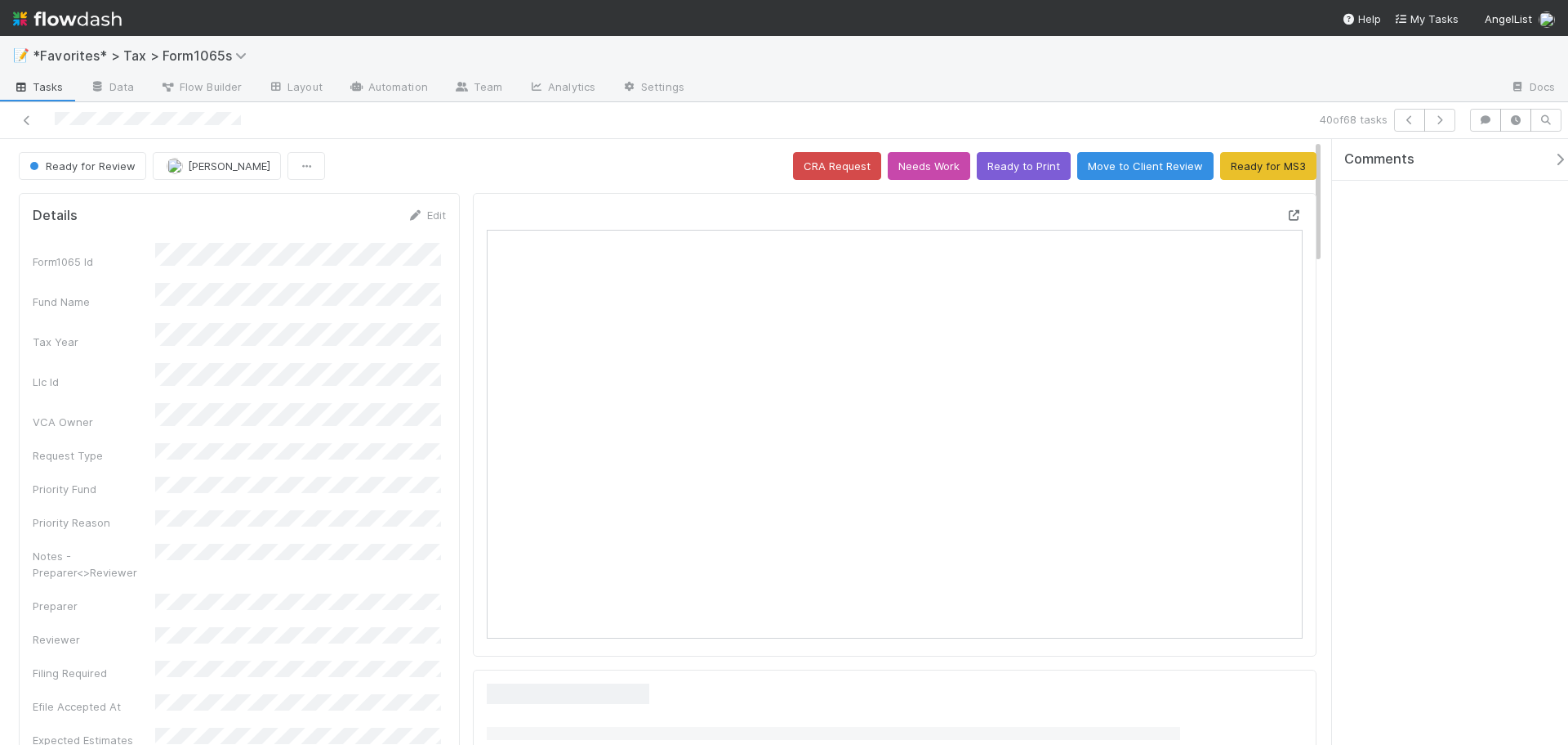
click at [1286, 219] on icon at bounding box center [1294, 215] width 17 height 11
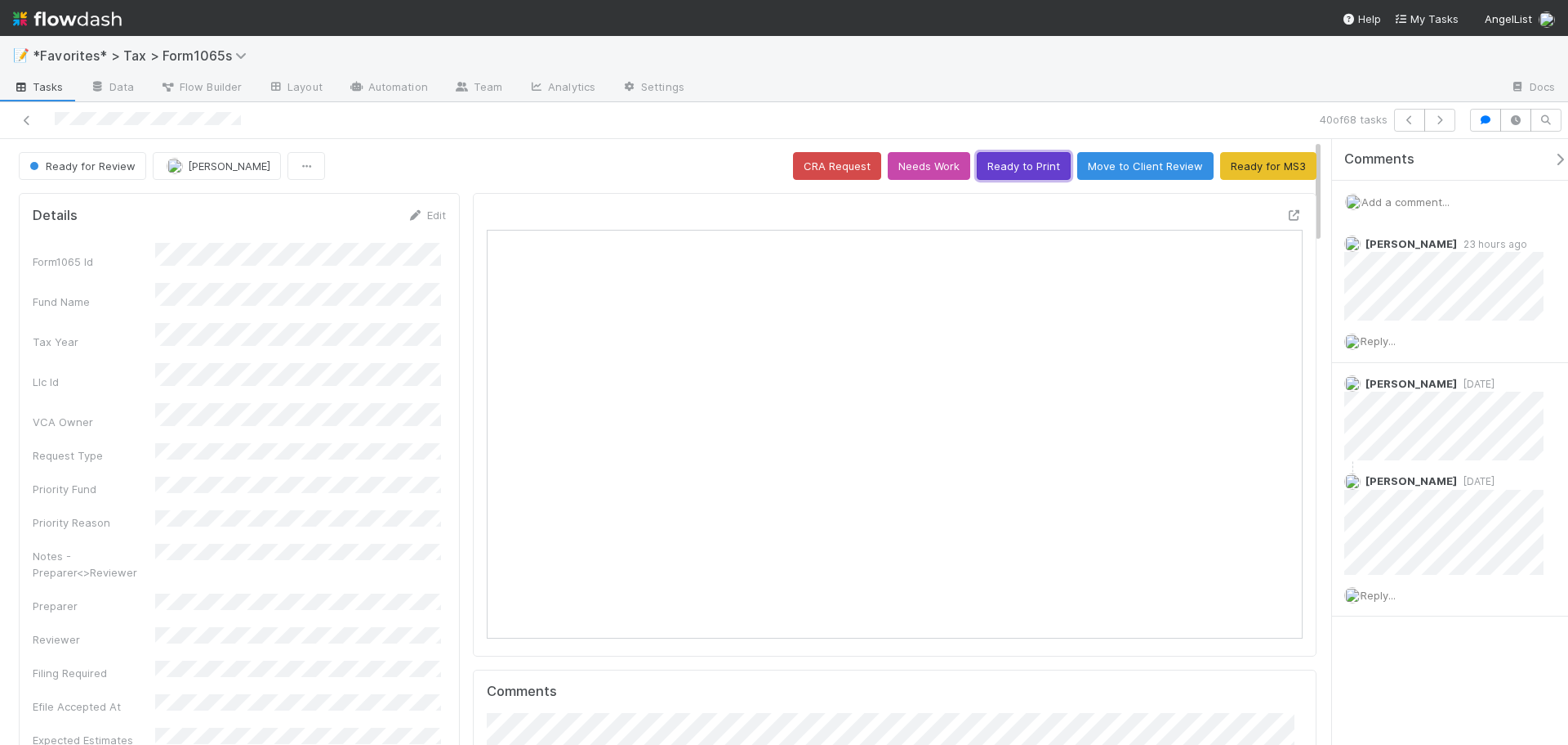
click at [1019, 168] on button "Ready to Print" at bounding box center [1023, 166] width 94 height 27
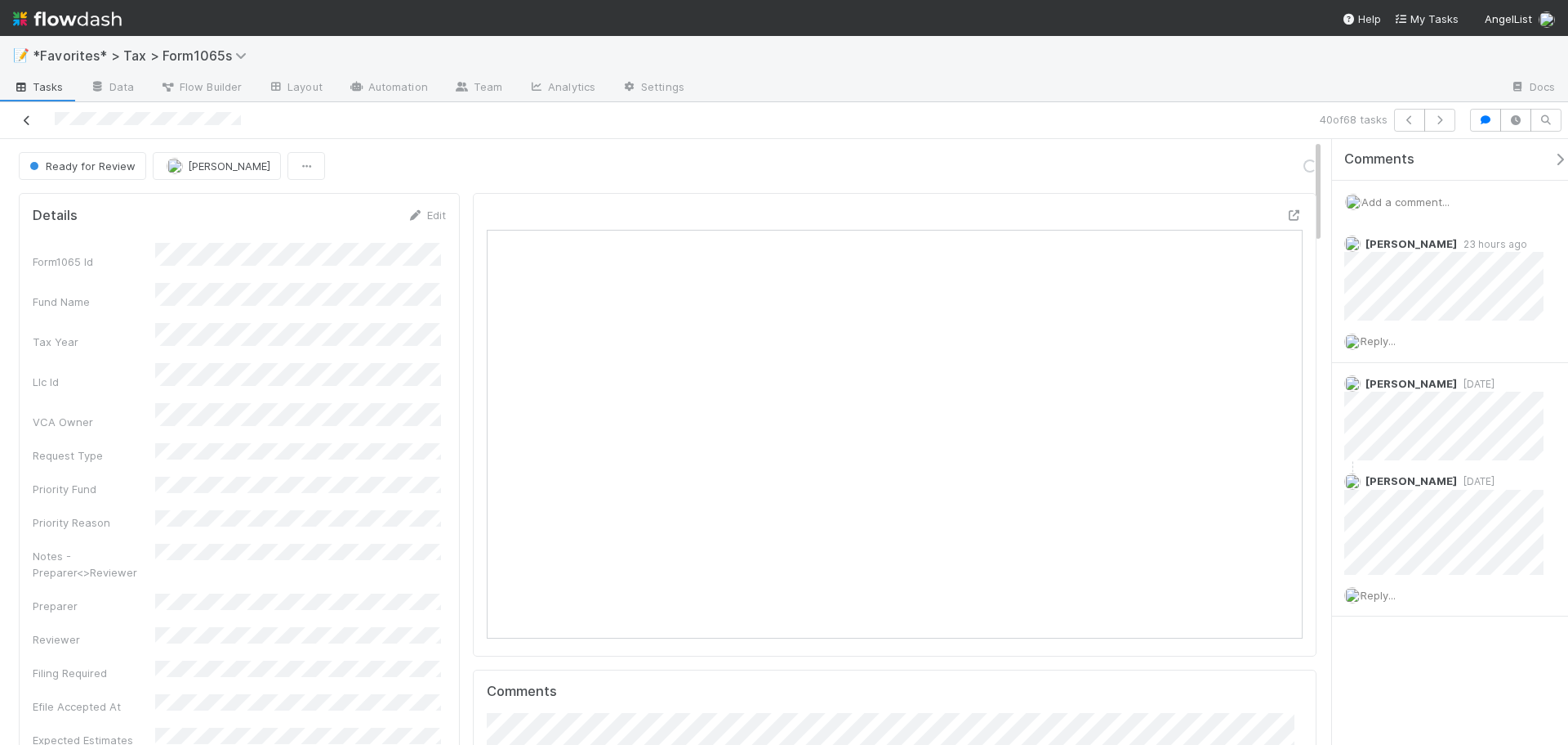
click at [24, 120] on icon at bounding box center [26, 120] width 17 height 11
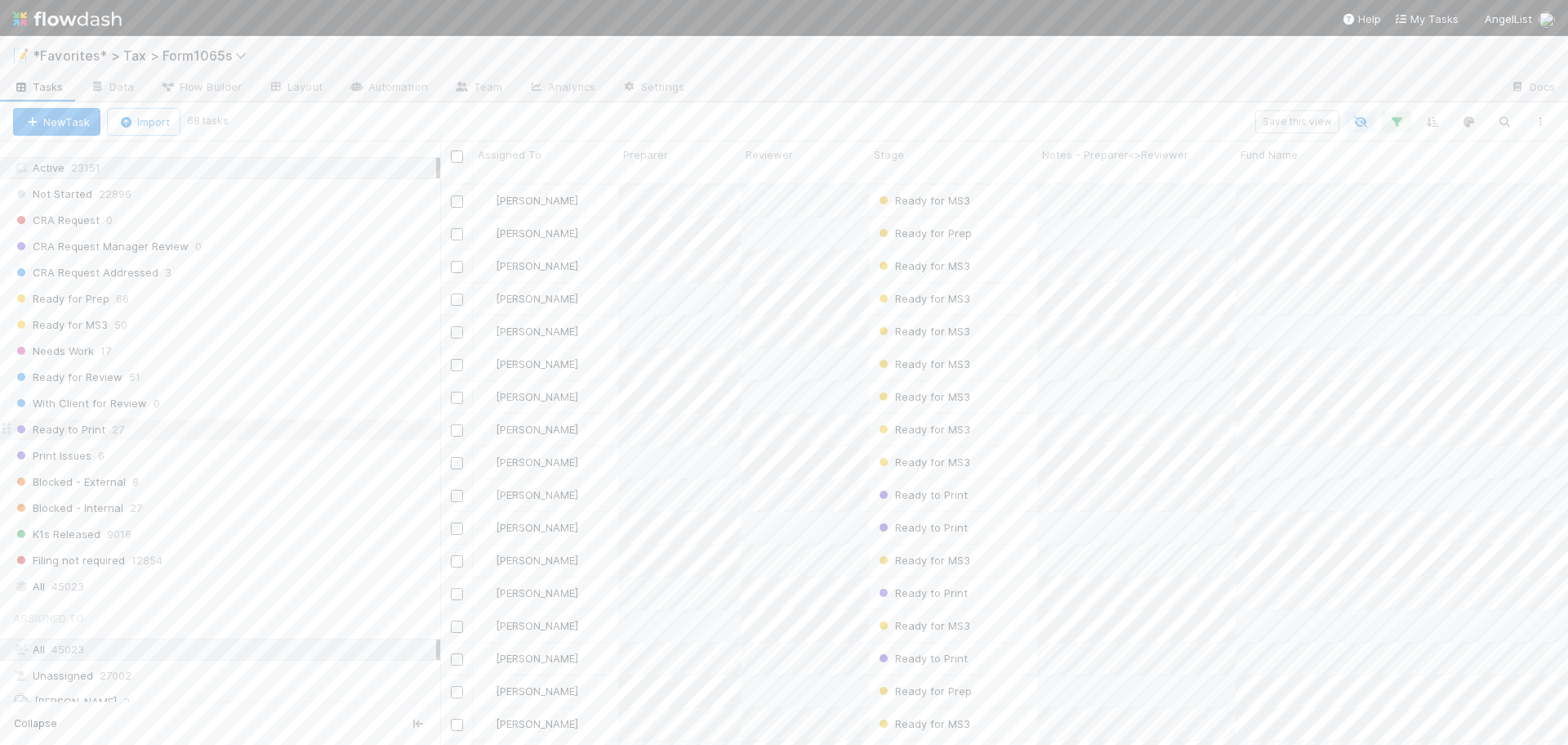
scroll to position [1196, 0]
click at [102, 311] on span "Ready for Prep" at bounding box center [60, 315] width 96 height 20
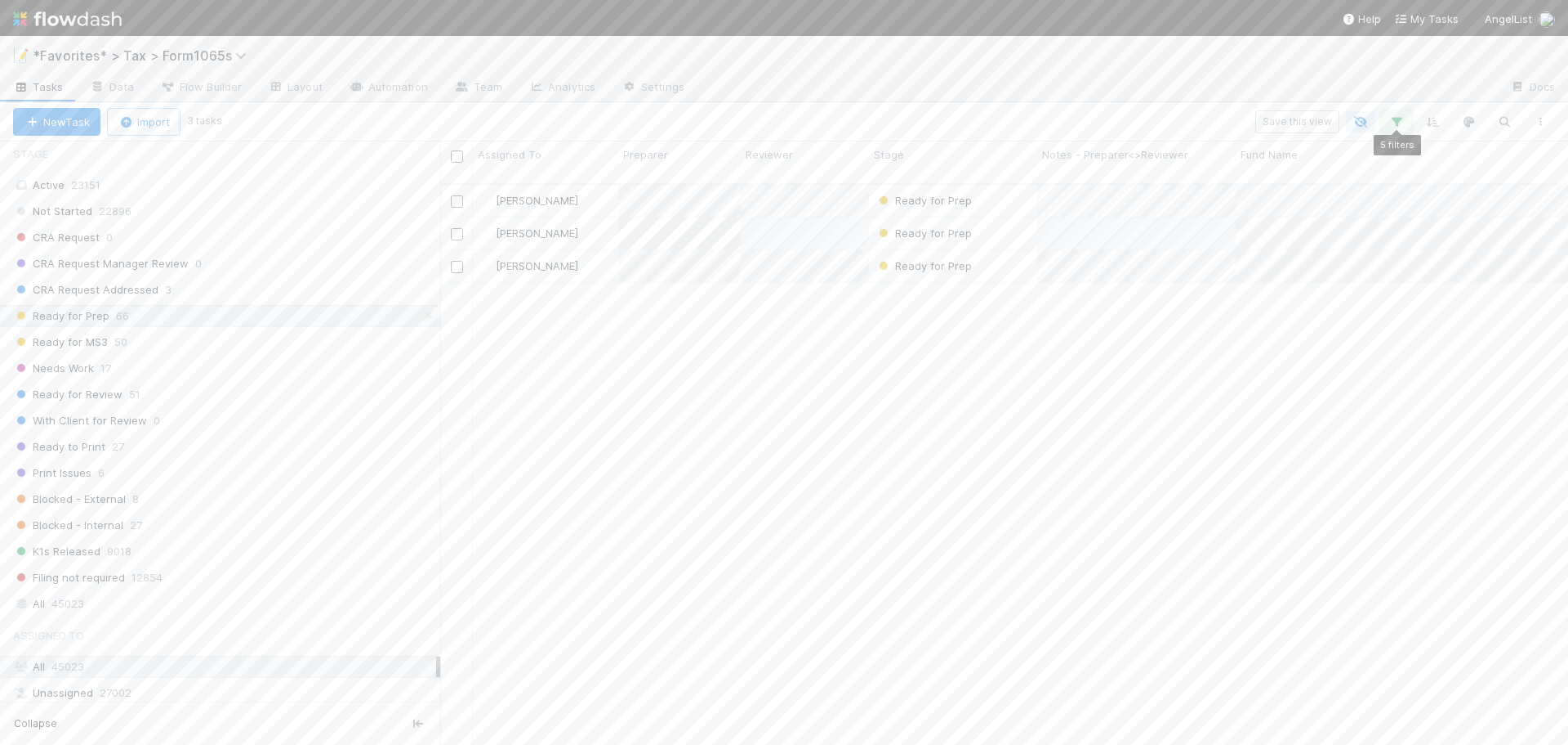
click at [1391, 129] on icon "button" at bounding box center [1396, 121] width 17 height 15
click at [1160, 63] on div "5 filters Reset Filters If Filing Required is and Tax Year = 2024 and Printed K…" at bounding box center [784, 372] width 1568 height 745
click at [918, 194] on span "Ready for Prep" at bounding box center [923, 200] width 96 height 13
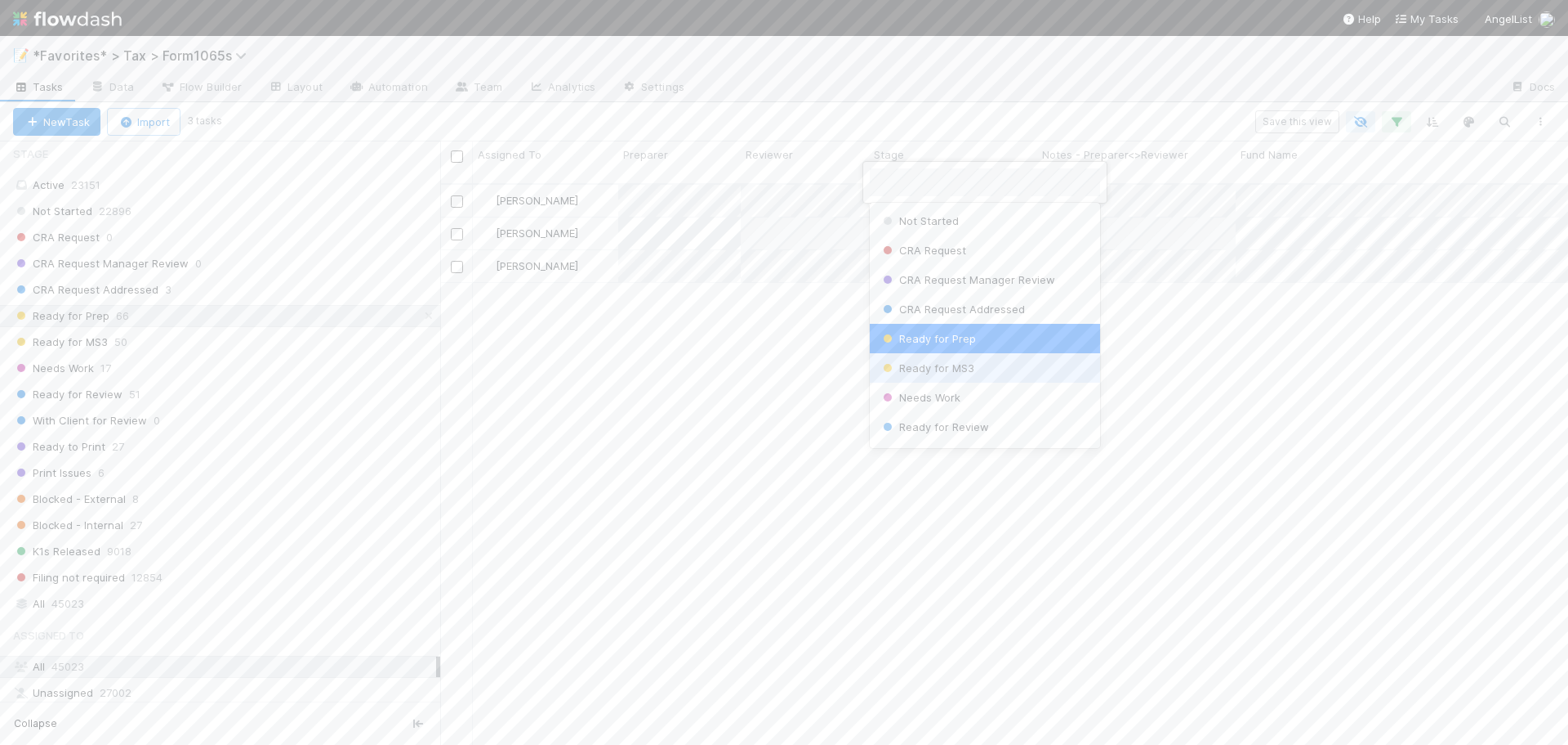
click at [941, 375] on div "Ready for MS3" at bounding box center [985, 368] width 230 height 29
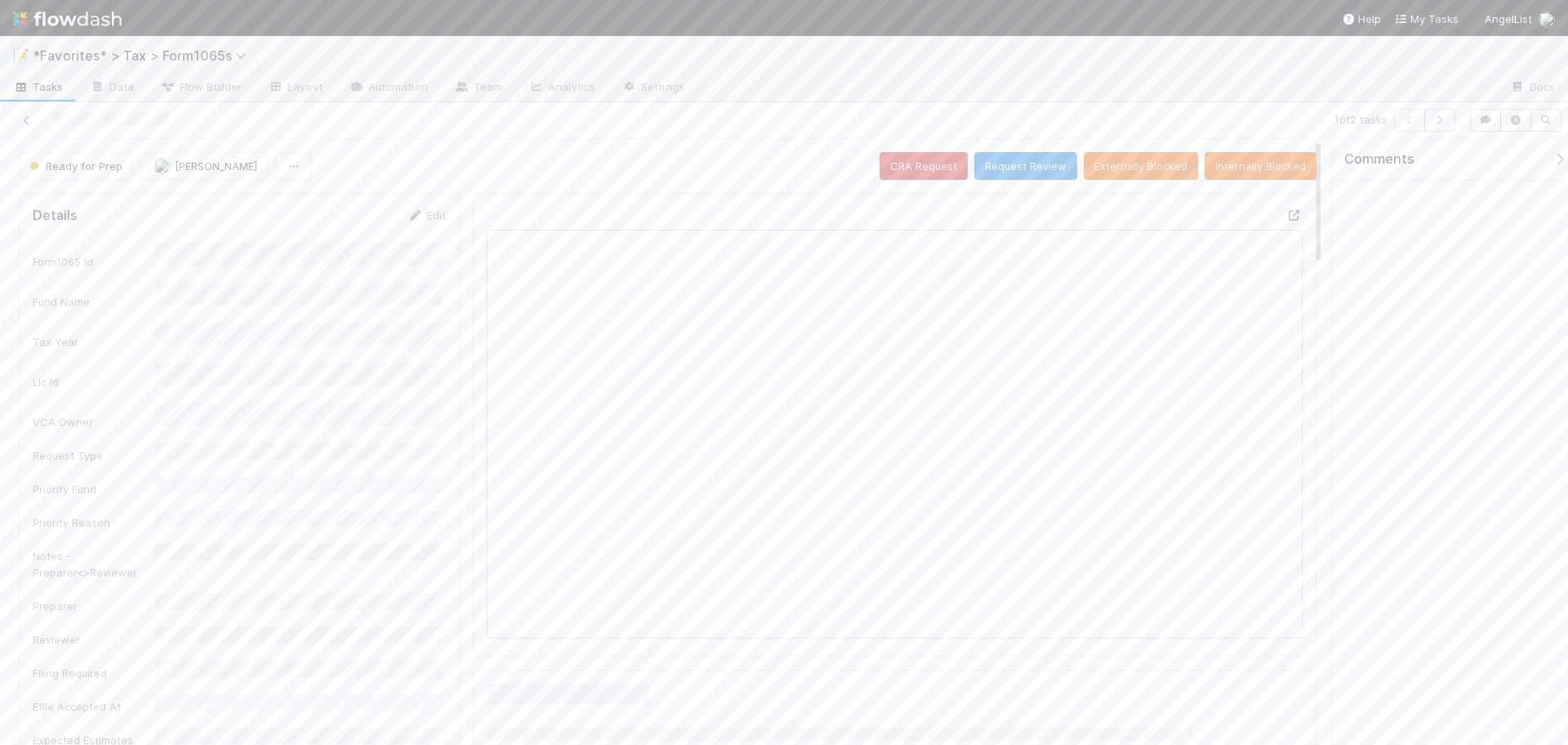
click at [1286, 214] on icon at bounding box center [1294, 215] width 17 height 11
click at [102, 175] on button "Ready for Prep" at bounding box center [75, 166] width 114 height 27
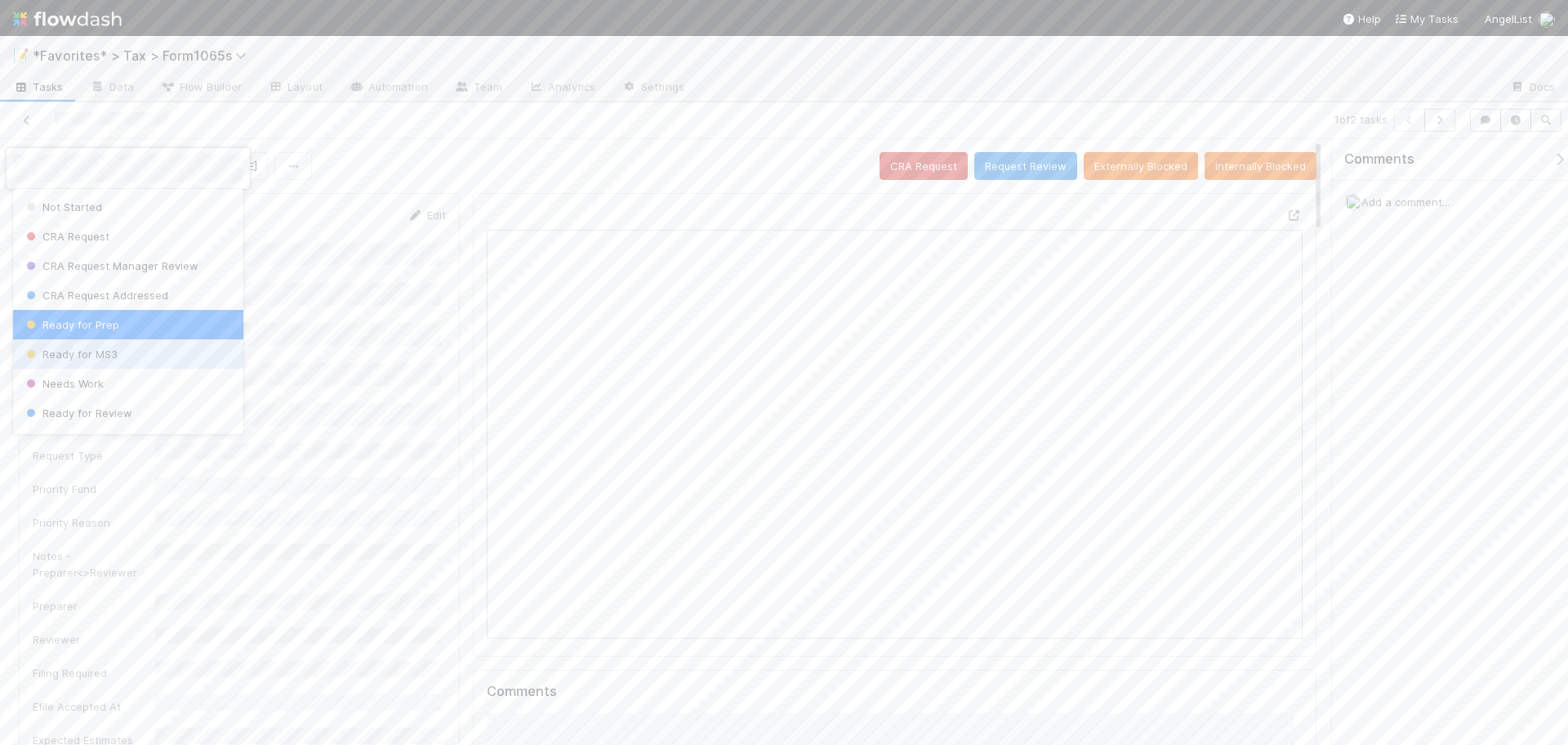
click at [106, 351] on span "Ready for MS3" at bounding box center [69, 353] width 95 height 13
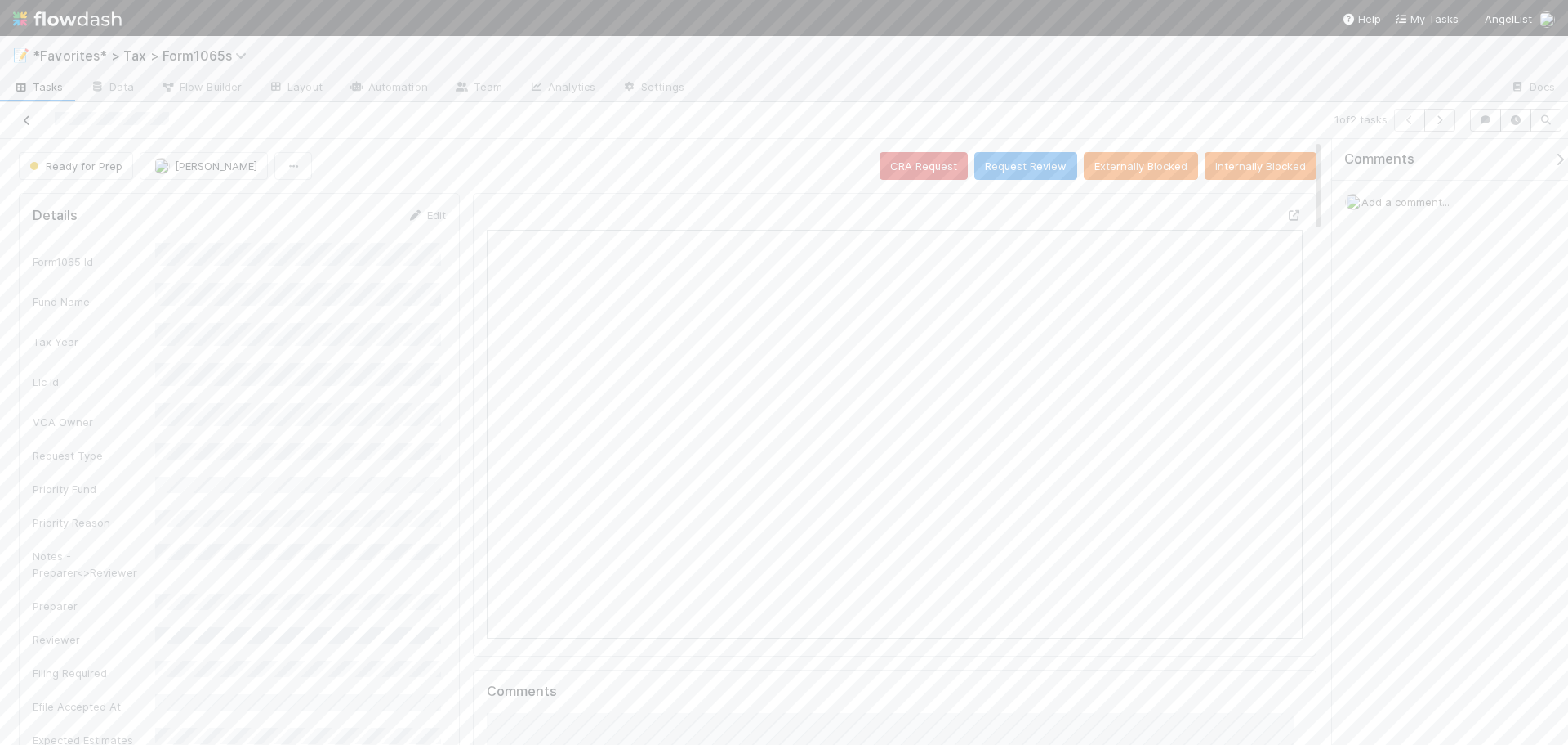
click at [26, 121] on icon at bounding box center [26, 120] width 17 height 11
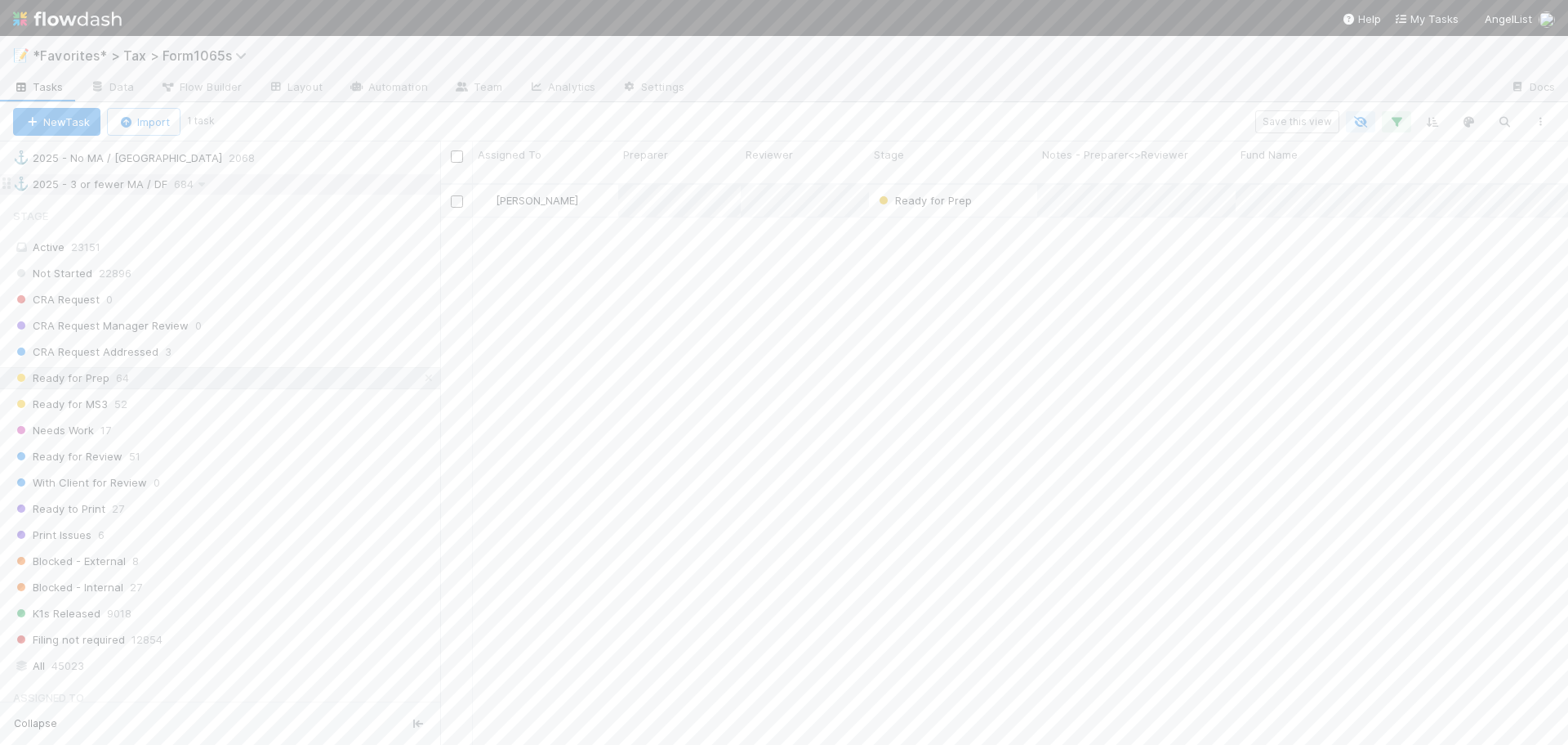
scroll to position [1144, 0]
click at [114, 397] on span "52" at bounding box center [120, 393] width 13 height 20
click at [82, 416] on span "Needs Work" at bounding box center [53, 419] width 81 height 20
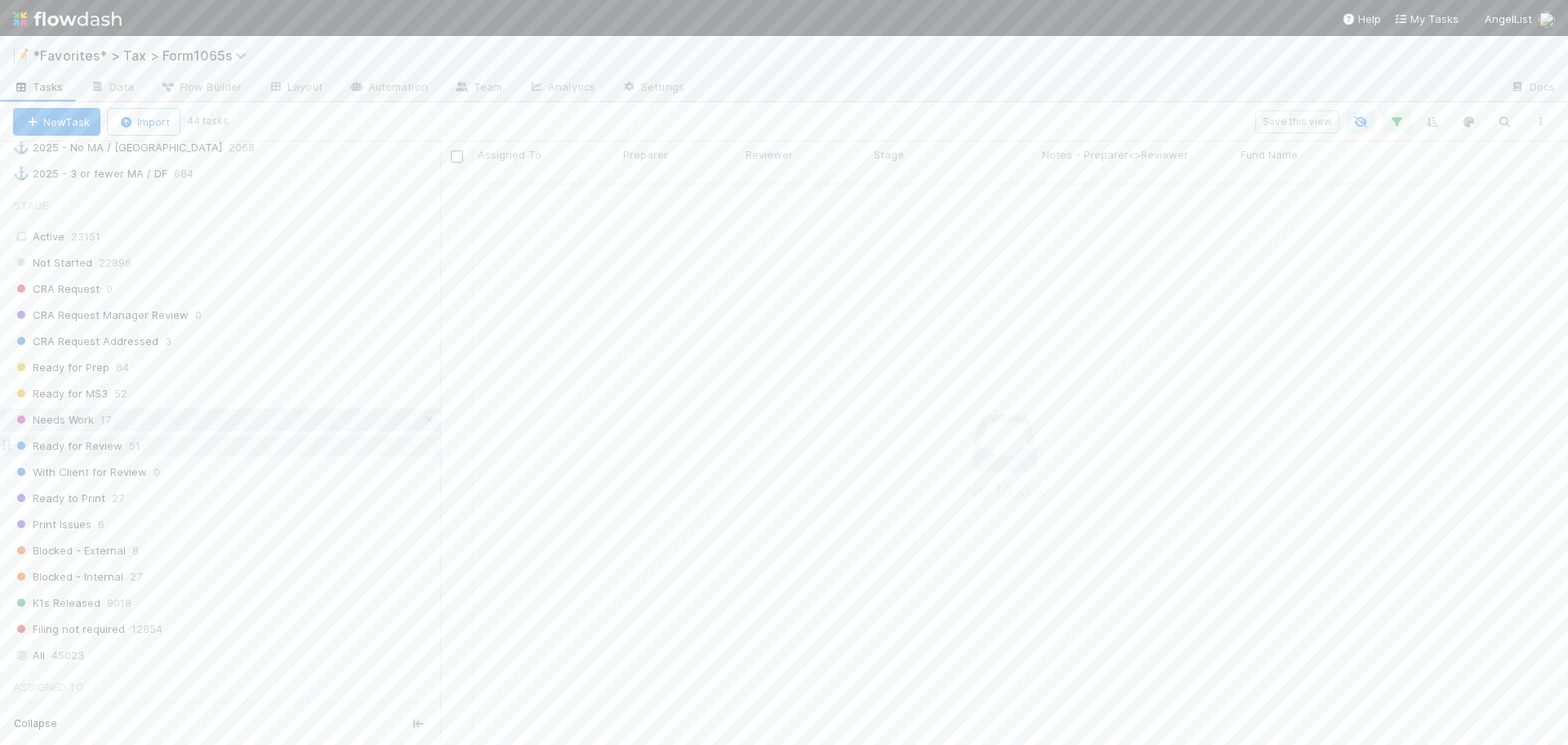
click at [209, 439] on div "Ready for Review 51" at bounding box center [226, 446] width 427 height 20
click at [210, 504] on div "Ready to Print 27" at bounding box center [226, 497] width 427 height 20
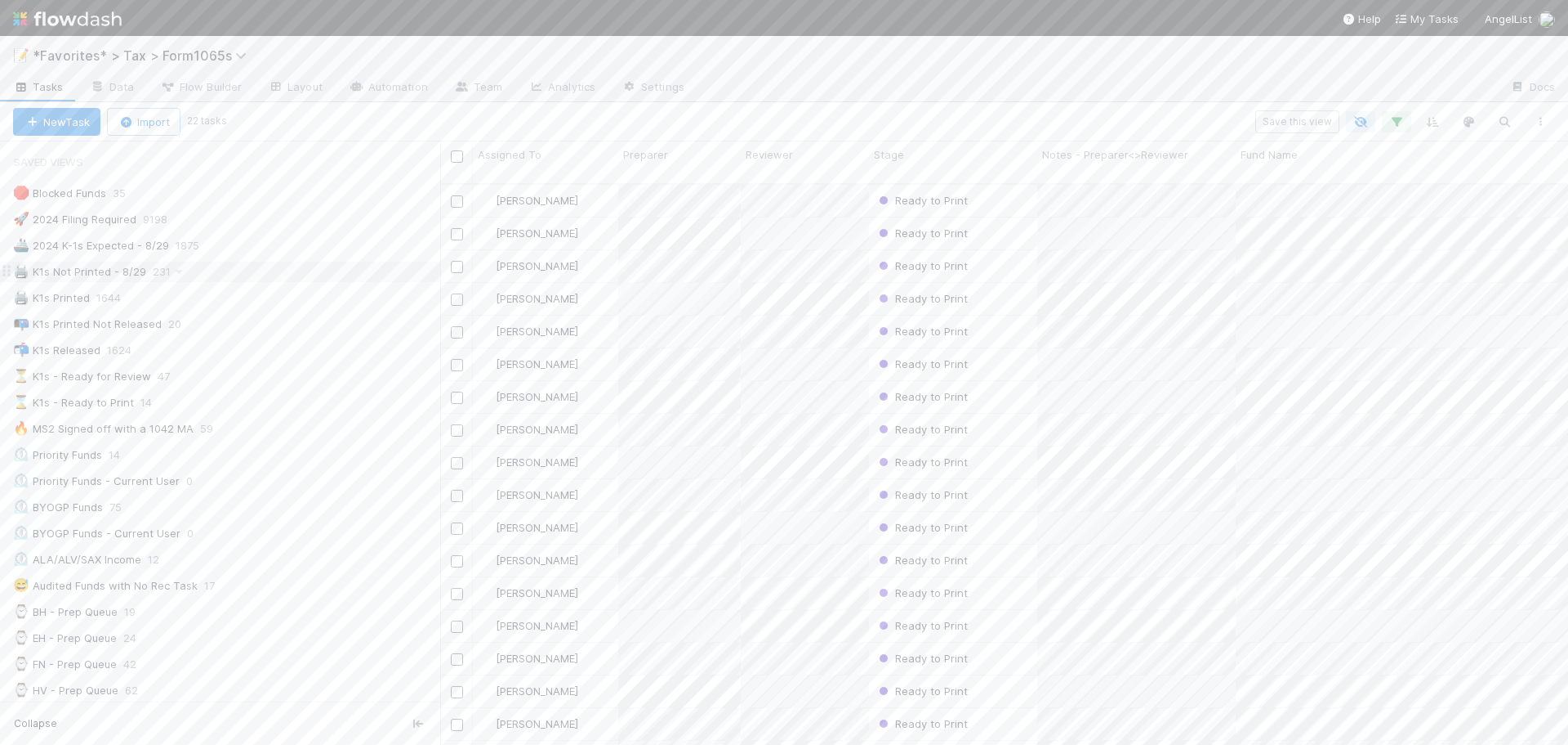
click at [283, 270] on div "🖨️ K1s Not Printed - 8/29 231" at bounding box center [226, 271] width 427 height 20
click at [276, 378] on div "⏳ K1s - Ready for Review 47" at bounding box center [226, 375] width 427 height 20
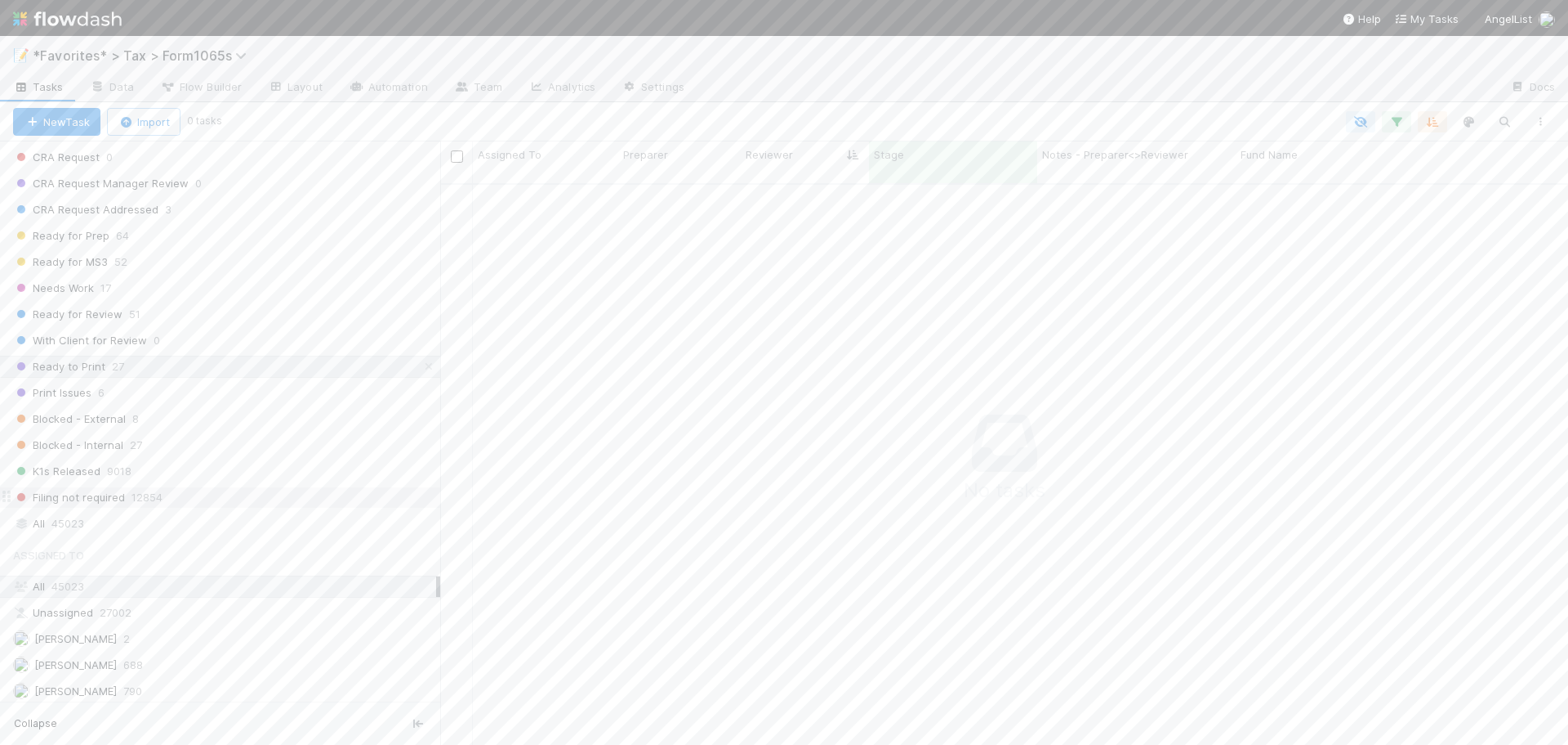
scroll to position [1359, 0]
click at [421, 291] on link at bounding box center [429, 283] width 17 height 20
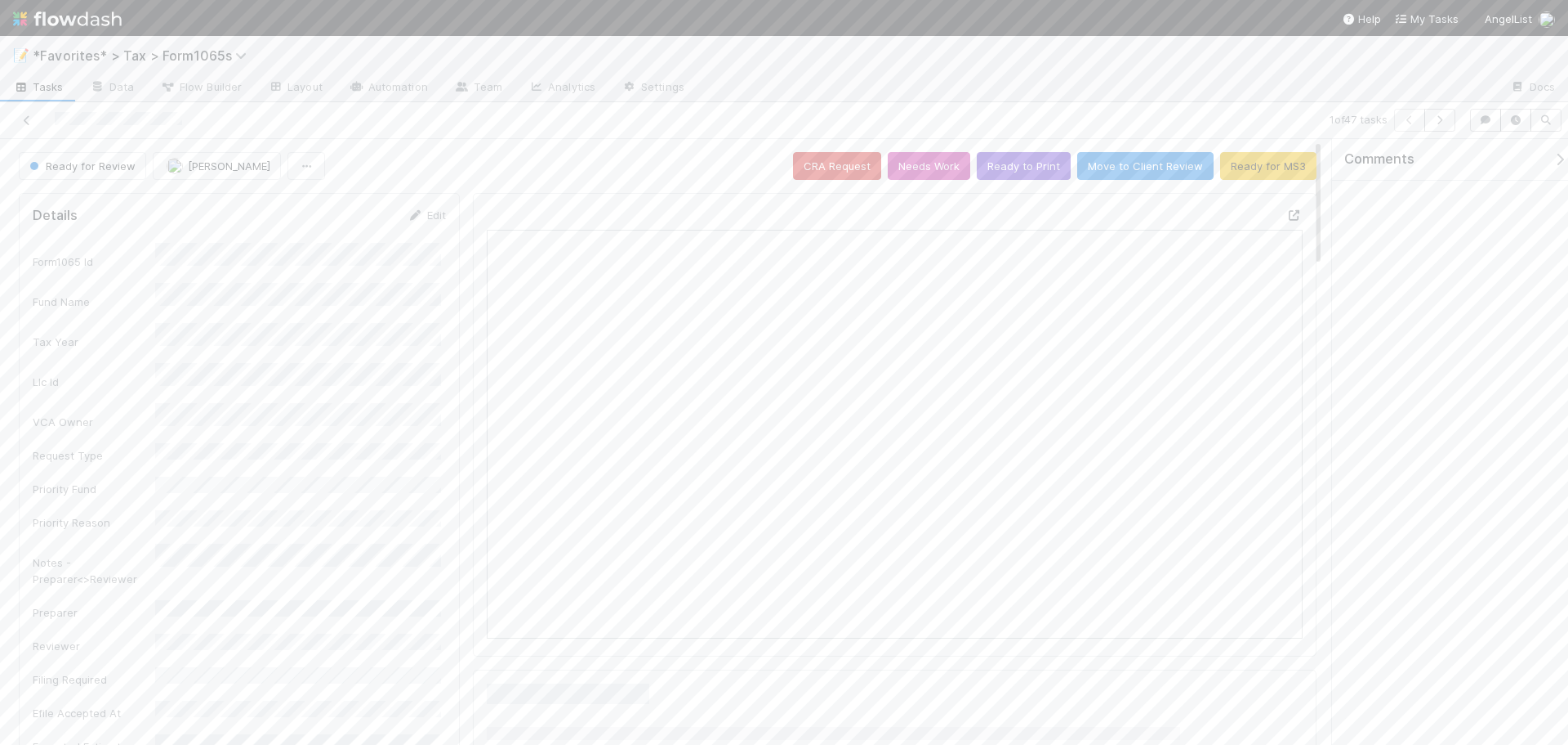
click at [1289, 213] on icon at bounding box center [1294, 215] width 17 height 11
click at [797, 83] on div at bounding box center [1097, 88] width 800 height 26
click at [1450, 122] on button "button" at bounding box center [1440, 119] width 31 height 22
click at [1099, 91] on div at bounding box center [1097, 88] width 800 height 26
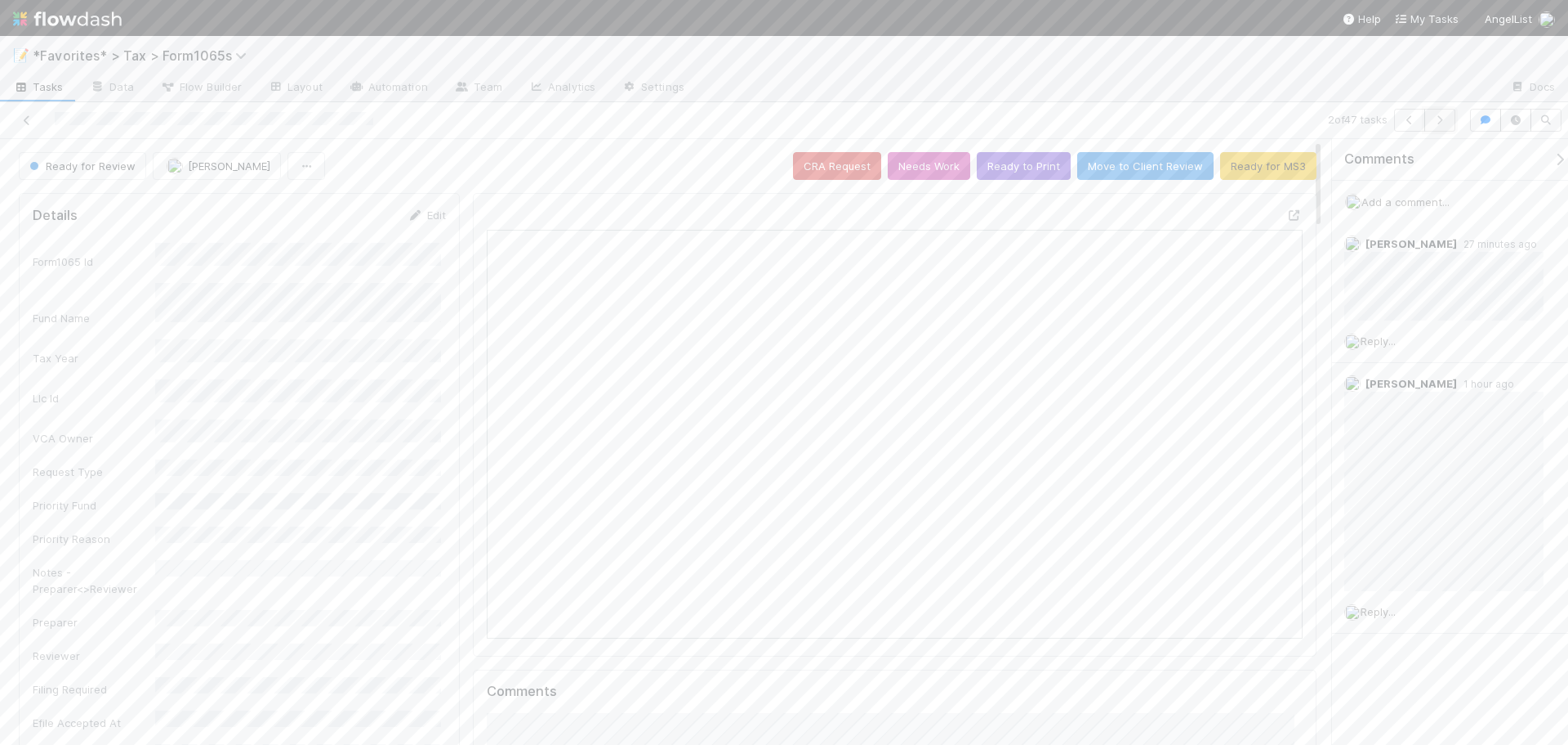
click at [1441, 123] on icon "button" at bounding box center [1439, 120] width 17 height 10
click at [1286, 215] on icon at bounding box center [1294, 215] width 17 height 11
click at [1445, 119] on icon "button" at bounding box center [1439, 120] width 17 height 10
click at [1286, 216] on icon at bounding box center [1294, 215] width 17 height 11
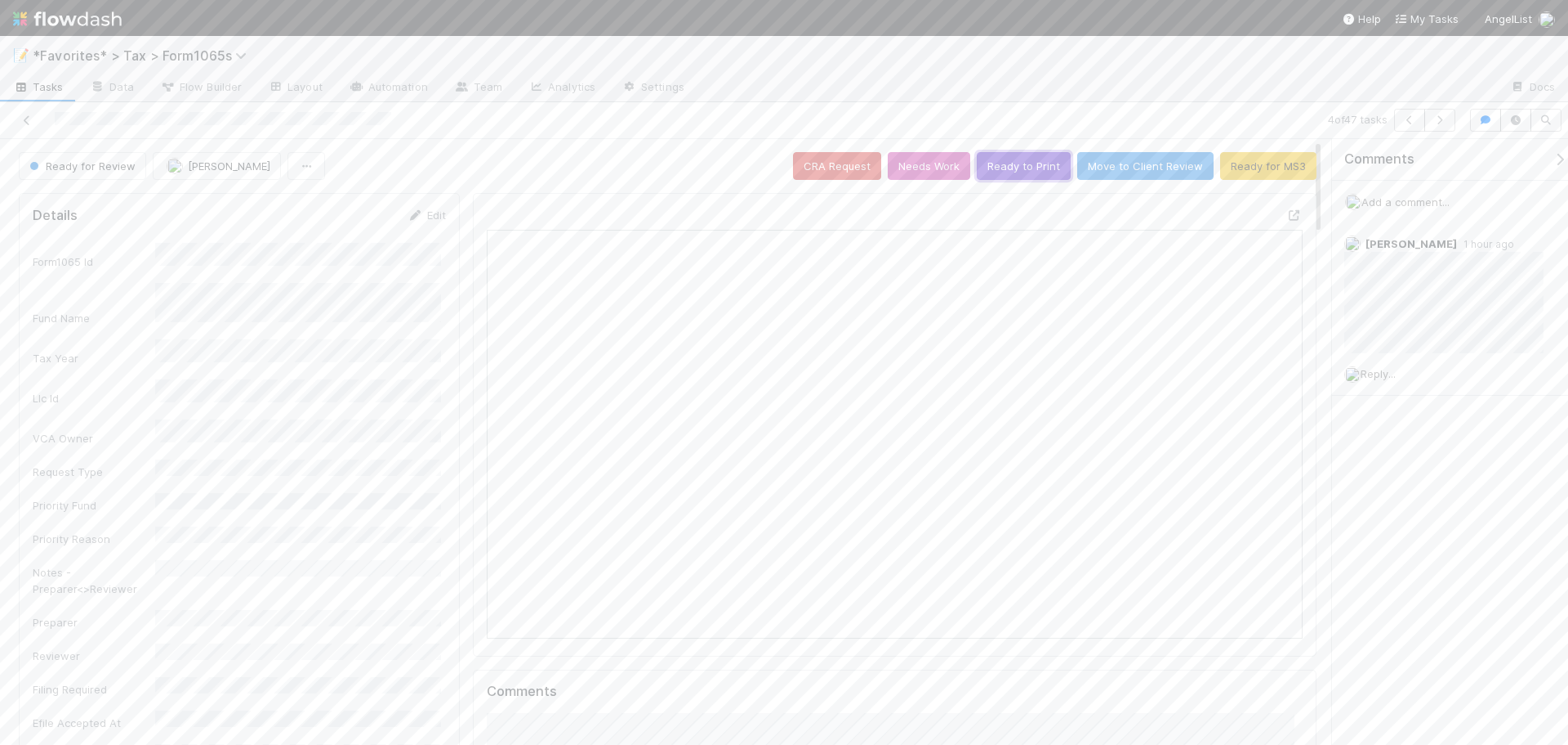
click at [1017, 165] on button "Ready to Print" at bounding box center [1023, 166] width 94 height 27
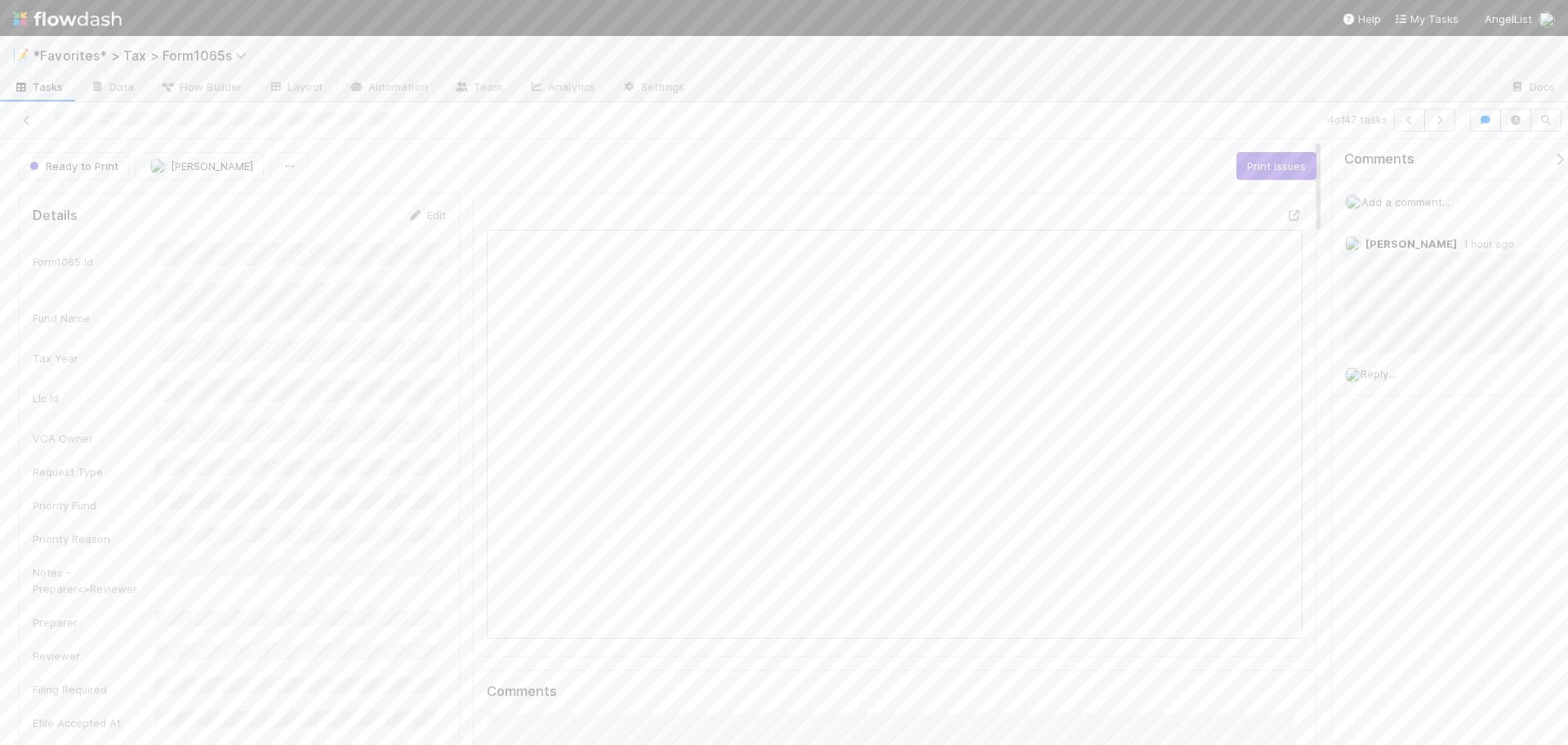
drag, startPoint x: 1158, startPoint y: 100, endPoint x: 1293, endPoint y: 98, distance: 135.0
click at [1162, 99] on div at bounding box center [1097, 88] width 800 height 26
click at [1446, 124] on icon "button" at bounding box center [1439, 120] width 17 height 10
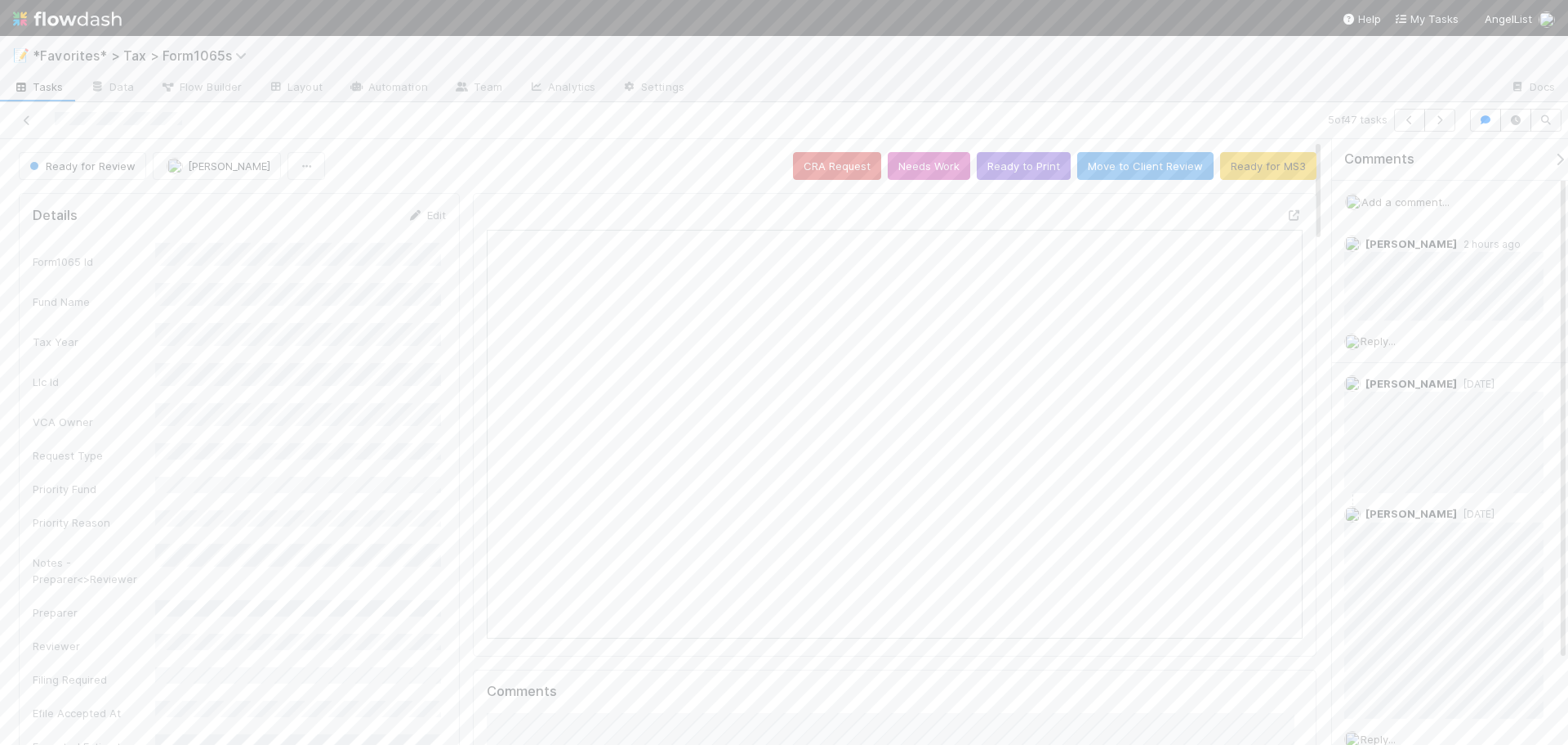
click at [1010, 79] on div at bounding box center [1097, 88] width 800 height 26
click at [946, 46] on div "📝 *Favorites* > Tax > Form1065s" at bounding box center [784, 56] width 1568 height 39
click at [1168, 110] on div "5 of 47 tasks" at bounding box center [1100, 119] width 725 height 22
click at [1431, 115] on button "button" at bounding box center [1440, 119] width 31 height 22
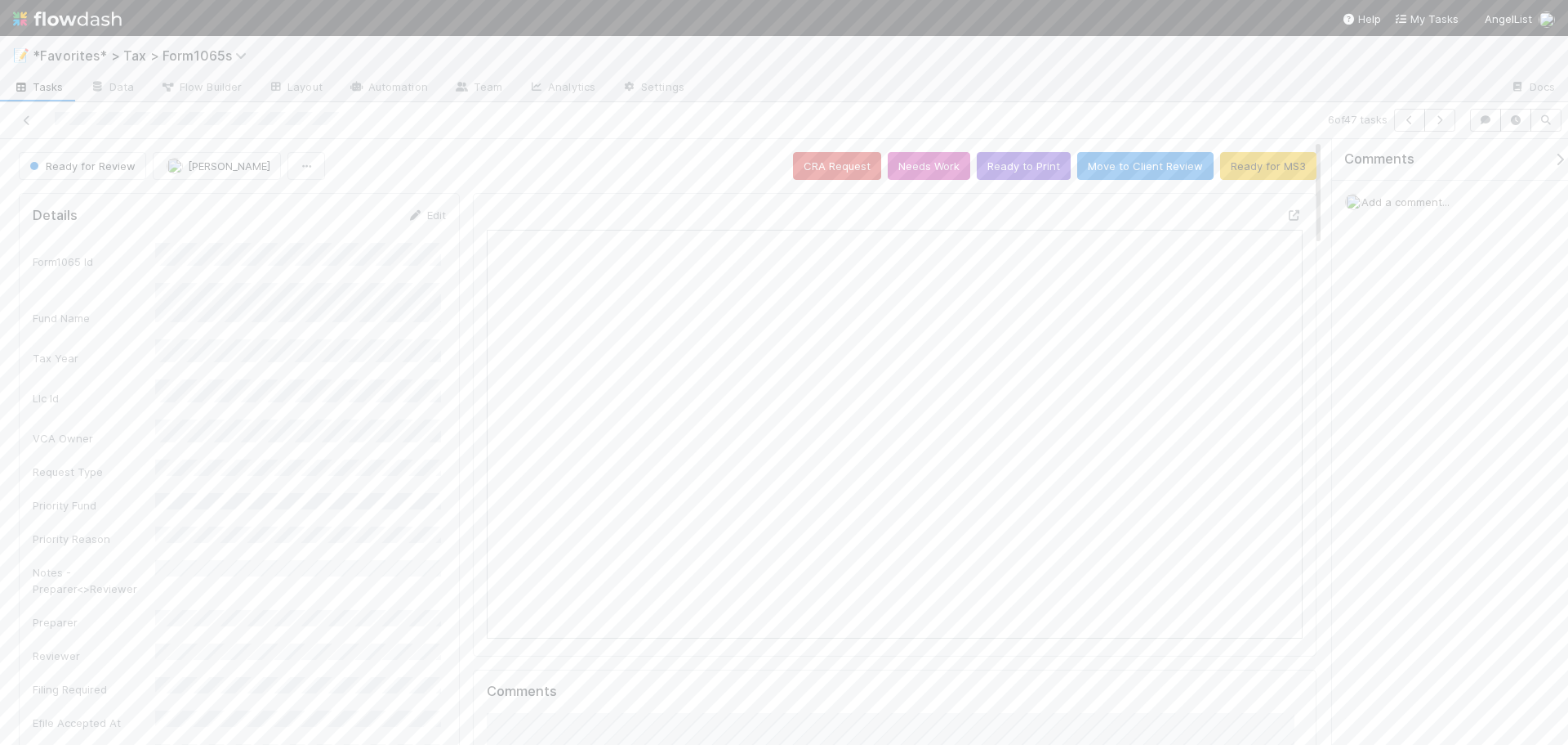
click at [856, 90] on div at bounding box center [1097, 88] width 800 height 26
click at [860, 93] on div at bounding box center [1097, 88] width 800 height 26
drag, startPoint x: 1262, startPoint y: 216, endPoint x: 1270, endPoint y: 215, distance: 8.1
click at [1274, 215] on div at bounding box center [1288, 217] width 29 height 22
click at [1286, 215] on icon at bounding box center [1294, 215] width 17 height 11
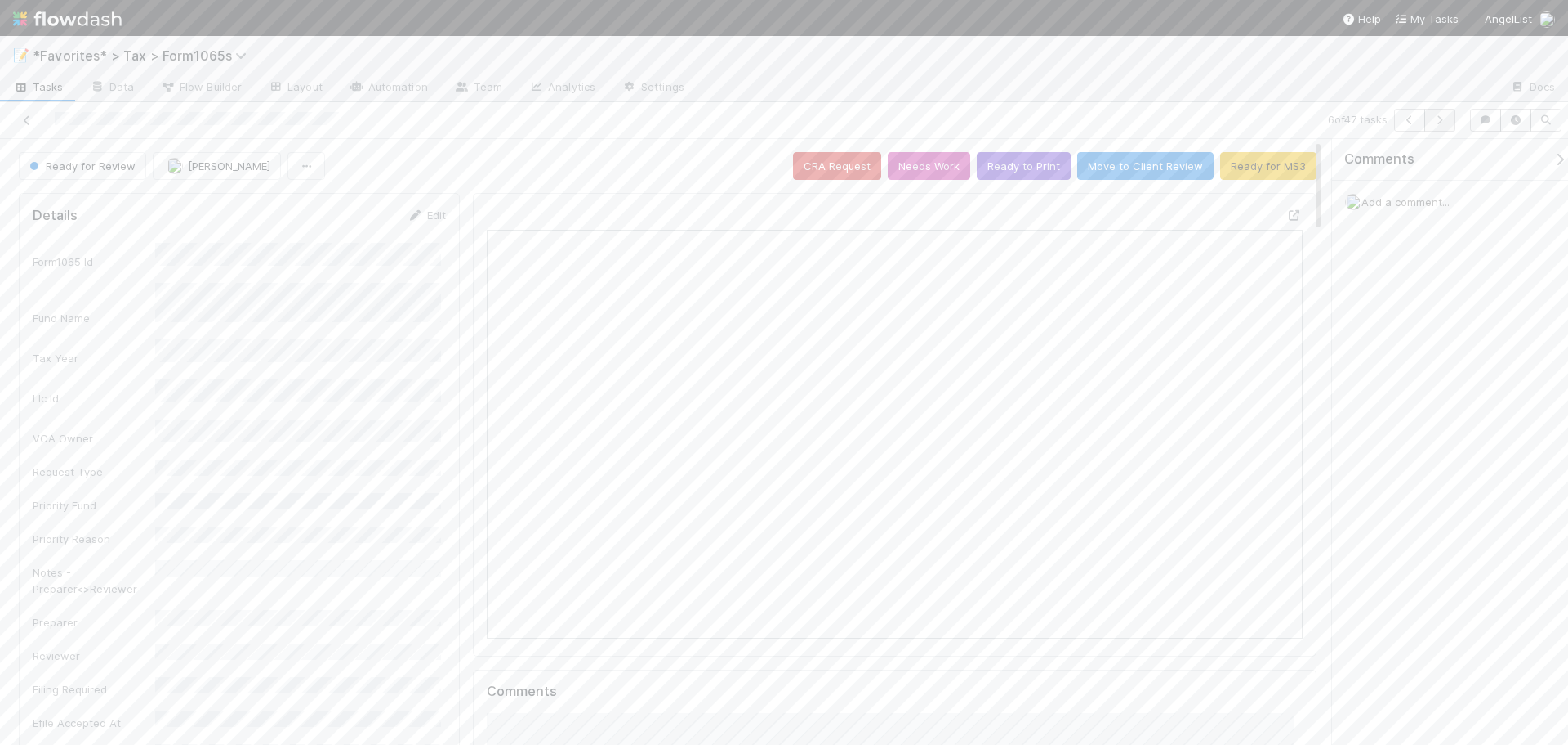
click at [1075, 74] on div "📝 *Favorites* > Tax > Form1065s" at bounding box center [784, 56] width 1568 height 39
click at [1435, 114] on button "button" at bounding box center [1440, 119] width 31 height 22
click at [1450, 123] on button "button" at bounding box center [1440, 119] width 31 height 22
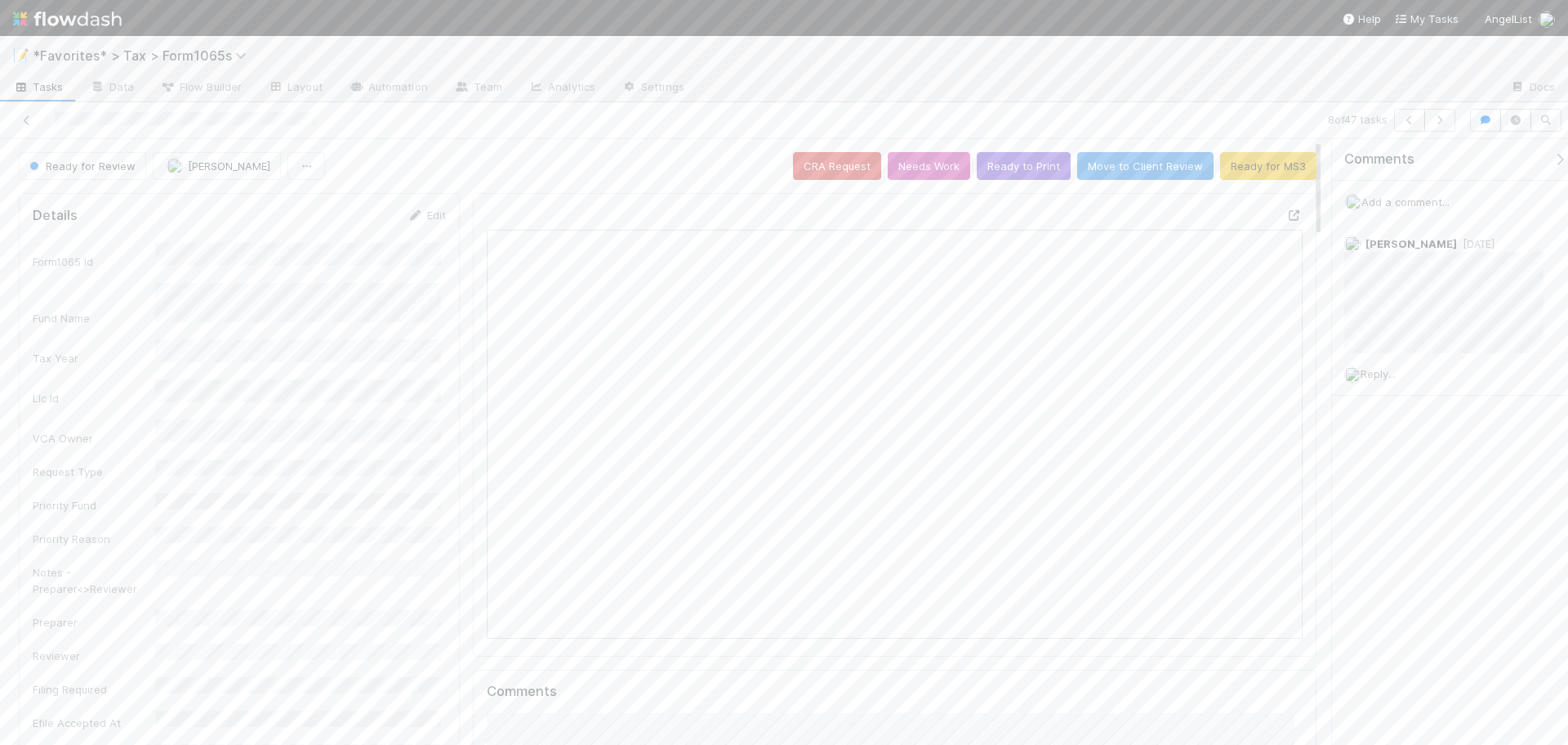
click at [1289, 217] on div "Open in New Tab" at bounding box center [895, 424] width 844 height 463
click at [1286, 219] on icon at bounding box center [1294, 215] width 17 height 11
click at [1438, 119] on icon "button" at bounding box center [1439, 120] width 17 height 10
click at [1286, 215] on icon at bounding box center [1294, 215] width 17 height 11
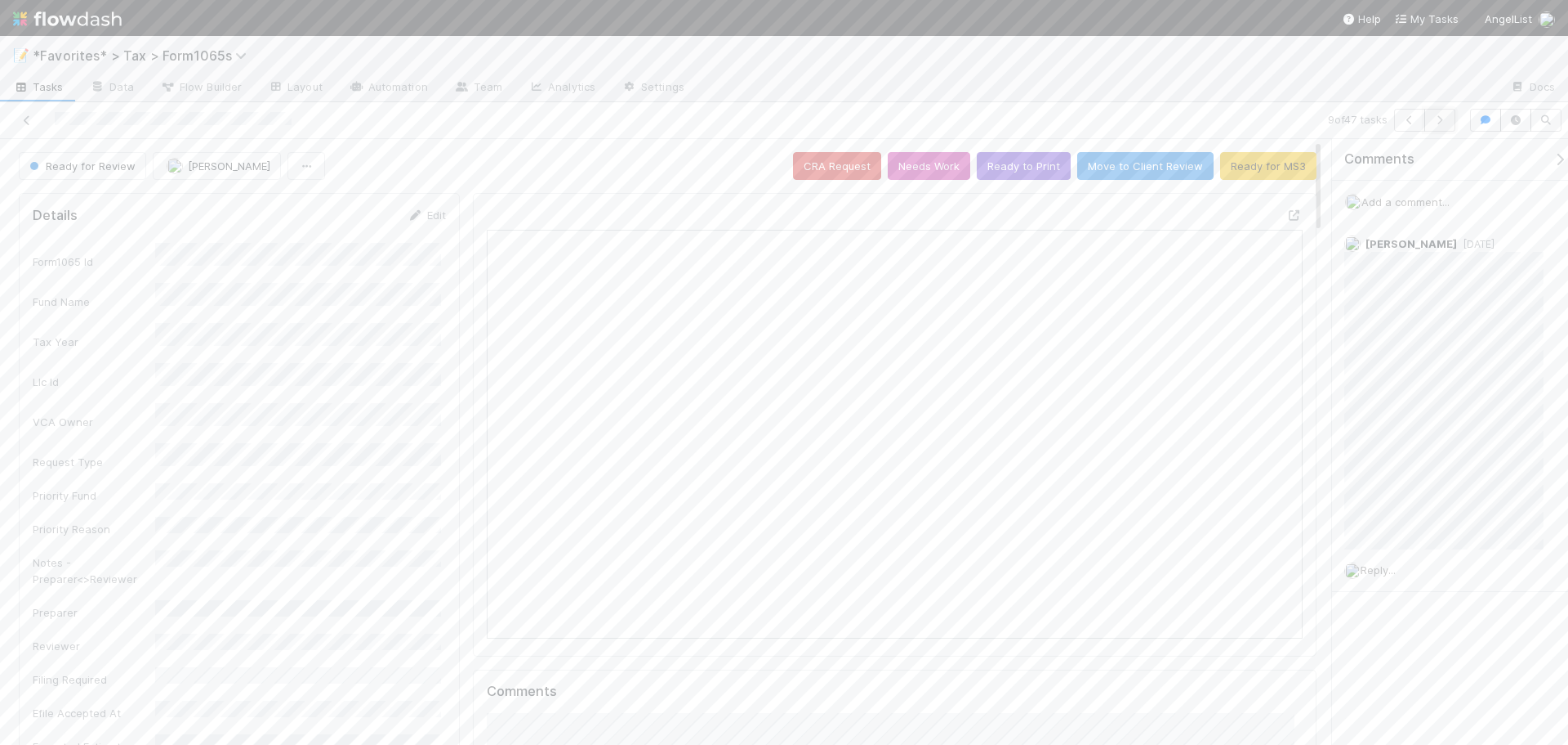
click at [1441, 118] on icon "button" at bounding box center [1439, 120] width 17 height 10
click at [1288, 210] on icon at bounding box center [1294, 215] width 17 height 11
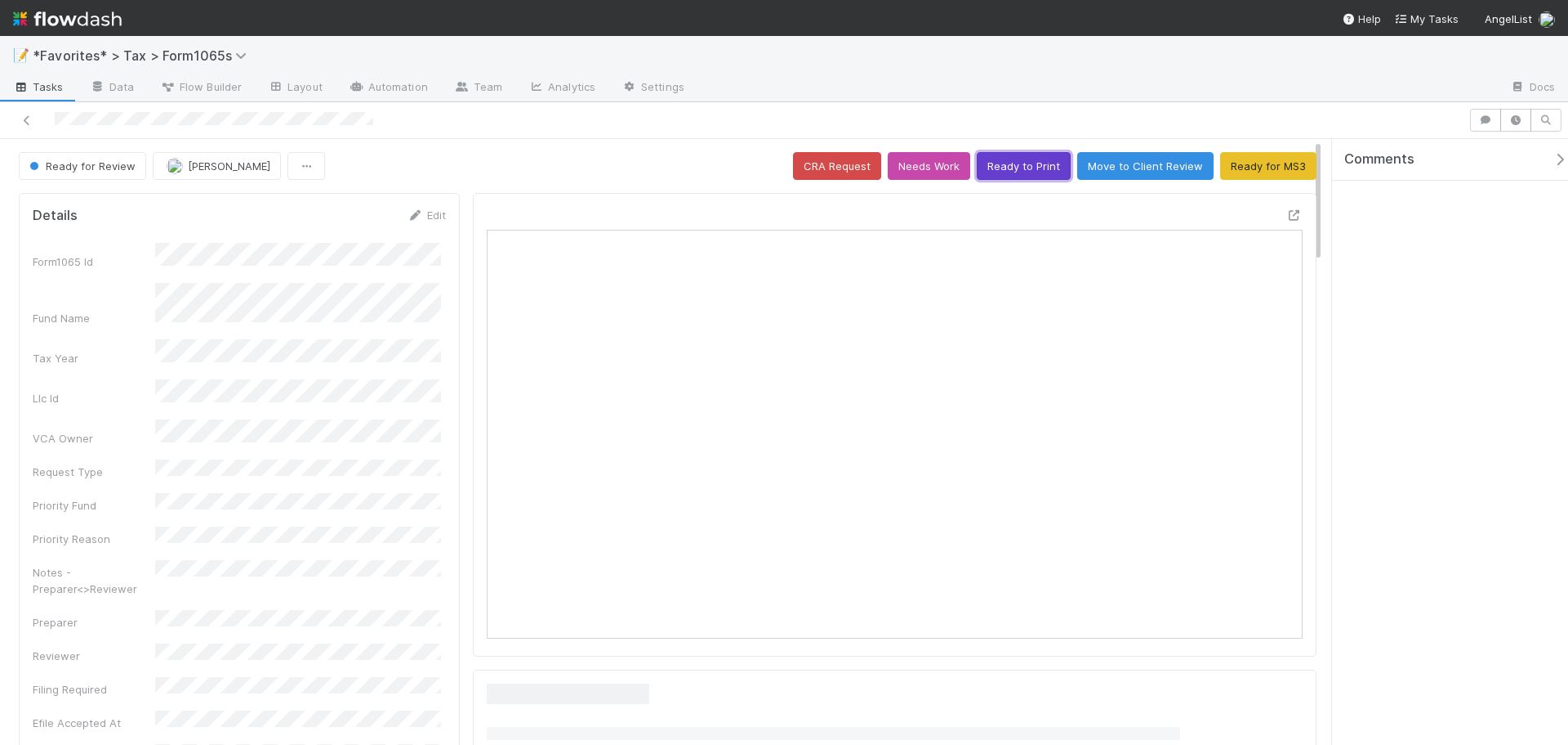
click at [1022, 170] on button "Ready to Print" at bounding box center [1023, 166] width 94 height 27
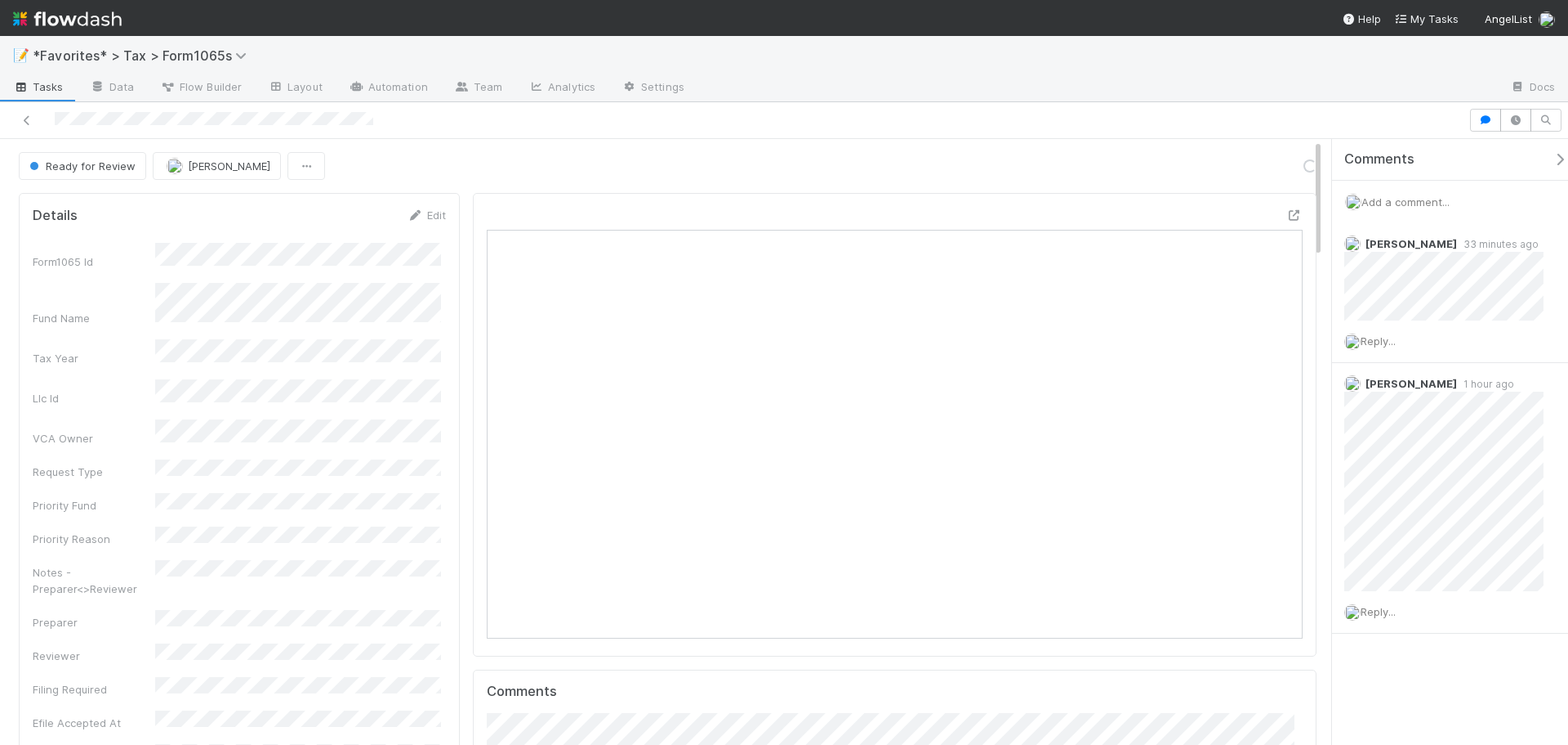
scroll to position [320, 795]
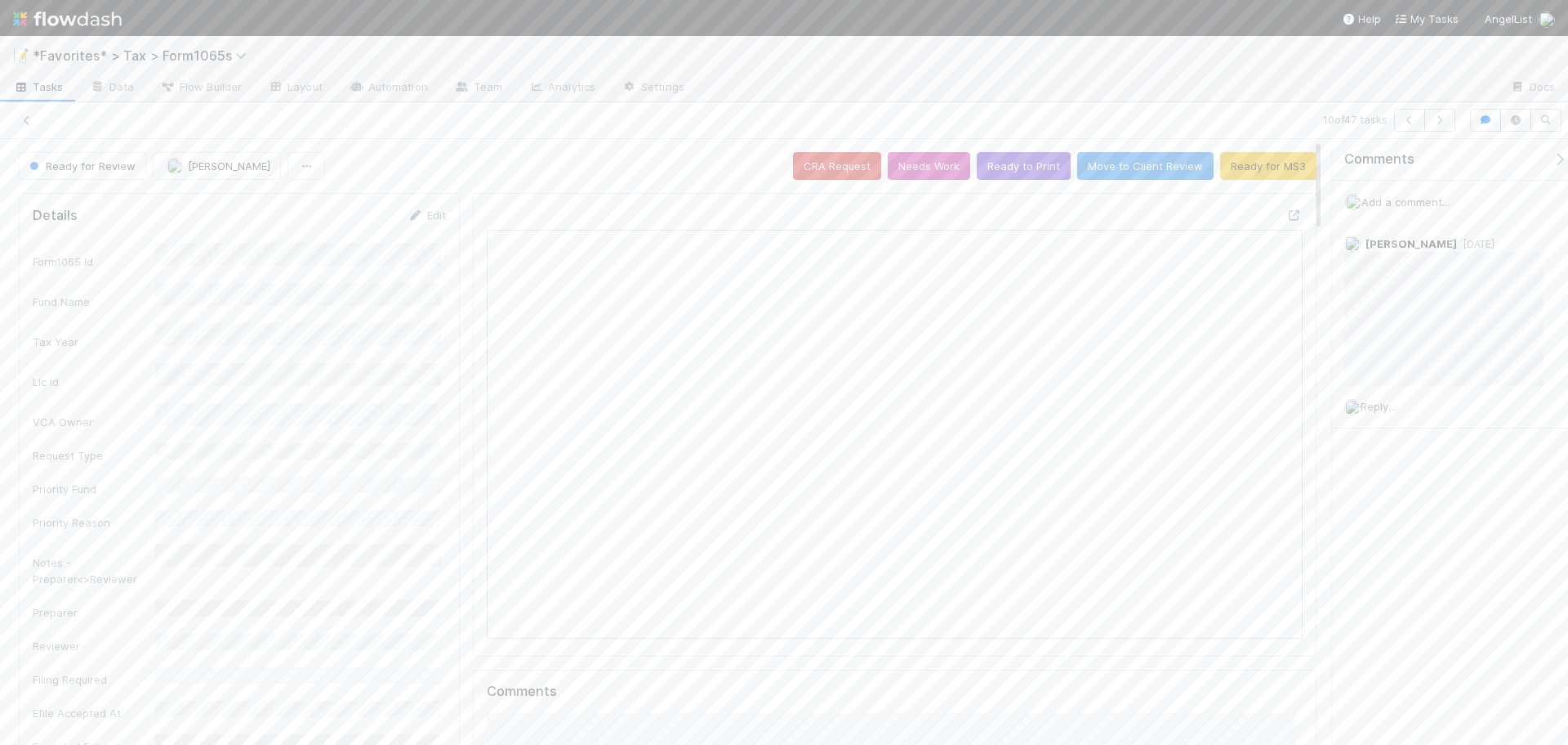
scroll to position [320, 795]
click at [94, 26] on img at bounding box center [66, 19] width 108 height 27
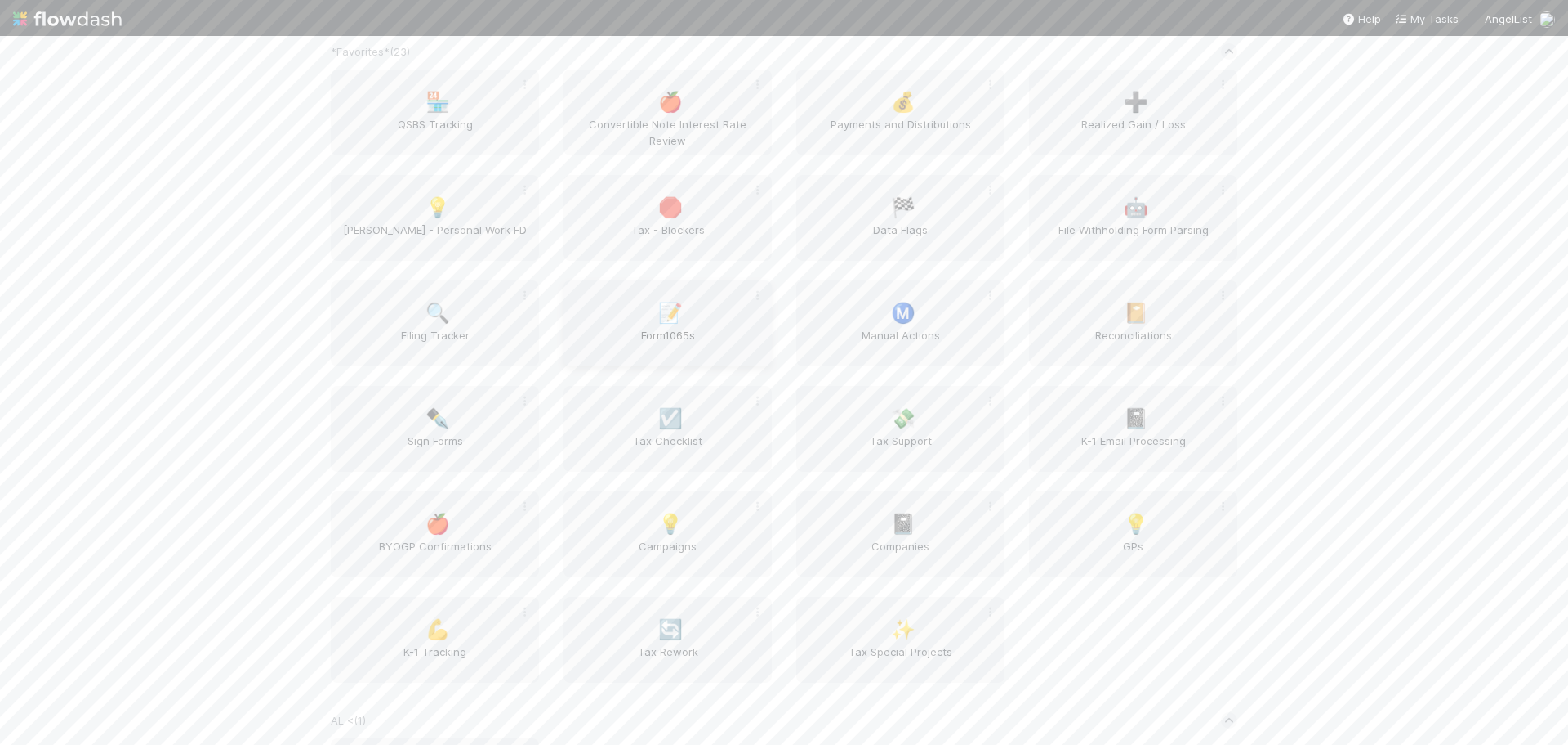
scroll to position [82, 0]
click at [934, 345] on span "Manual Actions" at bounding box center [900, 344] width 195 height 33
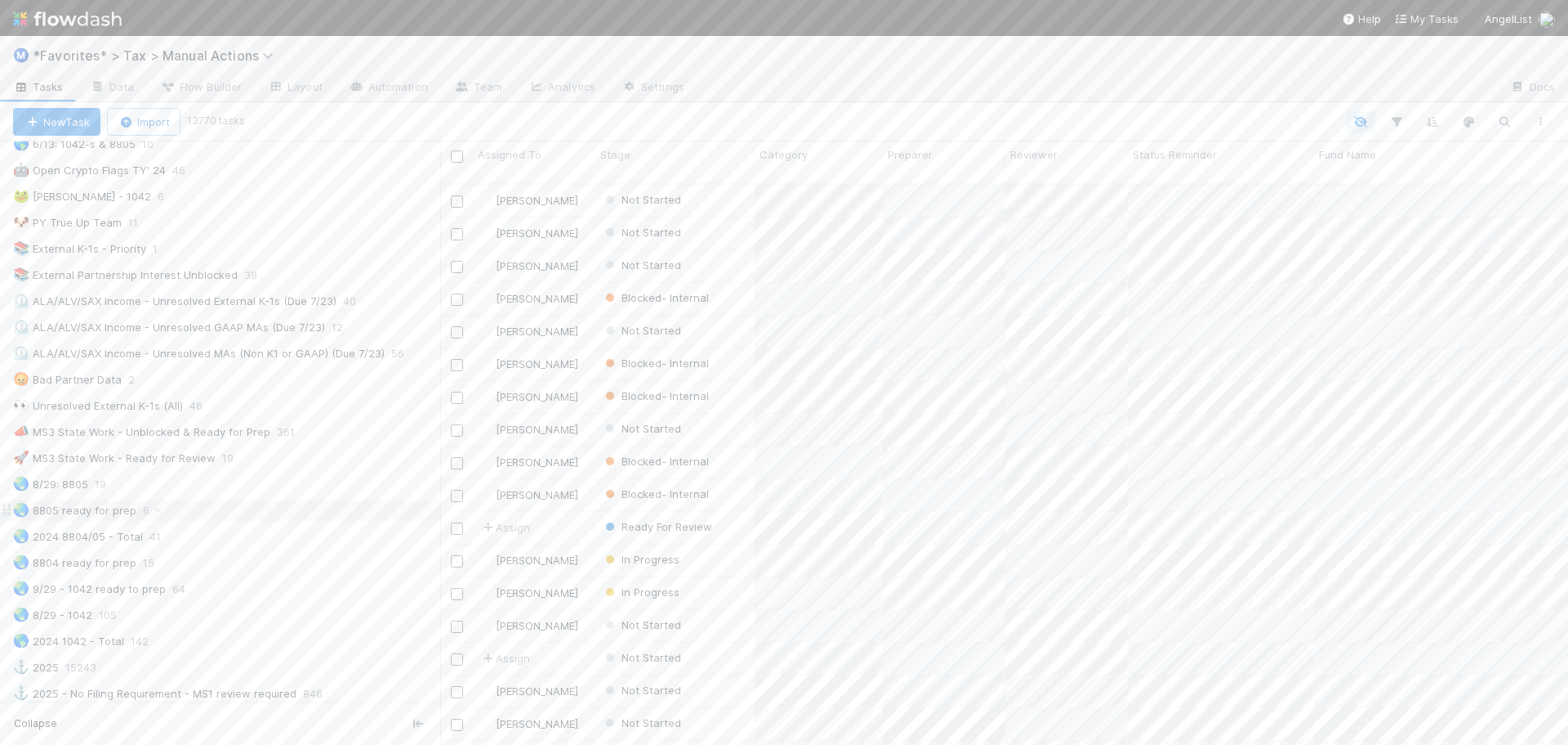
scroll to position [981, 0]
click at [324, 419] on div "🚀 MS3 State Work - Ready for Review 19" at bounding box center [226, 415] width 427 height 20
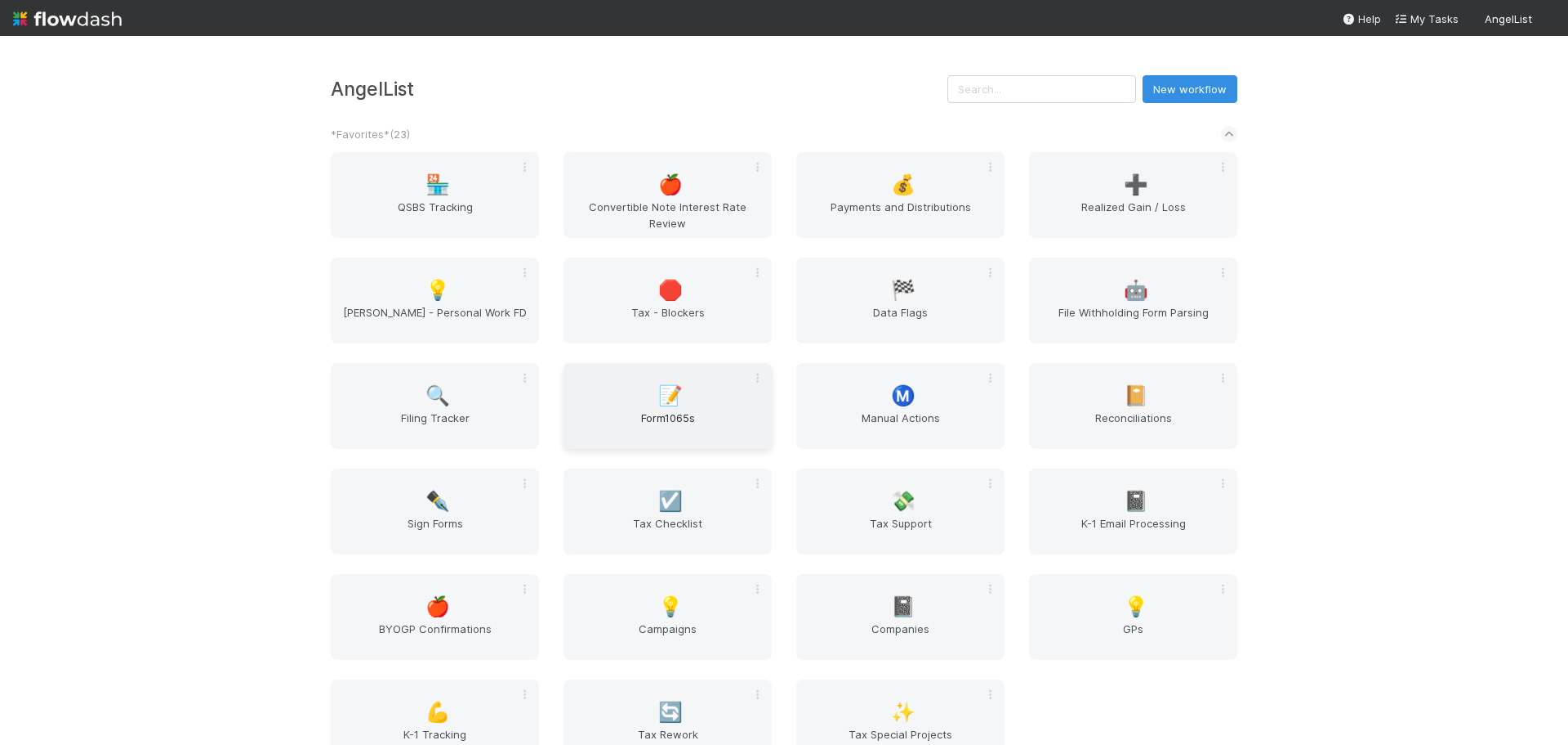
click at [643, 384] on div "📝 Form1065s" at bounding box center [668, 406] width 209 height 86
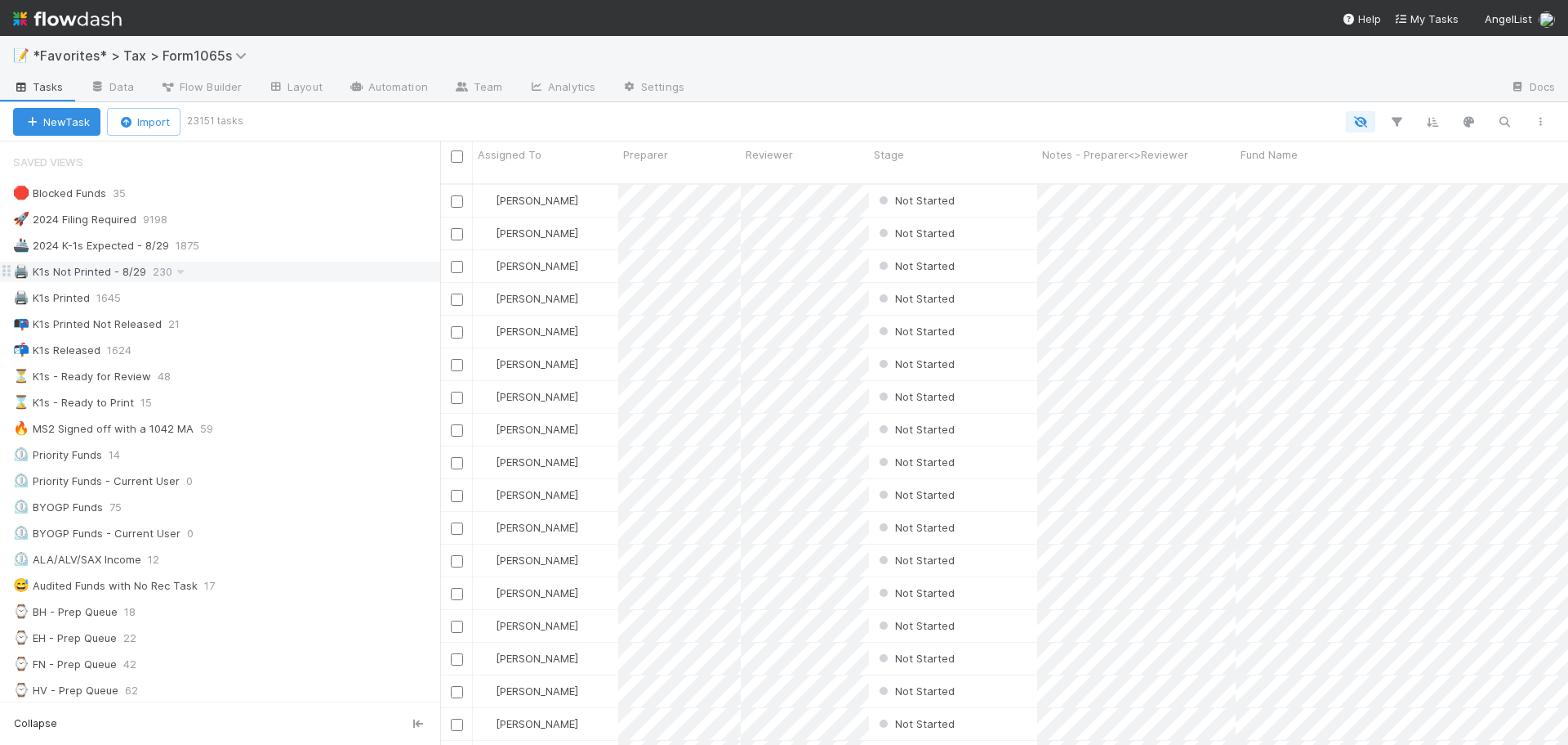
click at [317, 267] on div "🖨️ K1s Not Printed - 8/29 230" at bounding box center [226, 271] width 427 height 20
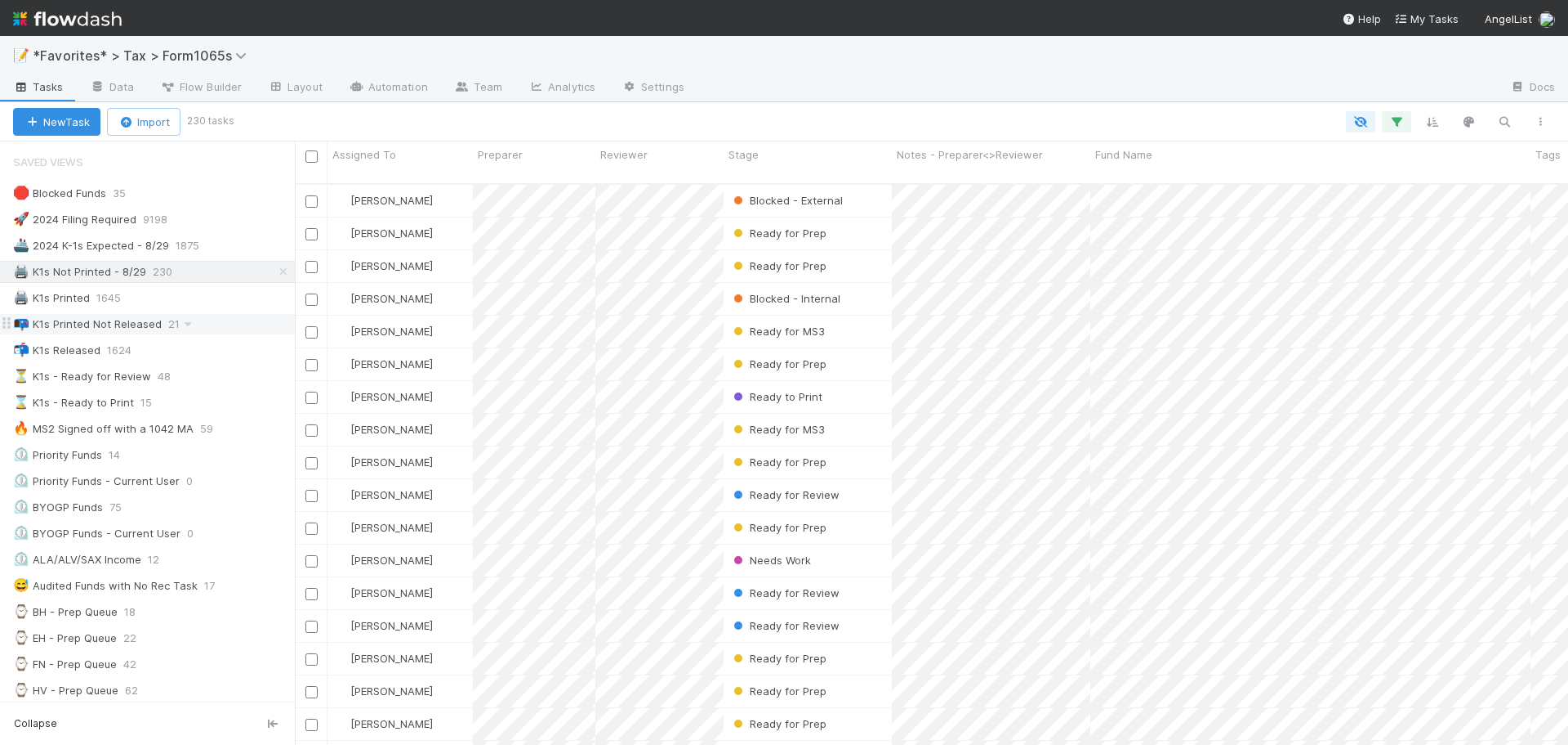
scroll to position [563, 1271]
drag, startPoint x: 441, startPoint y: 327, endPoint x: 289, endPoint y: 310, distance: 152.9
click at [285, 316] on div "Saved Views 🛑 Blocked Funds 35 🚀 2024 Filing Required 9198 🚢 2024 K-1s Expected…" at bounding box center [142, 443] width 286 height 604
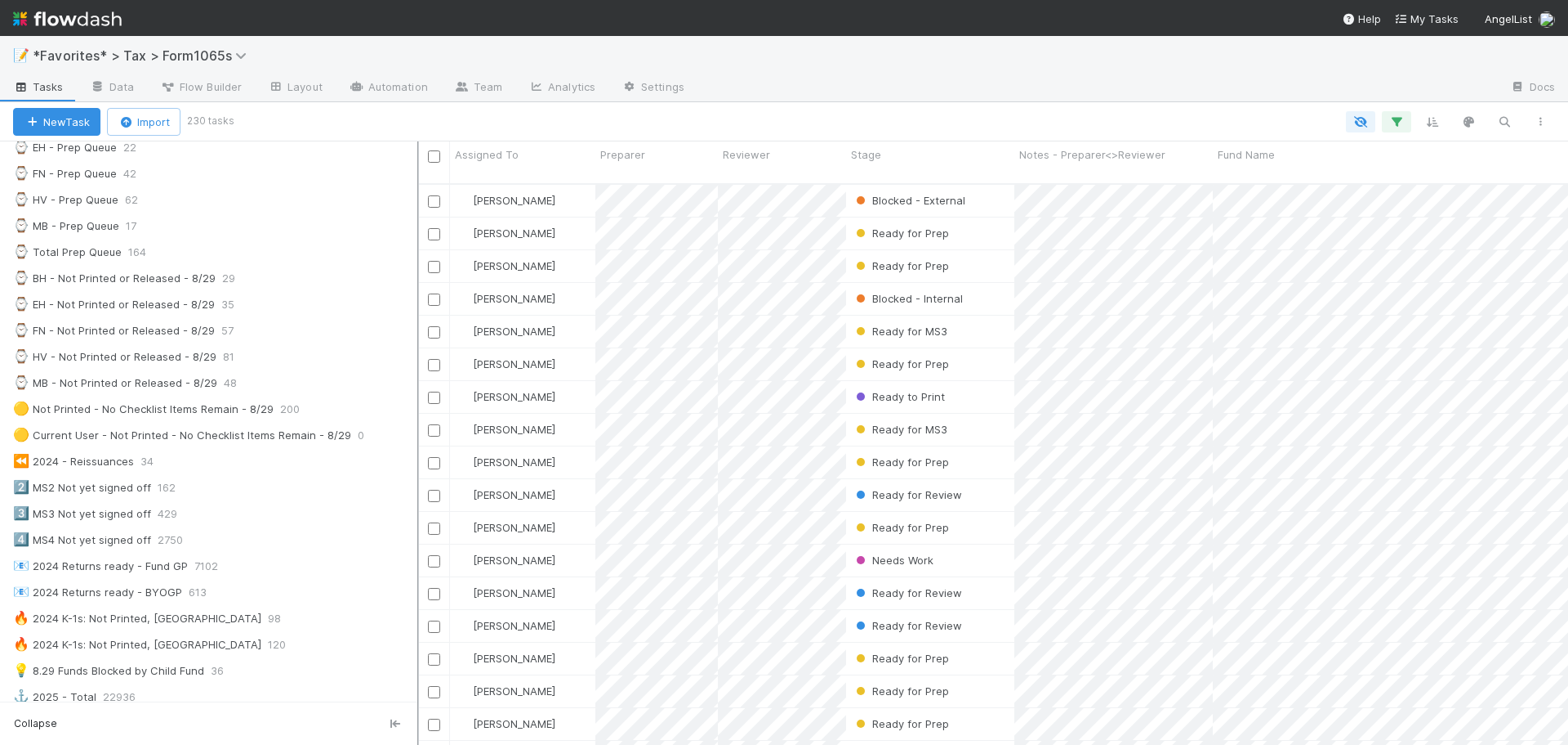
scroll to position [563, 1138]
drag, startPoint x: 365, startPoint y: 372, endPoint x: 418, endPoint y: 373, distance: 53.0
click at [418, 373] on div at bounding box center [419, 443] width 2 height 604
click at [263, 599] on div "📧 2024 Returns ready - BYOGP 613" at bounding box center [215, 592] width 405 height 20
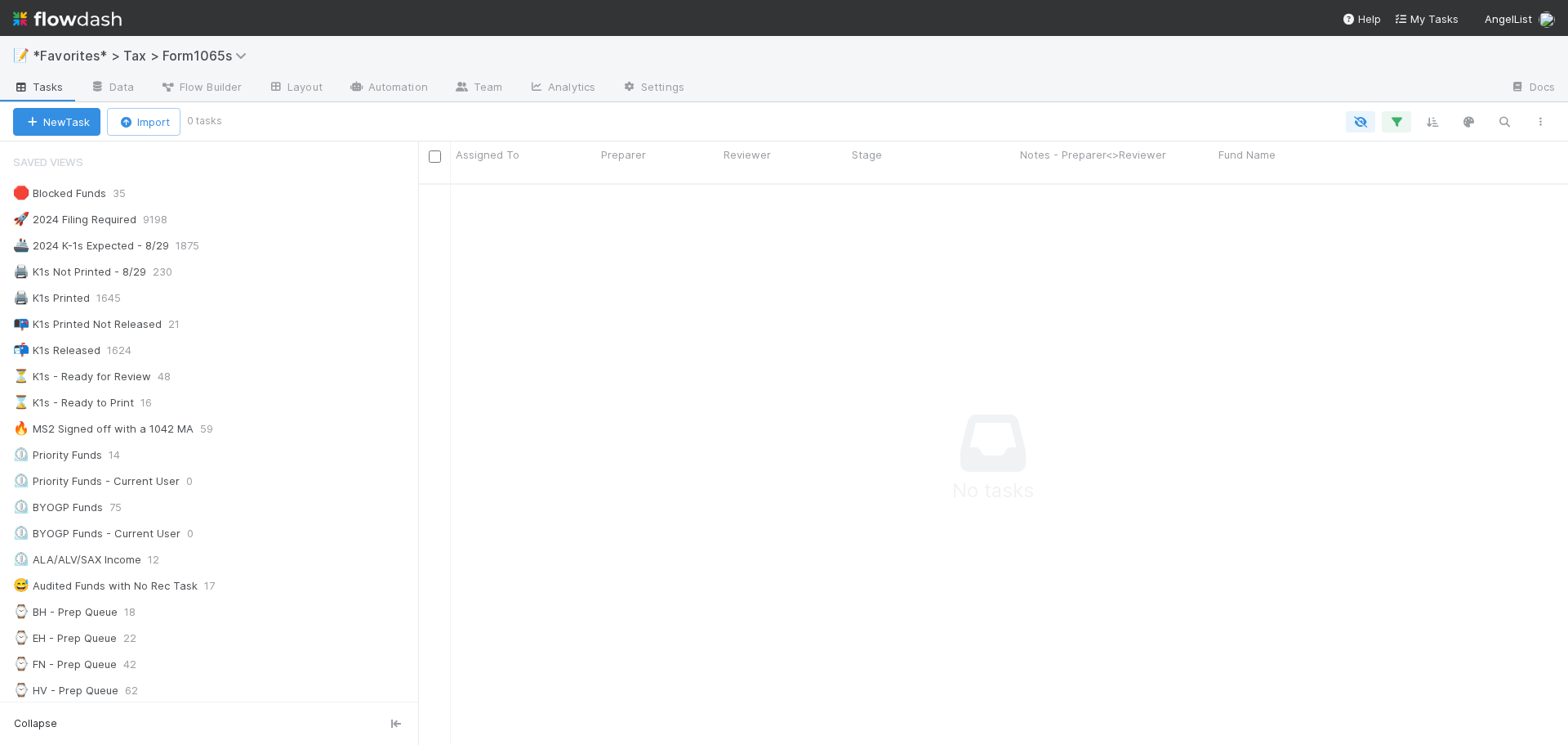
click at [283, 337] on div "🛑 Blocked Funds 35 🚀 2024 Filing Required 9198 🚢 2024 K-1s Expected - 8/29 1875…" at bounding box center [209, 756] width 418 height 1147
click at [284, 322] on div "📭 K1s Printed Not Released 21" at bounding box center [215, 324] width 405 height 20
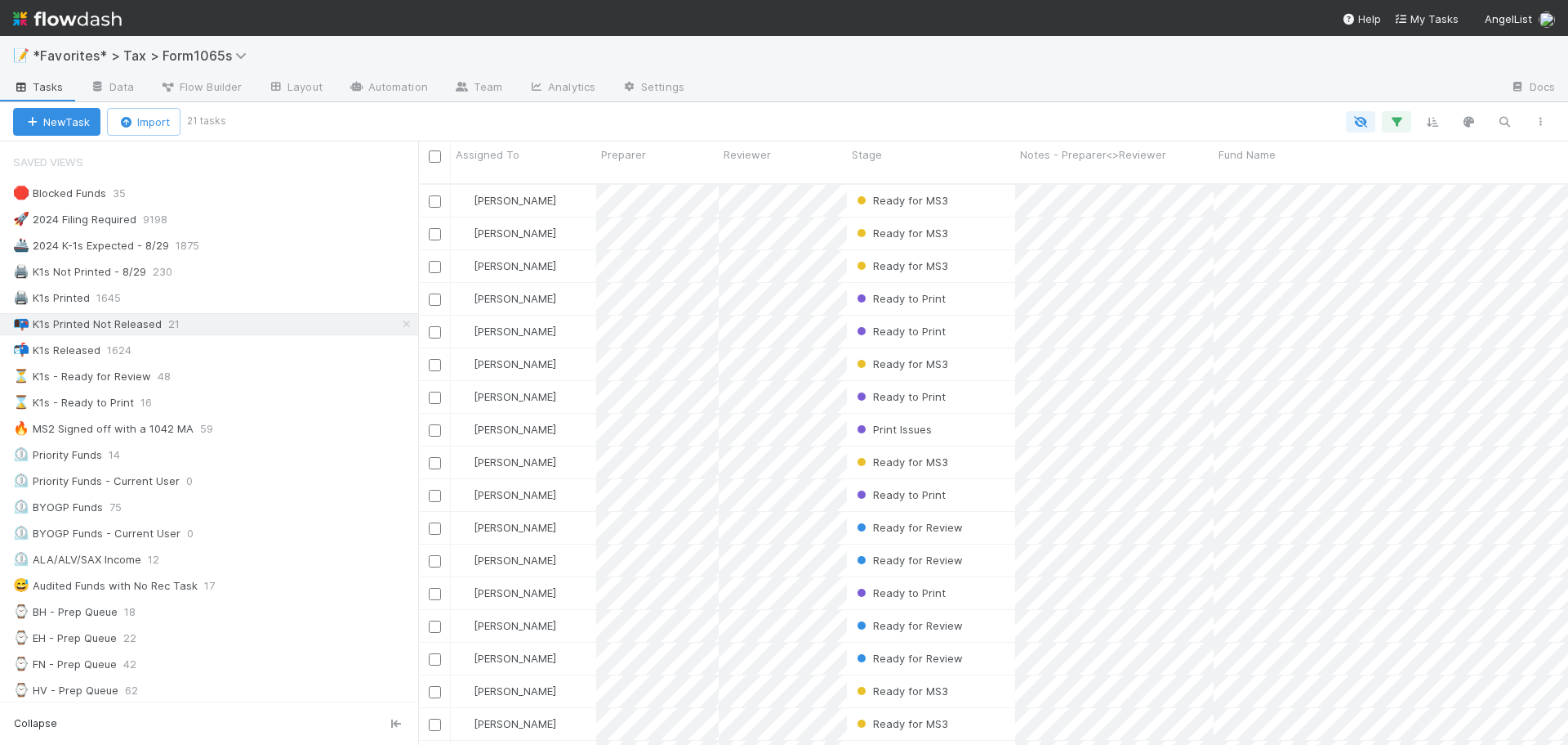
scroll to position [563, 1138]
click at [285, 258] on div "🛑 Blocked Funds 35 🚀 2024 Filing Required 9198 🚢 2024 K-1s Expected - 8/29 1875…" at bounding box center [209, 756] width 418 height 1147
click at [281, 266] on div "🖨️ K1s Not Printed - 8/29 230" at bounding box center [215, 271] width 405 height 20
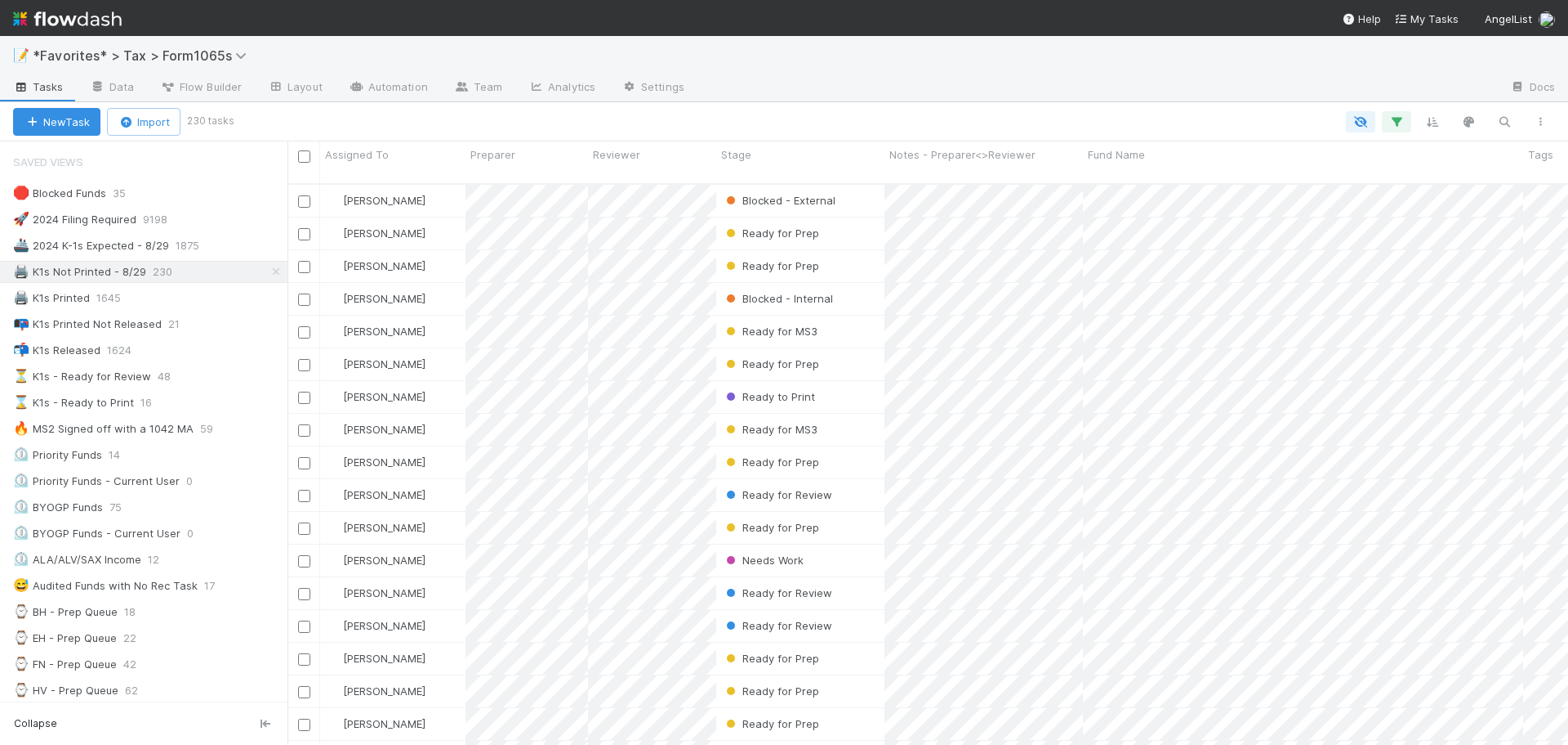
scroll to position [563, 1269]
drag, startPoint x: 421, startPoint y: 302, endPoint x: 287, endPoint y: 295, distance: 134.2
click at [287, 295] on div at bounding box center [287, 443] width 1 height 604
click at [865, 107] on div "New Task Import 230 tasks" at bounding box center [784, 122] width 1568 height 39
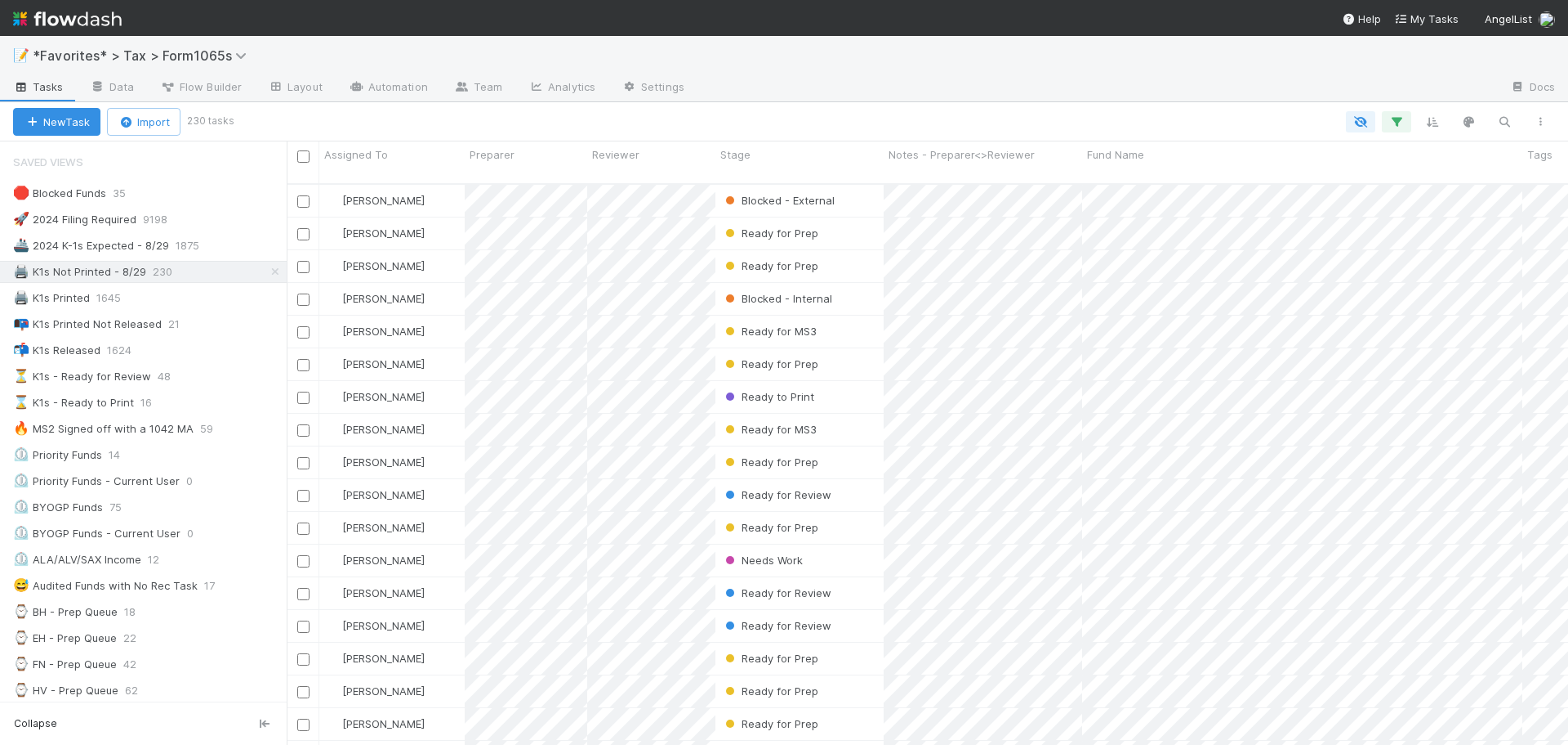
click at [865, 107] on div "New Task Import 230 tasks" at bounding box center [784, 122] width 1568 height 39
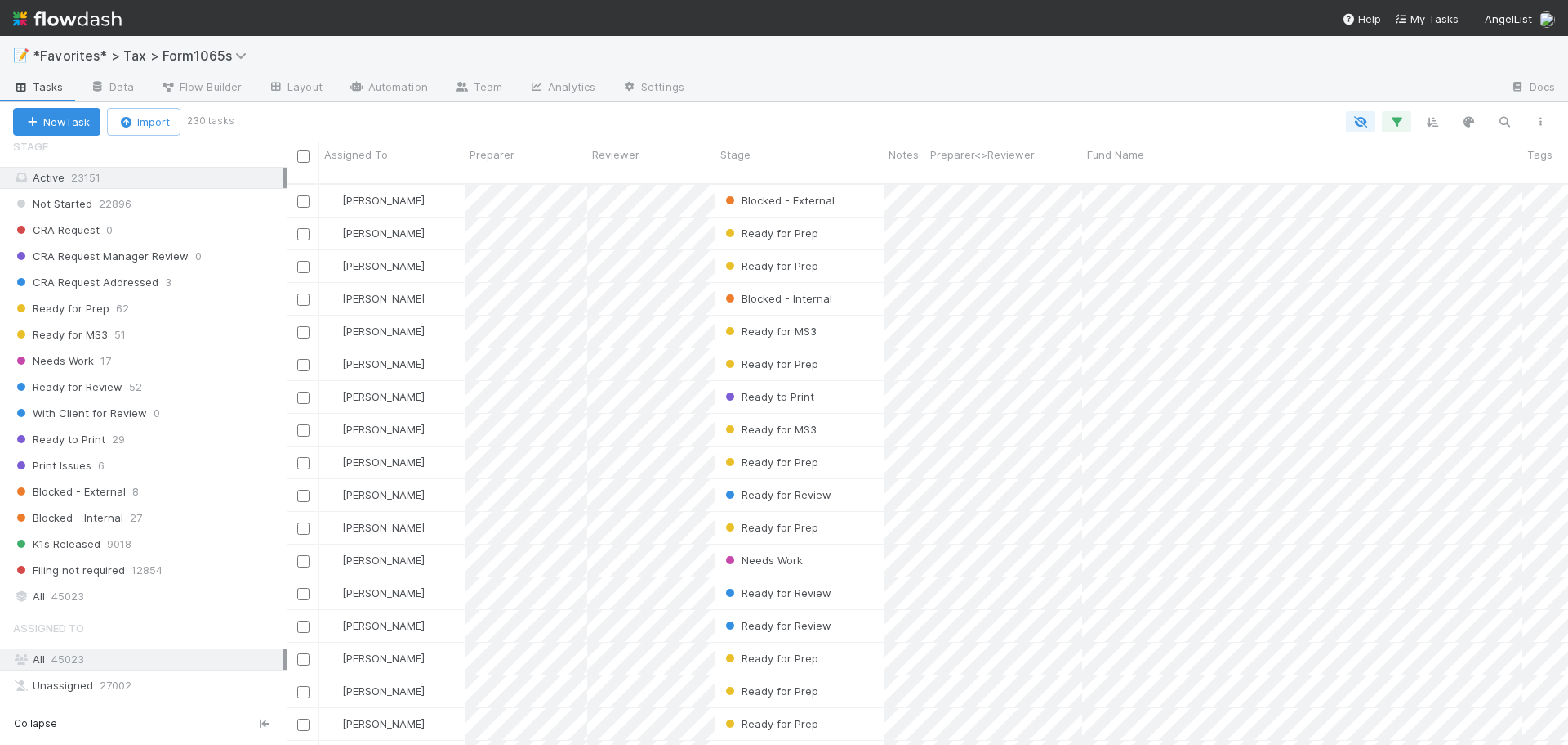
scroll to position [1226, 0]
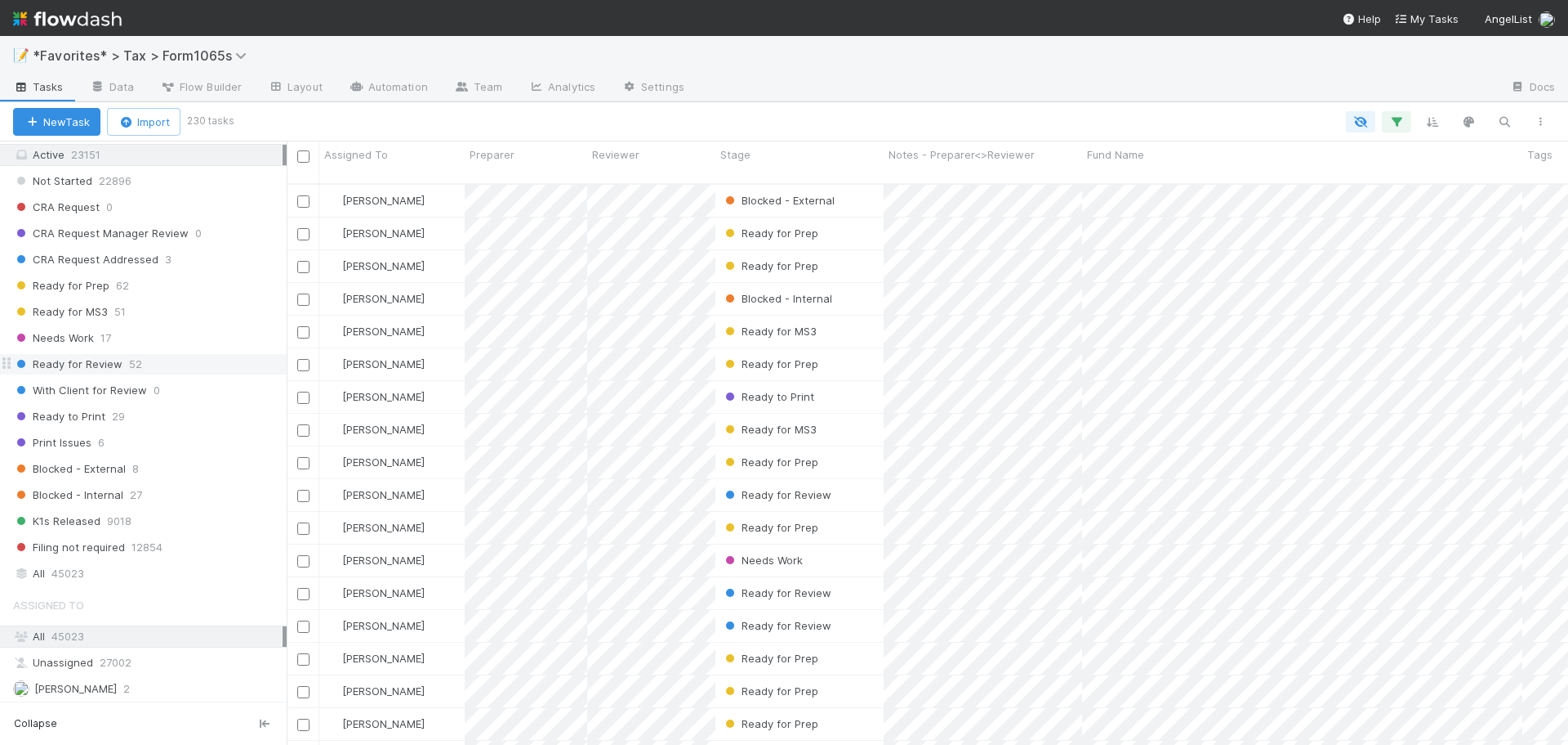
click at [184, 366] on div "Ready for Review 52" at bounding box center [149, 364] width 274 height 20
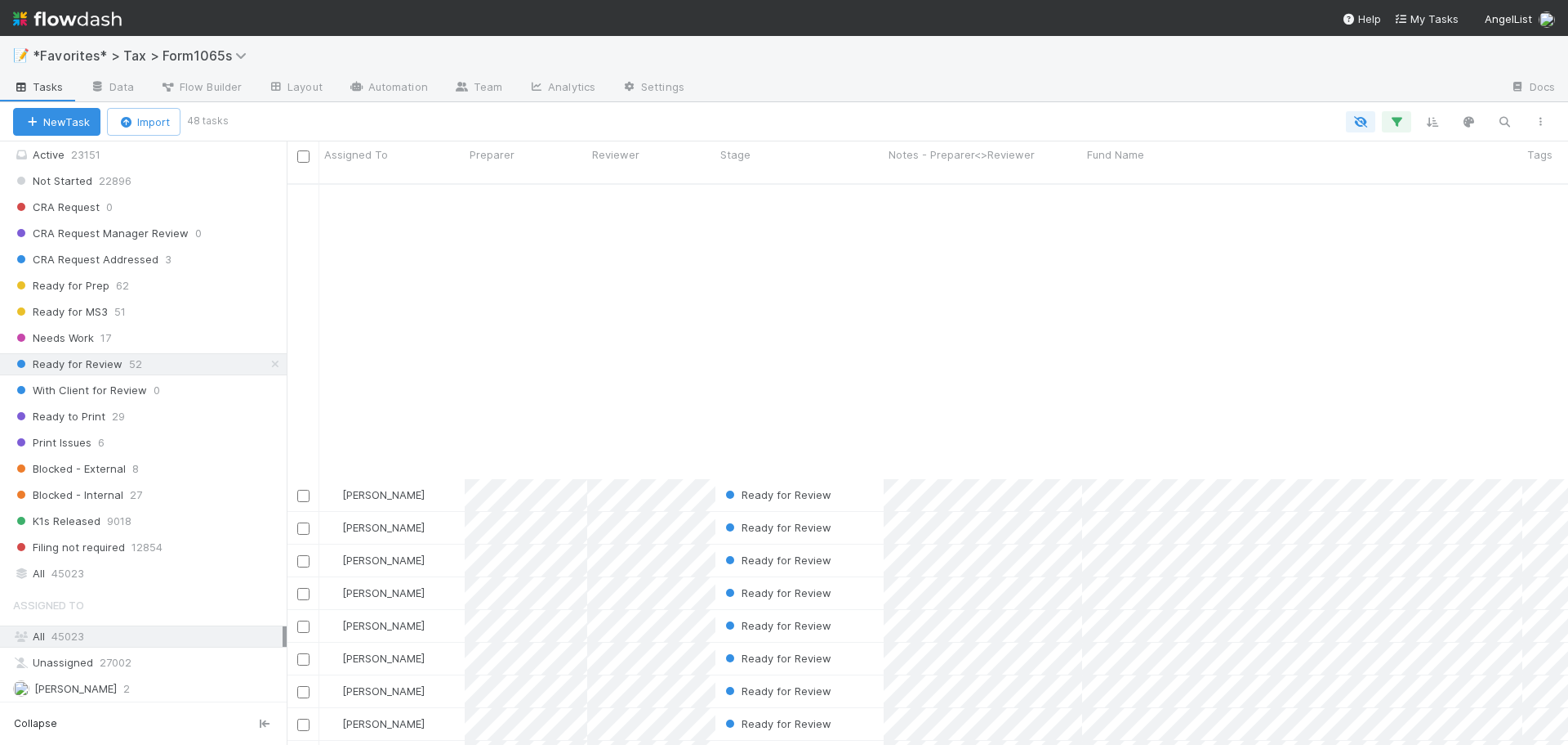
scroll to position [1007, 0]
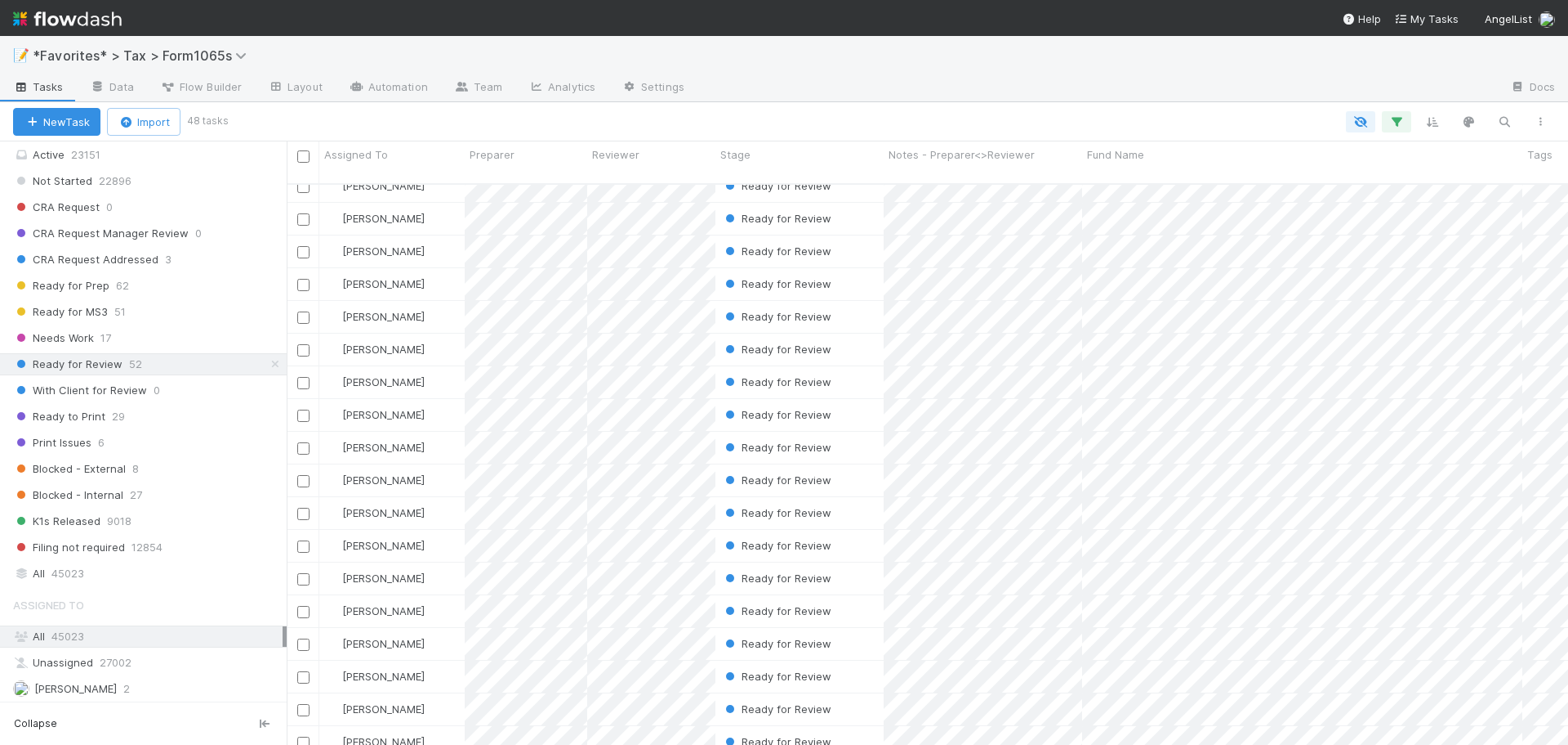
click at [1088, 59] on div "📝 *Favorites* > Tax > Form1065s" at bounding box center [784, 56] width 1568 height 39
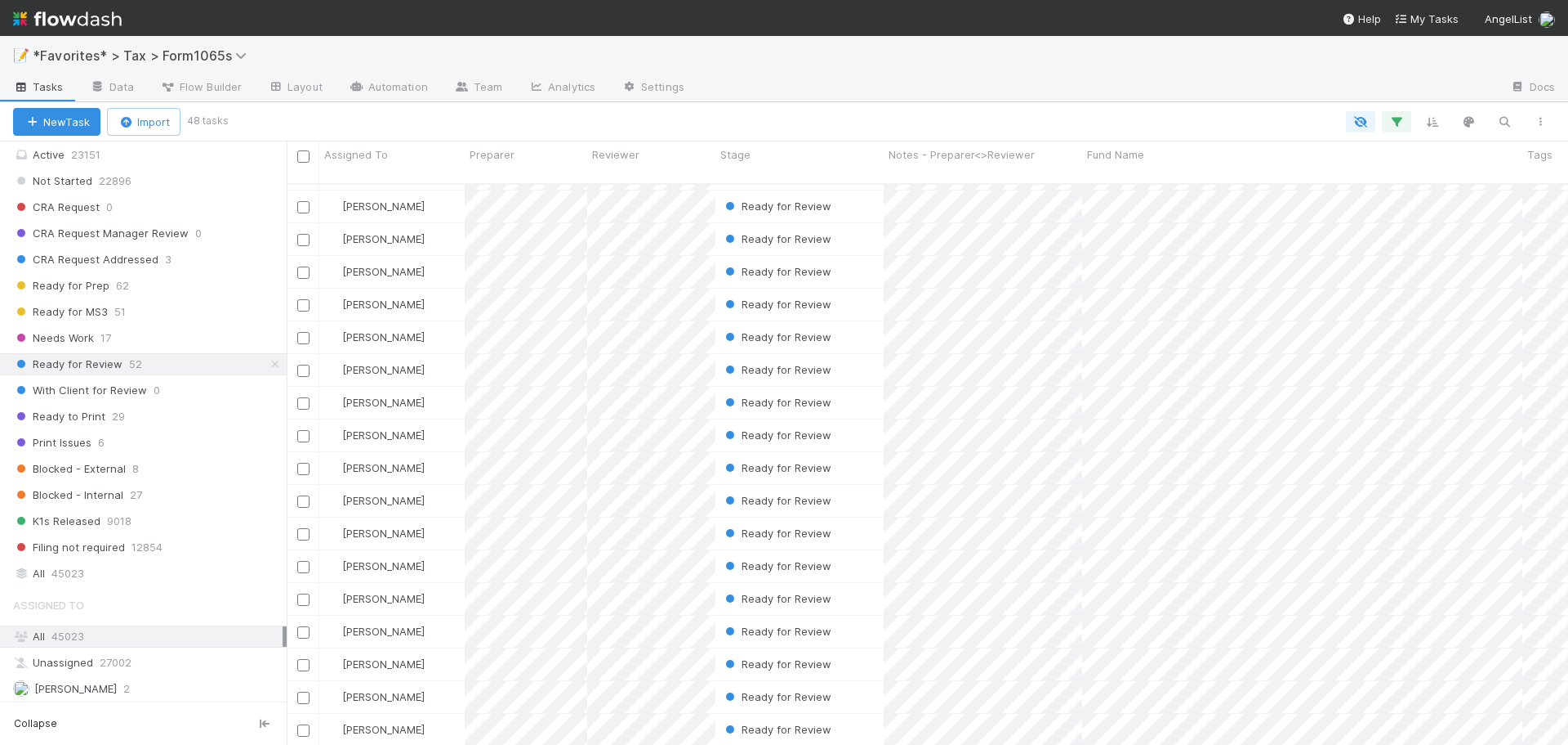
scroll to position [0, 0]
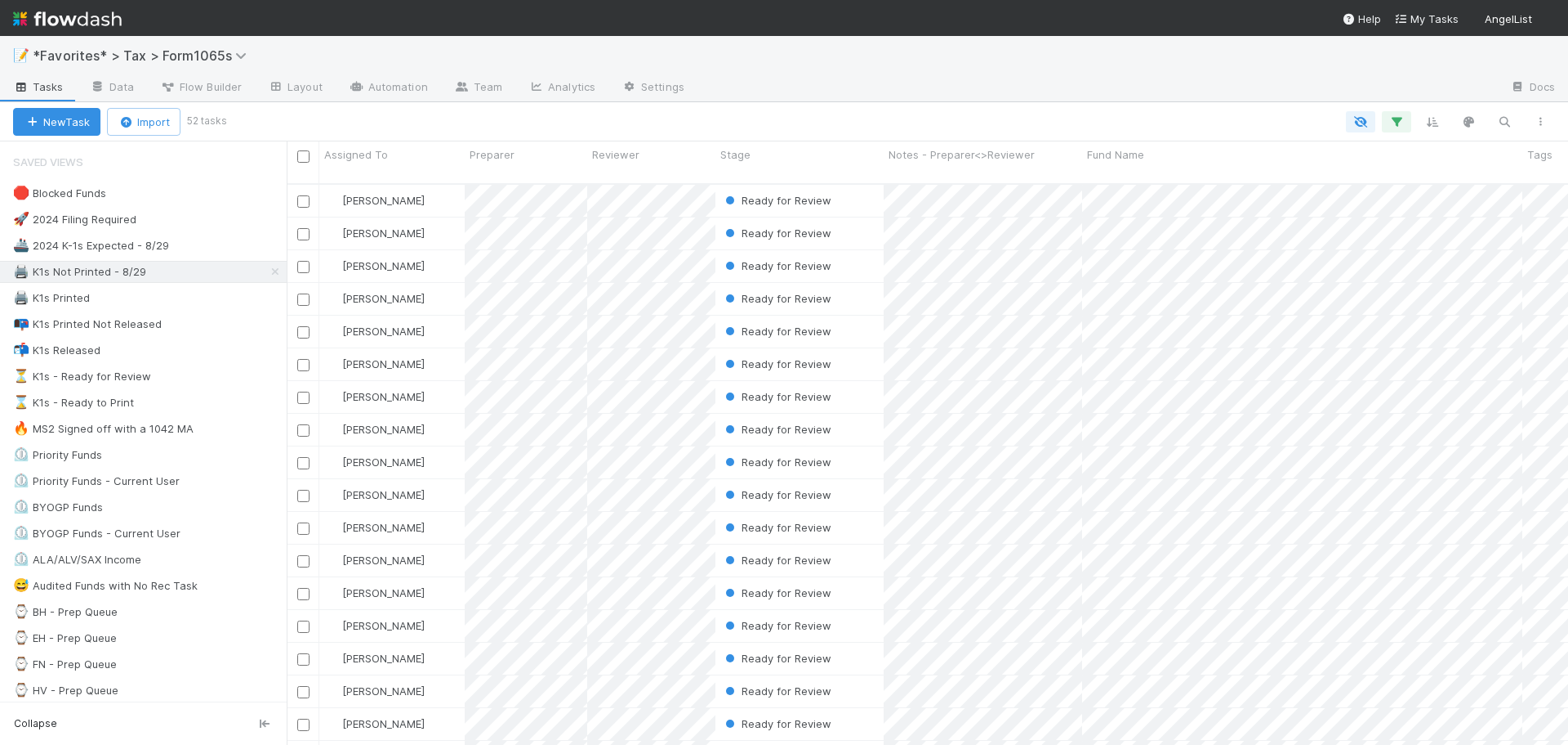
scroll to position [563, 1269]
click at [203, 275] on div "🖨️ K1s Not Printed - 8/29 230" at bounding box center [149, 271] width 274 height 20
click at [1083, 95] on div at bounding box center [1097, 88] width 800 height 26
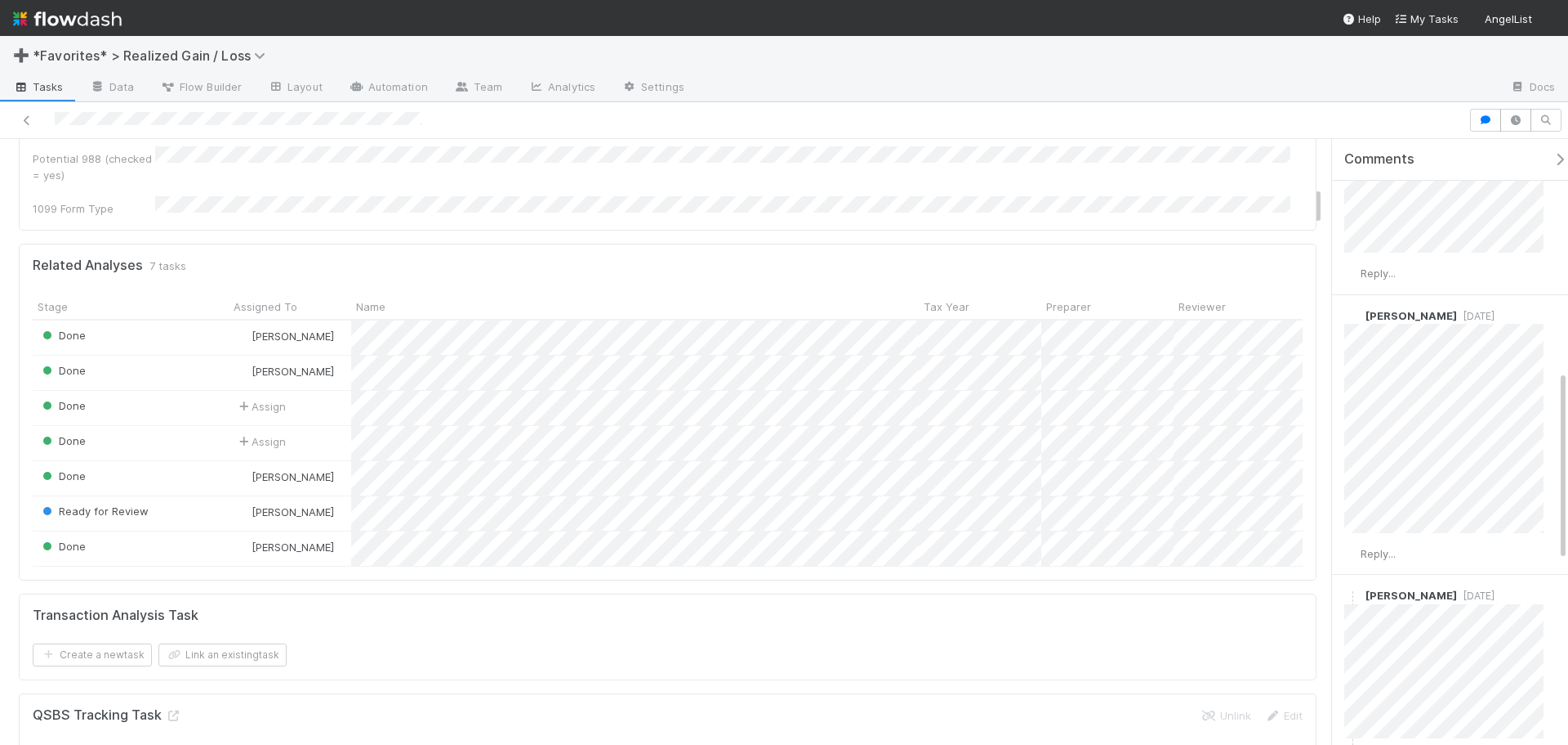
scroll to position [735, 0]
click at [335, 118] on div at bounding box center [735, 119] width 1456 height 22
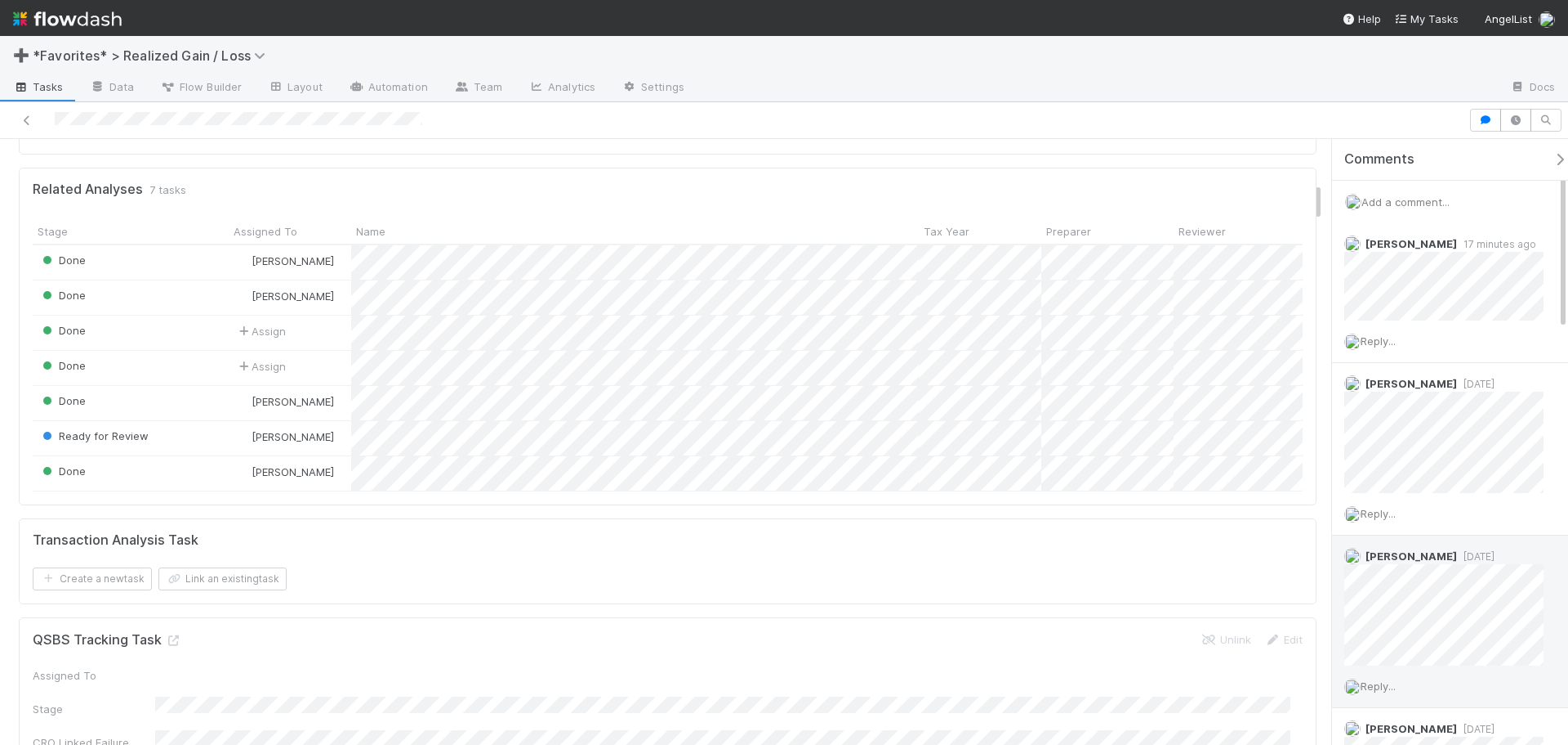
scroll to position [659, 0]
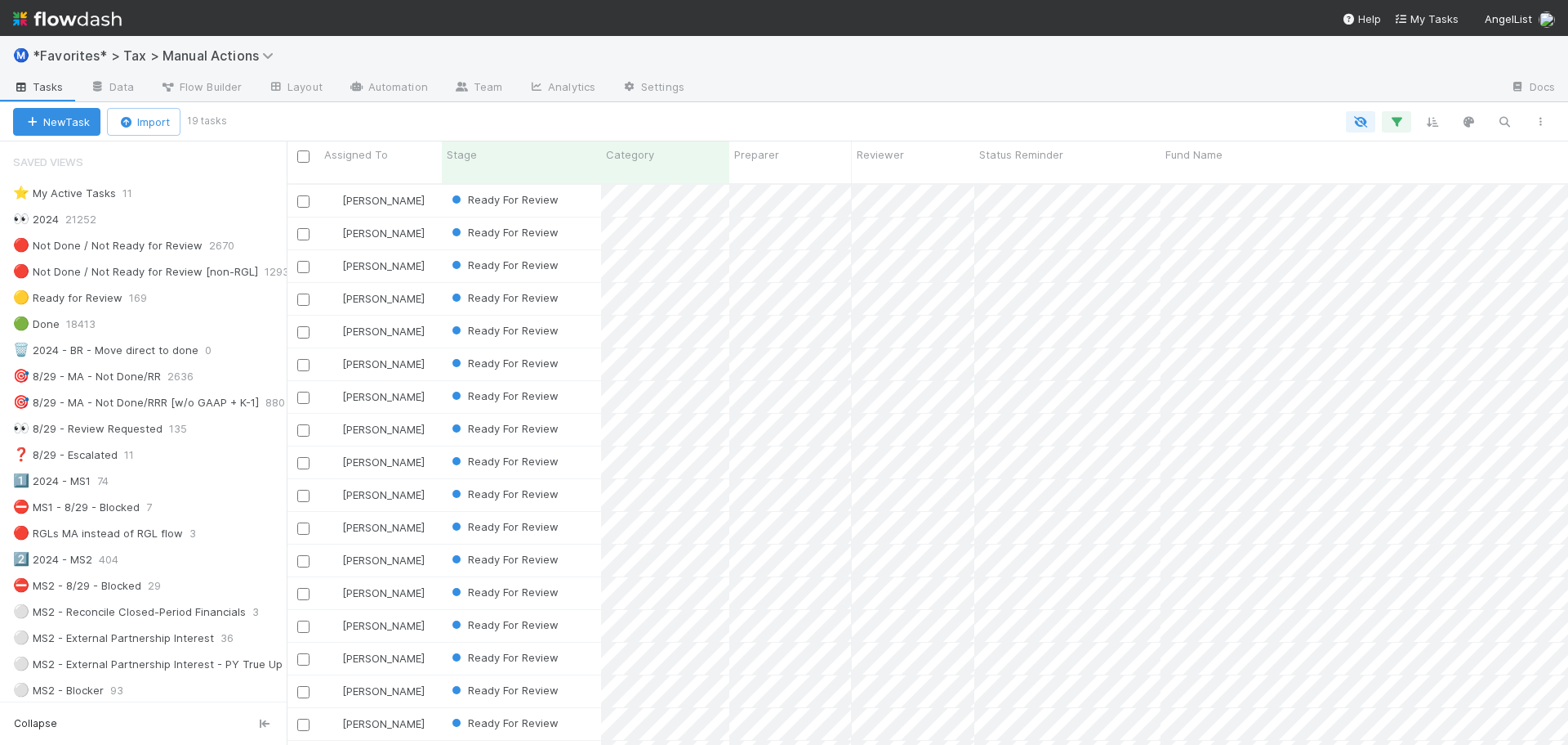
click at [912, 81] on div at bounding box center [1097, 88] width 800 height 26
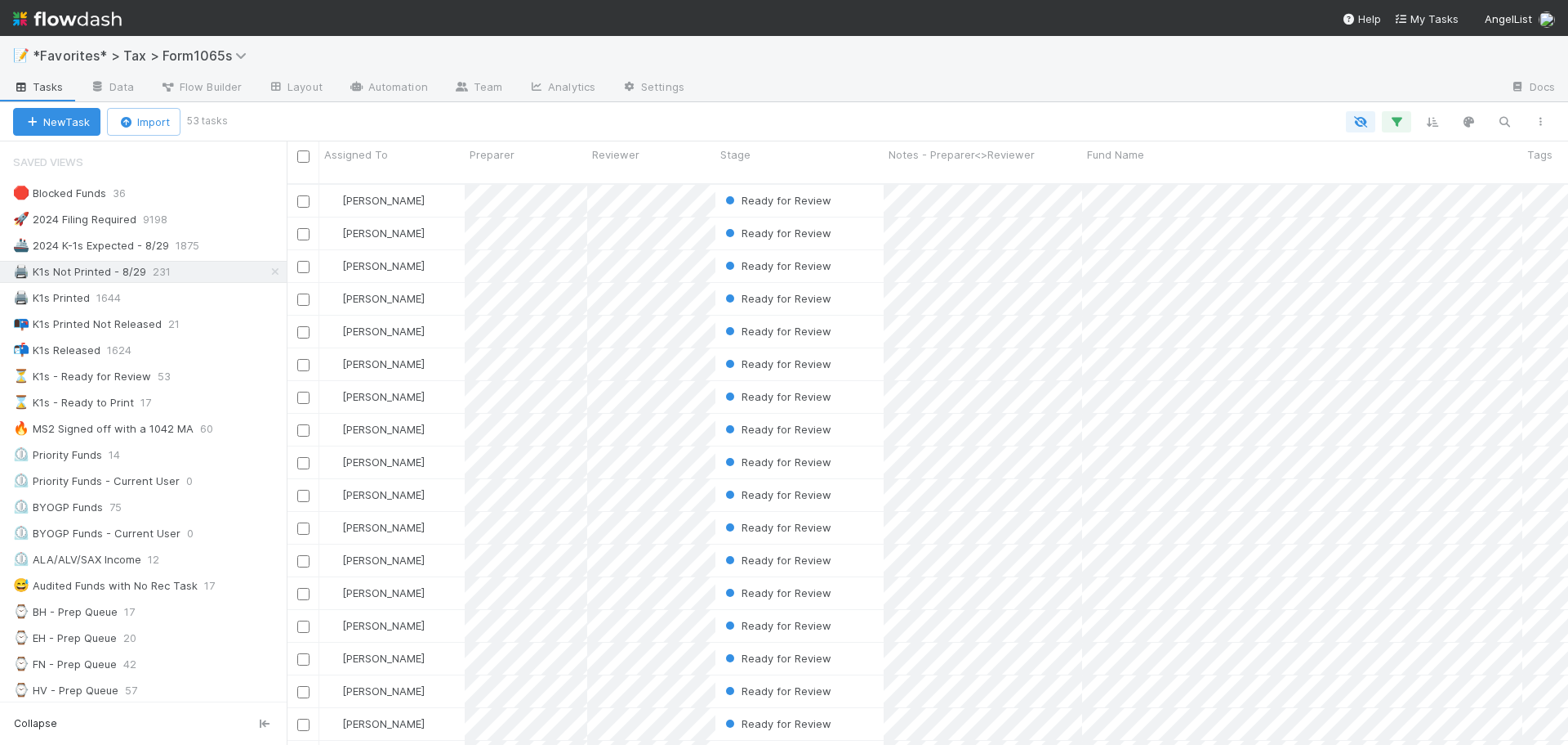
click at [880, 78] on div at bounding box center [1097, 88] width 800 height 26
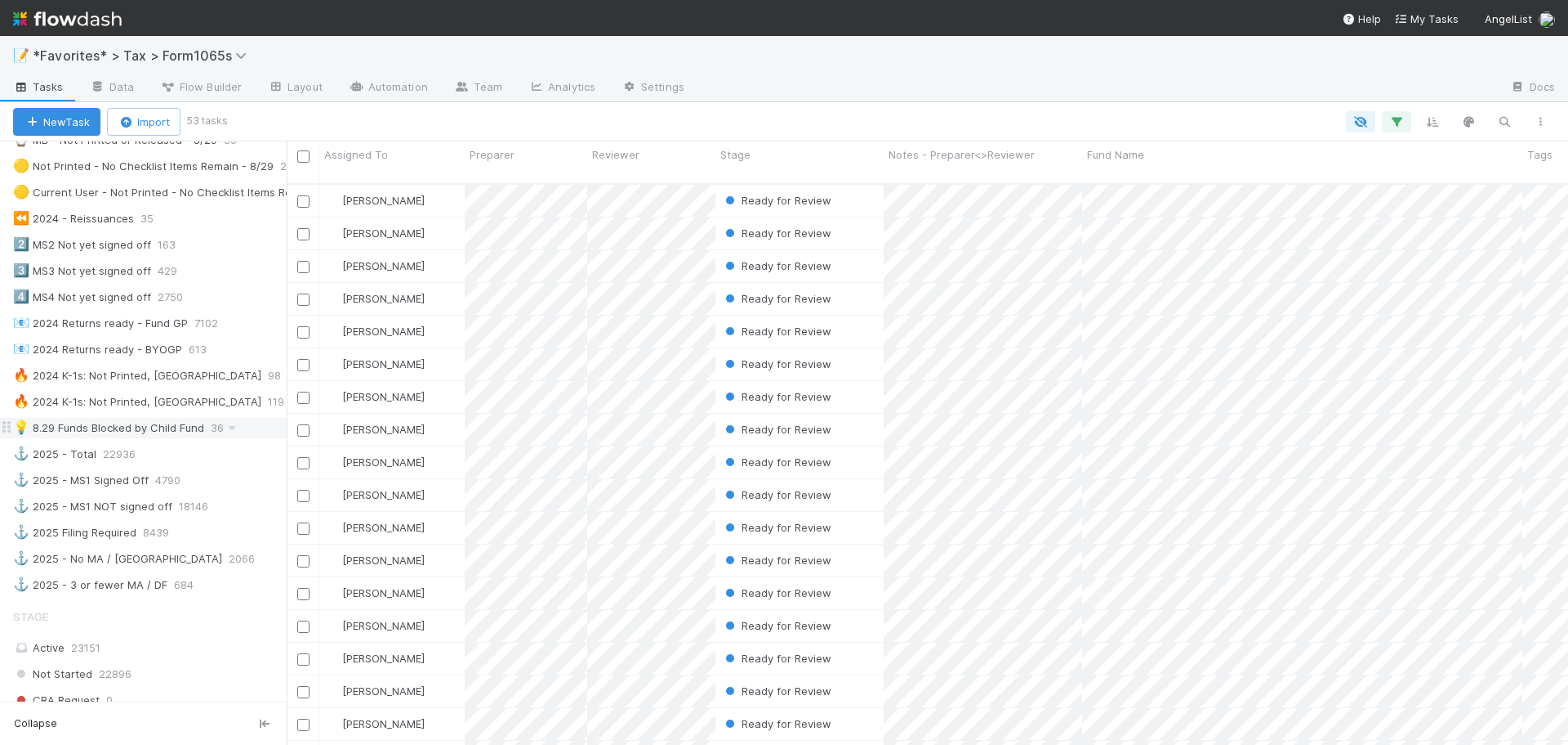
scroll to position [735, 0]
click at [161, 362] on div "🔥 2024 K-1s: Not Printed, Has States 98" at bounding box center [143, 372] width 287 height 22
click at [112, 370] on div "🔥 2024 K-1s: Not Printed, Has States" at bounding box center [136, 372] width 249 height 20
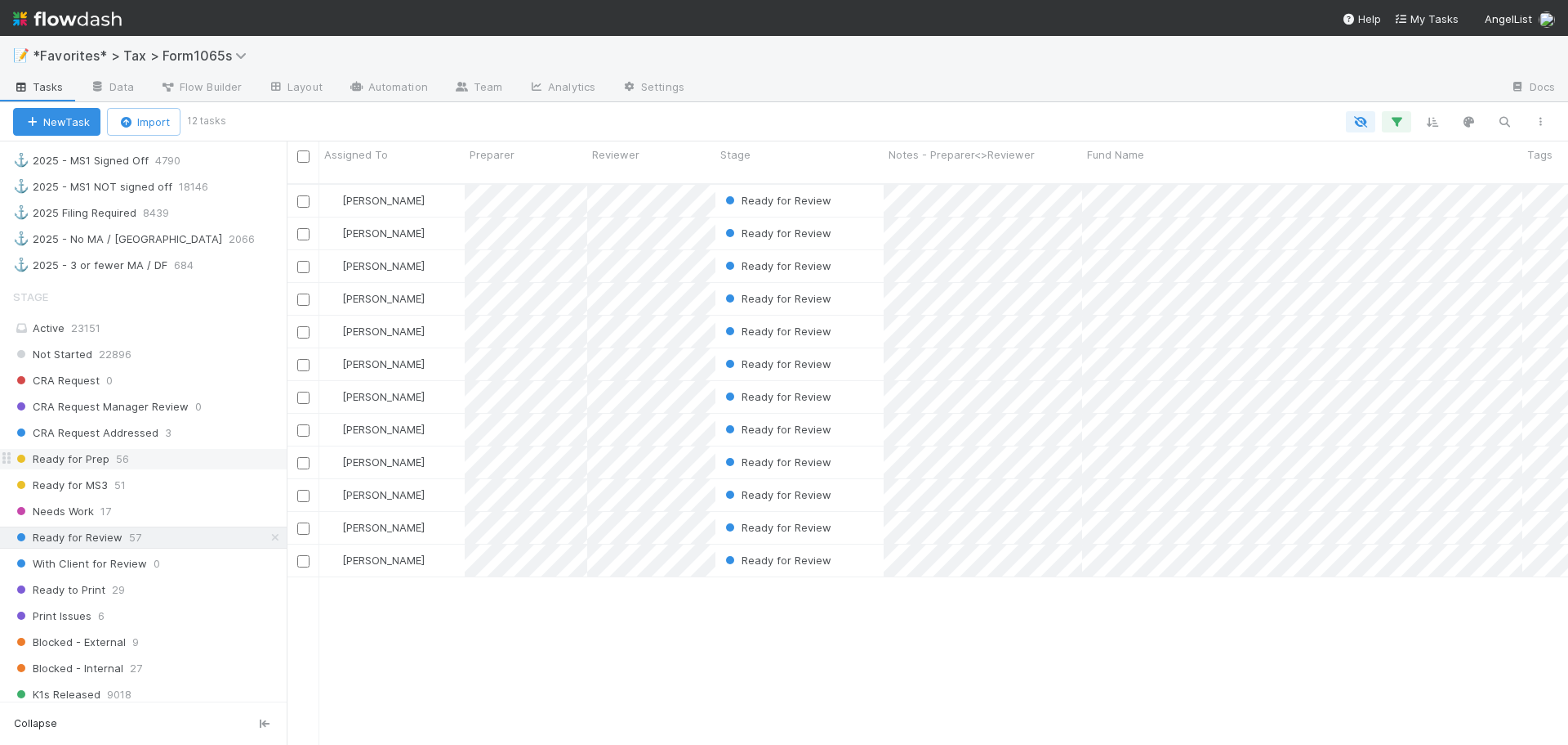
scroll to position [1144, 0]
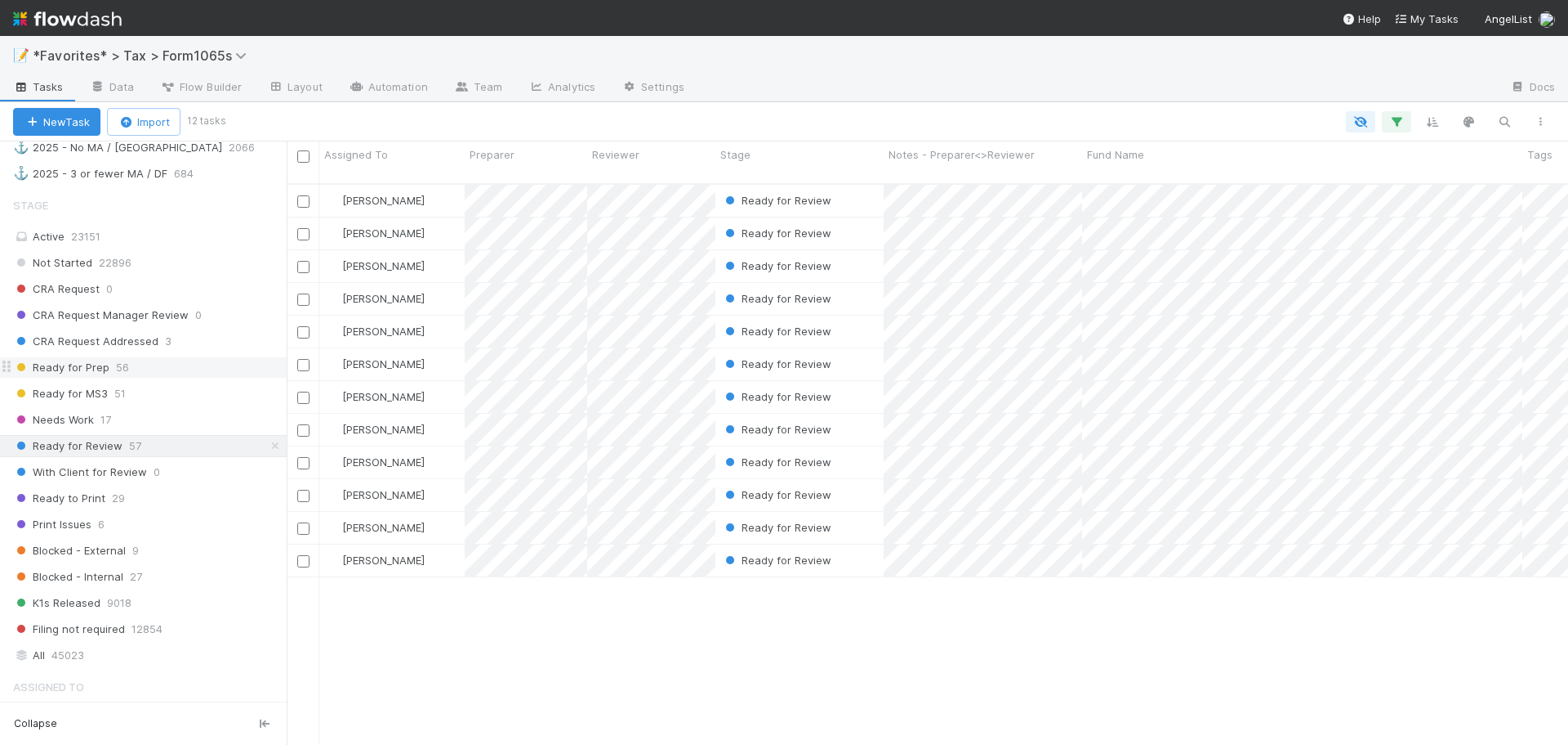
click at [125, 360] on span "56" at bounding box center [122, 367] width 13 height 20
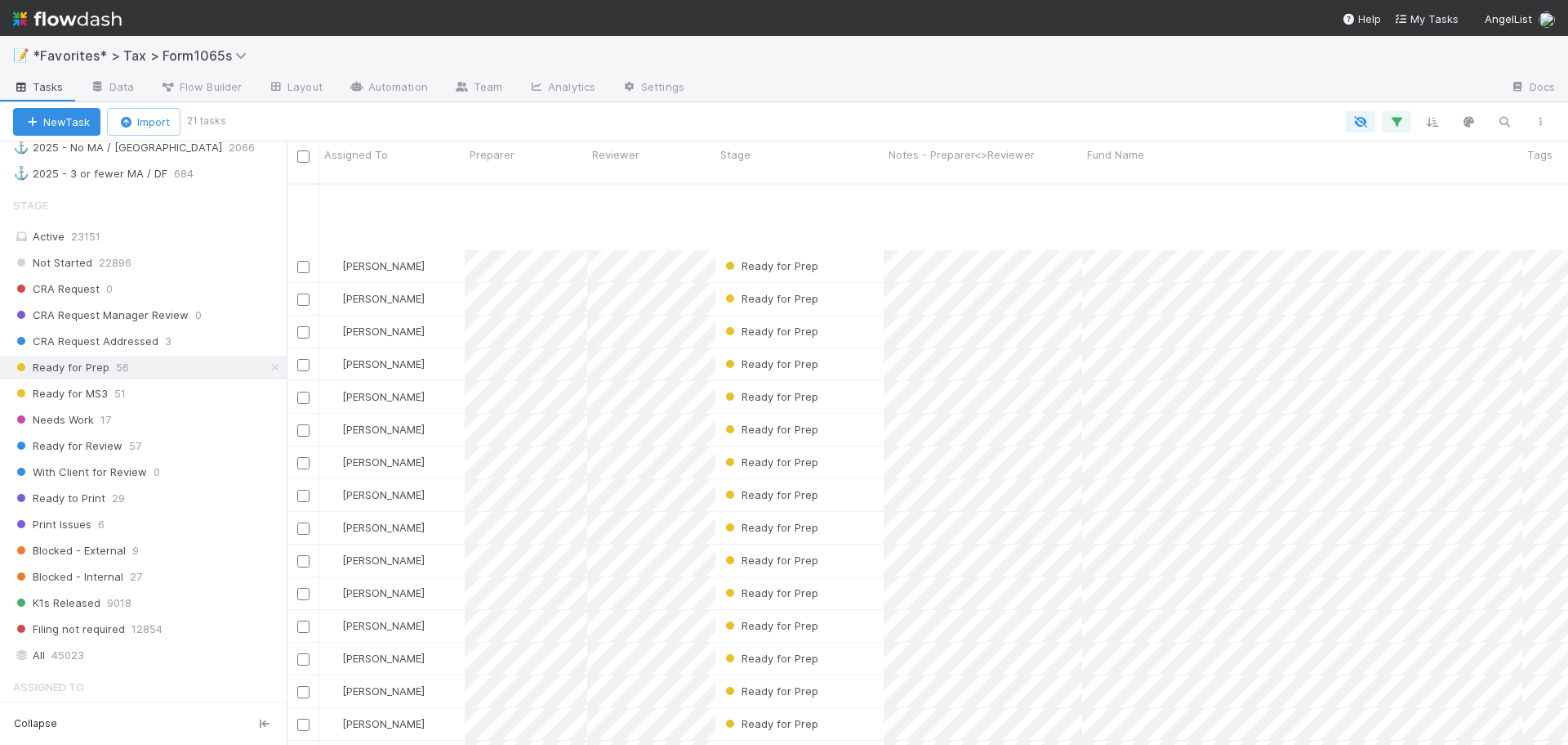
scroll to position [125, 0]
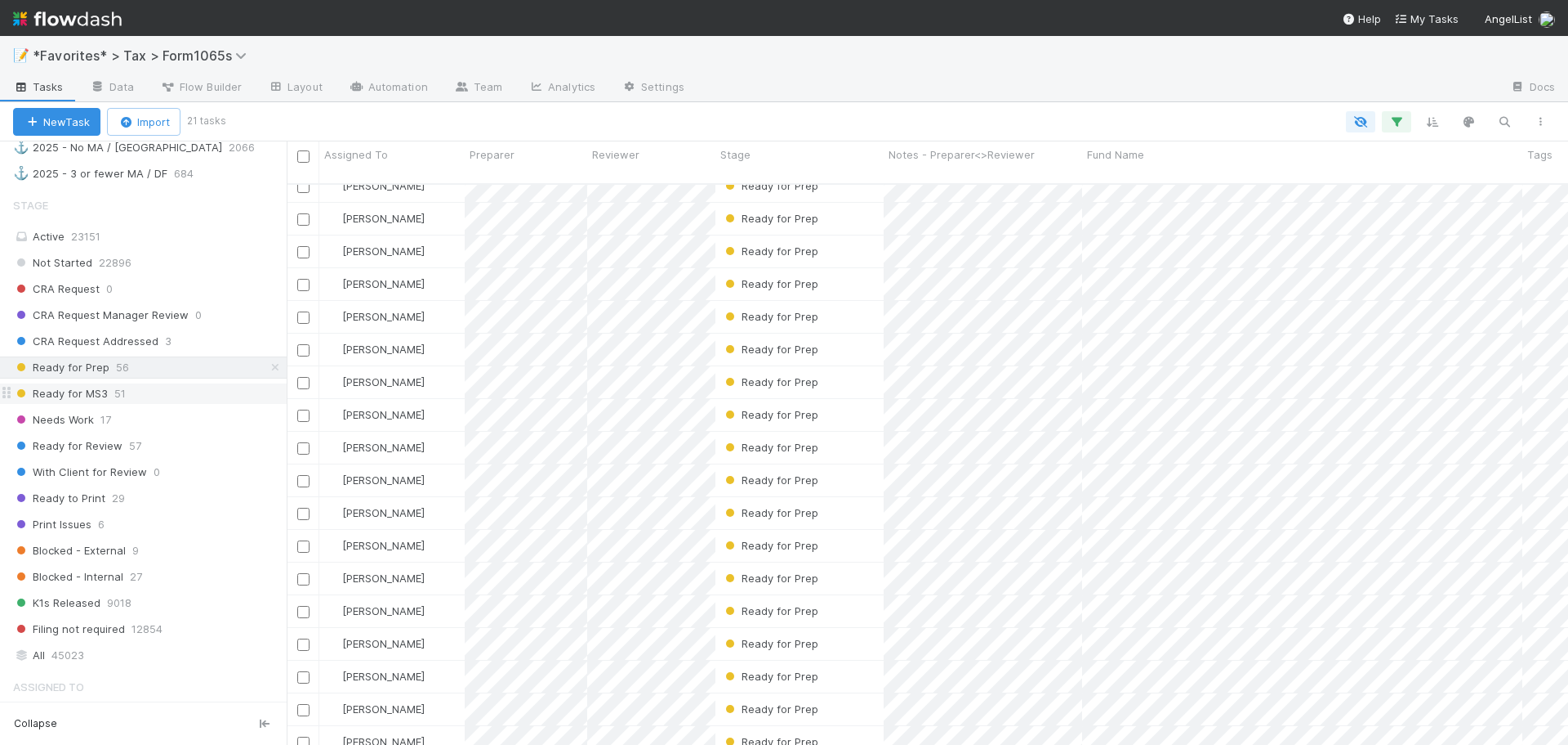
click at [197, 393] on div "Ready for MS3 51" at bounding box center [149, 393] width 274 height 20
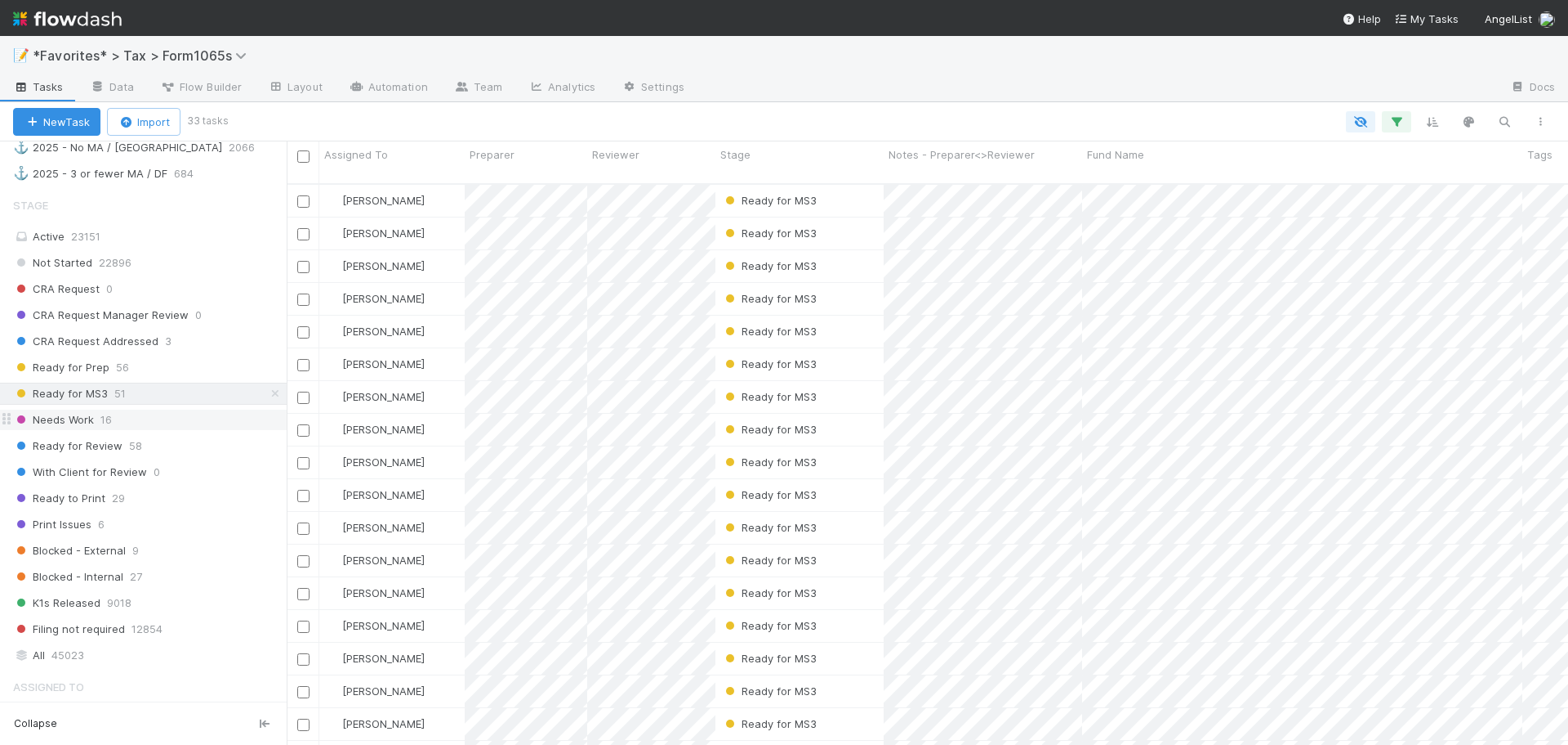
click at [185, 412] on div "Needs Work 16" at bounding box center [149, 419] width 274 height 20
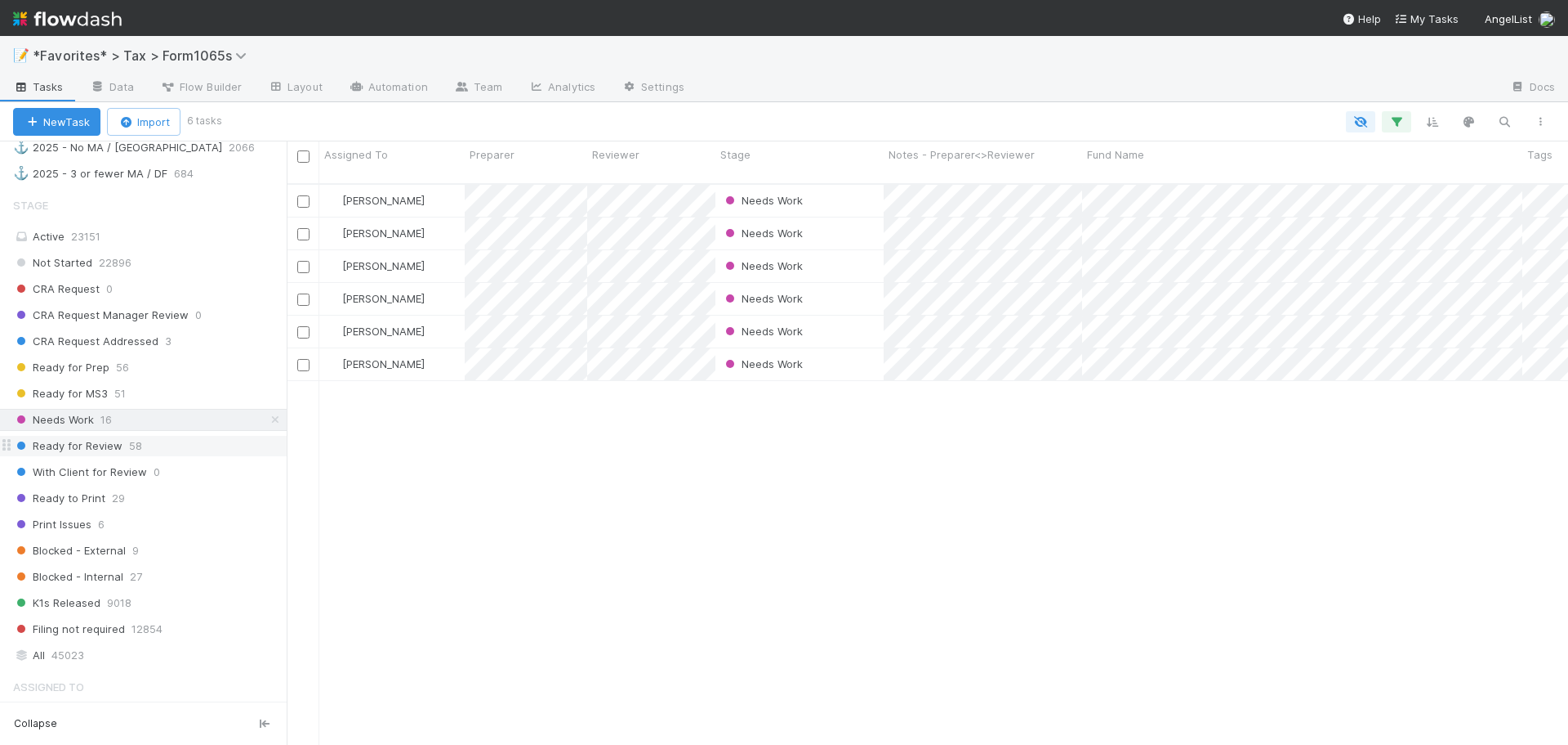
scroll to position [563, 1269]
click at [185, 446] on div "Ready for Review 58" at bounding box center [149, 446] width 274 height 20
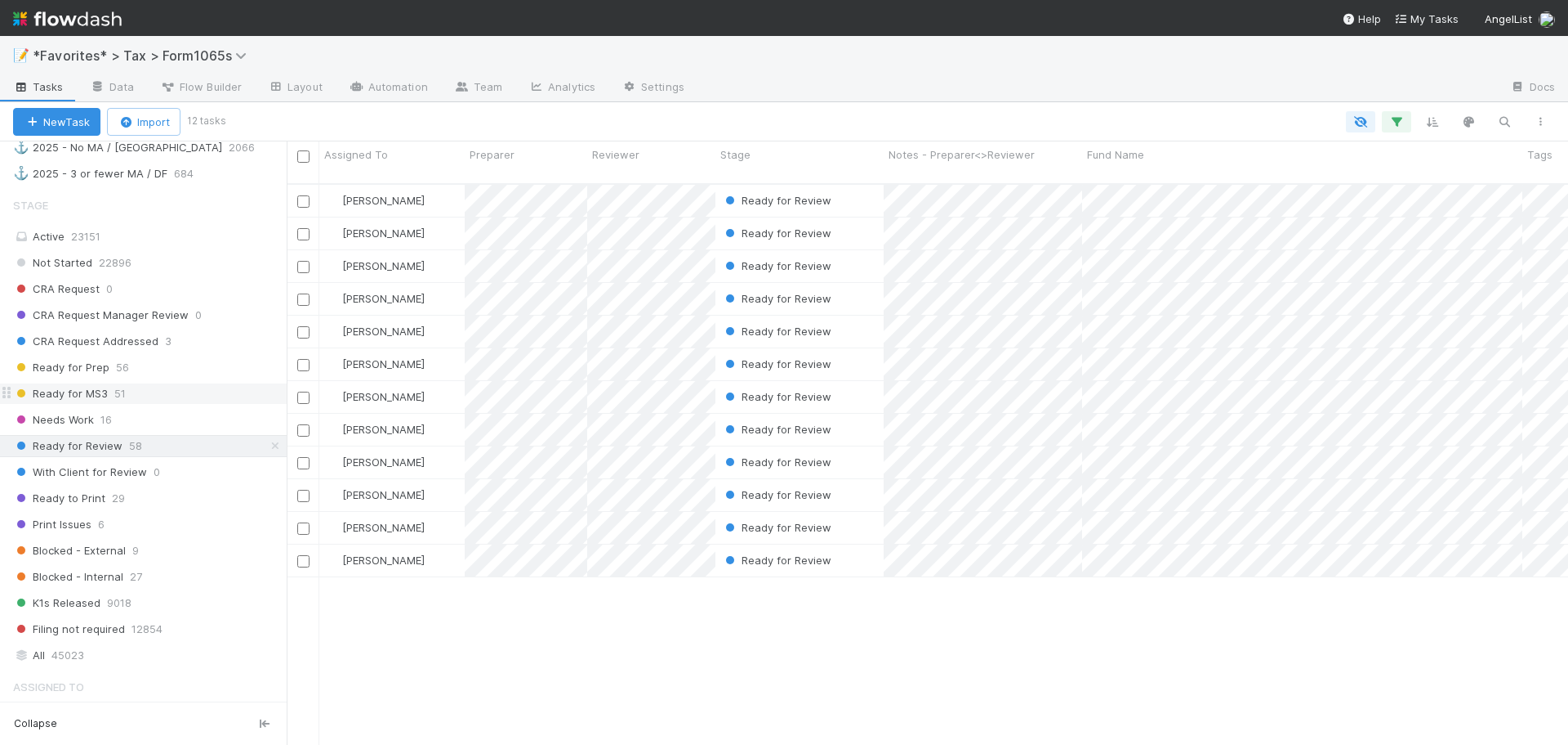
click at [199, 395] on div "Ready for MS3 51" at bounding box center [149, 393] width 274 height 20
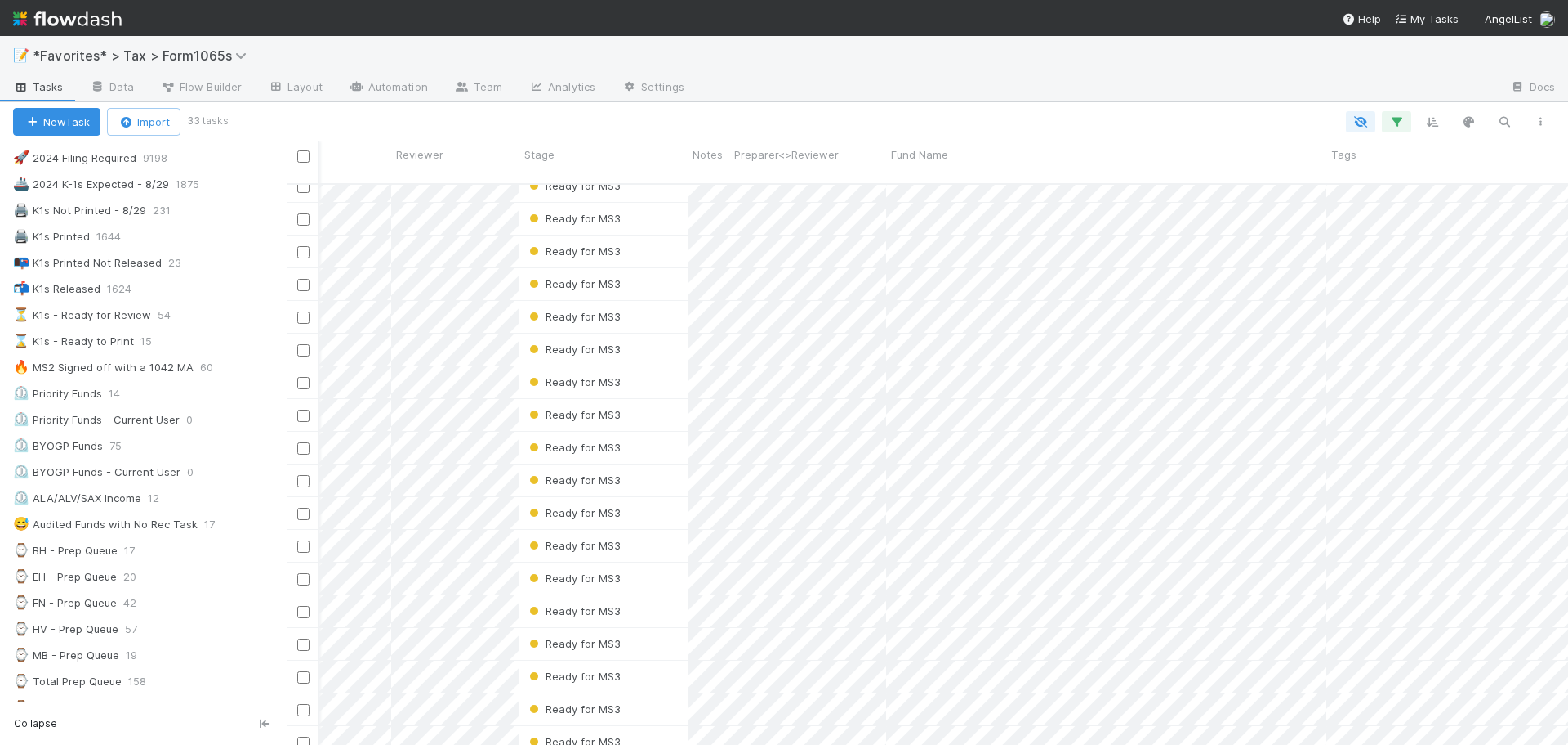
scroll to position [164, 0]
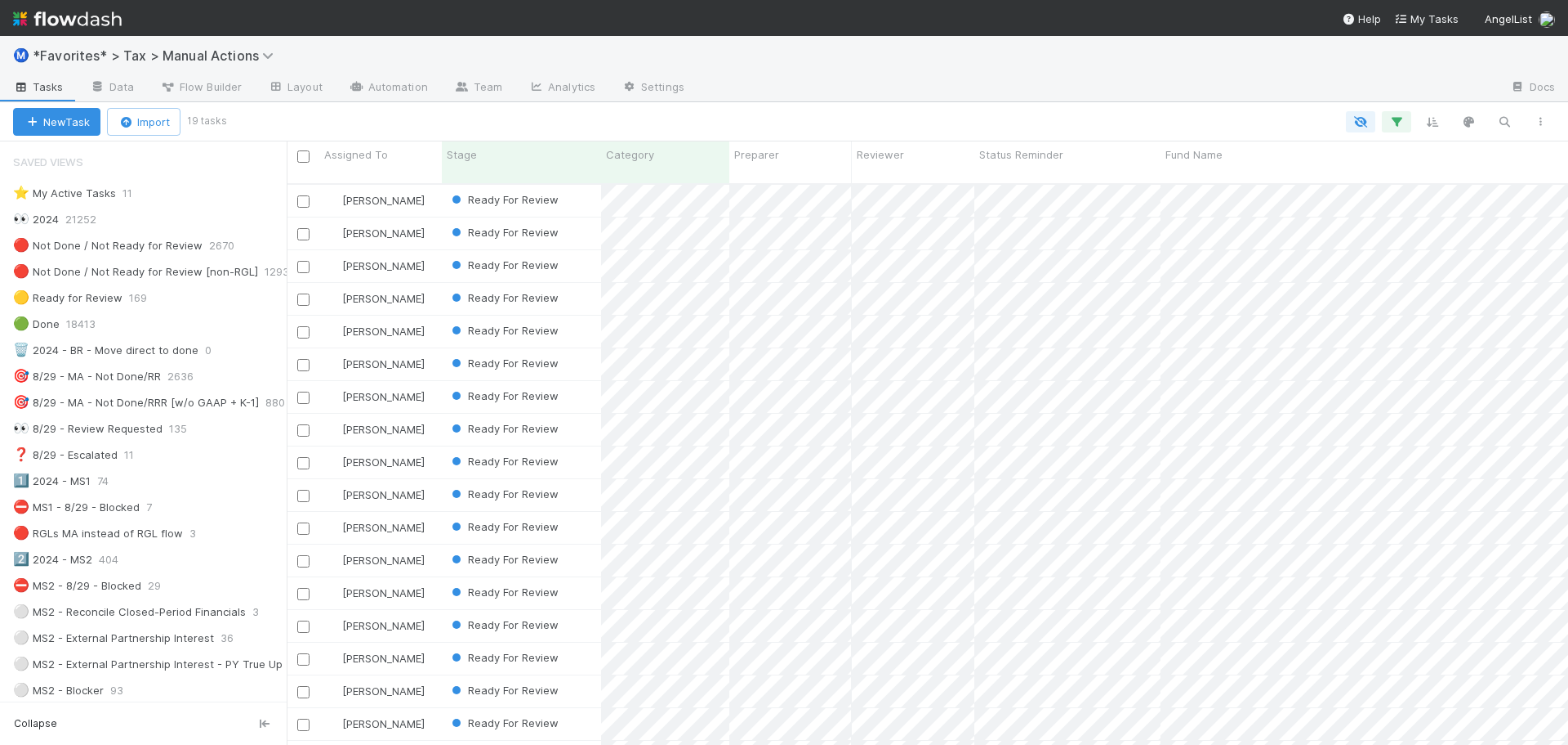
scroll to position [13, 13]
drag, startPoint x: 949, startPoint y: 78, endPoint x: 936, endPoint y: 169, distance: 91.9
click at [948, 79] on div at bounding box center [1097, 88] width 800 height 26
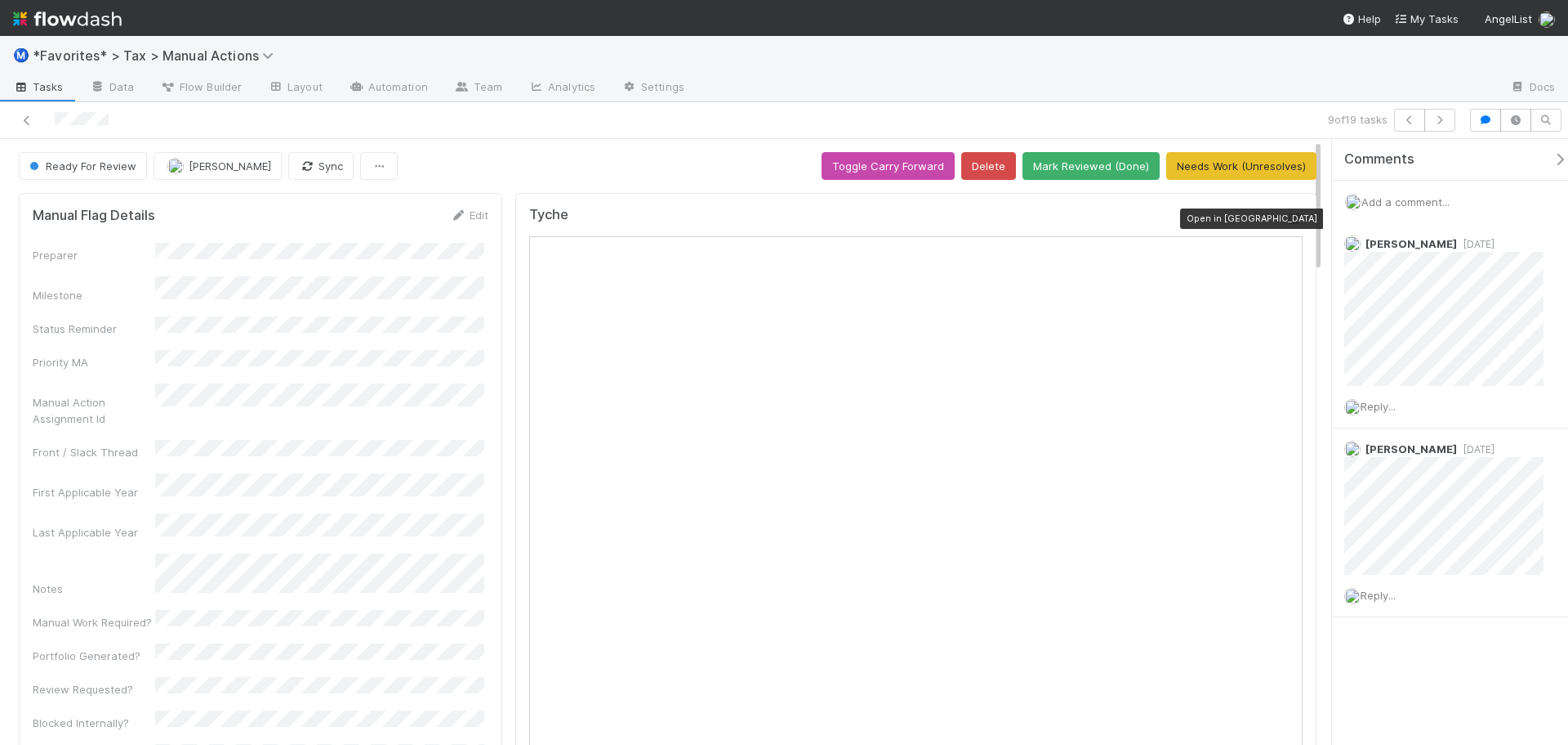
click at [1286, 218] on icon at bounding box center [1294, 218] width 17 height 11
click at [29, 118] on icon at bounding box center [26, 120] width 17 height 11
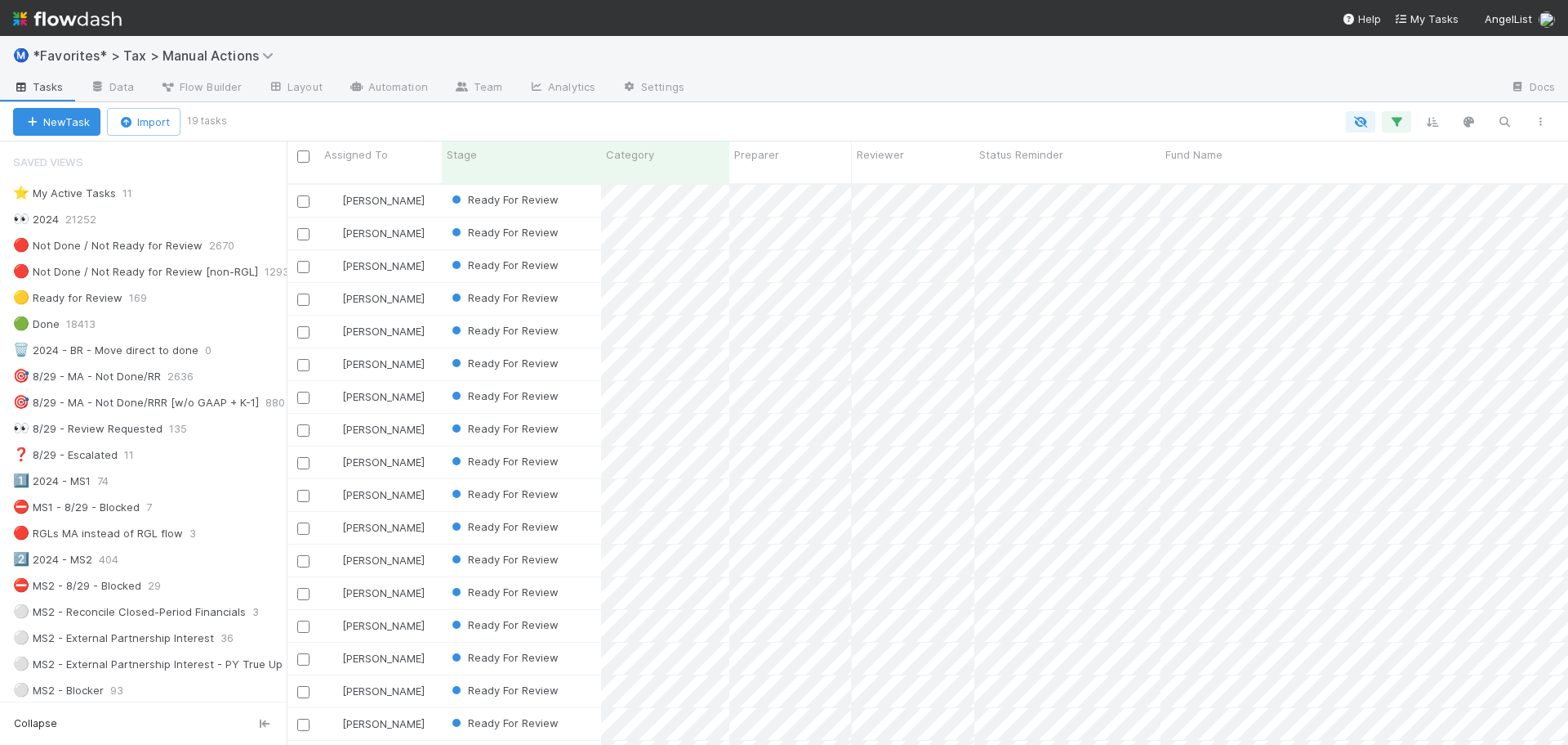
drag, startPoint x: 953, startPoint y: 97, endPoint x: 936, endPoint y: 113, distance: 23.3
click at [953, 97] on div at bounding box center [1097, 88] width 800 height 26
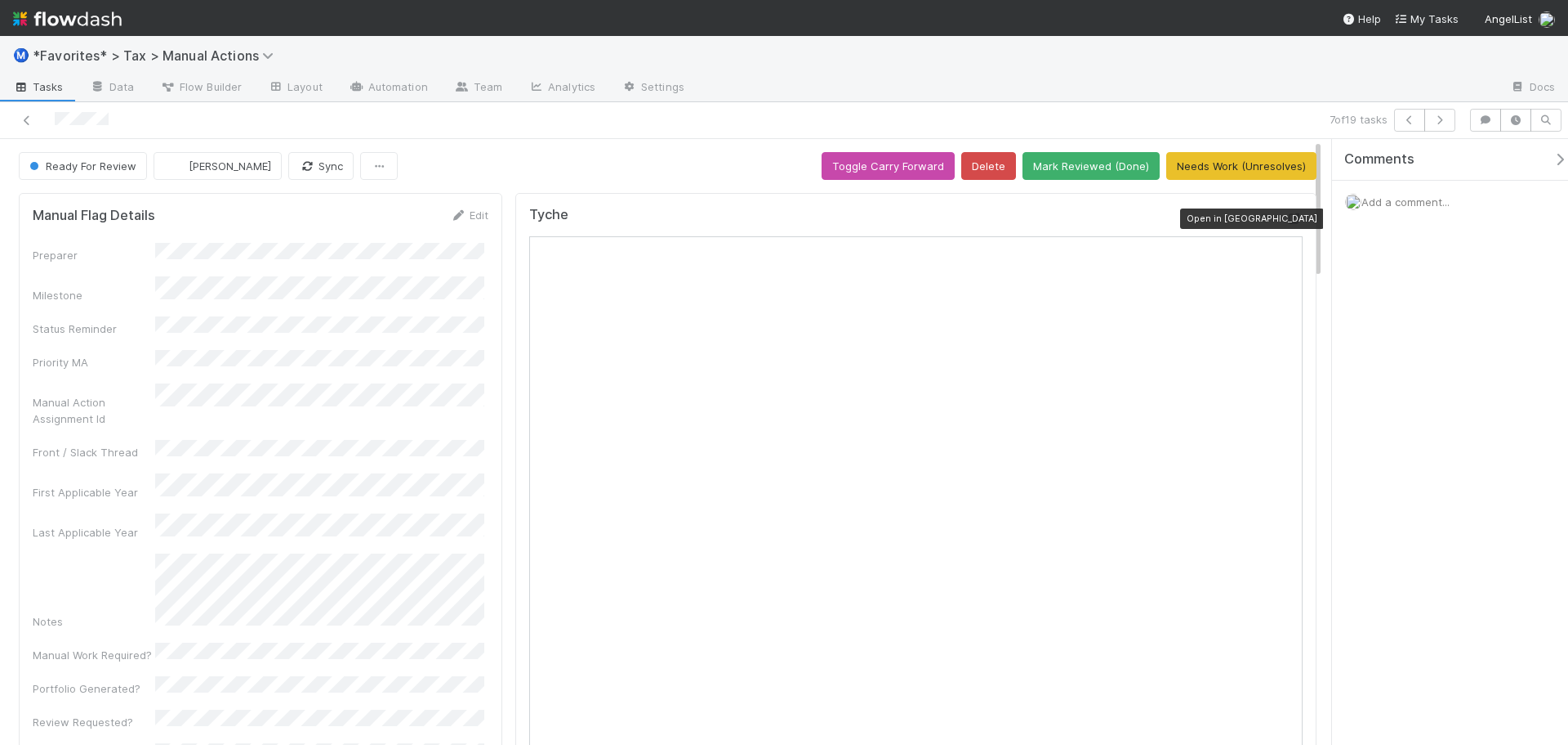
click at [1286, 222] on icon at bounding box center [1294, 218] width 17 height 11
click at [1441, 120] on icon "button" at bounding box center [1439, 120] width 17 height 10
click at [1403, 118] on icon "button" at bounding box center [1409, 120] width 17 height 10
click at [1088, 158] on button "Mark Reviewed (Done)" at bounding box center [1090, 166] width 137 height 27
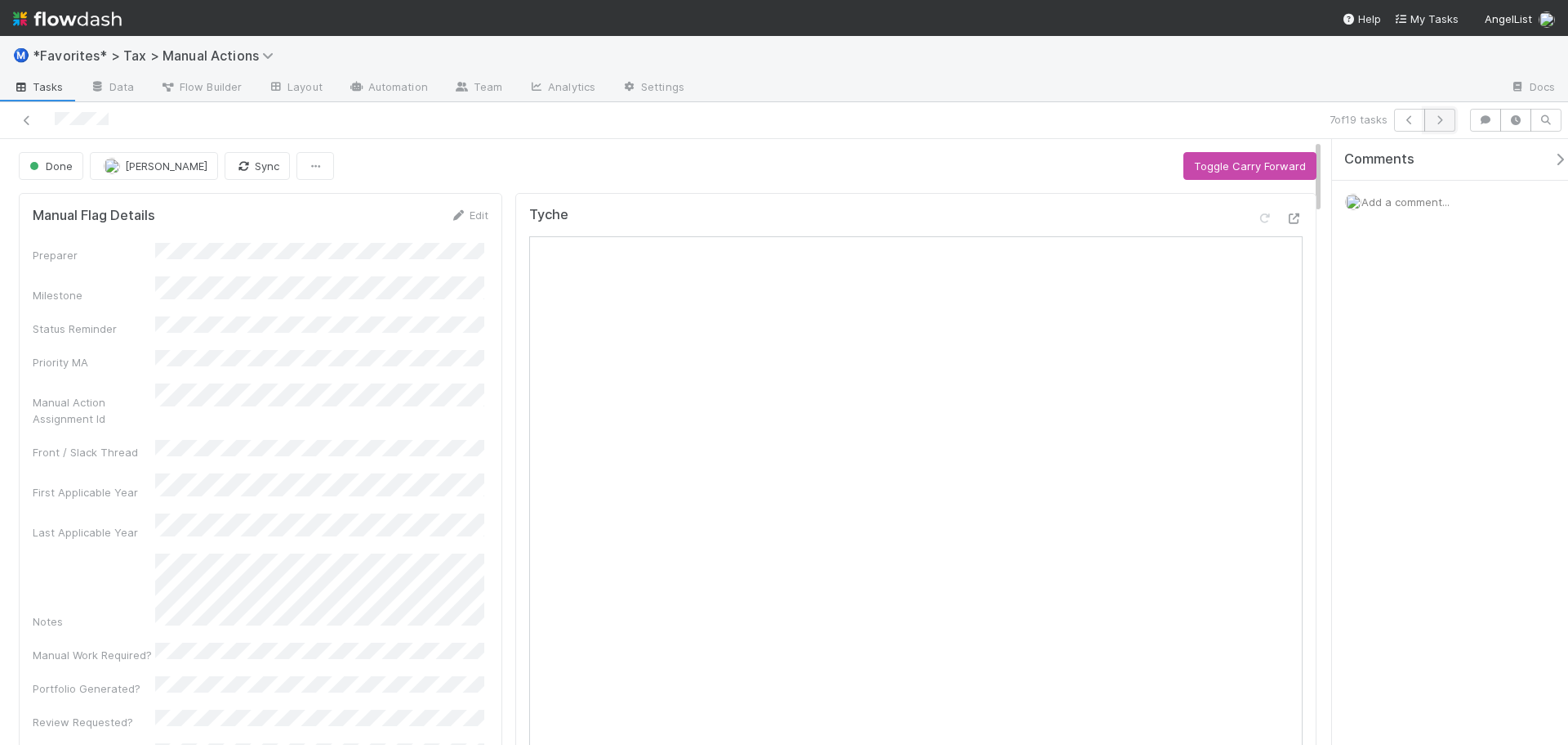
click at [1439, 124] on icon "button" at bounding box center [1439, 120] width 17 height 10
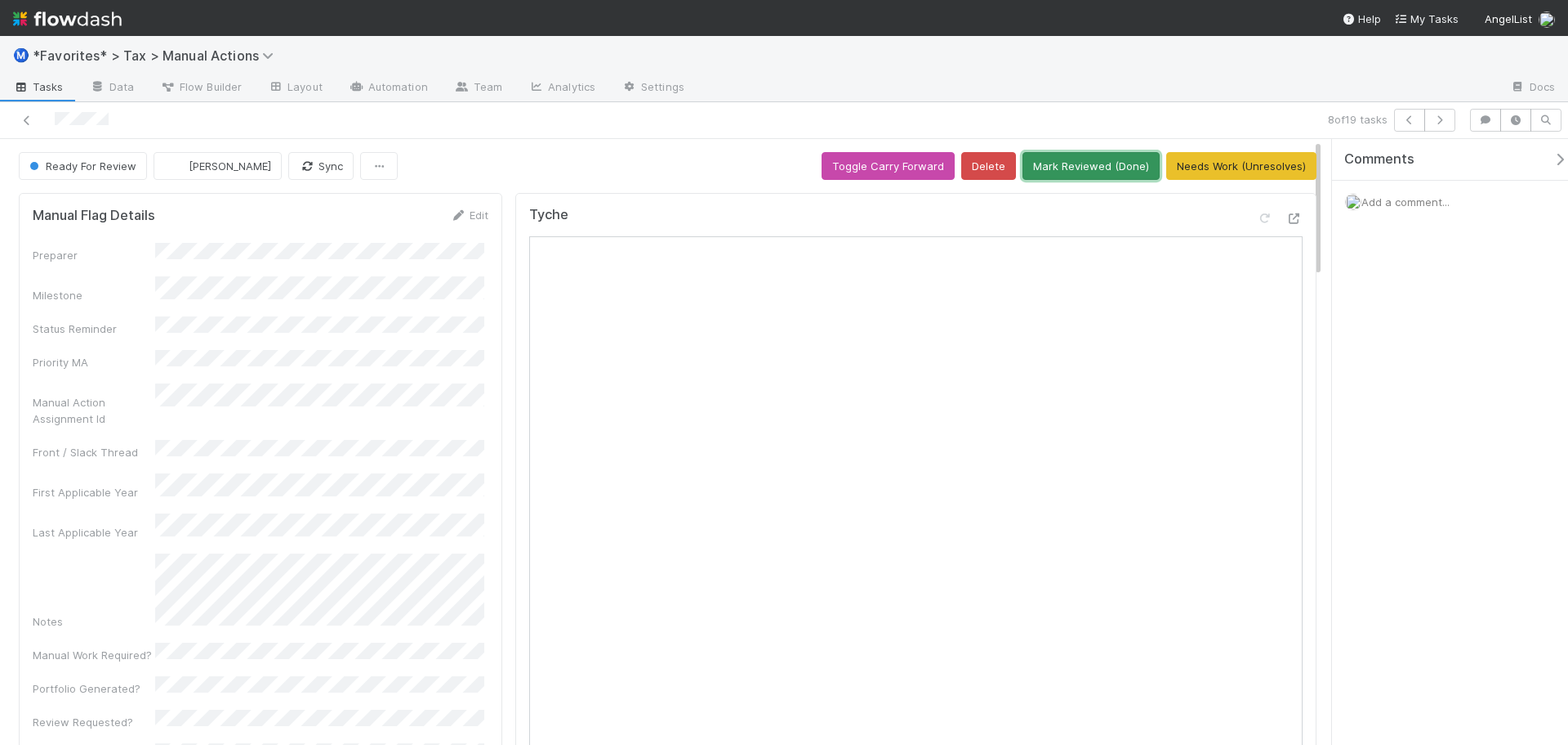
click at [1085, 167] on button "Mark Reviewed (Done)" at bounding box center [1090, 166] width 137 height 27
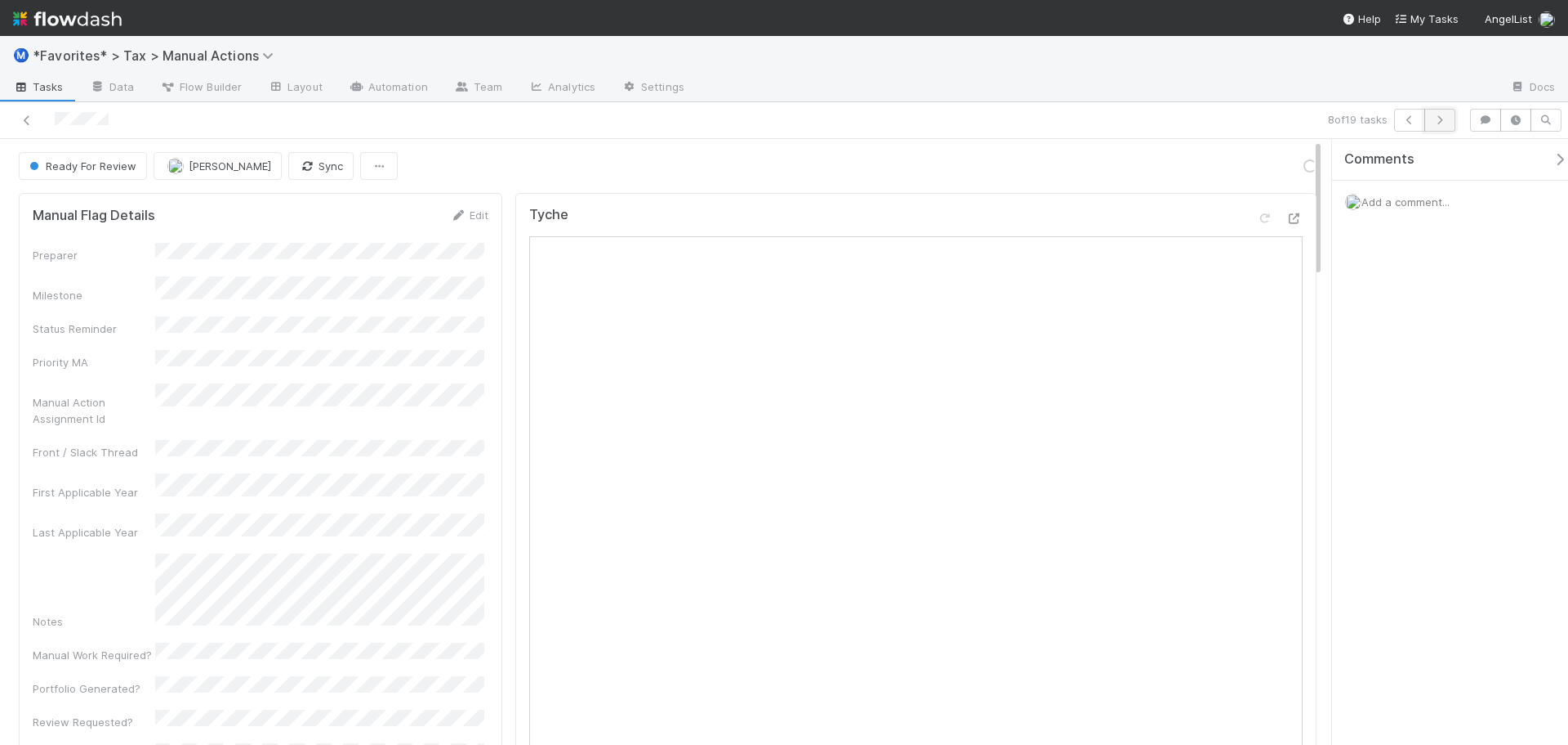
click at [1447, 121] on icon "button" at bounding box center [1439, 120] width 17 height 10
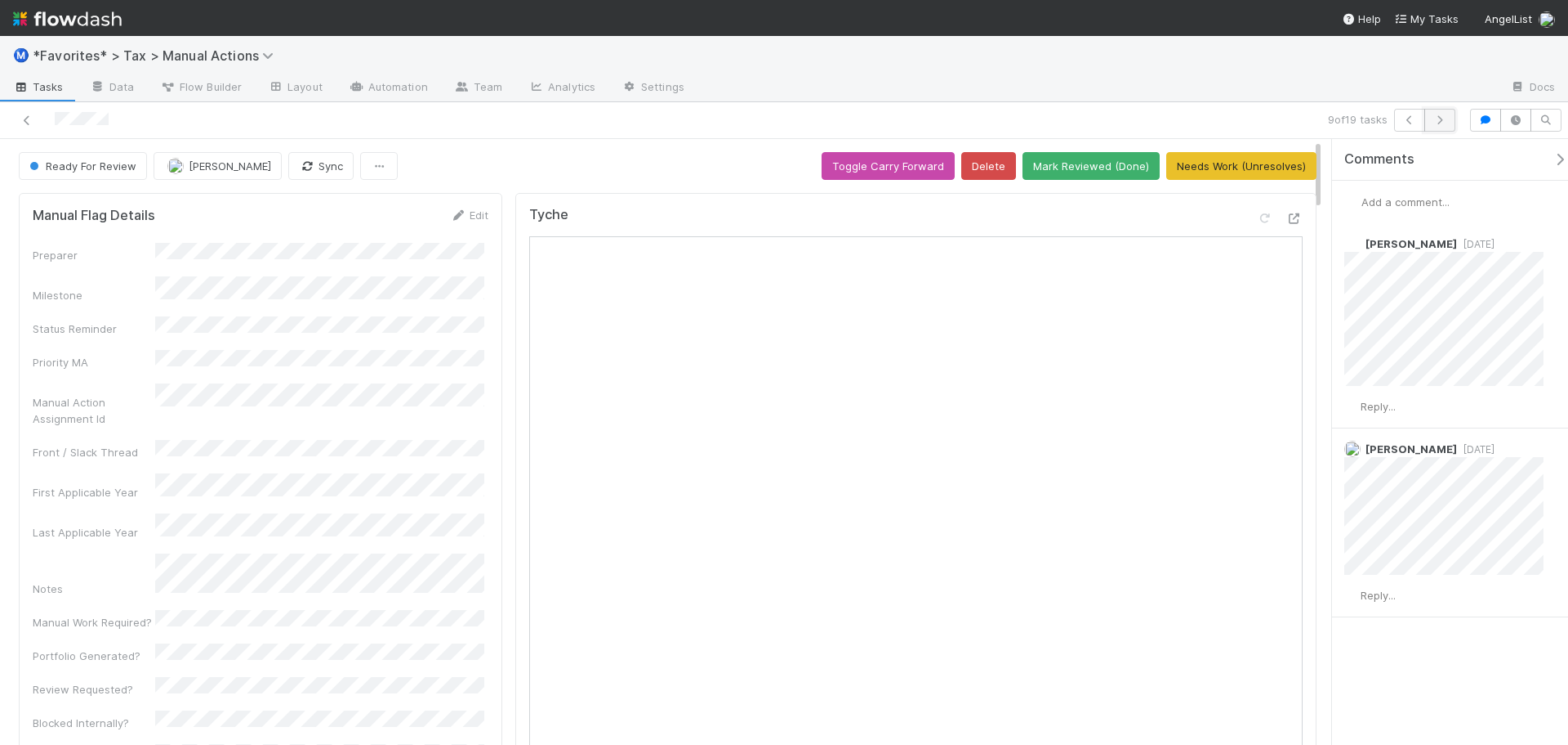
click at [1451, 125] on button "button" at bounding box center [1440, 119] width 31 height 22
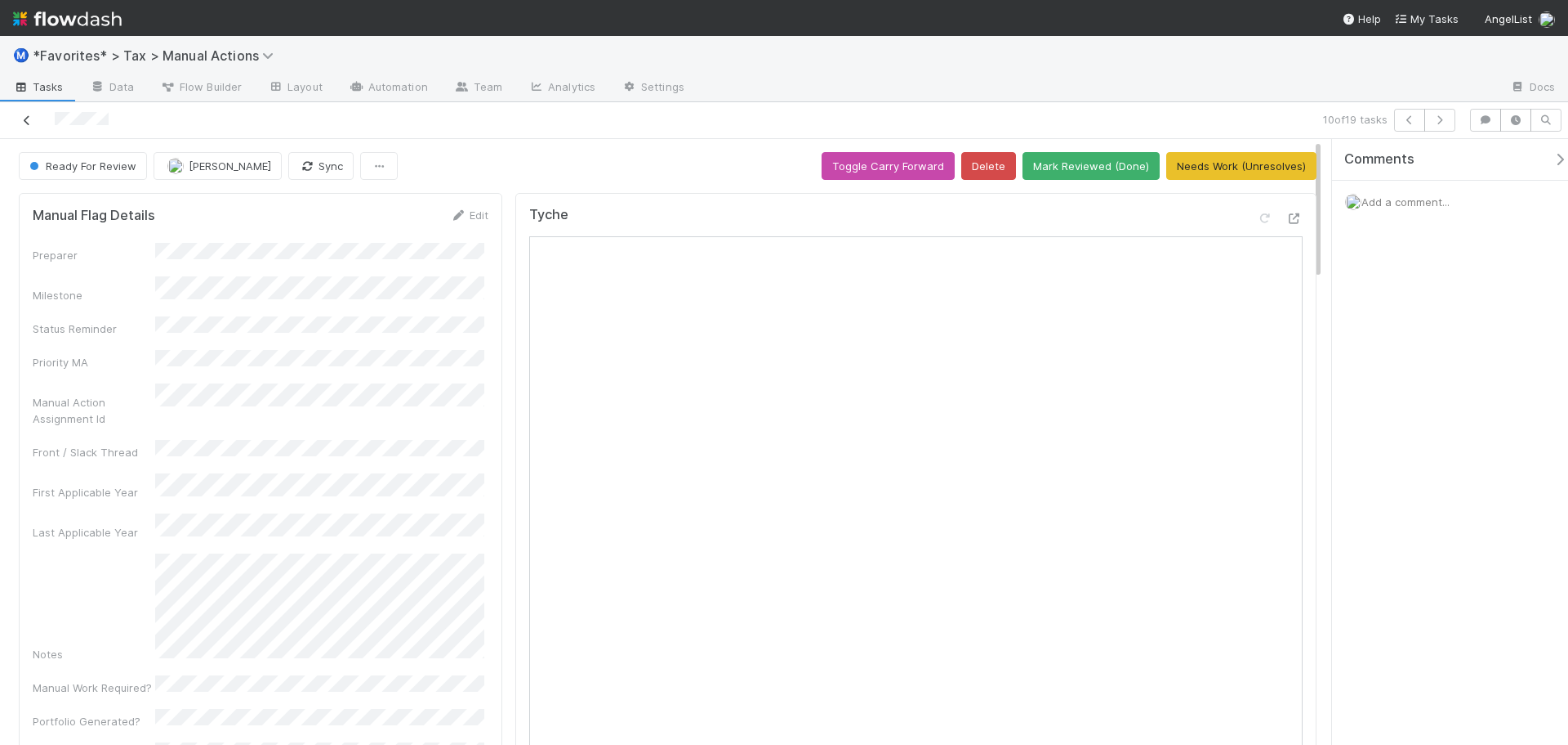
click at [25, 123] on icon at bounding box center [26, 120] width 17 height 11
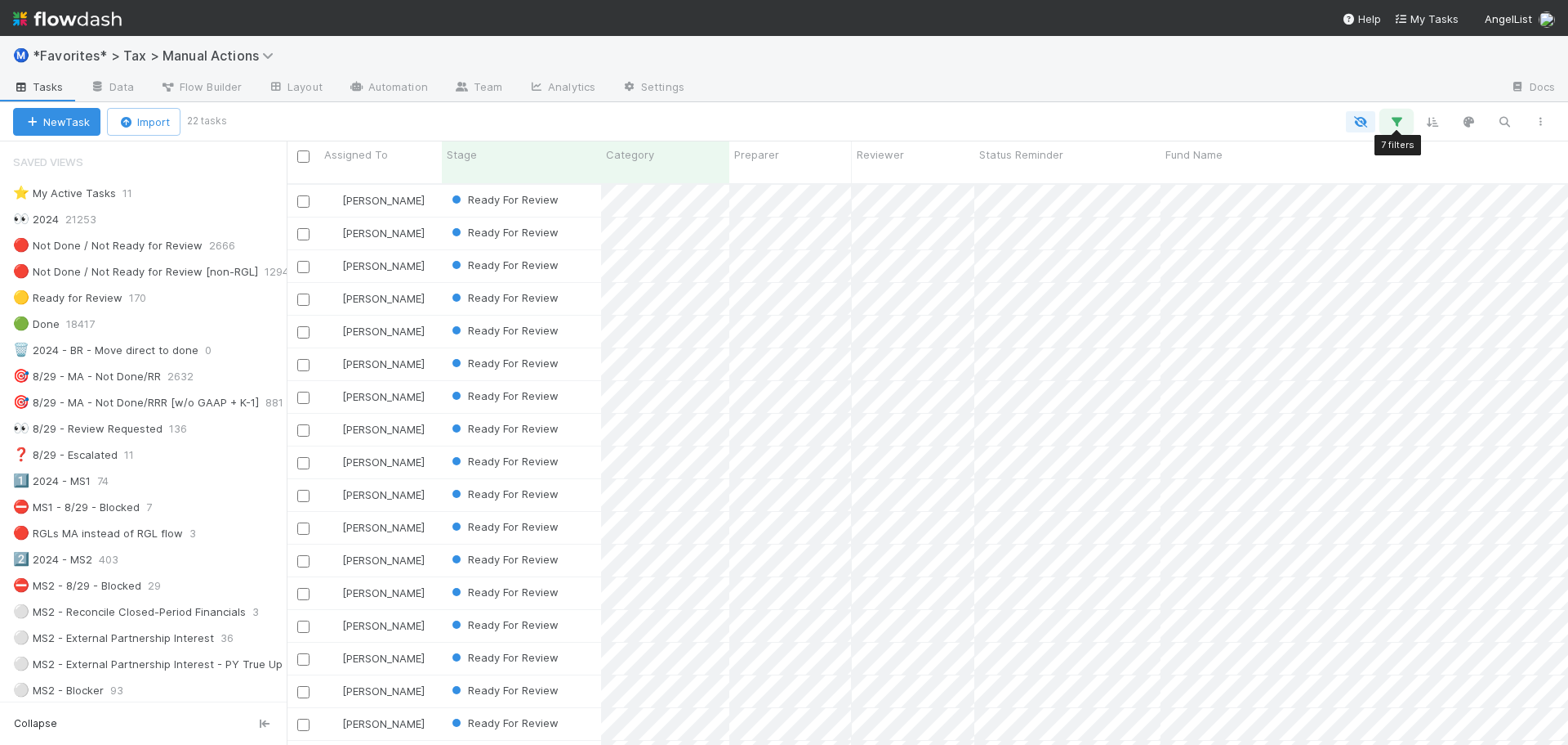
click at [1405, 119] on button "button" at bounding box center [1396, 122] width 29 height 21
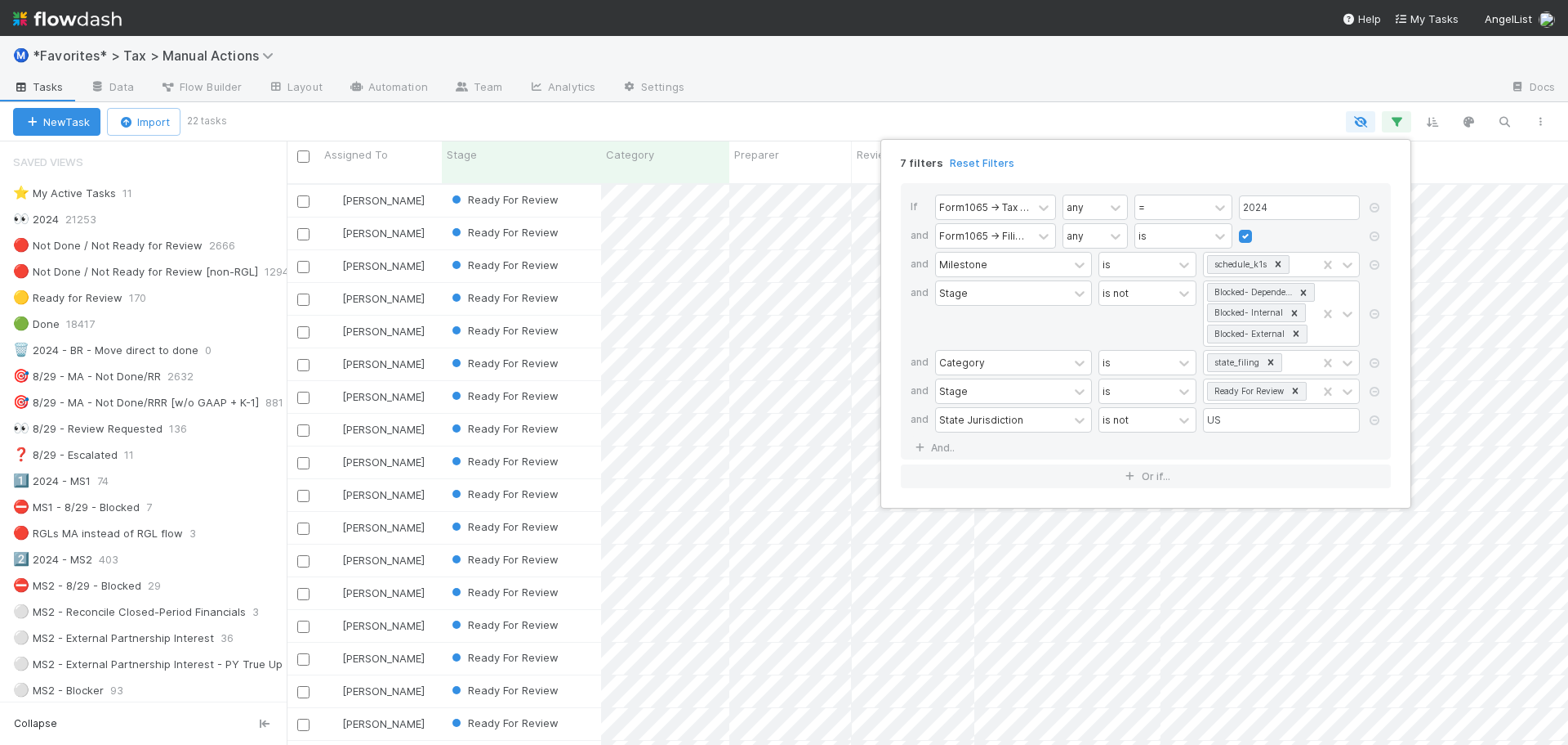
drag, startPoint x: 1258, startPoint y: 98, endPoint x: 1279, endPoint y: 98, distance: 21.0
click at [1259, 98] on div "7 filters Reset Filters If Form1065 -> Tax Year any = 2024 and Form1065 -> Fili…" at bounding box center [784, 372] width 1568 height 745
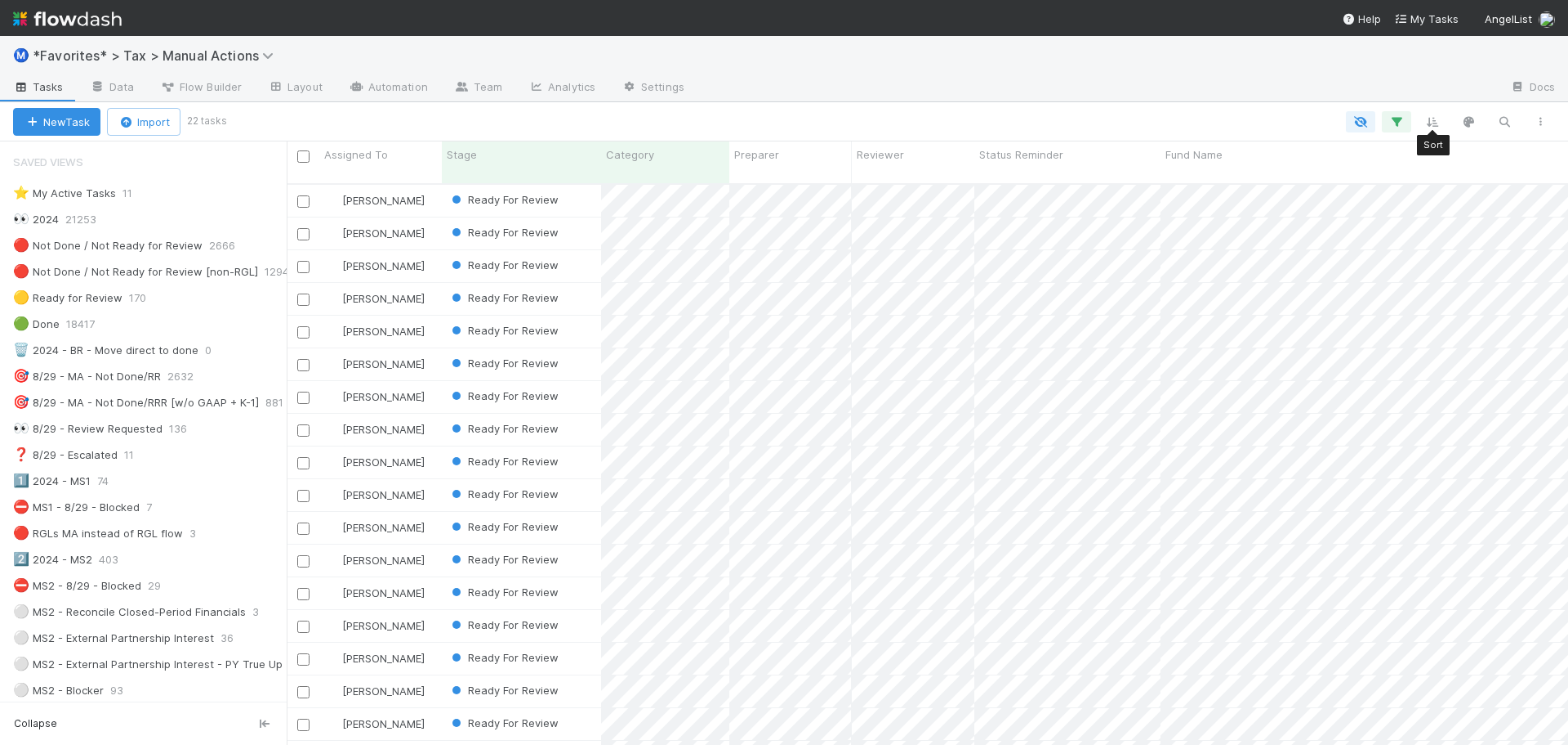
click at [1448, 125] on div "Sort Sort Sort Sort Sort" at bounding box center [892, 122] width 1335 height 21
click at [1440, 122] on icon "button" at bounding box center [1433, 121] width 17 height 15
click at [1253, 151] on div "Fund Name" at bounding box center [1392, 154] width 452 height 17
click at [1238, 185] on div "Sort A → Z" at bounding box center [1259, 185] width 186 height 24
click at [1433, 117] on icon "button" at bounding box center [1433, 121] width 17 height 15
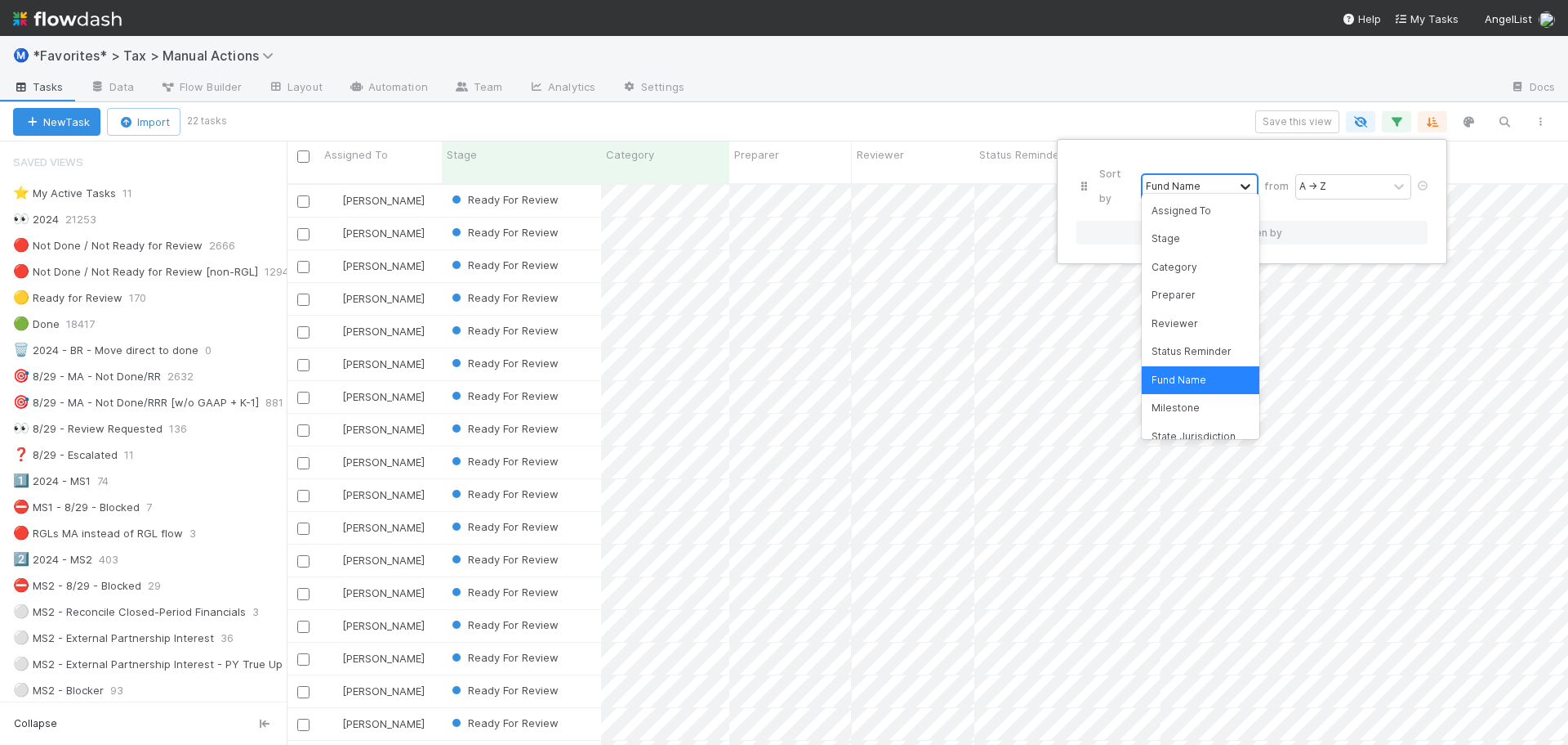
click at [1244, 178] on icon at bounding box center [1245, 186] width 17 height 17
type input "resolved"
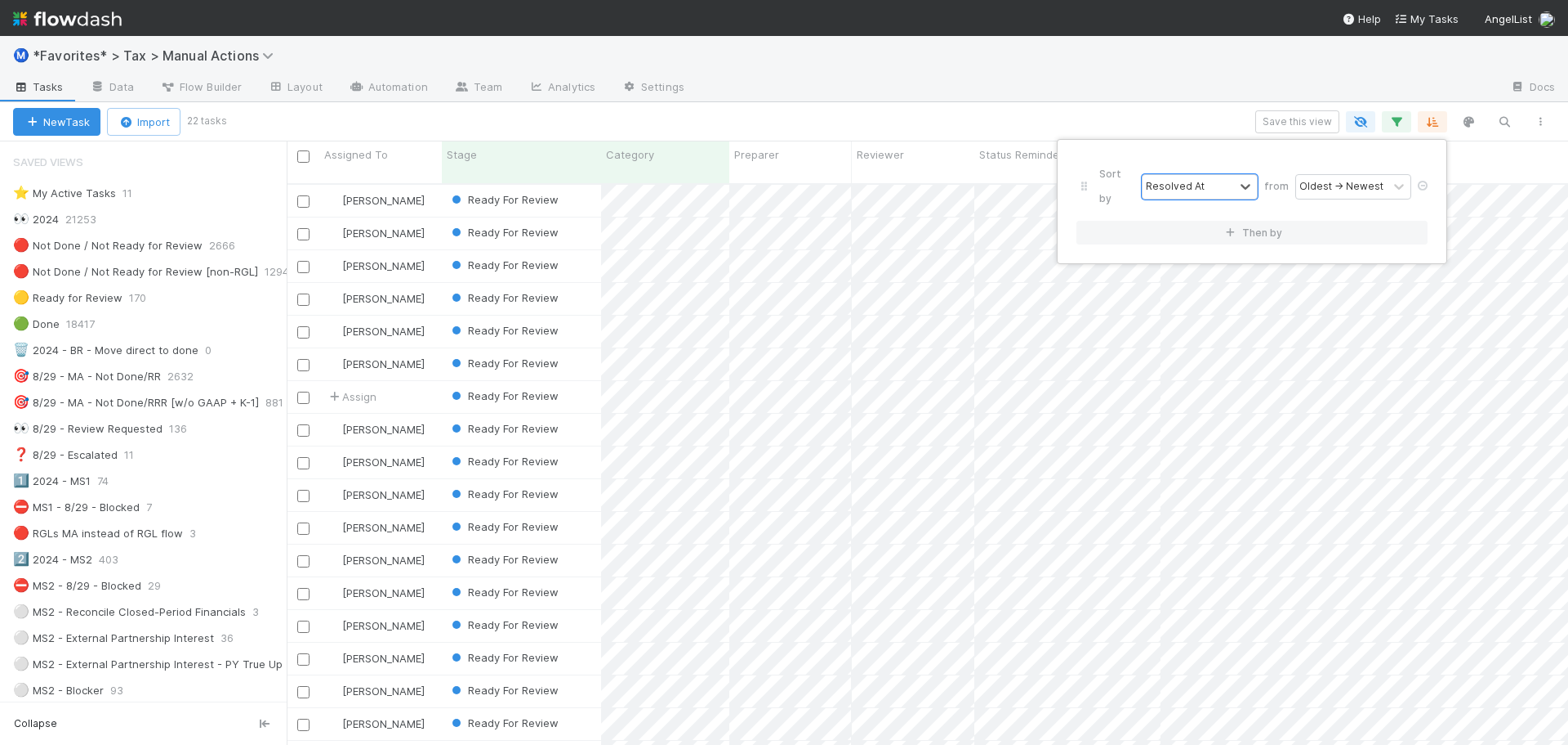
click at [1072, 59] on div "Sort by option Resolved At, selected. 0 results available. Select is focused ,t…" at bounding box center [784, 372] width 1568 height 745
click at [1041, 85] on div at bounding box center [784, 372] width 1568 height 745
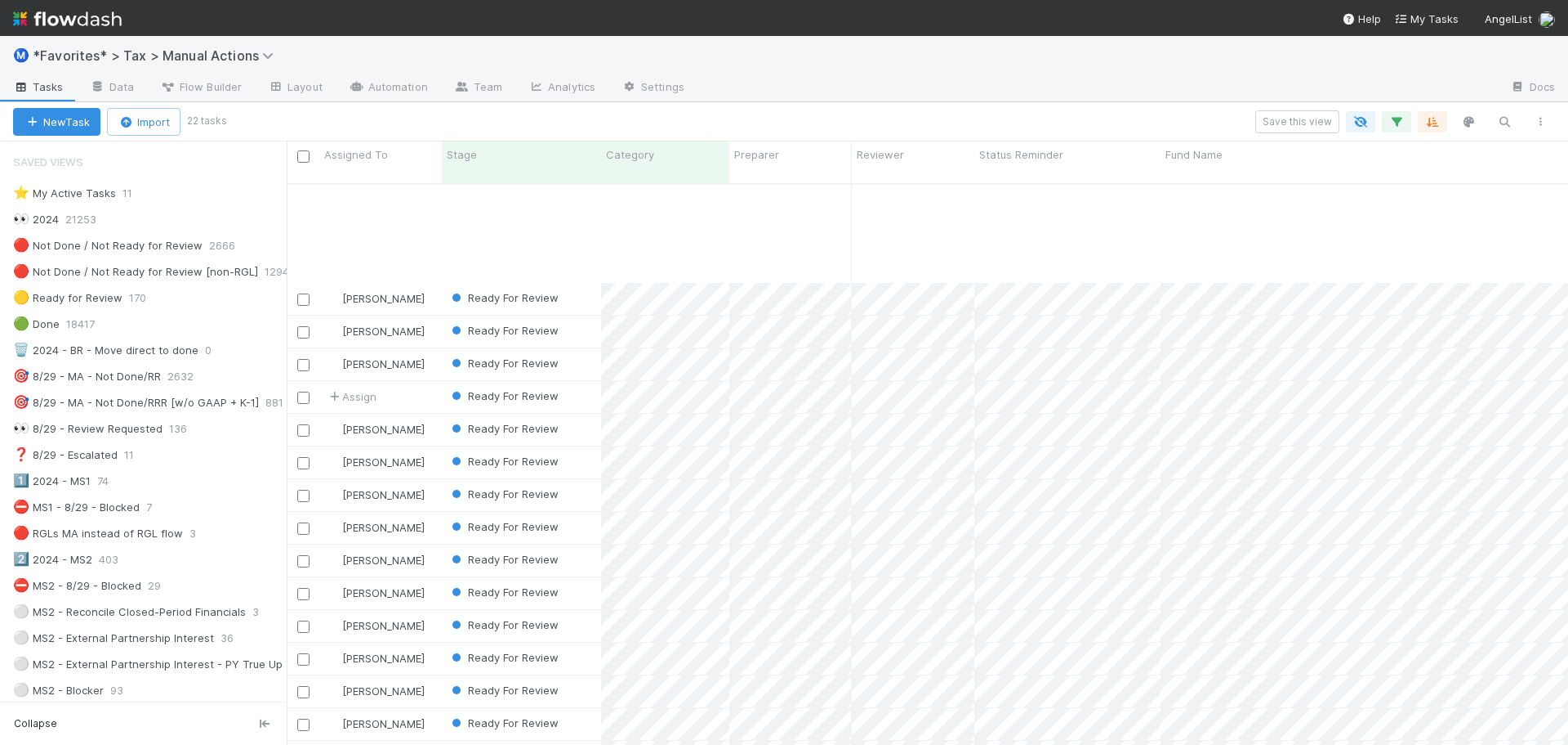
scroll to position [158, 0]
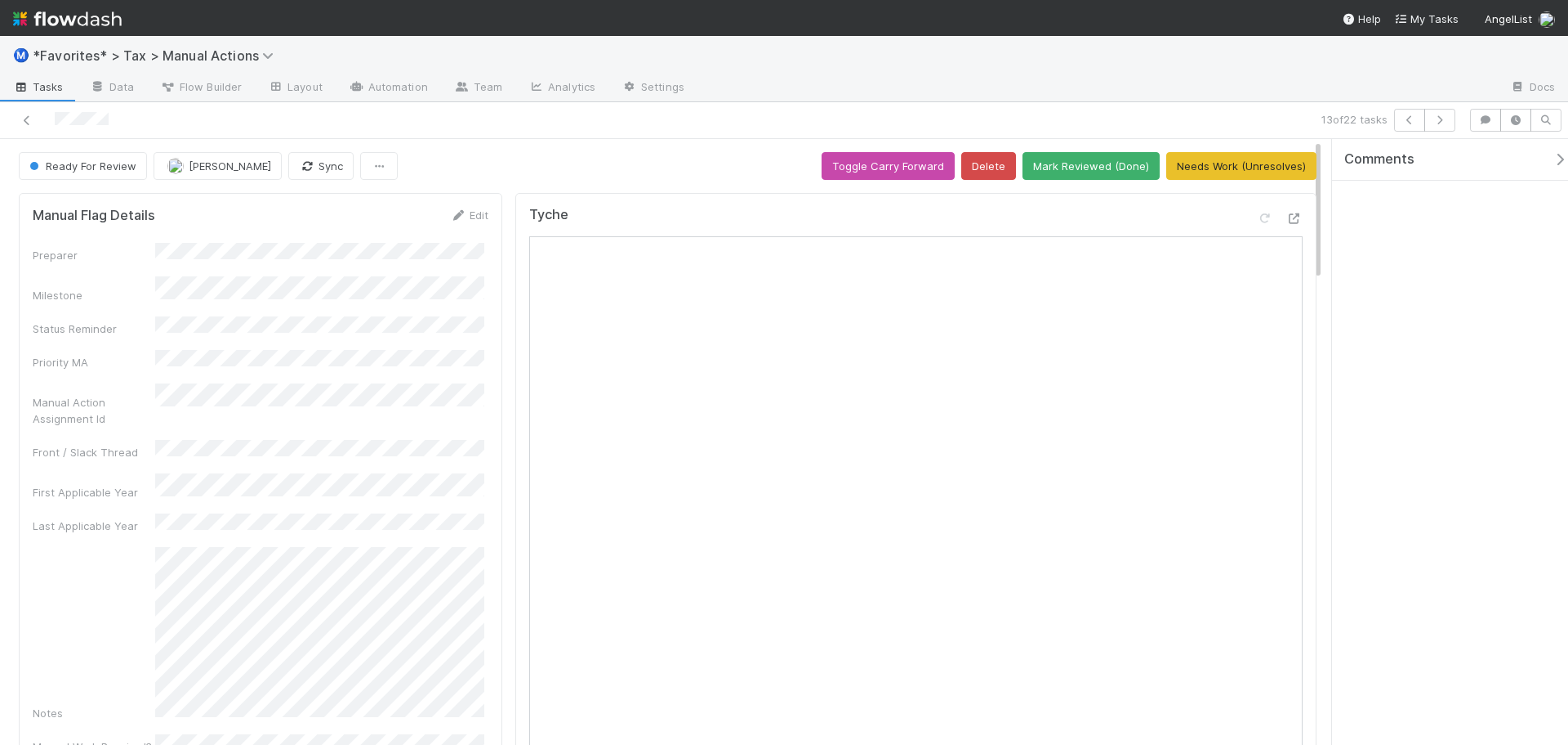
drag, startPoint x: 462, startPoint y: 179, endPoint x: 479, endPoint y: 179, distance: 17.0
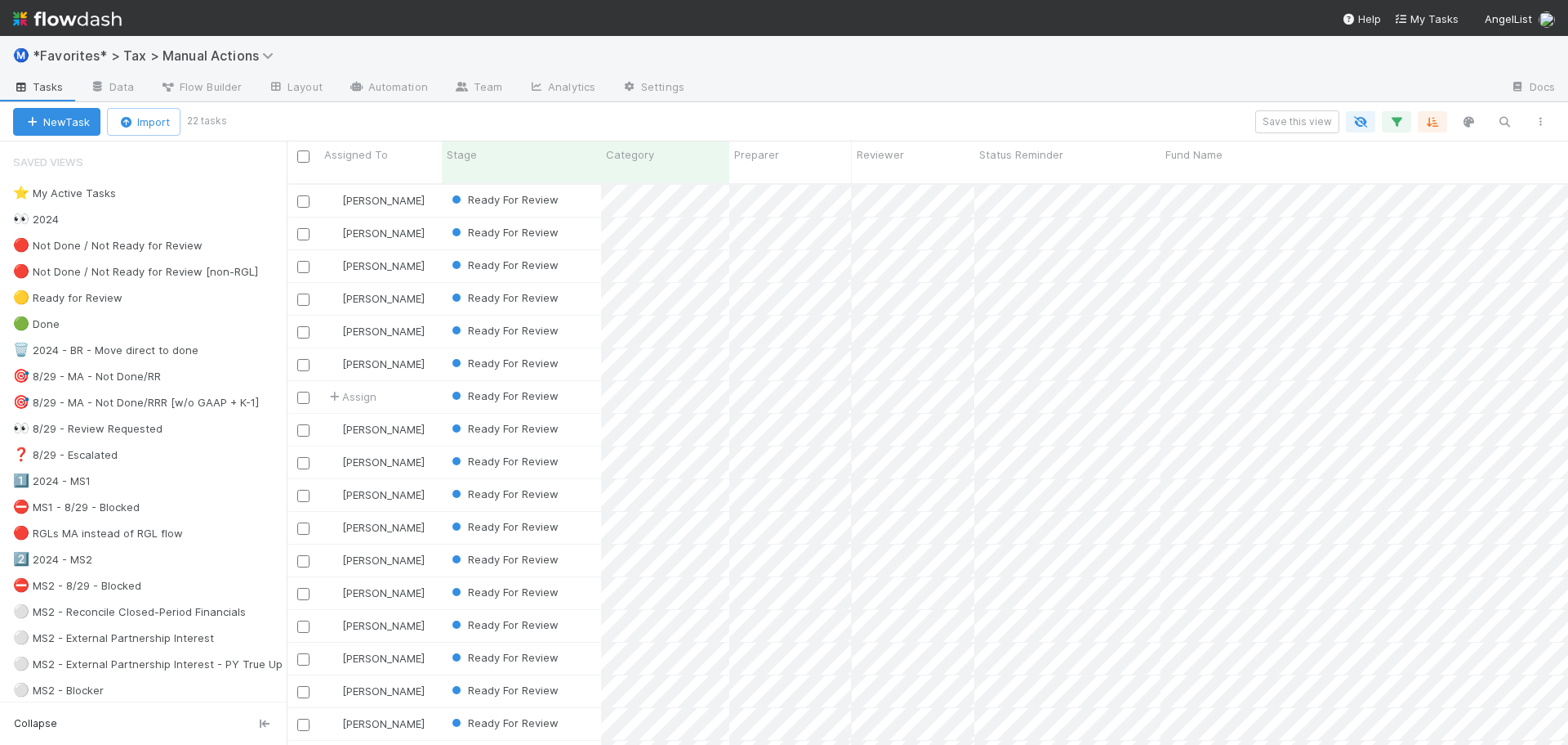
scroll to position [563, 1269]
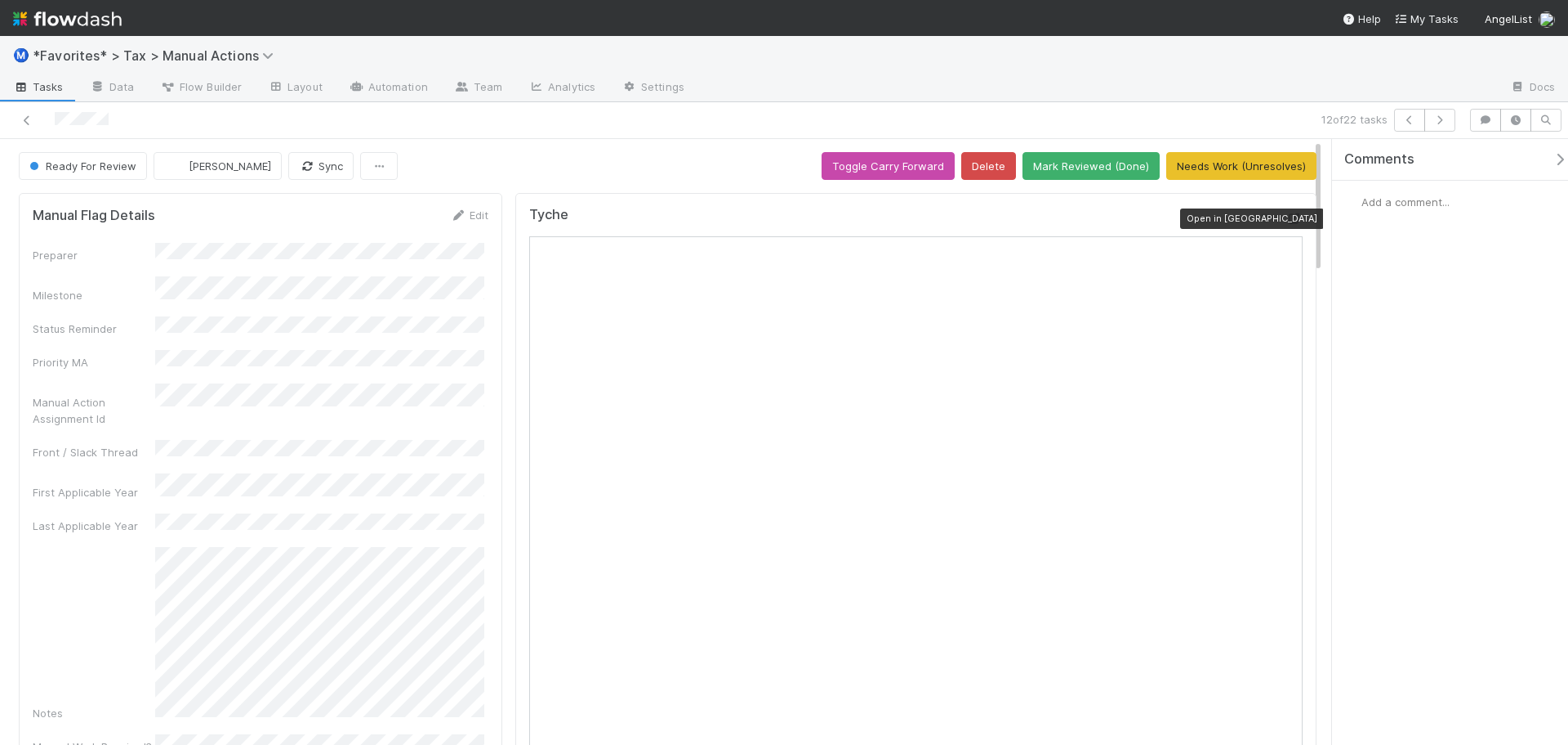
click at [1286, 217] on icon at bounding box center [1294, 218] width 17 height 11
drag, startPoint x: 1038, startPoint y: 75, endPoint x: 1048, endPoint y: 78, distance: 10.4
click at [1039, 76] on div at bounding box center [1097, 88] width 800 height 26
click at [1083, 164] on button "Mark Reviewed (Done)" at bounding box center [1090, 166] width 137 height 27
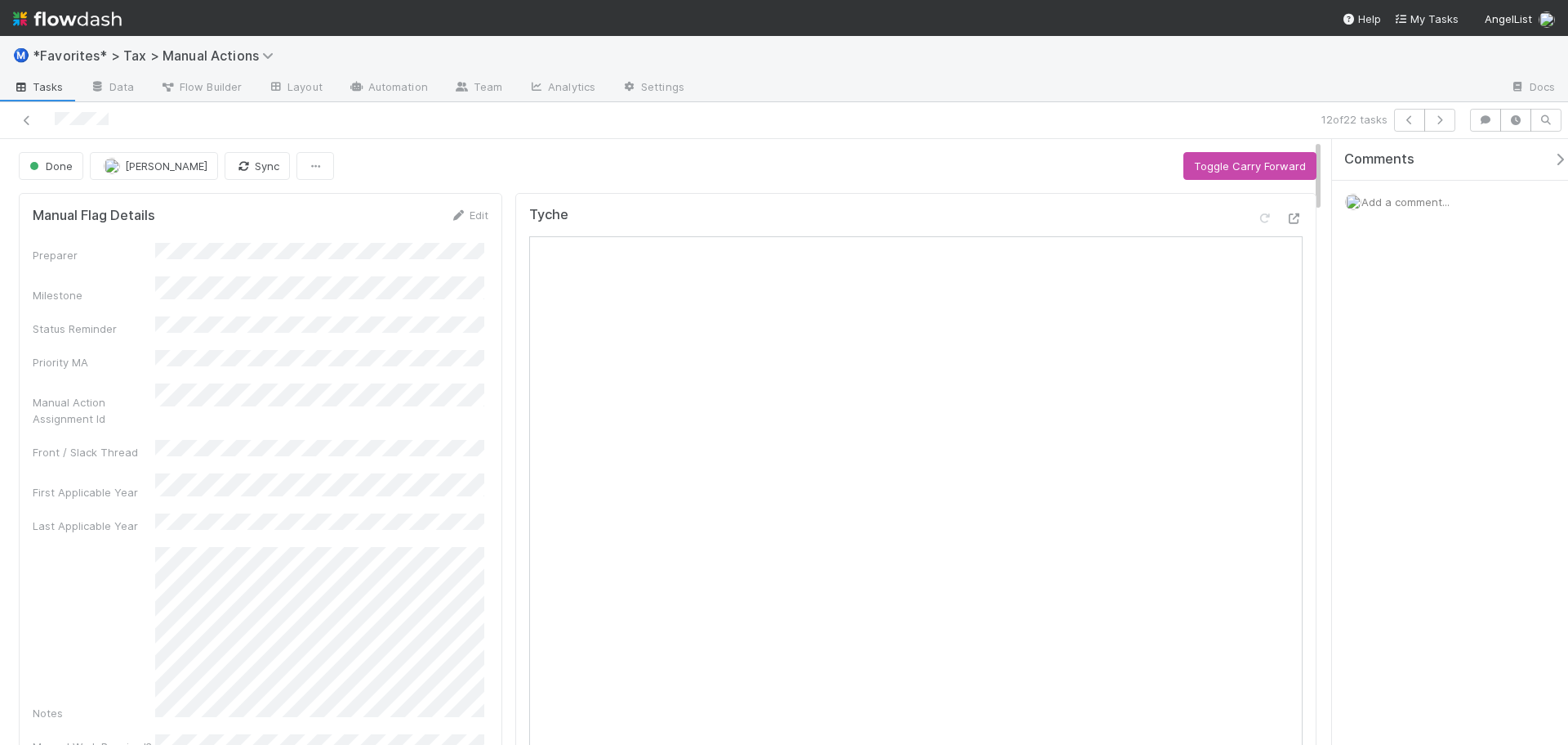
drag, startPoint x: 1009, startPoint y: 123, endPoint x: 1210, endPoint y: 106, distance: 201.7
click at [1020, 123] on div "12 of 22 tasks" at bounding box center [1100, 119] width 725 height 22
click at [1449, 118] on button "button" at bounding box center [1440, 119] width 31 height 22
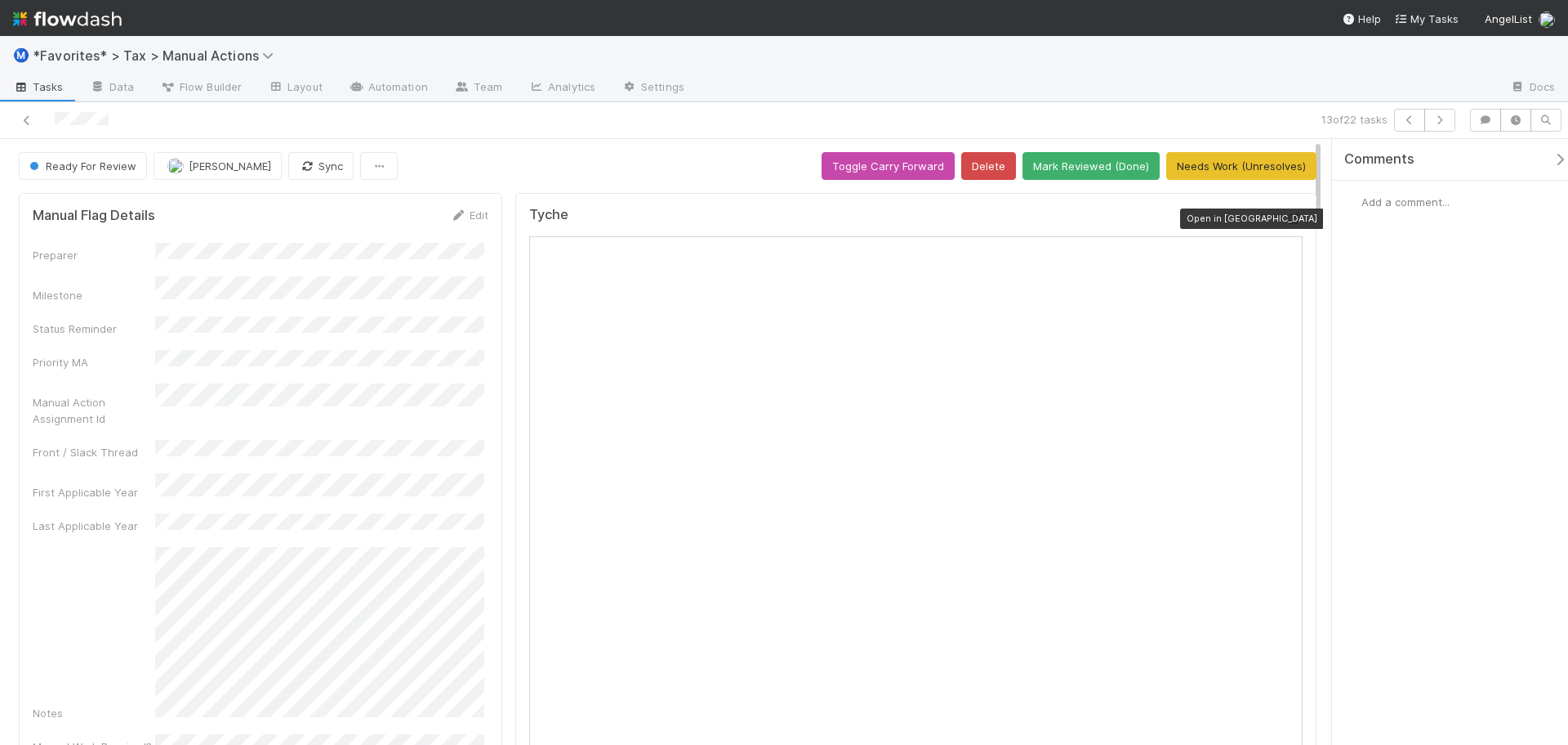
click at [1286, 215] on icon at bounding box center [1294, 218] width 17 height 11
click at [1048, 159] on button "Mark Reviewed (Done)" at bounding box center [1090, 166] width 137 height 27
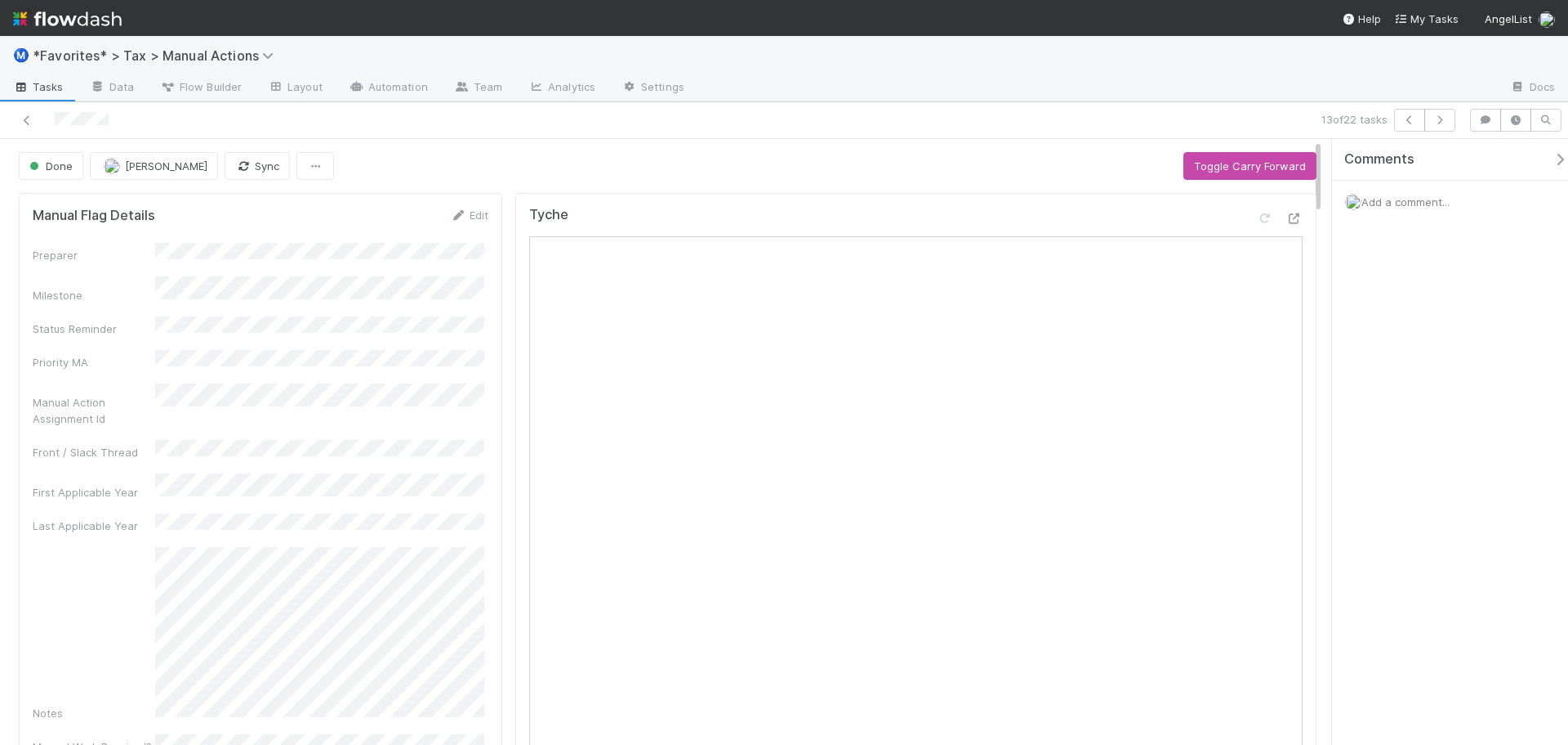
click at [1138, 104] on div "13 of 22 tasks" at bounding box center [784, 121] width 1568 height 37
click at [1442, 126] on button "button" at bounding box center [1440, 119] width 31 height 22
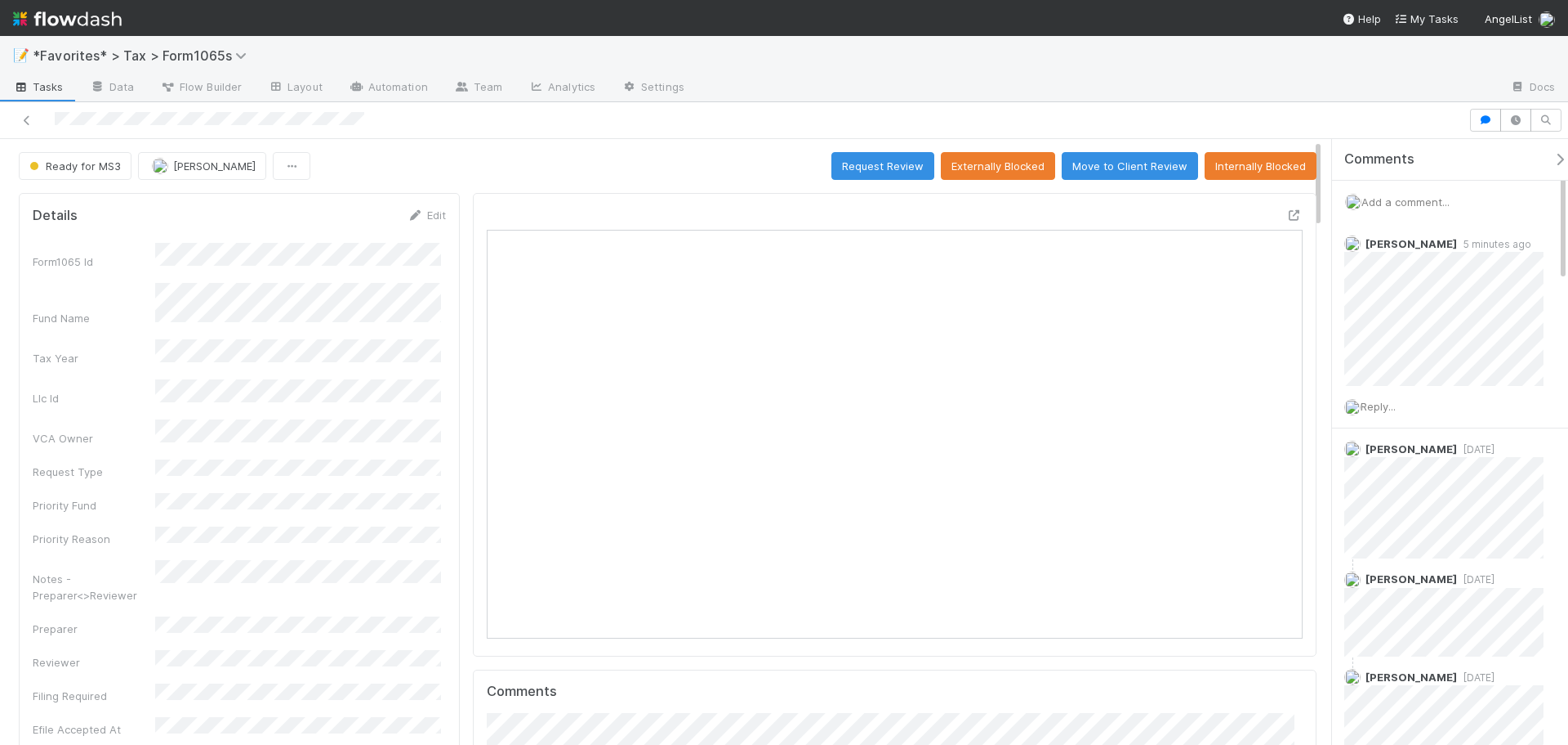
scroll to position [320, 795]
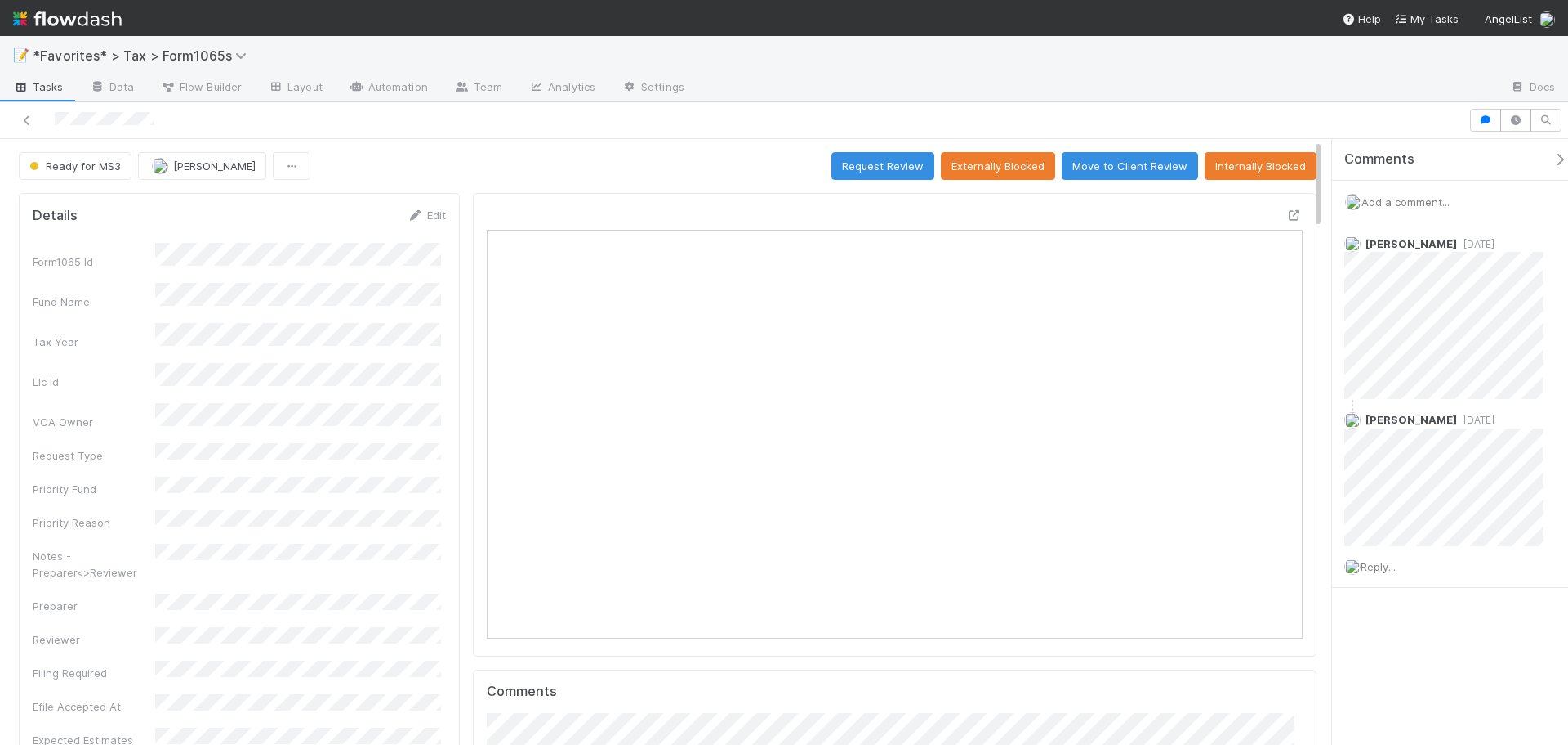
scroll to position [320, 795]
click at [1286, 210] on icon at bounding box center [1294, 215] width 17 height 11
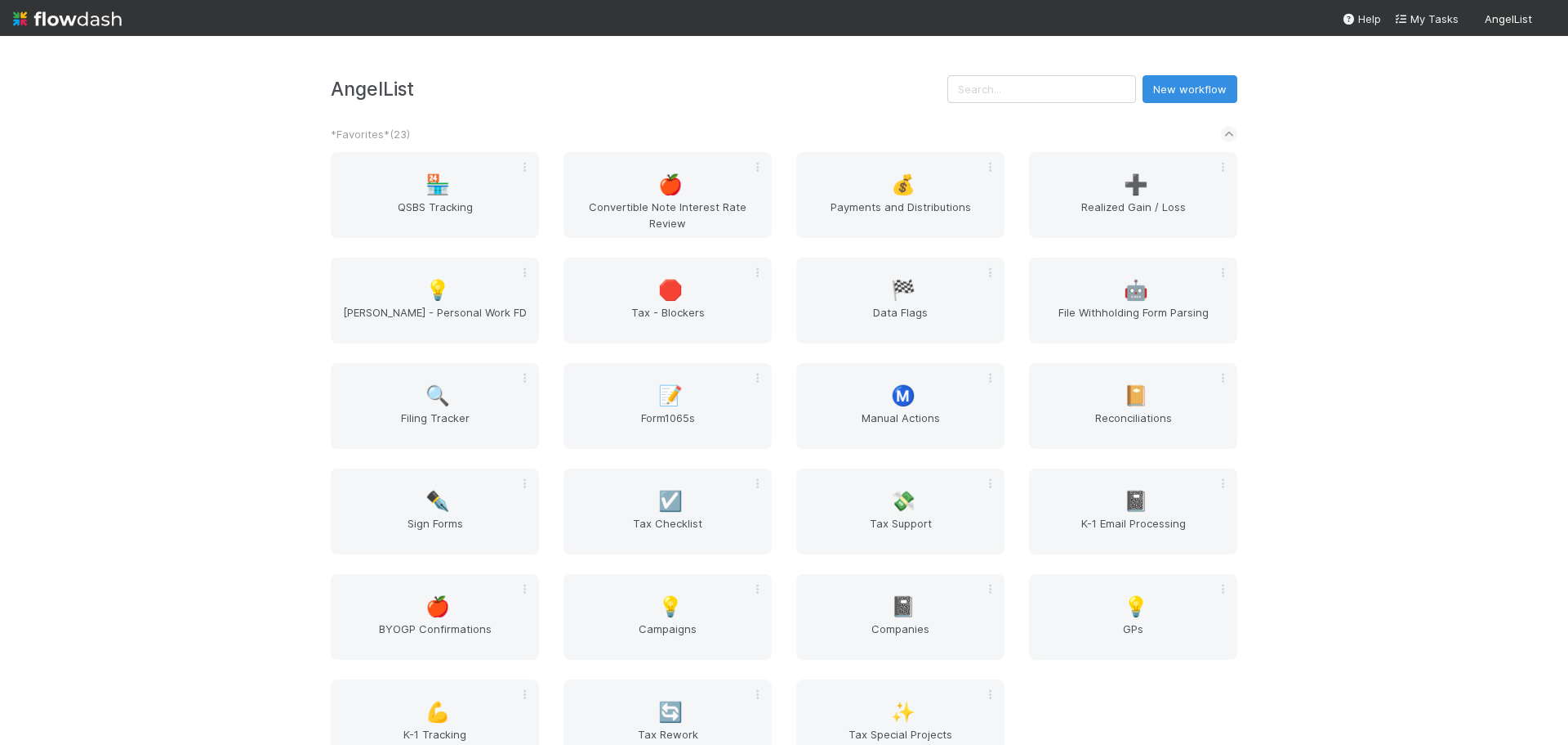
click at [1363, 124] on div "AngelList New workflow *Favorites* ( 23 ) 🏪 QSBS Tracking 🍎 Convertible Note In…" at bounding box center [784, 390] width 1568 height 709
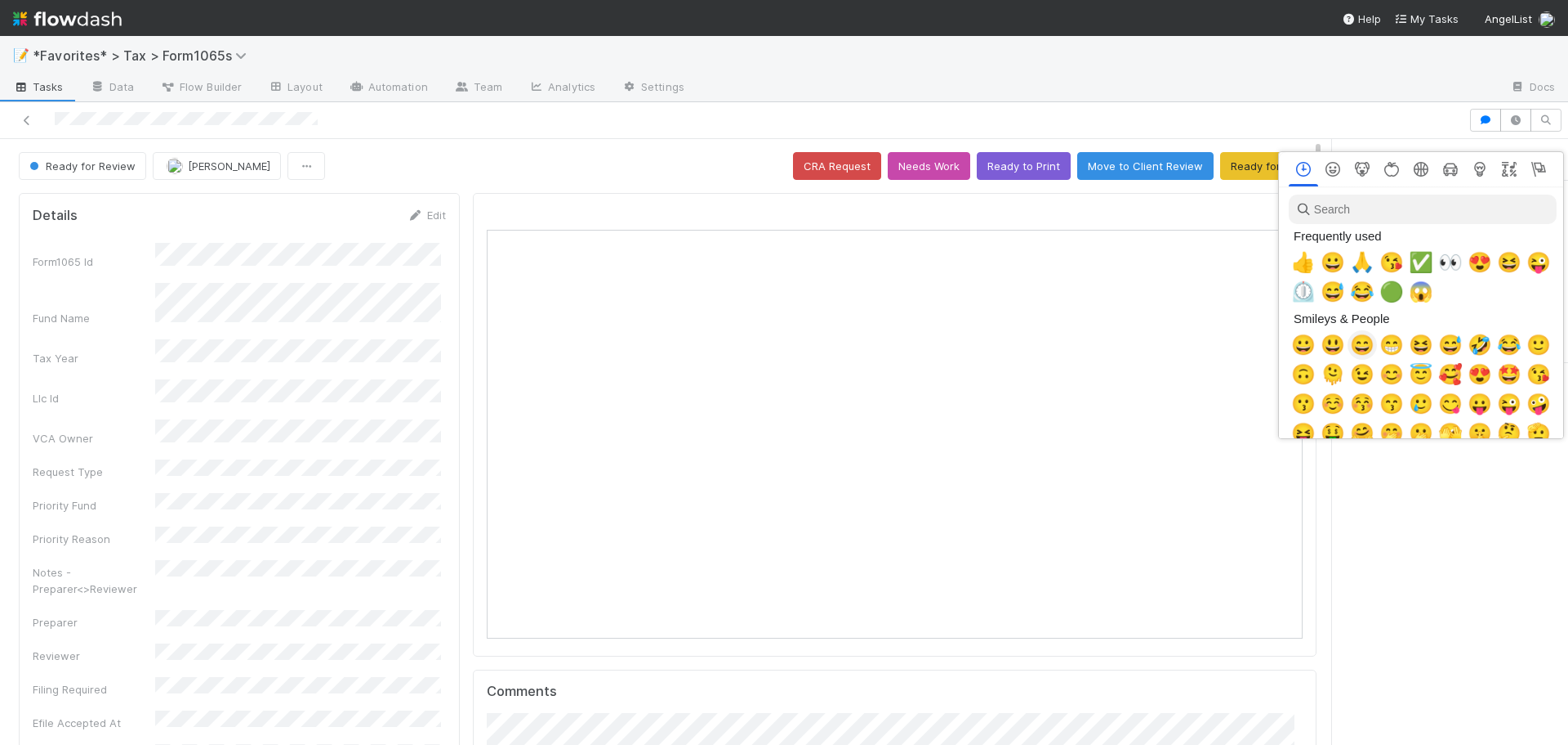
scroll to position [320, 795]
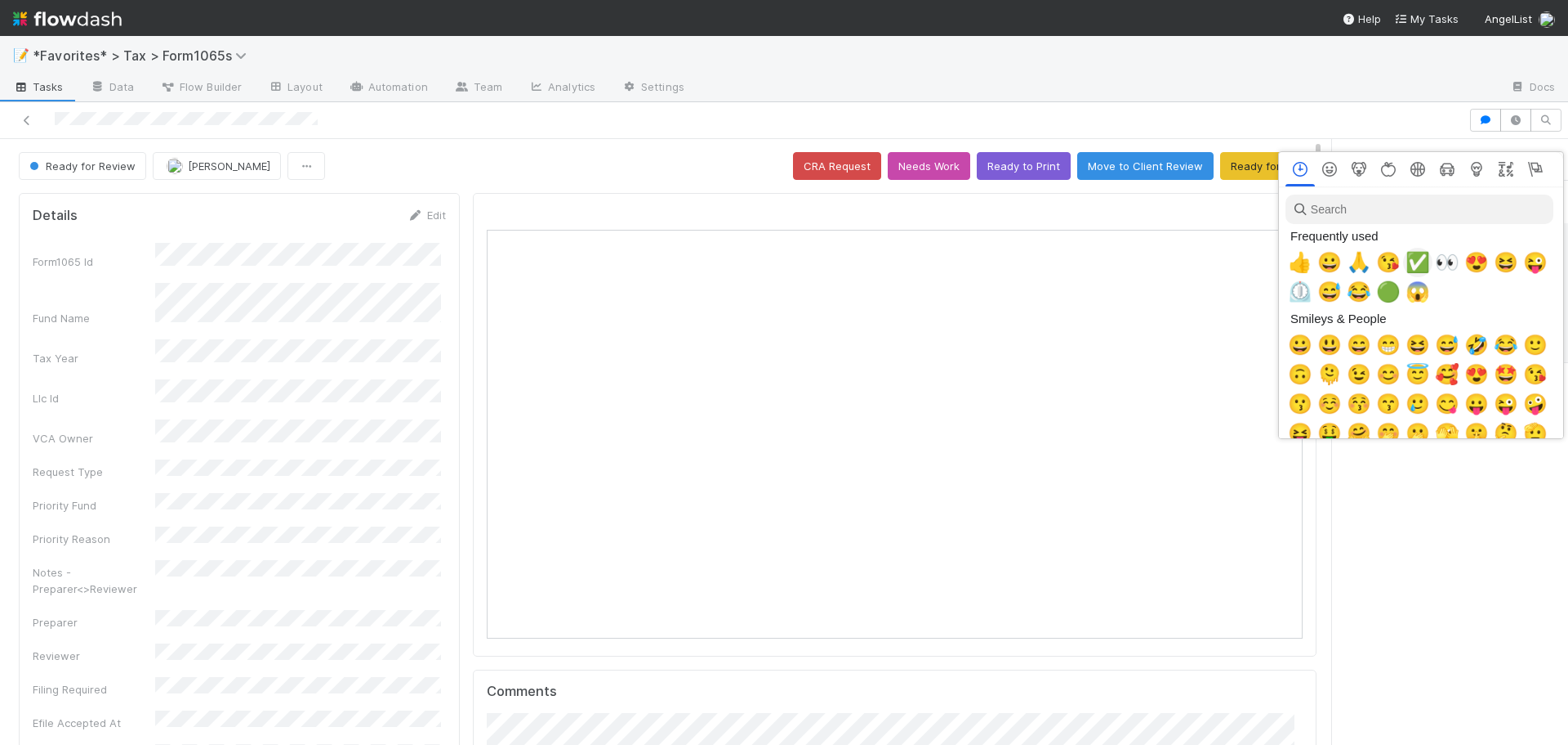
drag, startPoint x: 1409, startPoint y: 257, endPoint x: 1410, endPoint y: 232, distance: 25.0
click at [1409, 258] on span "✅" at bounding box center [1417, 261] width 24 height 22
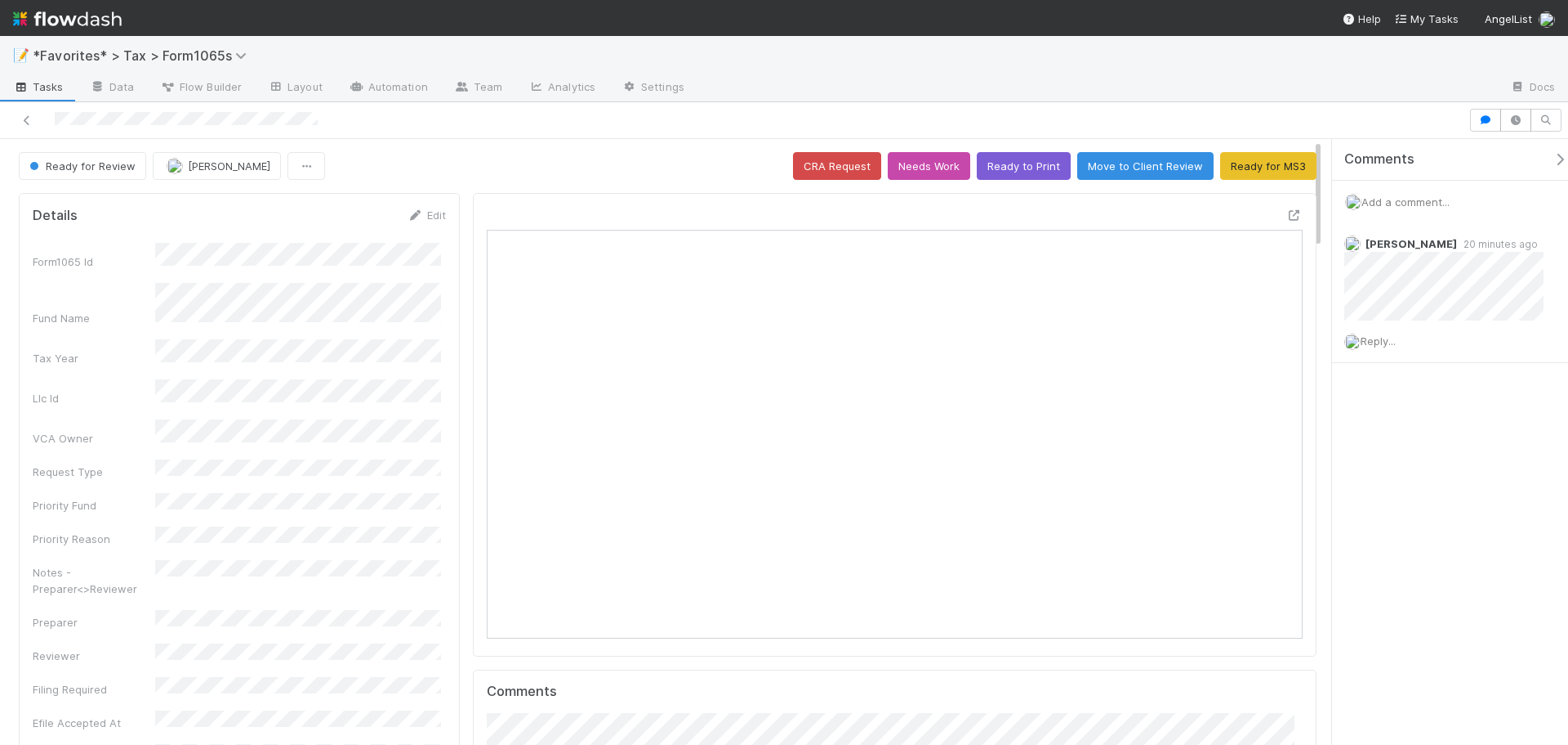
click at [1359, 104] on div at bounding box center [784, 121] width 1568 height 37
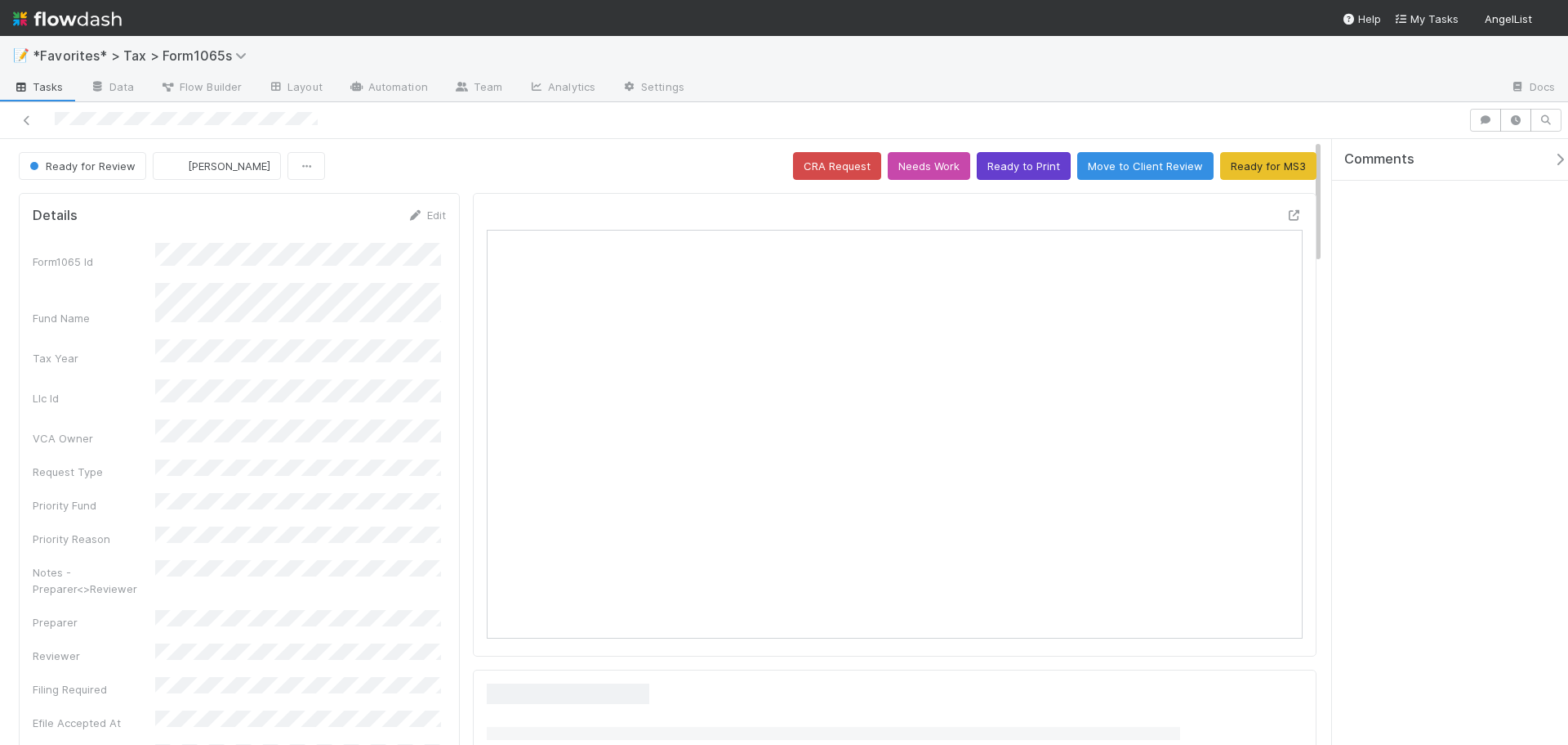
click at [1036, 108] on div at bounding box center [735, 119] width 1456 height 22
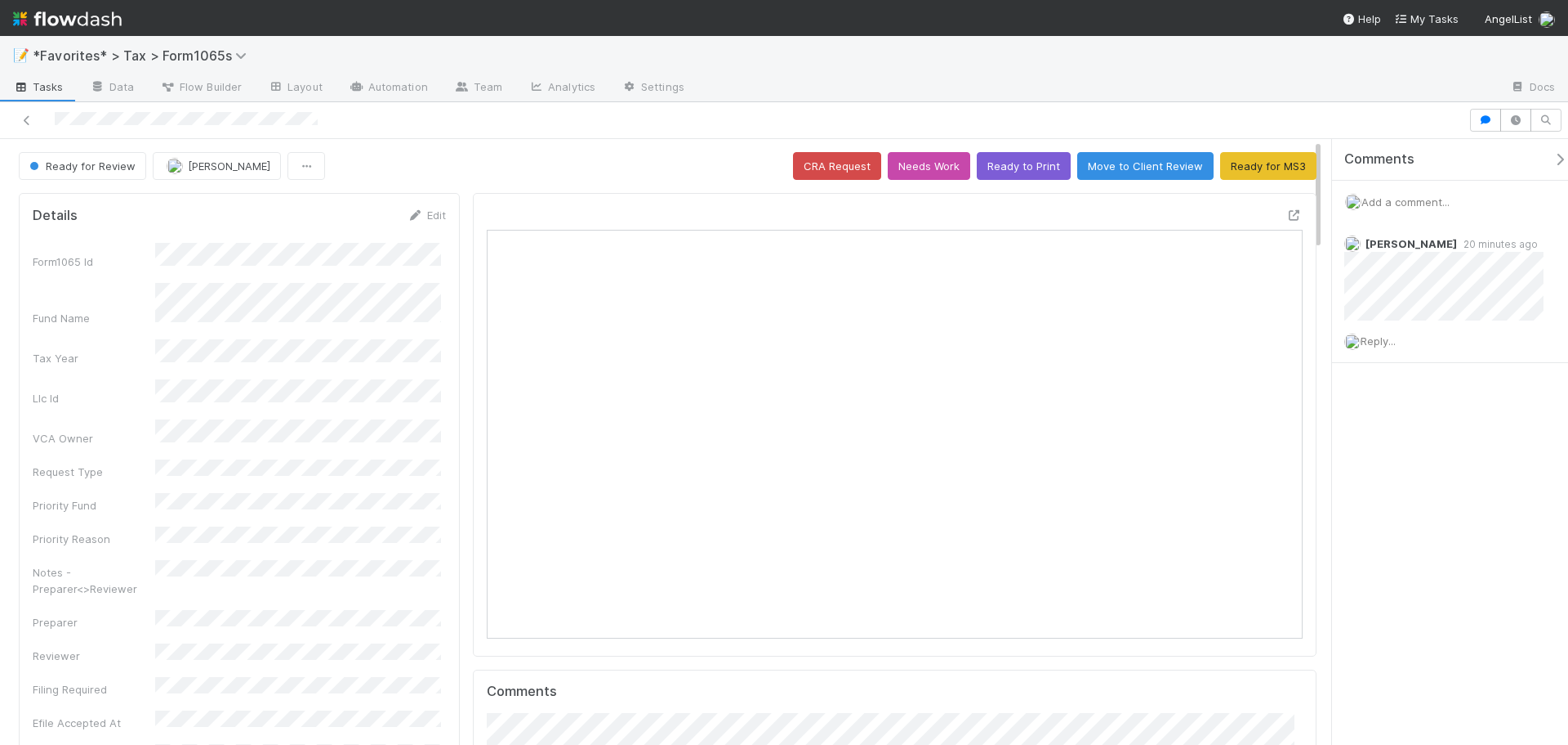
scroll to position [320, 397]
